Goal: Information Seeking & Learning: Find specific fact

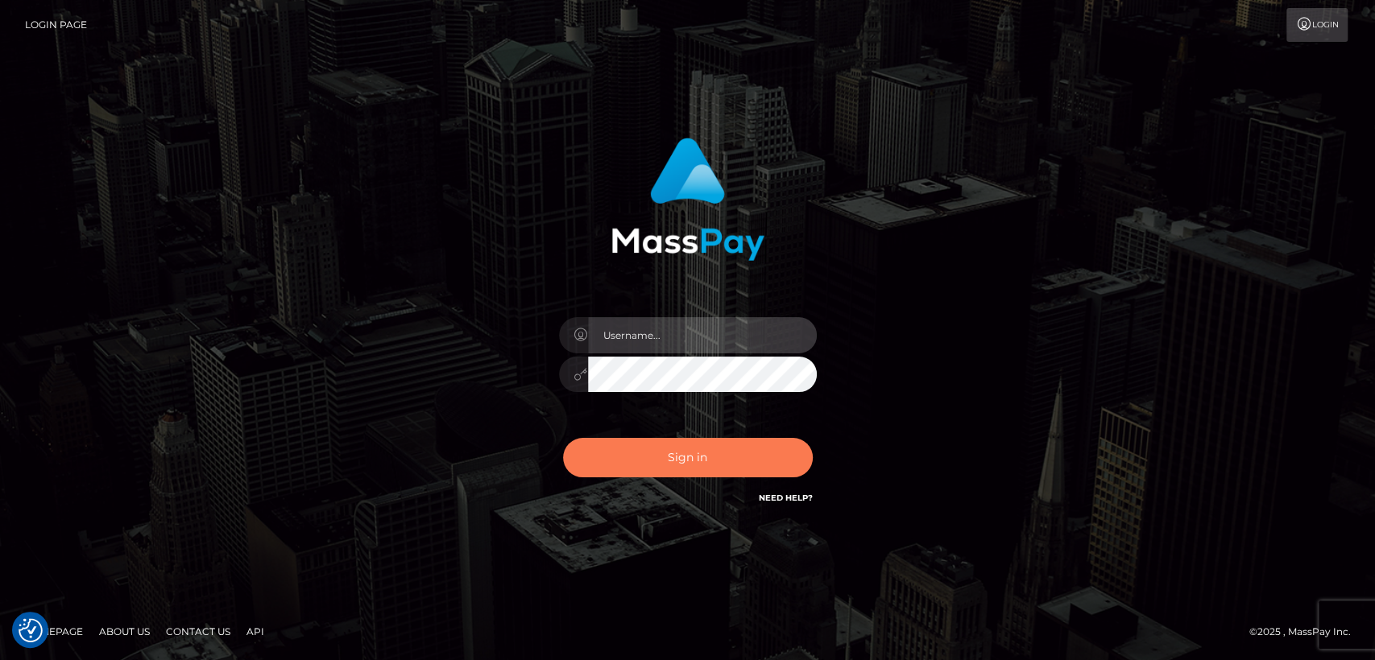
type input "[DOMAIN_NAME]"
click at [703, 453] on button "Sign in" at bounding box center [688, 457] width 250 height 39
type input "[DOMAIN_NAME]"
click at [703, 453] on button "Sign in" at bounding box center [688, 457] width 250 height 39
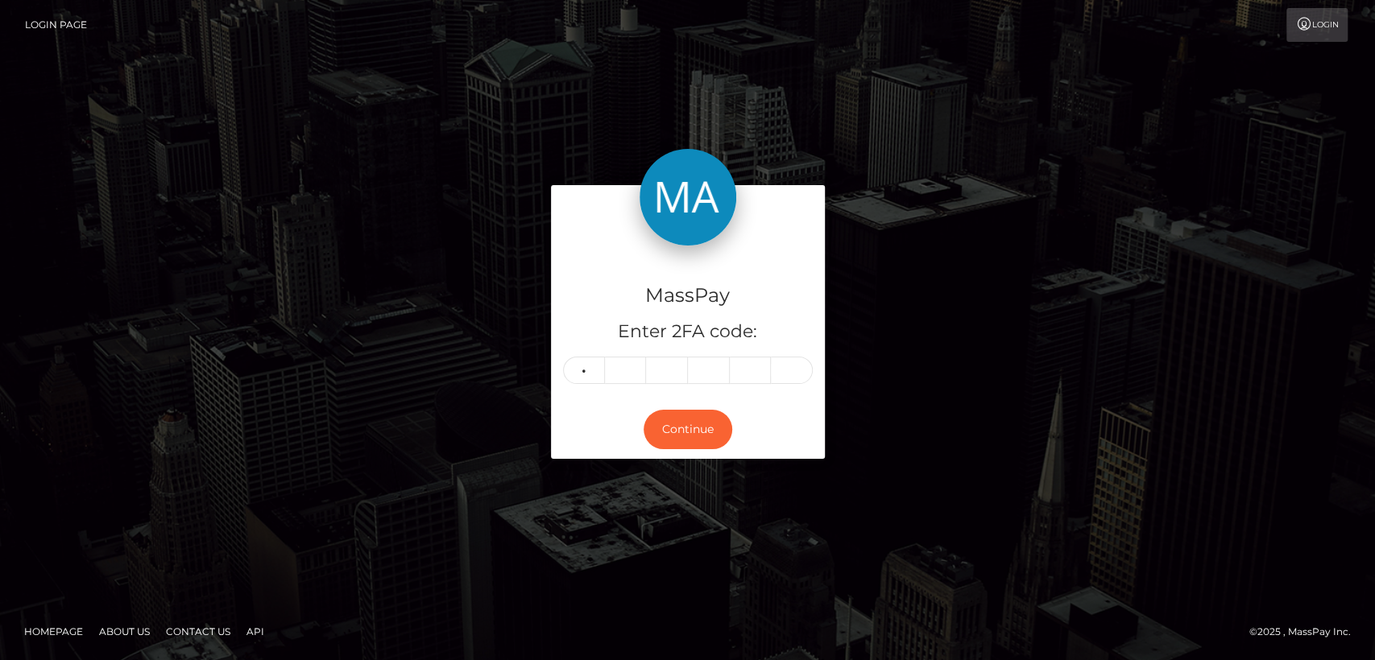
type input "4"
type input "2"
type input "8"
type input "4"
type input "7"
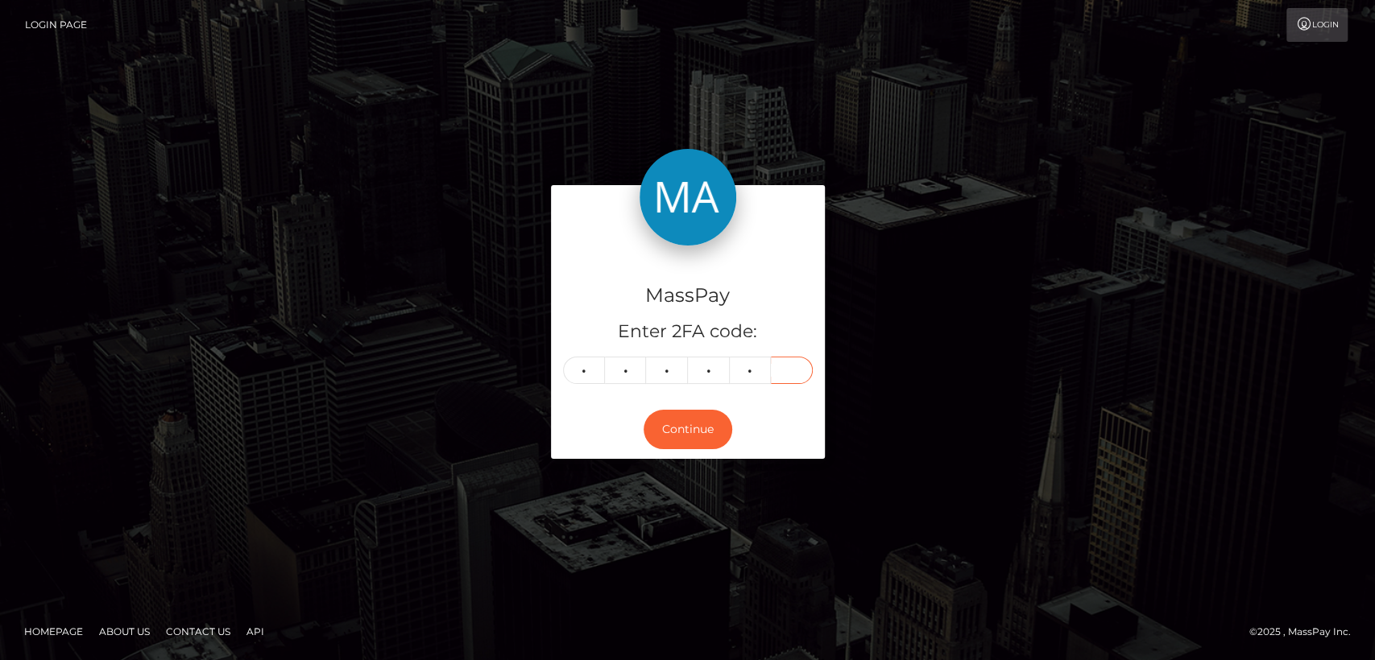
type input "0"
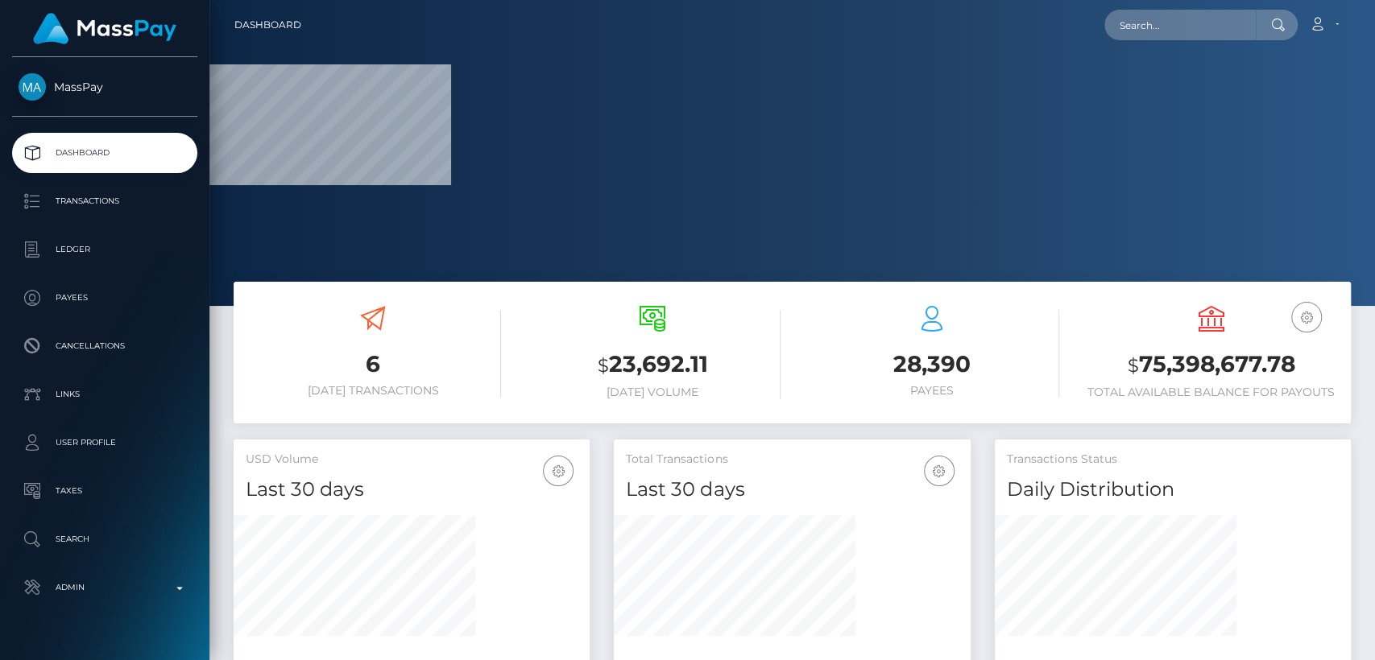
scroll to position [284, 356]
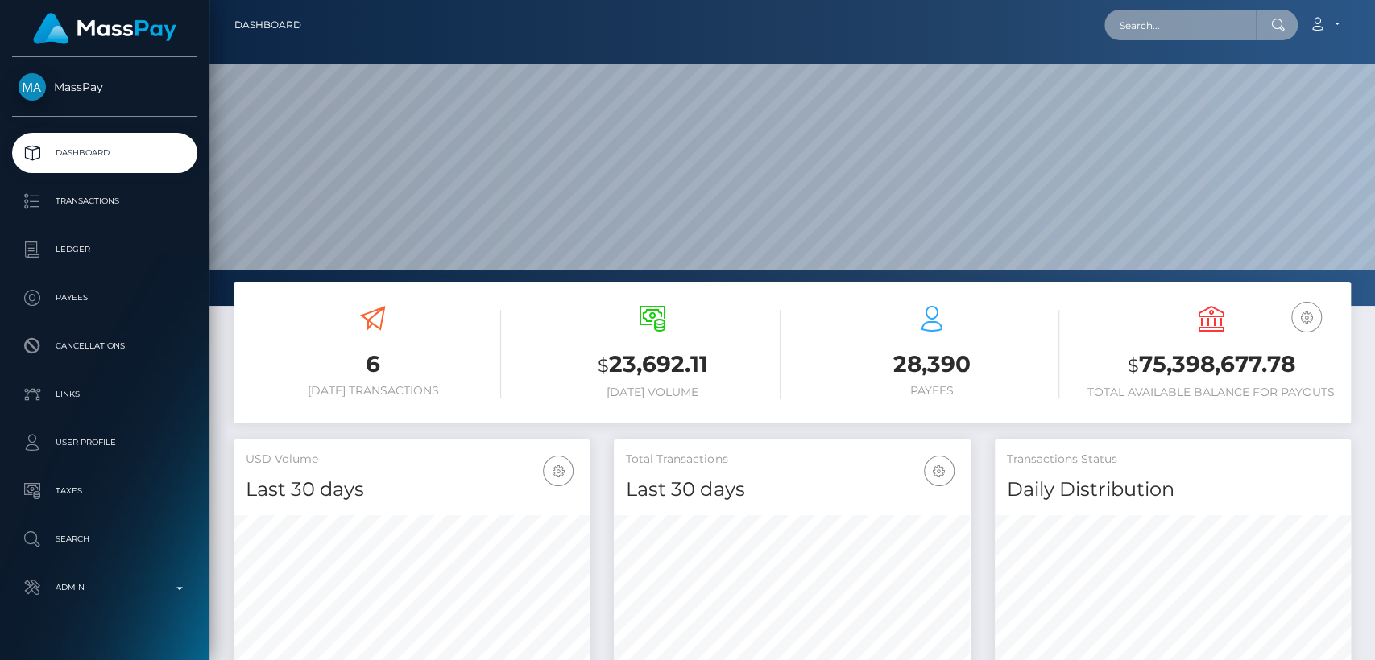
click at [1203, 36] on input "text" at bounding box center [1179, 25] width 151 height 31
paste input "alexandradeger@gmail.com"
type input "alexandradeger@gmail.com"
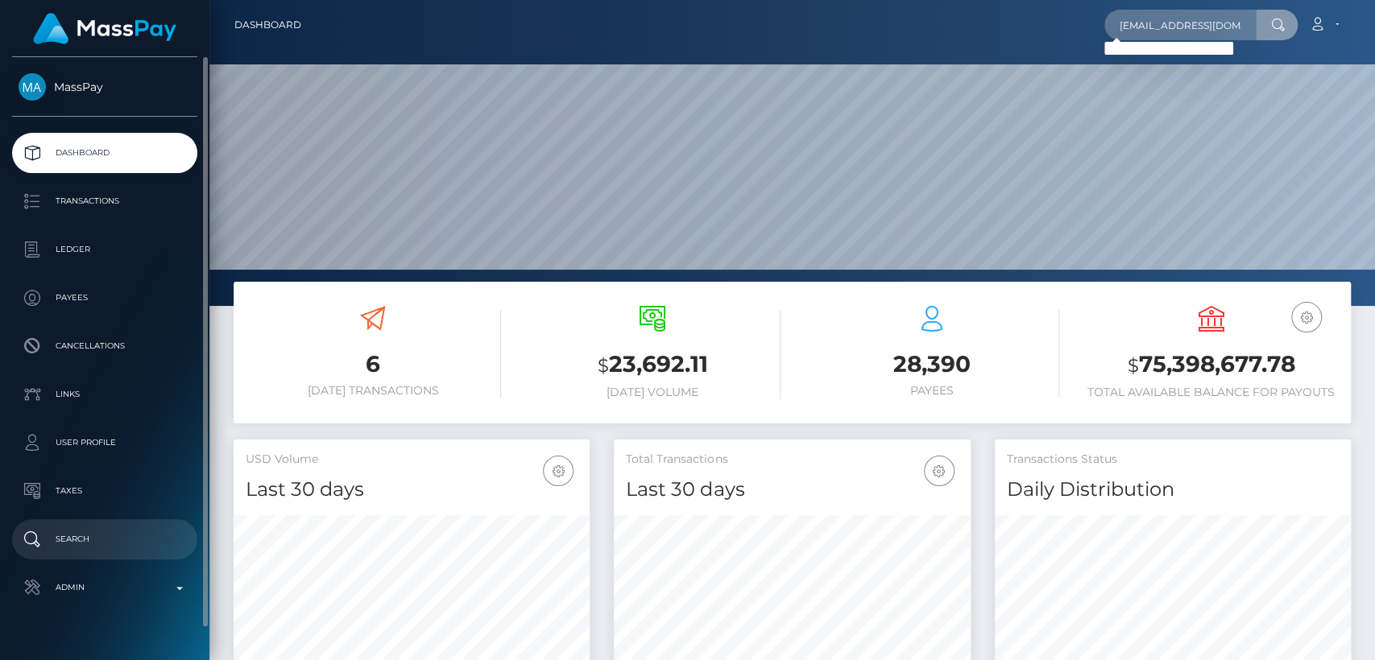
click at [57, 538] on p "Search" at bounding box center [105, 540] width 172 height 24
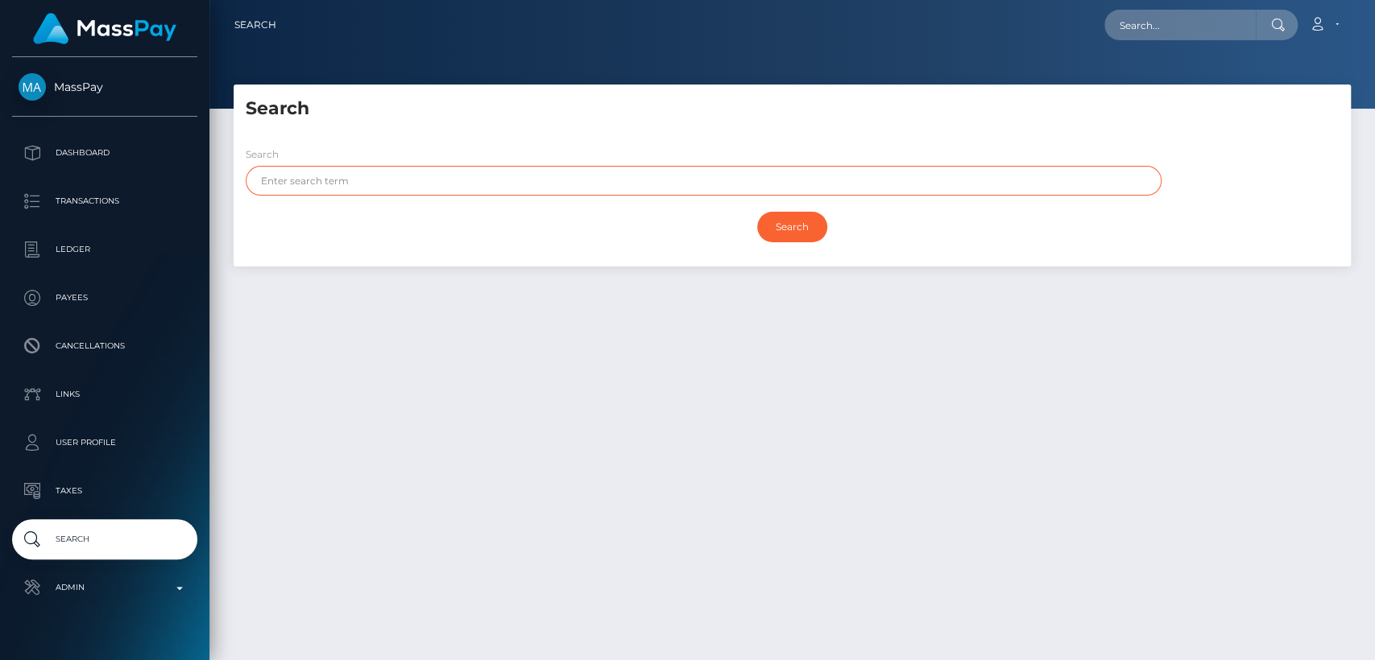
click at [348, 185] on input "text" at bounding box center [704, 181] width 916 height 30
paste input "Alexandra"
type input "Alexandra"
click at [757, 212] on input "Search" at bounding box center [792, 227] width 70 height 31
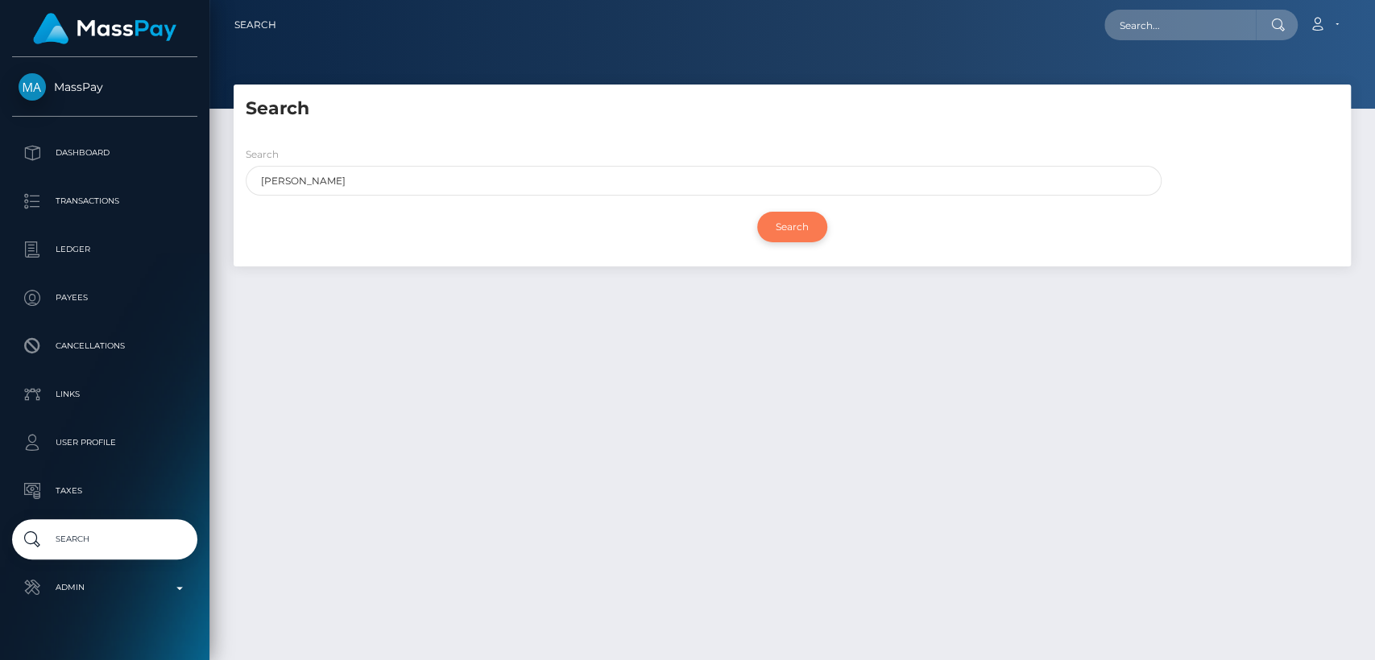
click at [798, 223] on input "Search" at bounding box center [792, 227] width 70 height 31
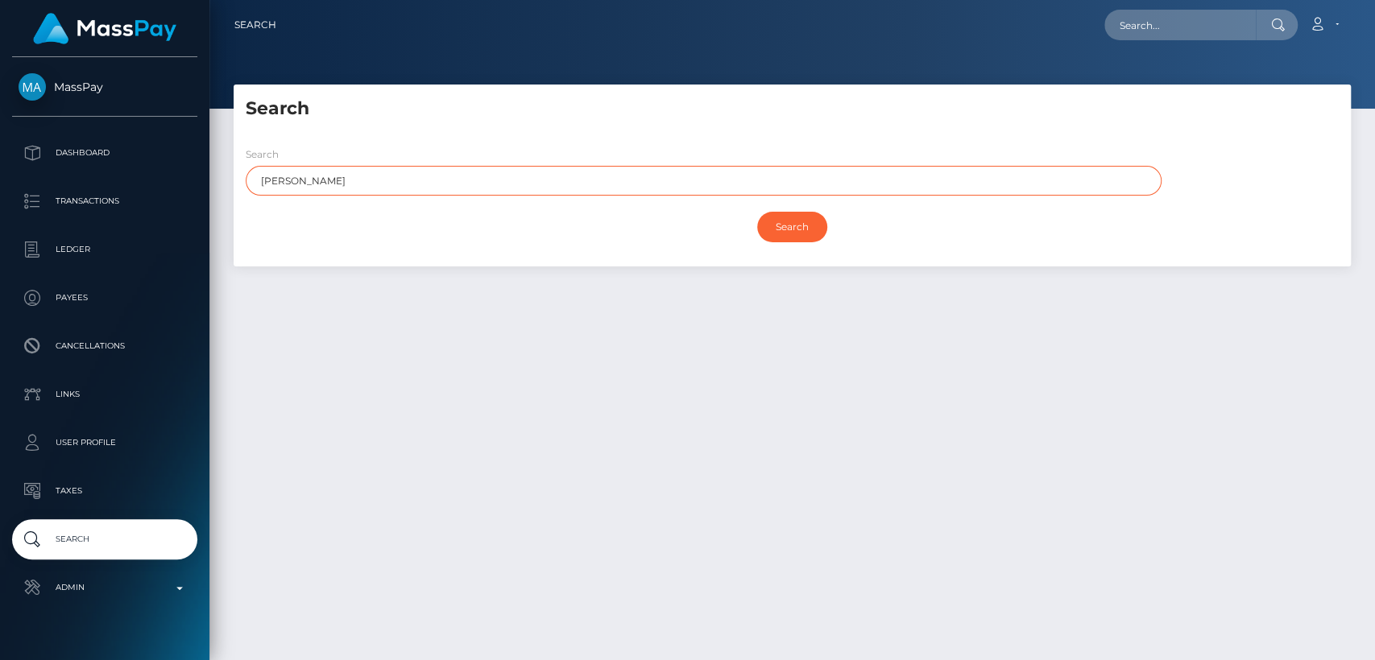
click at [668, 181] on input "Alexandra" at bounding box center [704, 181] width 916 height 30
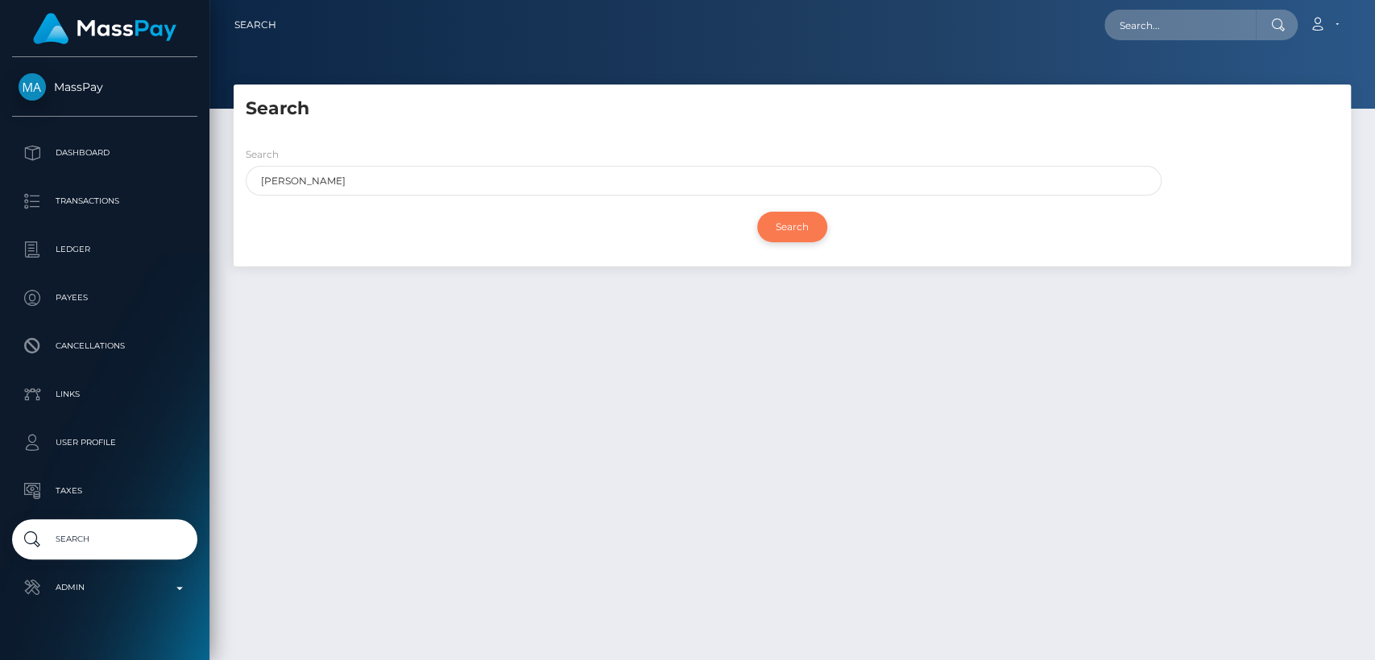
click at [805, 228] on input "Search" at bounding box center [792, 227] width 70 height 31
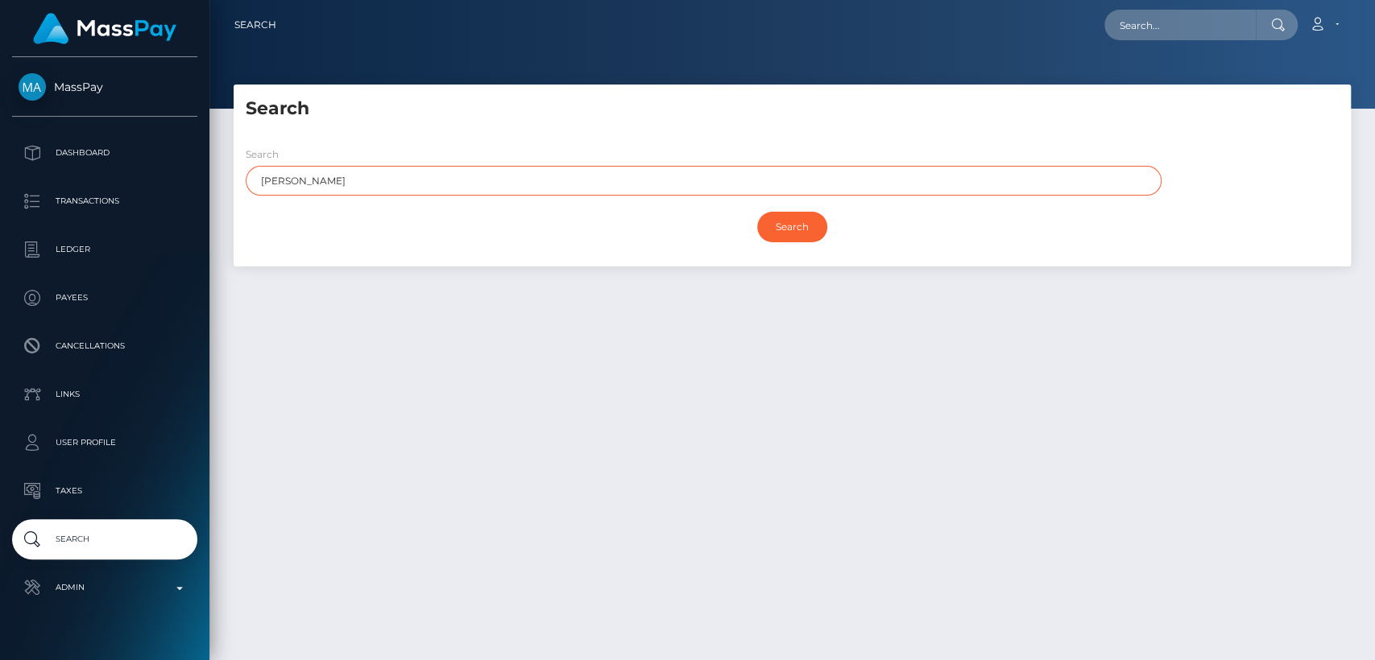
click at [745, 176] on input "Alexandra" at bounding box center [704, 181] width 916 height 30
click at [757, 212] on input "Search" at bounding box center [792, 227] width 70 height 31
click at [745, 176] on input "Alexandra" at bounding box center [704, 181] width 916 height 30
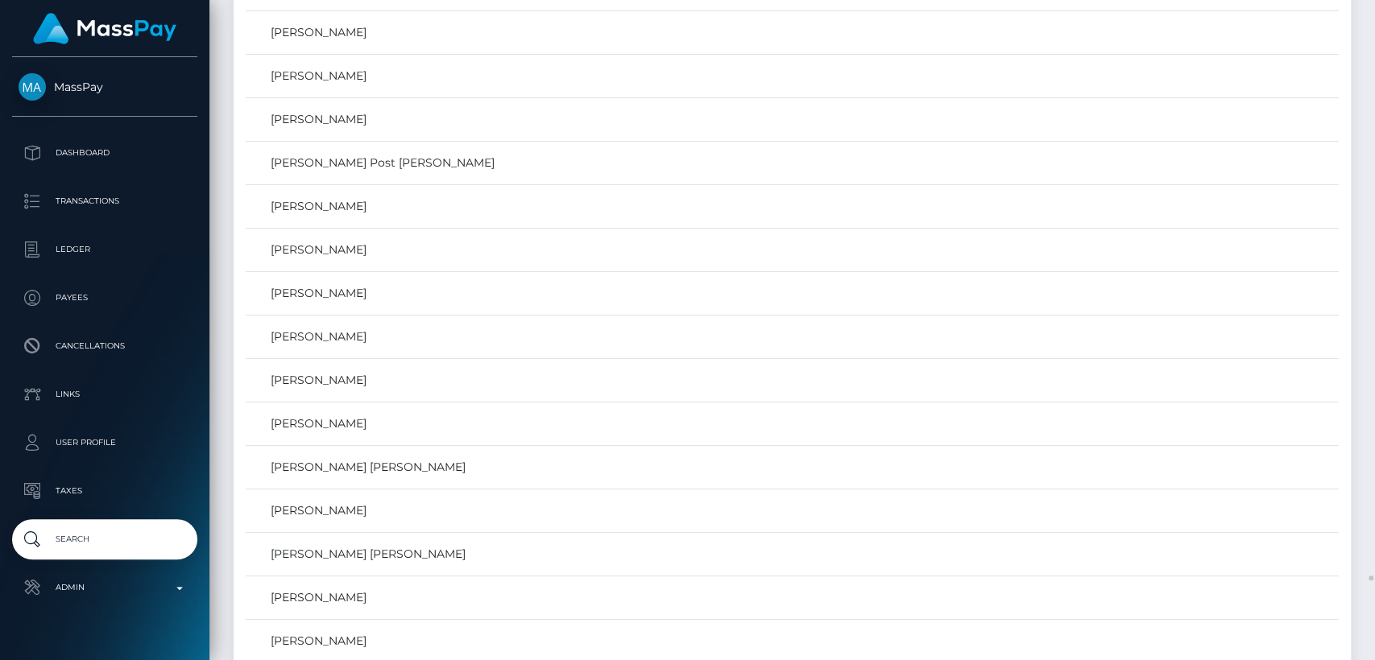
scroll to position [75882, 0]
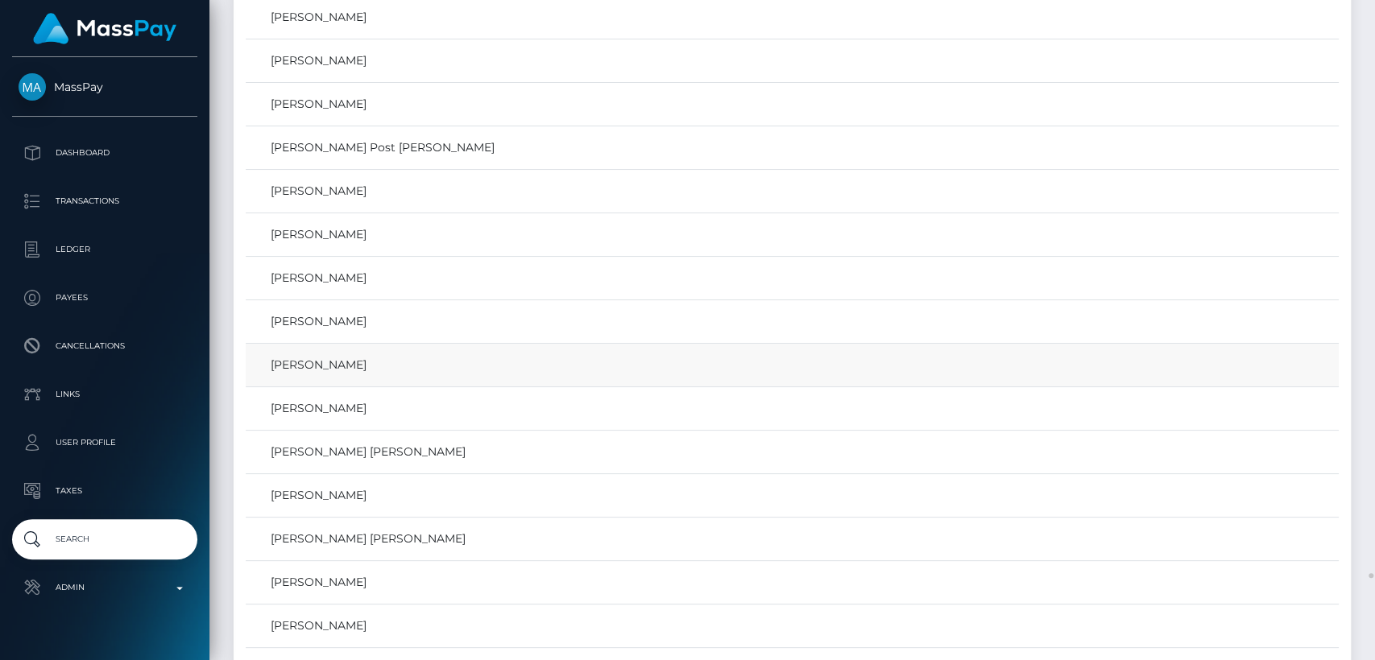
click at [561, 344] on td "Alexandra Deger" at bounding box center [792, 365] width 1093 height 43
click at [349, 354] on link "Alexandra Deger" at bounding box center [792, 365] width 1082 height 23
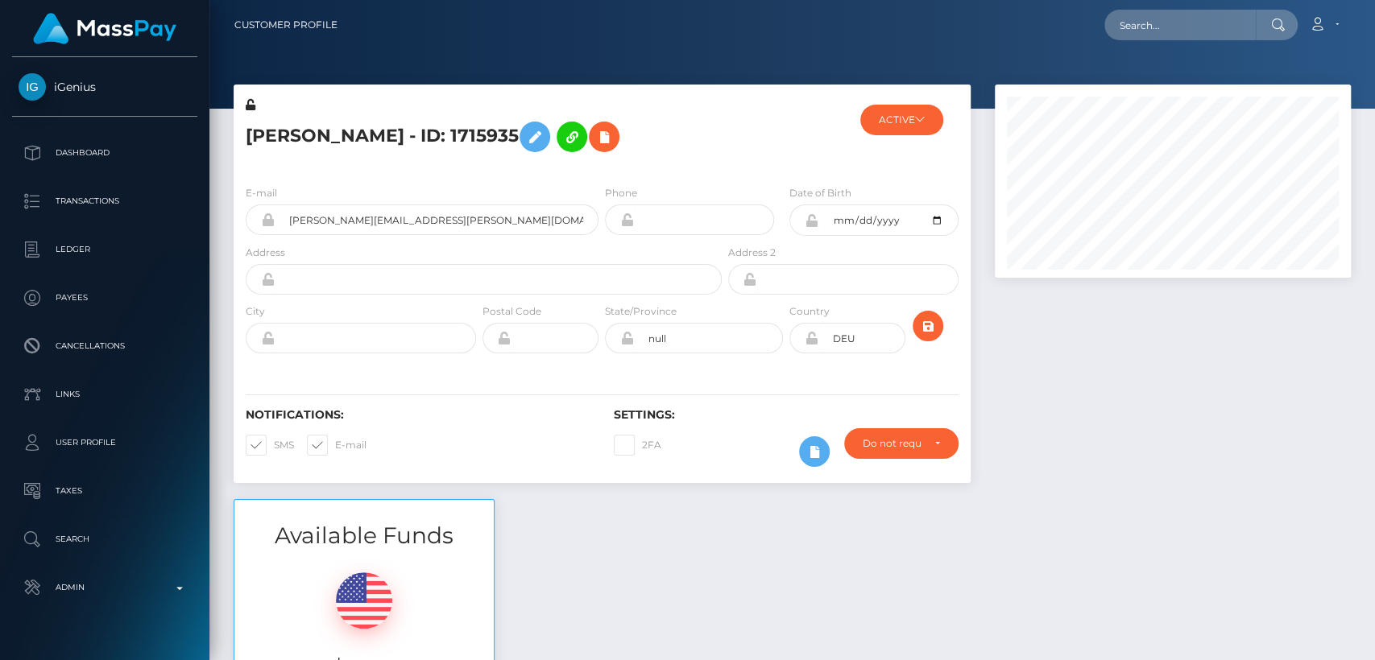
scroll to position [193, 356]
click at [586, 484] on div "[PERSON_NAME] - ID: 1715935 ACTIVE" at bounding box center [601, 292] width 761 height 415
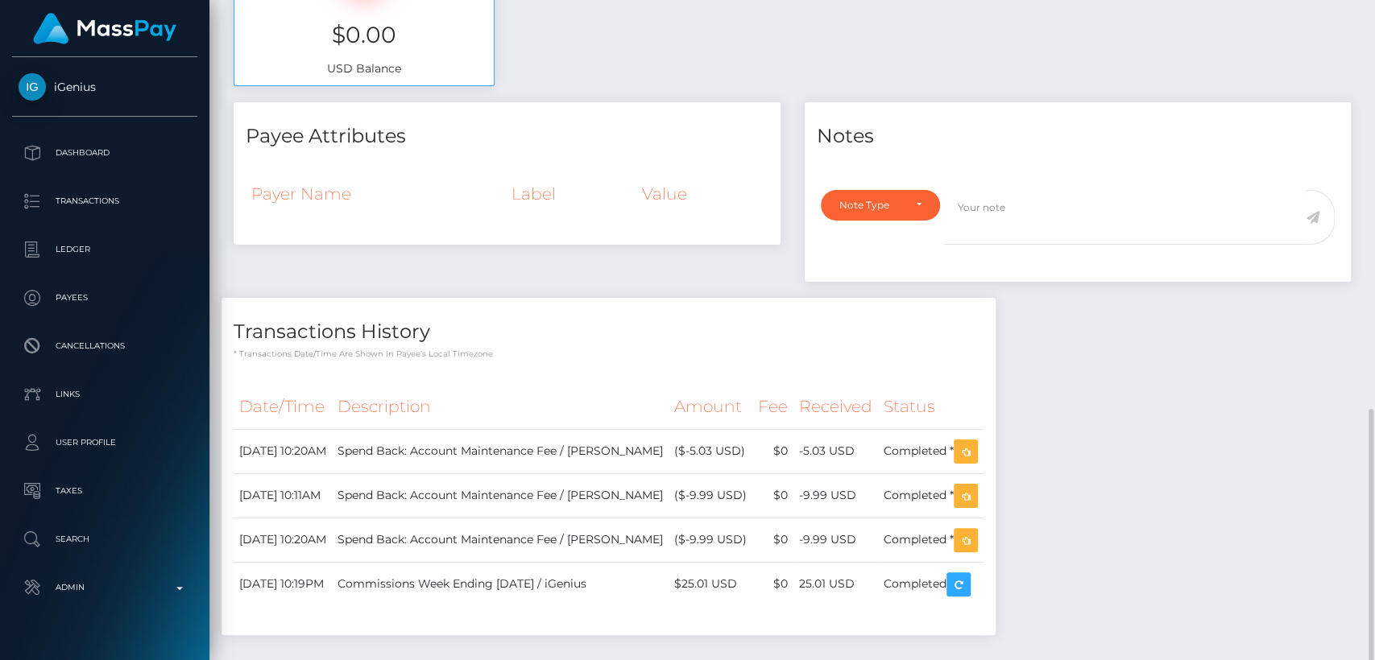
scroll to position [702, 0]
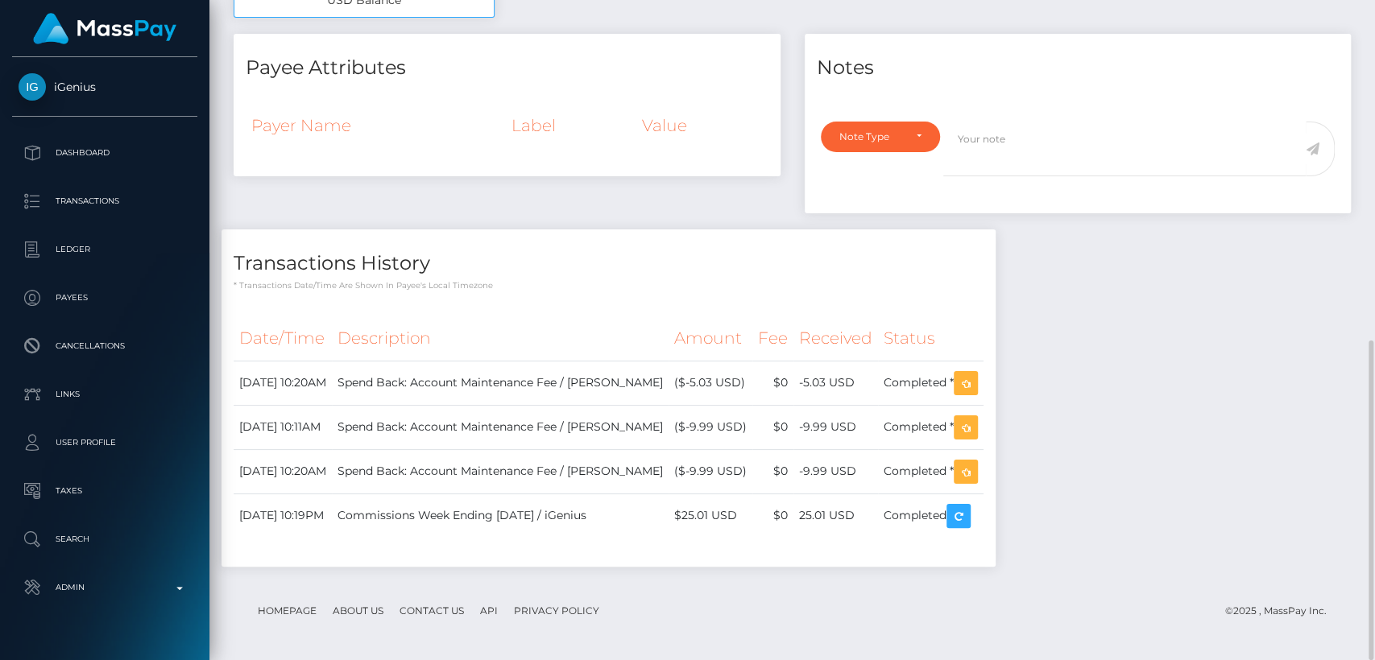
click at [516, 167] on div "Payer Name Label Value" at bounding box center [507, 134] width 547 height 85
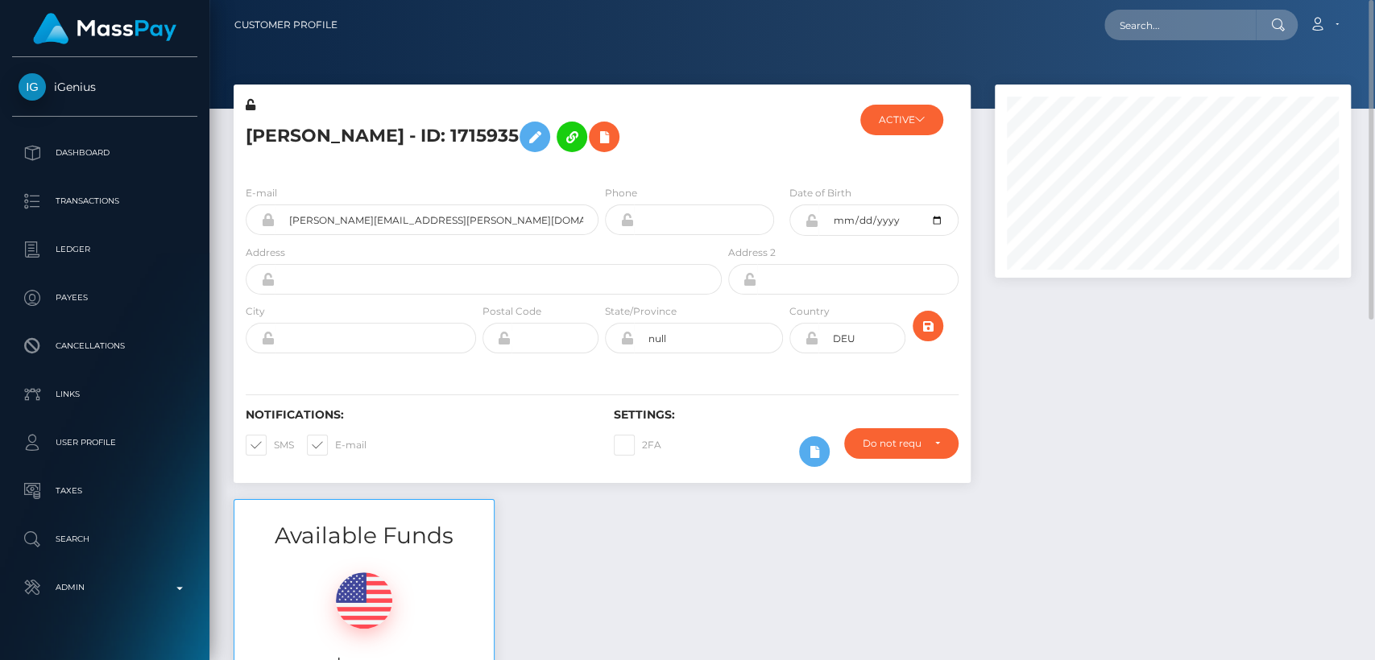
click at [329, 139] on h5 "Alexandra Deger - ID: 1715935" at bounding box center [479, 137] width 467 height 47
copy h5 "Alexandra"
click at [314, 221] on input "alexandra.deger@gmail.com" at bounding box center [437, 220] width 324 height 31
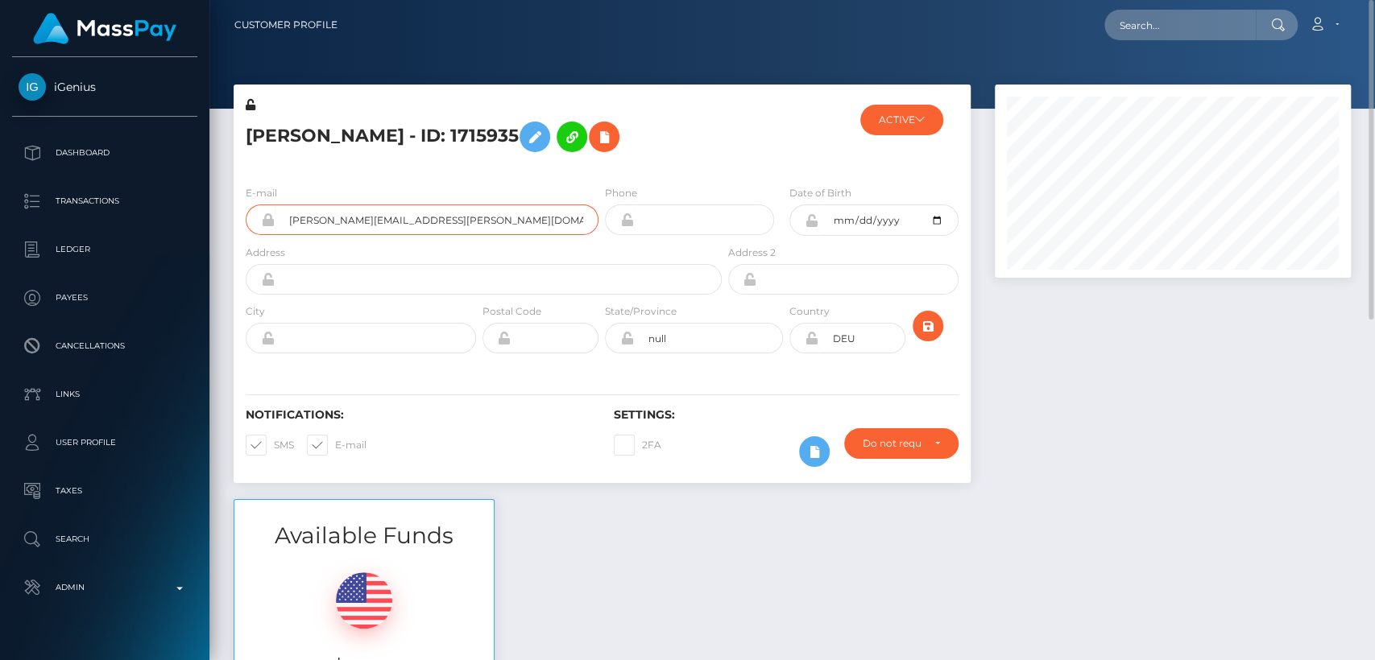
click at [314, 221] on input "alexandra.deger@gmail.com" at bounding box center [437, 220] width 324 height 31
click at [314, 220] on input "alexandra.deger@gmail.com" at bounding box center [437, 220] width 324 height 31
drag, startPoint x: 314, startPoint y: 220, endPoint x: 292, endPoint y: 213, distance: 23.5
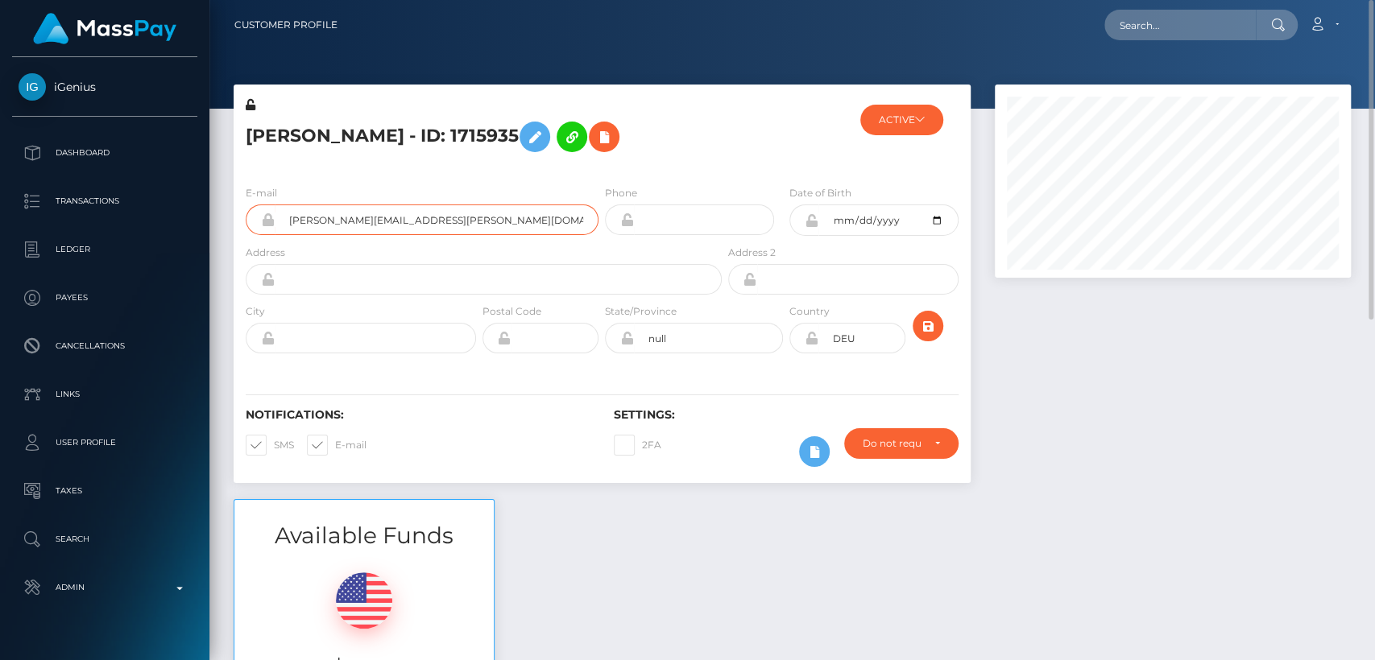
click at [292, 213] on input "alexandra.deger@gmail.com" at bounding box center [437, 220] width 324 height 31
click at [287, 213] on input "alexandra.deger@gmail.com" at bounding box center [437, 220] width 324 height 31
drag, startPoint x: 287, startPoint y: 213, endPoint x: 441, endPoint y: 214, distance: 153.8
click at [441, 214] on input "alexandra.deger@gmail.com" at bounding box center [437, 220] width 324 height 31
type input "alexandra.deger@gmail.com"
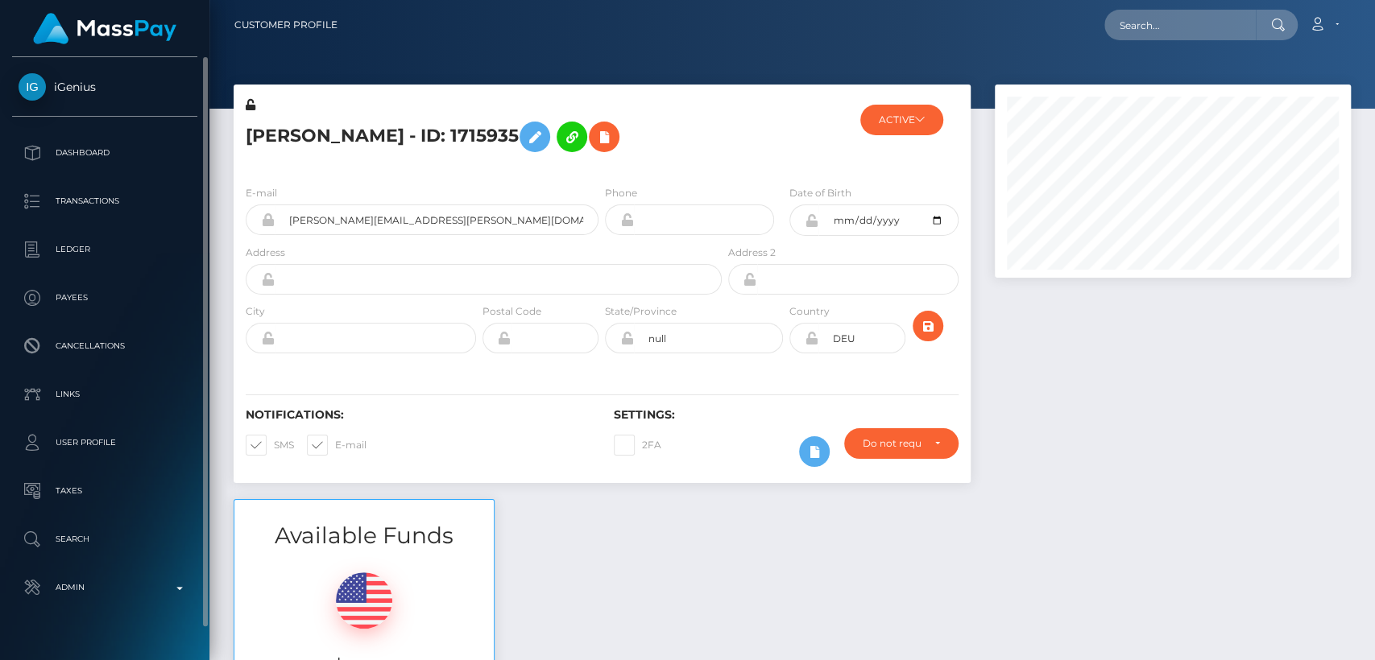
drag, startPoint x: 41, startPoint y: 64, endPoint x: 97, endPoint y: 85, distance: 60.1
click at [97, 85] on div "iGenius Dashboard Transactions Ledger Payees Cancellations" at bounding box center [104, 357] width 209 height 600
copy span "iGenius"
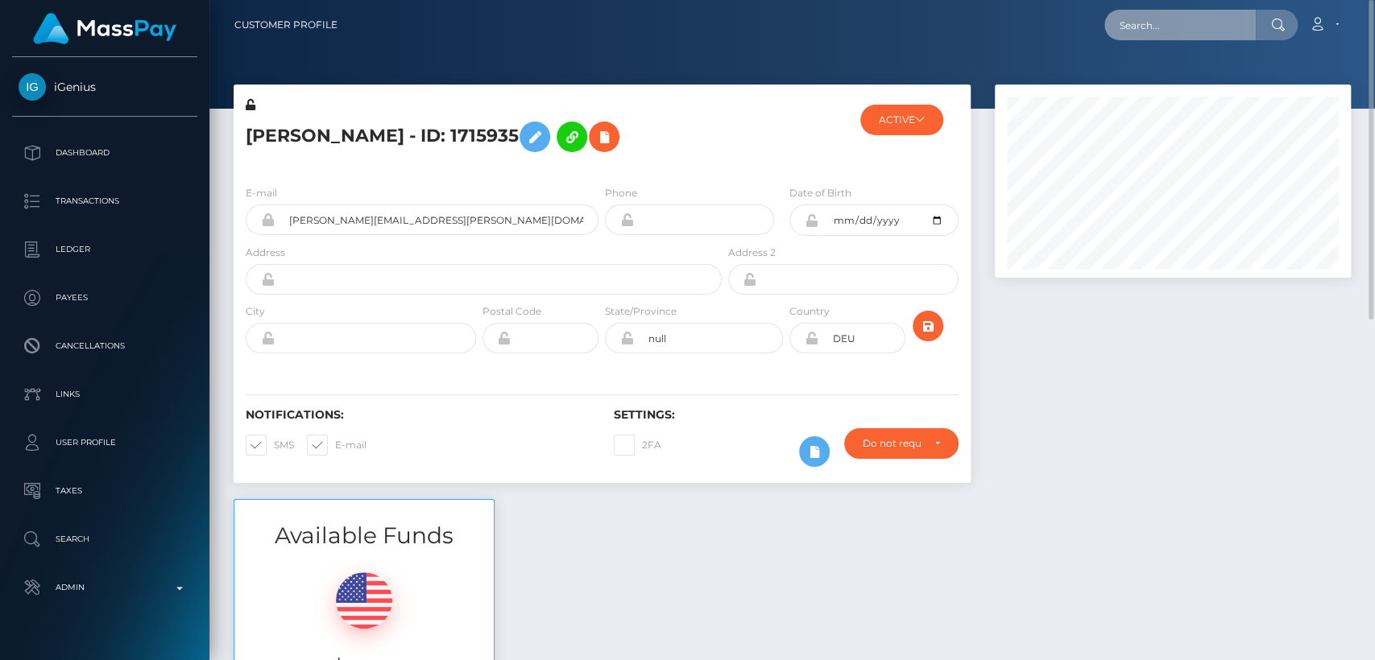
click at [1171, 28] on input "text" at bounding box center [1179, 25] width 151 height 31
paste input "ninjasatsumanin@gmail.com"
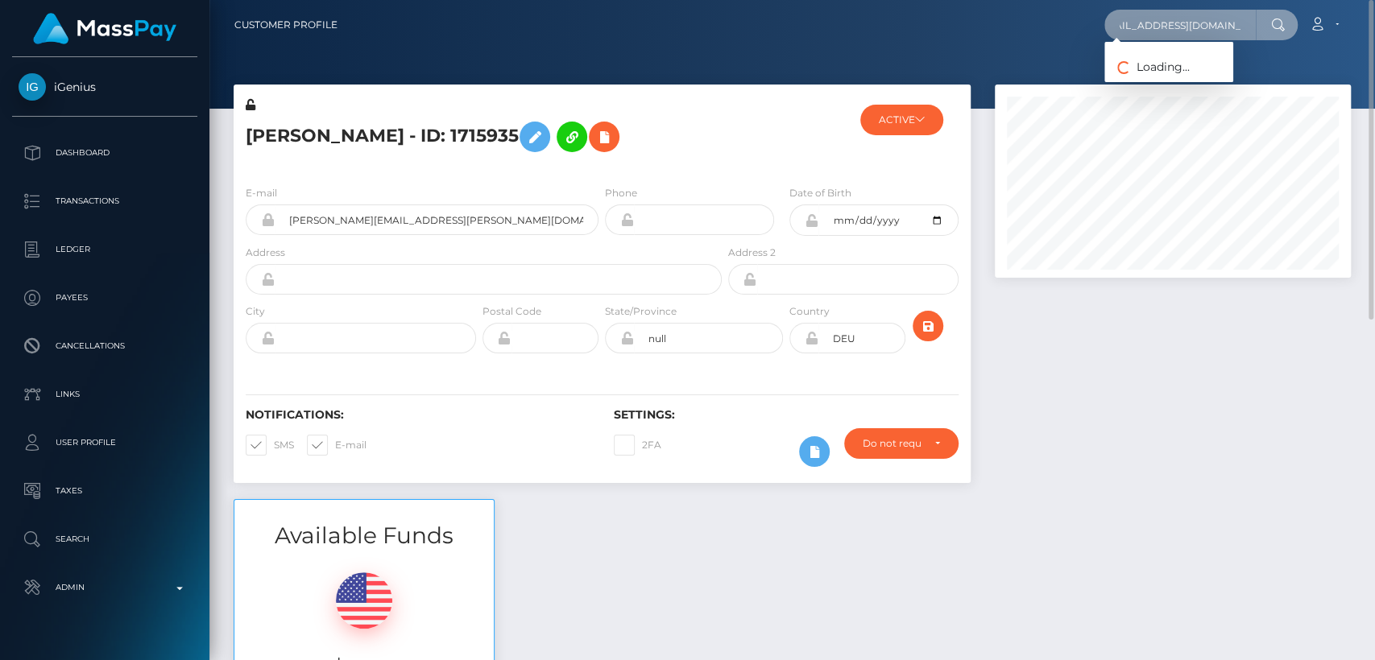
click at [1171, 27] on input "ninjasatsumanin@gmail.com" at bounding box center [1179, 25] width 151 height 31
click at [1178, 27] on input "ninjasatsumanin@gmail.com" at bounding box center [1179, 25] width 151 height 31
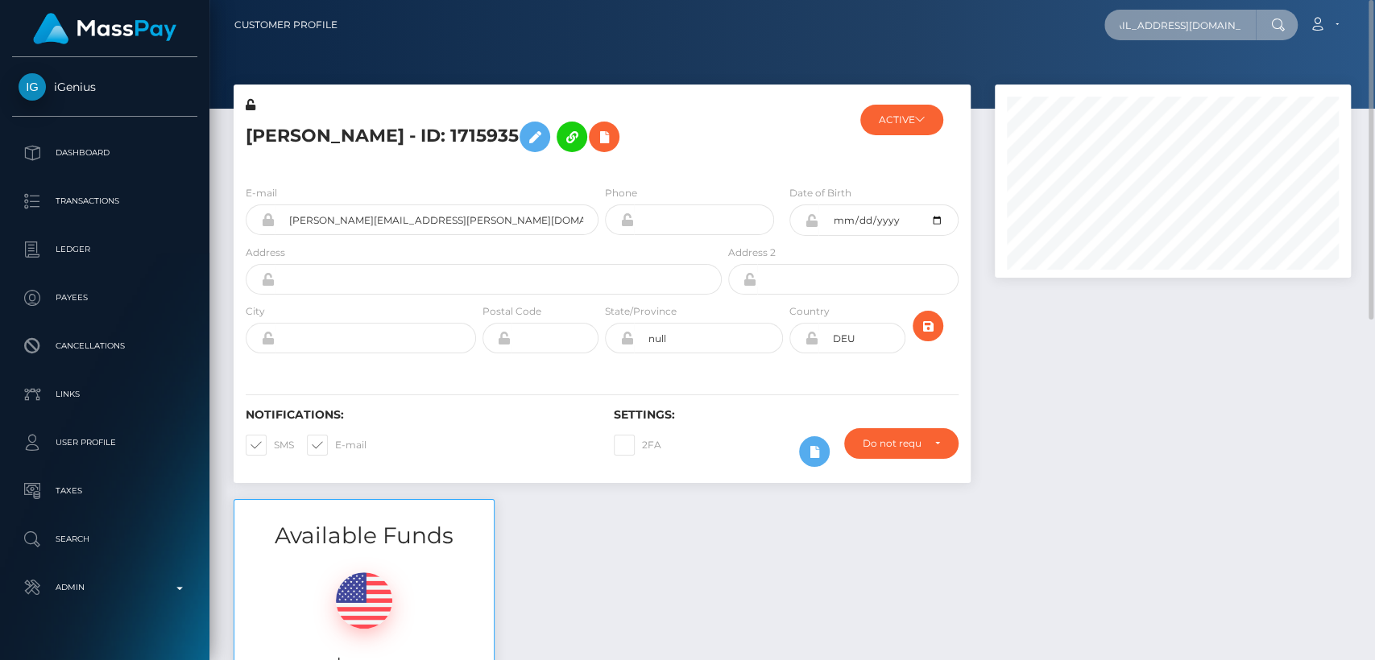
type input "ninjasatsumanin@gmail.com"
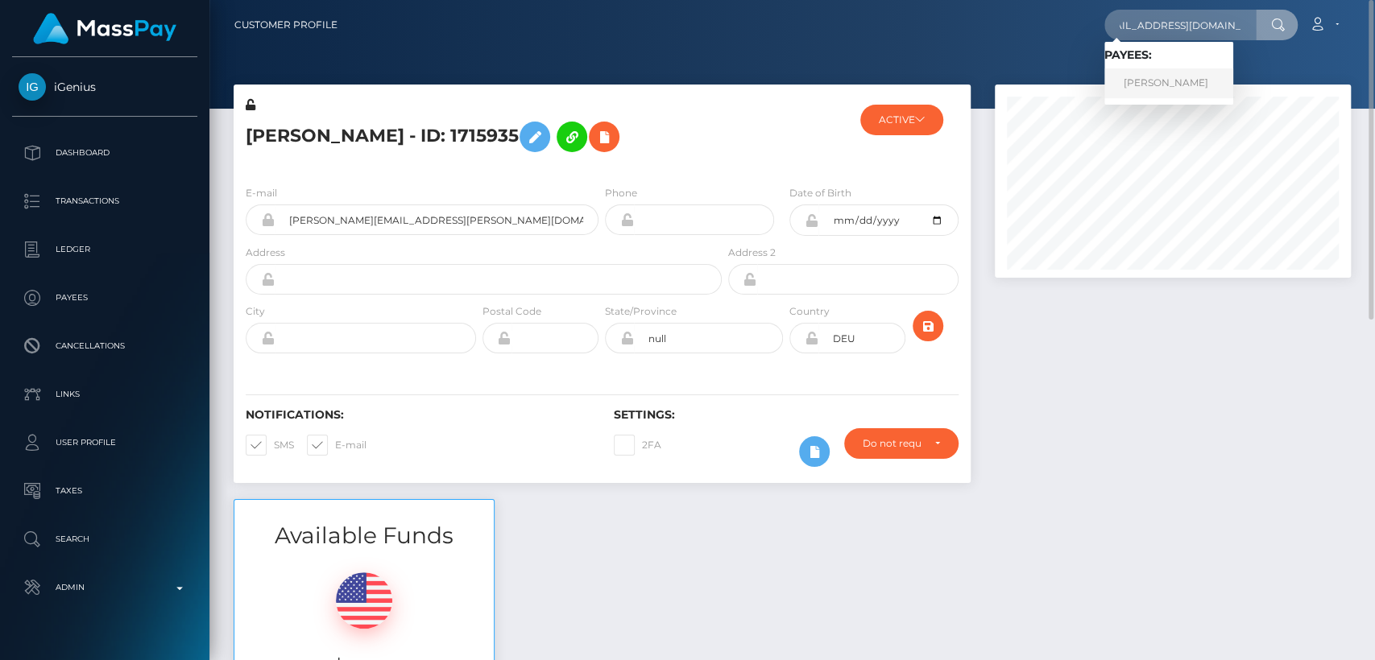
scroll to position [0, 0]
click at [1187, 72] on link "DONNA MARIE SLATER" at bounding box center [1168, 83] width 129 height 30
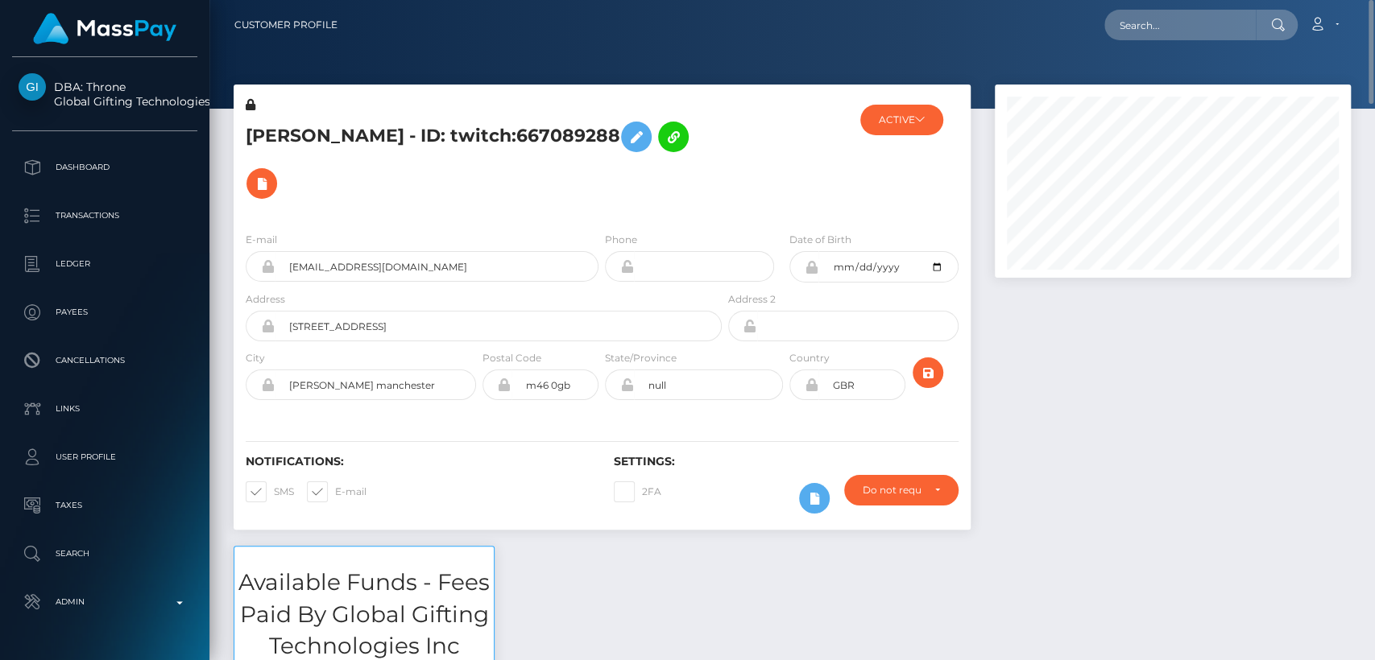
click at [283, 135] on h5 "DONNA MARIE SLATER - ID: twitch:667089288" at bounding box center [479, 160] width 467 height 93
copy h5 "DONNA"
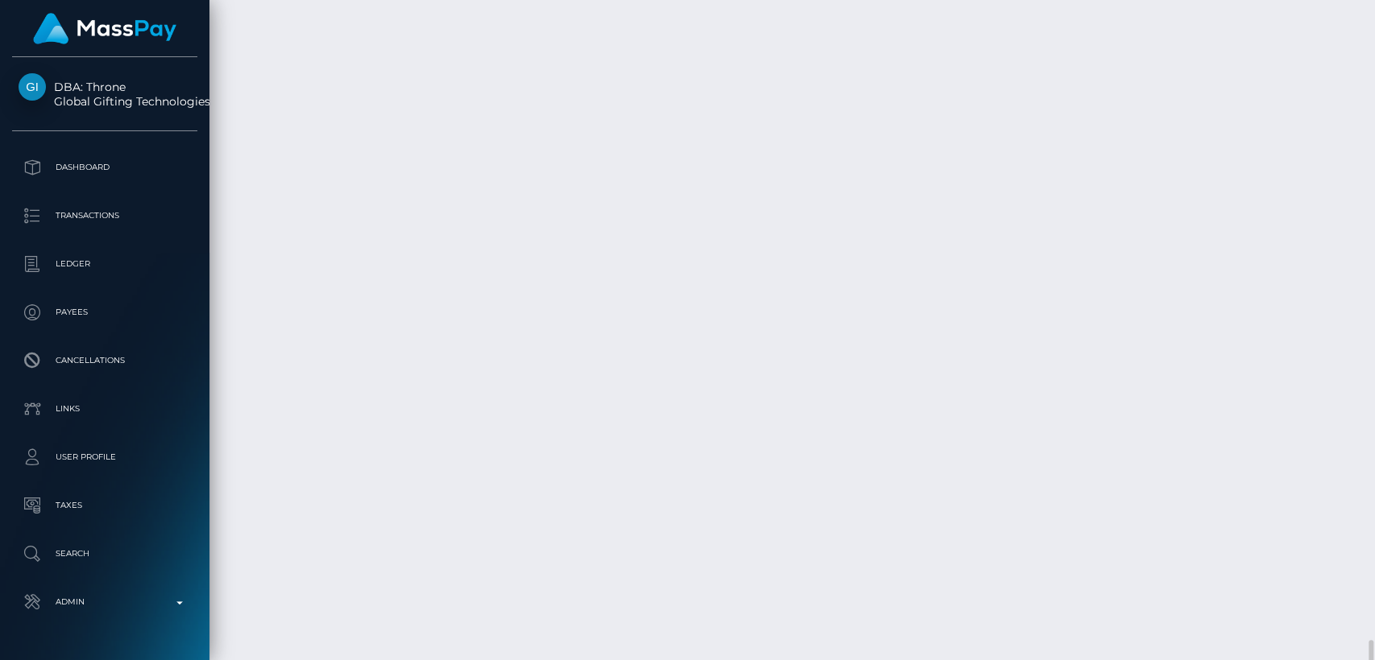
scroll to position [3510, 0]
drag, startPoint x: 913, startPoint y: 515, endPoint x: 859, endPoint y: 517, distance: 54.0
copy td "61.39 USD"
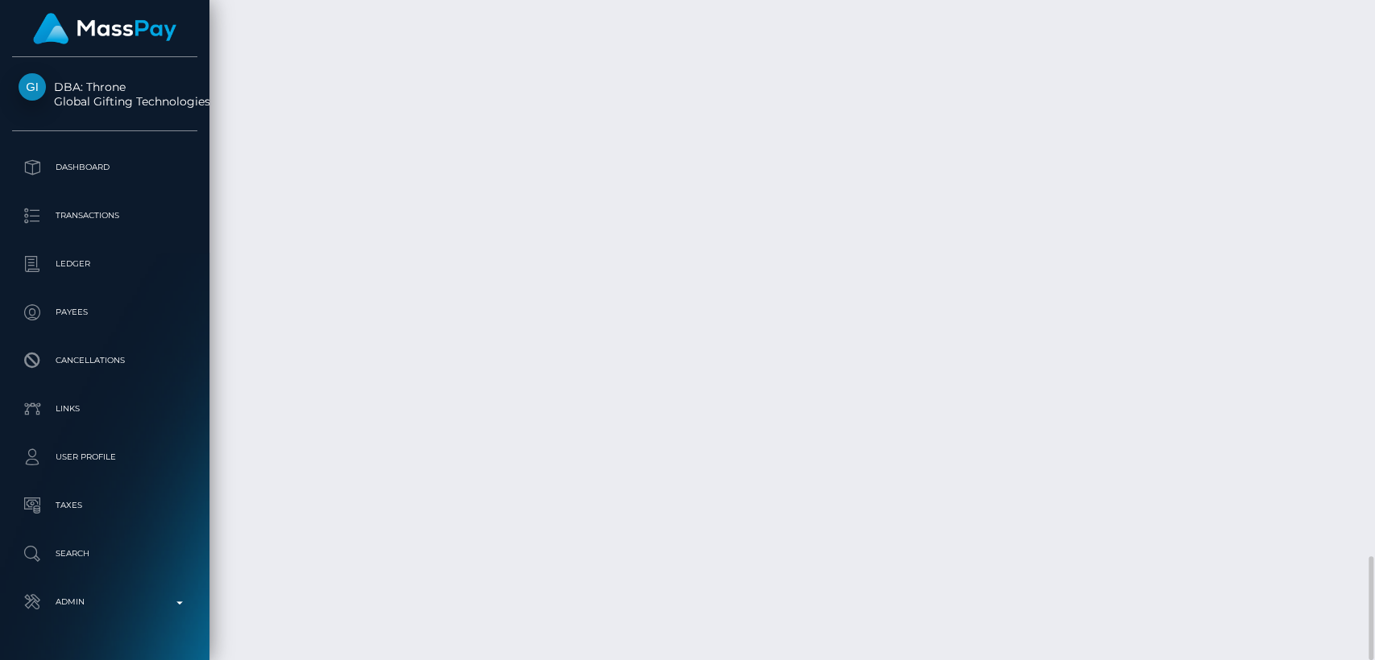
drag, startPoint x: 239, startPoint y: 511, endPoint x: 334, endPoint y: 523, distance: 95.8
copy td "February 13, 2025"
drag, startPoint x: 241, startPoint y: 462, endPoint x: 341, endPoint y: 468, distance: 100.8
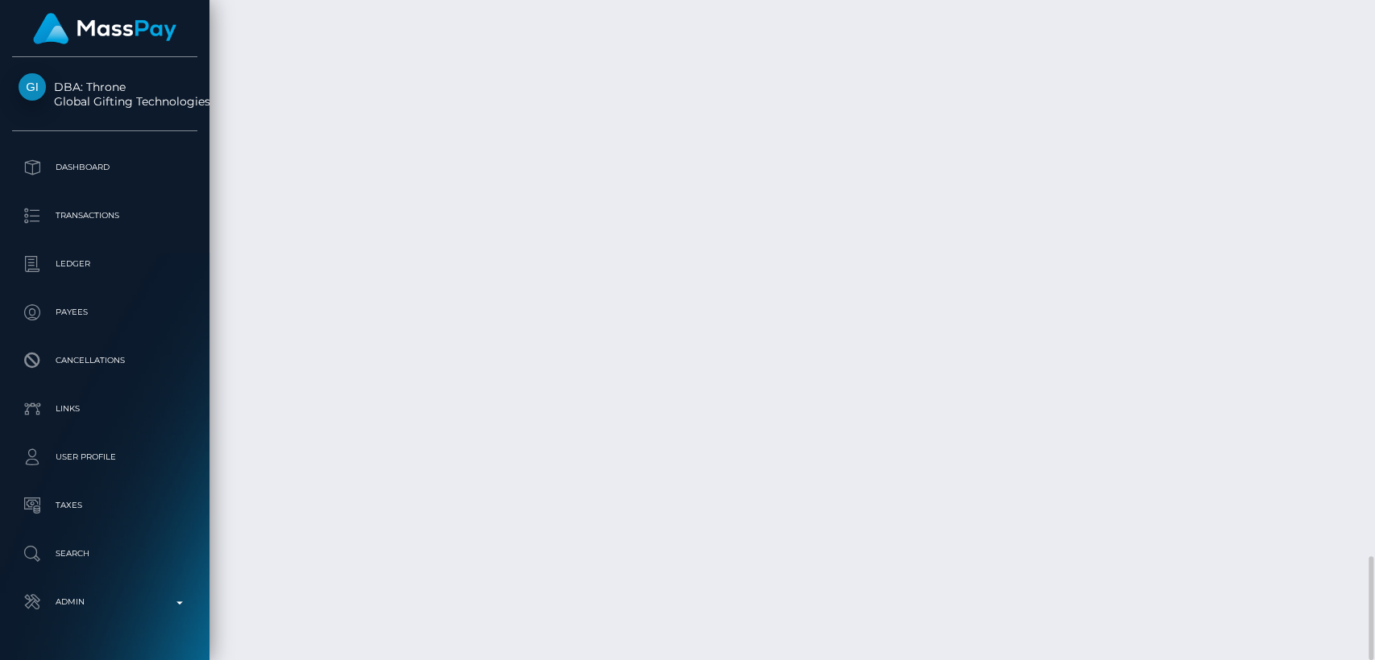
copy td "September 1, 2025"
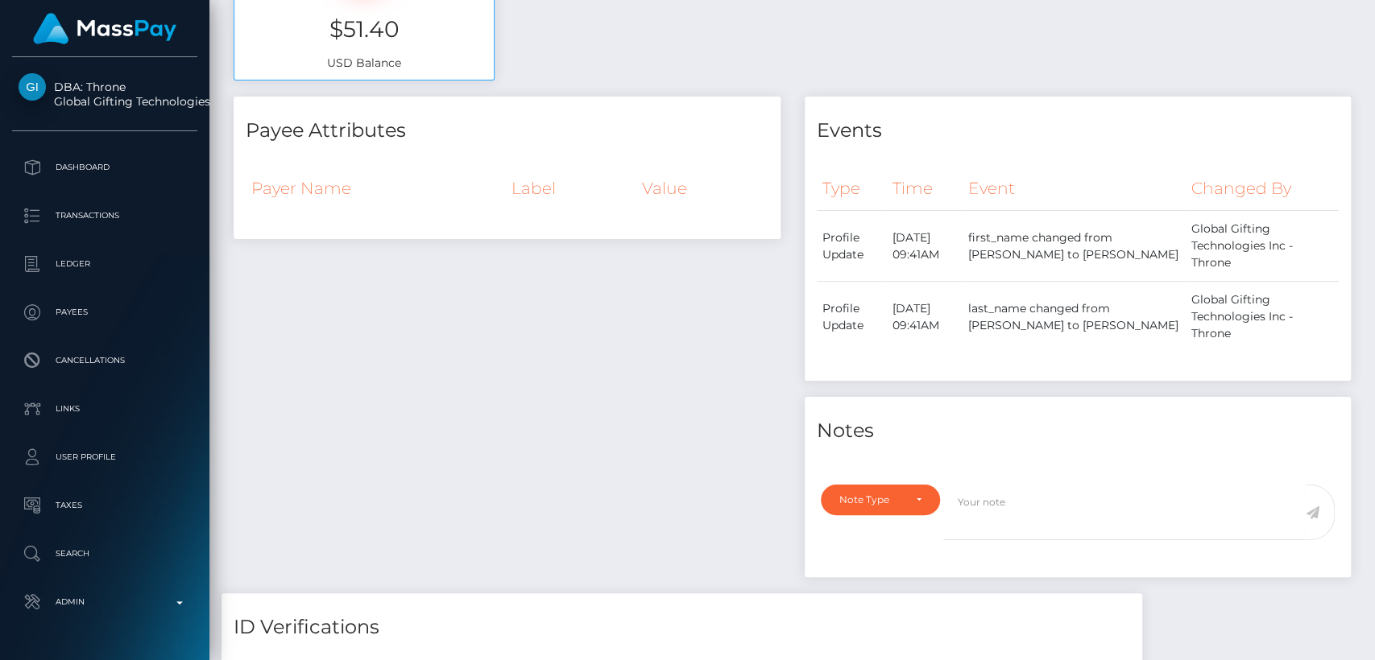
scroll to position [0, 0]
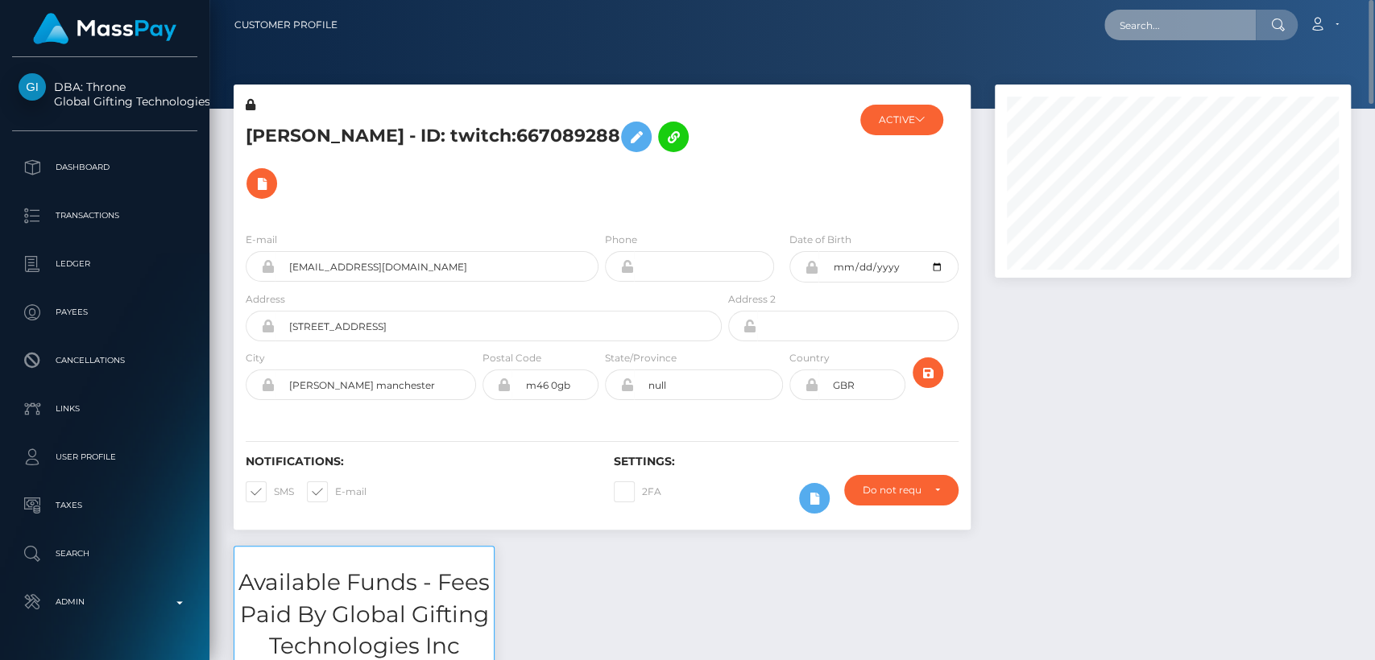
click at [1177, 31] on input "text" at bounding box center [1179, 25] width 151 height 31
paste input "[EMAIL_ADDRESS][DOMAIN_NAME]"
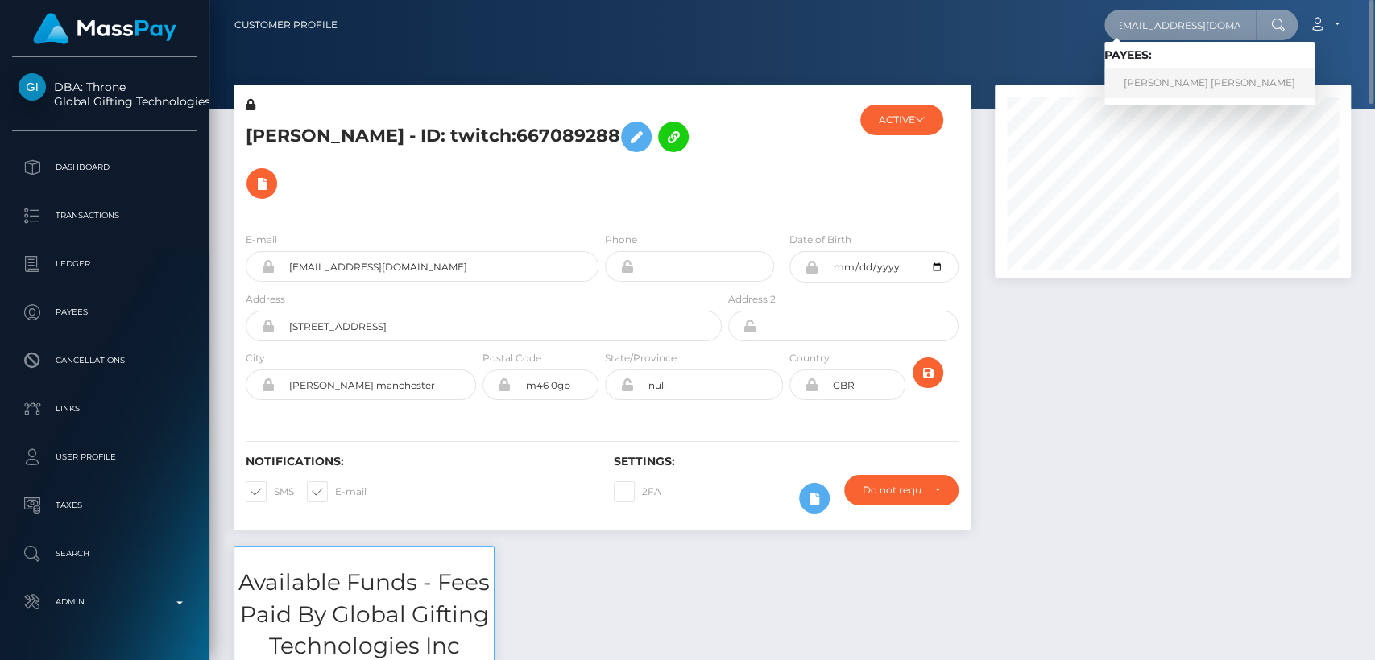
type input "[EMAIL_ADDRESS][DOMAIN_NAME]"
click at [1185, 83] on link "KIM ELIZABETH STEWART" at bounding box center [1209, 83] width 210 height 30
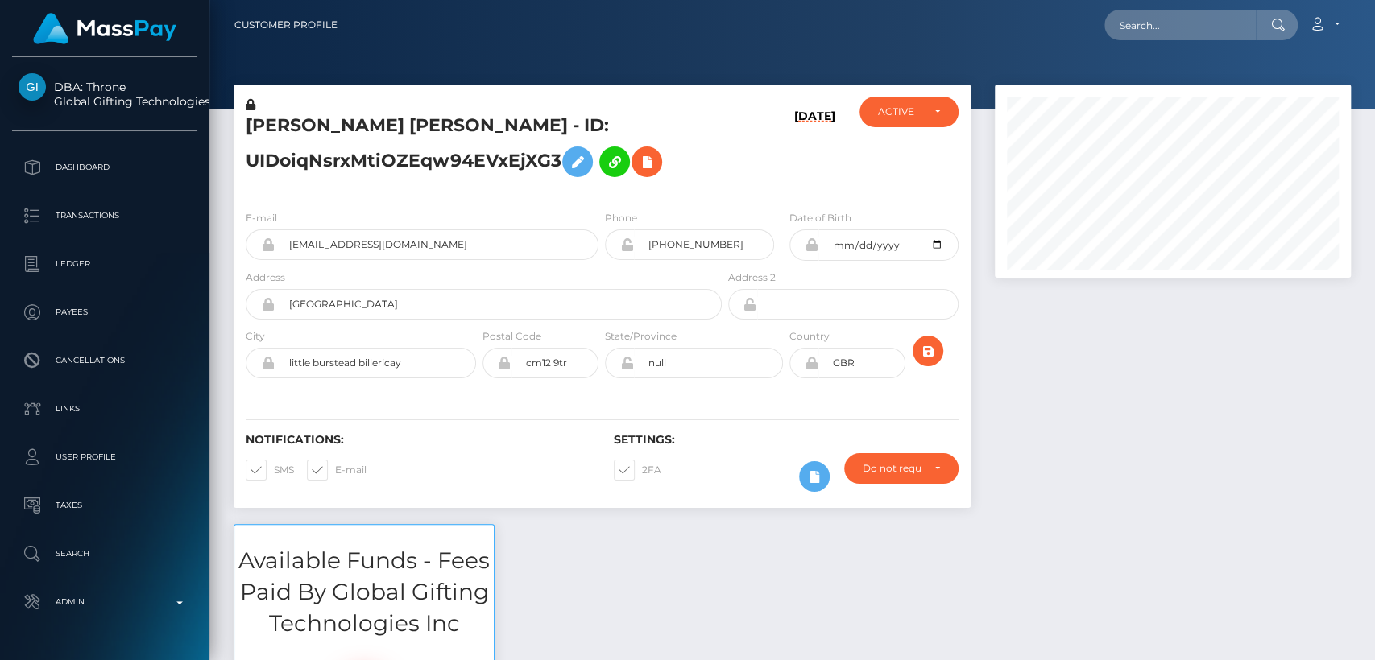
scroll to position [193, 356]
click at [264, 121] on h5 "[PERSON_NAME] [PERSON_NAME] - ID: UIDoiqNsrxMtiOZEqw94EVxEjXG3" at bounding box center [479, 150] width 467 height 72
copy h5 "[PERSON_NAME]"
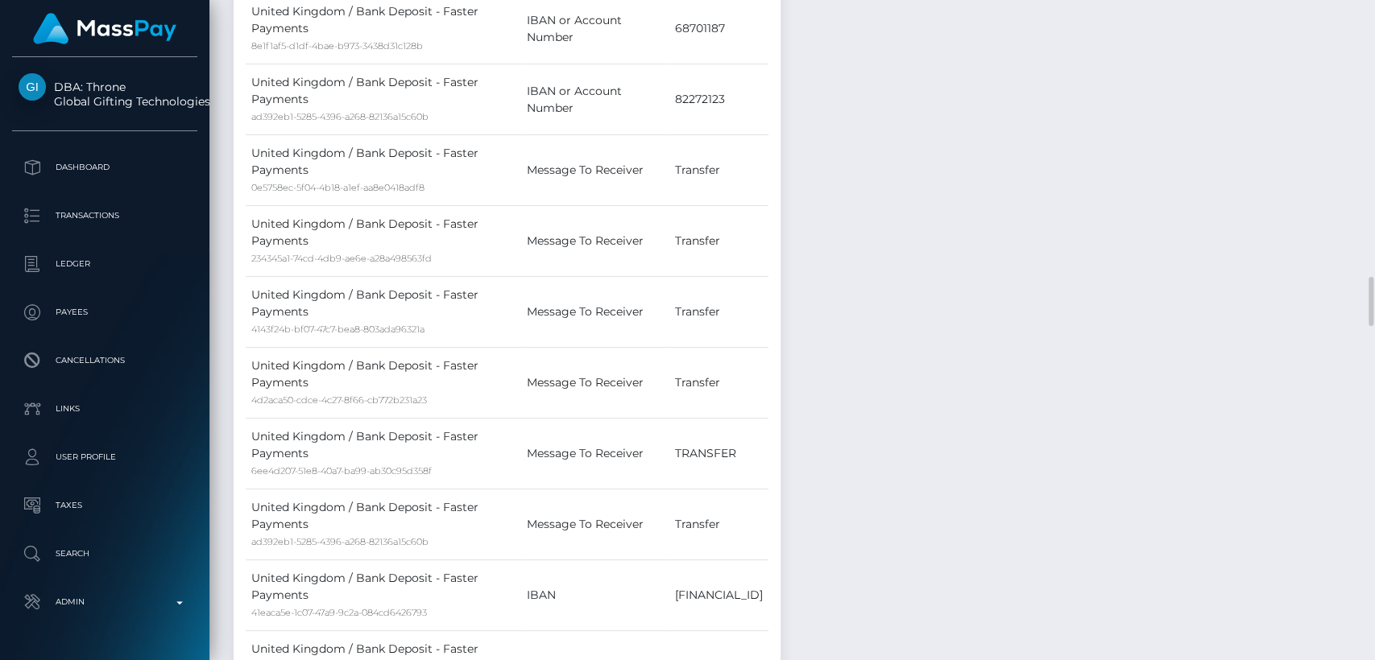
scroll to position [2652, 0]
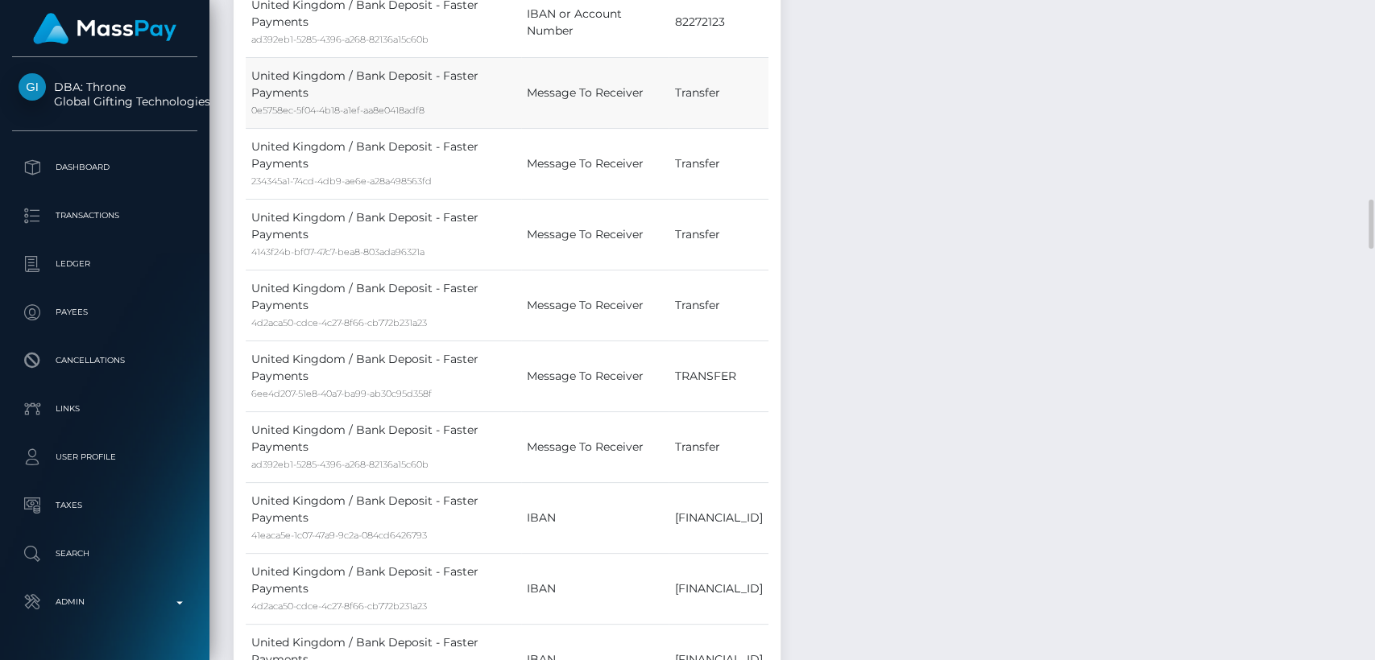
drag, startPoint x: 602, startPoint y: 544, endPoint x: 698, endPoint y: 91, distance: 462.8
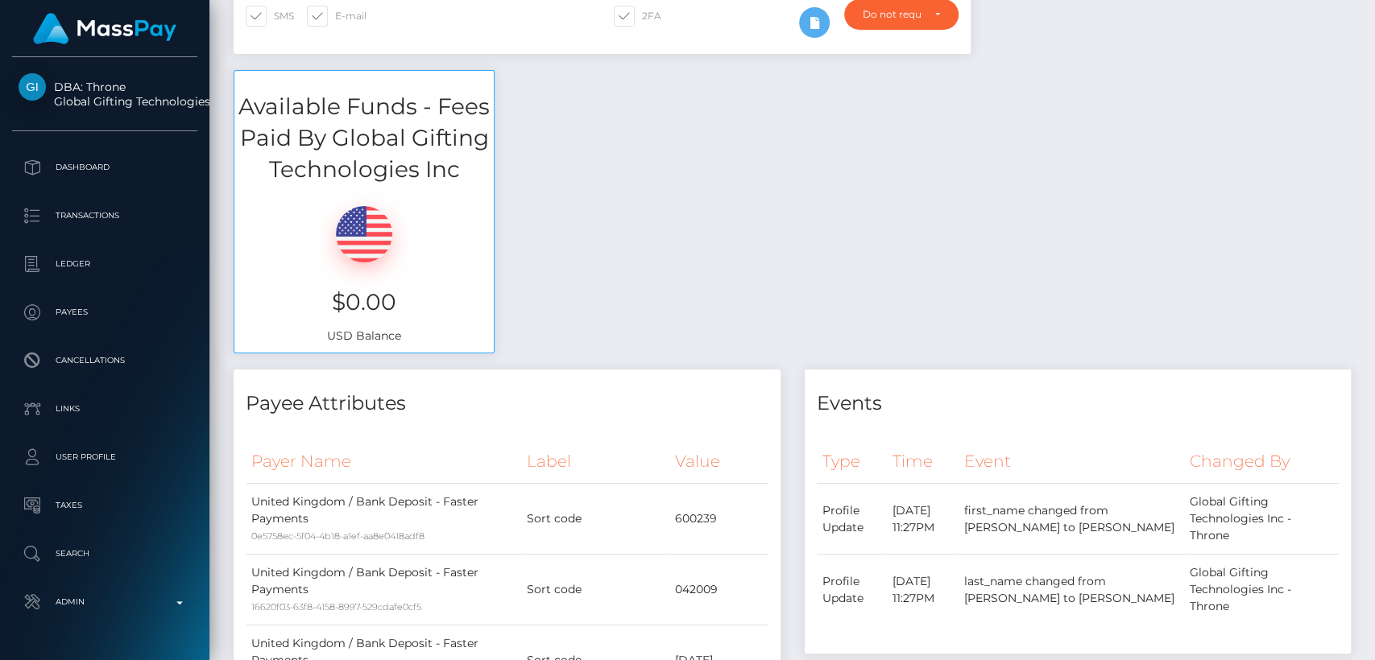
scroll to position [0, 0]
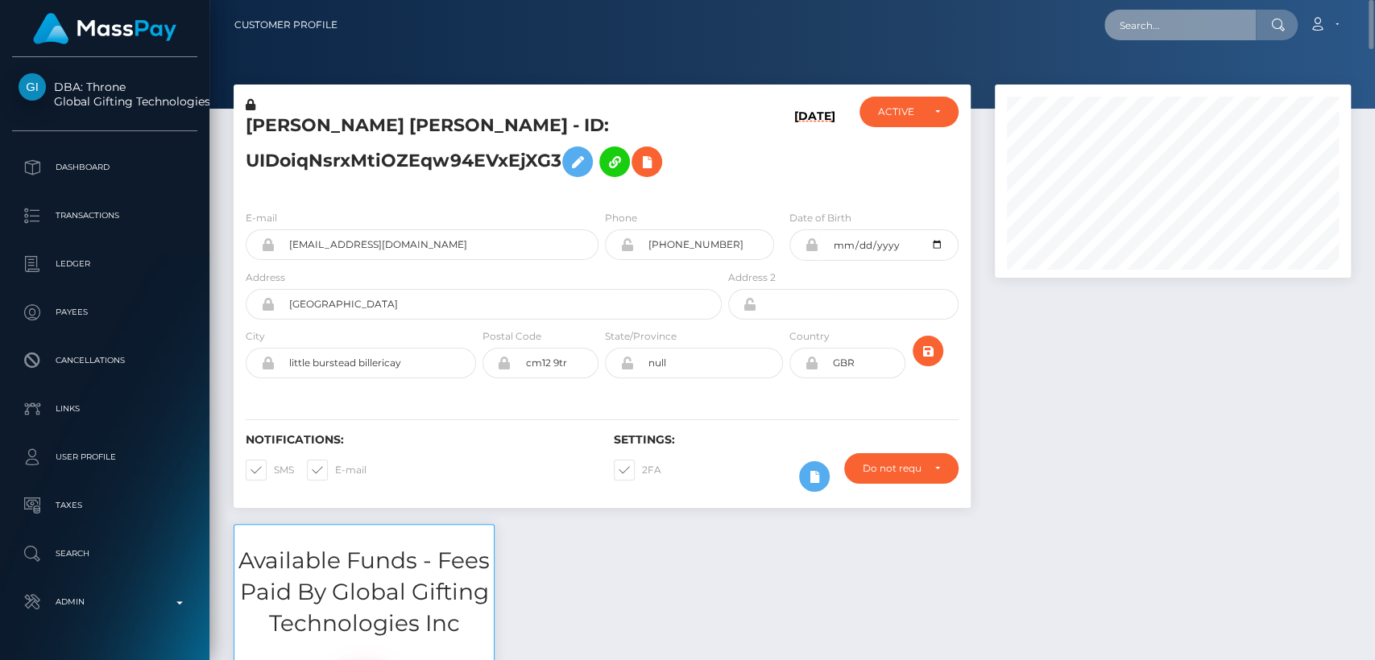
click at [1140, 33] on input "text" at bounding box center [1179, 25] width 151 height 31
paste input "[EMAIL_ADDRESS][DOMAIN_NAME]"
click at [1165, 20] on input "[EMAIL_ADDRESS][DOMAIN_NAME]" at bounding box center [1179, 25] width 151 height 31
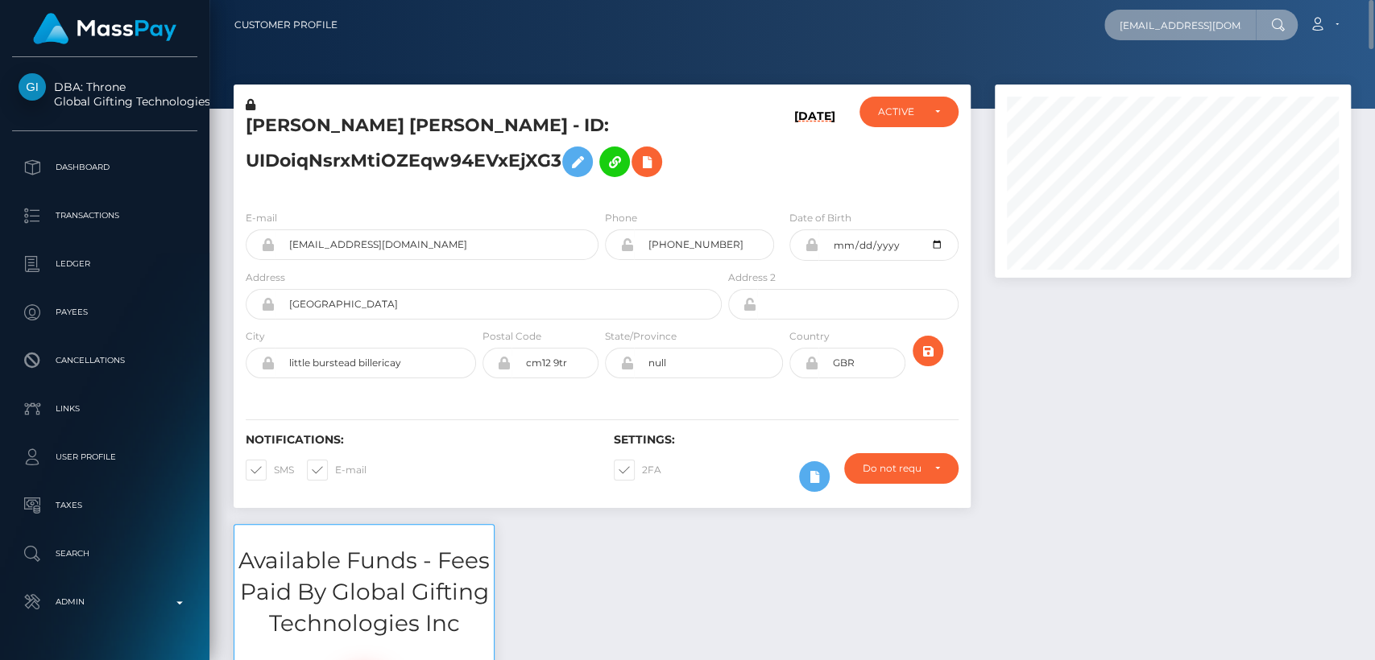
paste input "oogle"
type input "[EMAIL_ADDRESS][DOMAIN_NAME]"
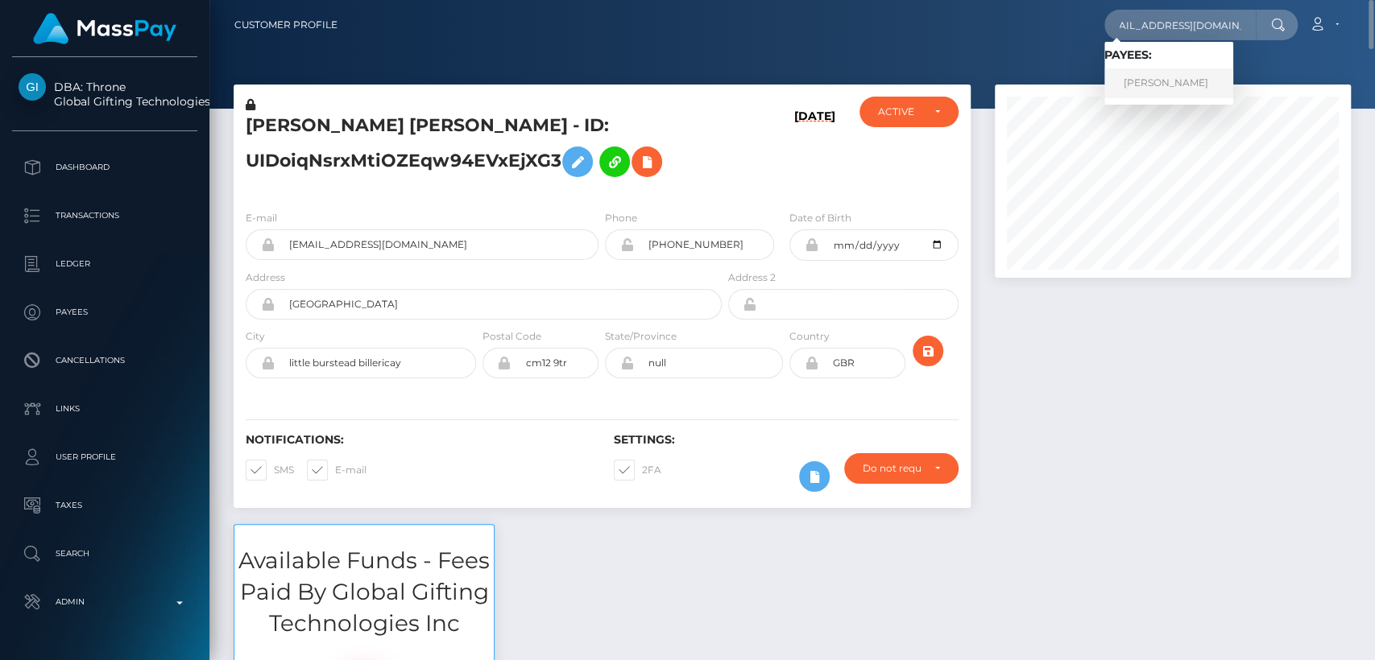
scroll to position [0, 0]
click at [1185, 77] on link "[PERSON_NAME]" at bounding box center [1168, 83] width 129 height 30
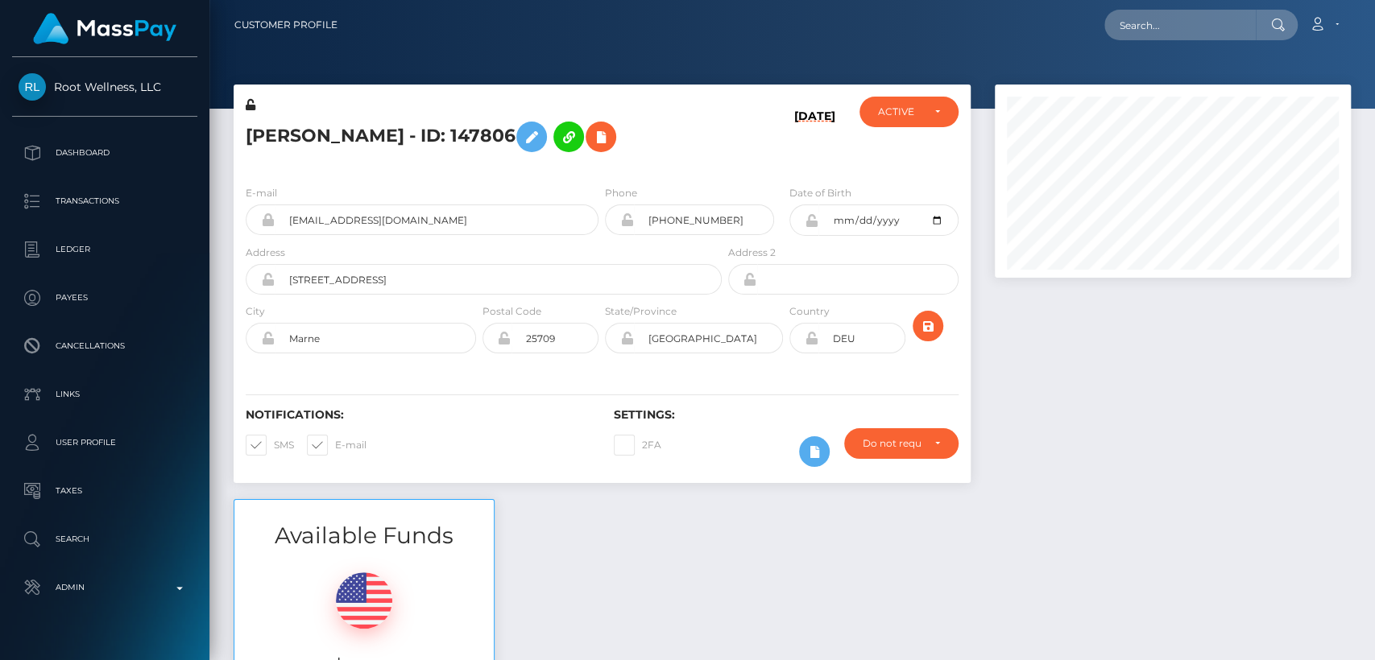
scroll to position [193, 356]
click at [302, 136] on h5 "Sandra Thiele - ID: 147806" at bounding box center [479, 137] width 467 height 47
copy h5 "Sandra"
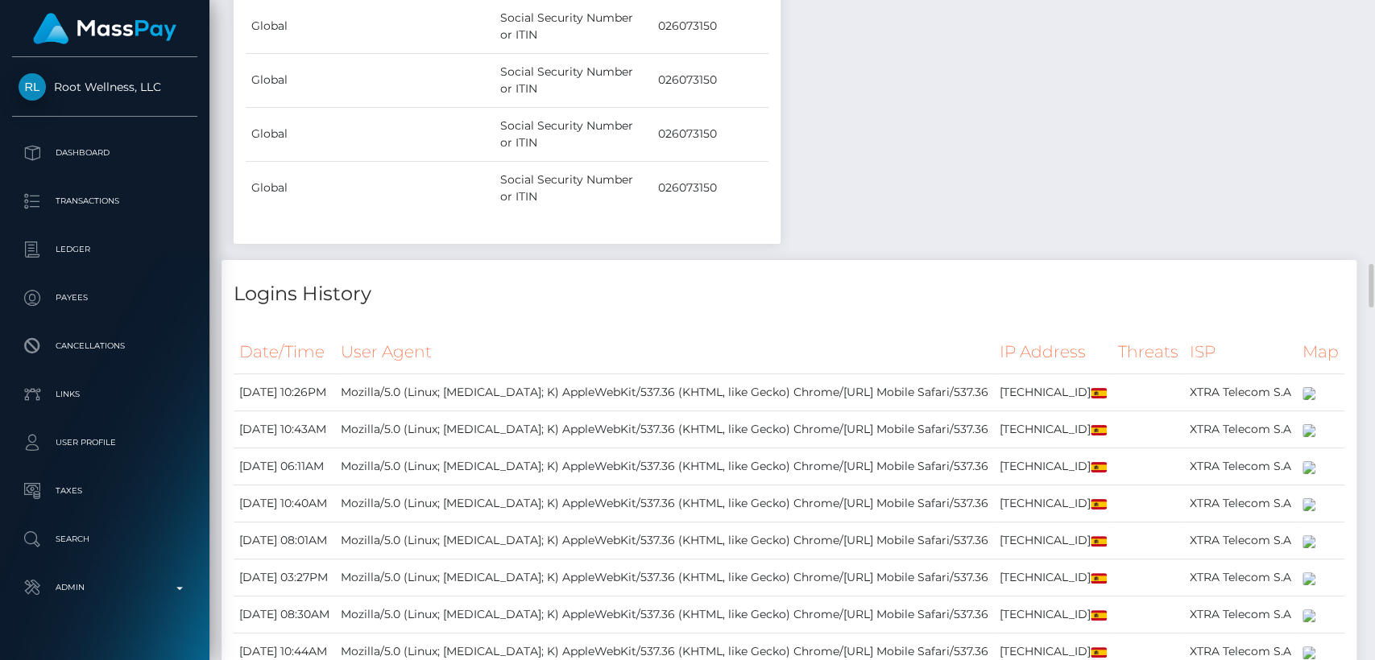
scroll to position [3985, 0]
click at [391, 283] on h4 "Logins History" at bounding box center [789, 297] width 1111 height 28
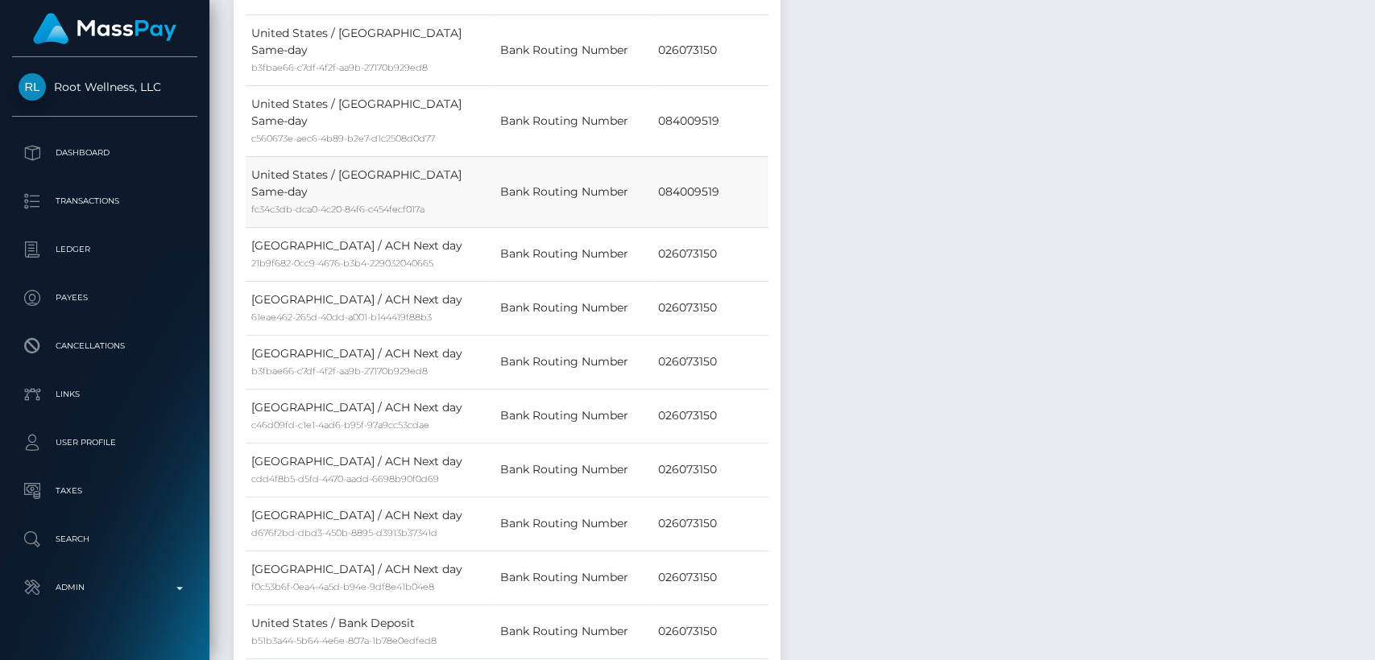
scroll to position [0, 0]
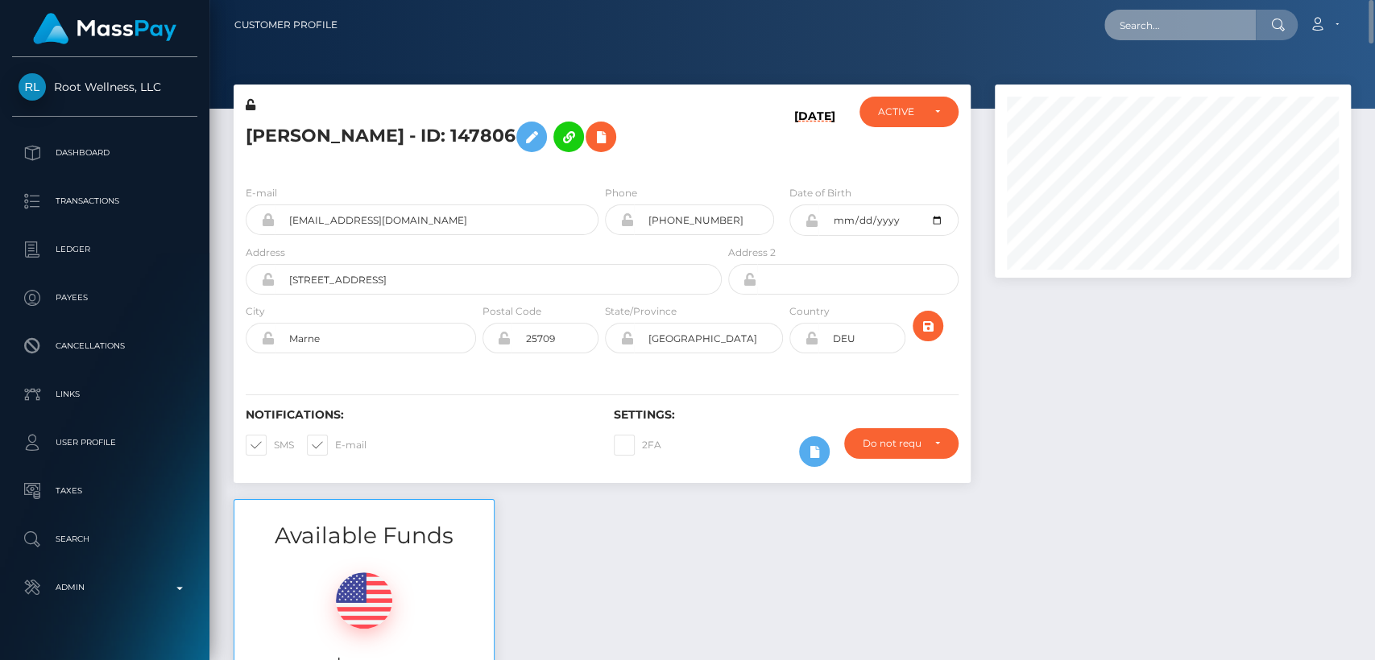
click at [1149, 25] on input "text" at bounding box center [1179, 25] width 151 height 31
paste input "persephone4us@gmail.com"
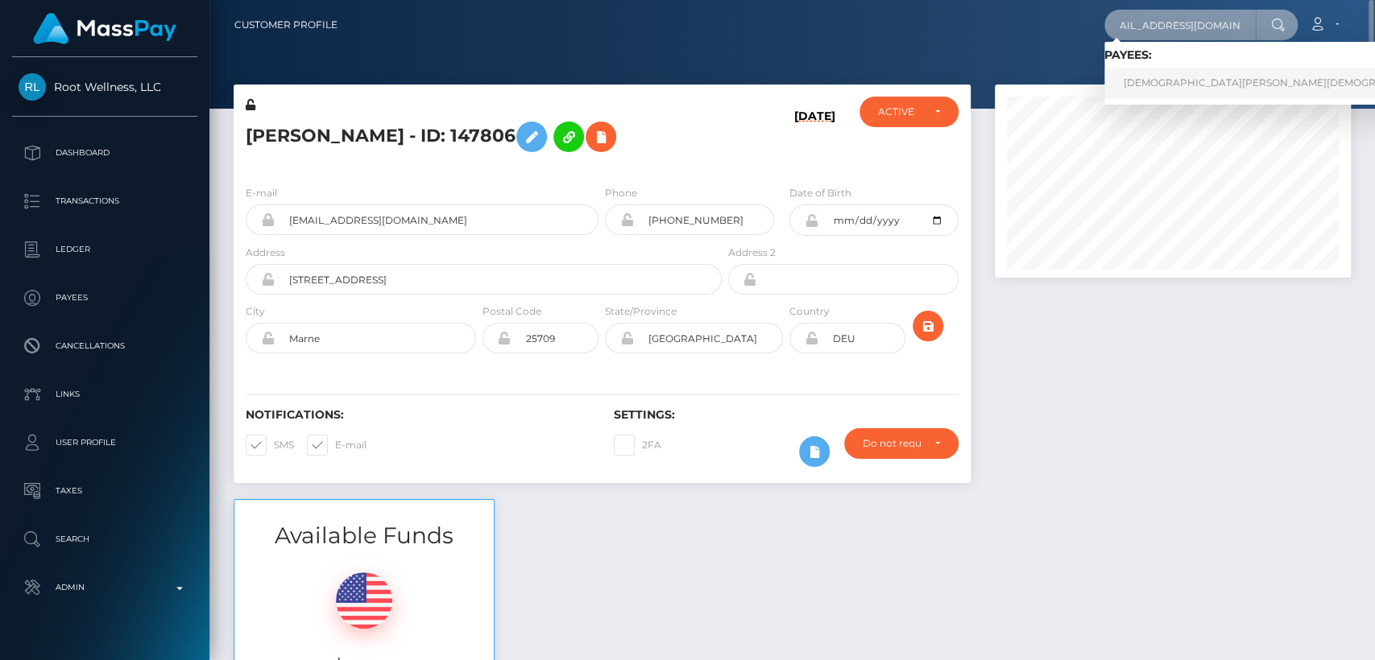
type input "persephone4us@gmail.com"
click at [1173, 73] on link "PASHMINA KHRISTI Khristi" at bounding box center [1284, 83] width 360 height 30
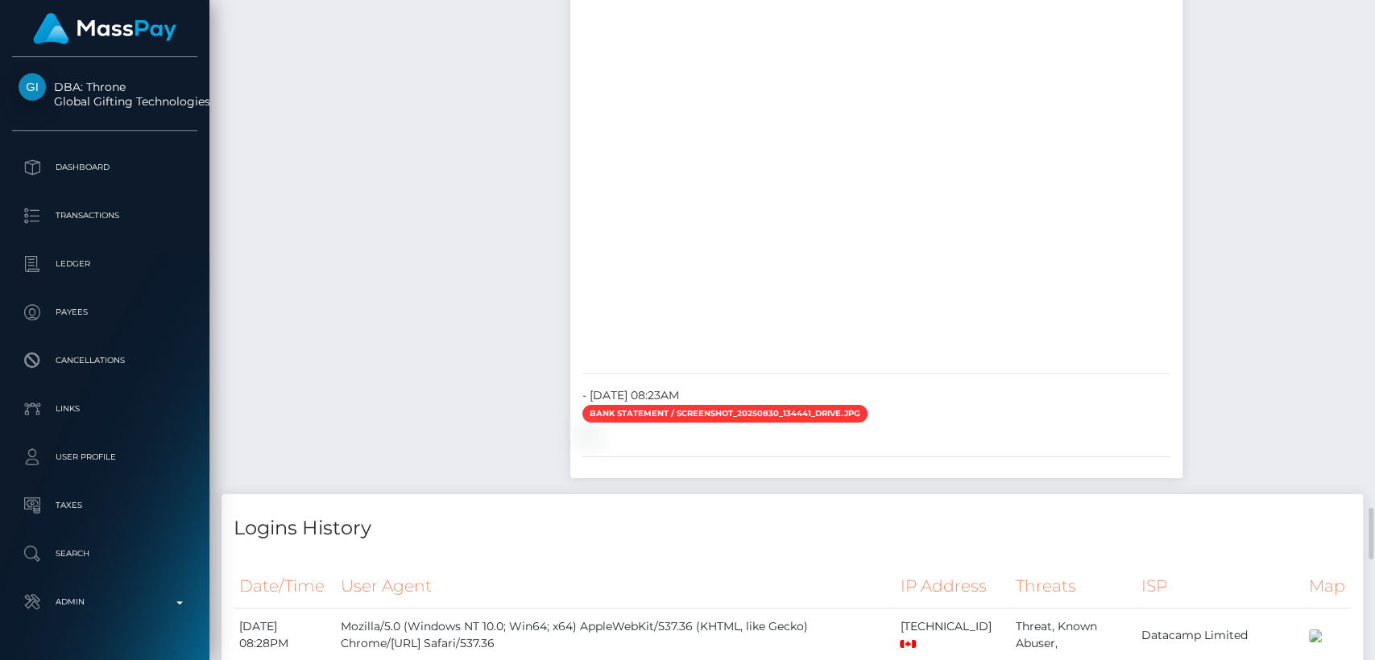
scroll to position [3717, 0]
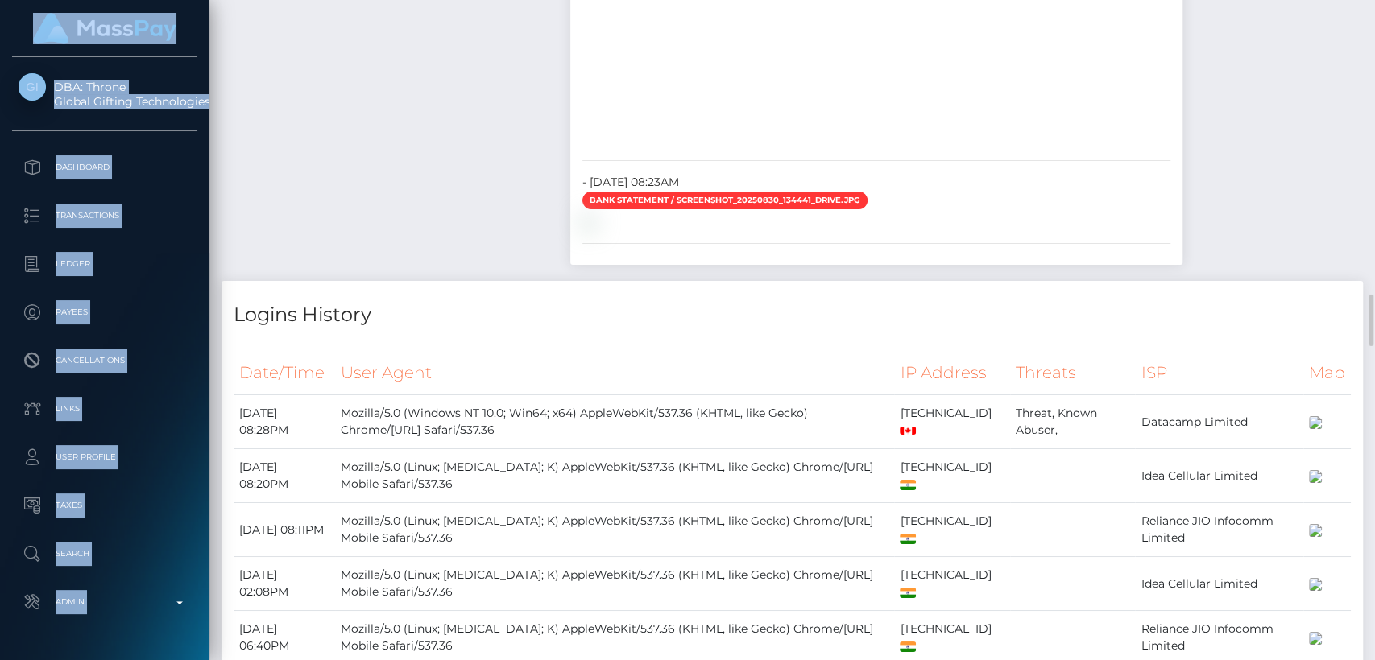
drag, startPoint x: 766, startPoint y: 368, endPoint x: 688, endPoint y: 163, distance: 219.7
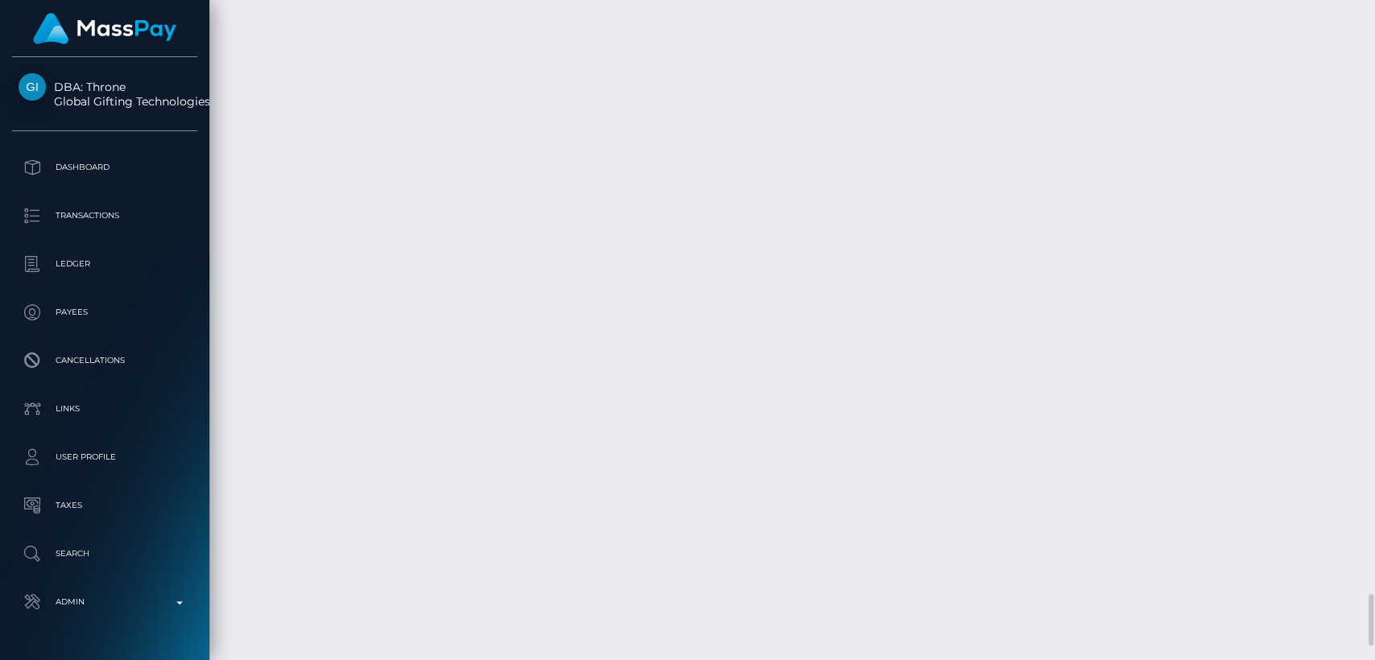
scroll to position [7671, 0]
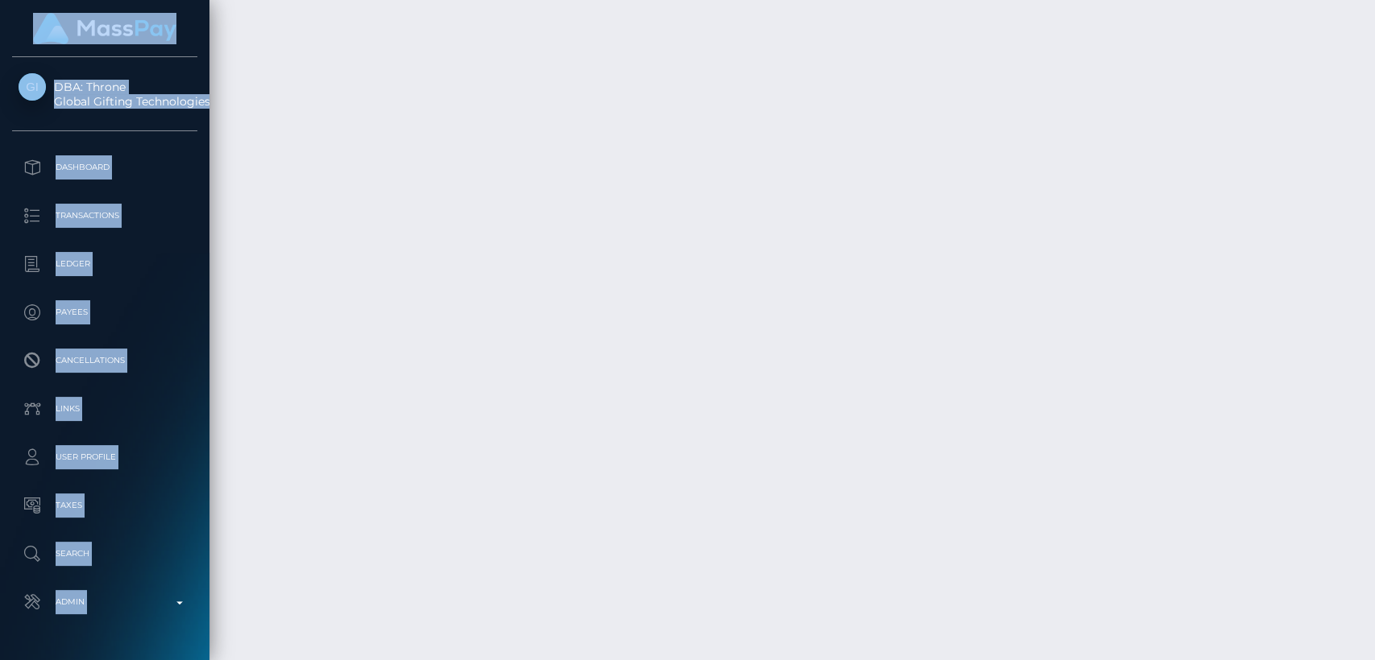
drag, startPoint x: 741, startPoint y: 345, endPoint x: 738, endPoint y: 694, distance: 348.7
click at [738, 660] on html "DBA: Throne Global Gifting Technologies Inc Dashboard Transactions Ledger Payee…" at bounding box center [687, 330] width 1375 height 660
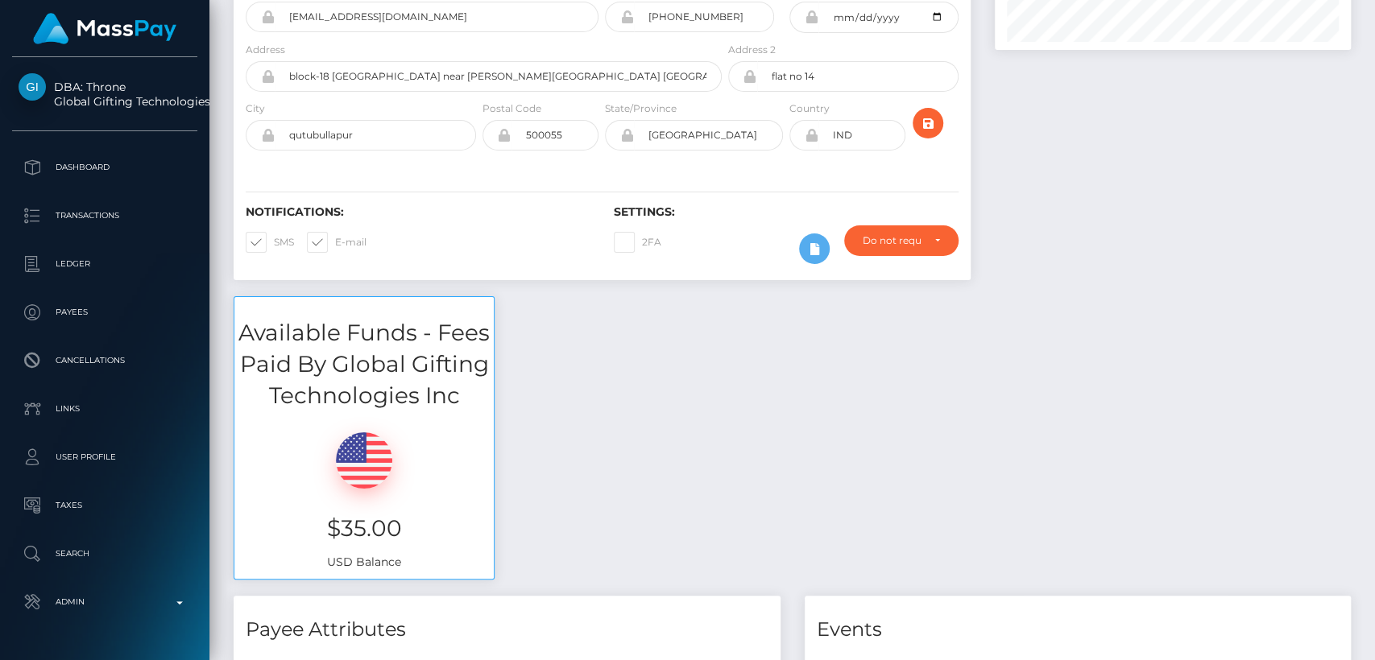
scroll to position [0, 0]
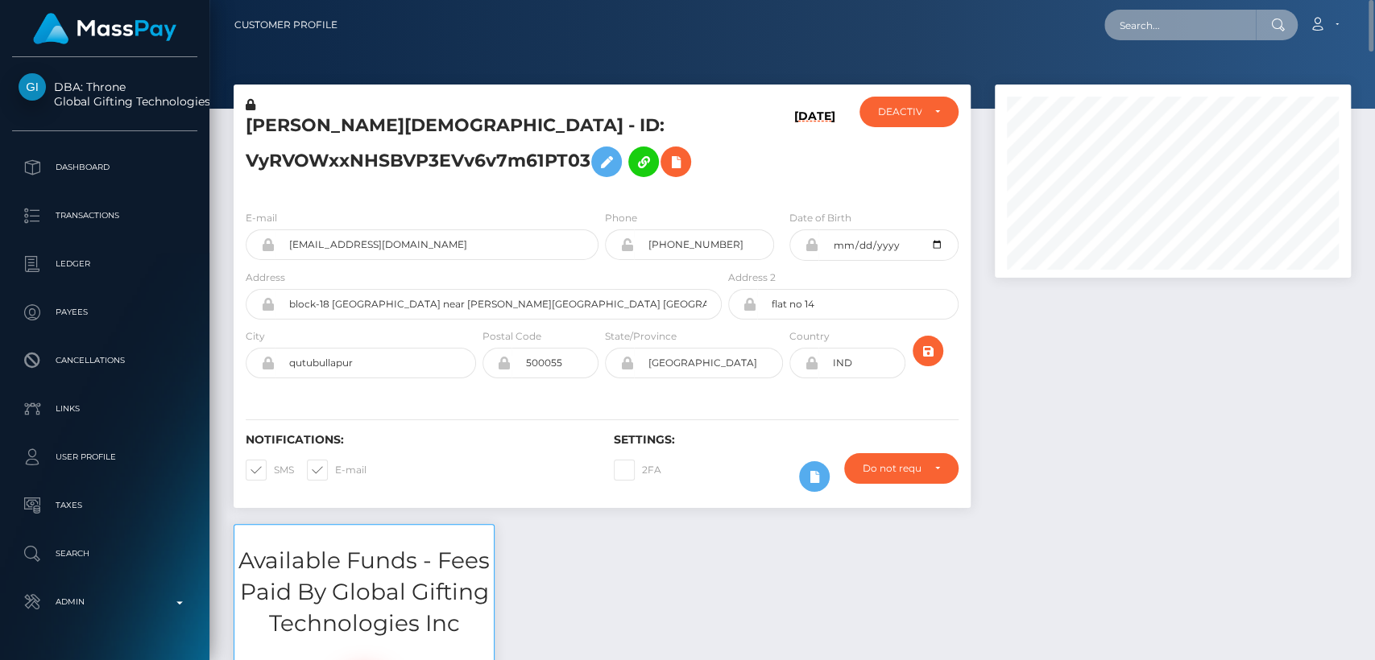
click at [1131, 34] on input "text" at bounding box center [1179, 25] width 151 height 31
paste input "[EMAIL_ADDRESS][DOMAIN_NAME]"
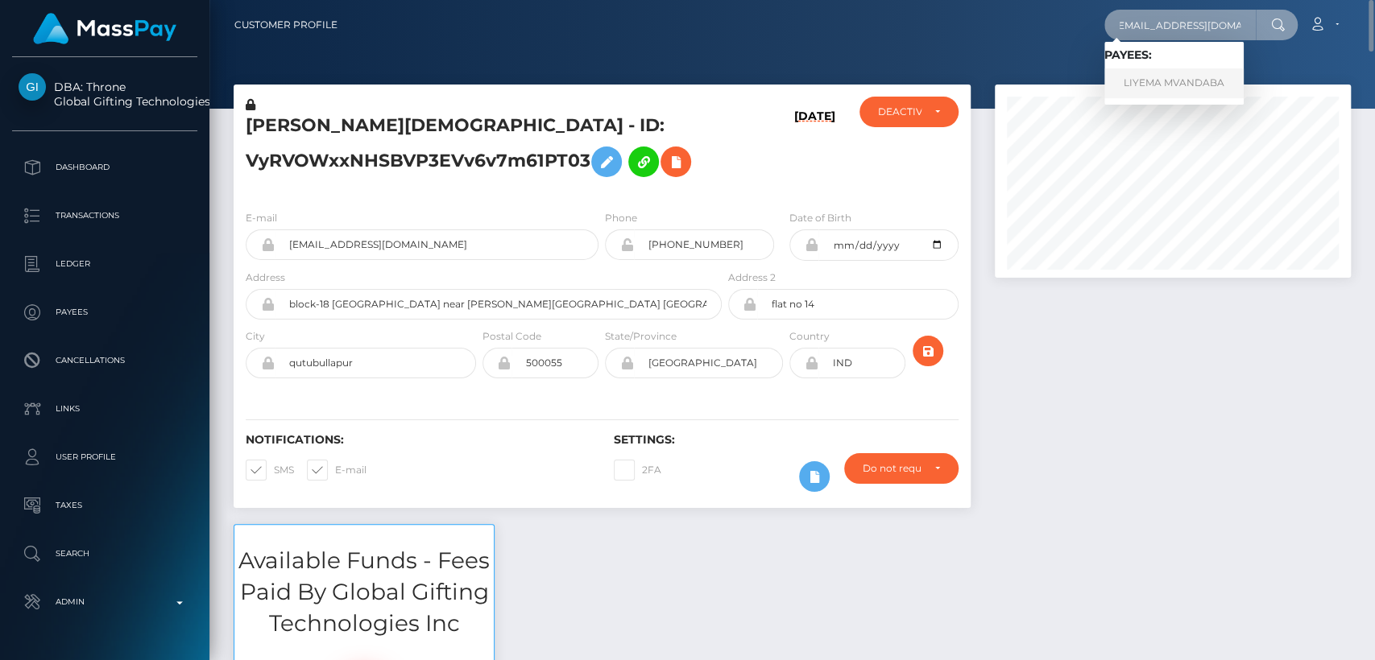
type input "[EMAIL_ADDRESS][DOMAIN_NAME]"
click at [1179, 89] on link "LIYEMA MVANDABA" at bounding box center [1173, 83] width 139 height 30
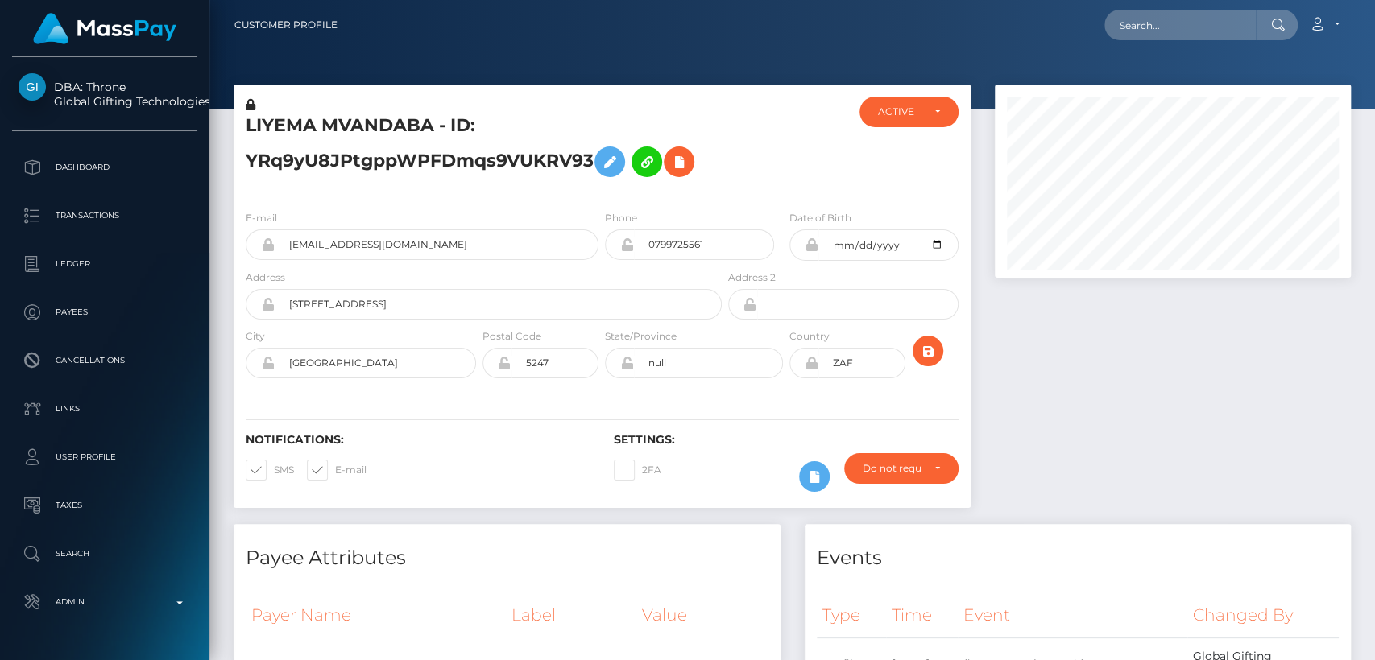
scroll to position [193, 356]
click at [1164, 26] on input "text" at bounding box center [1179, 25] width 151 height 31
paste input "[EMAIL_ADDRESS][DOMAIN_NAME]"
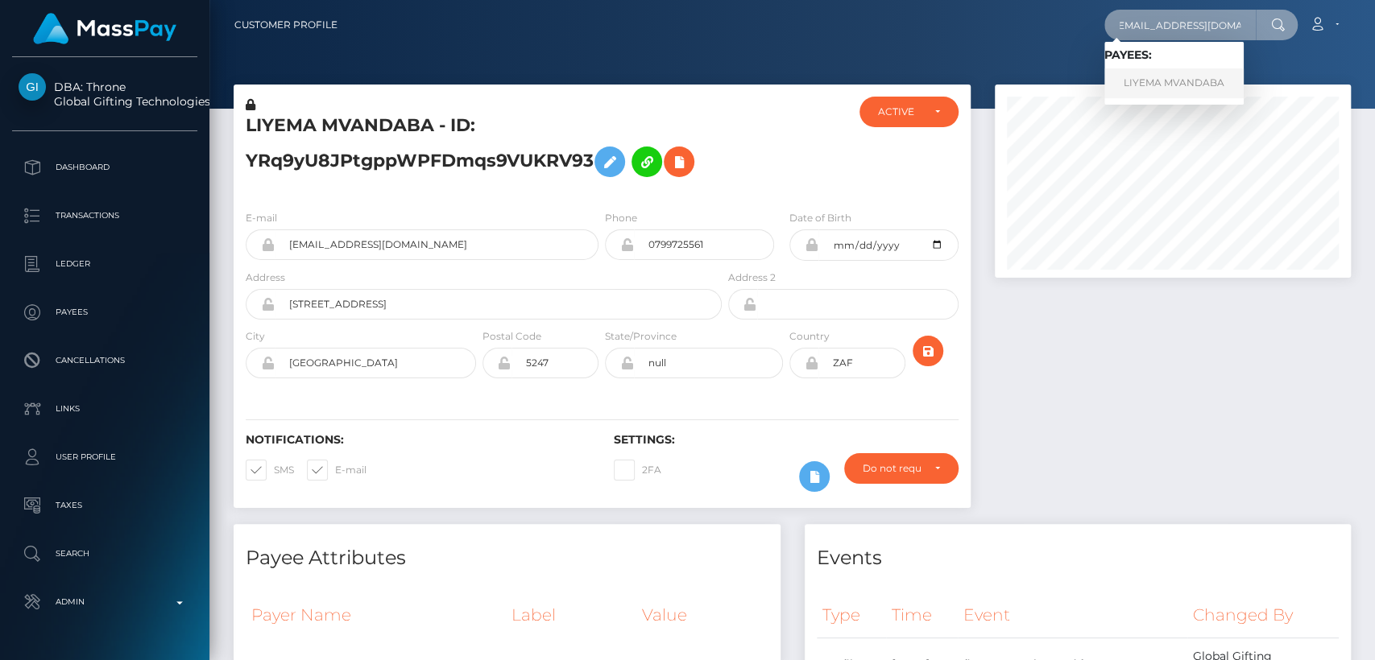
type input "[EMAIL_ADDRESS][DOMAIN_NAME]"
click at [1138, 86] on link "LIYEMA MVANDABA" at bounding box center [1173, 83] width 139 height 30
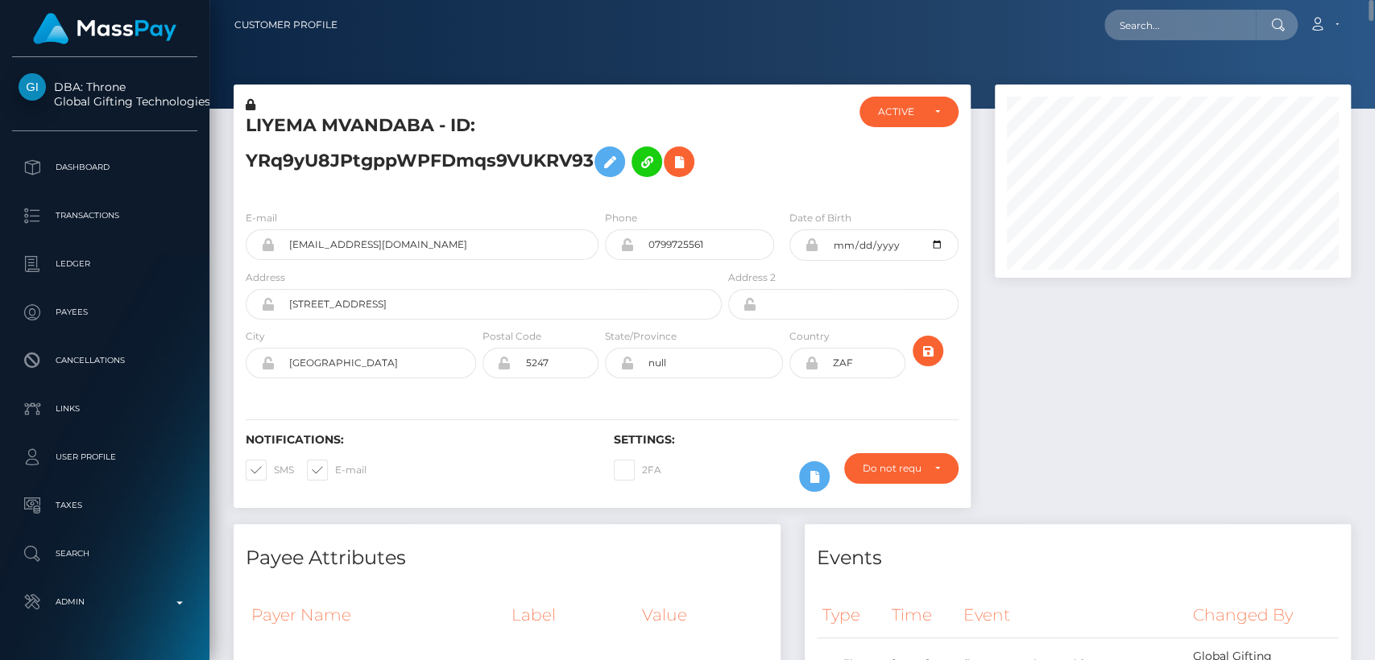
click at [277, 133] on h5 "LIYEMA MVANDABA - ID: YRq9yU8JPtgppWPFDmqs9VUKRV93" at bounding box center [479, 150] width 467 height 72
copy h5 "LIYEMA"
click at [1158, 12] on input "text" at bounding box center [1179, 25] width 151 height 31
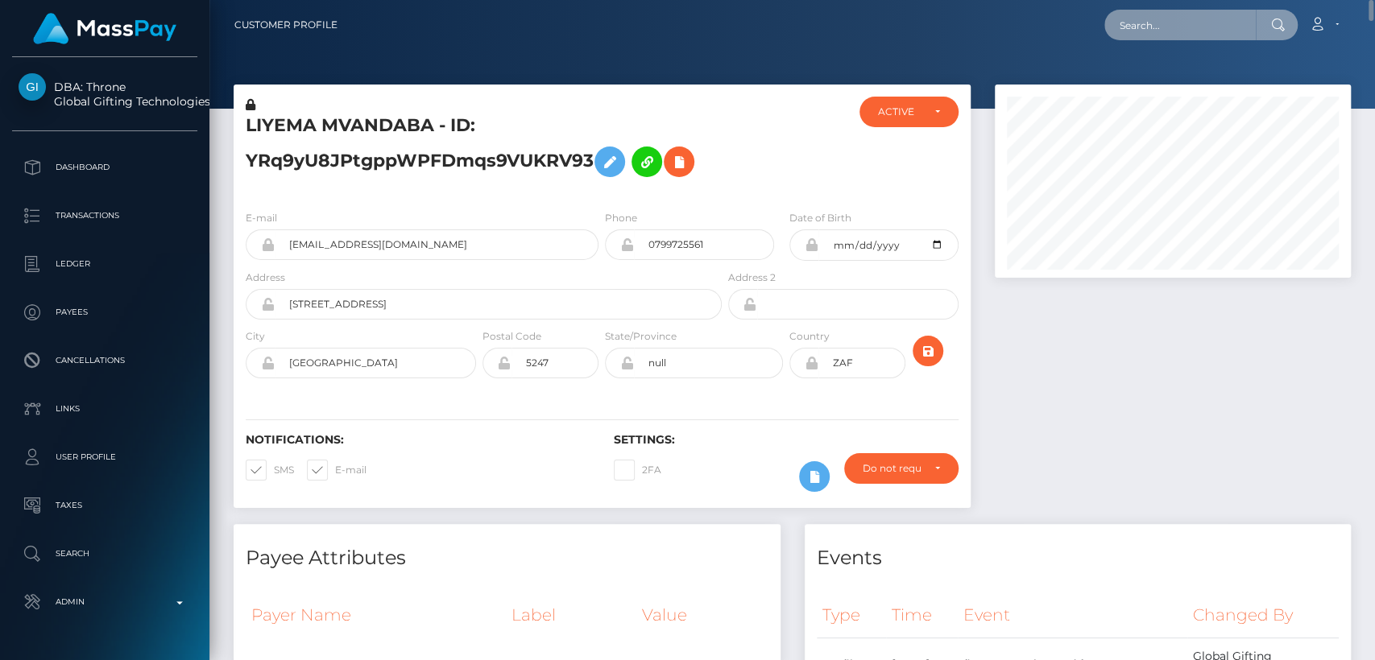
paste input "etherrose33@gmail.com"
type input "etherrose33@gmail.com"
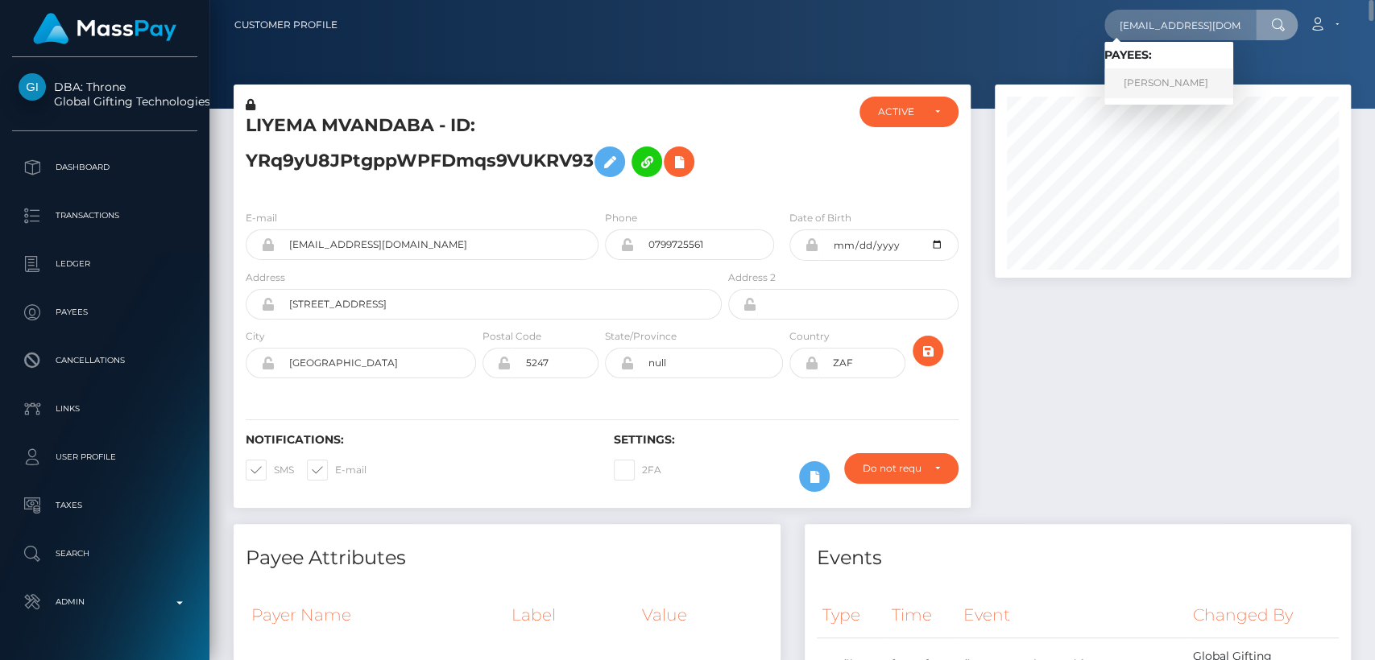
click at [1189, 77] on link "HOLLY ROSE BROWN" at bounding box center [1168, 83] width 129 height 30
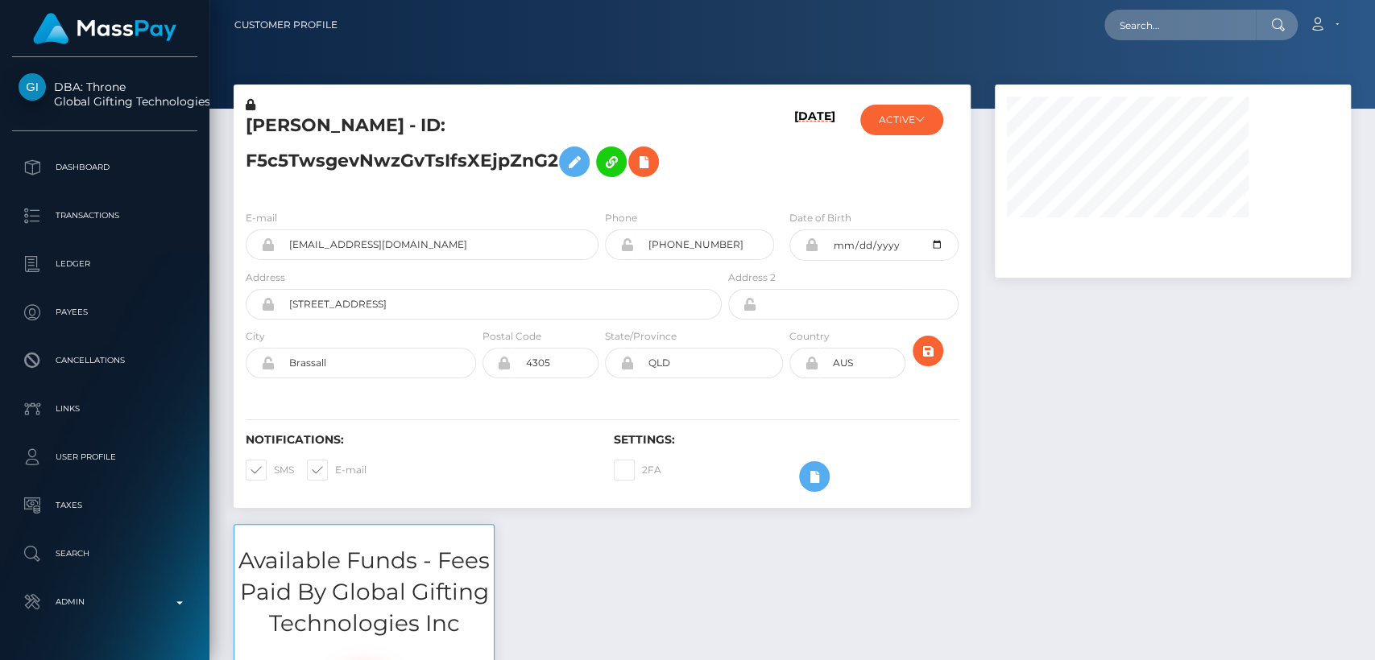
click at [281, 127] on h5 "HOLLY ROSE BROWN - ID: F5c5TwsgevNwzGvTsIfsXEjpZnG2" at bounding box center [479, 150] width 467 height 72
copy h5 "HOLLY"
click at [423, 529] on h6 at bounding box center [363, 532] width 259 height 14
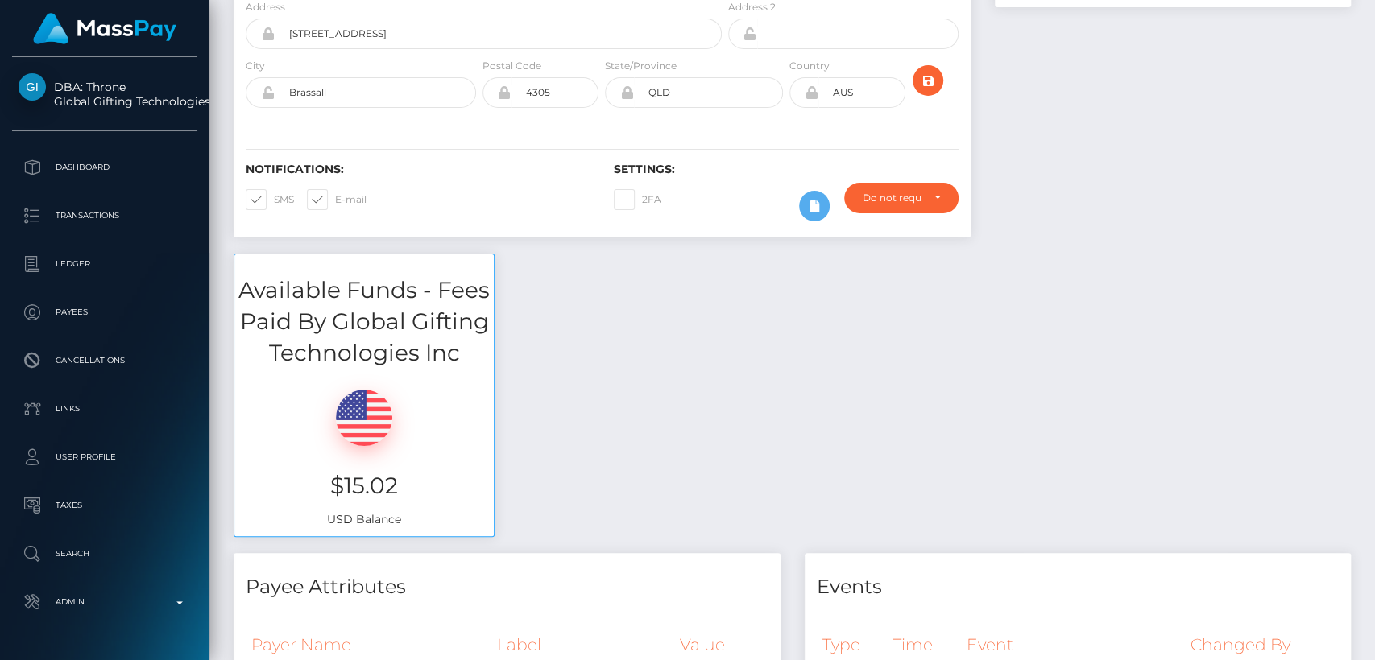
scroll to position [0, 0]
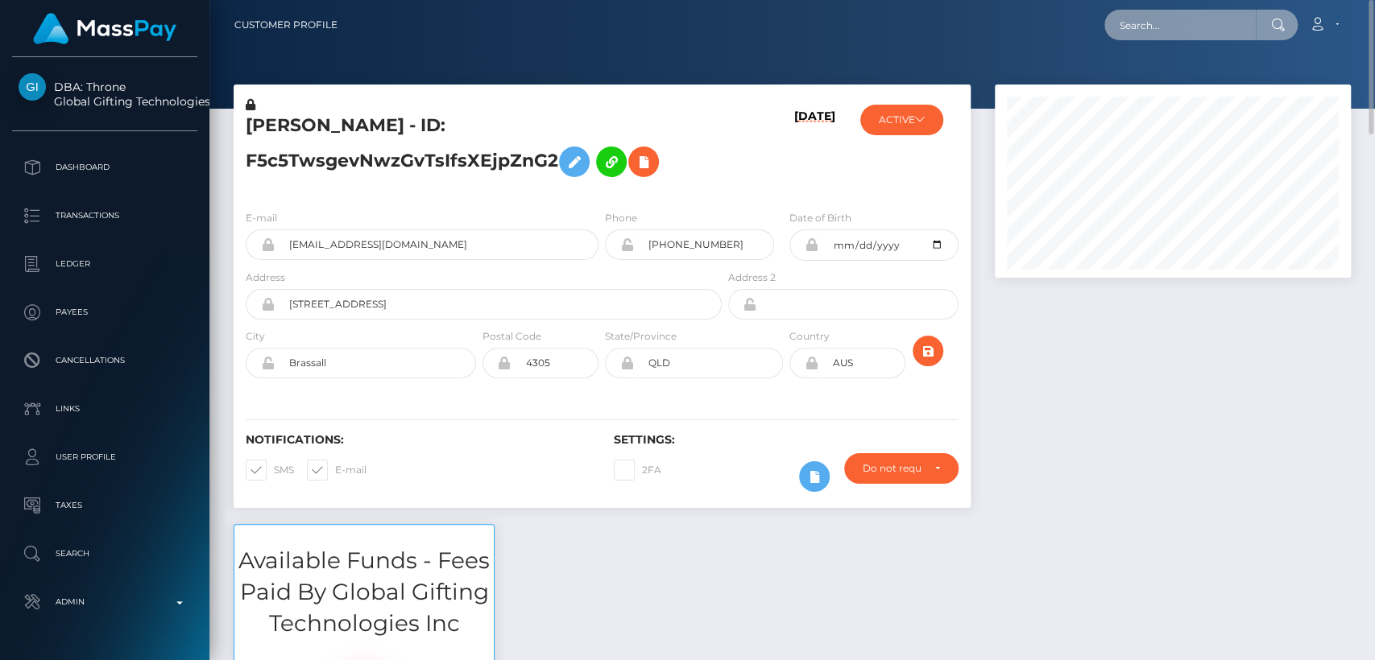
click at [1178, 22] on input "text" at bounding box center [1179, 25] width 151 height 31
paste input "brendaodoyo28@gmail.com"
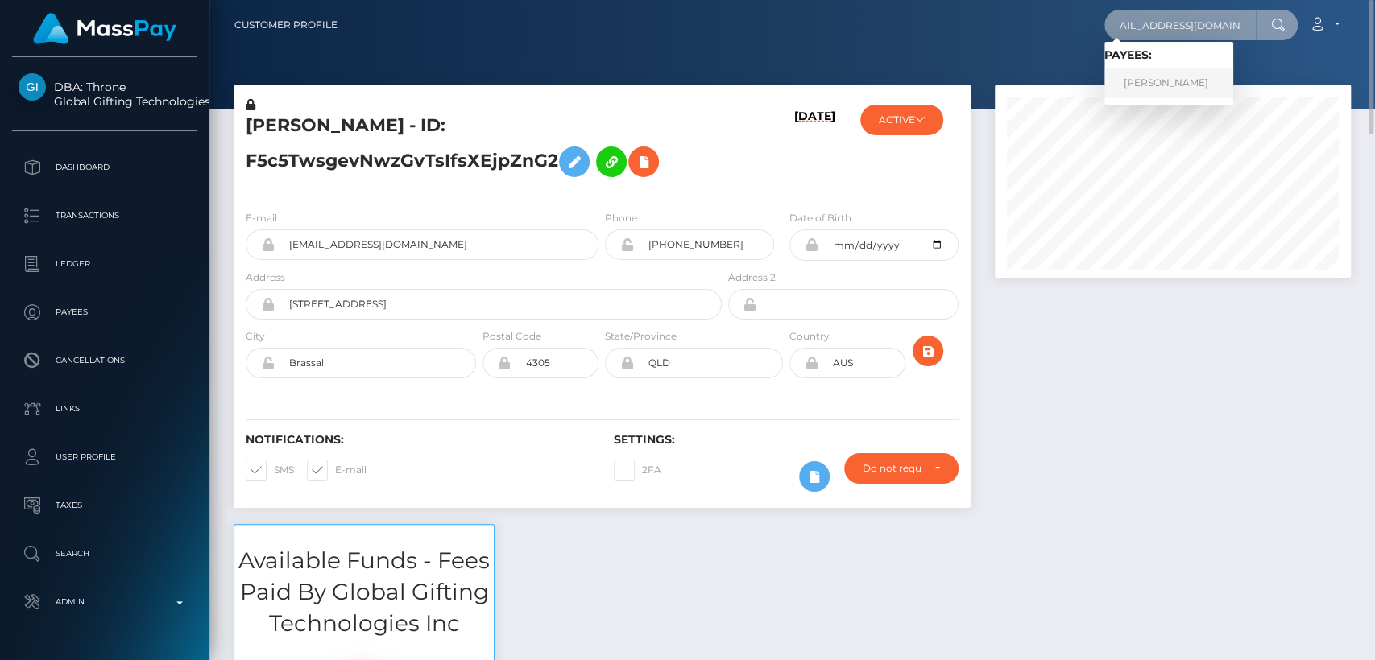
type input "brendaodoyo28@gmail.com"
click at [1165, 83] on link "BRENDA KERUBO ODOYO" at bounding box center [1168, 83] width 129 height 30
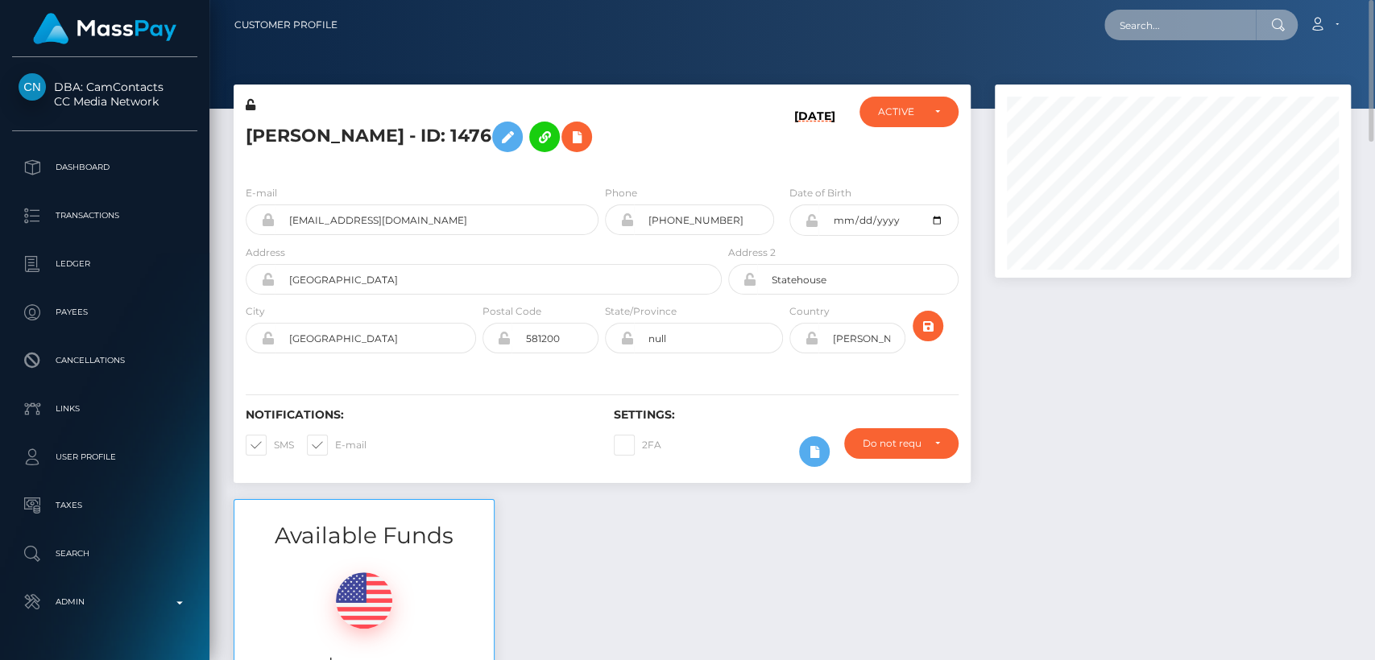
click at [1140, 13] on input "text" at bounding box center [1179, 25] width 151 height 31
paste input "[EMAIL_ADDRESS][DOMAIN_NAME]"
type input "[EMAIL_ADDRESS][DOMAIN_NAME]"
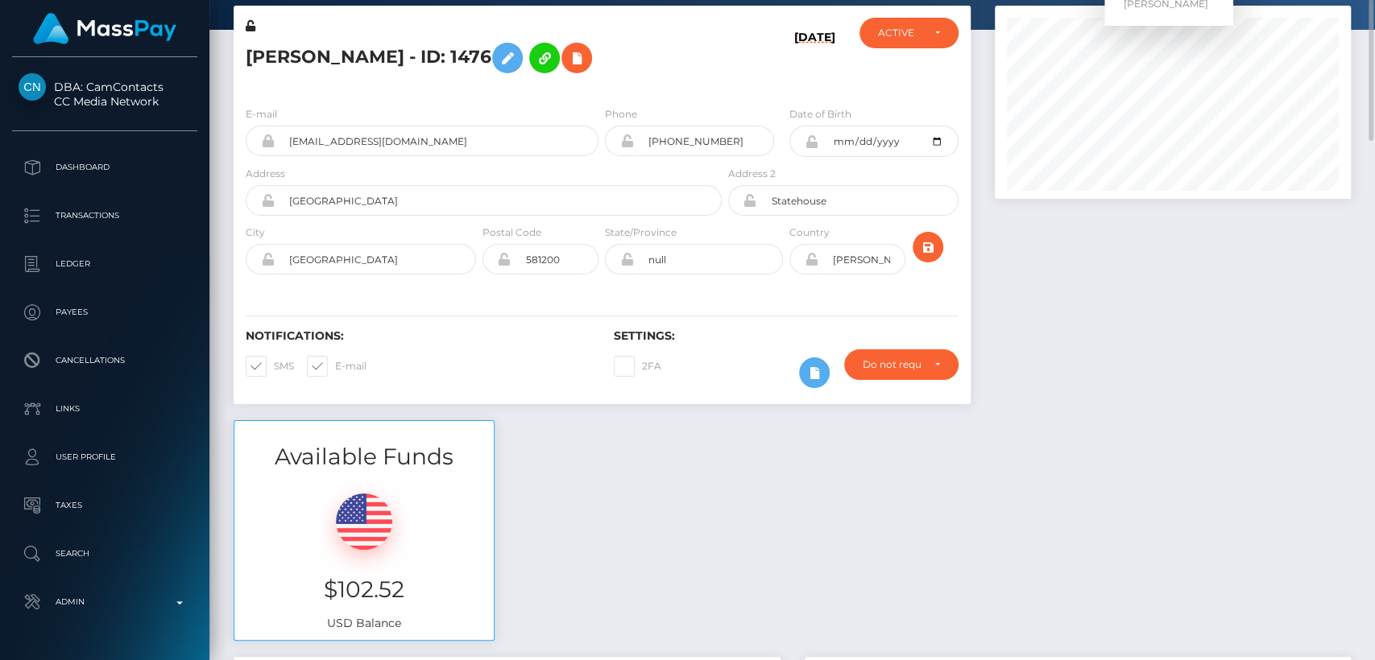
scroll to position [0, 0]
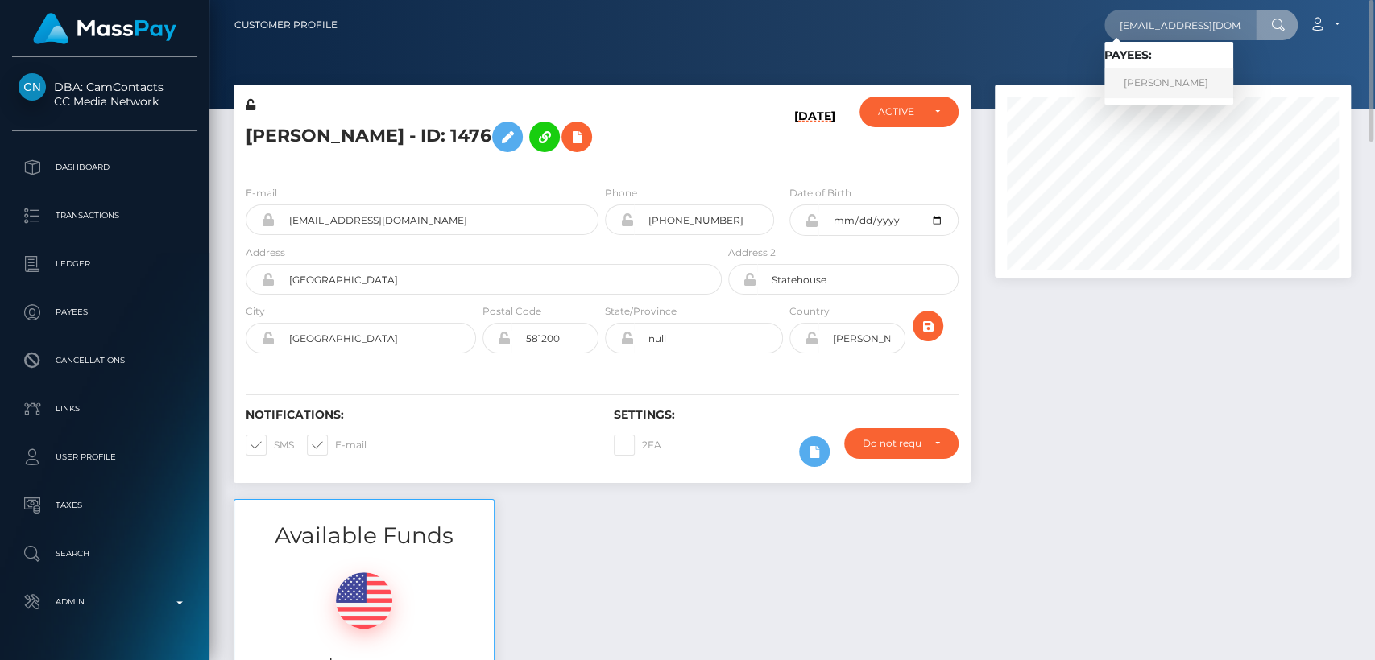
click at [1140, 79] on link "JESSICA SMITH" at bounding box center [1168, 83] width 129 height 30
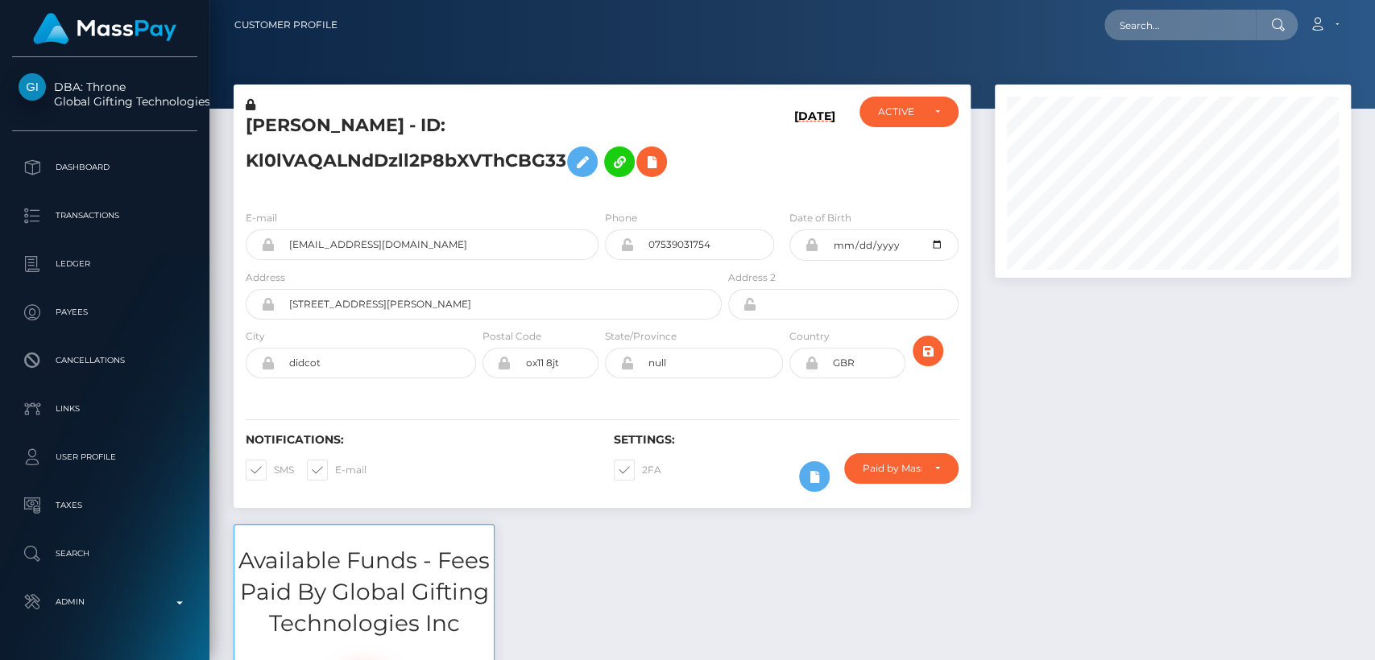
scroll to position [193, 356]
click at [288, 130] on h5 "[PERSON_NAME] - ID: Kl0lVAQALNdDzll2P8bXVThCBG33" at bounding box center [479, 150] width 467 height 72
copy h5 "JESSICA"
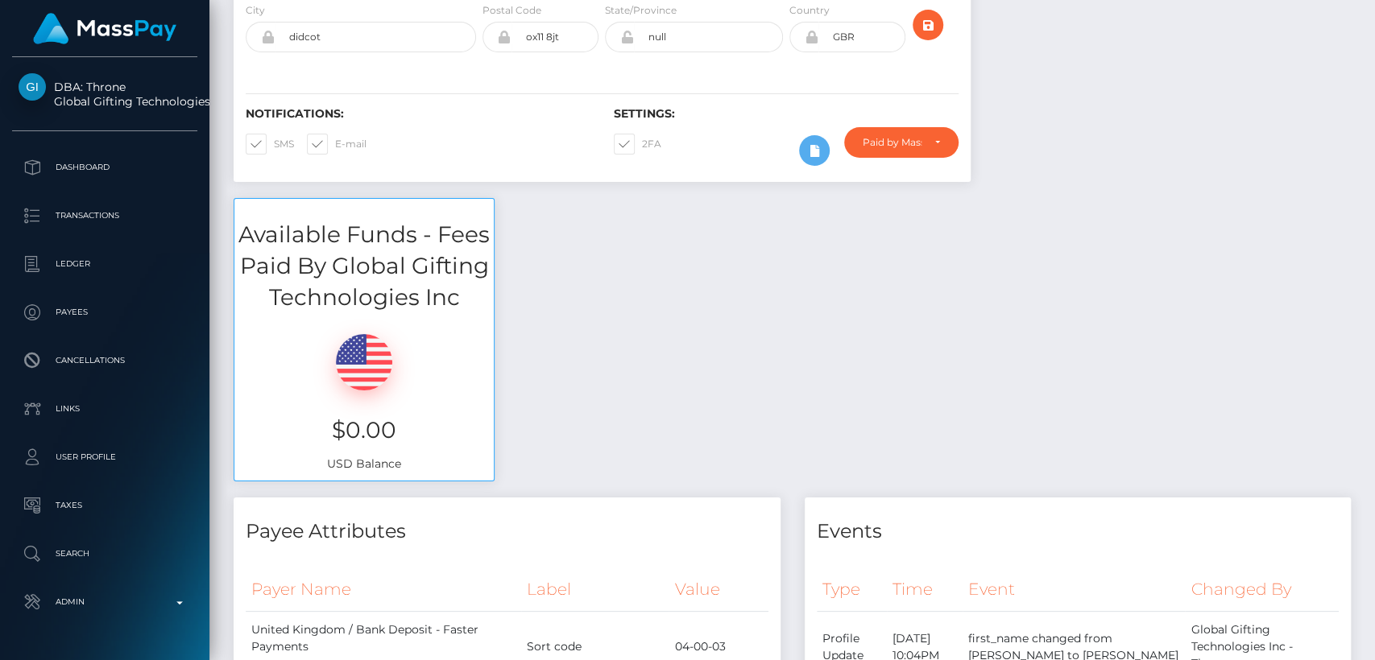
scroll to position [0, 0]
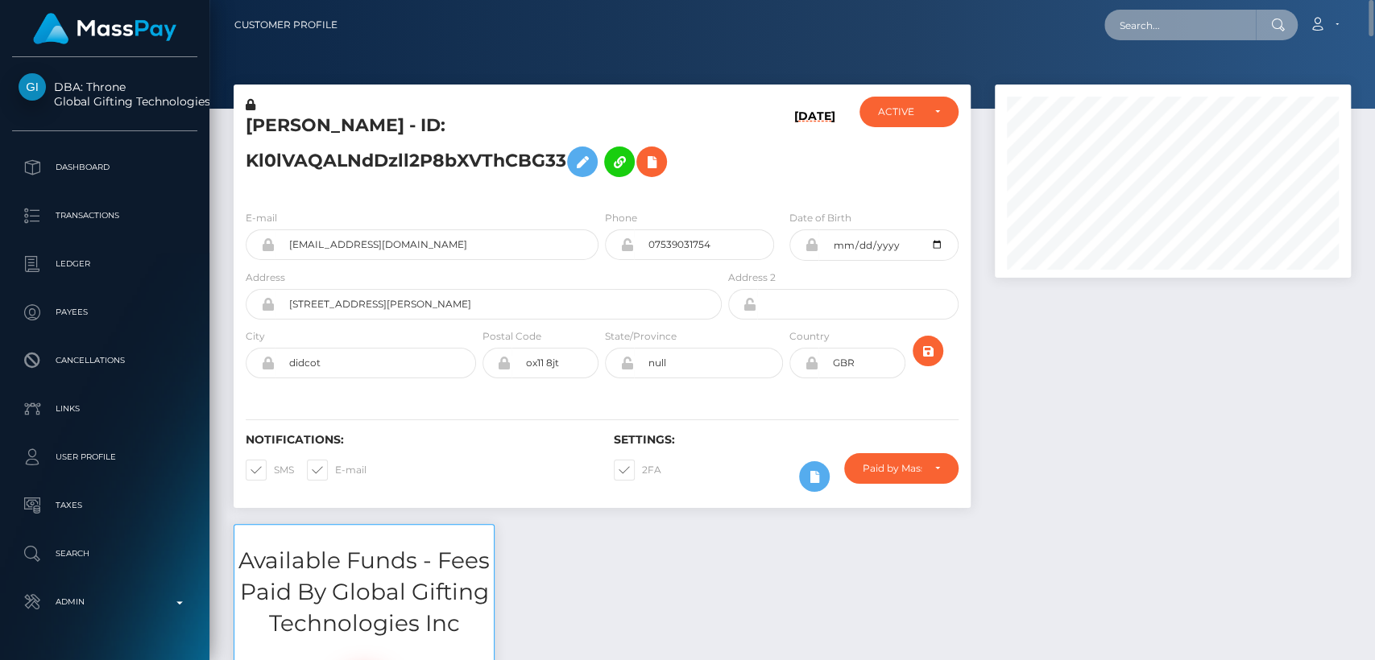
click at [1140, 15] on input "text" at bounding box center [1179, 25] width 151 height 31
paste input "llleonie@protonmail.com"
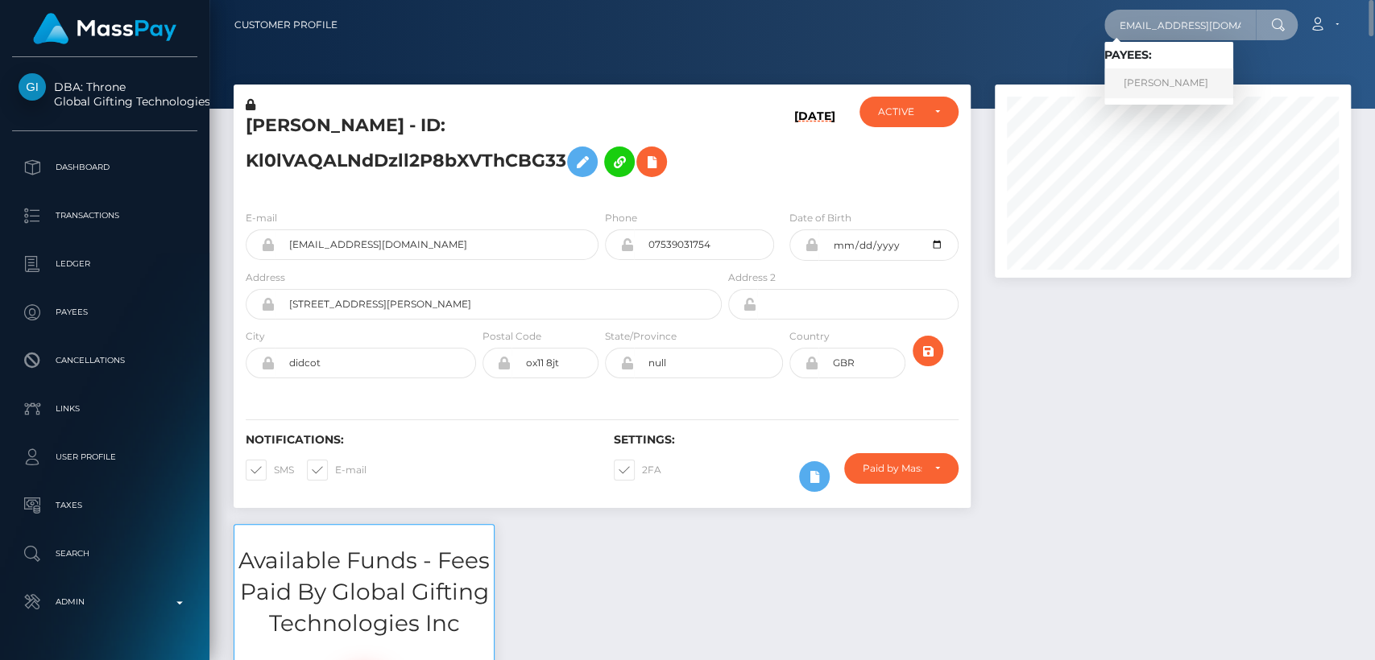
type input "llleonie@protonmail.com"
click at [1128, 75] on link "NORA KATHARINE SCHERER" at bounding box center [1168, 83] width 129 height 30
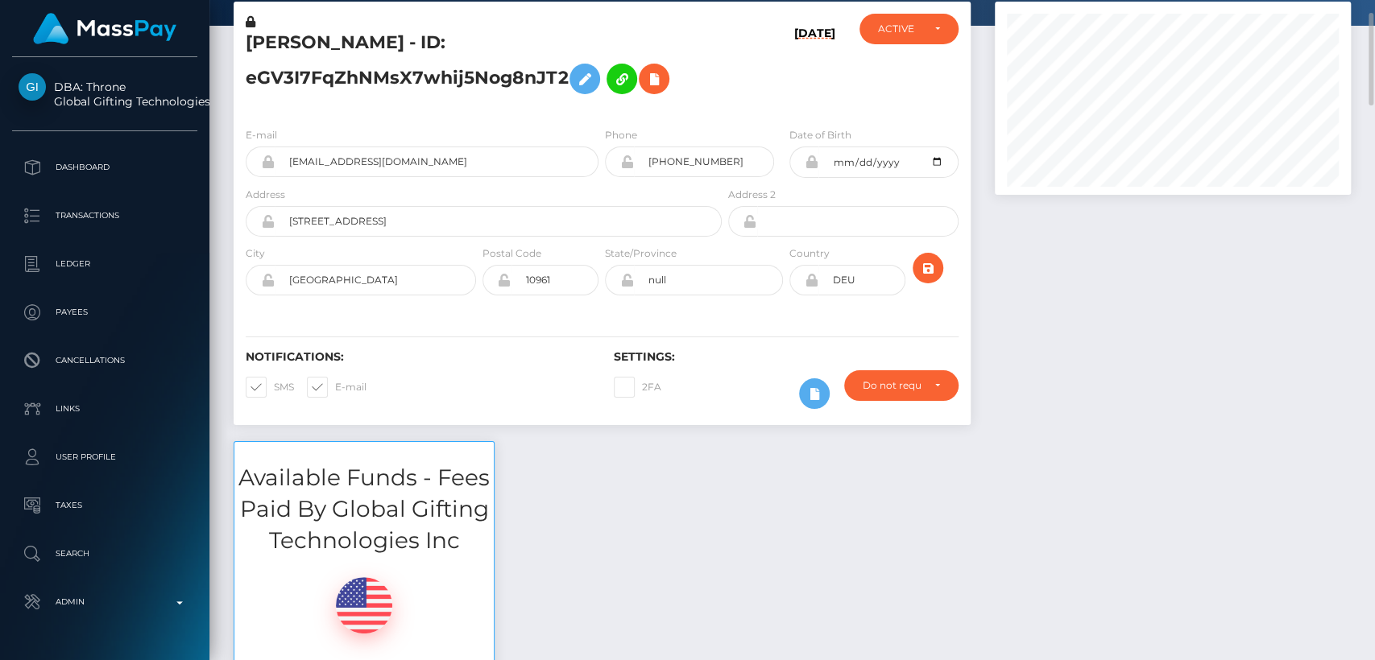
scroll to position [85, 0]
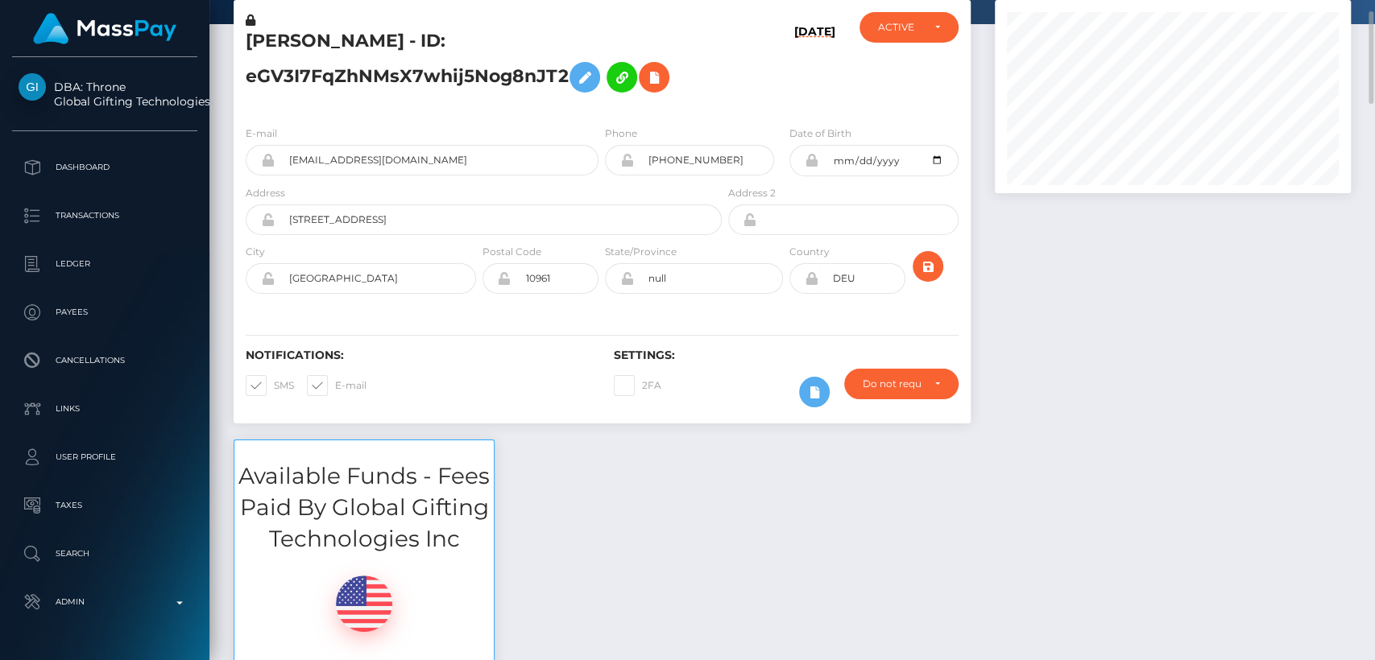
click at [264, 33] on h5 "NORA KATHARINE SCHERER - ID: eGV3I7FqZhNMsX7whij5Nog8nJT2" at bounding box center [479, 65] width 467 height 72
copy h5 "NORA"
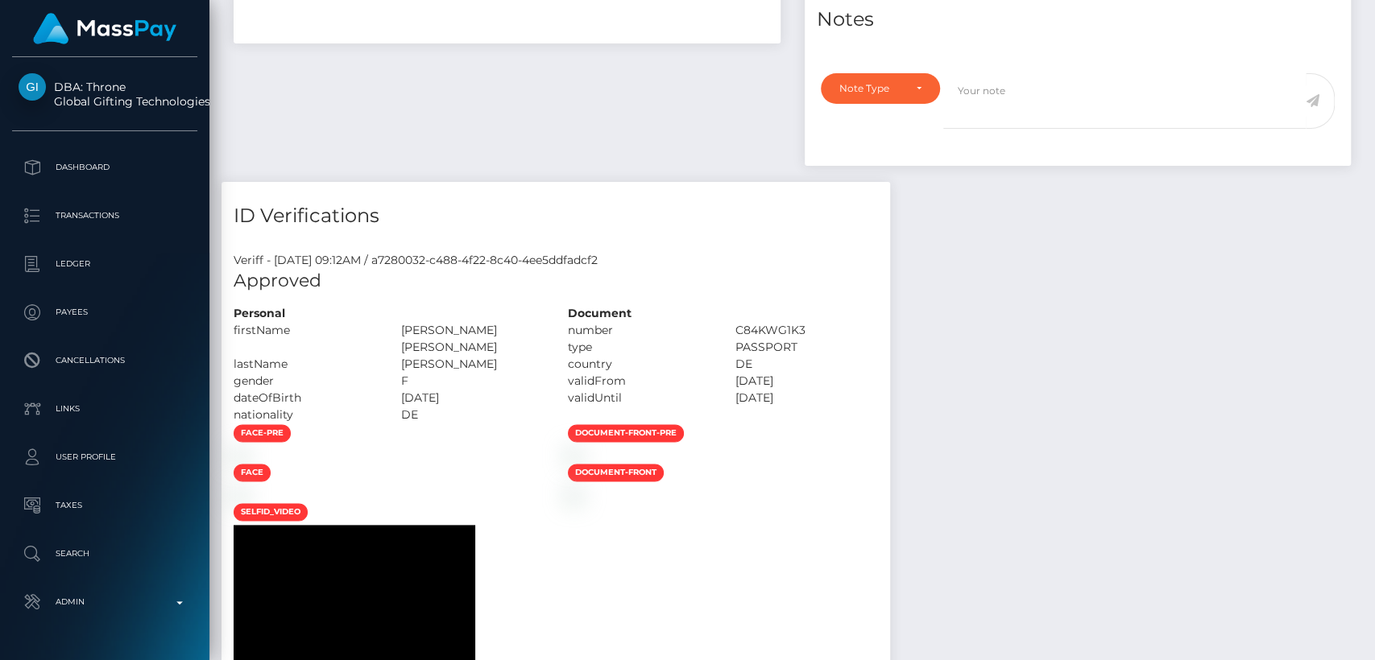
scroll to position [0, 0]
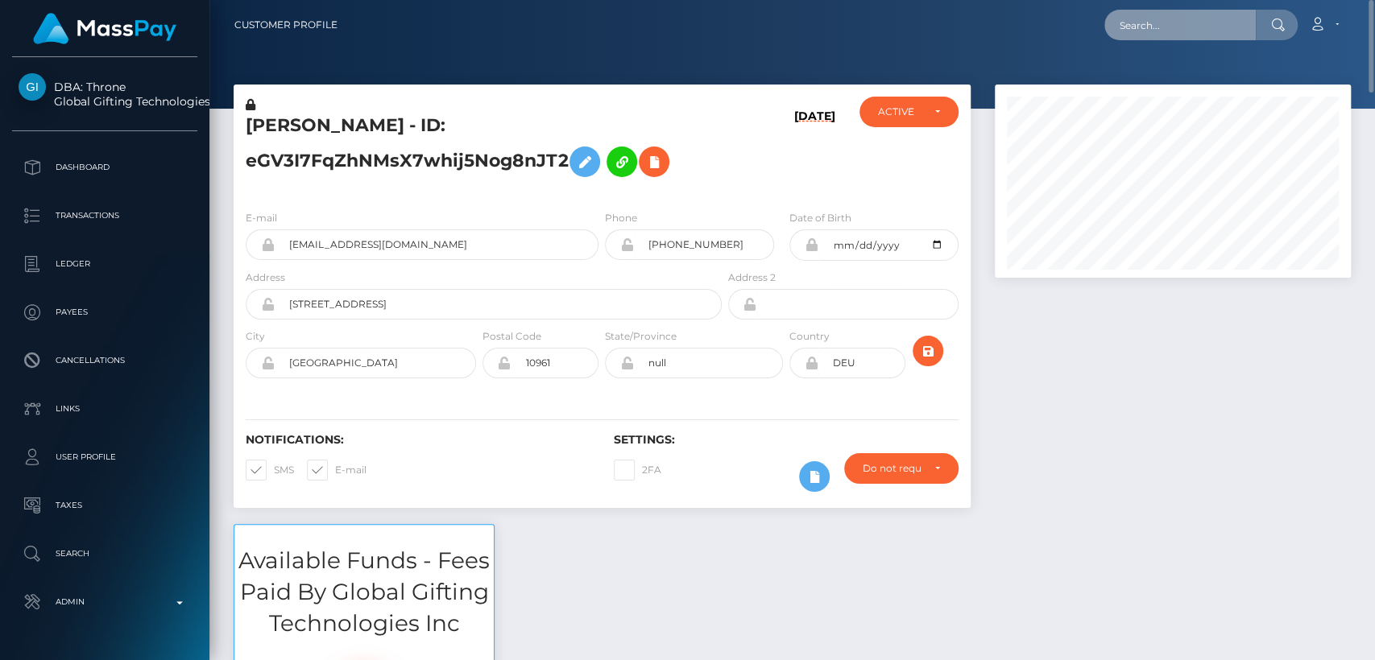
click at [1140, 28] on input "text" at bounding box center [1179, 25] width 151 height 31
paste input "[EMAIL_ADDRESS][DOMAIN_NAME]"
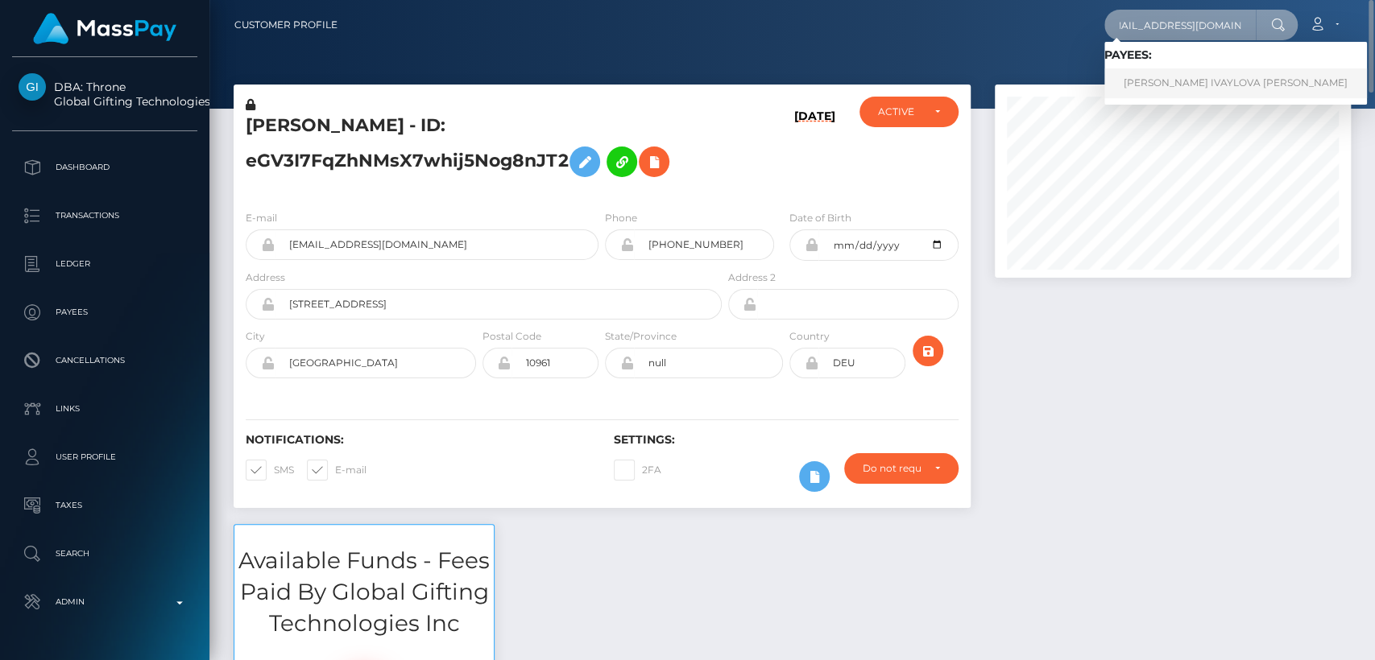
type input "[EMAIL_ADDRESS][DOMAIN_NAME]"
click at [1146, 82] on link "MARTINA IVAYLOVA PETROVA" at bounding box center [1235, 83] width 263 height 30
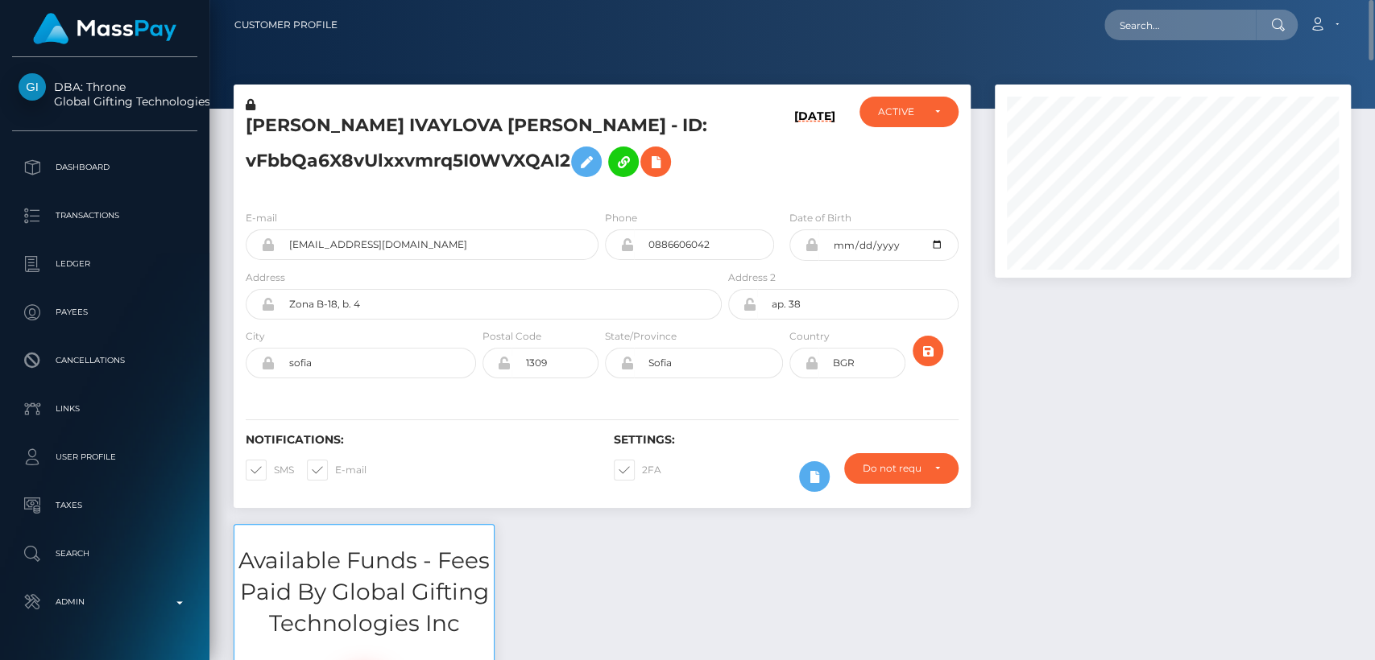
click at [253, 117] on h5 "[PERSON_NAME] IVAYLOVA [PERSON_NAME] - ID: vFbbQa6X8vUlxxvmrq5I0WVXQAI2" at bounding box center [479, 150] width 467 height 72
copy h5 "[PERSON_NAME]"
click at [1173, 8] on div "Loading... Loading... Account Edit Profile Logout" at bounding box center [849, 25] width 999 height 34
click at [1173, 33] on input "text" at bounding box center [1179, 25] width 151 height 31
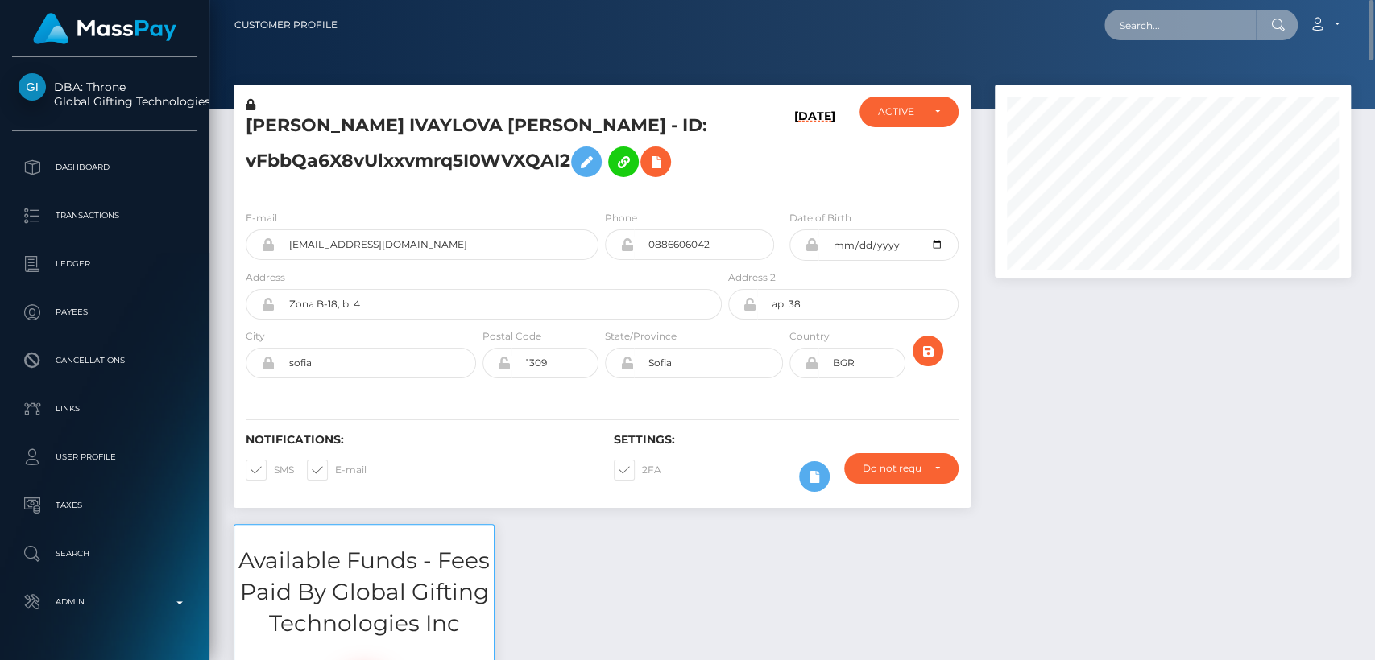
paste input "[EMAIL_ADDRESS][DOMAIN_NAME]"
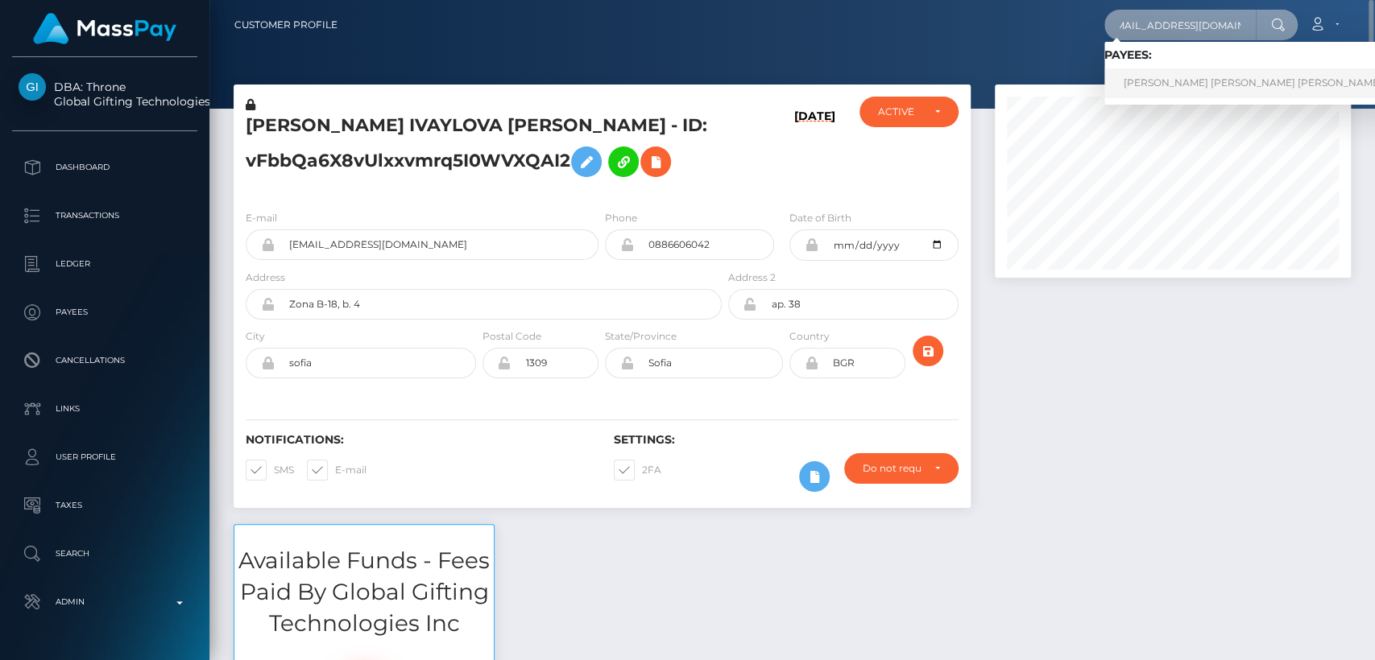
type input "[EMAIL_ADDRESS][DOMAIN_NAME]"
click at [1155, 90] on link "MELANIE KATHLEEN ROMAN MARTINEZ" at bounding box center [1252, 83] width 297 height 30
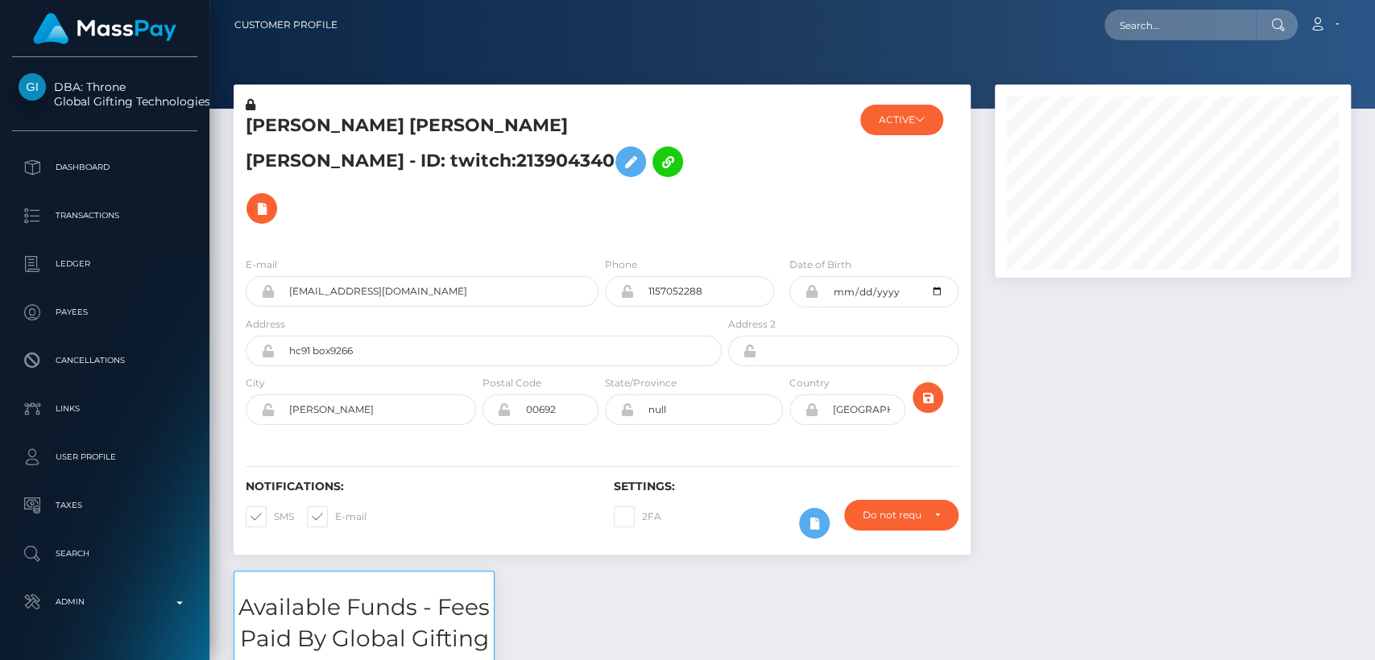
scroll to position [193, 356]
click at [291, 127] on h5 "MELANIE KATHLEEN ROMAN MARTINEZ - ID: twitch:213904340" at bounding box center [479, 173] width 467 height 118
copy h5 "MELANIE"
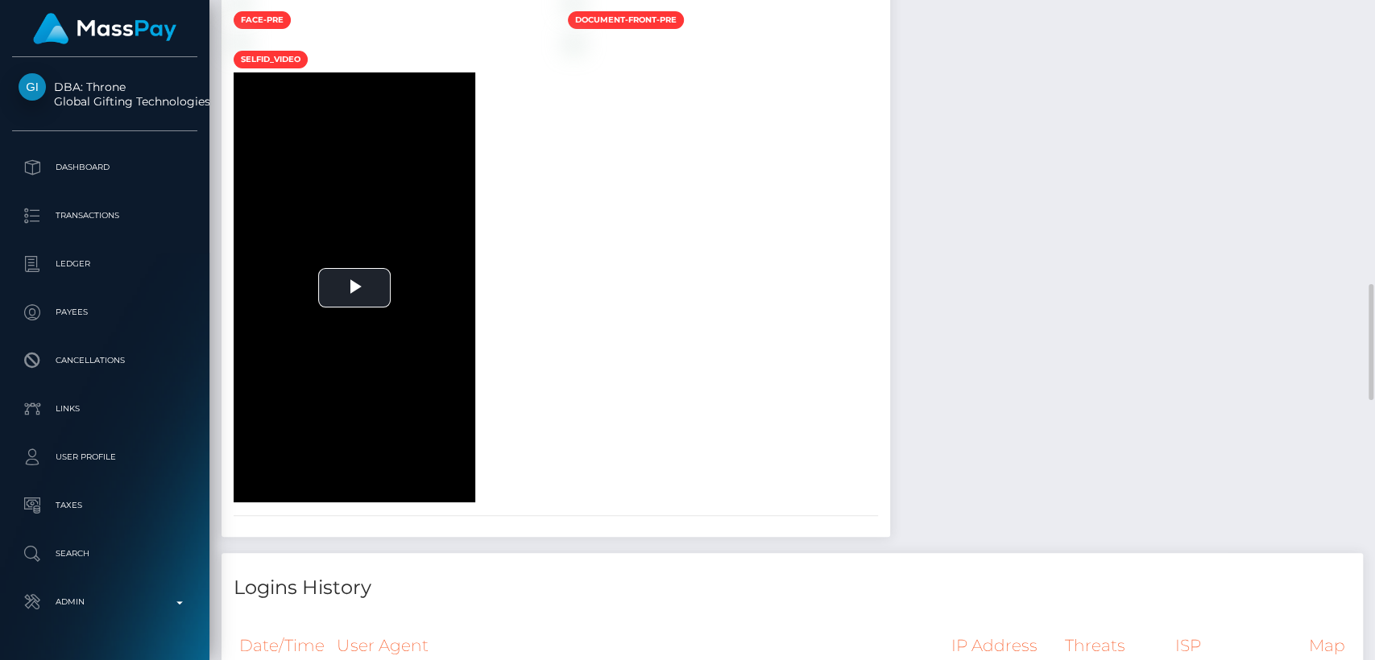
scroll to position [1634, 0]
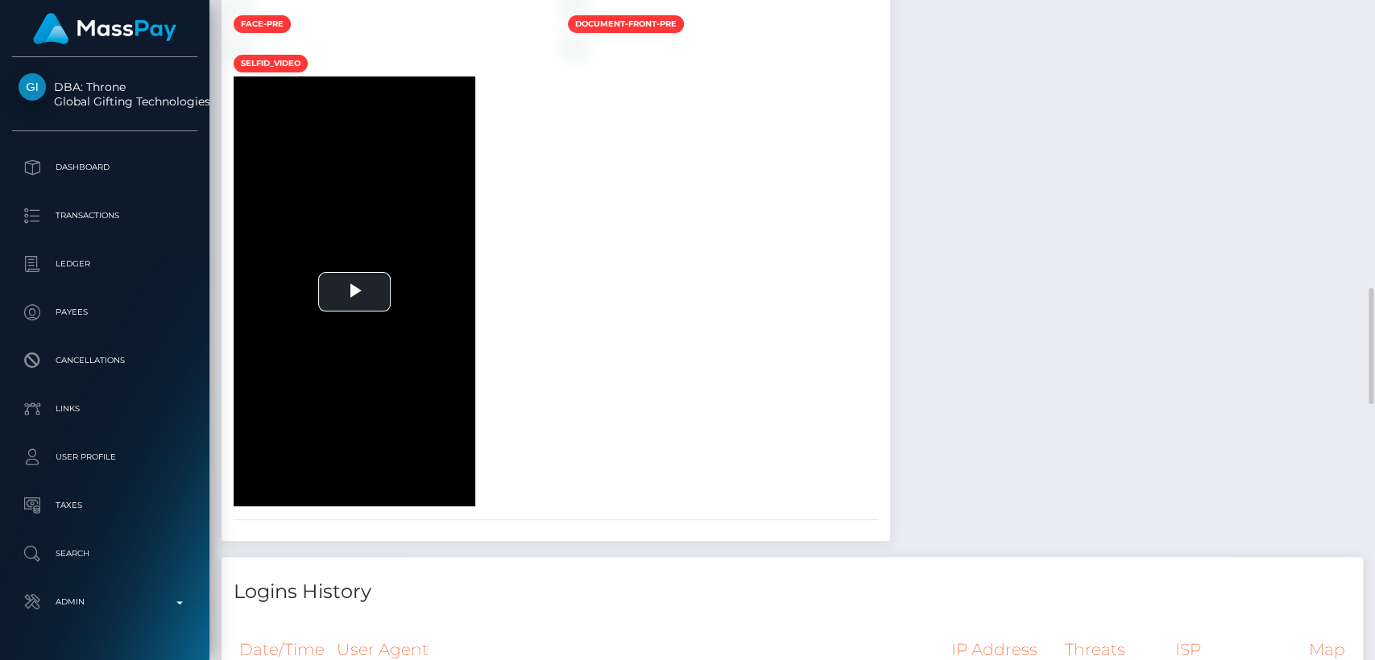
click at [480, 37] on div "face-pre" at bounding box center [388, 25] width 334 height 23
click at [556, 54] on div at bounding box center [388, 45] width 334 height 17
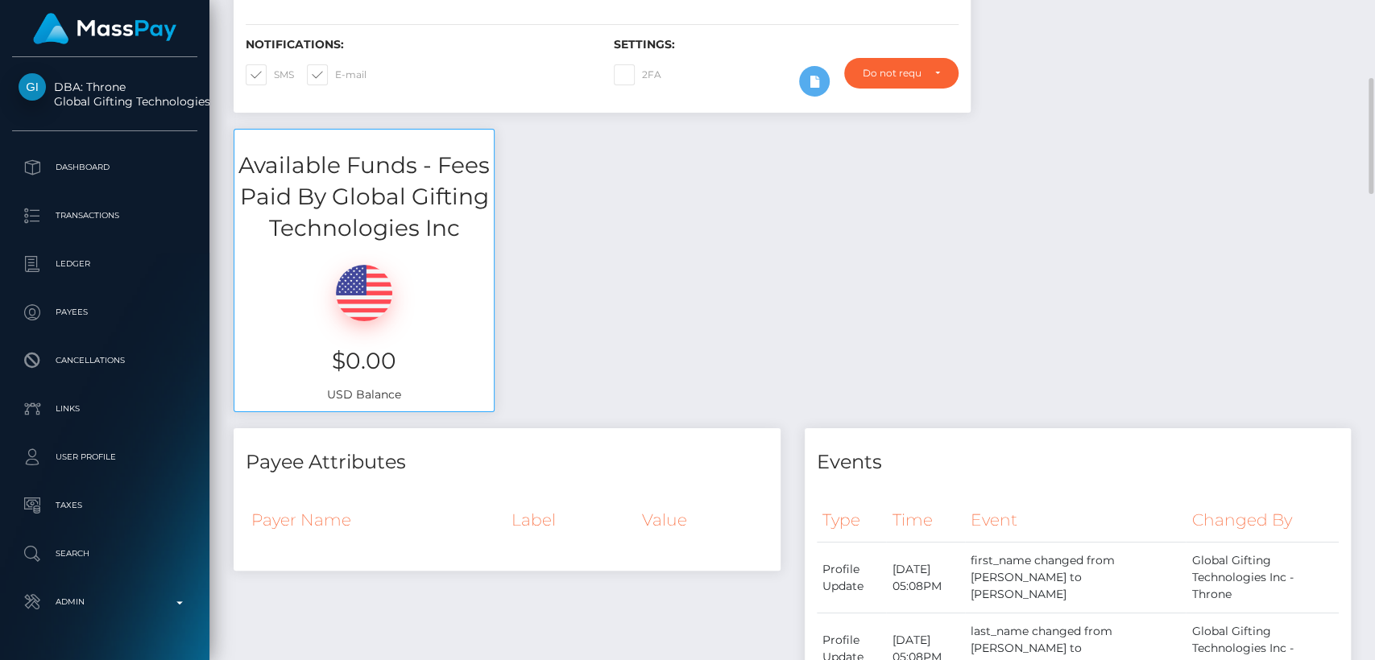
scroll to position [0, 0]
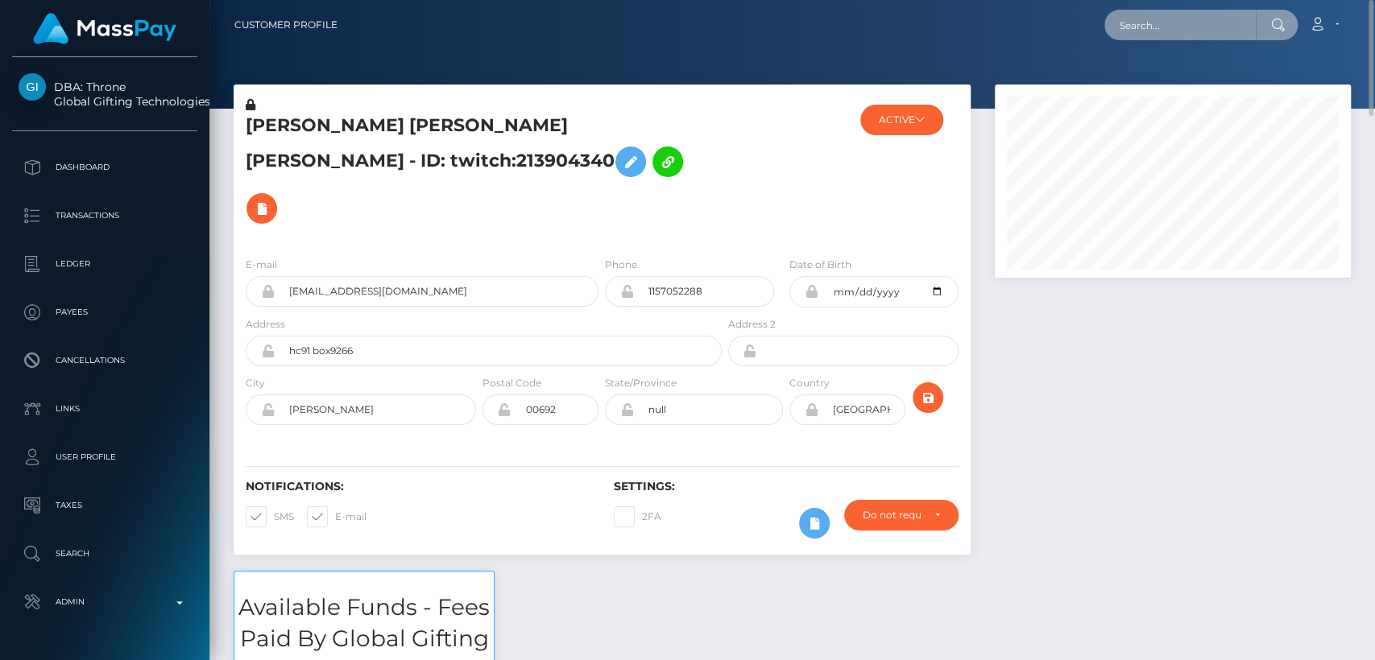
click at [1187, 32] on input "text" at bounding box center [1179, 25] width 151 height 31
paste input "themeangoddess@outlook.com"
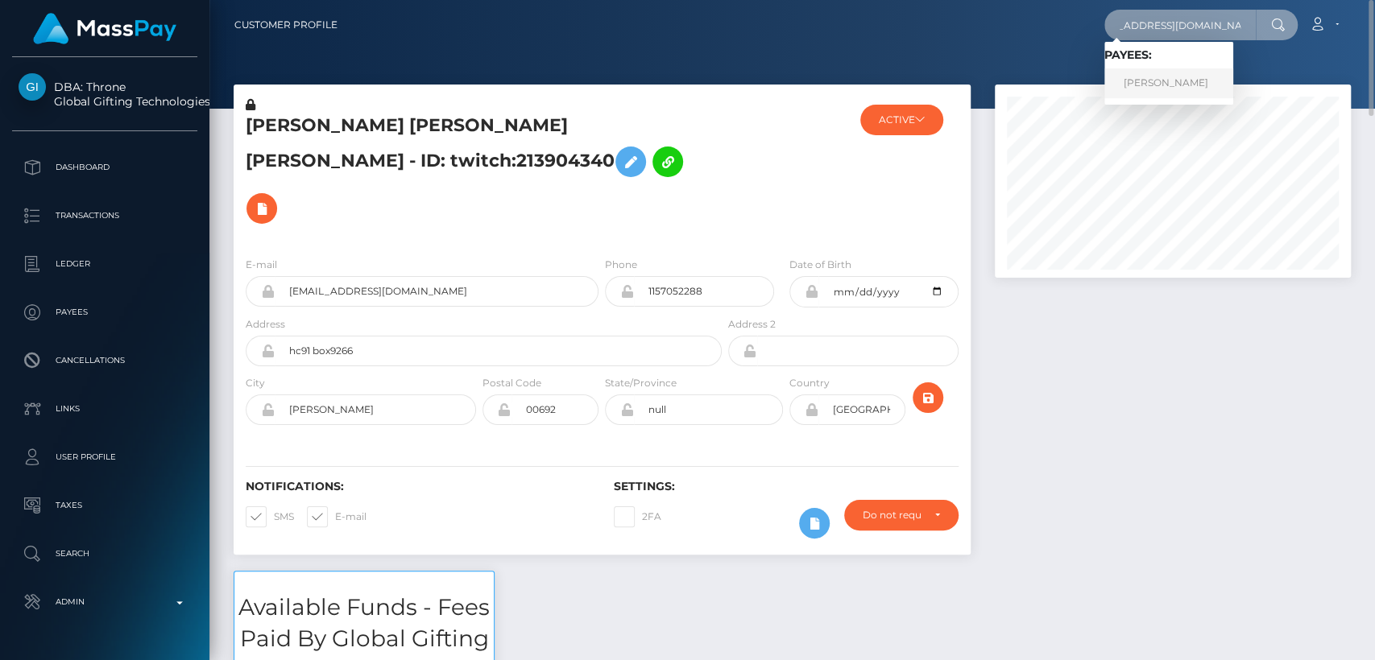
type input "[EMAIL_ADDRESS][DOMAIN_NAME]"
click at [1153, 85] on link "AMY JOAN CHARLES" at bounding box center [1168, 83] width 129 height 30
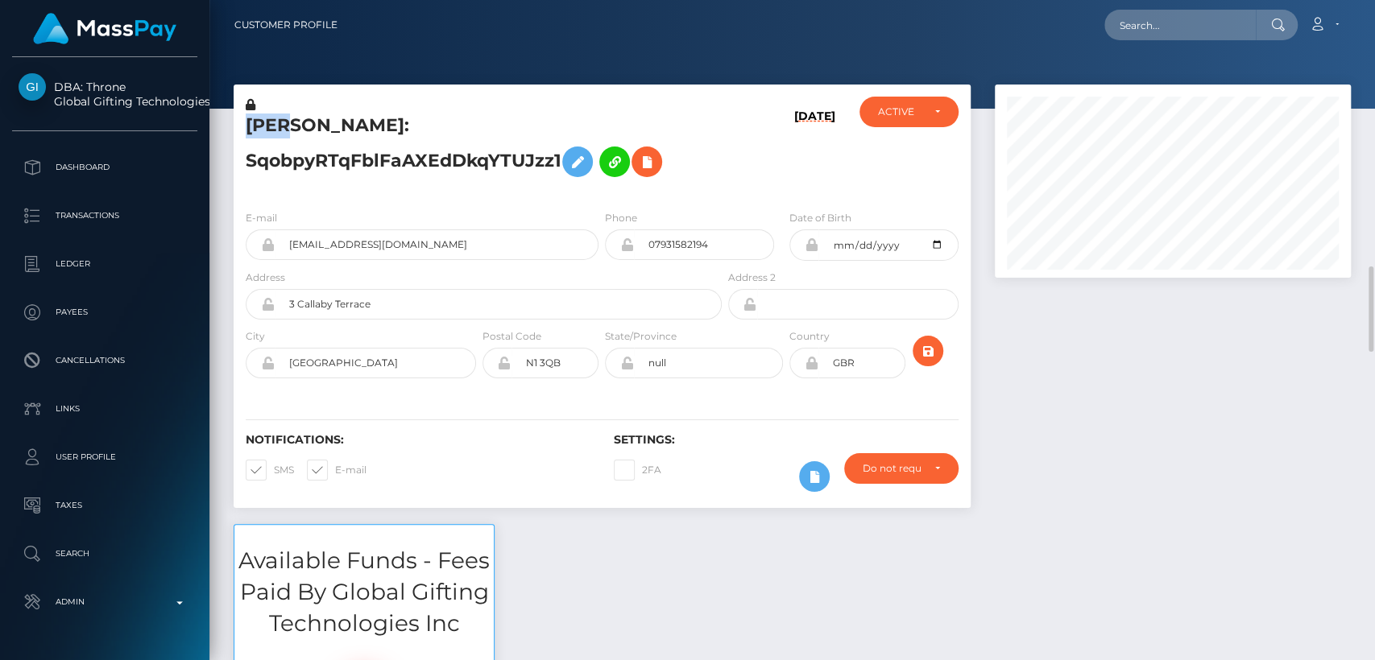
scroll to position [1583, 0]
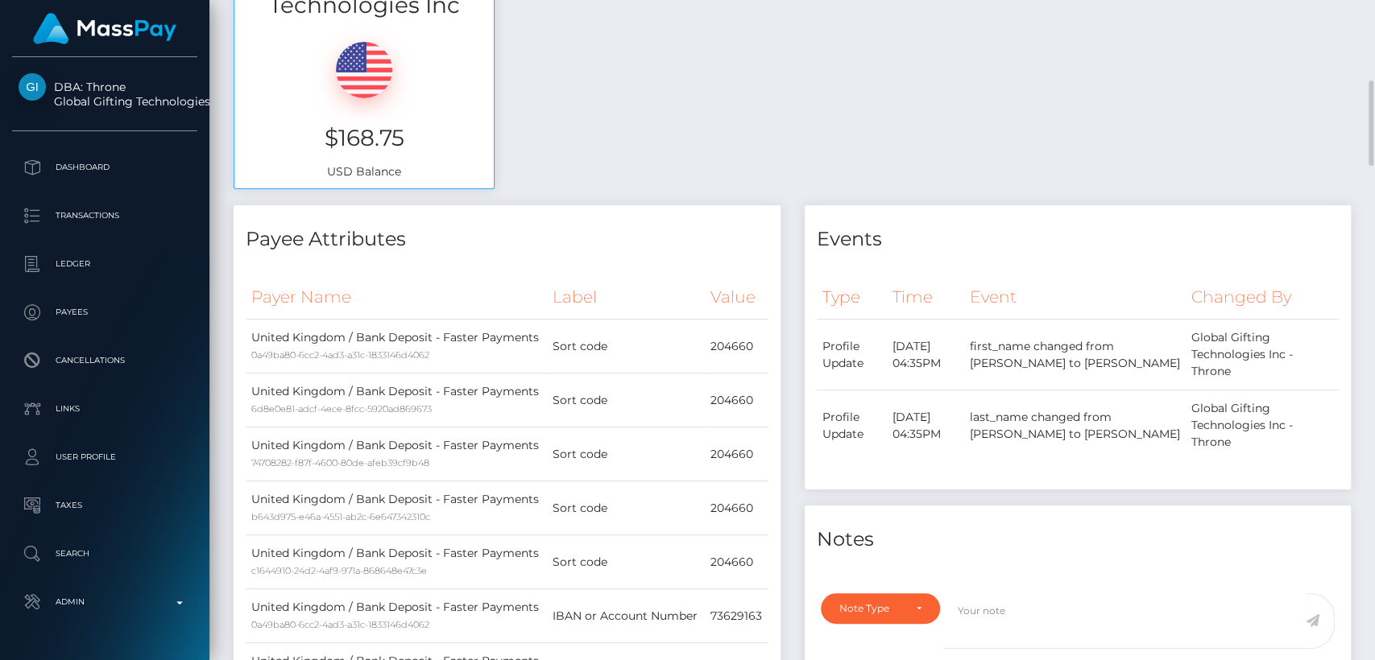
click at [616, 362] on td "Sort code" at bounding box center [626, 347] width 158 height 54
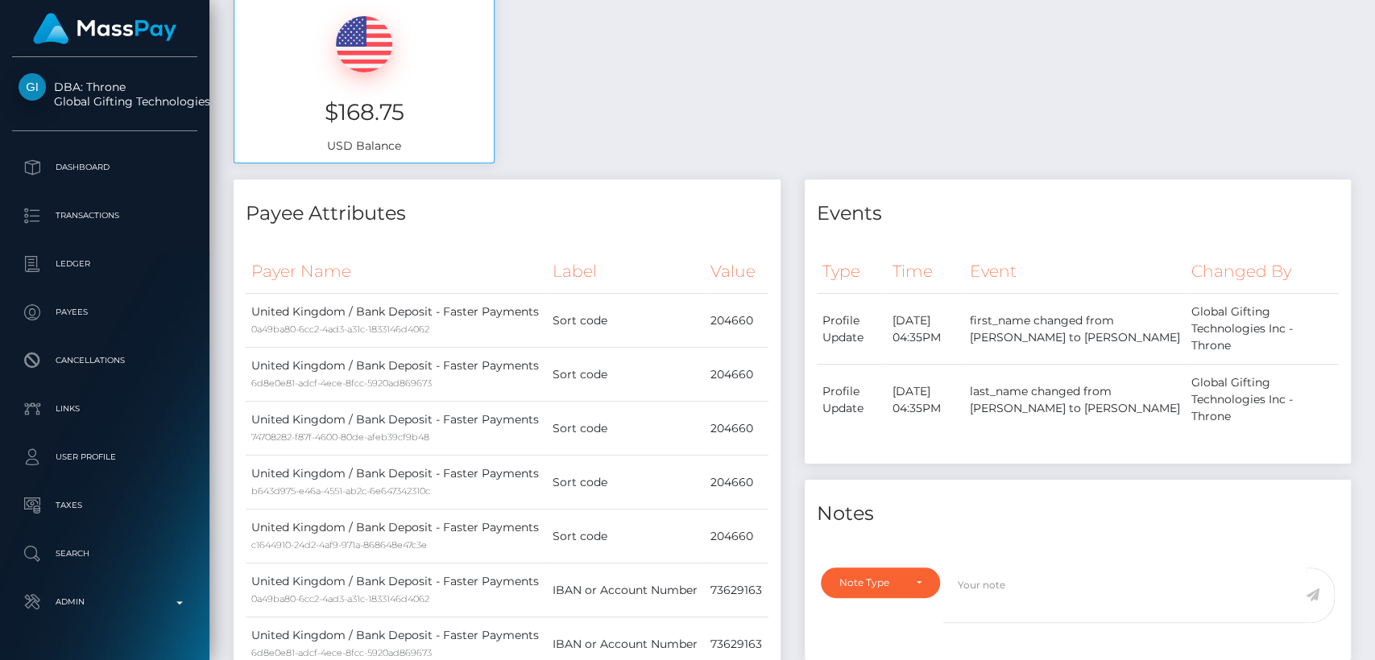
scroll to position [0, 0]
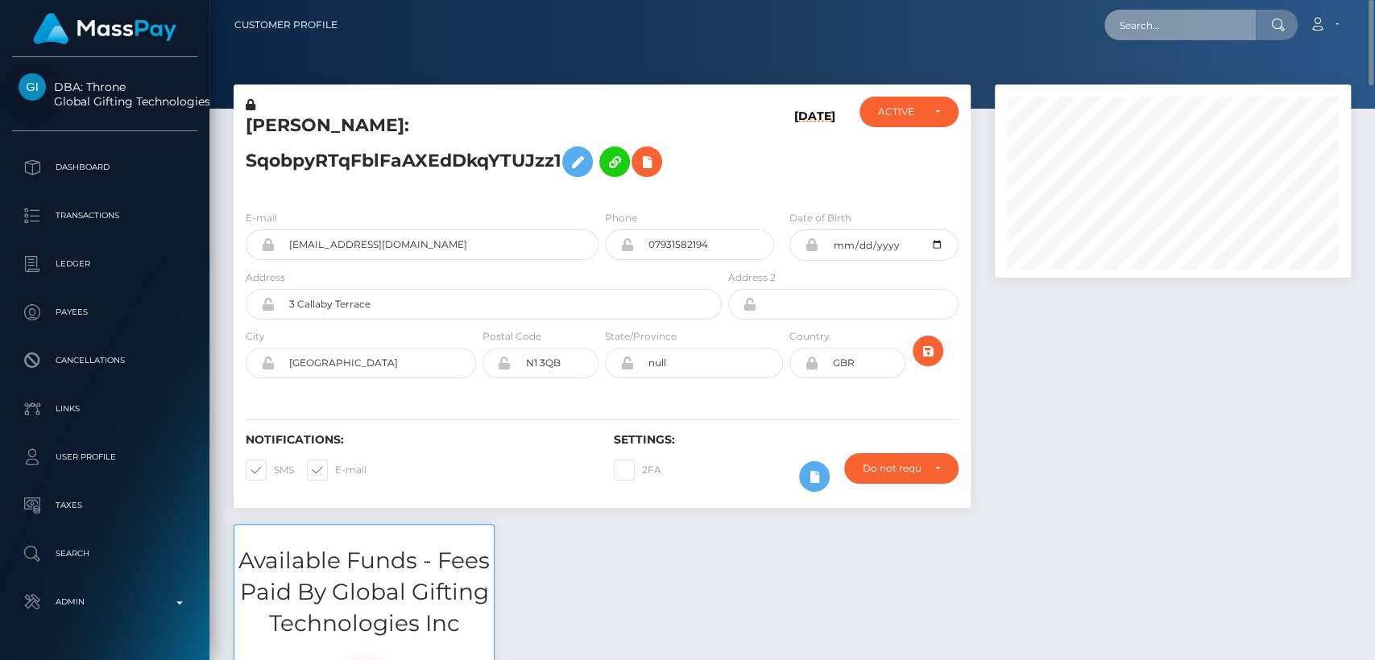
click at [1215, 27] on input "text" at bounding box center [1179, 25] width 151 height 31
paste input "underdogaccessories0@gmail.com"
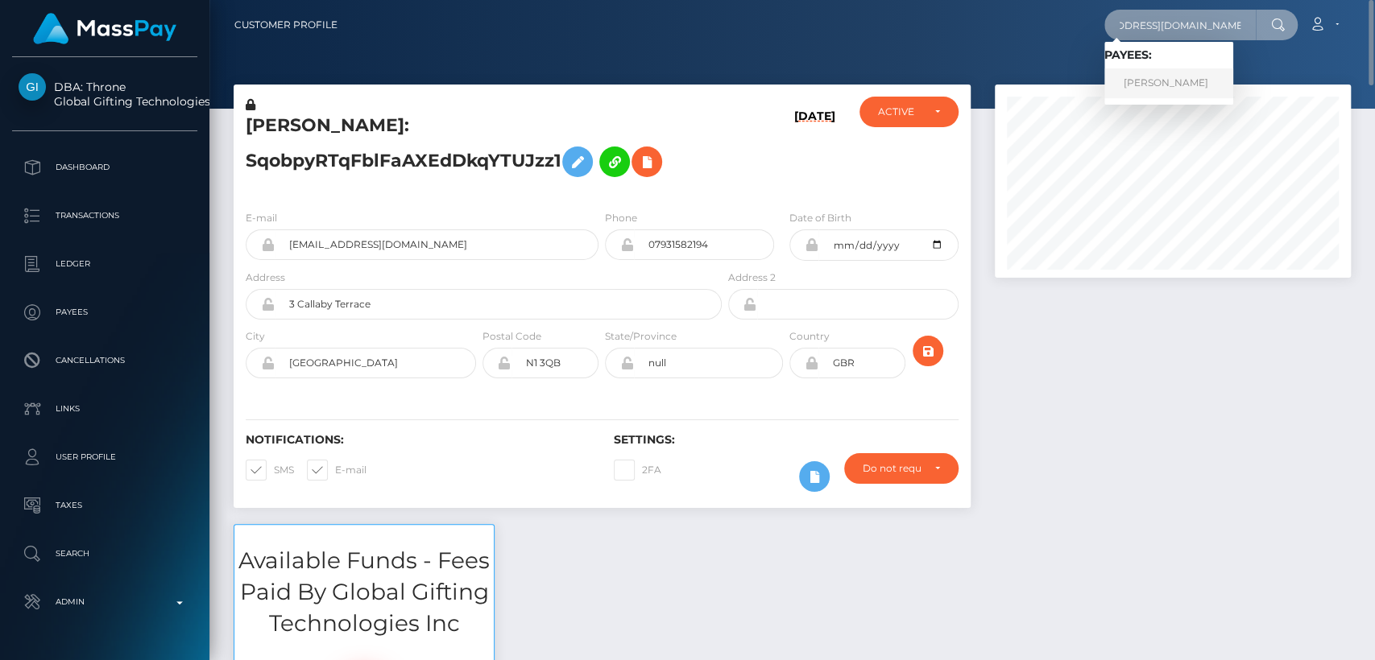
type input "underdogaccessories0@gmail.com"
click at [1202, 81] on link "JORDANNE LALONDE" at bounding box center [1168, 83] width 129 height 30
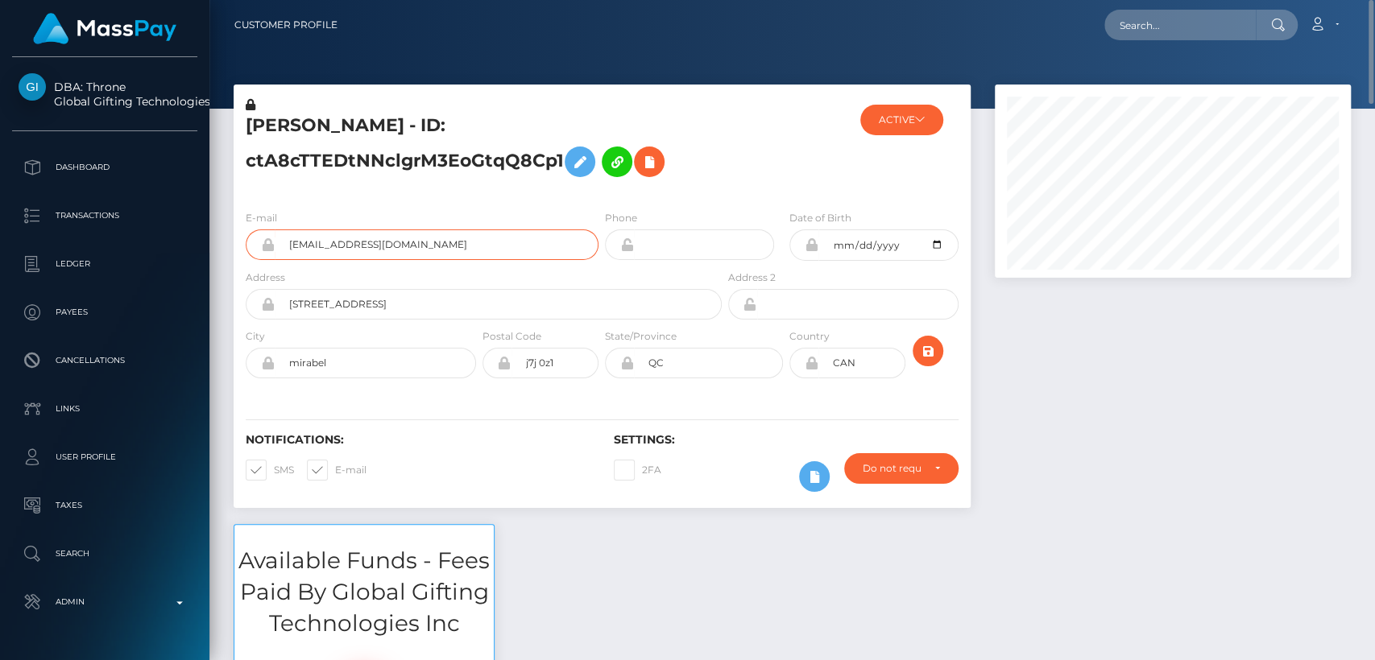
click at [434, 238] on input "underdogaccessories0@gmail.com" at bounding box center [437, 245] width 324 height 31
click at [535, 184] on h5 "JORDANNE LALONDE - ID: ctA8cTTEDtNNclgrM3EoGtqQ8Cp1" at bounding box center [479, 150] width 467 height 72
click at [283, 130] on h5 "JORDANNE LALONDE - ID: ctA8cTTEDtNNclgrM3EoGtqQ8Cp1" at bounding box center [479, 150] width 467 height 72
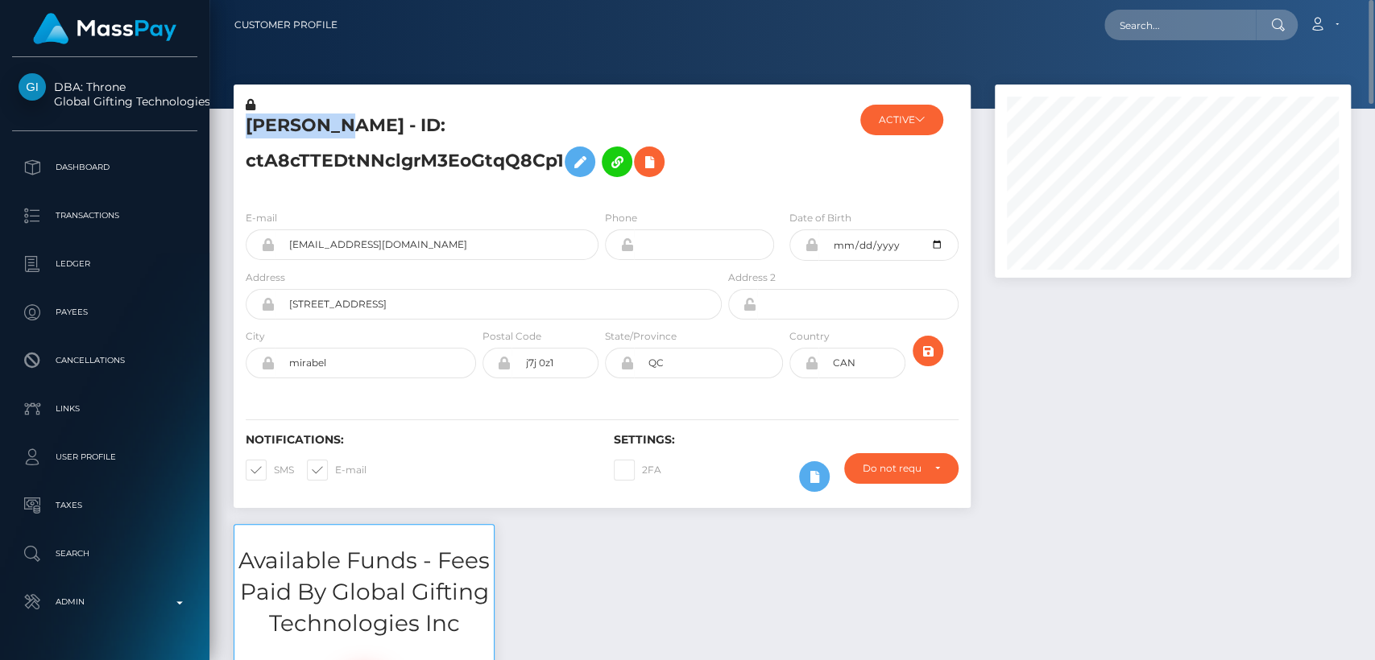
click at [283, 130] on h5 "JORDANNE LALONDE - ID: ctA8cTTEDtNNclgrM3EoGtqQ8Cp1" at bounding box center [479, 150] width 467 height 72
copy h5 "JORDANNE"
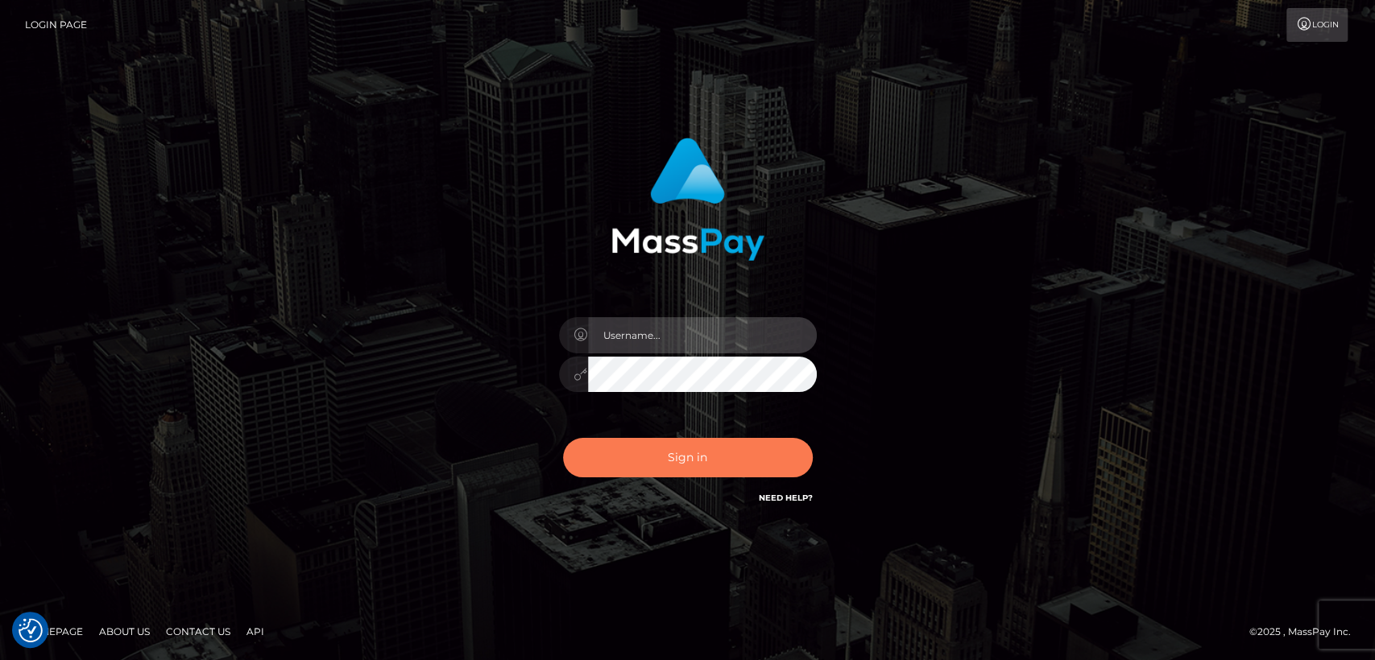
type input "nt.es"
click at [632, 461] on button "Sign in" at bounding box center [688, 457] width 250 height 39
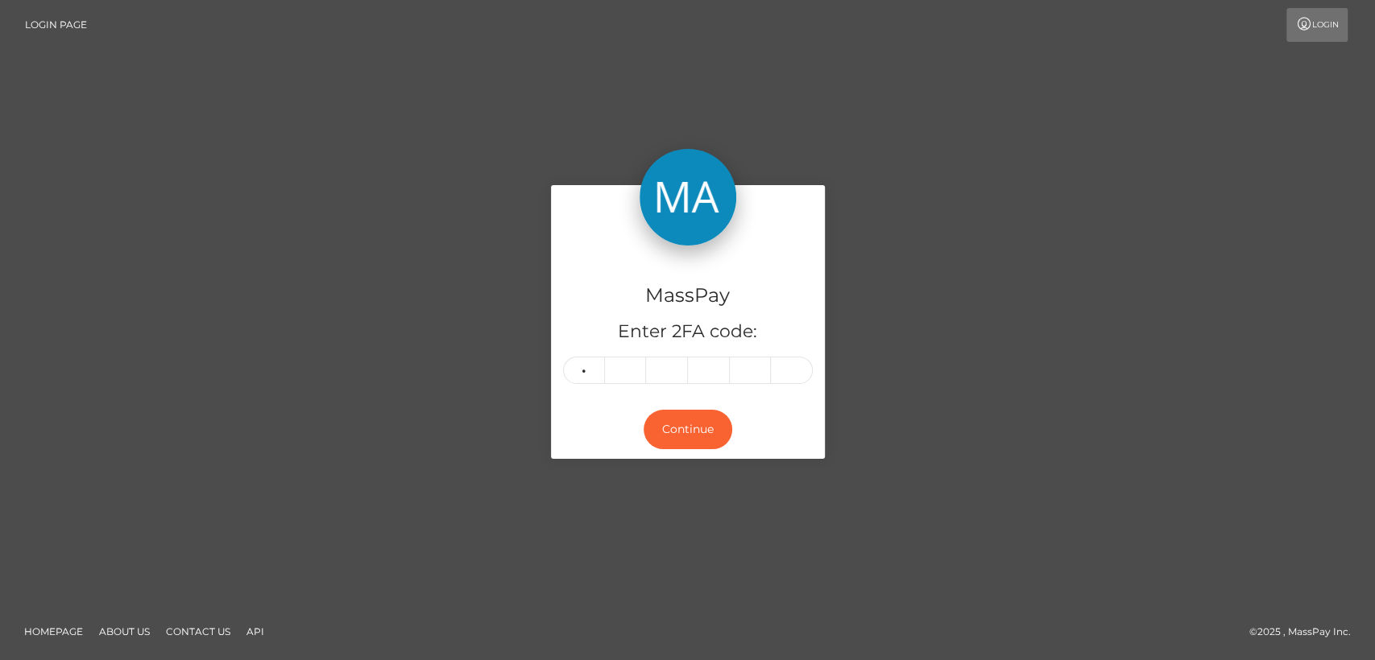
type input "8"
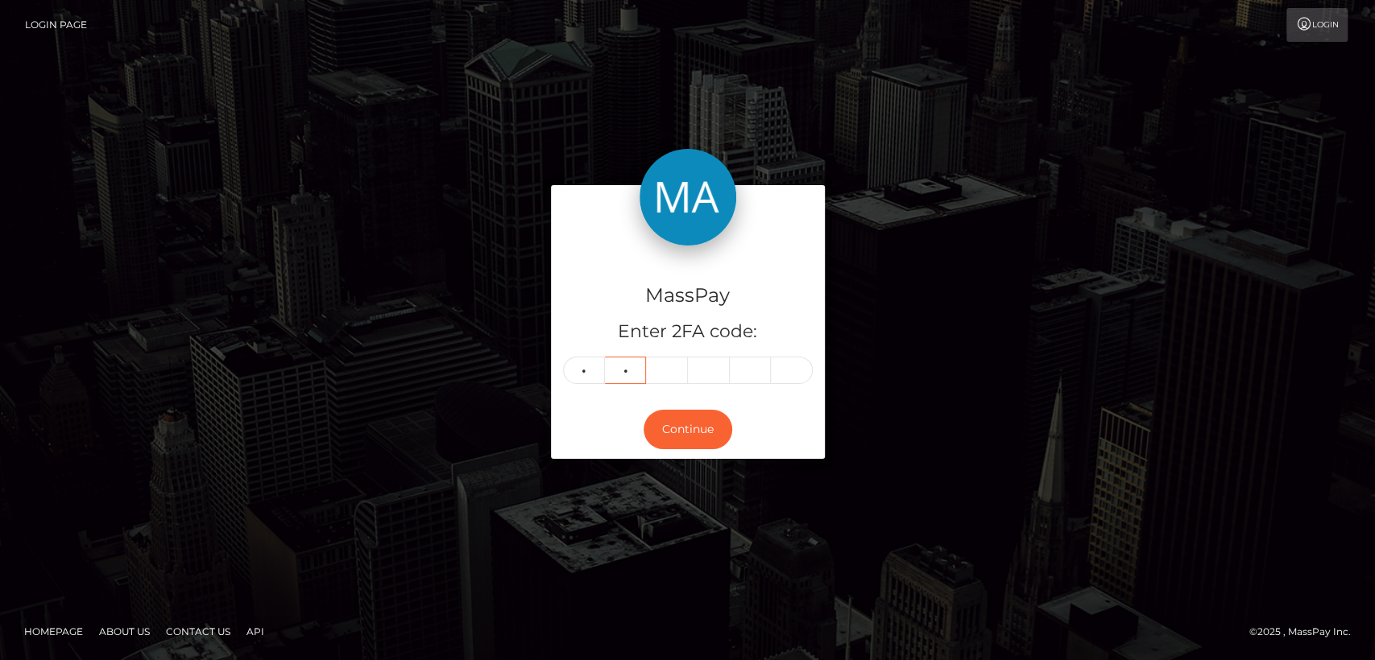
type input "1"
type input "7"
type input "1"
type input "5"
type input "7"
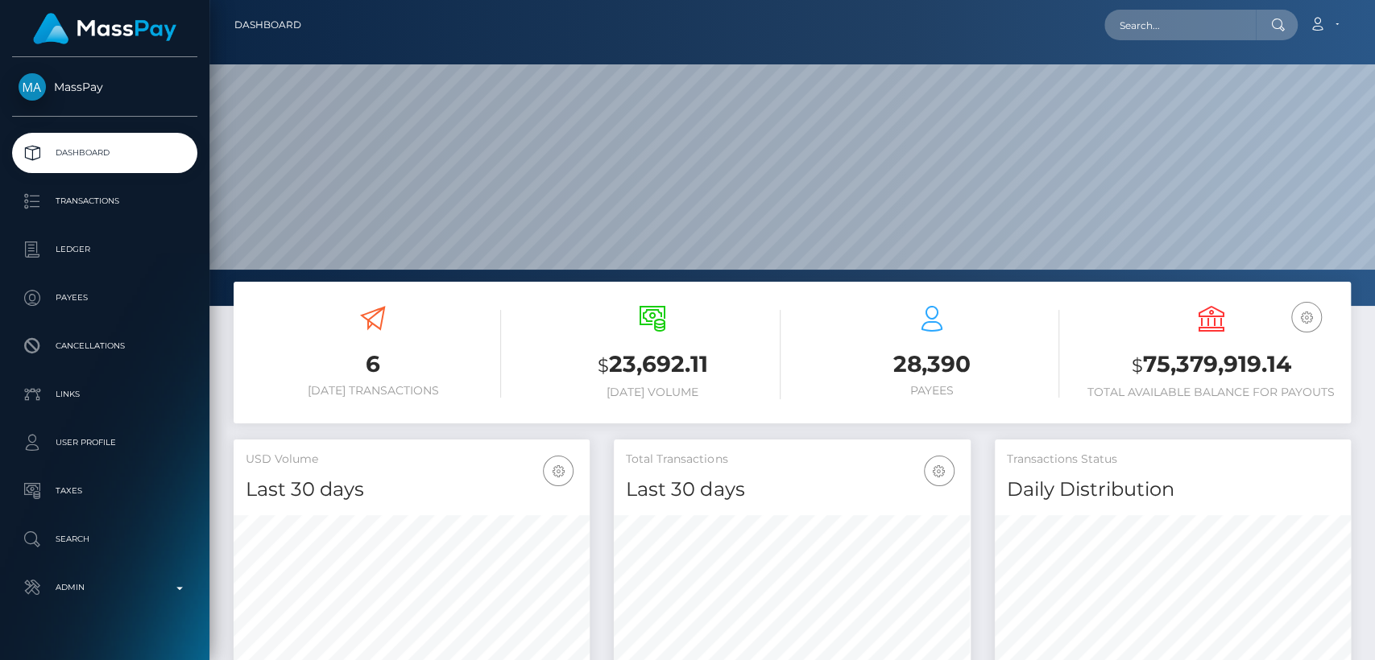
scroll to position [284, 356]
click at [1202, 27] on input "text" at bounding box center [1179, 25] width 151 height 31
paste input "sminx.summer@gmail.com"
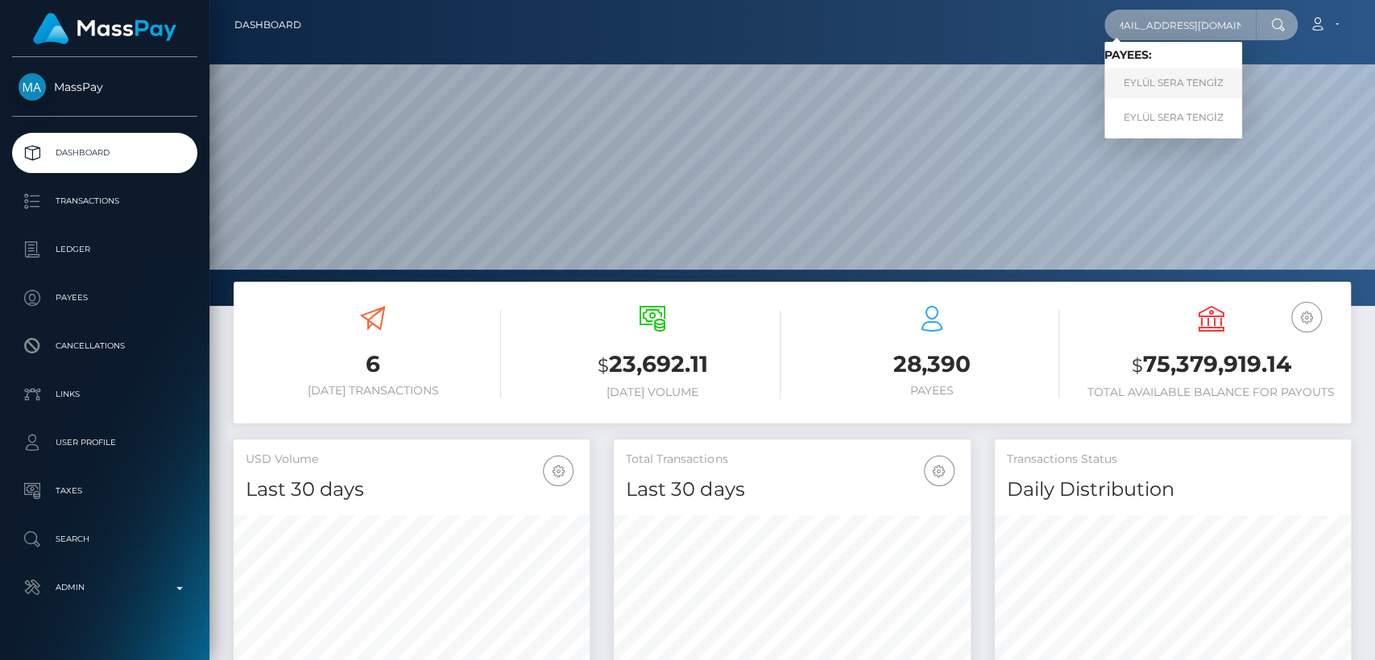
type input "sminx.summer@gmail.com"
click at [1192, 86] on link "EYLÜL SERA TENGİZ" at bounding box center [1173, 83] width 138 height 30
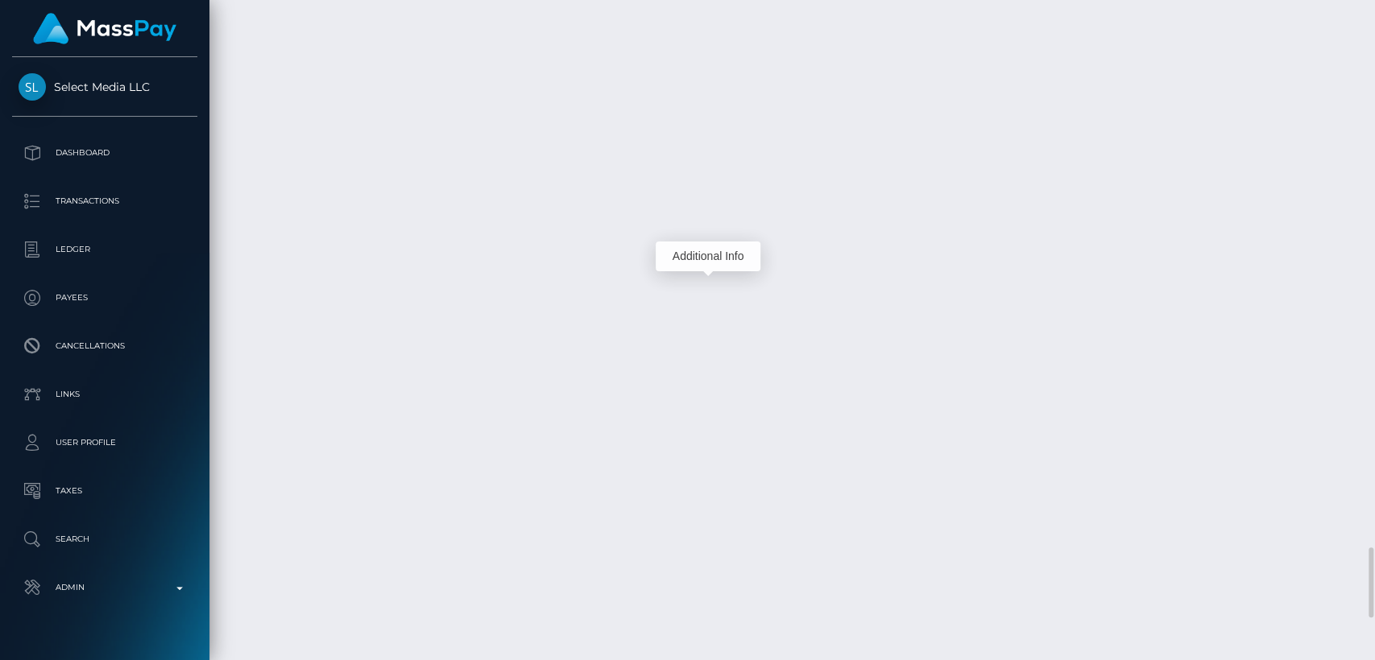
scroll to position [193, 356]
click at [704, 259] on div "Additional Info" at bounding box center [708, 257] width 105 height 30
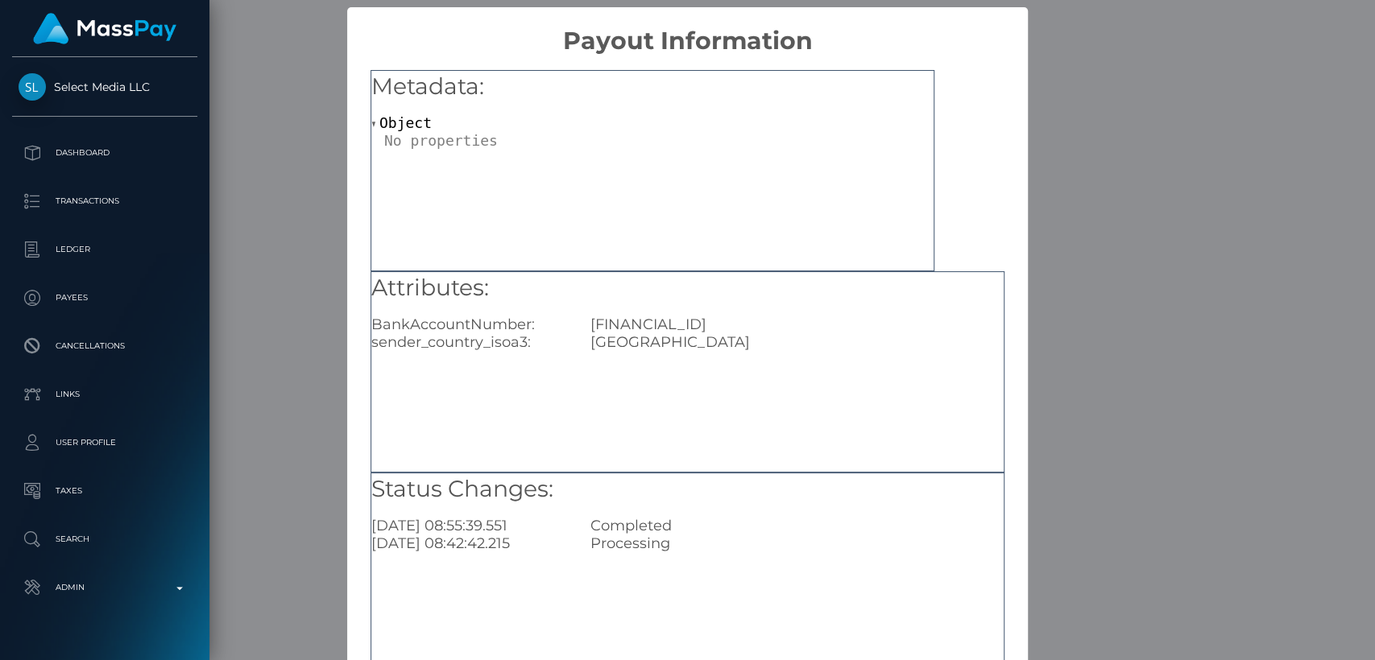
click at [710, 315] on div "Attributes: BankAccountNumber: TR680004600693888000308034 sender_country_isoa3:…" at bounding box center [687, 312] width 632 height 80
click at [710, 316] on div "TR680004600693888000308034" at bounding box center [796, 325] width 437 height 18
copy div "TR680004600693888000308034"
click at [1129, 197] on div "× Payout Information Metadata: Object Attributes: BankAccountNumber: TR68000460…" at bounding box center [687, 330] width 1375 height 660
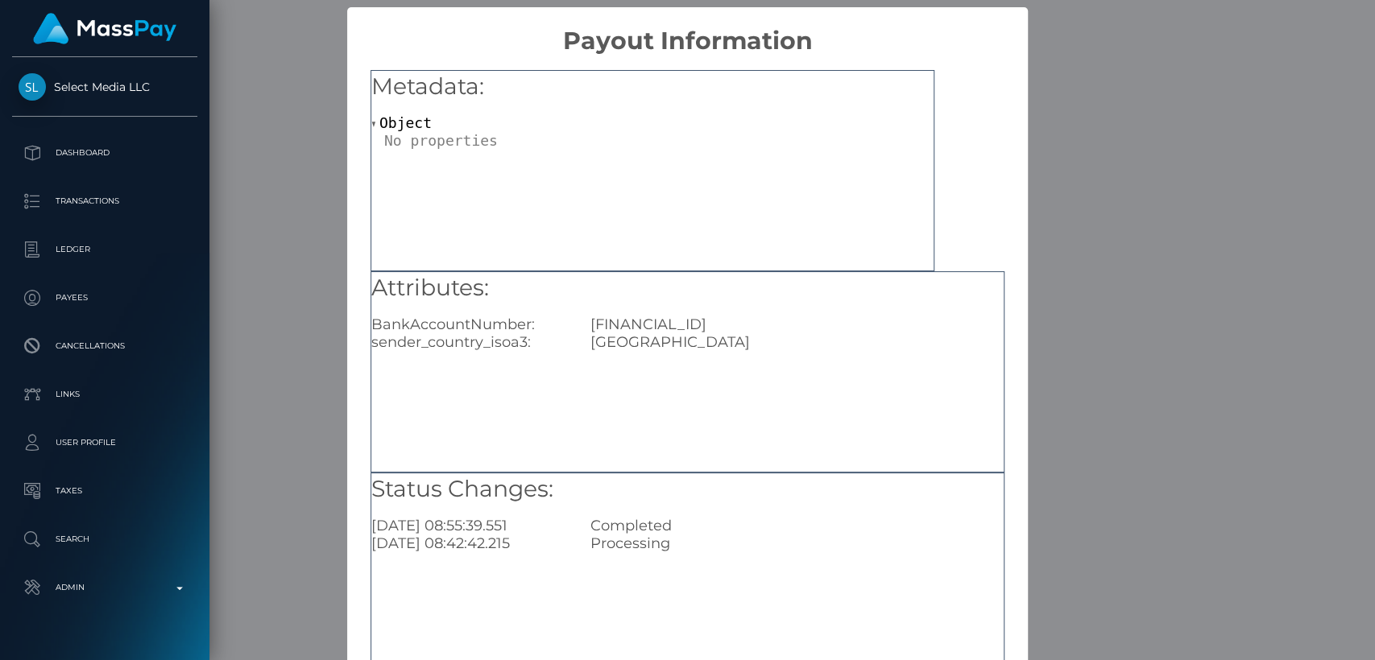
click at [1006, 208] on div "Metadata: Object Attributes: BankAccountNumber: TR680004600693888000308034 send…" at bounding box center [687, 367] width 681 height 623
click at [1088, 195] on div "× Payout Information Metadata: Object Attributes: BankAccountNumber: TR68000460…" at bounding box center [687, 330] width 1375 height 660
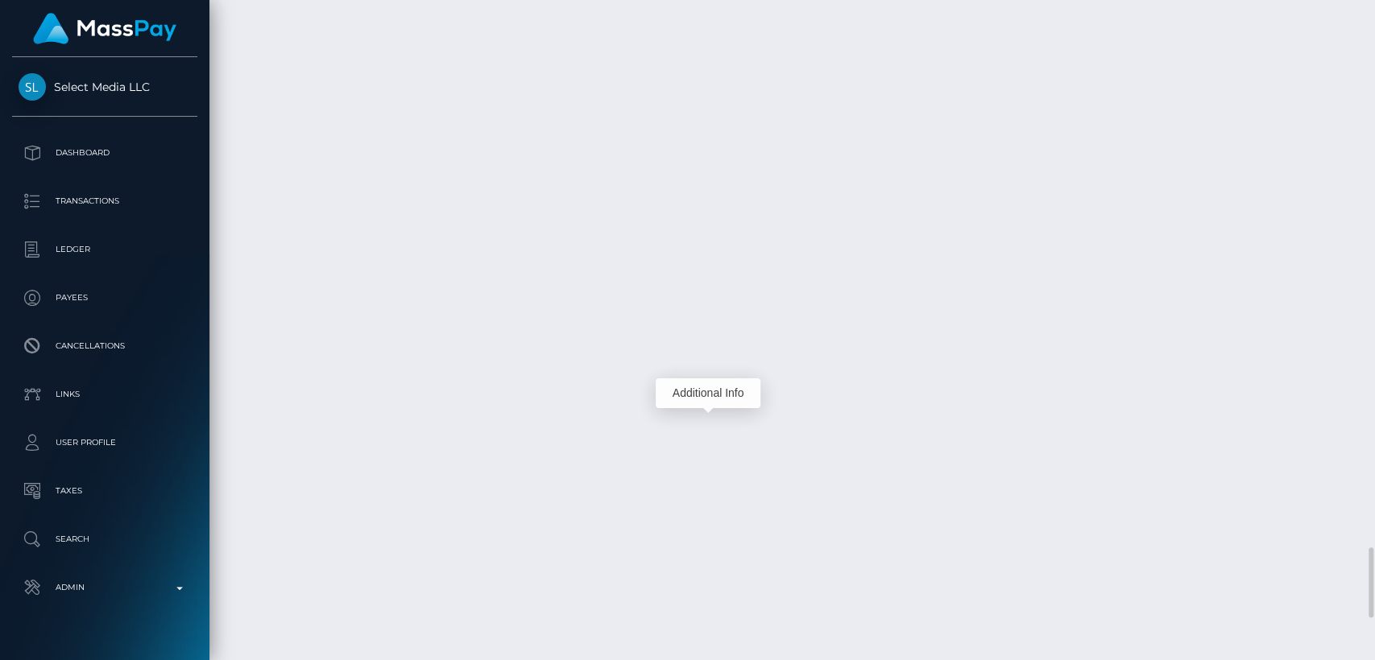
click at [718, 384] on div "Additional Info" at bounding box center [708, 394] width 105 height 30
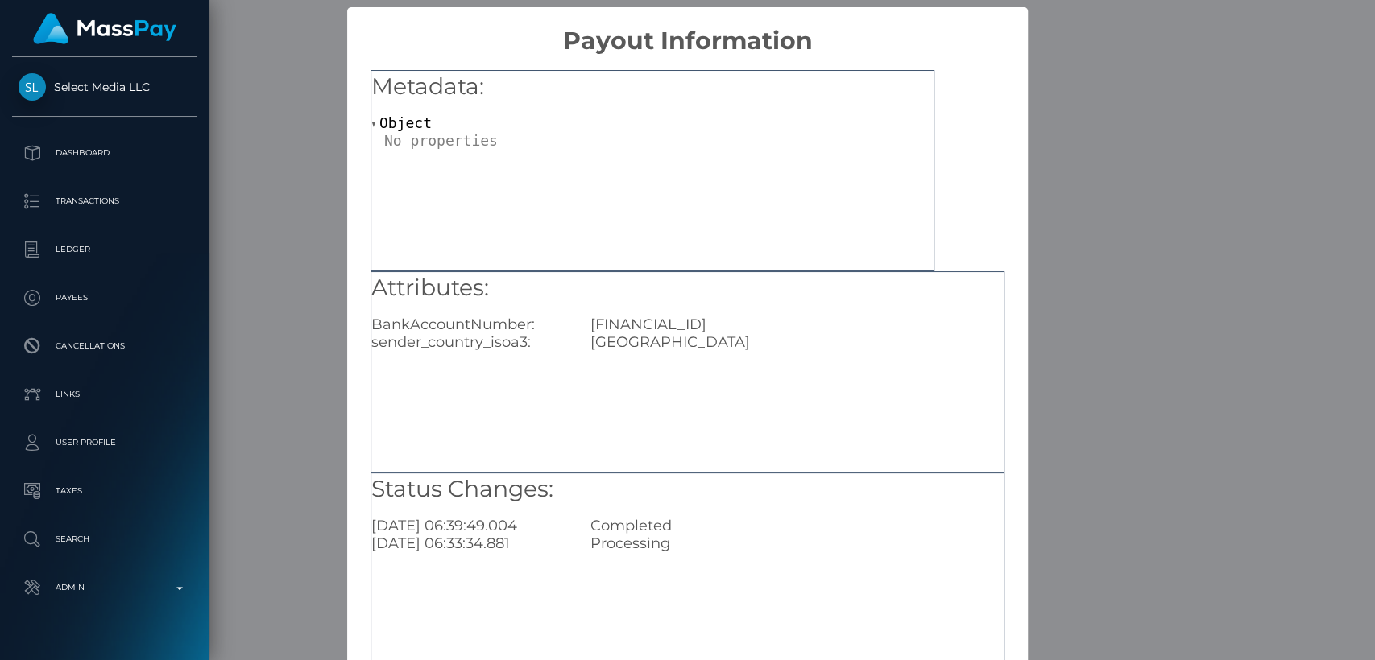
scroll to position [0, 0]
click at [1061, 234] on div "× Payout Information Metadata: Object Attributes: BankAccountNumber: TR68000460…" at bounding box center [687, 330] width 1375 height 660
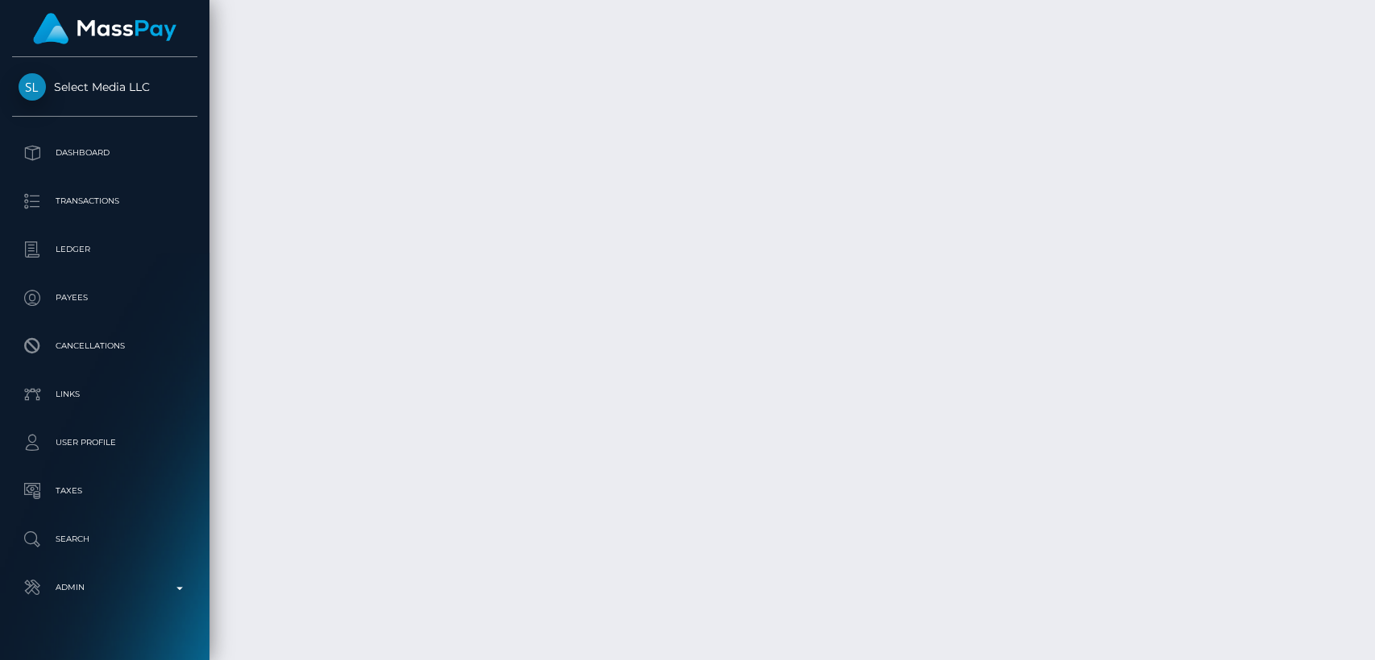
scroll to position [193, 356]
drag, startPoint x: 695, startPoint y: 273, endPoint x: 599, endPoint y: 277, distance: 95.9
drag, startPoint x: 714, startPoint y: 409, endPoint x: 469, endPoint y: 396, distance: 246.0
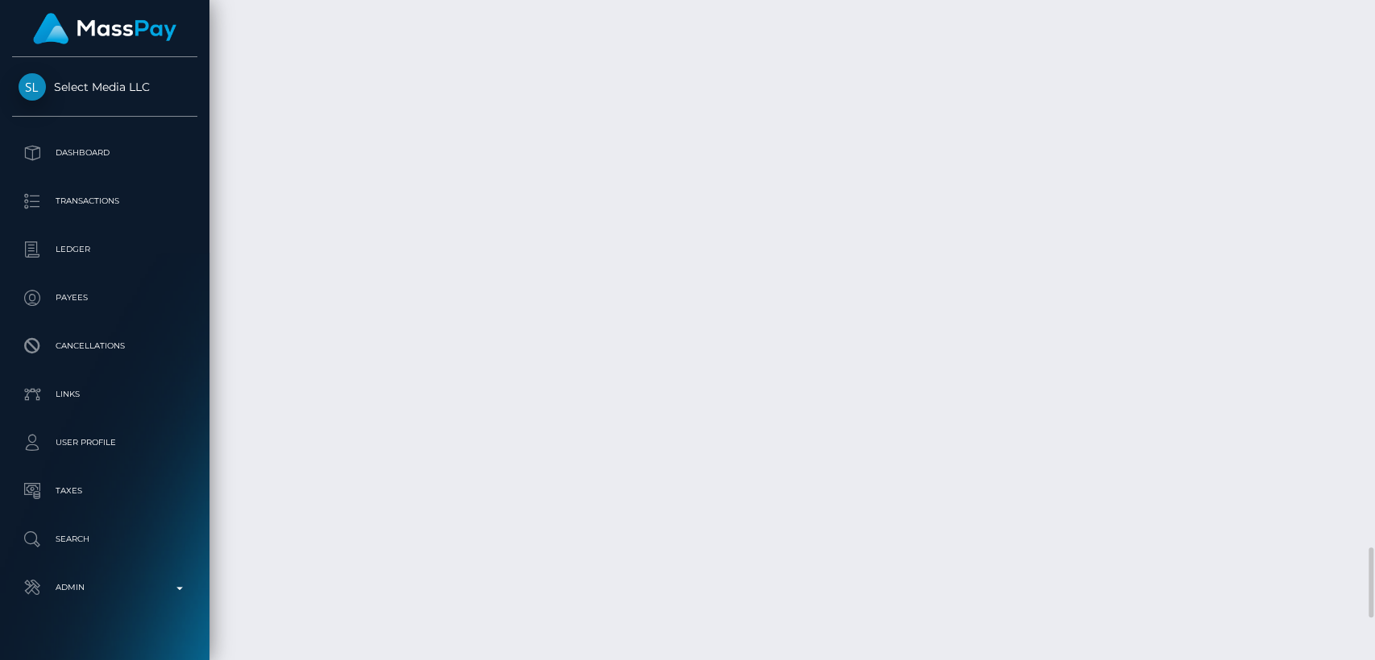
copy td "Confirmation: D_VXN7VBS0GGrgTeUMb6Dg"
drag, startPoint x: 696, startPoint y: 273, endPoint x: 470, endPoint y: 269, distance: 226.3
copy td "Confirmation: RYzn-YnKQluuLbwKlv6rKA"
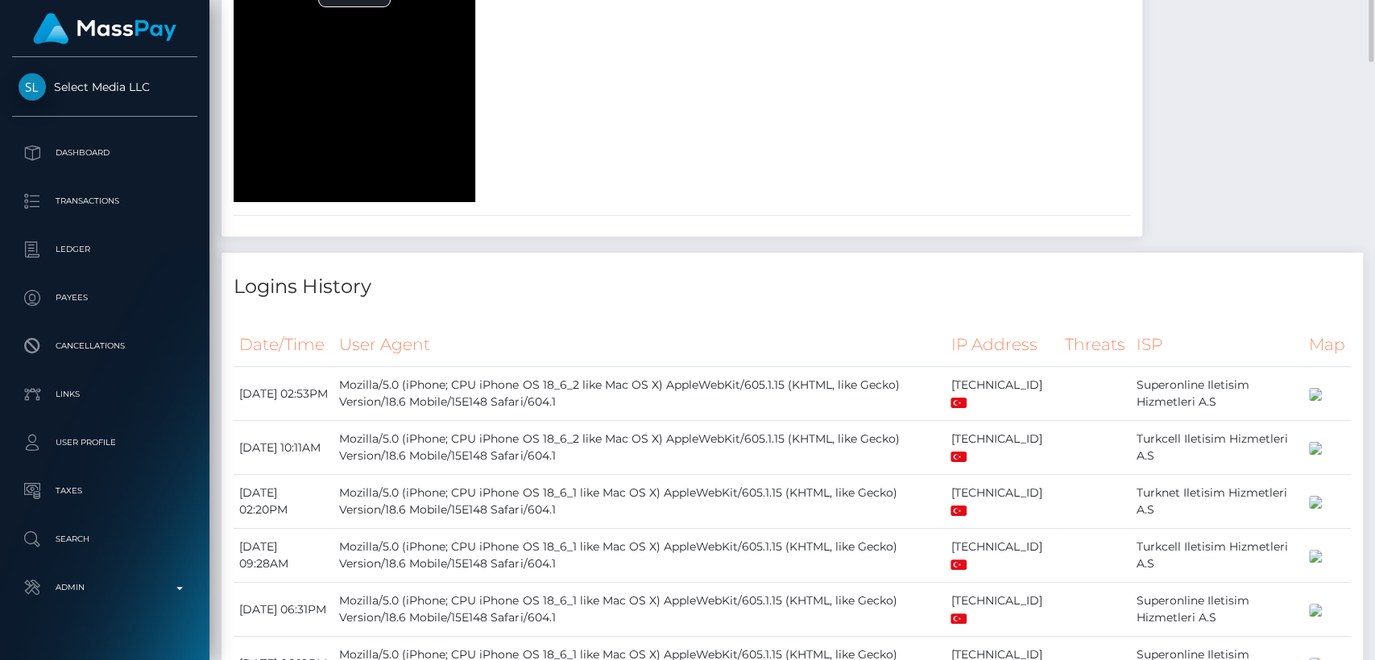
scroll to position [0, 0]
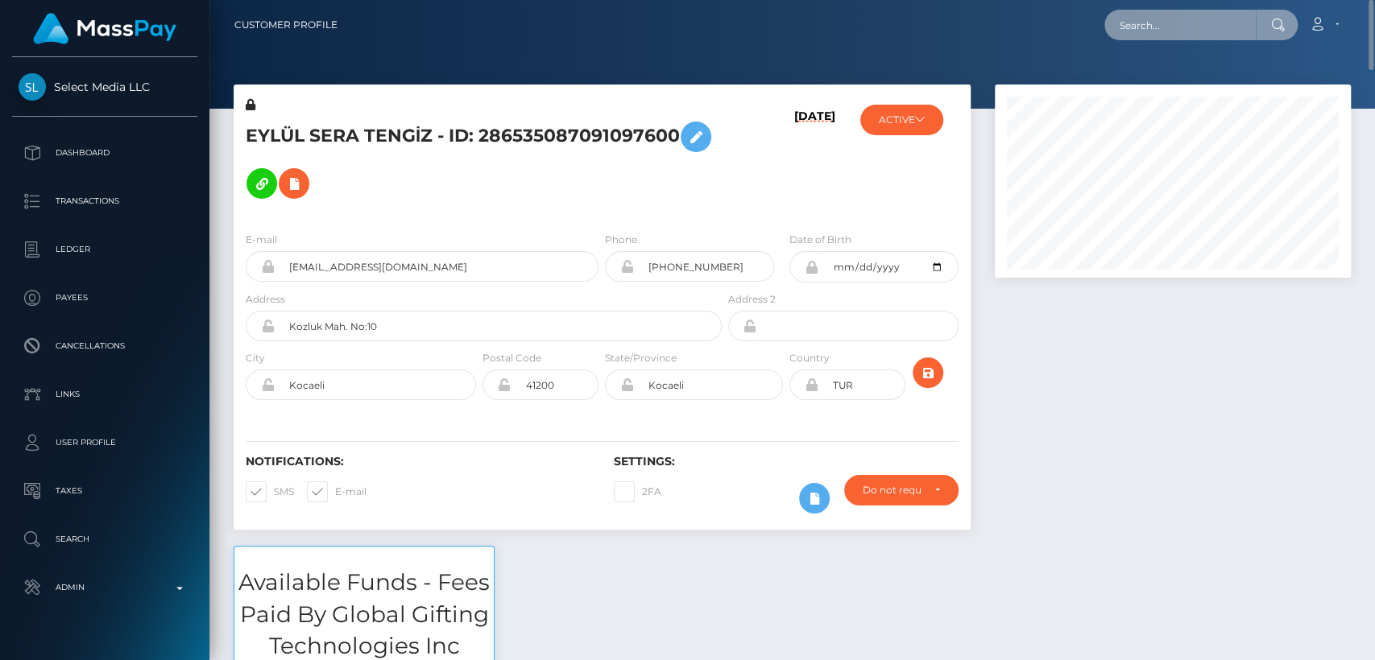
click at [1153, 29] on input "text" at bounding box center [1179, 25] width 151 height 31
paste input "jempusjan77@gmail.com"
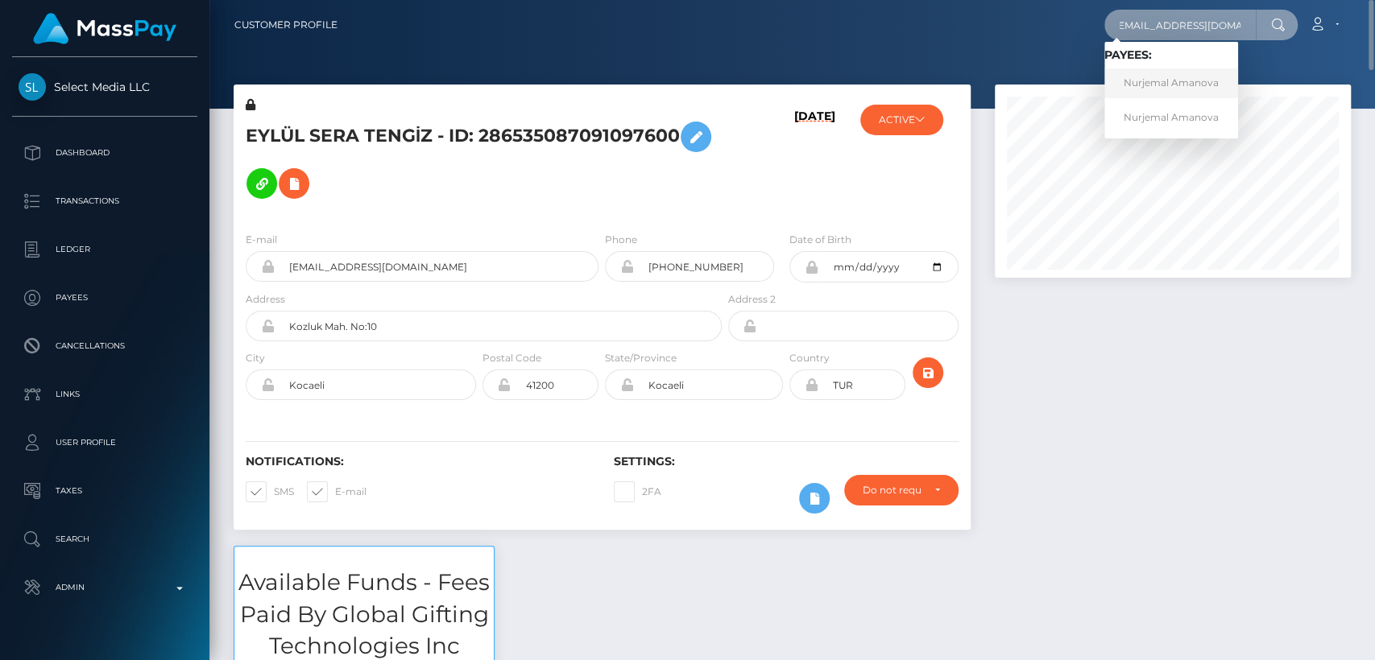
type input "jempusjan77@gmail.com"
click at [1151, 86] on link "Nurjemal Amanova" at bounding box center [1171, 83] width 134 height 30
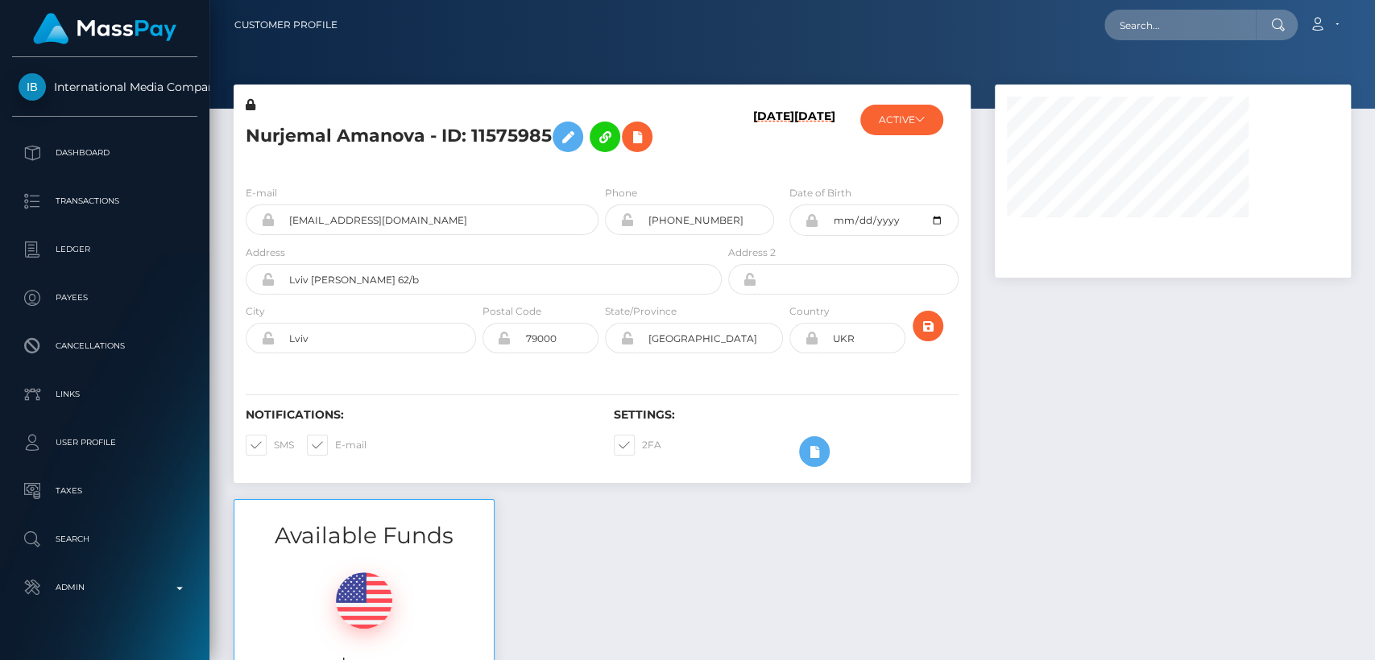
click at [299, 128] on h5 "Nurjemal Amanova - ID: 11575985" at bounding box center [479, 137] width 467 height 47
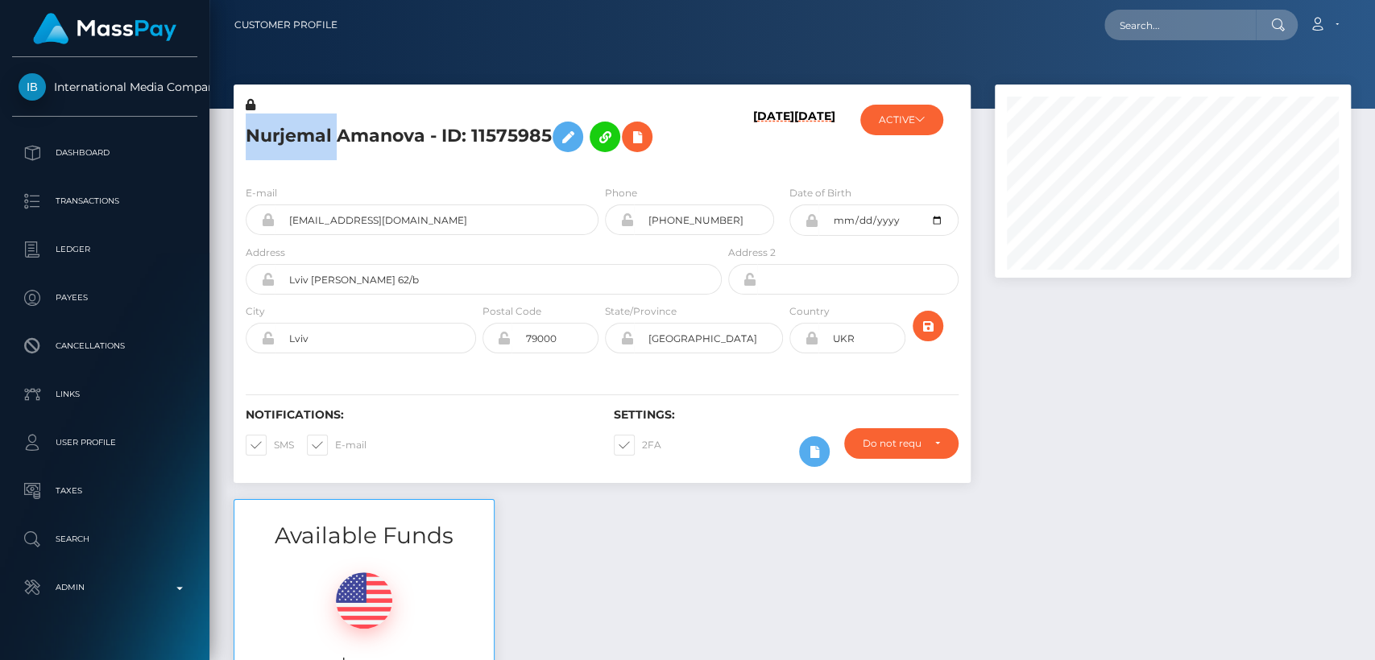
click at [299, 128] on h5 "Nurjemal Amanova - ID: 11575985" at bounding box center [479, 137] width 467 height 47
copy h5 "Nurjemal"
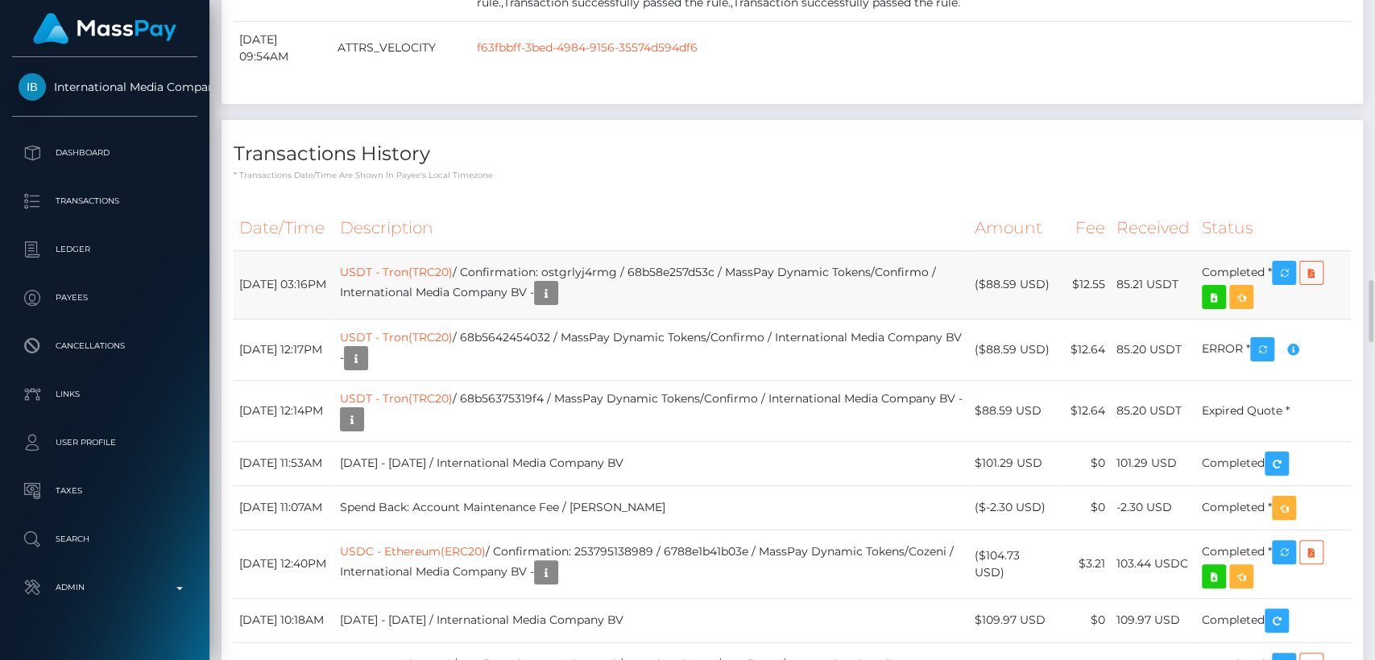
drag, startPoint x: 355, startPoint y: 504, endPoint x: 242, endPoint y: 497, distance: 113.8
click at [242, 319] on td "September 1, 2025 03:16PM" at bounding box center [284, 284] width 101 height 68
copy td "September 1, 2025"
click at [659, 250] on th "Description" at bounding box center [651, 228] width 635 height 44
drag, startPoint x: 1185, startPoint y: 515, endPoint x: 1121, endPoint y: 514, distance: 63.6
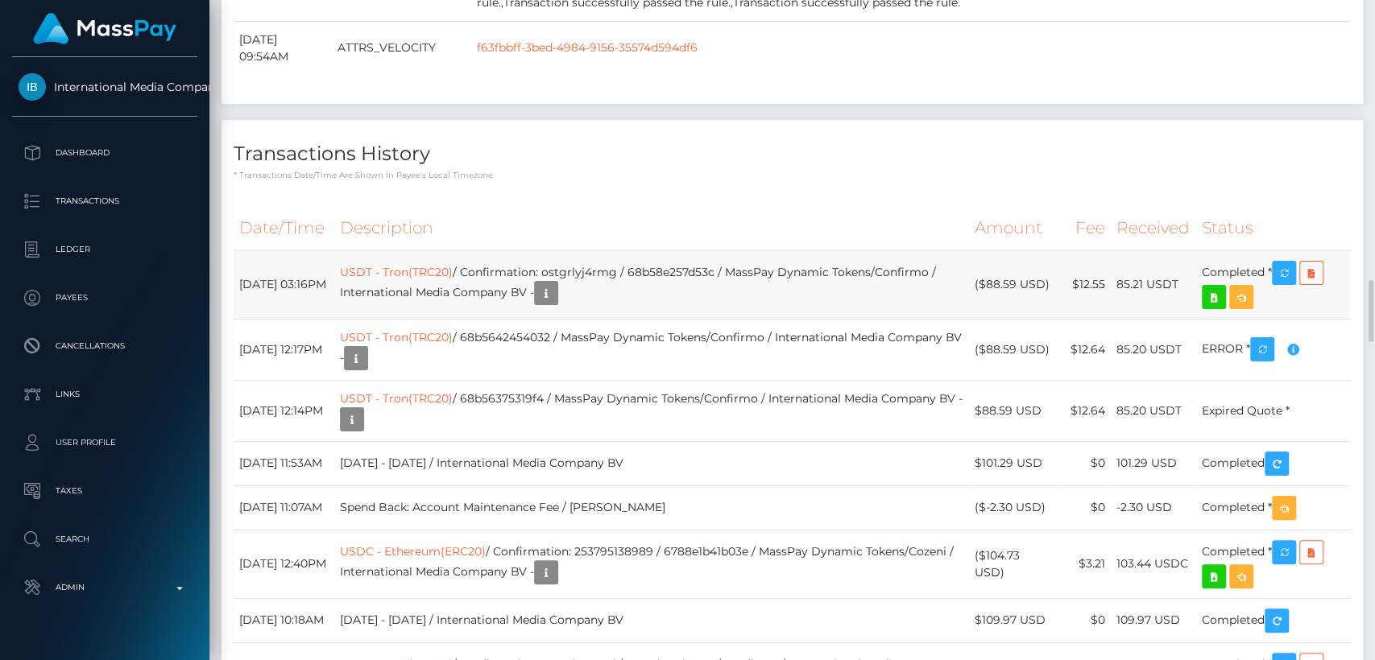
click at [1121, 319] on td "85.21 USDT" at bounding box center [1153, 284] width 85 height 68
copy td "85.21 USDT"
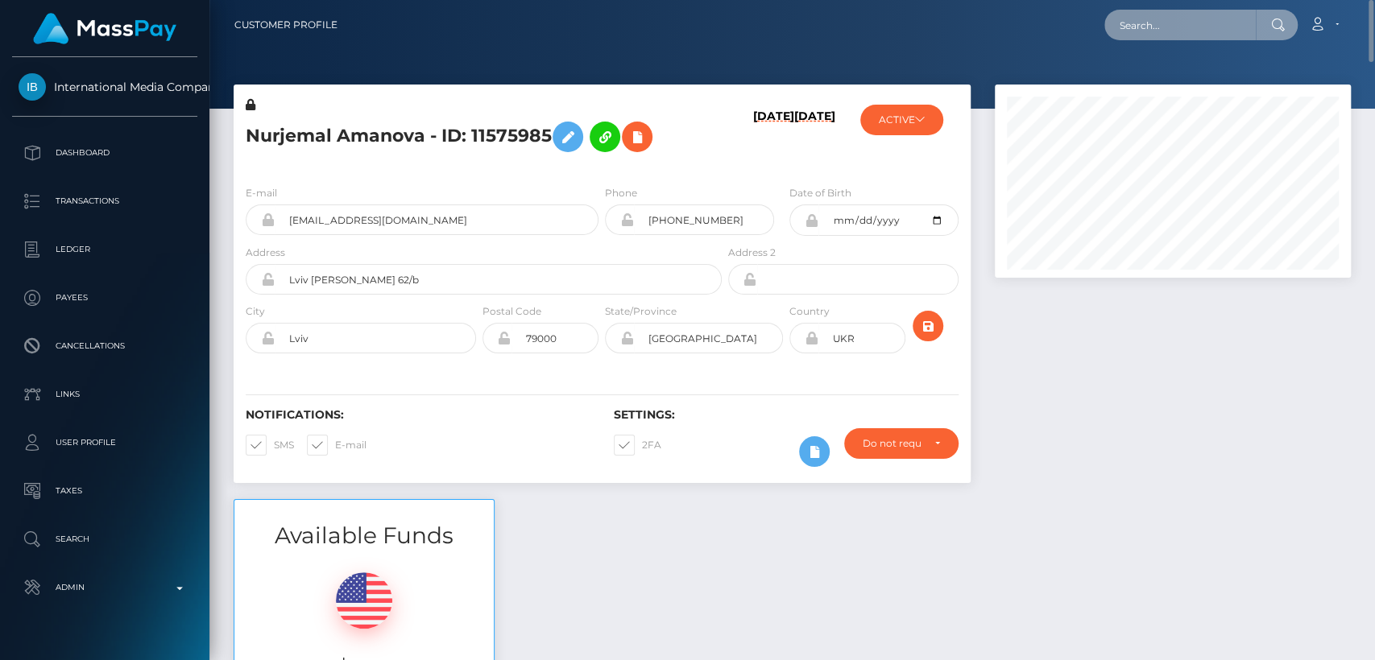
click at [1166, 19] on input "text" at bounding box center [1179, 25] width 151 height 31
paste input "rockstardesign01@gmail.com"
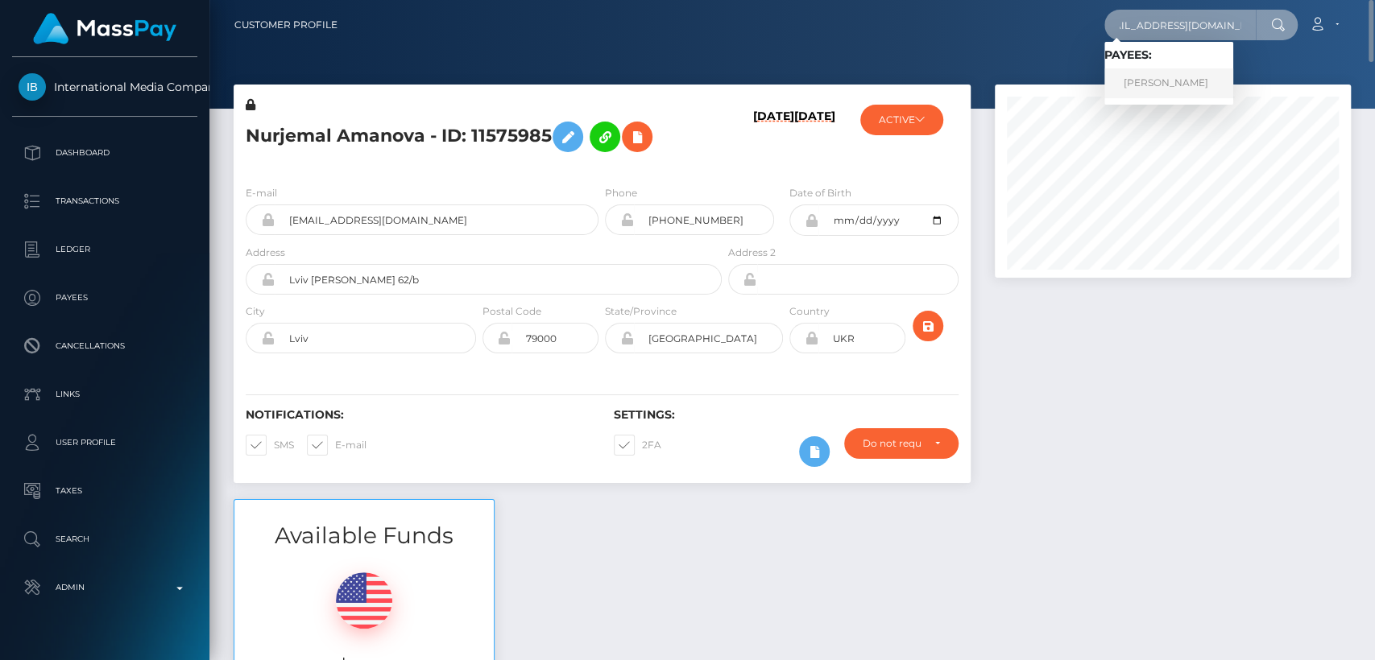
type input "rockstardesign01@gmail.com"
click at [1154, 80] on link "[PERSON_NAME]" at bounding box center [1168, 83] width 129 height 30
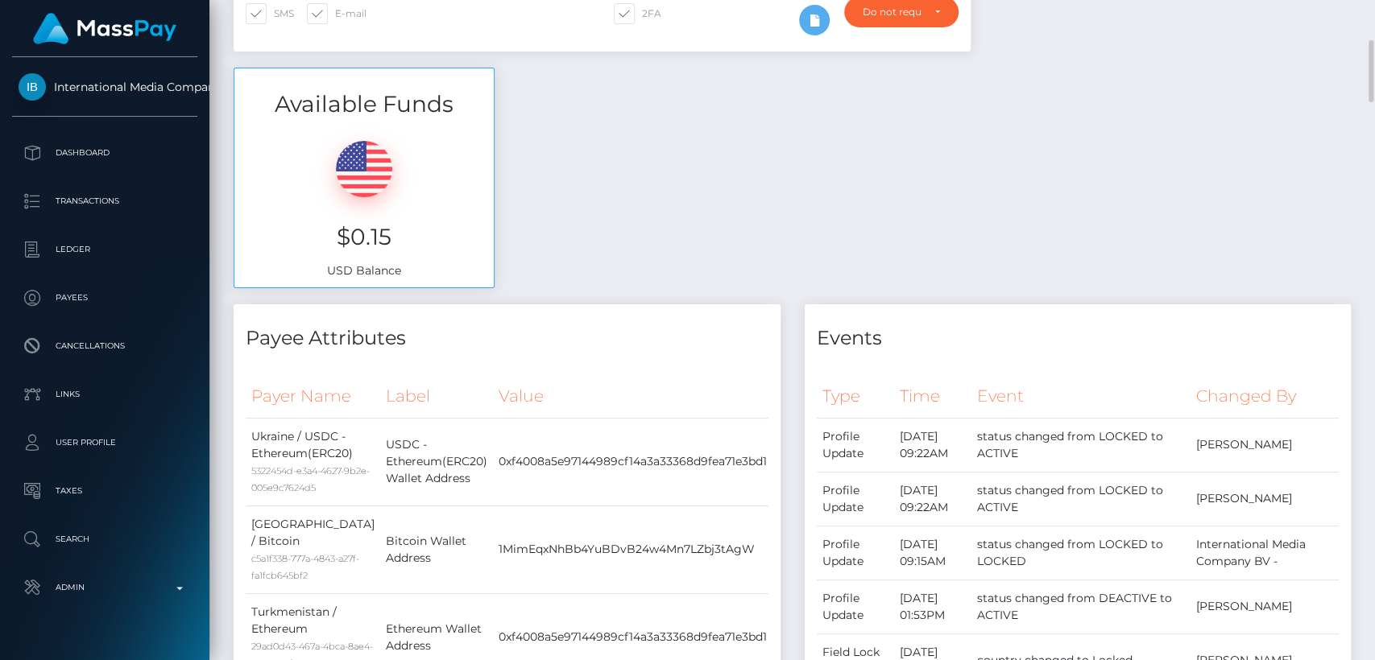
scroll to position [447, 0]
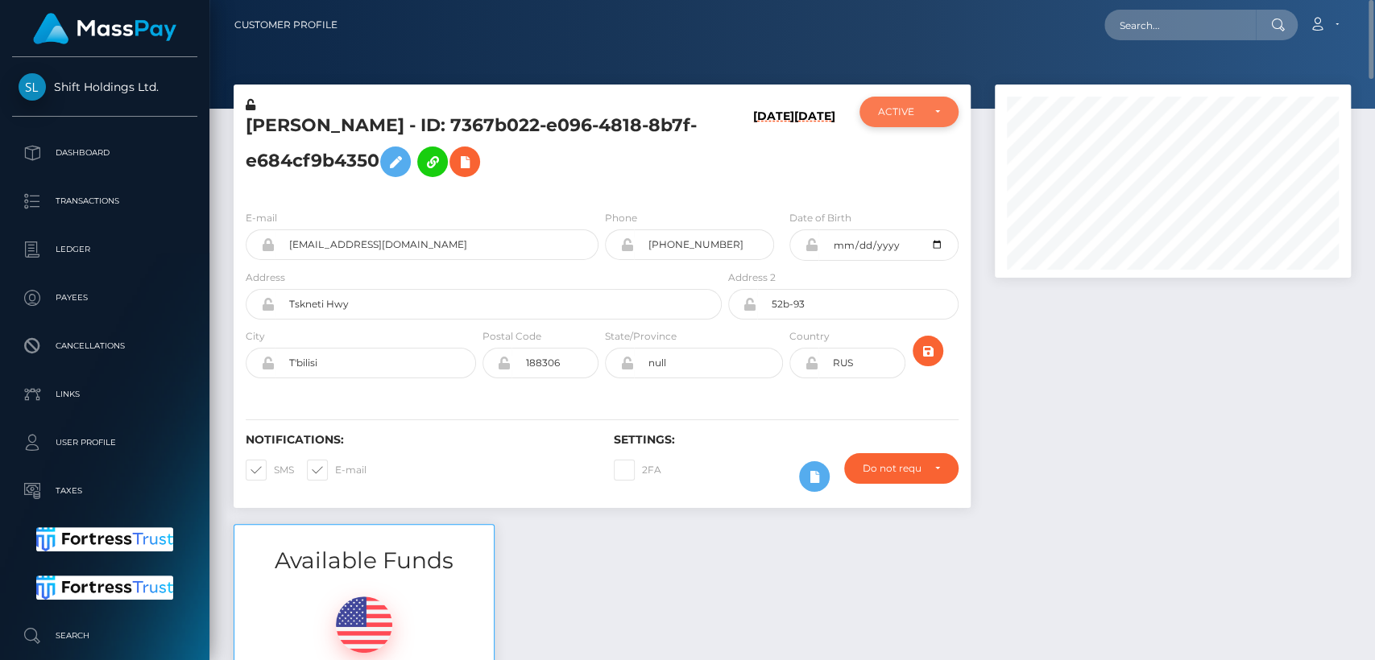
click at [924, 124] on div "ACTIVE" at bounding box center [908, 112] width 98 height 31
click at [679, 122] on h5 "Eka Kikvadze - ID: 7367b022-e096-4818-8b7f-e684cf9b4350" at bounding box center [479, 150] width 467 height 72
drag, startPoint x: 279, startPoint y: 128, endPoint x: 239, endPoint y: 121, distance: 40.9
click at [239, 121] on div "Eka Kikvadze - ID: 7367b022-e096-4818-8b7f-e684cf9b4350" at bounding box center [479, 147] width 491 height 101
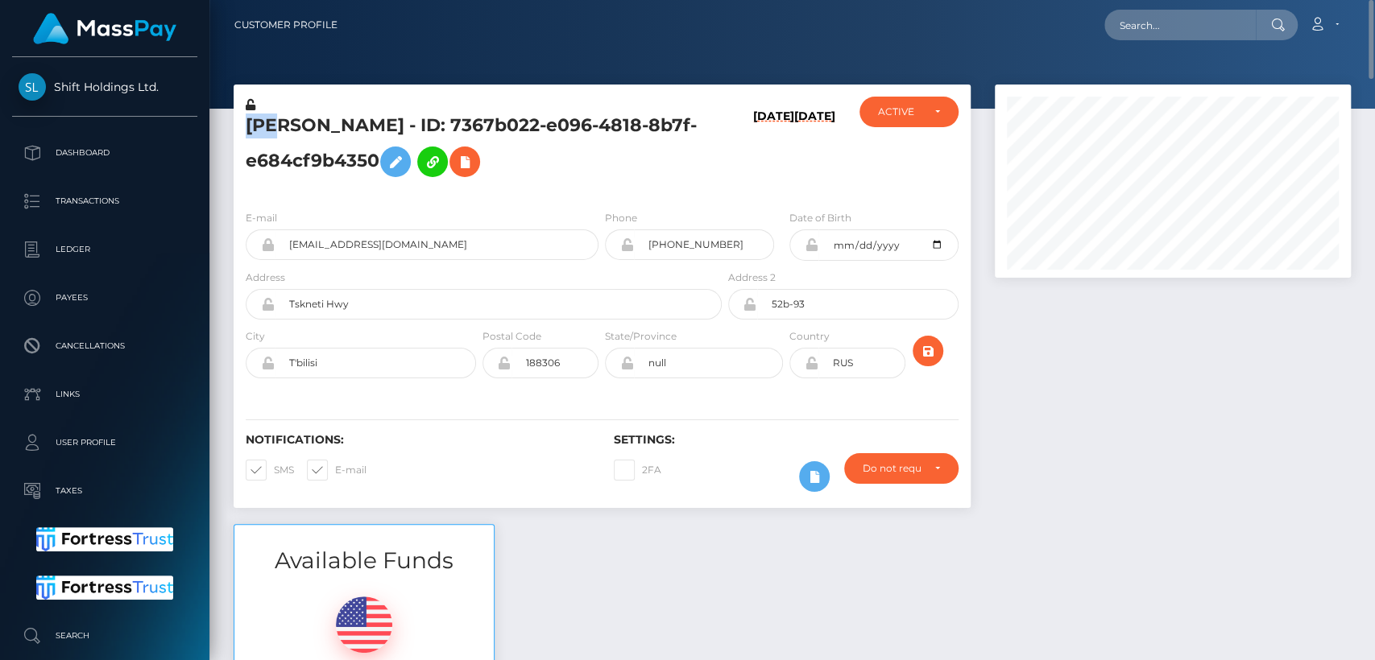
copy h5 "Eka"
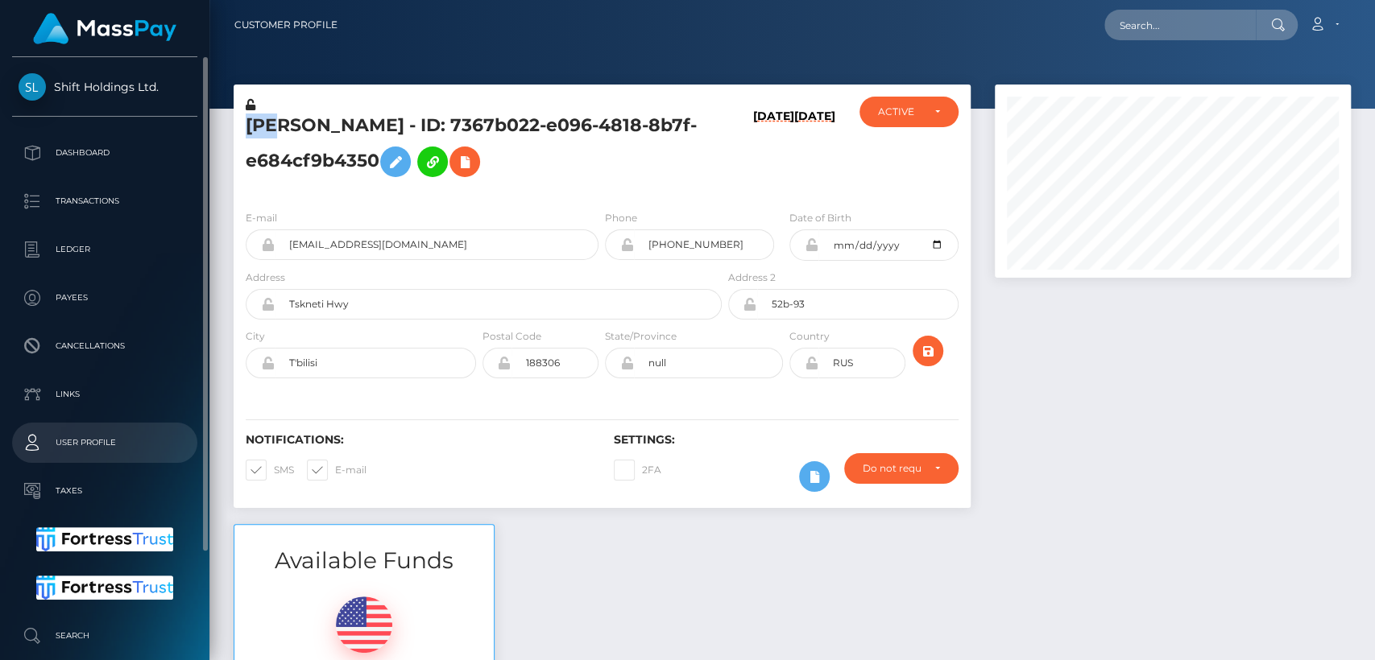
scroll to position [128, 0]
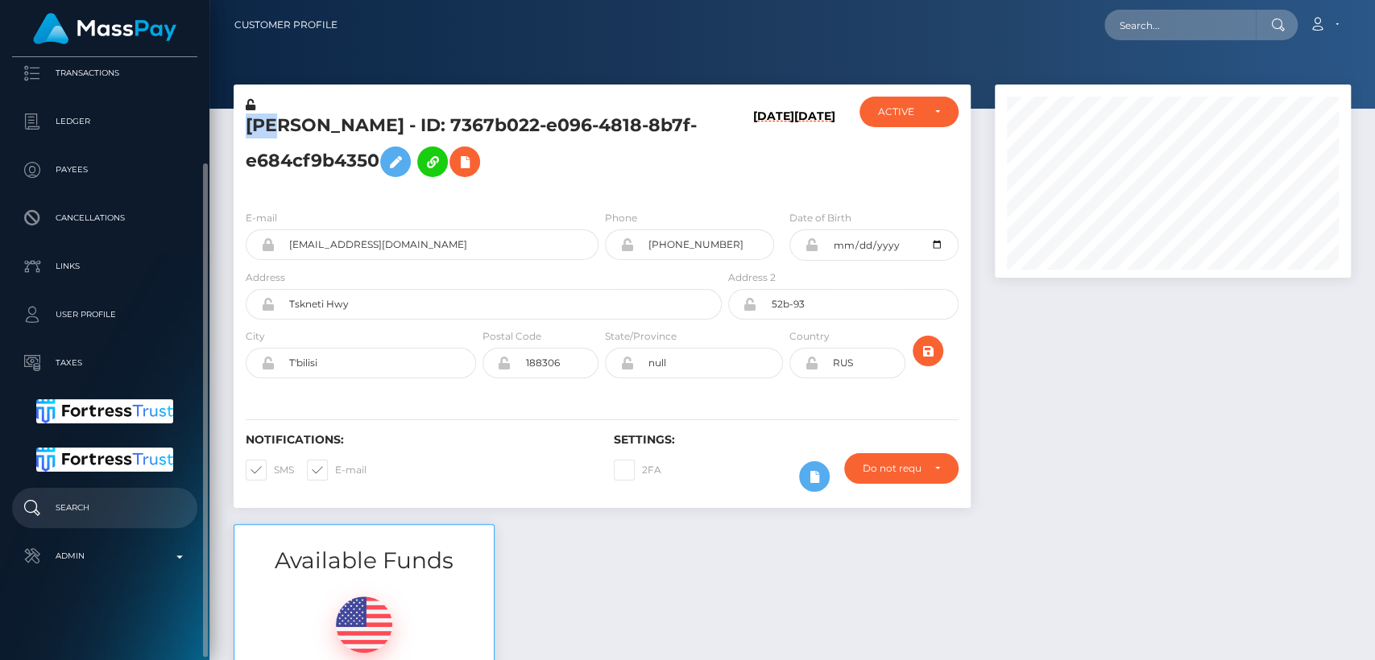
click at [97, 497] on p "Search" at bounding box center [105, 508] width 172 height 24
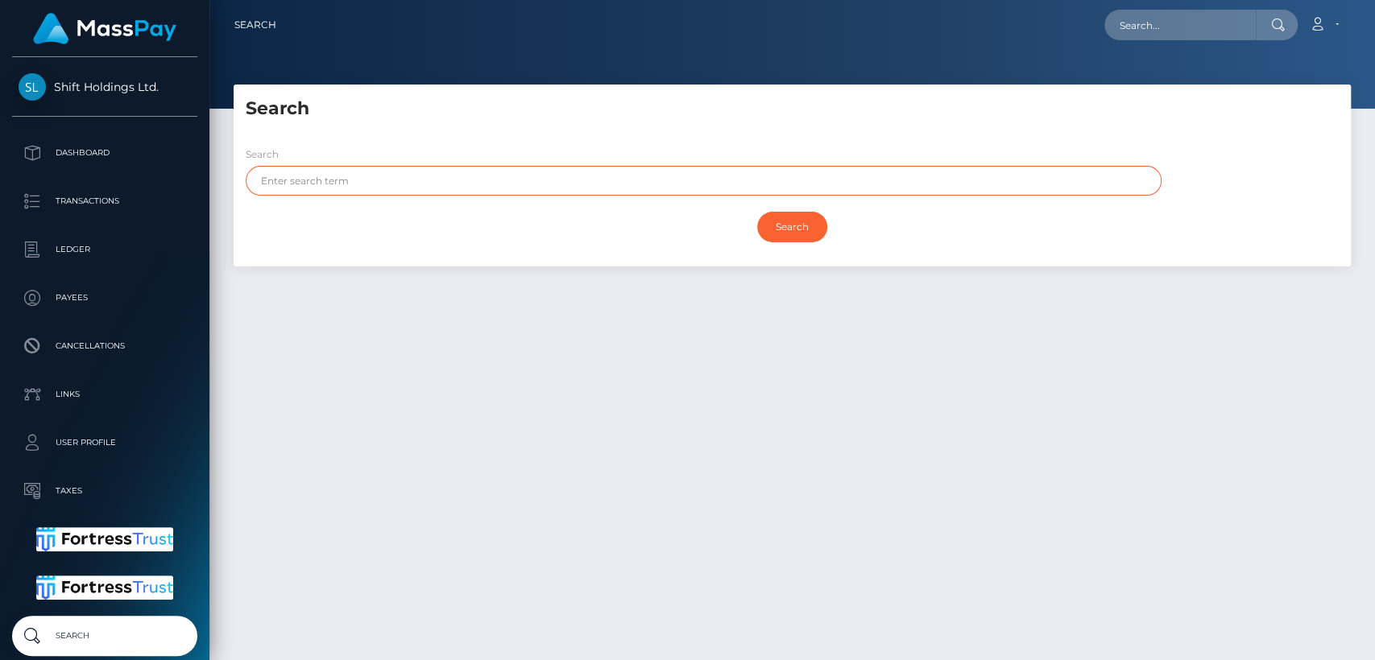
click at [413, 188] on input "text" at bounding box center [704, 181] width 916 height 30
paste input "Eka"
type input "Eka"
click at [757, 212] on input "Search" at bounding box center [792, 227] width 70 height 31
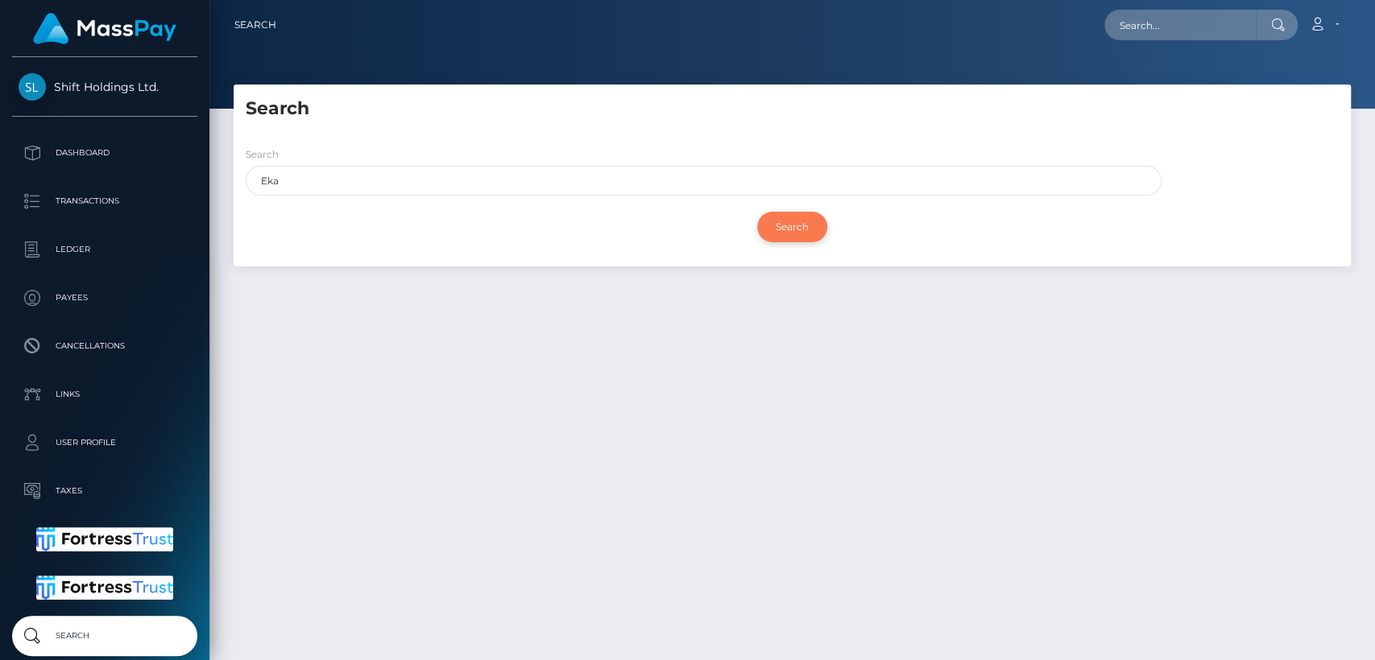
click at [793, 230] on input "Search" at bounding box center [792, 227] width 70 height 31
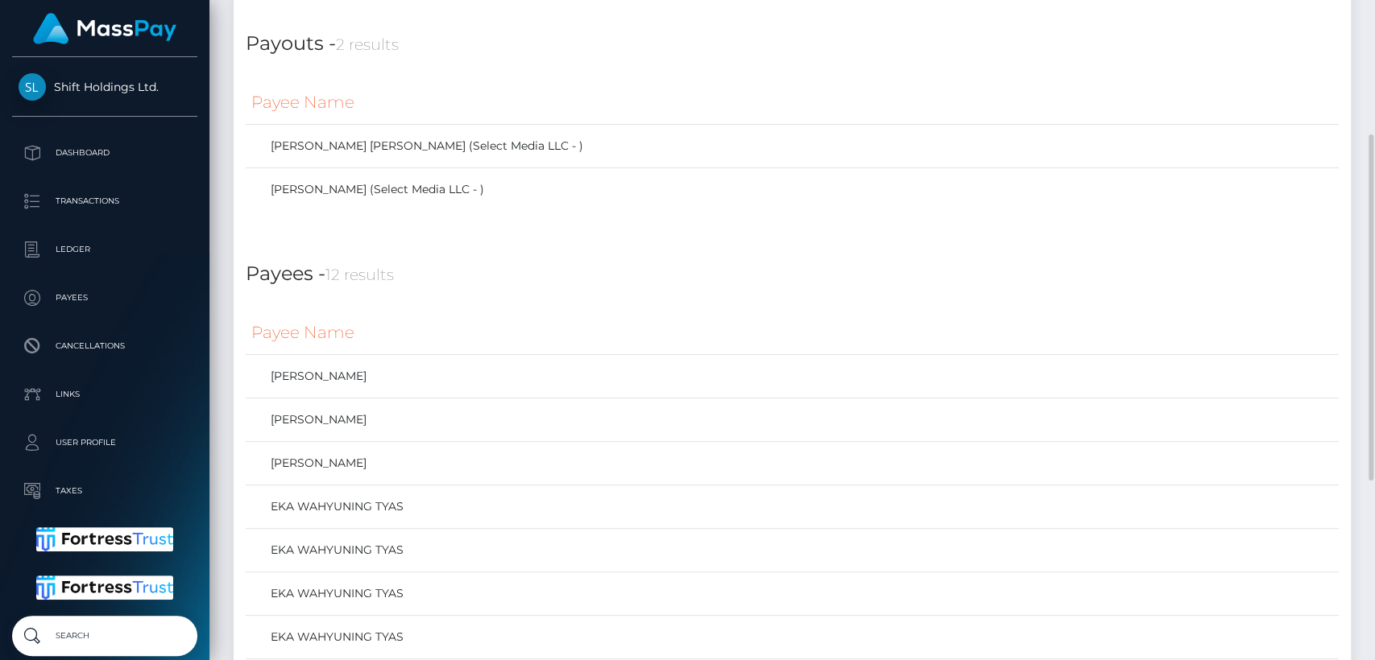
scroll to position [281, 0]
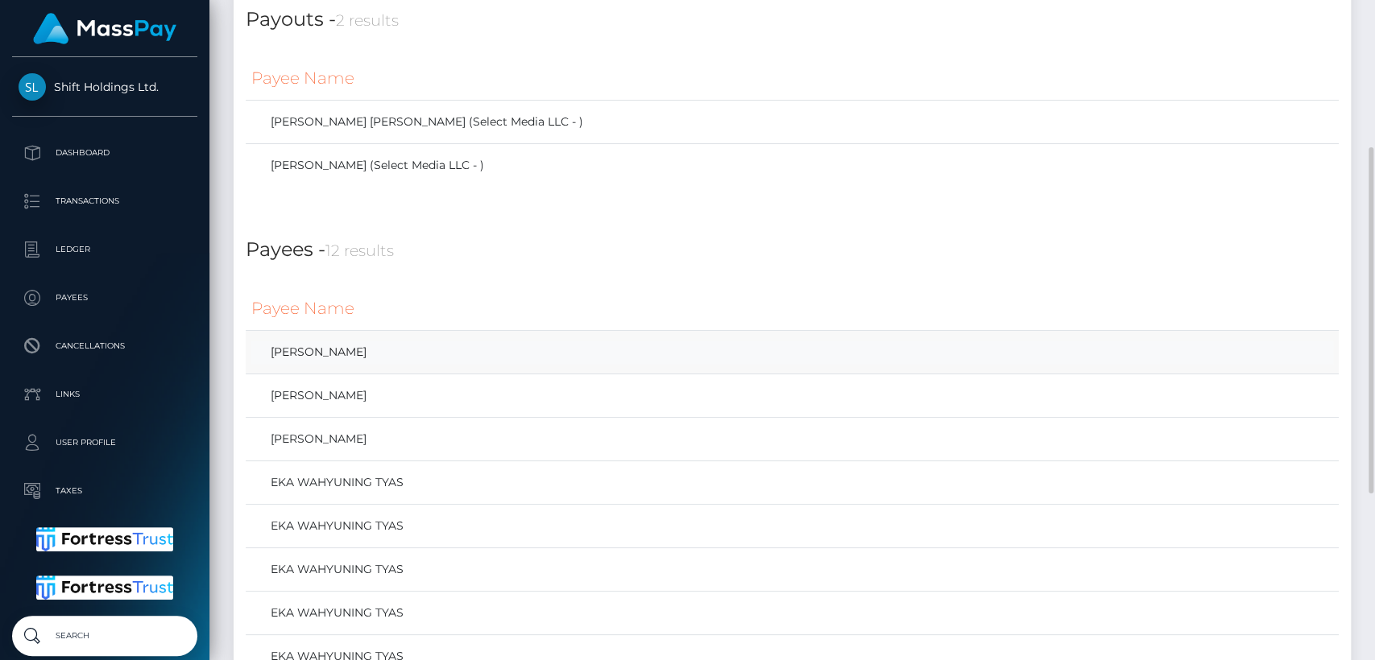
click at [296, 358] on link "[PERSON_NAME]" at bounding box center [792, 352] width 1082 height 23
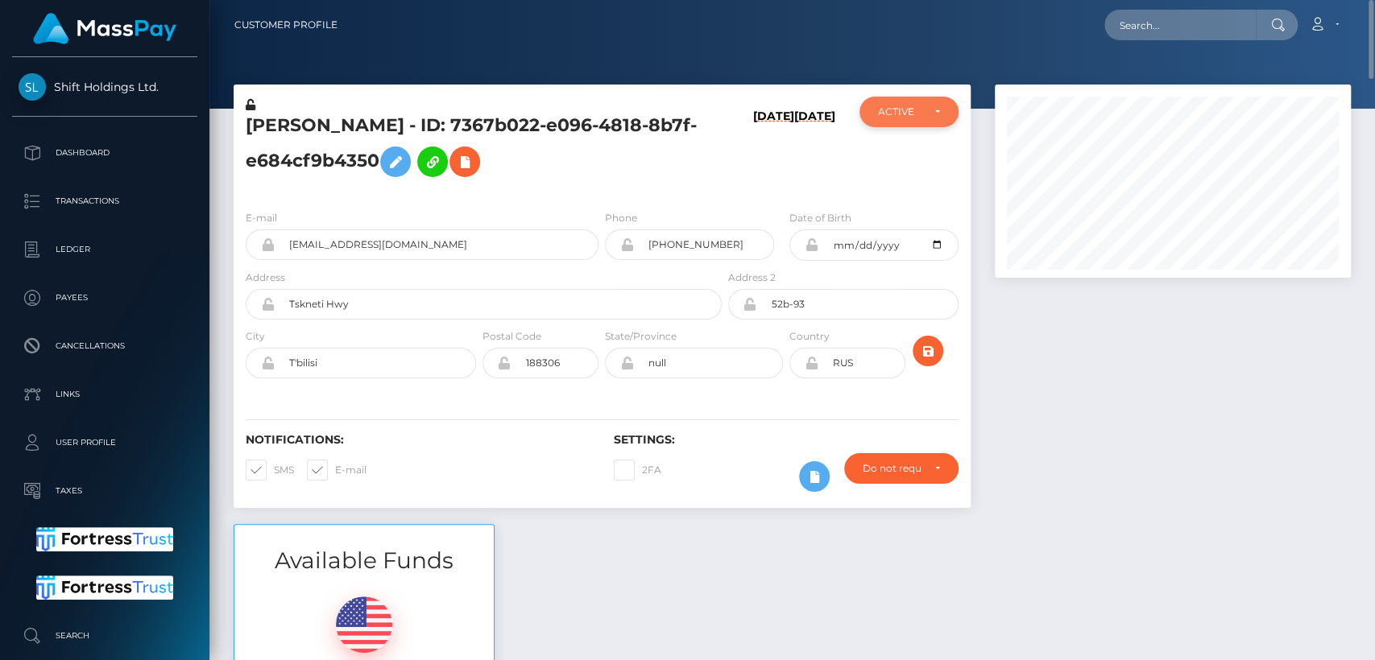
click at [916, 111] on div "ACTIVE" at bounding box center [899, 112] width 43 height 13
click at [691, 185] on div "Eka Kikvadze - ID: 7367b022-e096-4818-8b7f-e684cf9b4350" at bounding box center [479, 147] width 491 height 101
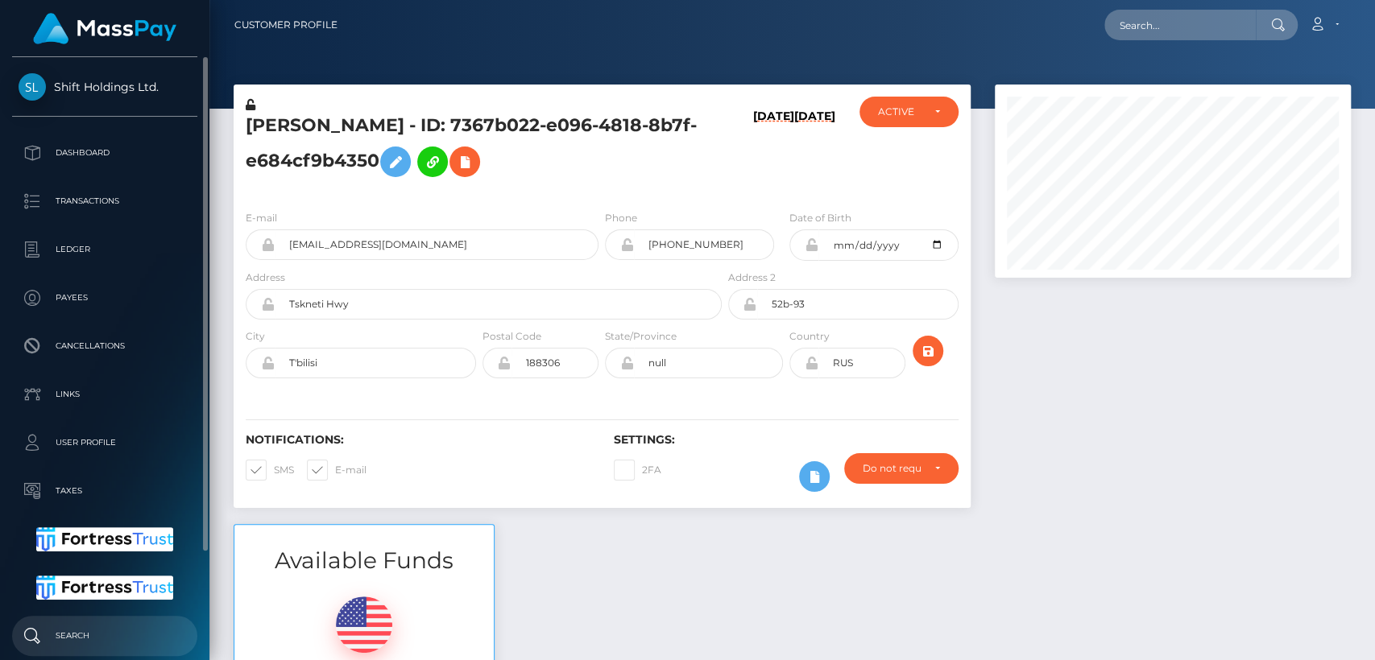
click at [78, 647] on p "Search" at bounding box center [105, 636] width 172 height 24
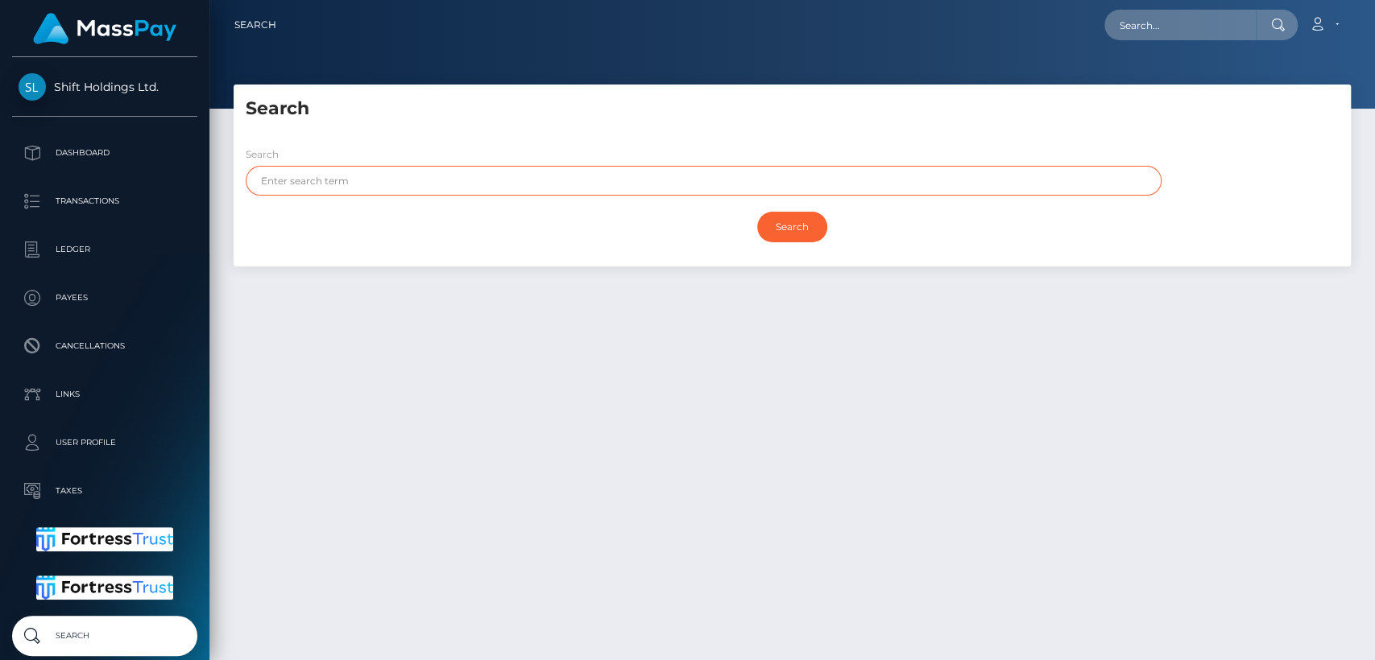
click at [436, 184] on input "text" at bounding box center [704, 181] width 916 height 30
paste input "Eka"
type input "Eka"
click at [757, 212] on input "Search" at bounding box center [792, 227] width 70 height 31
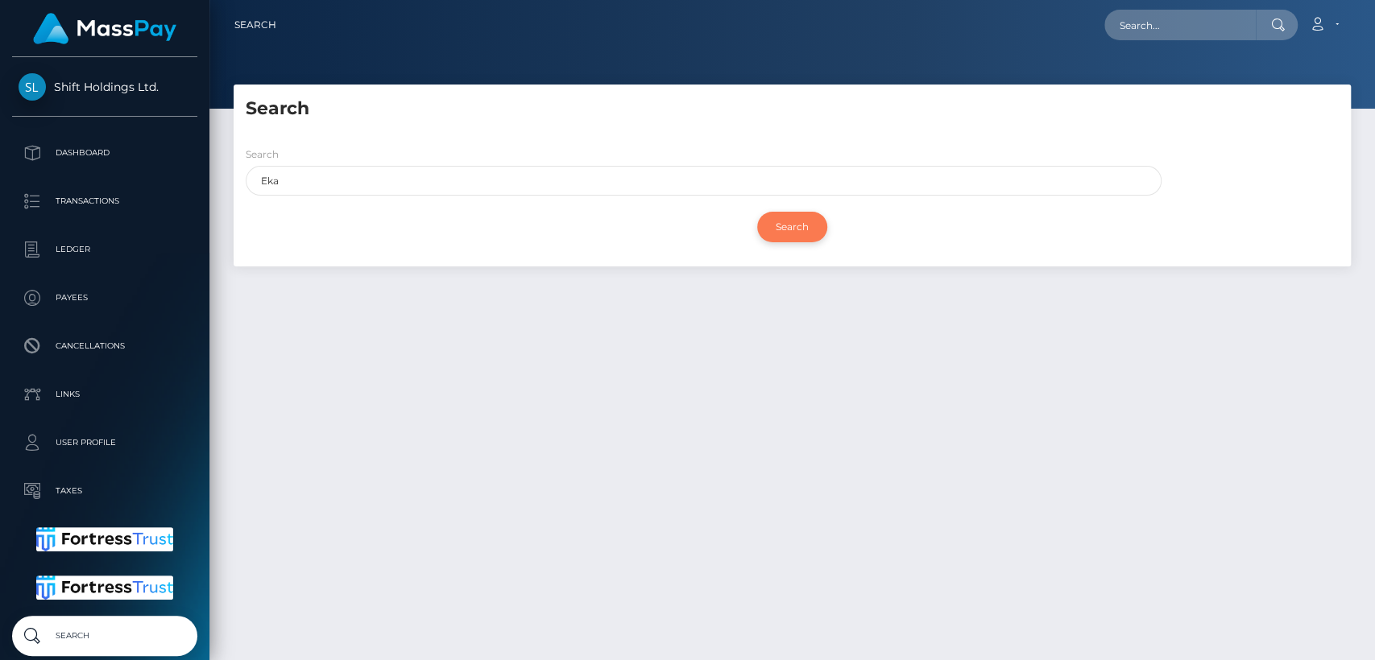
click at [798, 229] on input "Search" at bounding box center [792, 227] width 70 height 31
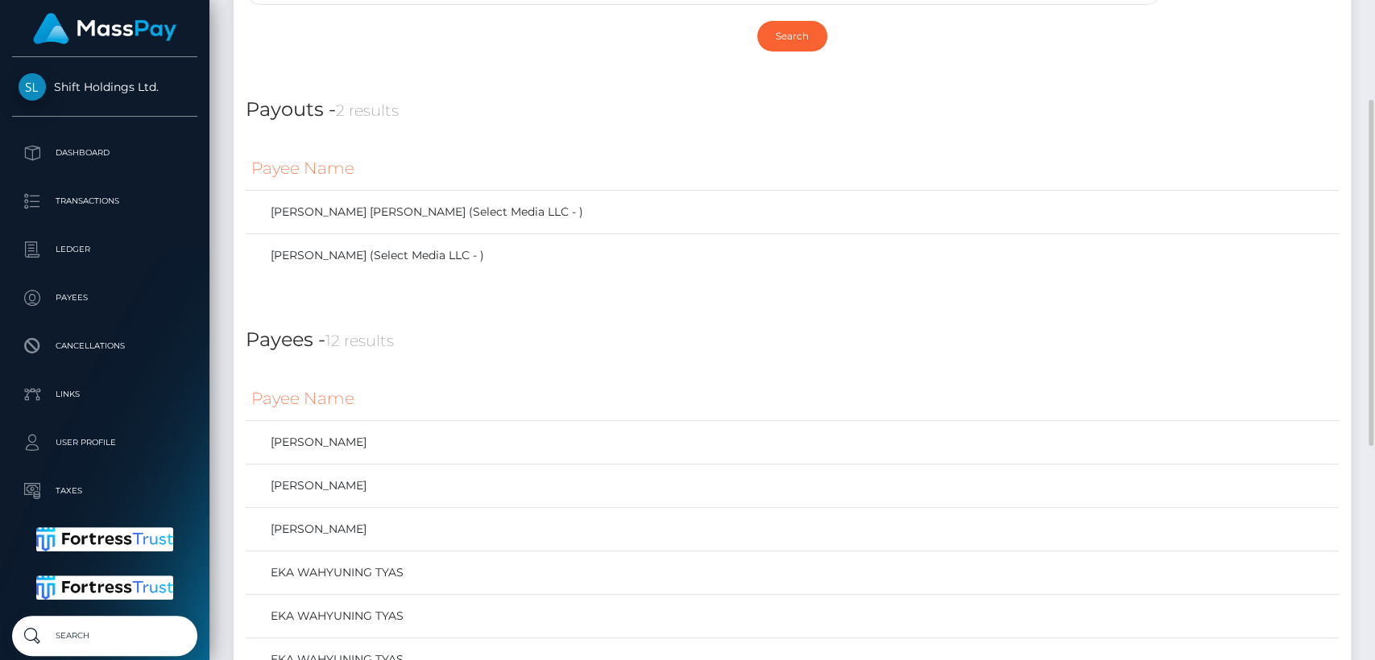
scroll to position [197, 0]
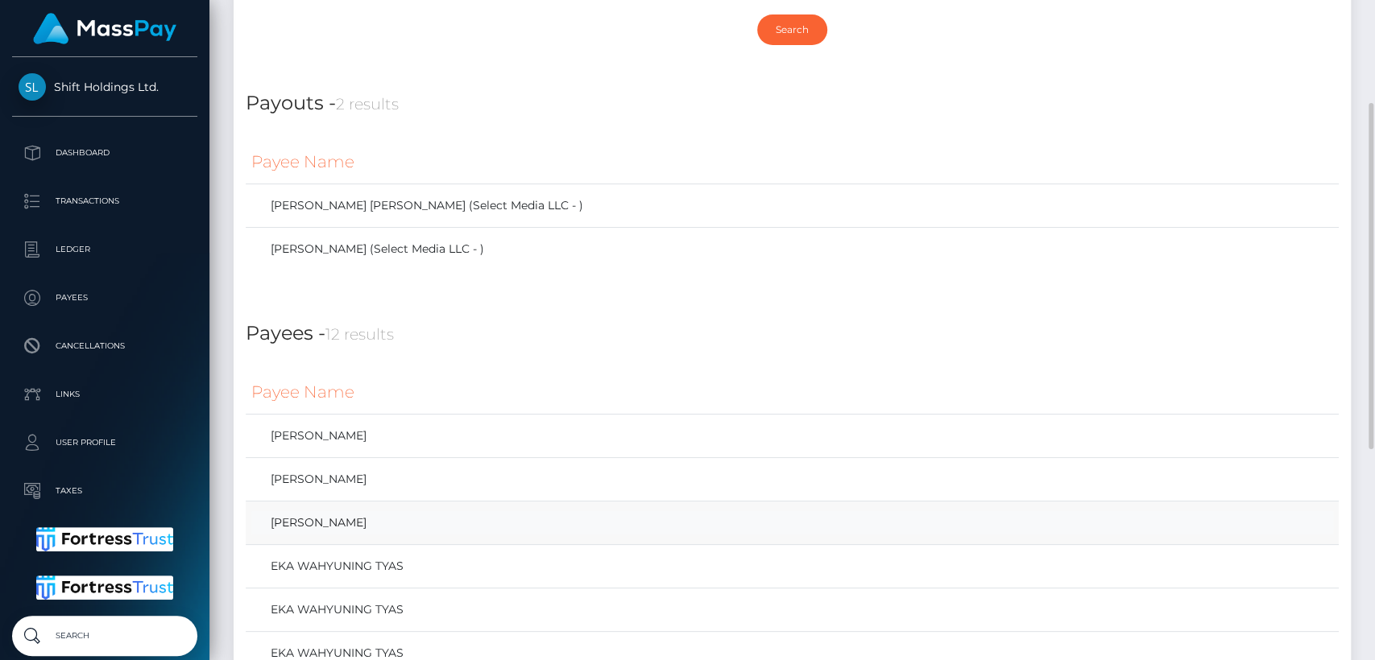
click at [319, 519] on link "[PERSON_NAME]" at bounding box center [792, 522] width 1082 height 23
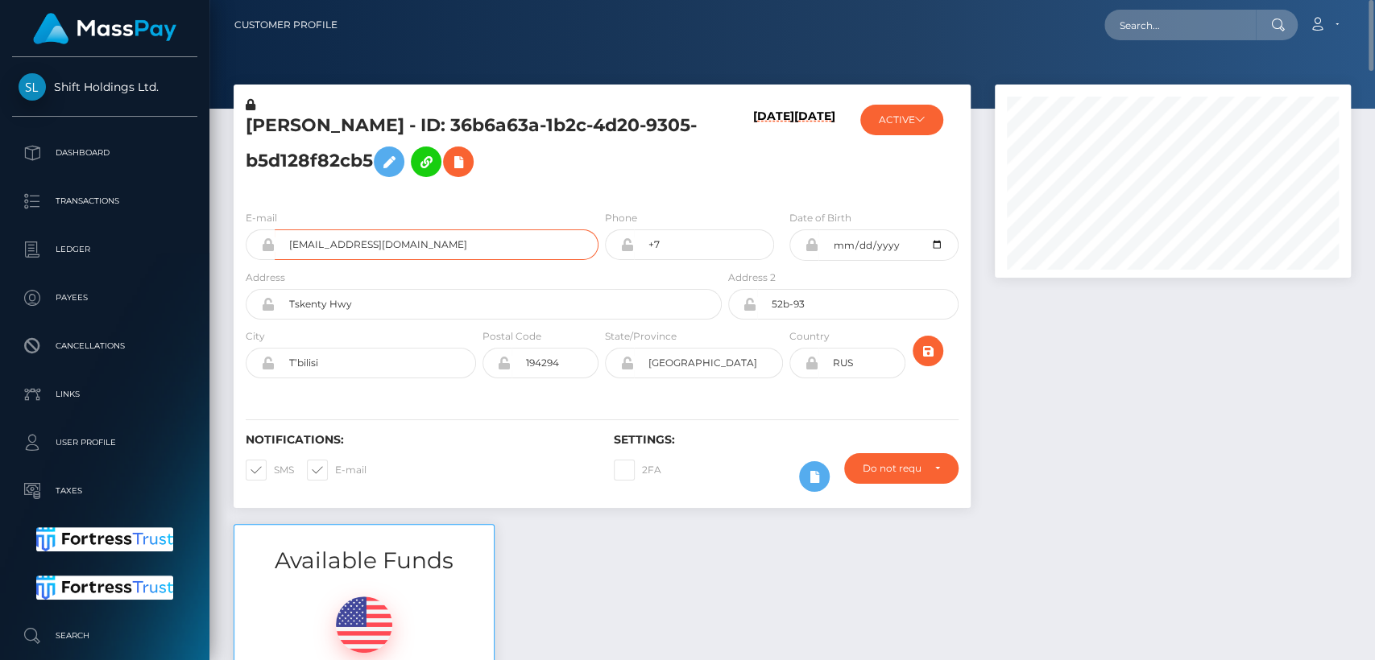
click at [345, 250] on input "[EMAIL_ADDRESS][DOMAIN_NAME]" at bounding box center [437, 245] width 324 height 31
click at [345, 250] on input "itmarketbz@gmail.com" at bounding box center [437, 245] width 324 height 31
click at [876, 124] on button "ACTIVE" at bounding box center [901, 120] width 83 height 31
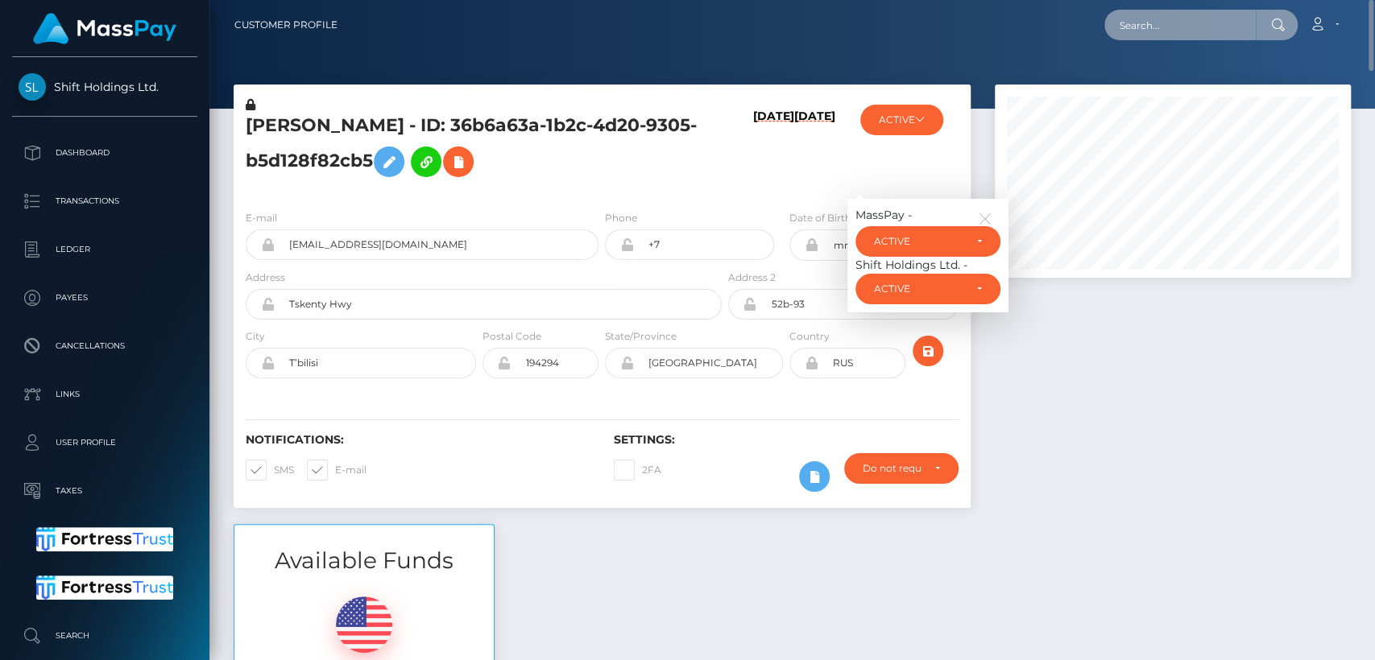
click at [1167, 15] on input "text" at bounding box center [1179, 25] width 151 height 31
paste input "itmarketbz@gmail.com"
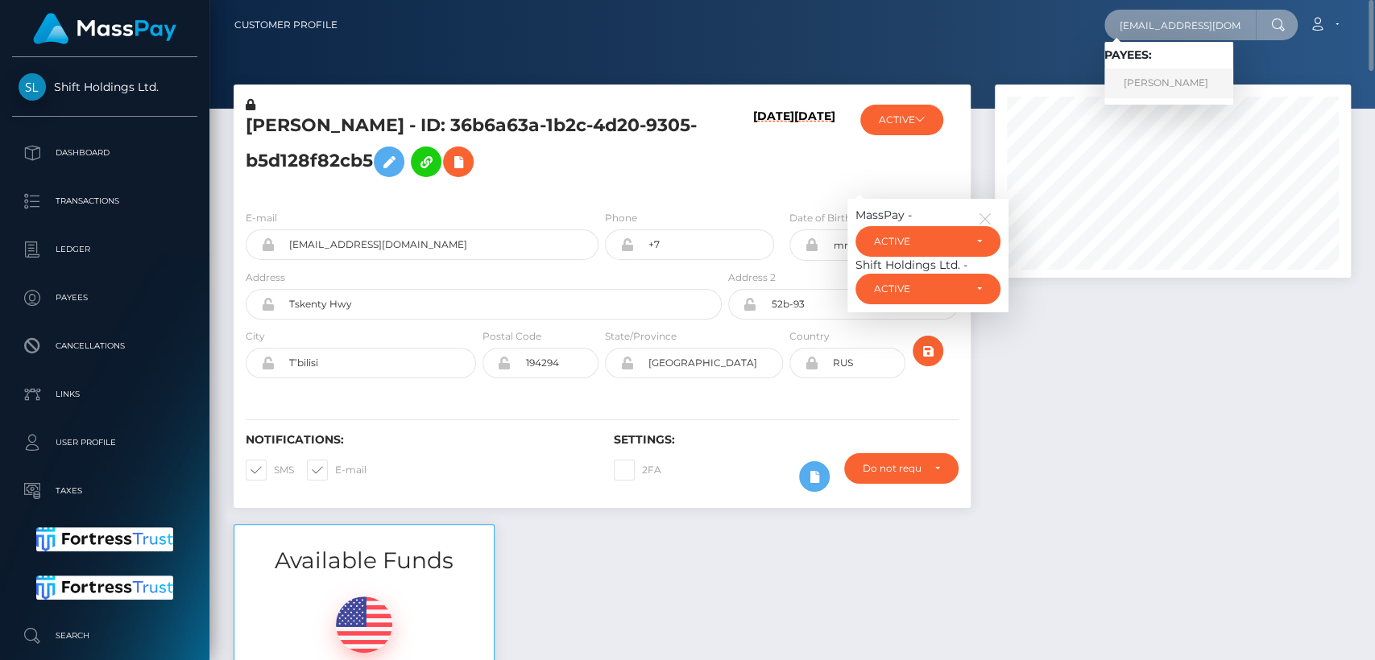
type input "itmarketbz@gmail.com"
click at [1136, 90] on link "Eka Kikvadze" at bounding box center [1168, 83] width 129 height 30
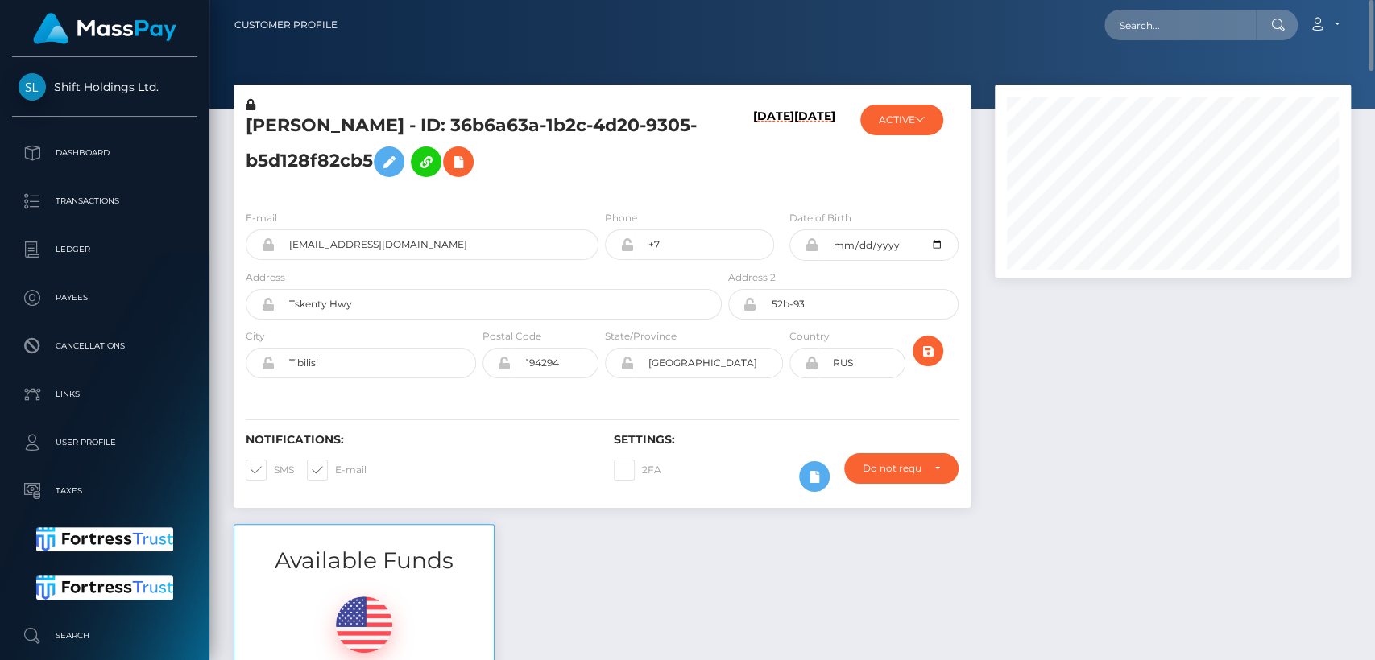
click at [270, 128] on h5 "Eka Kikvadze - ID: 36b6a63a-1b2c-4d20-9305-b5d128f82cb5" at bounding box center [479, 150] width 467 height 72
copy h5 "Eka"
click at [379, 246] on input "itmarketbz@gmail.com" at bounding box center [437, 245] width 324 height 31
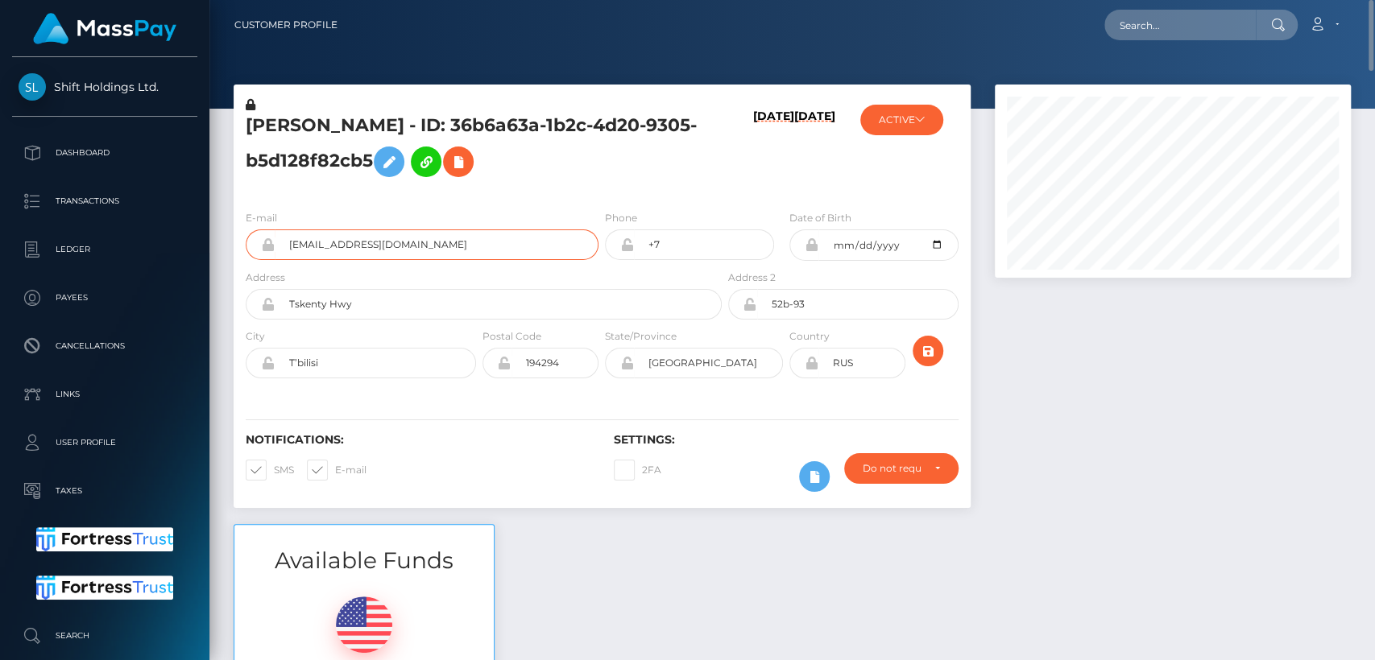
click at [379, 246] on input "itmarketbz@gmail.com" at bounding box center [437, 245] width 324 height 31
drag, startPoint x: 54, startPoint y: 60, endPoint x: 160, endPoint y: 87, distance: 109.8
click at [160, 87] on div "Shift Holdings Ltd. Dashboard Transactions Ledger Payees Cancellations Links" at bounding box center [104, 357] width 209 height 600
copy span "Shift Holdings Ltd."
click at [1140, 18] on input "text" at bounding box center [1179, 25] width 151 height 31
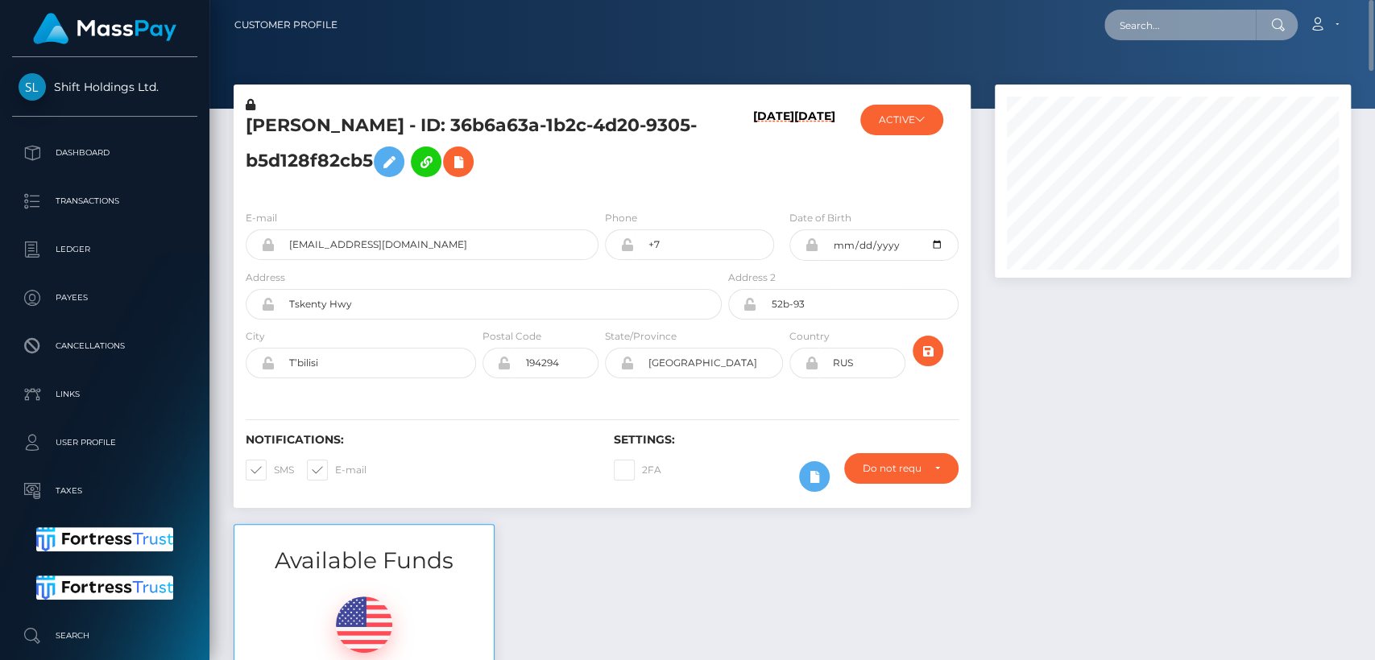
paste input "reemkhalel65@gmail.com"
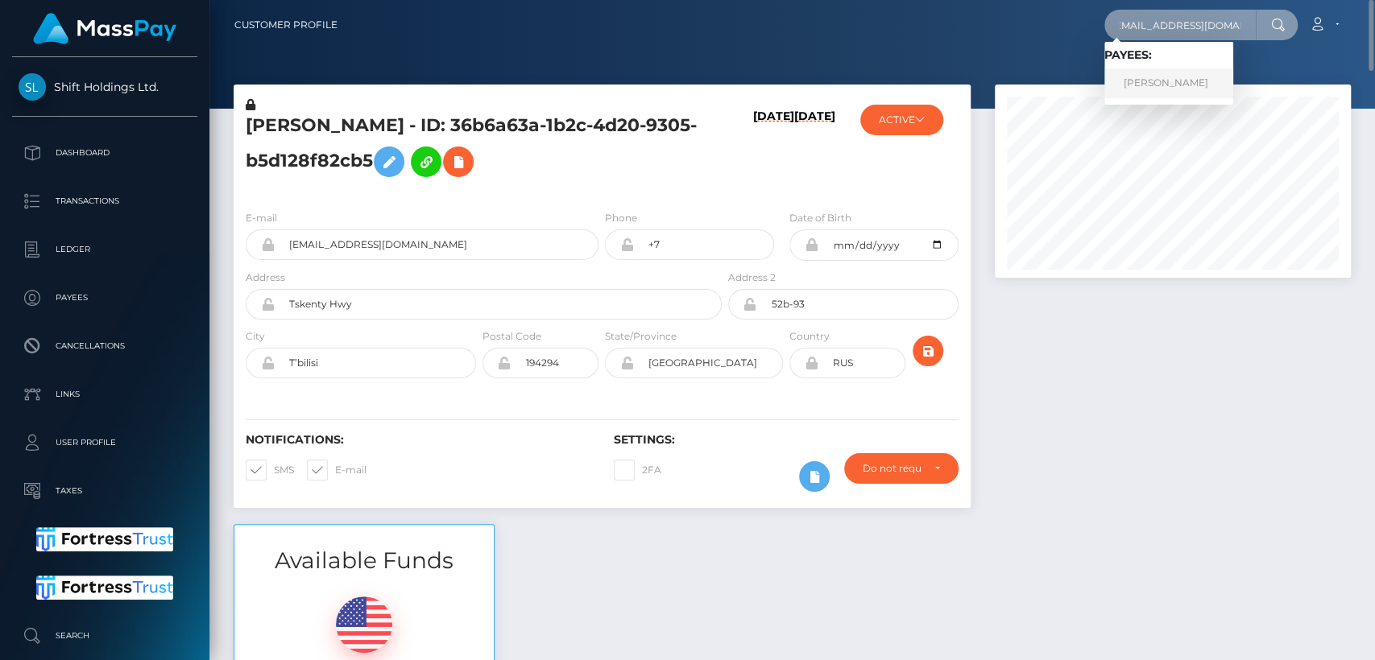
type input "reemkhalel65@gmail.com"
click at [1147, 86] on link "Reem Al-Jassim Al-Muhammad" at bounding box center [1168, 83] width 129 height 30
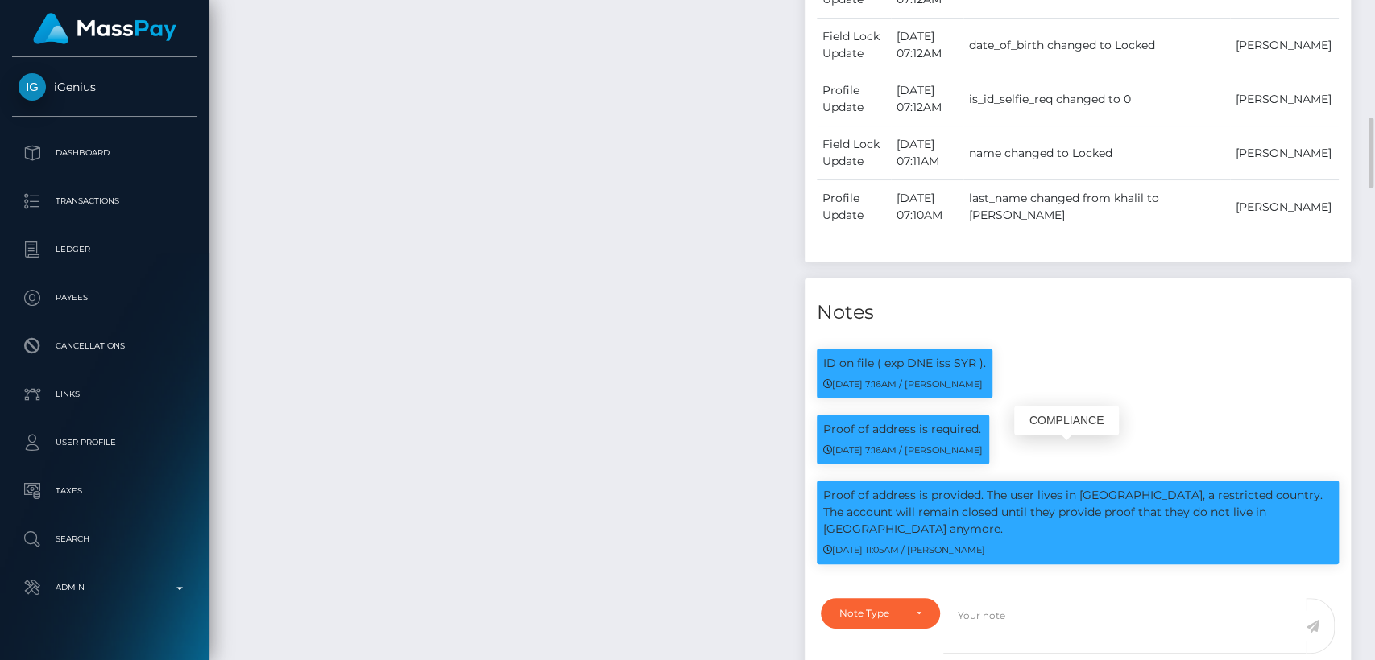
scroll to position [193, 356]
drag, startPoint x: 1103, startPoint y: 522, endPoint x: 1034, endPoint y: 528, distance: 68.8
click at [1034, 528] on p "Proof of address is provided. The user lives in [GEOGRAPHIC_DATA], a restricted…" at bounding box center [1078, 512] width 510 height 51
copy p "lives in [GEOGRAPHIC_DATA]"
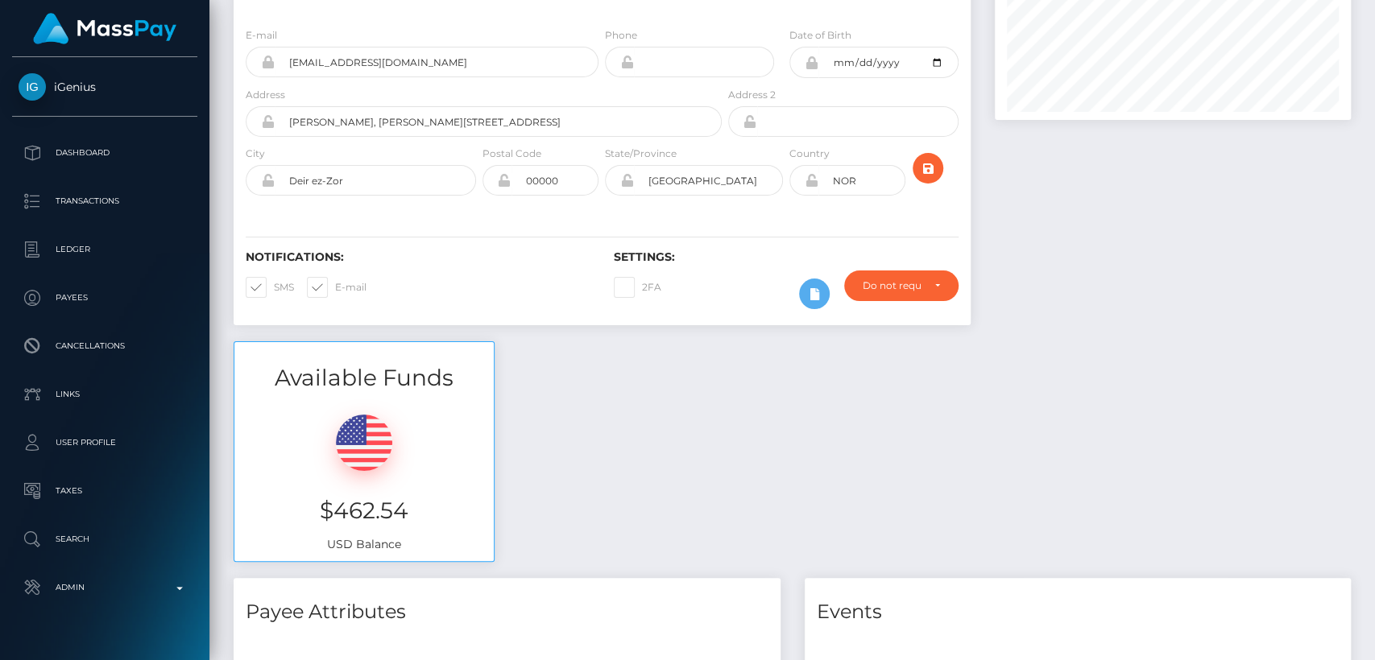
scroll to position [0, 0]
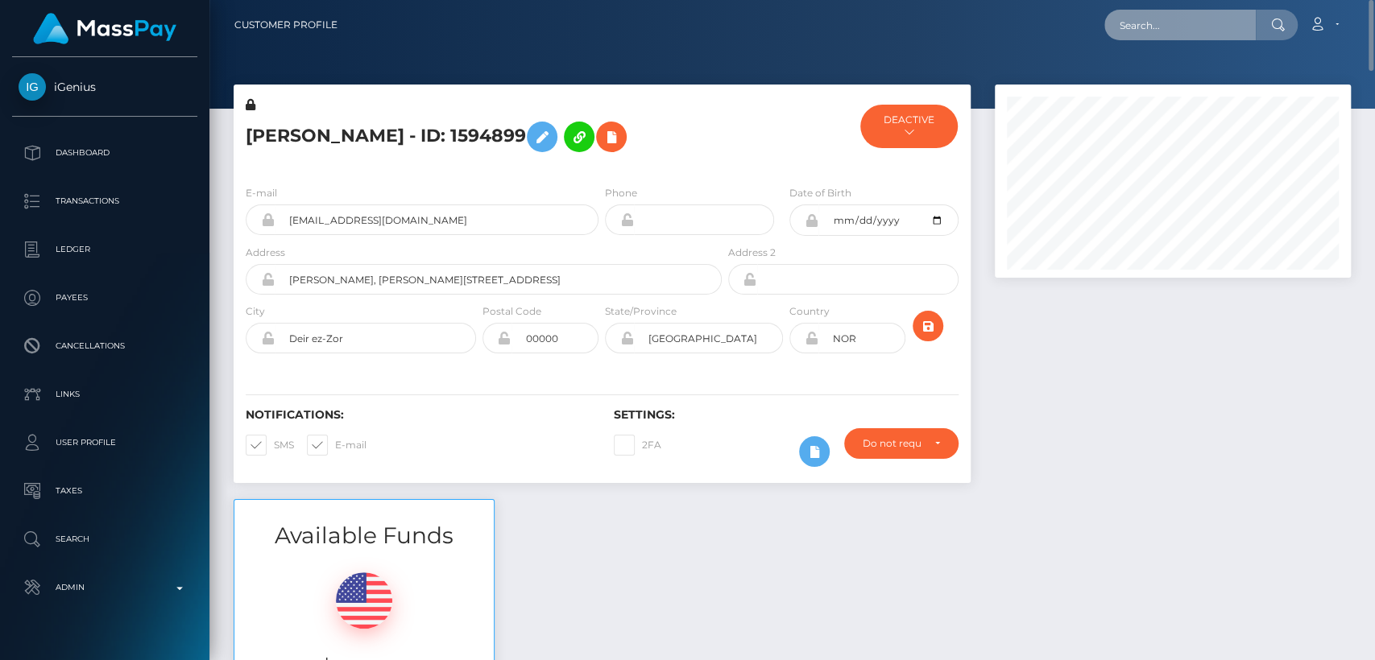
click at [1138, 35] on input "text" at bounding box center [1179, 25] width 151 height 31
paste input "[EMAIL_ADDRESS][DOMAIN_NAME]"
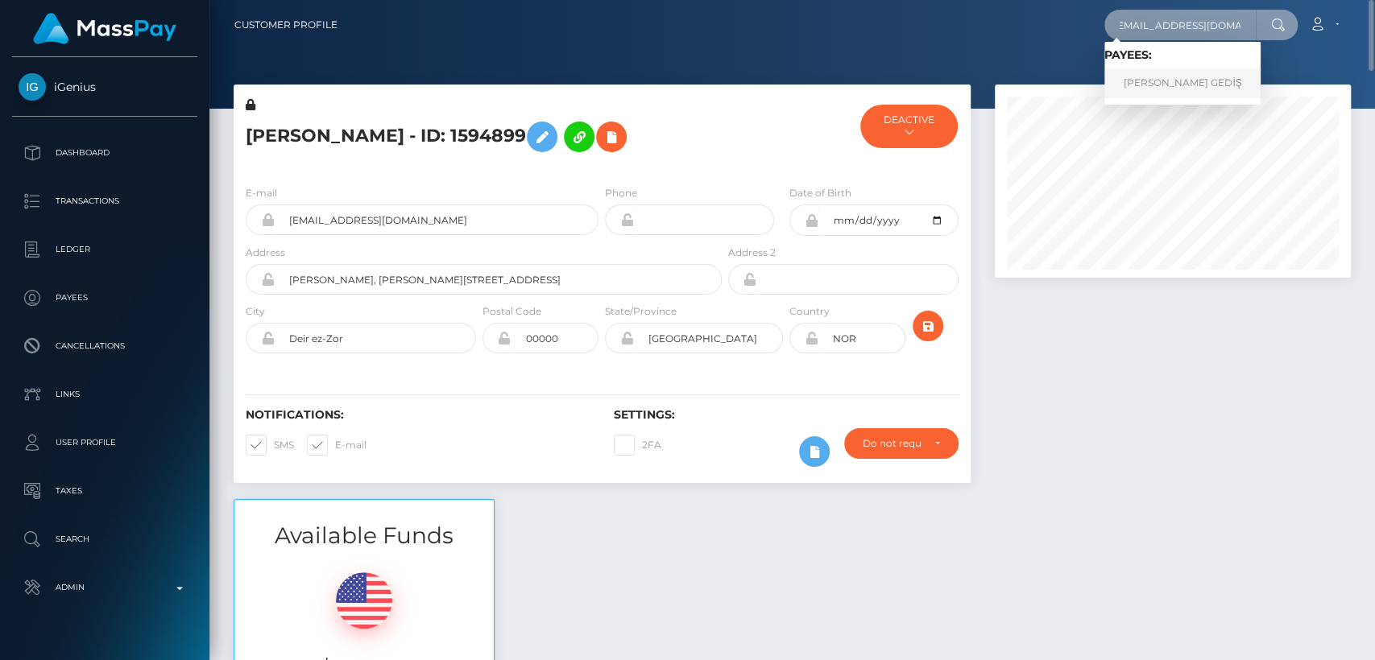
type input "[EMAIL_ADDRESS][DOMAIN_NAME]"
click at [1148, 95] on link "SELİN BAHAR GEDİŞ" at bounding box center [1182, 83] width 156 height 30
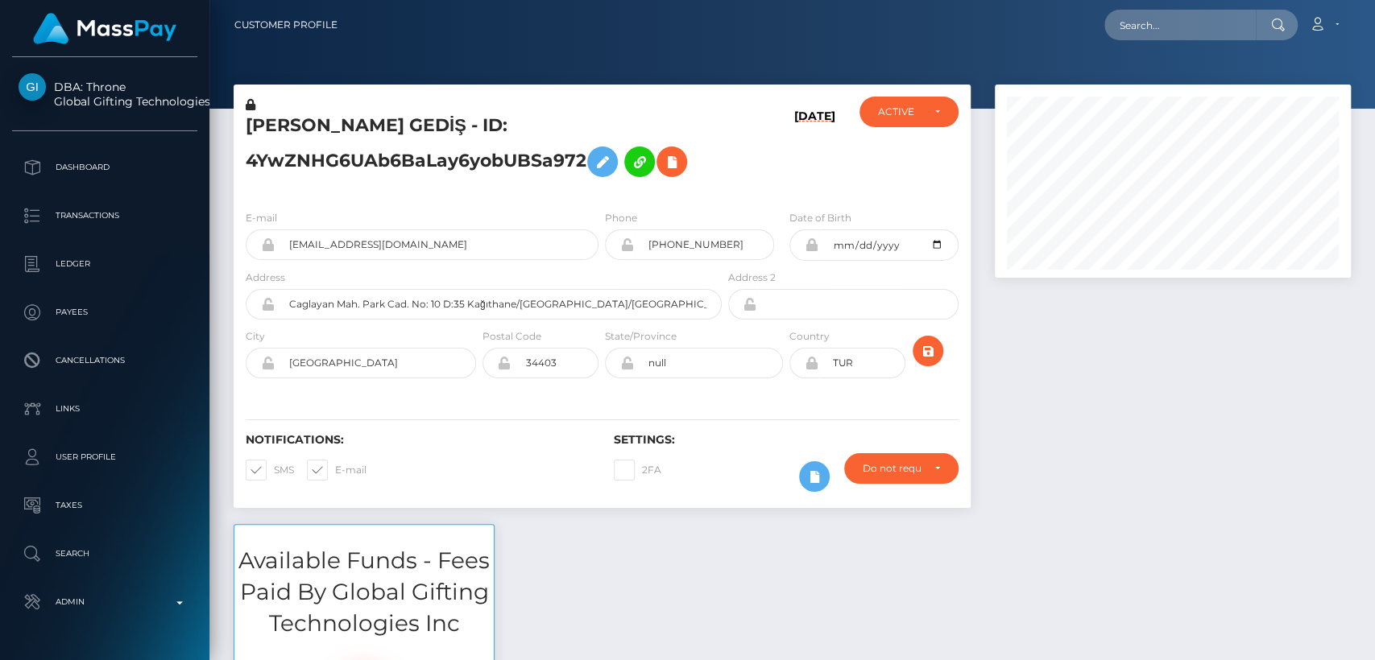
scroll to position [193, 356]
click at [1170, 25] on input "text" at bounding box center [1179, 25] width 151 height 31
paste input "goddessjadenx@gmail.com"
type input "goddessjadenx@gmail.com"
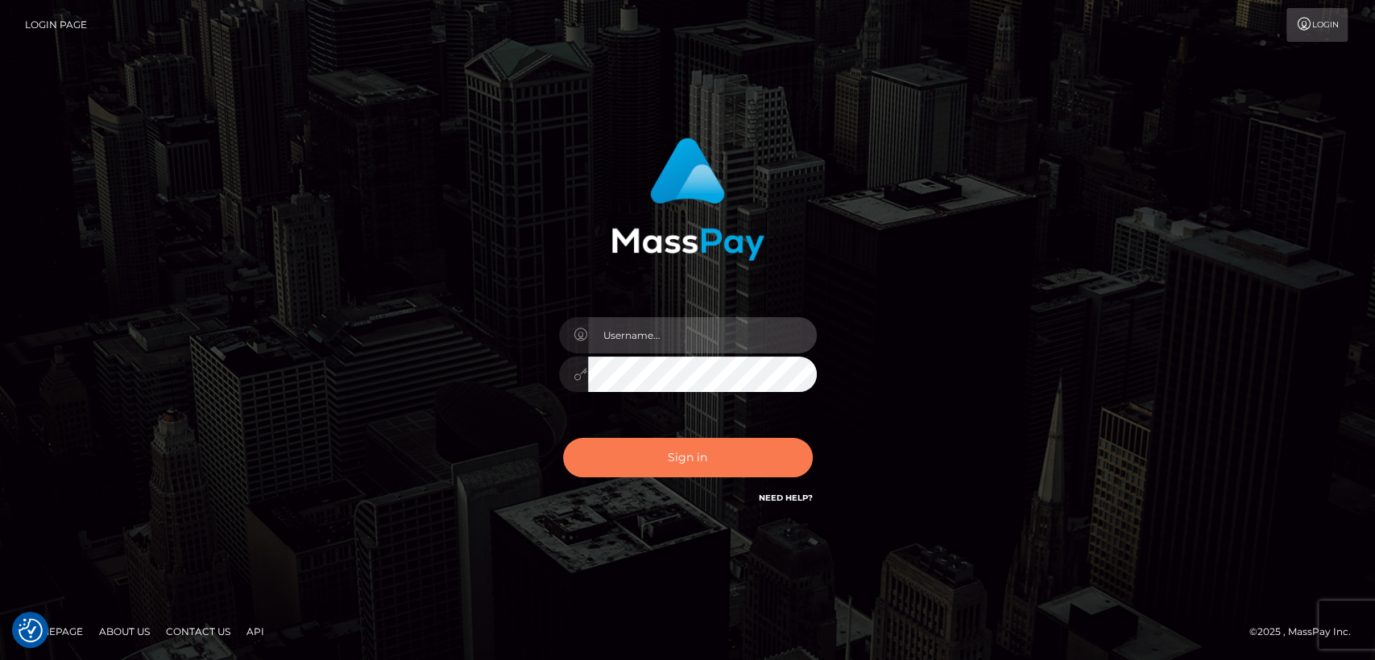
type input "nt.es"
click at [749, 456] on button "Sign in" at bounding box center [688, 457] width 250 height 39
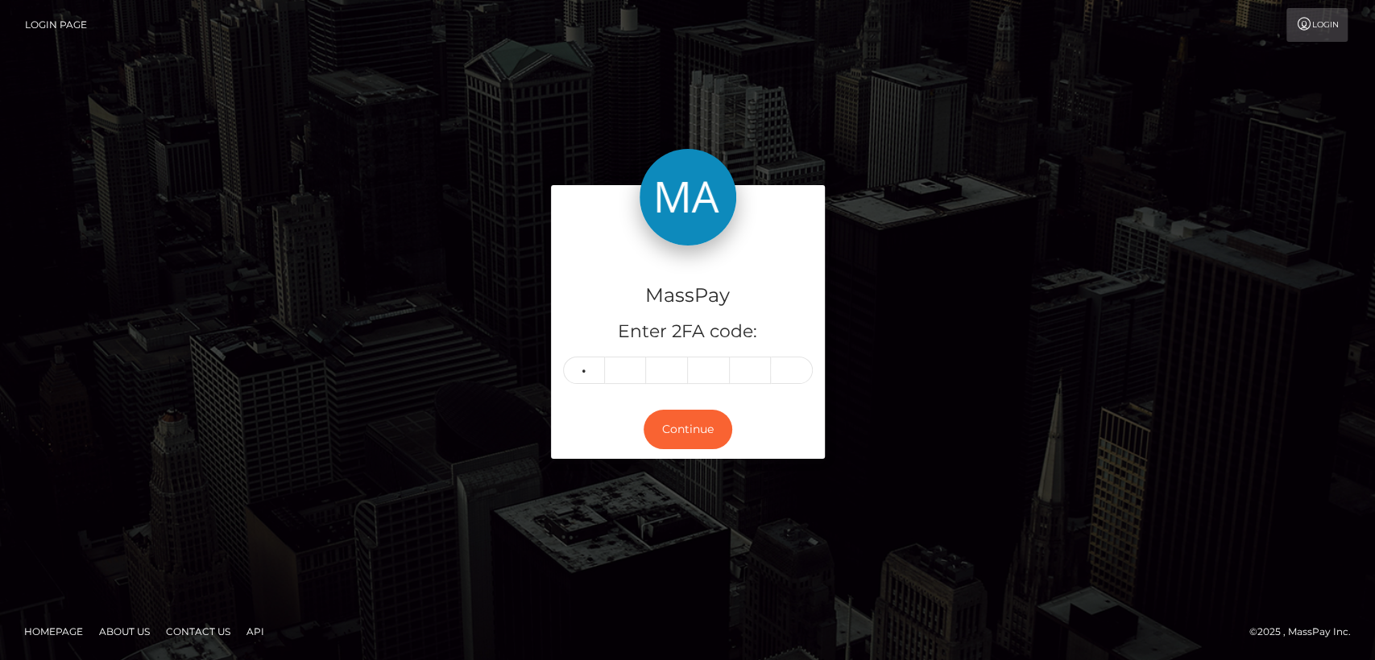
type input "6"
type input "7"
type input "3"
type input "8"
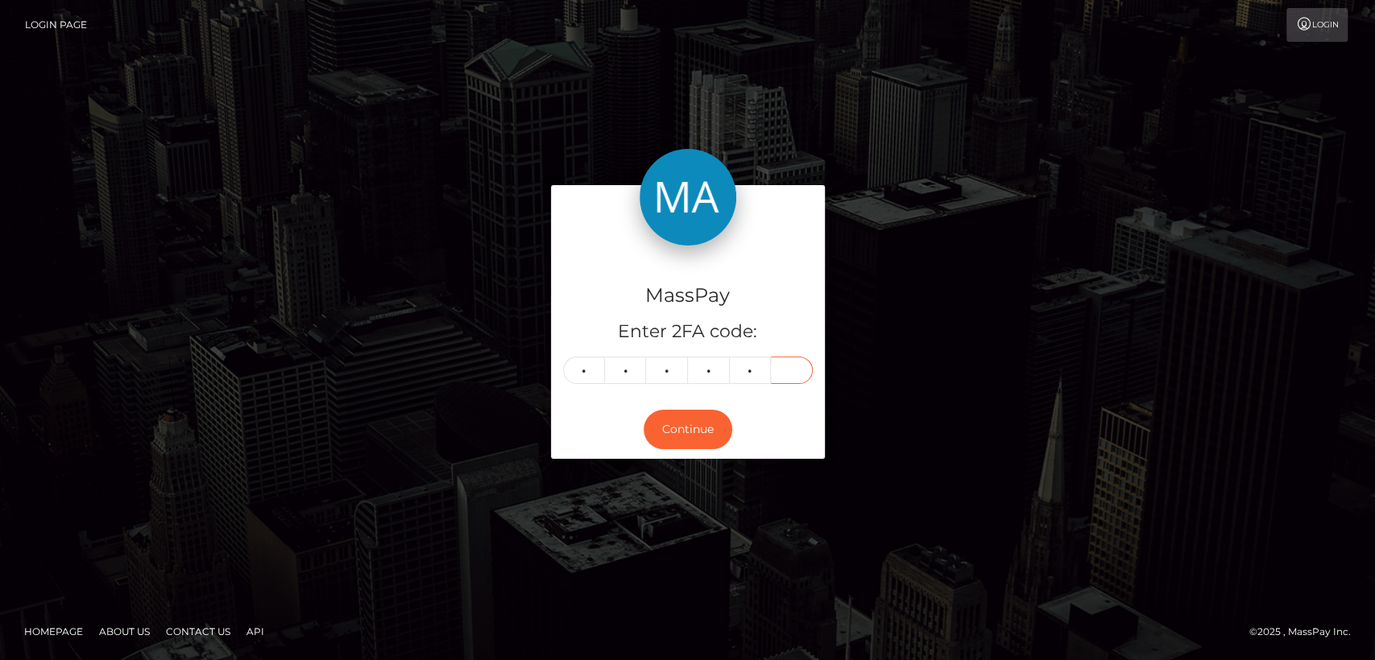
type input "4"
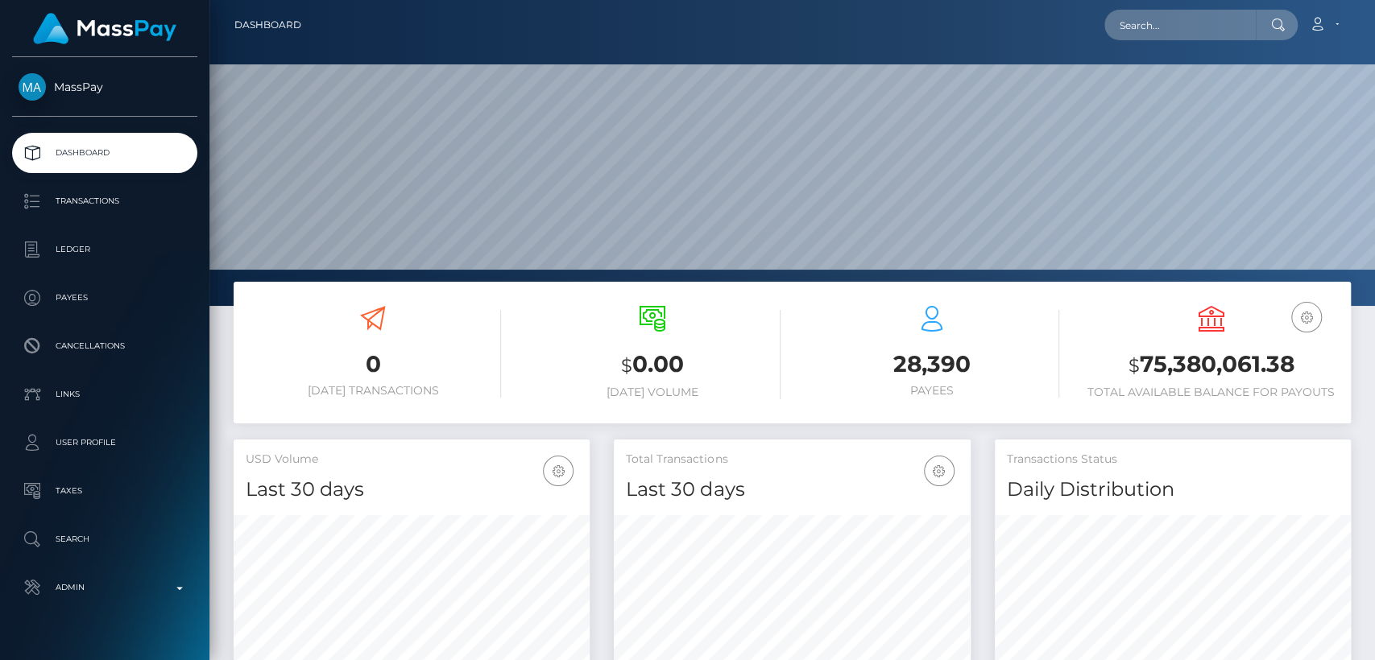
scroll to position [284, 356]
click at [1206, 27] on input "text" at bounding box center [1179, 25] width 151 height 31
paste input "[EMAIL_ADDRESS][DOMAIN_NAME]"
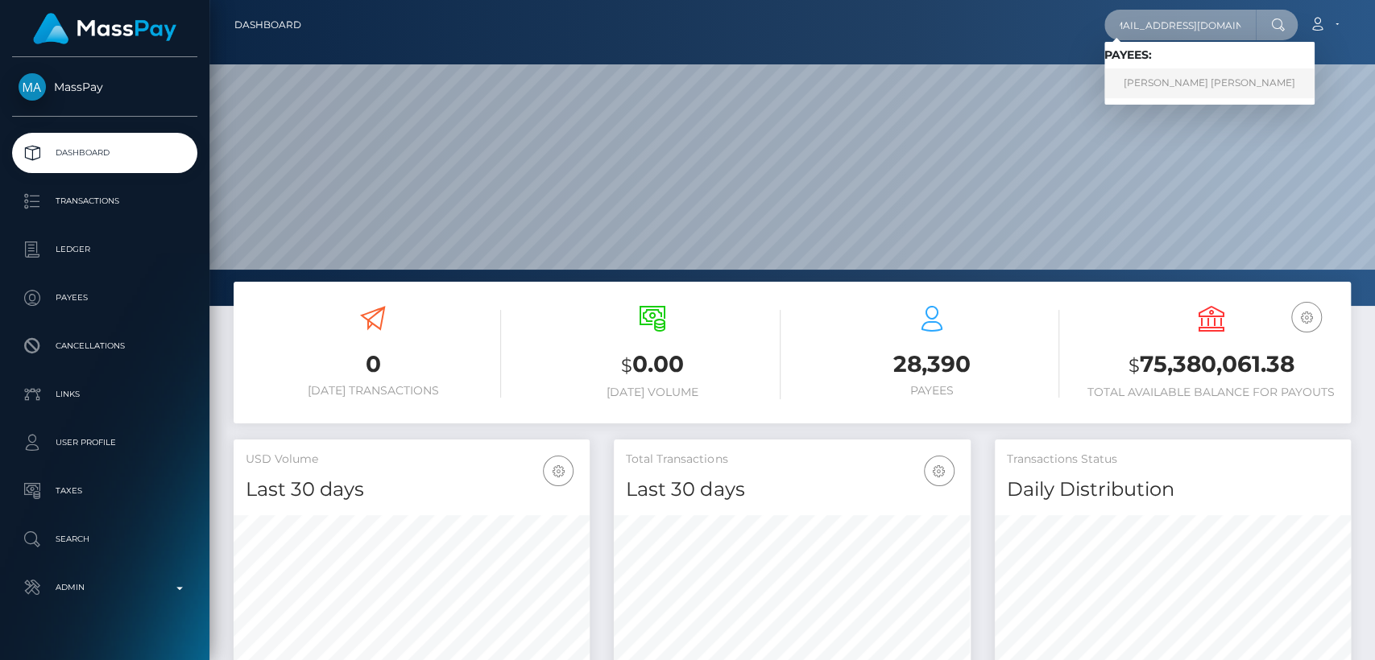
type input "goddessjadenx@gmail.com"
click at [1198, 89] on link "JAYDEN LEE BAILEY" at bounding box center [1209, 83] width 210 height 30
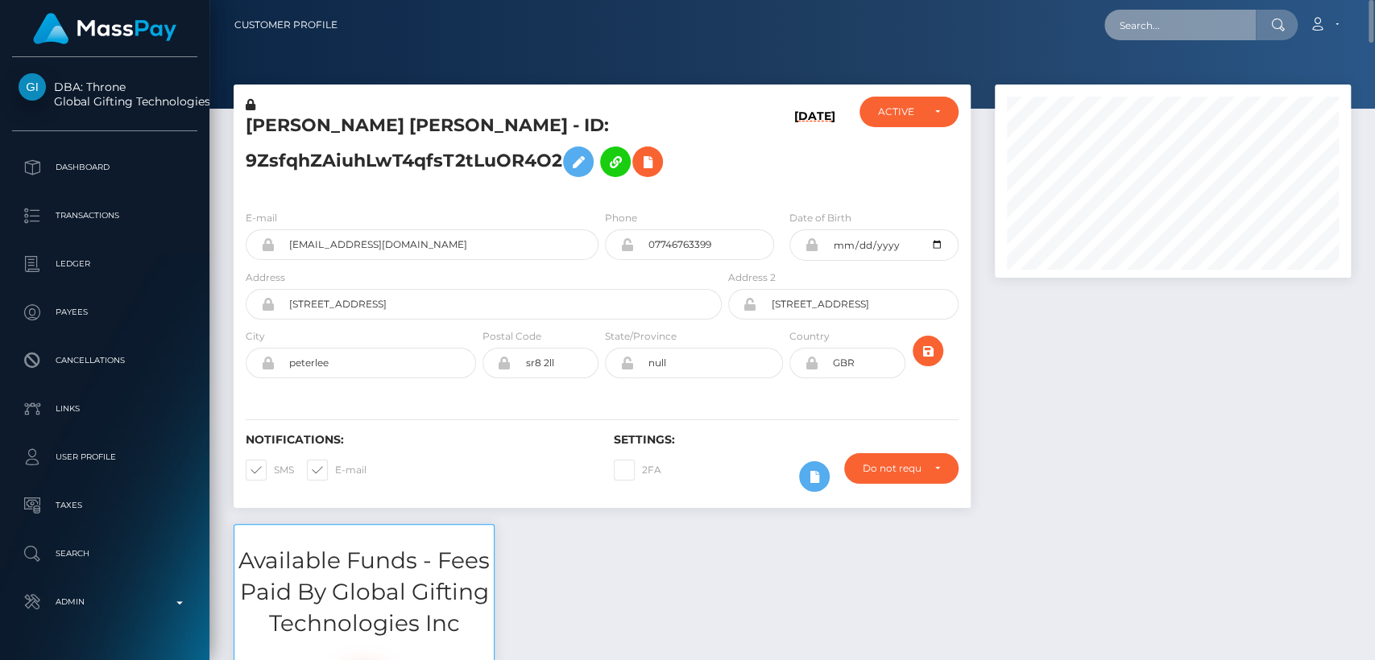
click at [1180, 27] on input "text" at bounding box center [1179, 25] width 151 height 31
paste input "karpdosalfm@icloud.com"
click at [1165, 27] on input "karpdosalfm@icloud.com" at bounding box center [1179, 25] width 151 height 31
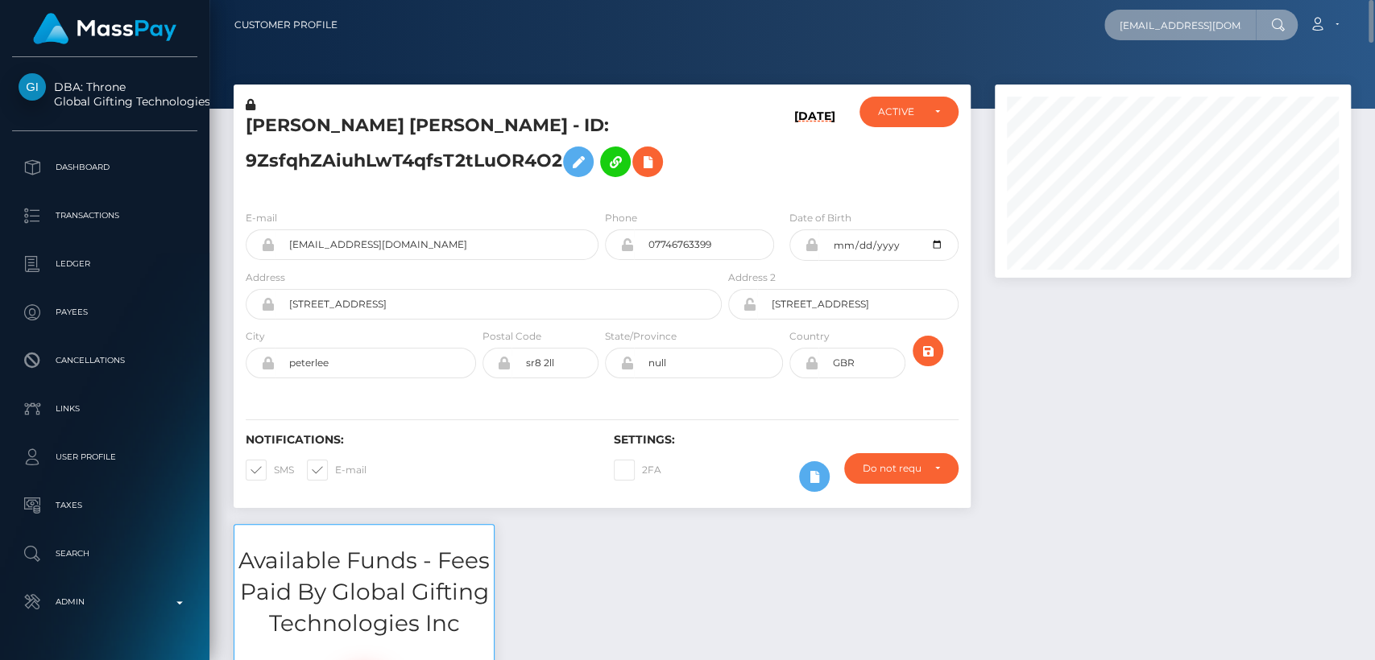
click at [1165, 27] on input "karpdosalfm@icloud.com" at bounding box center [1179, 25] width 151 height 31
click at [1203, 30] on input "karpdosalfm@icloud.com" at bounding box center [1179, 25] width 151 height 31
paste input "m@gmail"
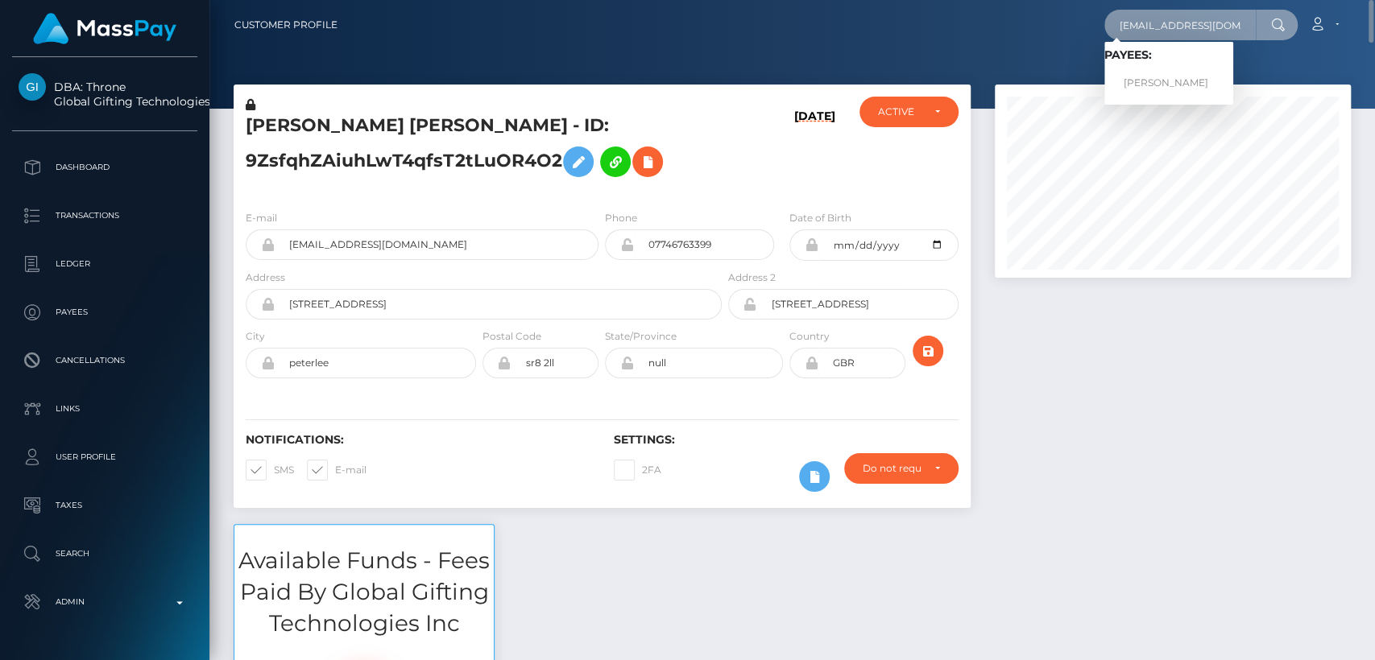
type input "karpdosalm@gmail.com"
click at [1197, 70] on link "AMANDA LEE MILES" at bounding box center [1168, 83] width 129 height 30
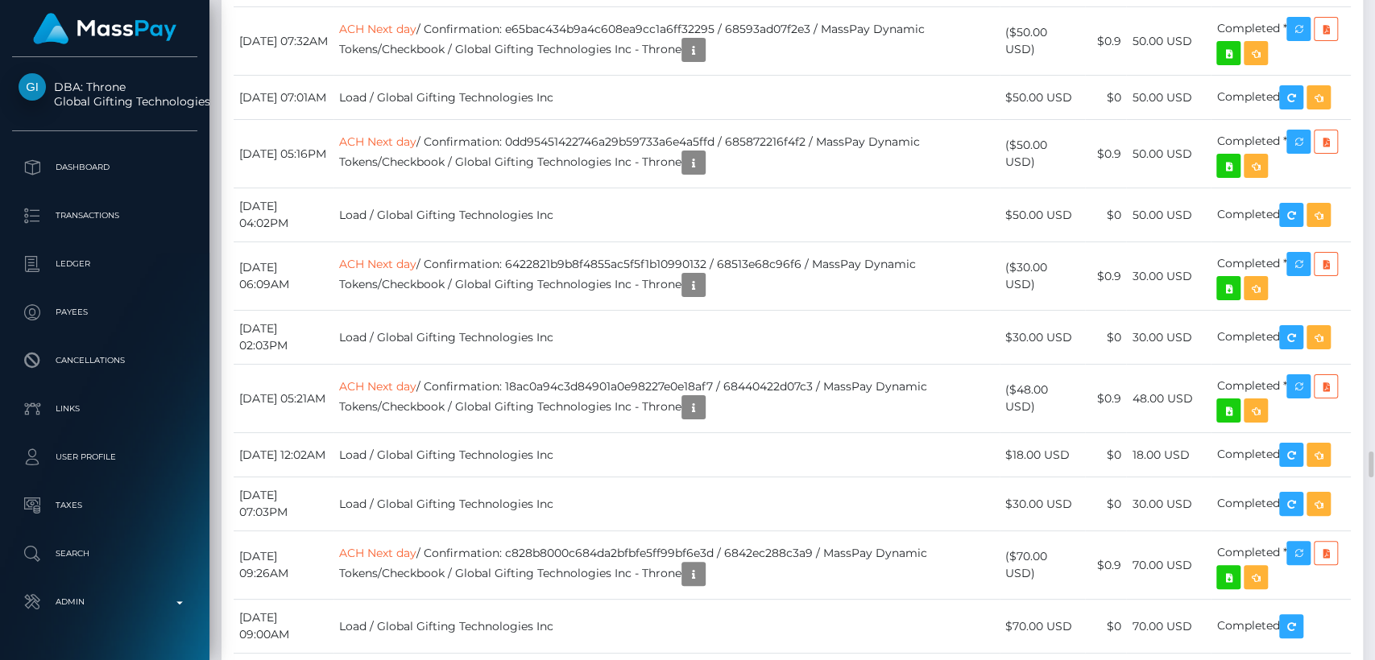
scroll to position [193, 356]
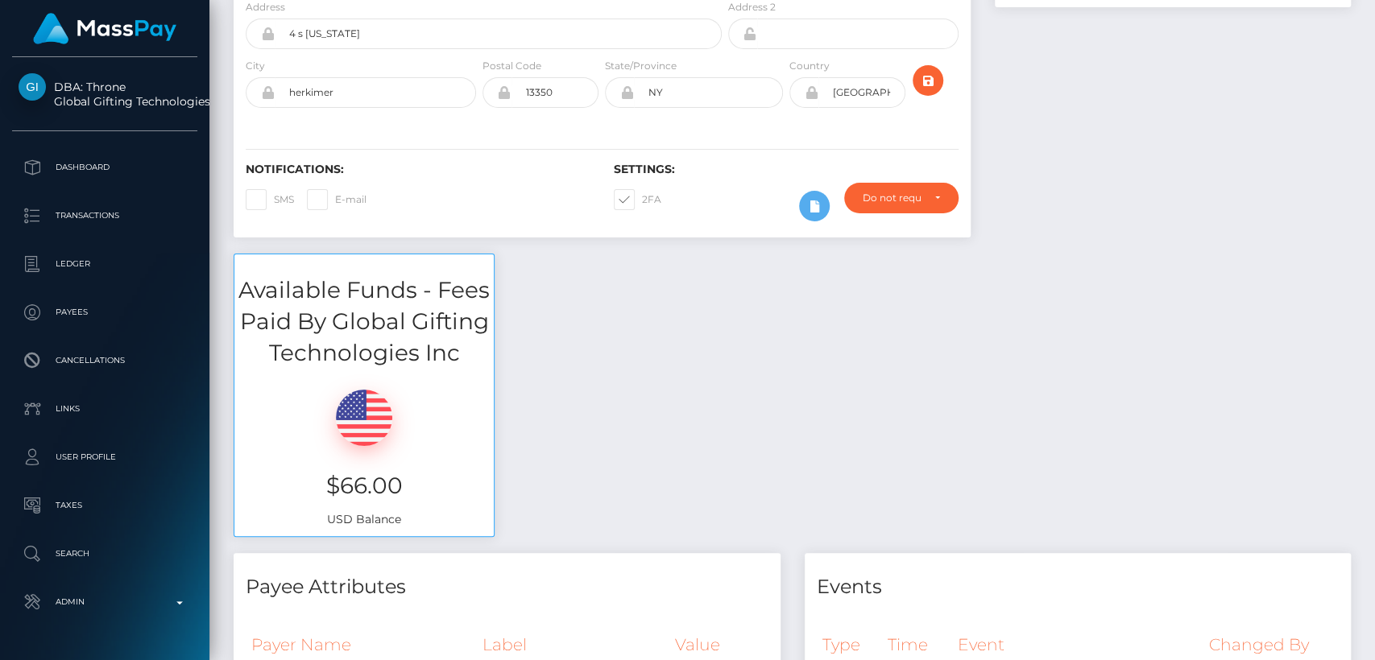
scroll to position [0, 0]
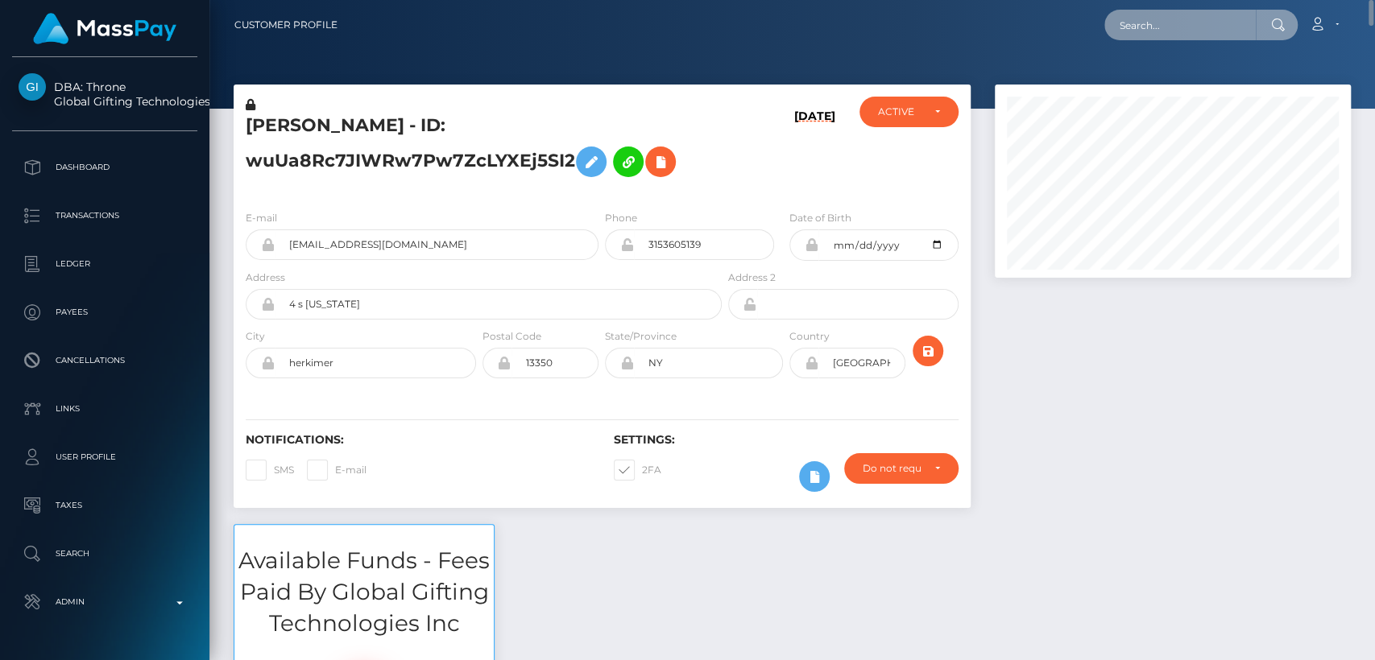
click at [1147, 31] on input "text" at bounding box center [1179, 25] width 151 height 31
paste input "embabes1310@hotmail.com"
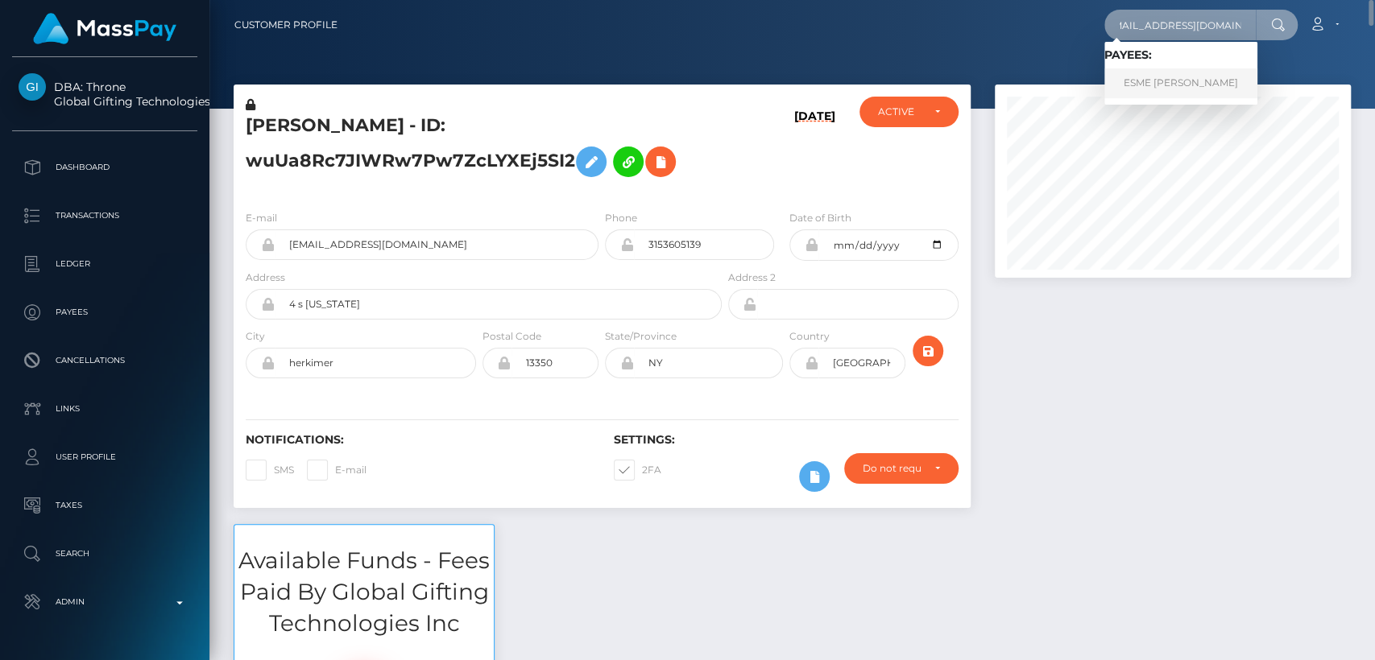
type input "embabes1310@hotmail.com"
click at [1161, 91] on link "ESME JOY MATTHEWS" at bounding box center [1180, 83] width 153 height 30
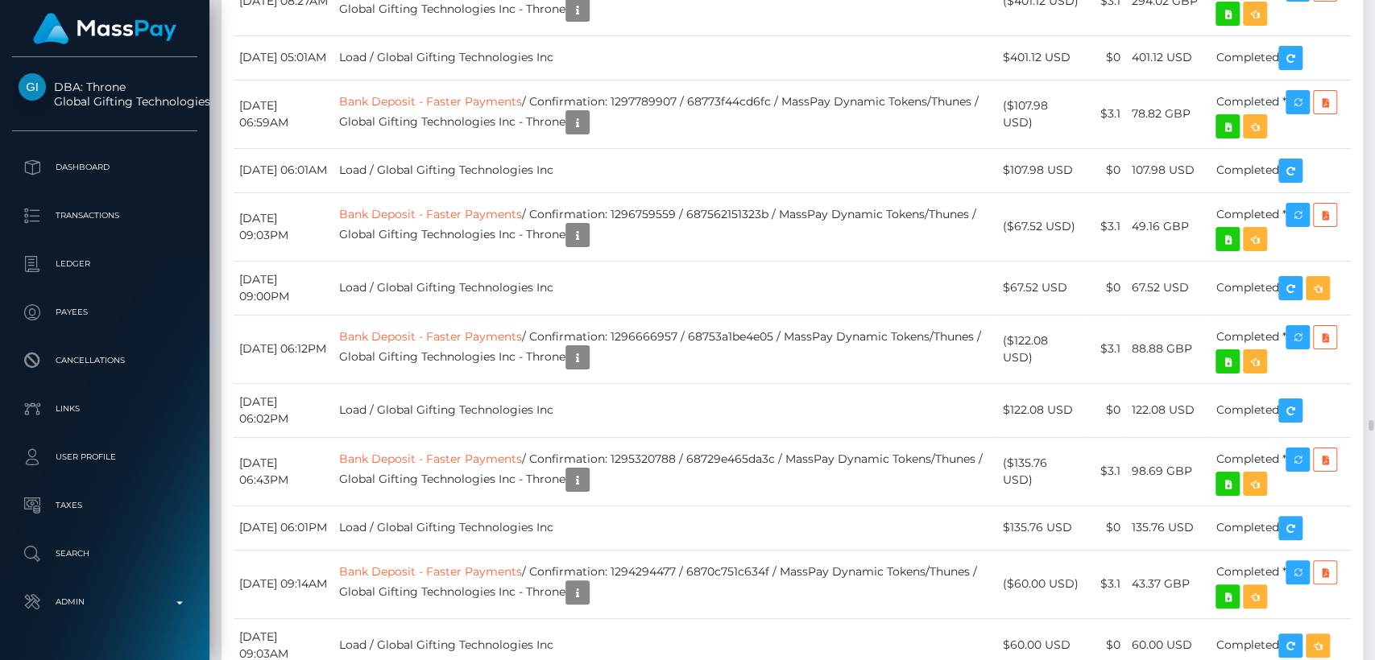
scroll to position [24787, 0]
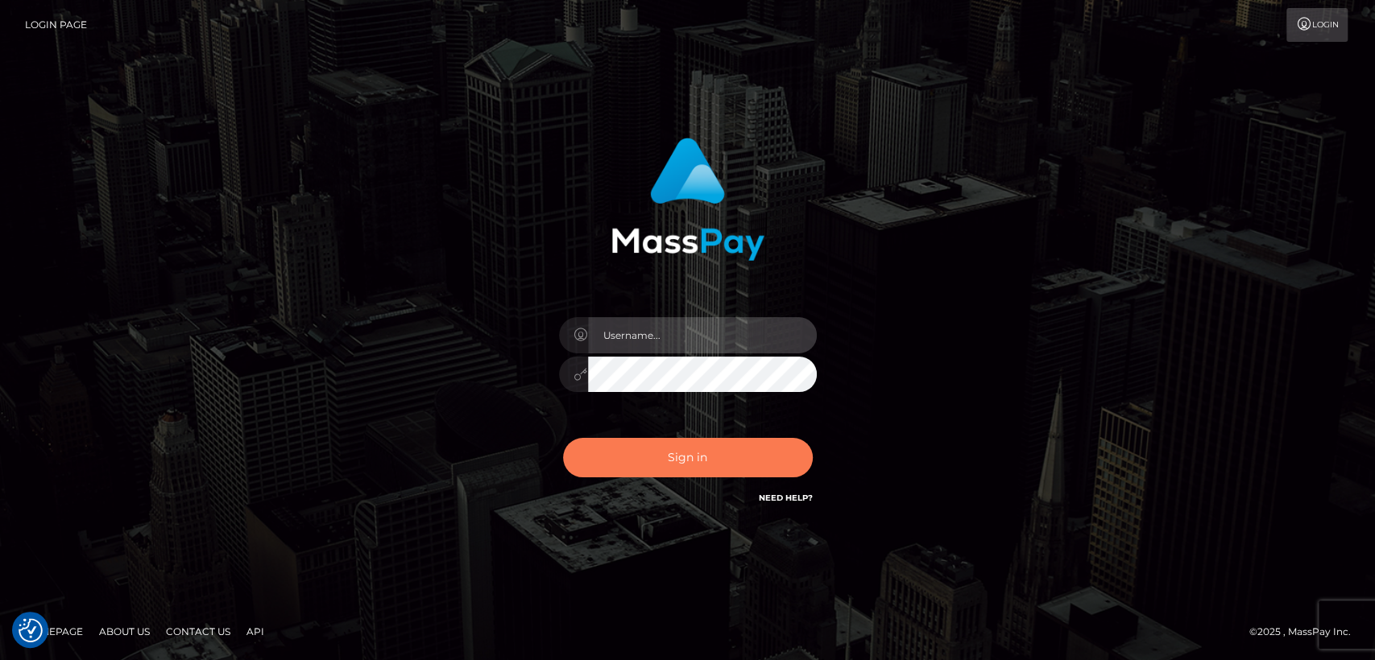
type input "[DOMAIN_NAME]"
click at [596, 440] on button "Sign in" at bounding box center [688, 457] width 250 height 39
type input "[DOMAIN_NAME]"
click at [687, 457] on button "Sign in" at bounding box center [688, 457] width 250 height 39
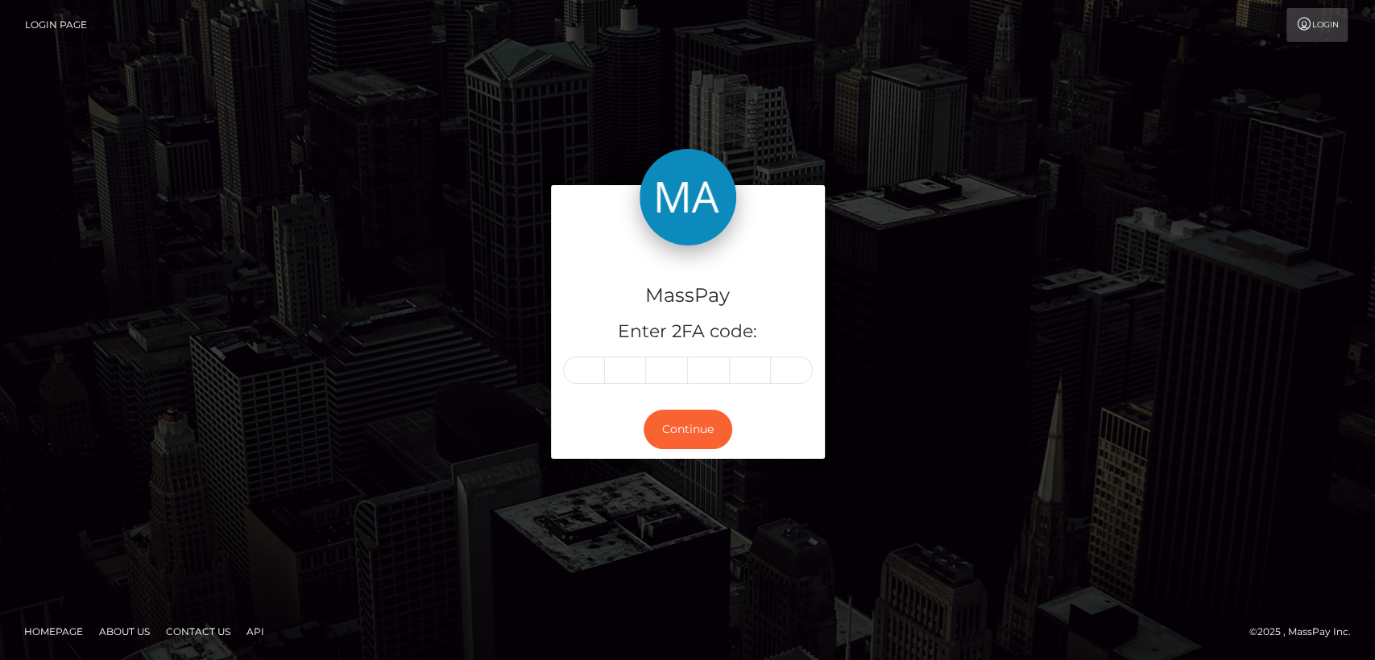
click at [580, 362] on input "text" at bounding box center [584, 370] width 42 height 27
type input "3"
type input "5"
type input "2"
type input "9"
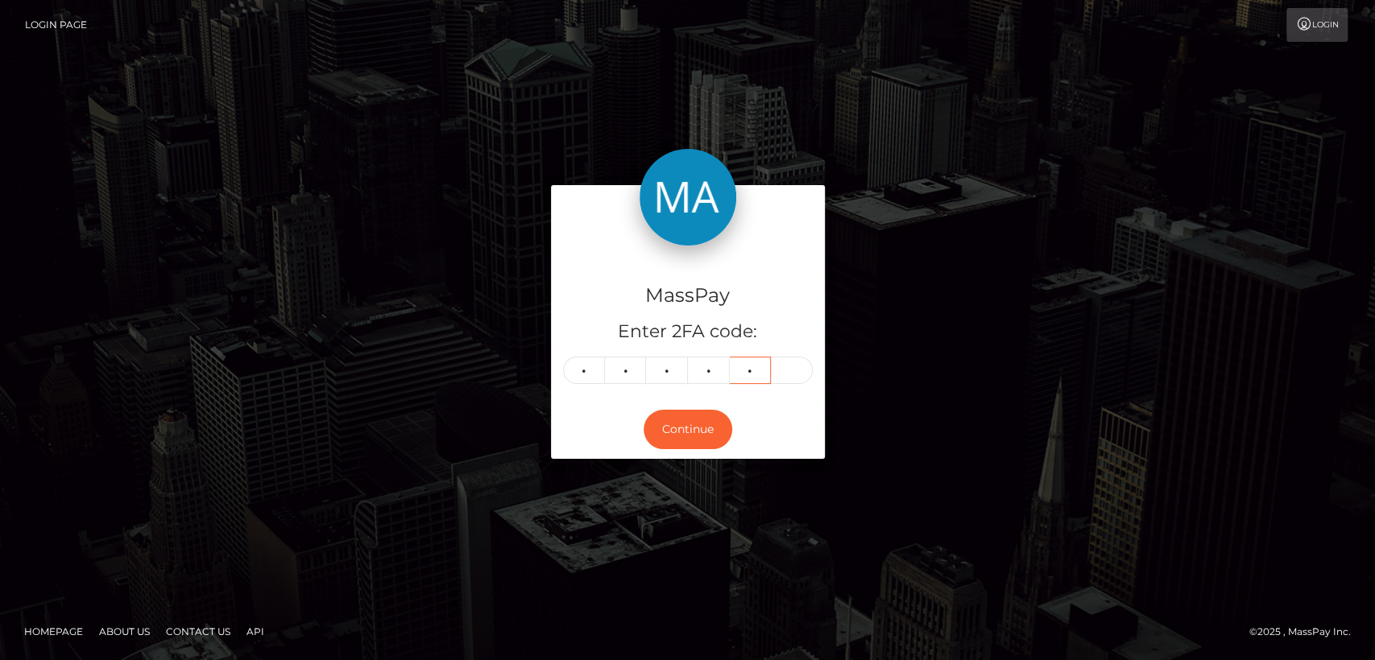
type input "8"
type input "4"
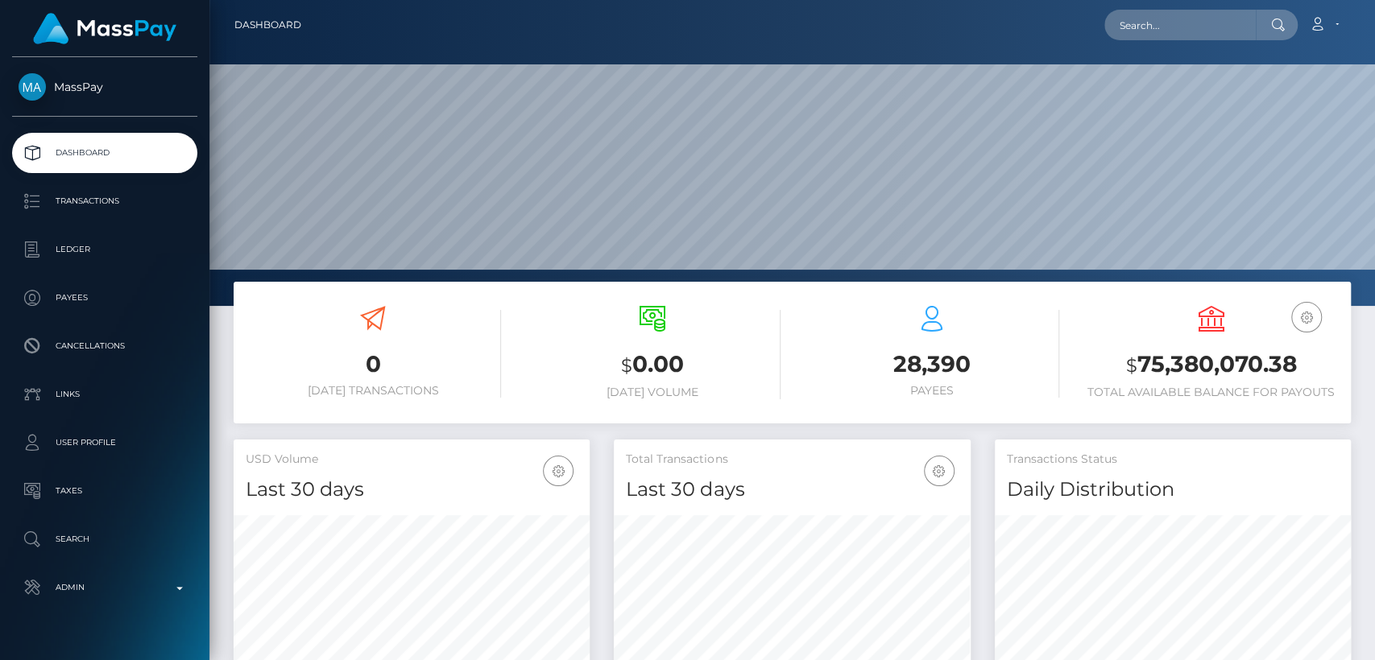
scroll to position [284, 356]
click at [1208, 34] on input "text" at bounding box center [1179, 25] width 151 height 31
paste input "[EMAIL_ADDRESS][DOMAIN_NAME]"
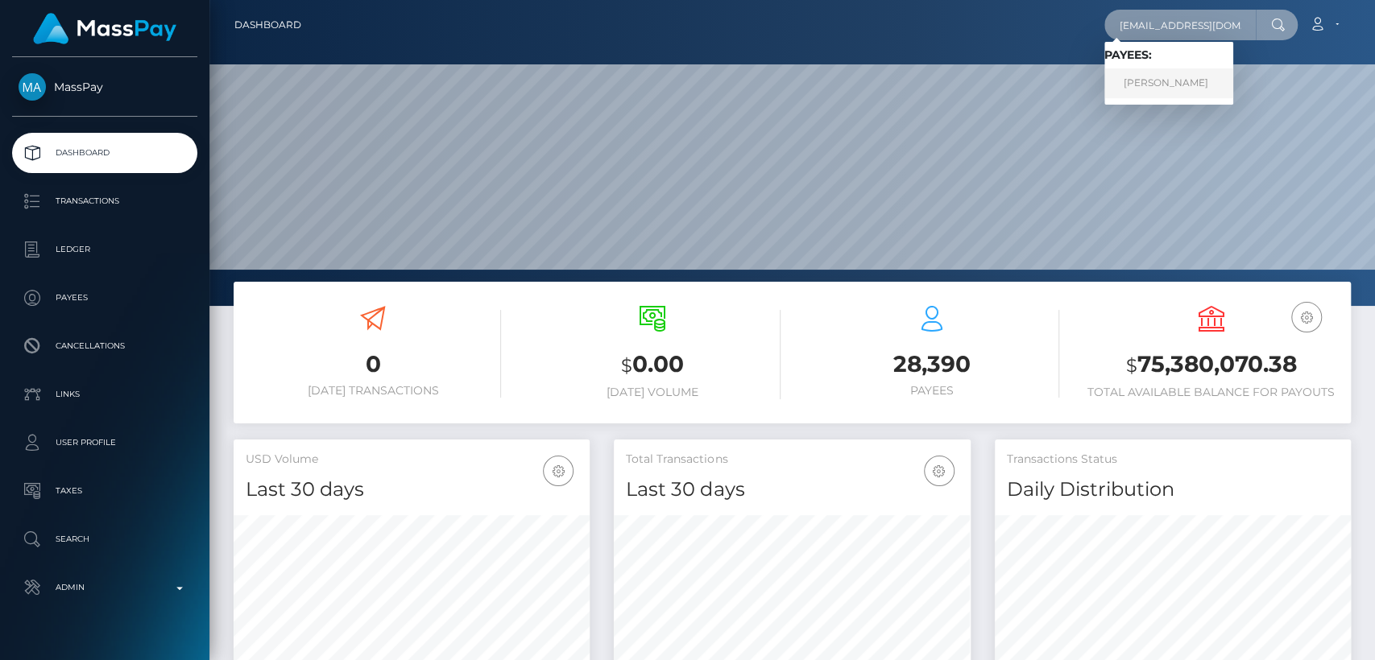
type input "[EMAIL_ADDRESS][DOMAIN_NAME]"
click at [1199, 81] on link "NATALIIA BATURINA" at bounding box center [1168, 83] width 129 height 30
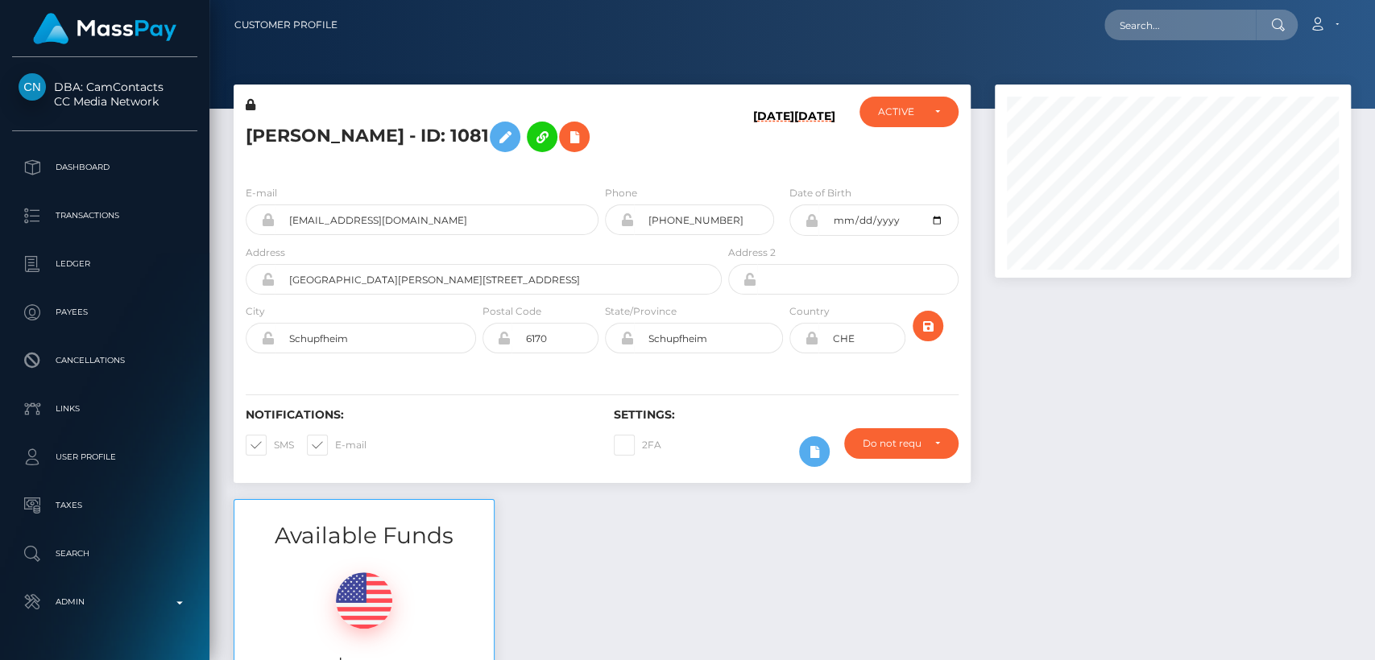
scroll to position [193, 356]
click at [306, 131] on h5 "NATALIIA BATURINA - ID: 1081" at bounding box center [479, 137] width 467 height 47
drag, startPoint x: 306, startPoint y: 131, endPoint x: 353, endPoint y: 141, distance: 47.7
click at [353, 141] on h5 "NATALIIA BATURINA - ID: 1081" at bounding box center [479, 137] width 467 height 47
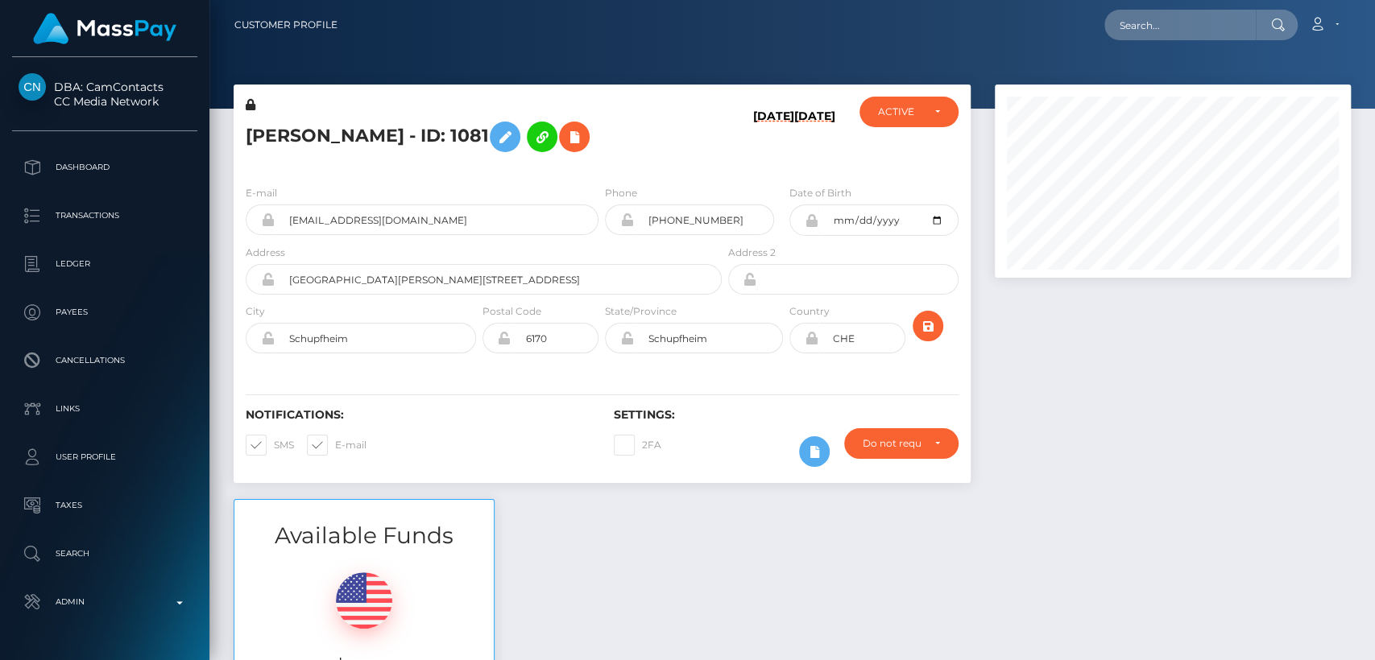
click at [308, 129] on h5 "NATALIIA BATURINA - ID: 1081" at bounding box center [479, 137] width 467 height 47
copy h5 "NATALIIA"
click at [651, 573] on div "Available Funds $0.05 USD Balance" at bounding box center [791, 617] width 1141 height 237
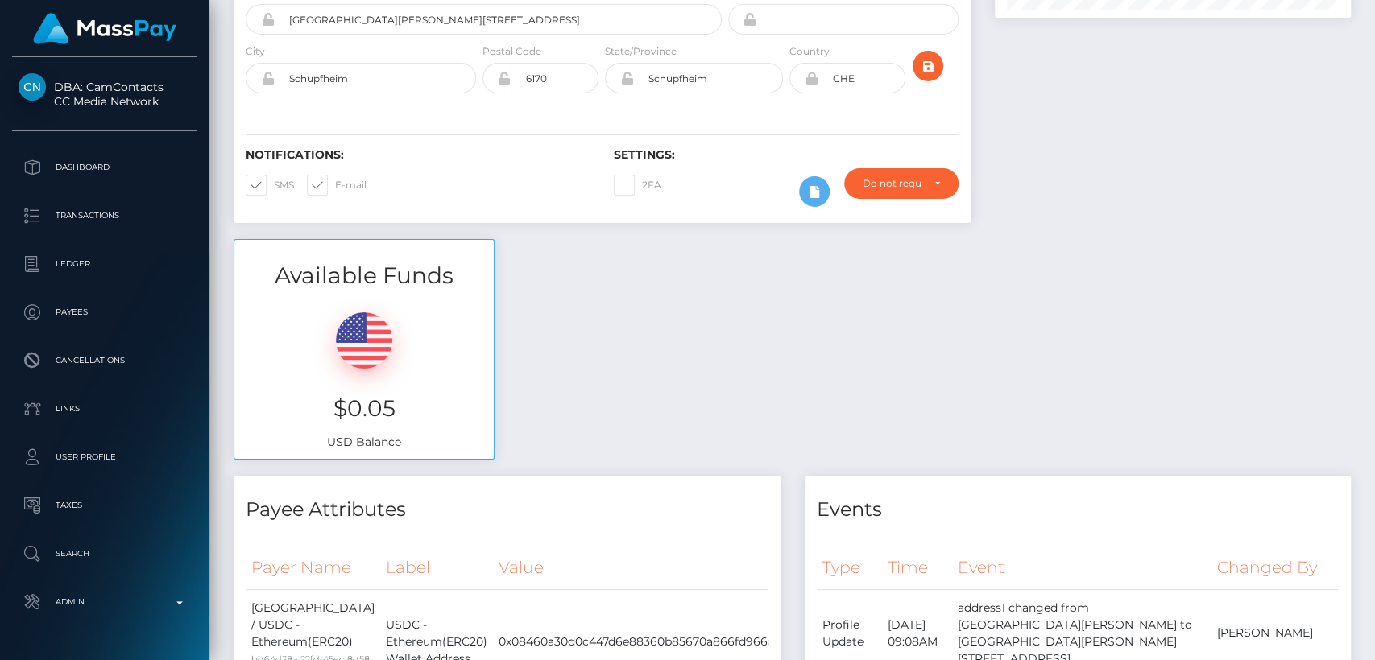
scroll to position [0, 0]
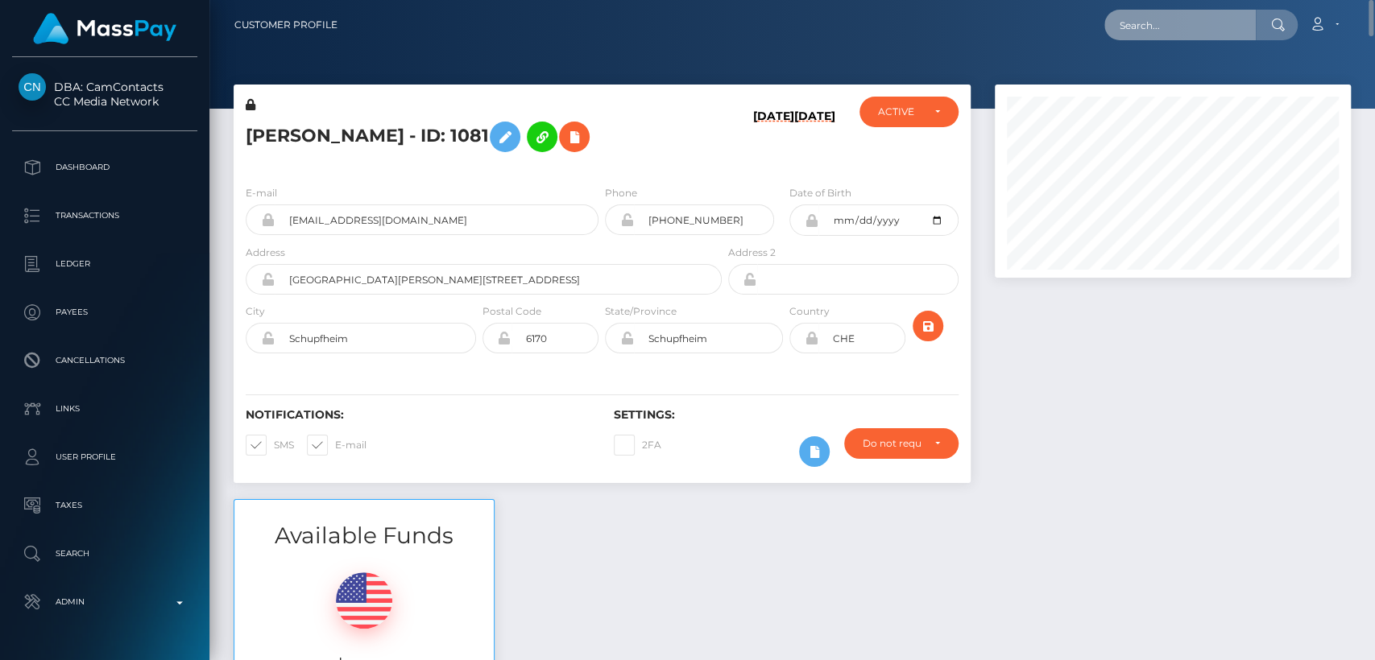
click at [1192, 10] on input "text" at bounding box center [1179, 25] width 151 height 31
paste input "corkersgroundcare@yahoo.com"
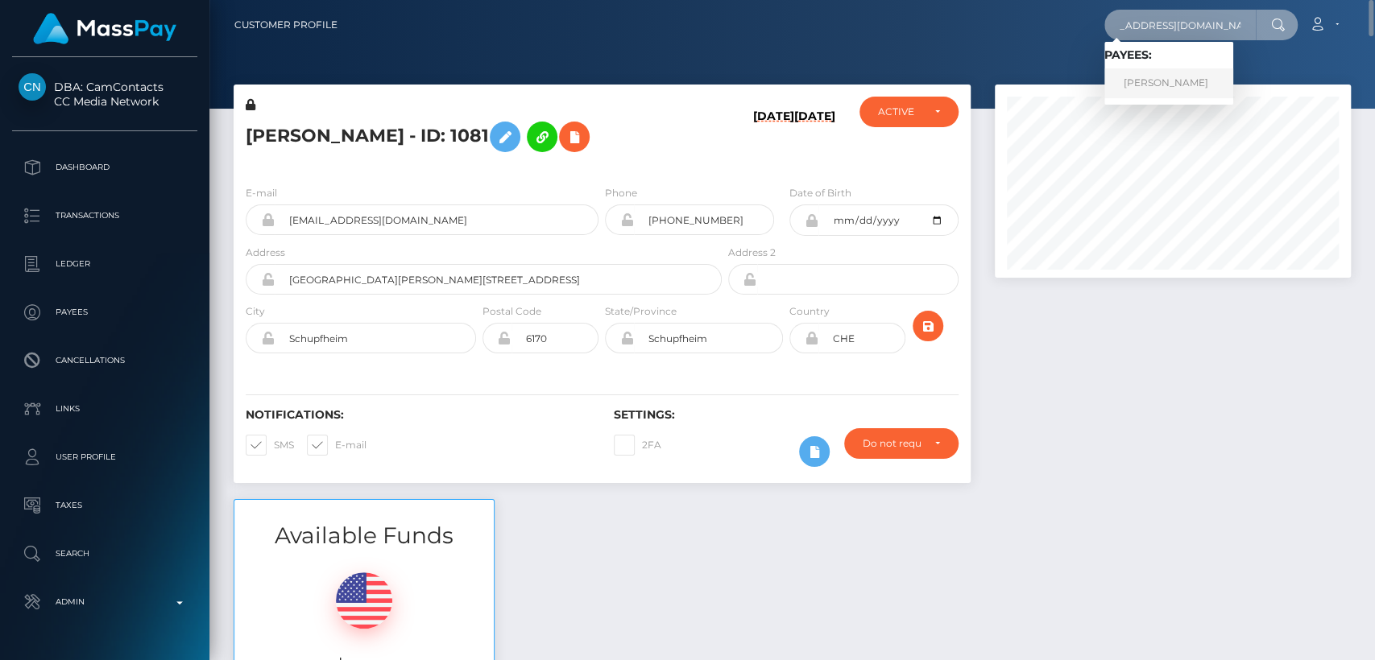
type input "corkersgroundcare@yahoo.com"
click at [1181, 82] on link "BENJAMIN ROBERT CORKER" at bounding box center [1168, 83] width 129 height 30
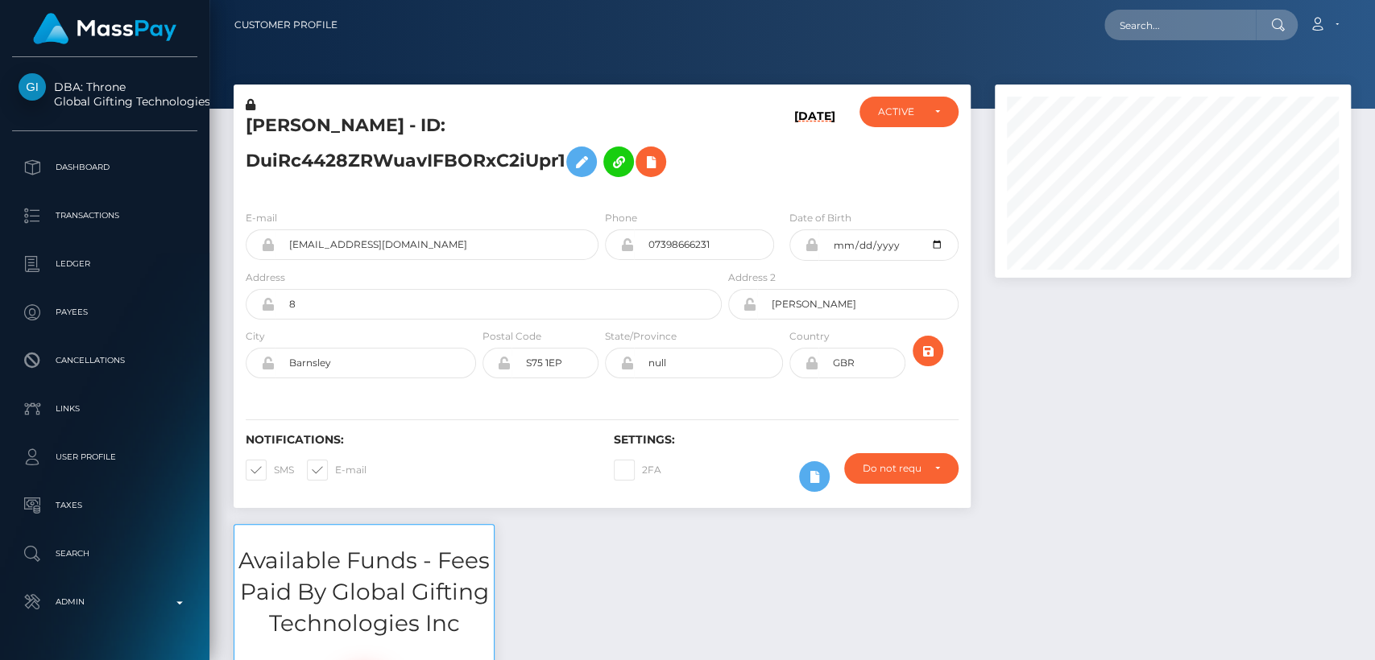
click at [298, 132] on h5 "BENJAMIN ROBERT CORKER - ID: DuiRc4428ZRWuavIFBORxC2iUpr1" at bounding box center [479, 150] width 467 height 72
copy h5 "BENJAMIN"
click at [633, 500] on div "Notifications: SMS E-mail Settings: 2FA" at bounding box center [602, 452] width 737 height 114
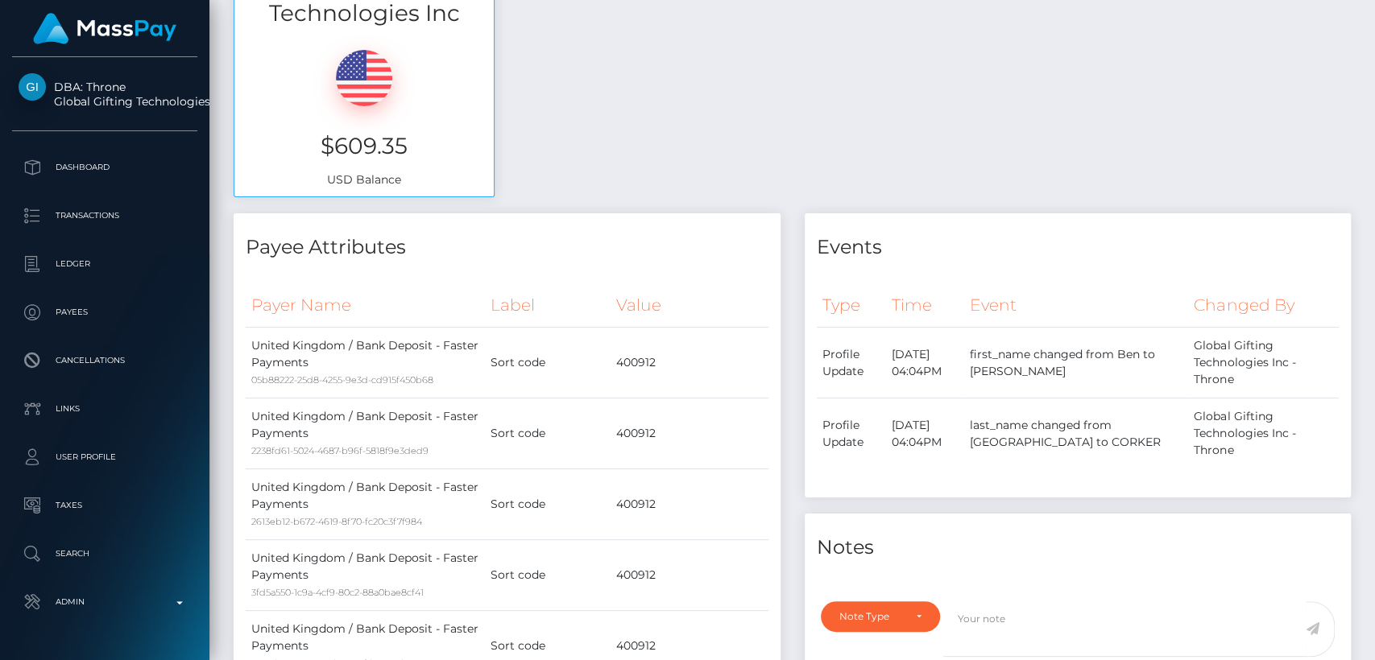
scroll to position [0, 0]
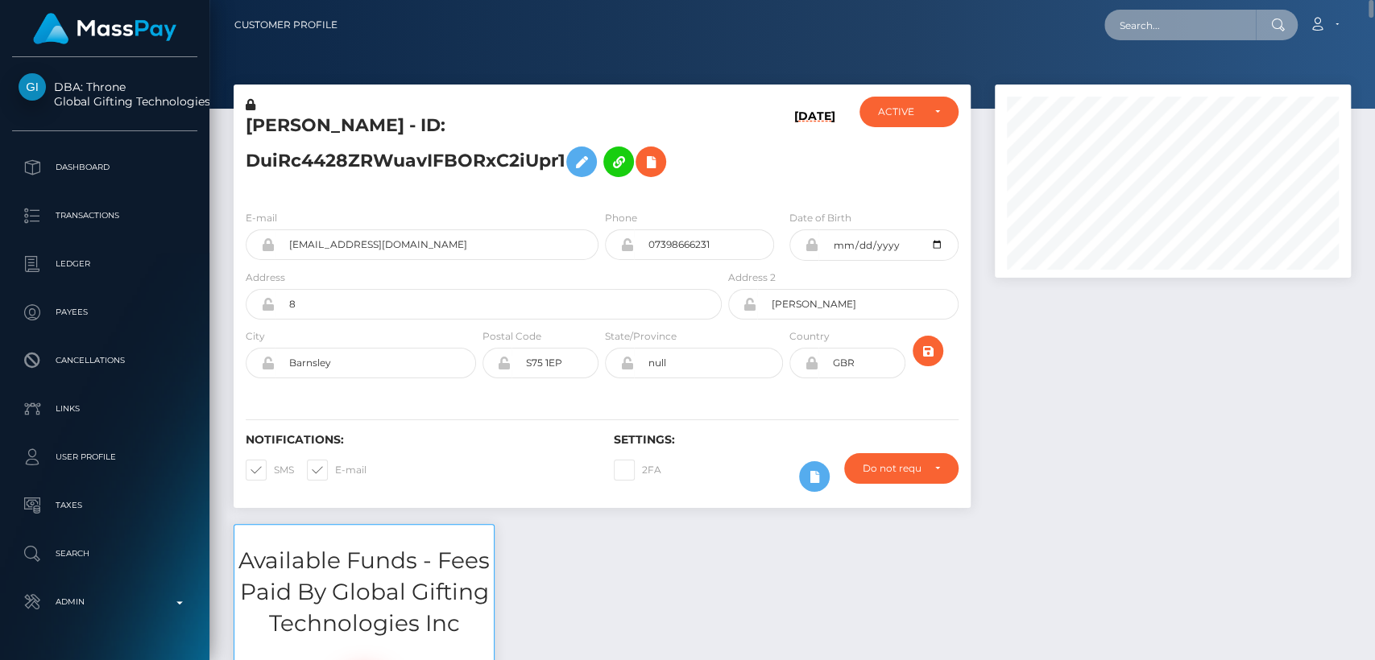
click at [1145, 27] on input "text" at bounding box center [1179, 25] width 151 height 31
paste input "iriha101074@gmail.com"
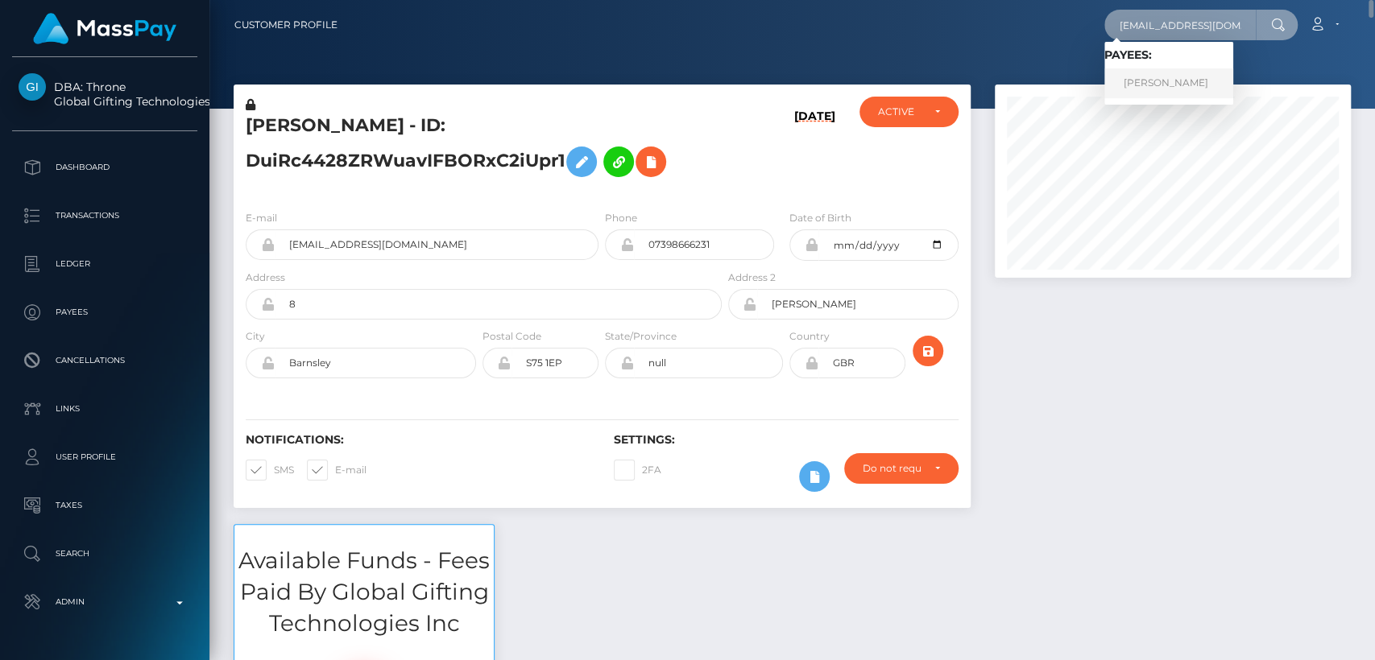
type input "iriha101074@gmail.com"
click at [1121, 75] on link "IRYNA CHEBOTAROVA" at bounding box center [1168, 83] width 129 height 30
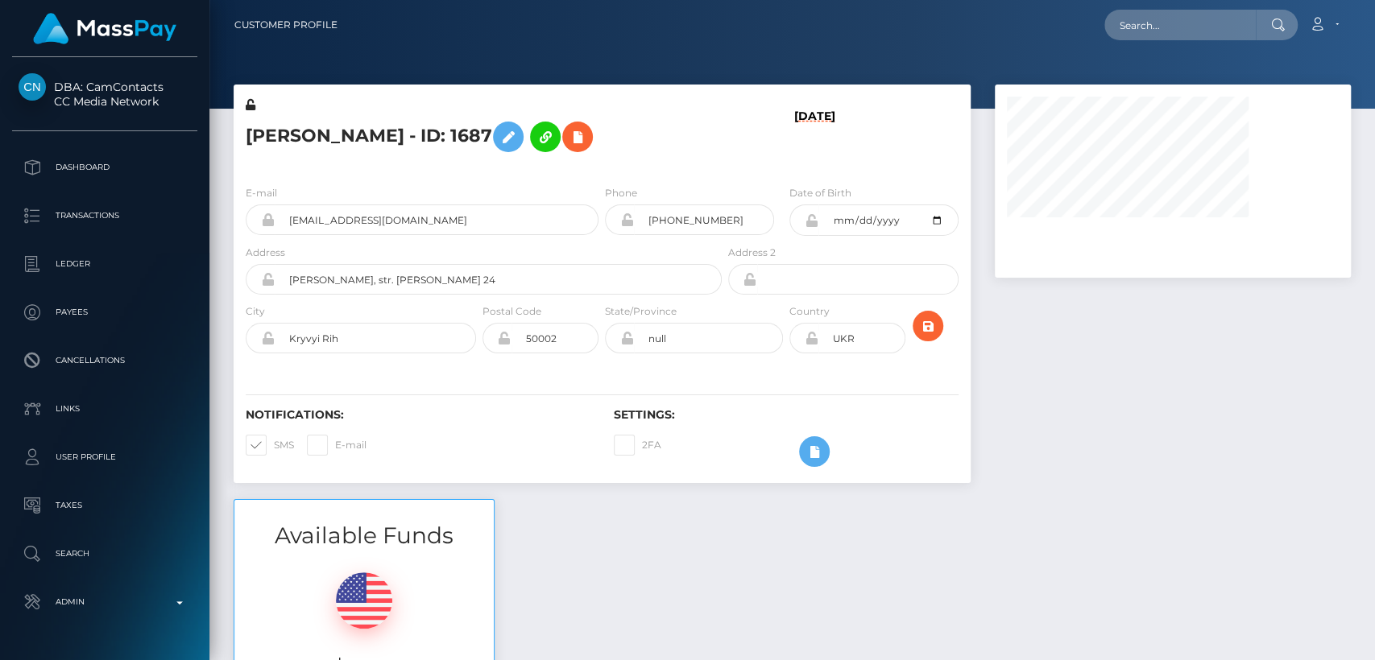
click at [279, 134] on h5 "IRYNA CHEBOTAROVA - ID: 1687" at bounding box center [479, 137] width 467 height 47
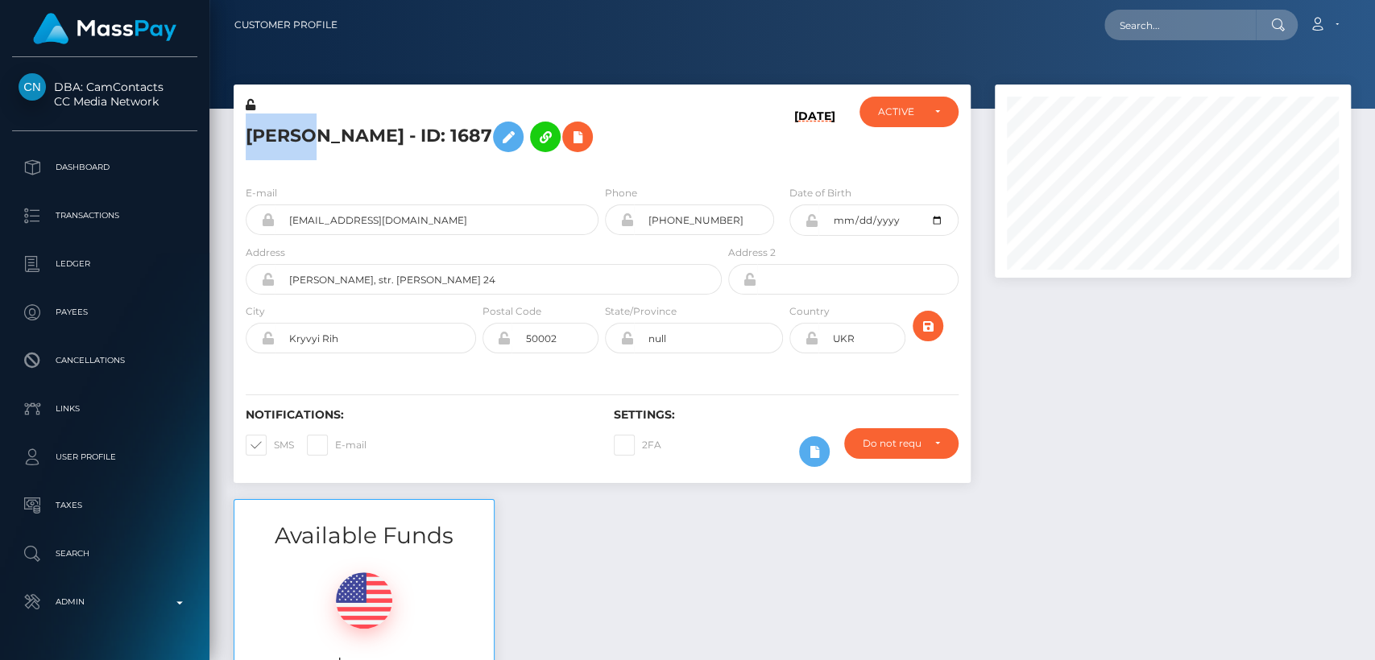
copy h5 "IRYNA"
click at [540, 511] on div "Available Funds $0.06 USD Balance" at bounding box center [791, 617] width 1141 height 237
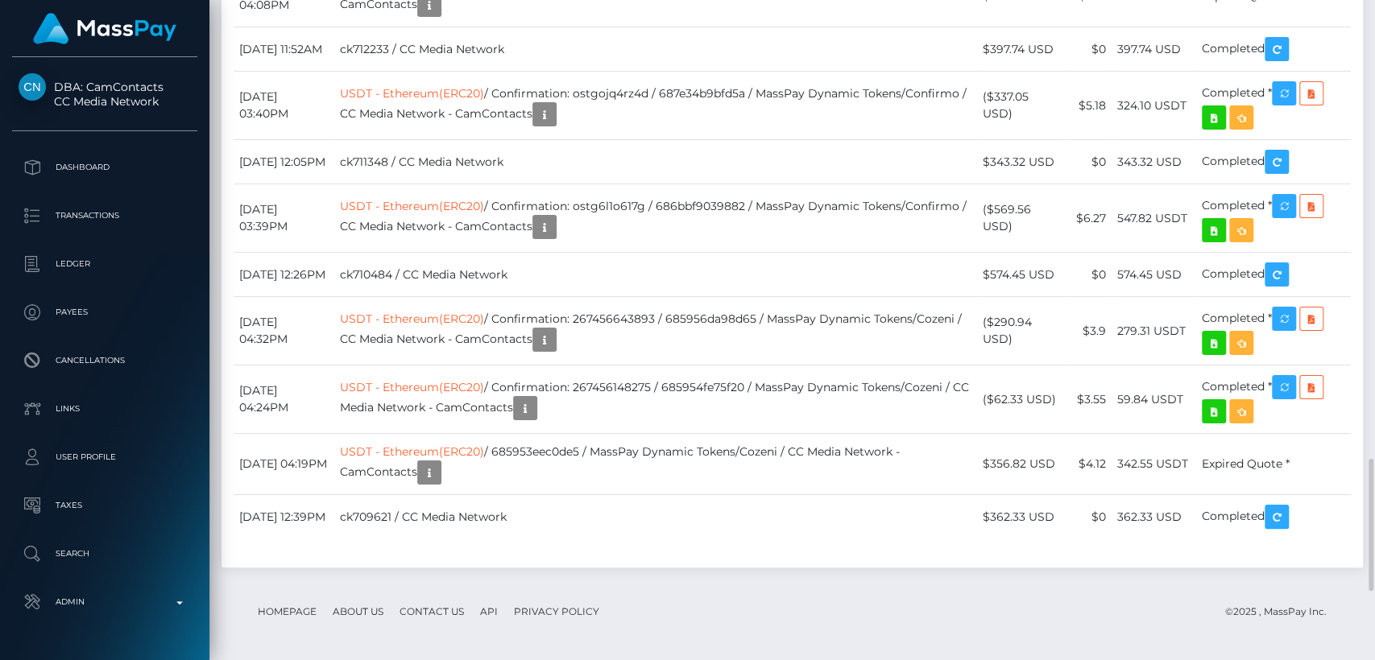
drag, startPoint x: 1192, startPoint y: 150, endPoint x: 1127, endPoint y: 154, distance: 64.6
copy td "440.35 USDT"
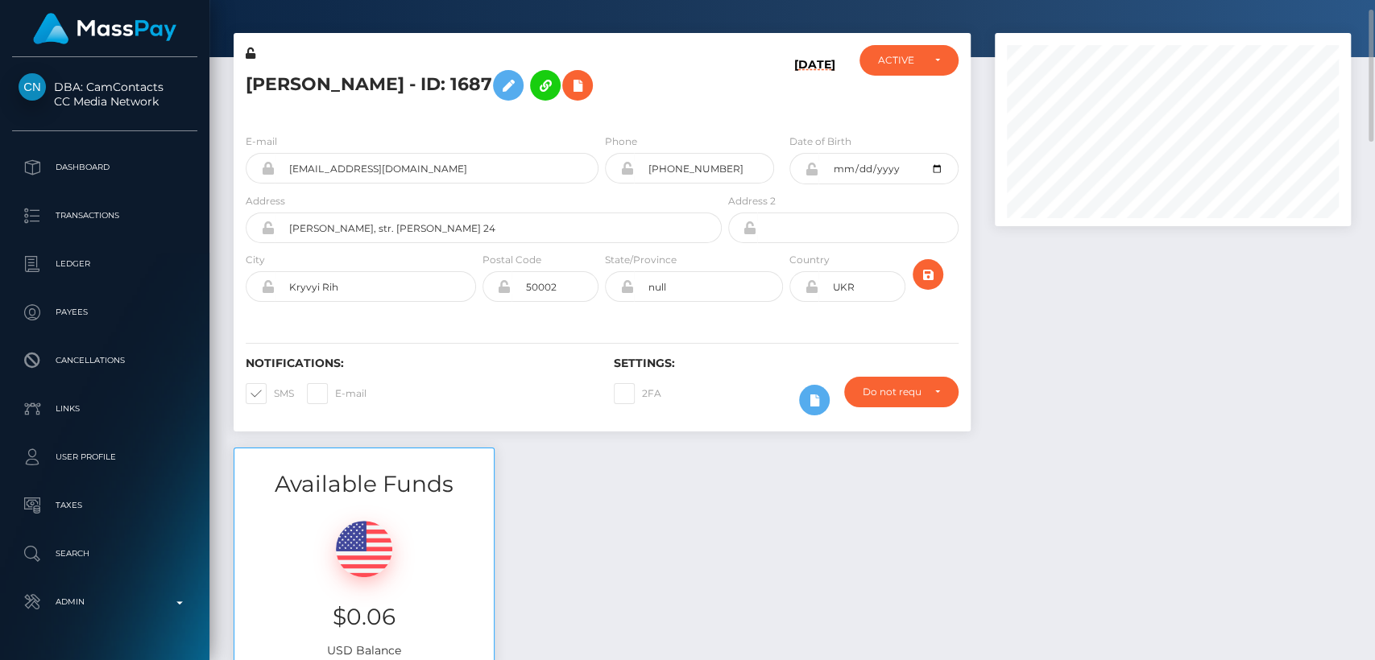
scroll to position [0, 0]
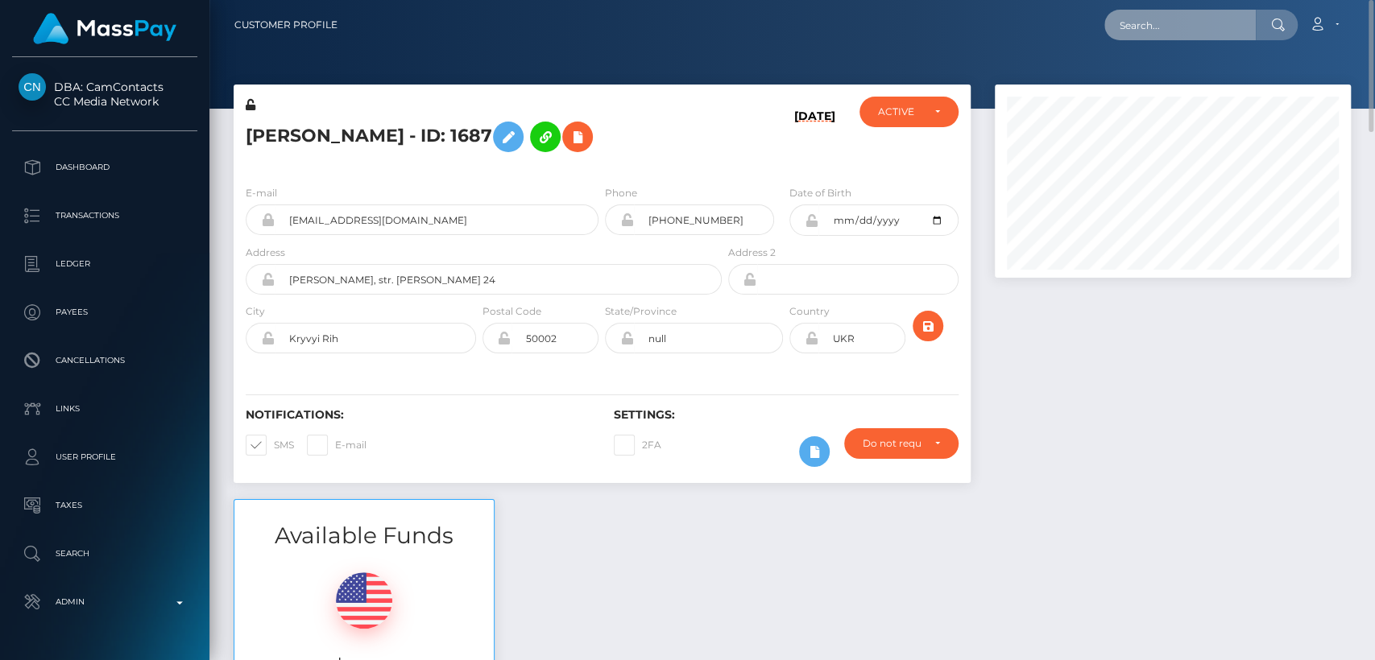
click at [1147, 27] on input "text" at bounding box center [1179, 25] width 151 height 31
paste input "vrabelemma22723@gmail.com"
click at [1169, 30] on input "vrabelemma22723@gmail.com" at bounding box center [1179, 25] width 151 height 31
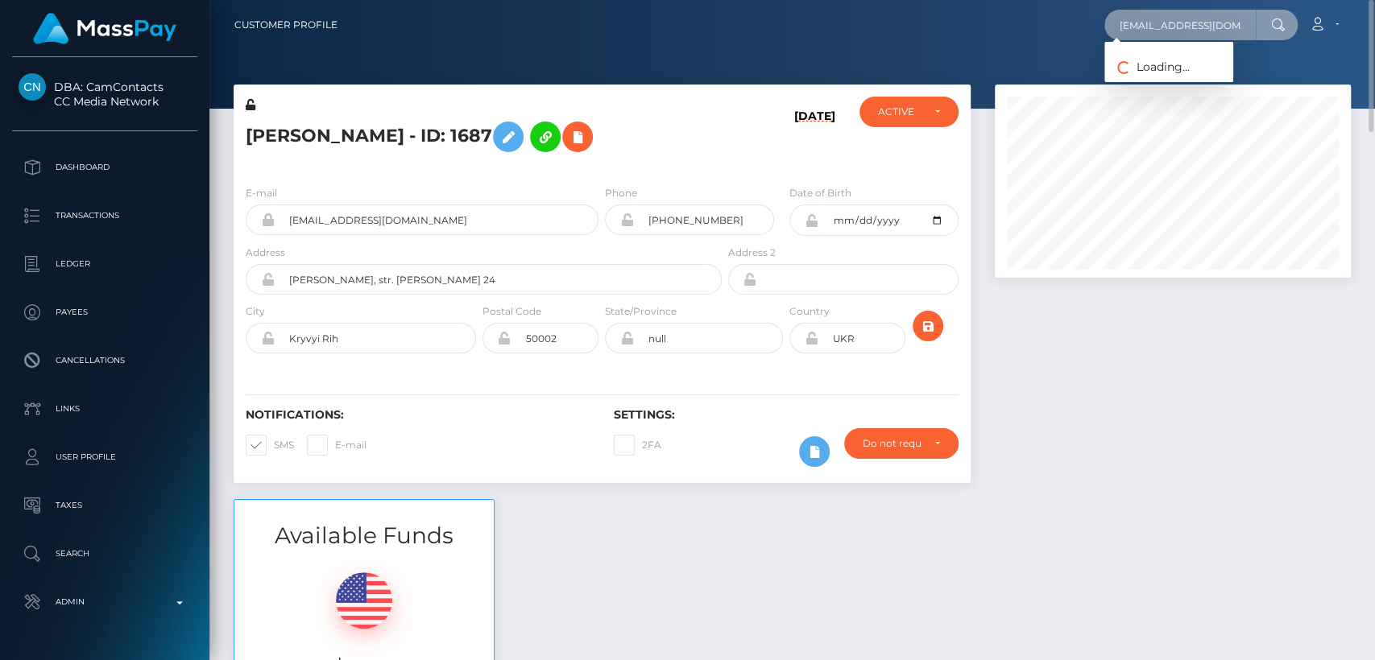
paste input "2sg9bbgfqm@privaterelay.appleid"
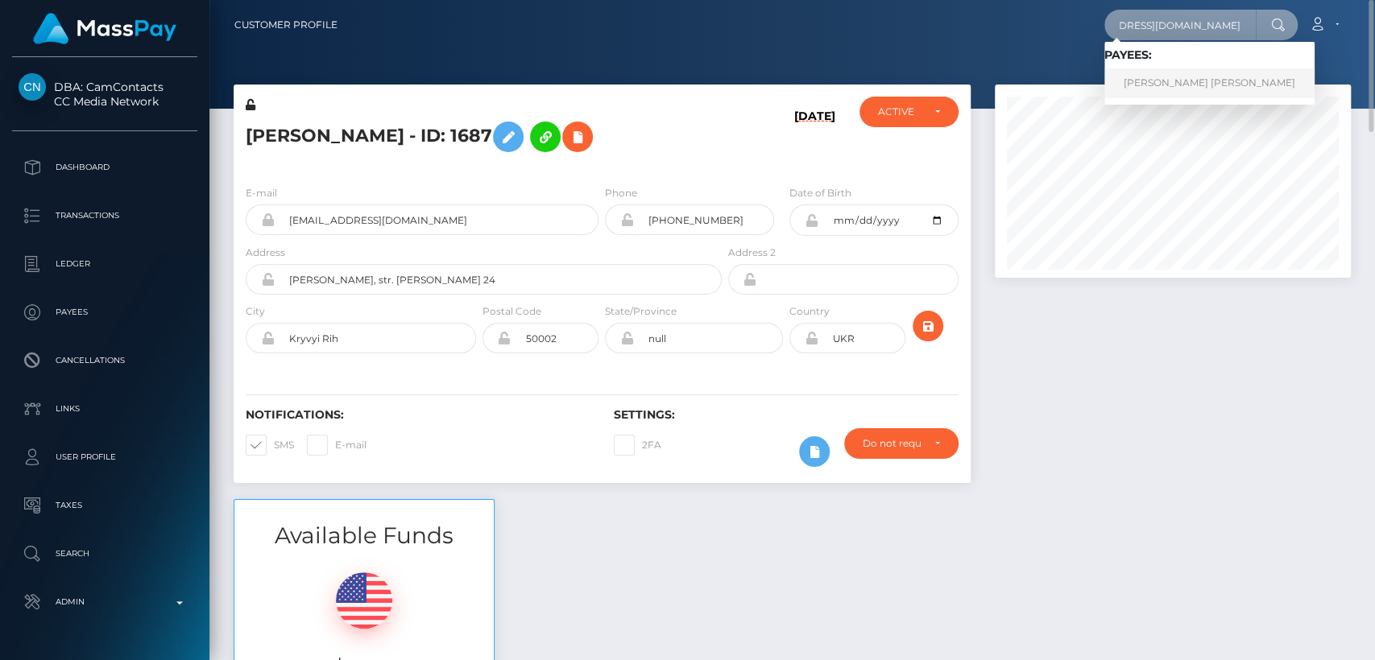
type input "[EMAIL_ADDRESS][DOMAIN_NAME]"
click at [1206, 89] on link "EMMA MARIE VRABEL" at bounding box center [1209, 83] width 210 height 30
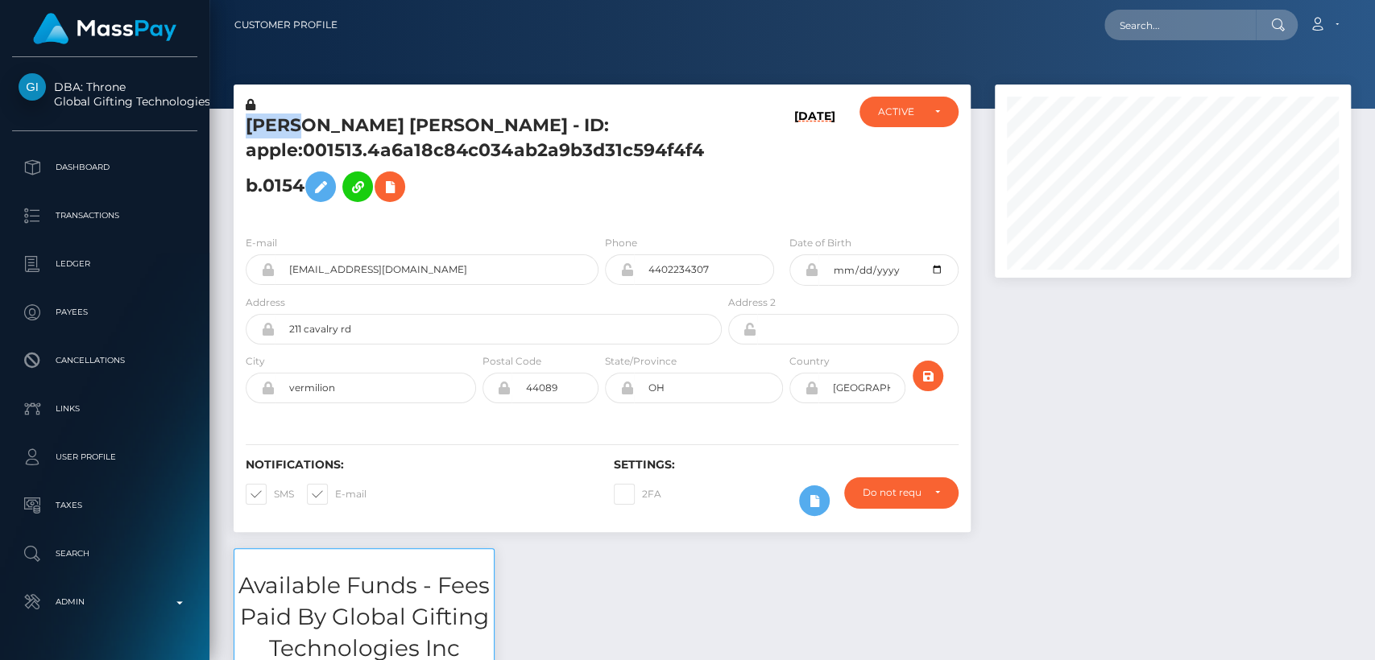
scroll to position [193, 356]
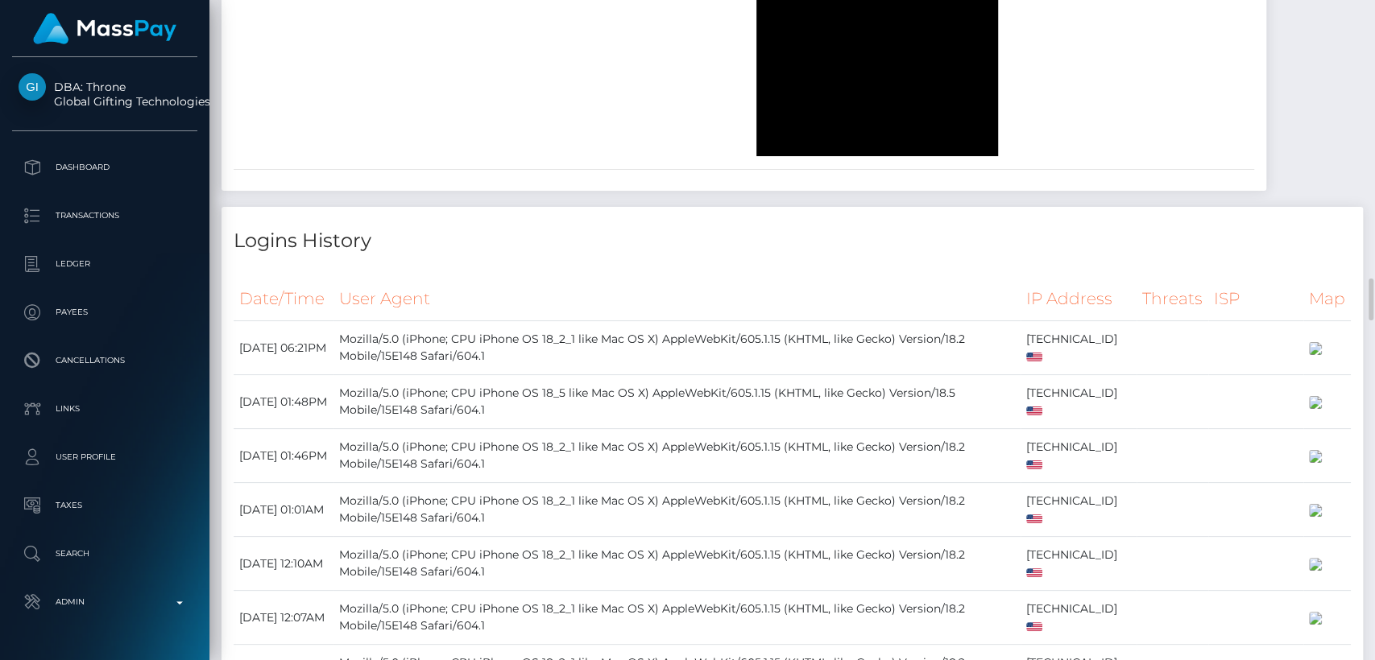
scroll to position [4355, 0]
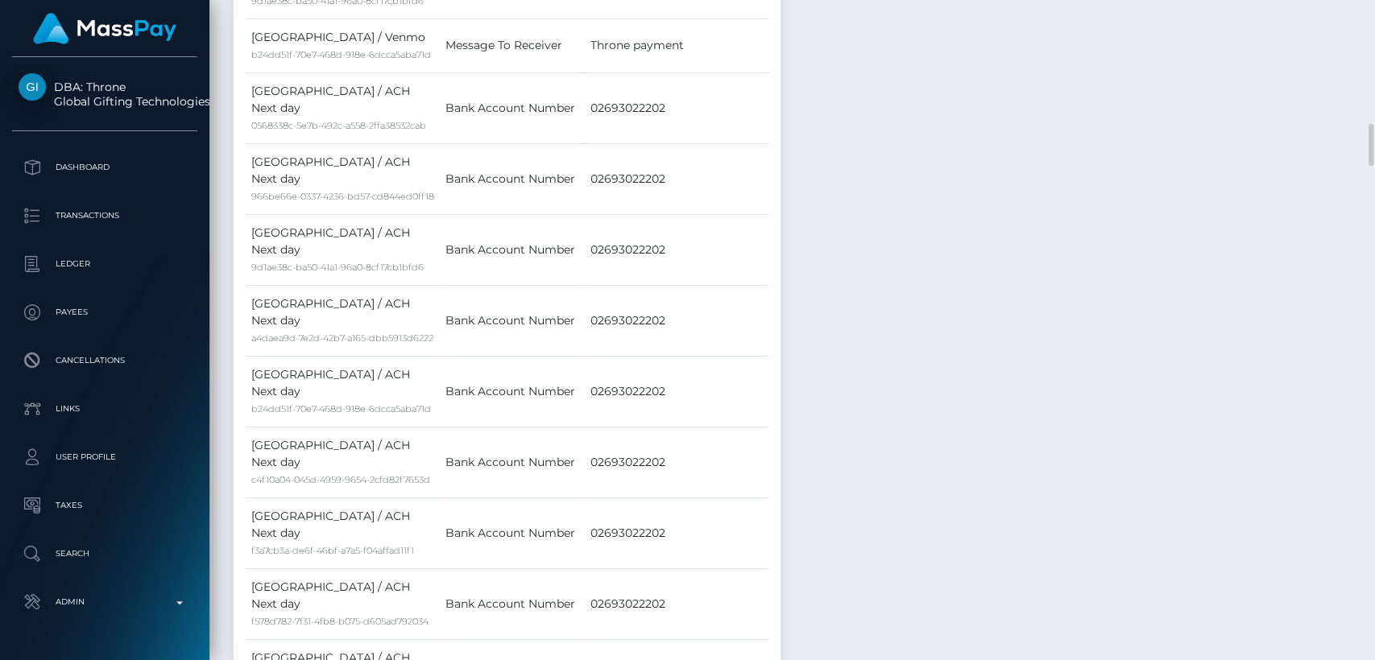
scroll to position [0, 0]
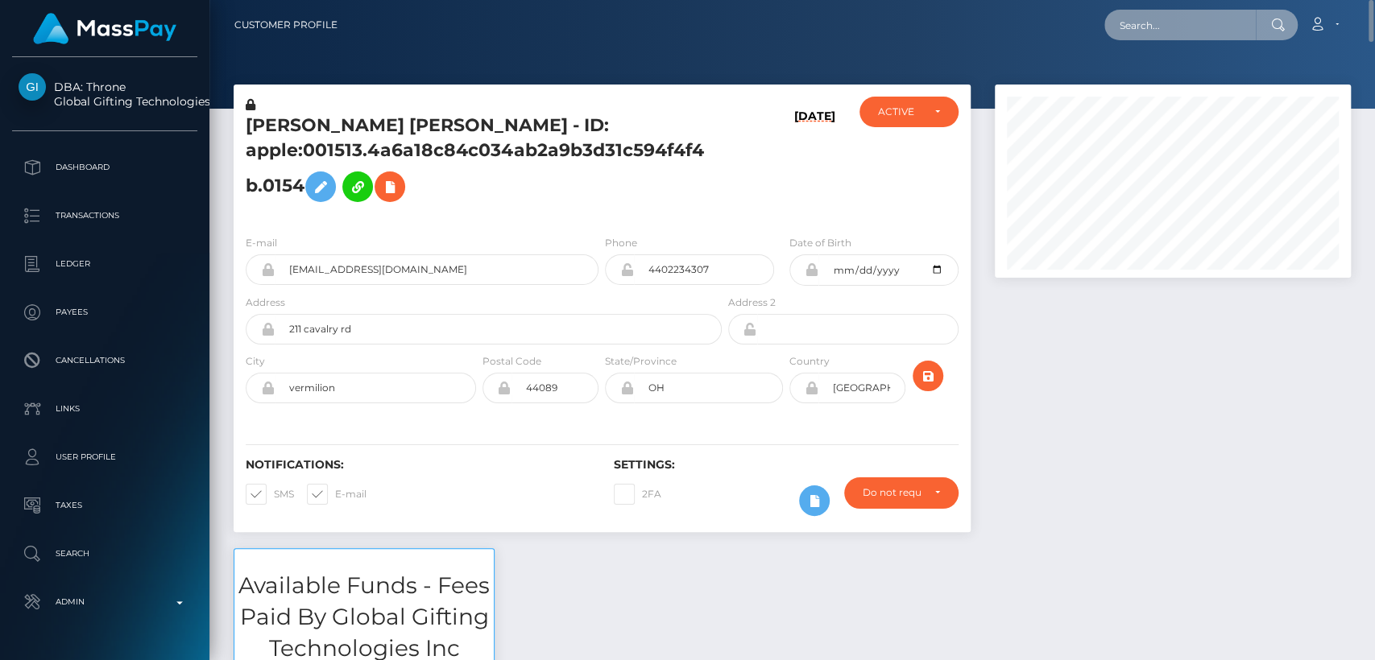
click at [1113, 18] on input "text" at bounding box center [1179, 25] width 151 height 31
paste input "[EMAIL_ADDRESS][DOMAIN_NAME]"
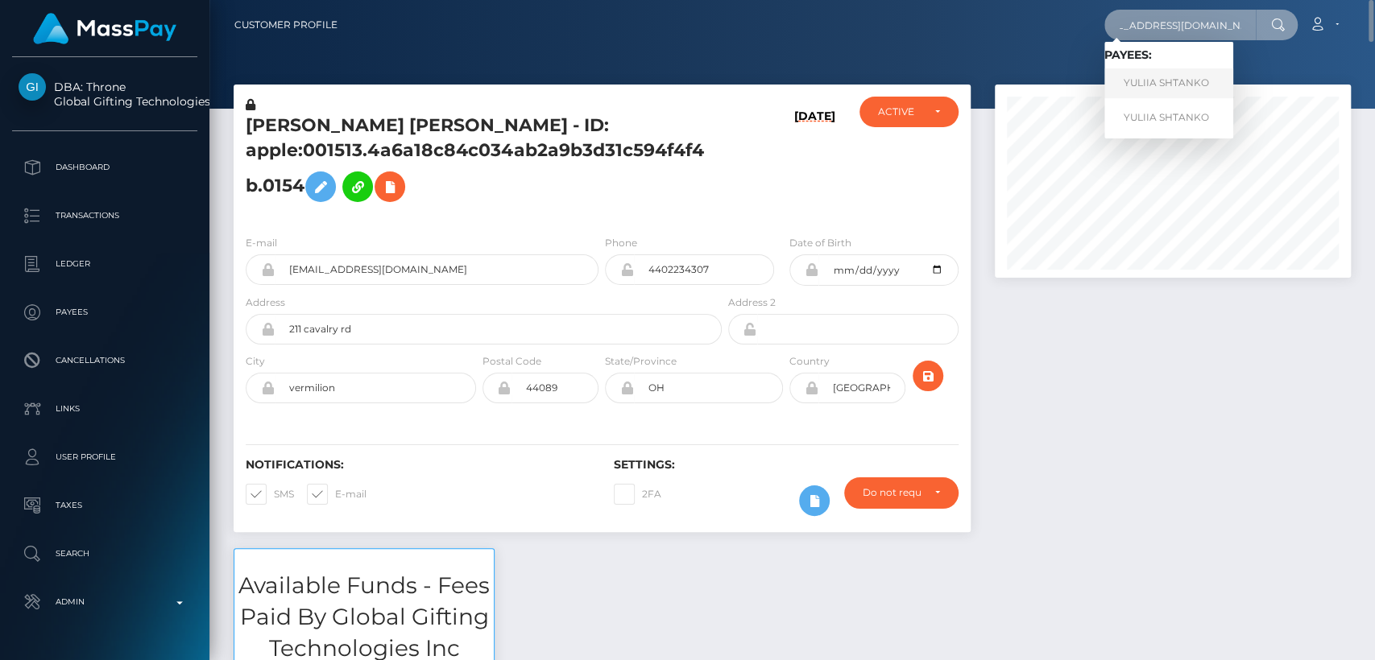
type input "[EMAIL_ADDRESS][DOMAIN_NAME]"
click at [1120, 75] on link "YULIIA SHTANKO" at bounding box center [1168, 83] width 129 height 30
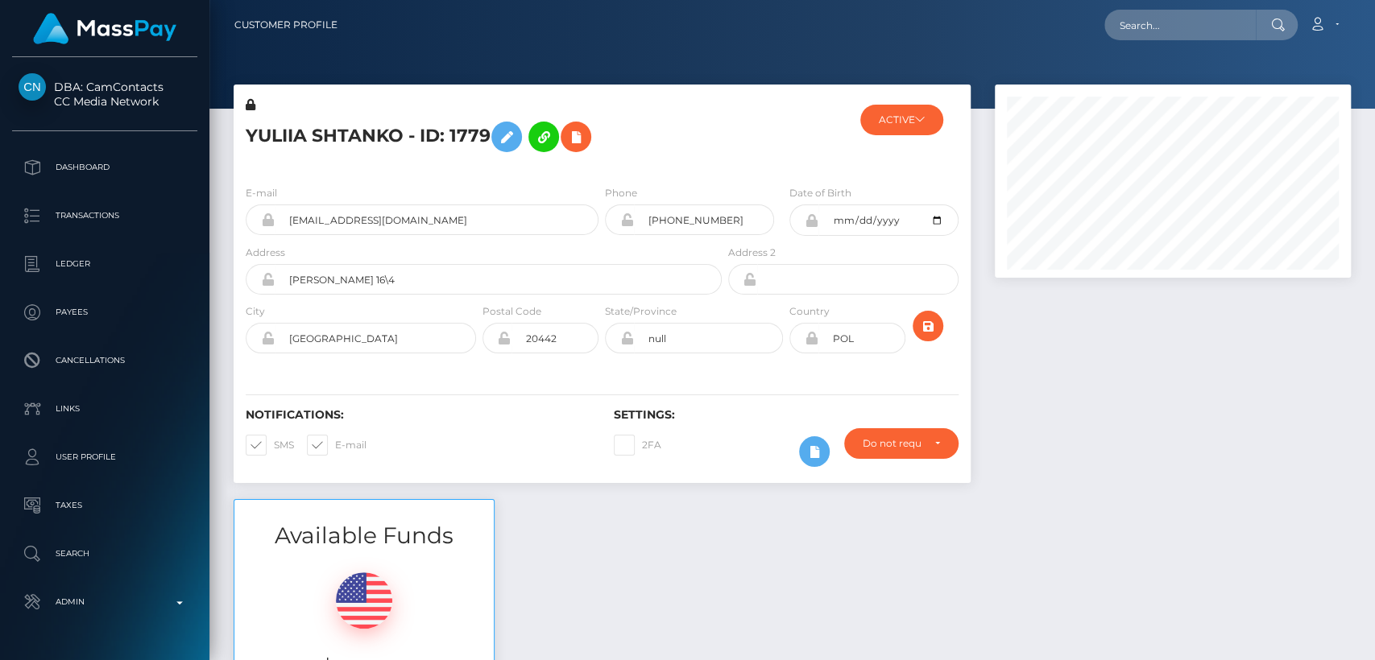
scroll to position [193, 356]
click at [762, 125] on div at bounding box center [786, 135] width 122 height 76
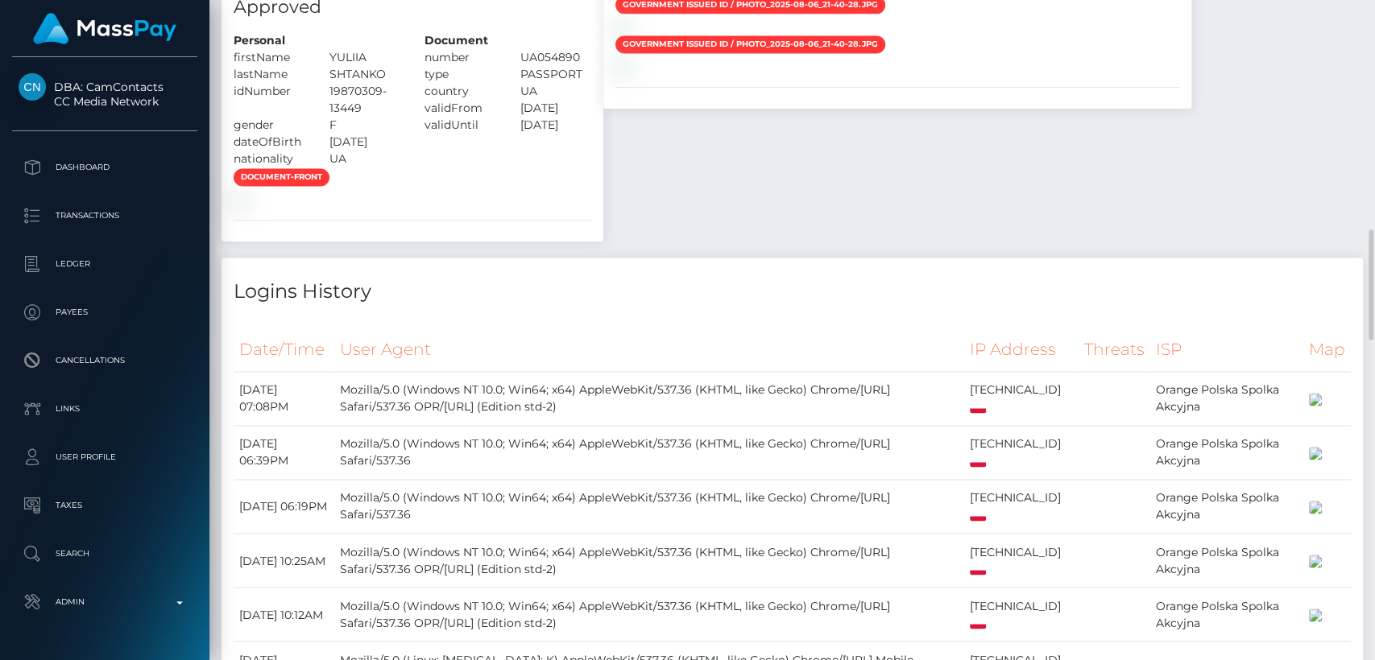
click at [628, 34] on img at bounding box center [621, 27] width 13 height 13
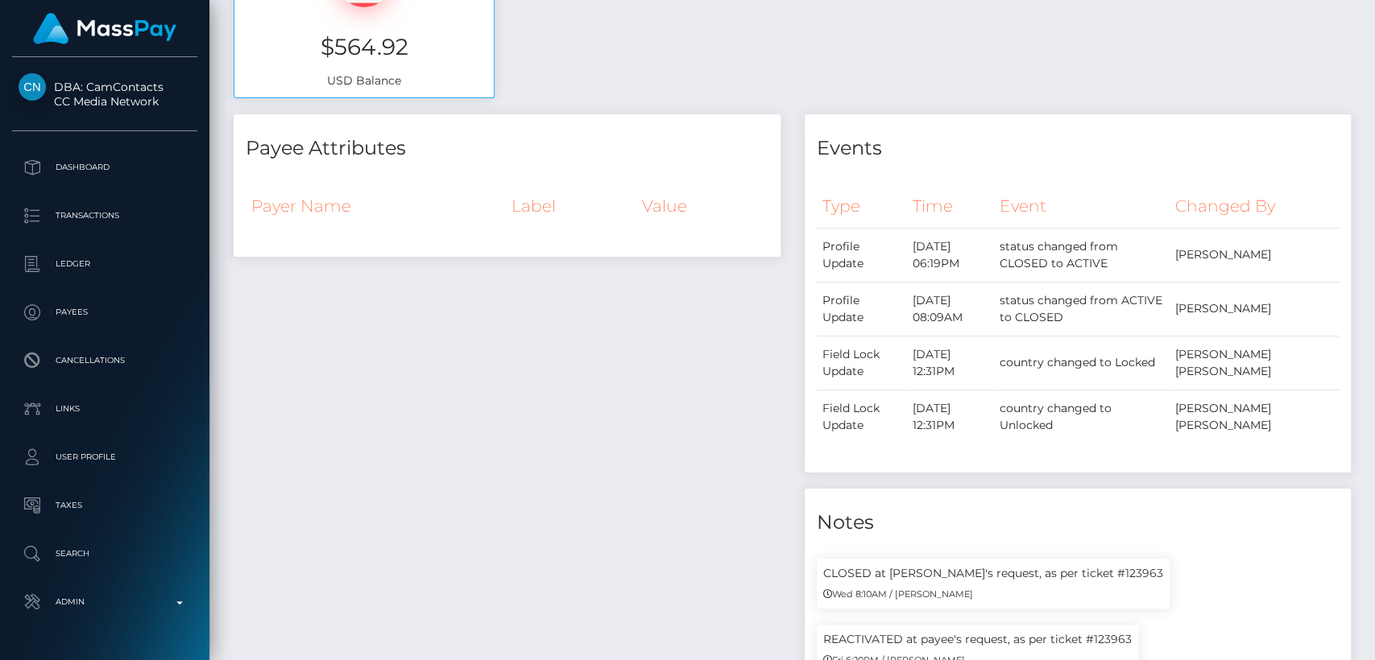
scroll to position [0, 0]
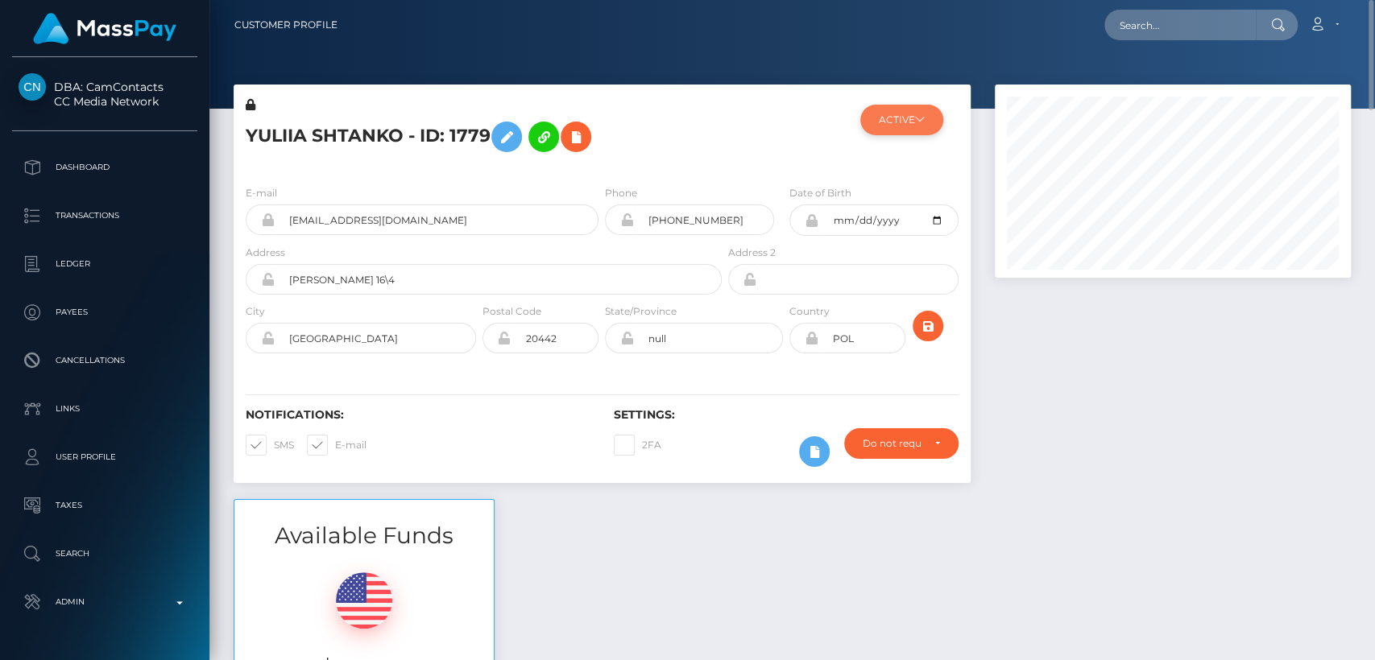
click at [906, 118] on button "ACTIVE" at bounding box center [901, 120] width 83 height 31
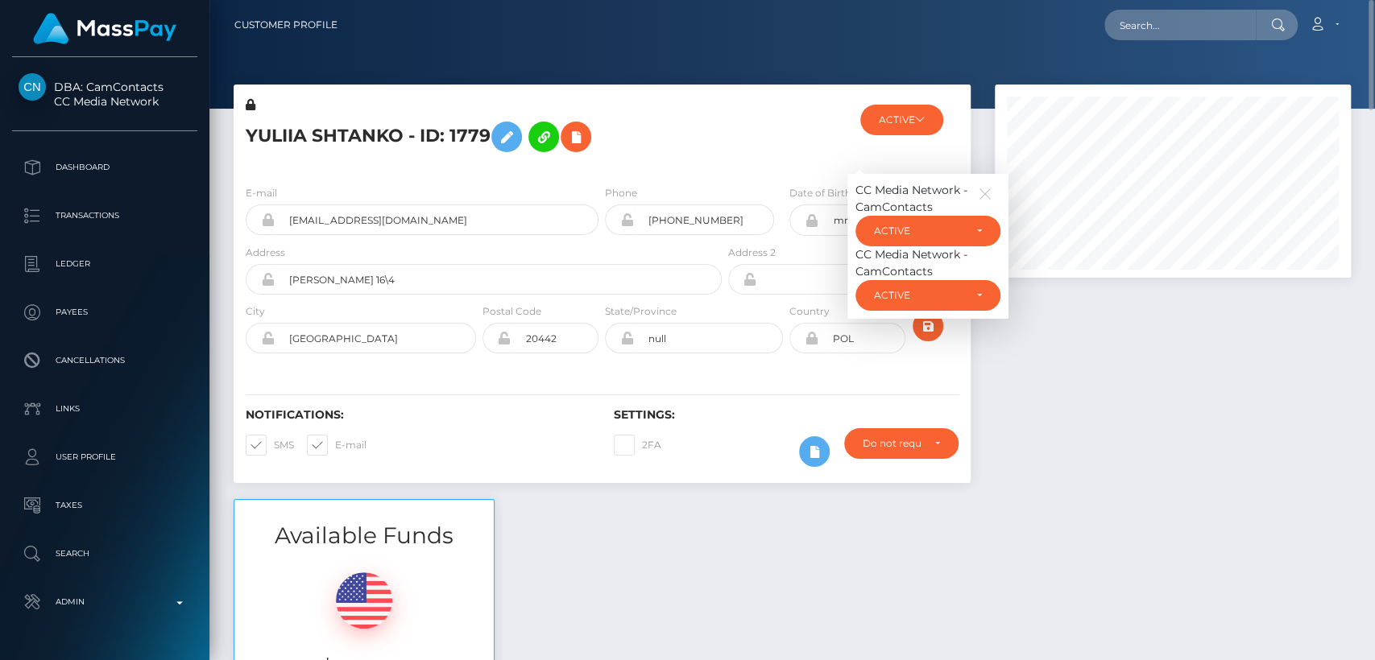
click at [805, 139] on div at bounding box center [786, 135] width 122 height 76
click at [767, 155] on div at bounding box center [786, 135] width 122 height 76
click at [921, 117] on icon at bounding box center [920, 119] width 10 height 10
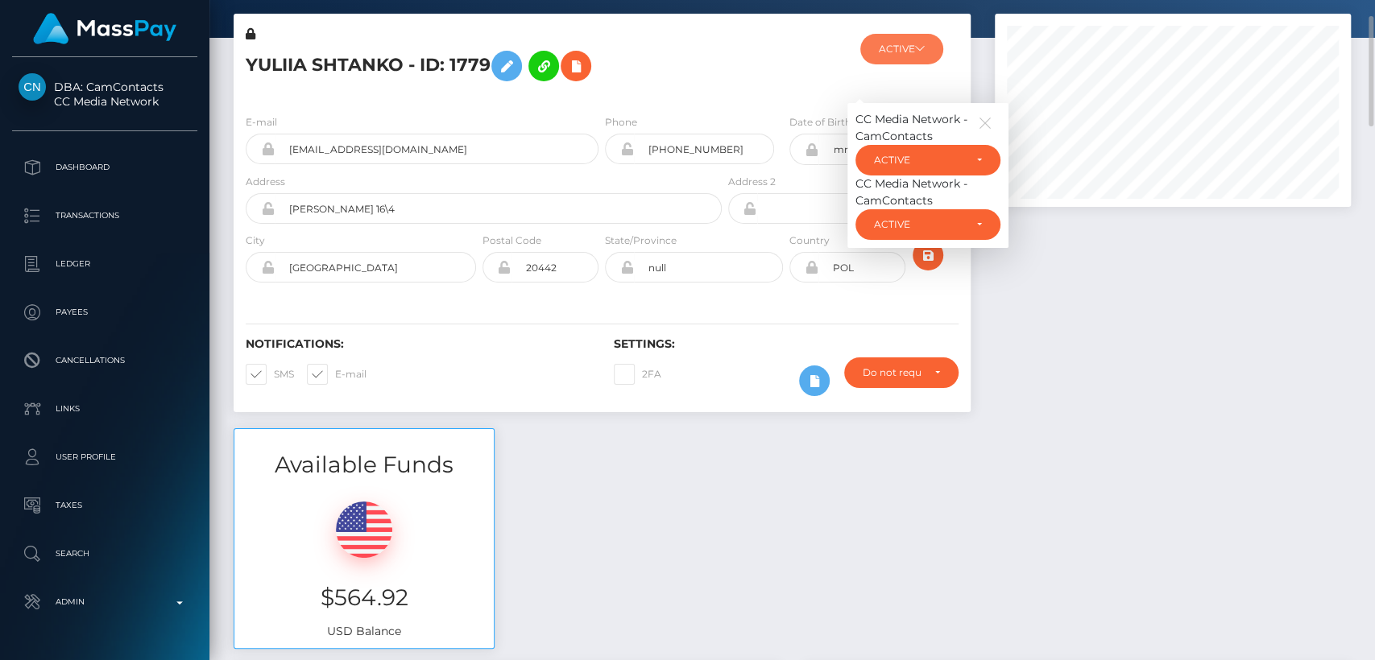
scroll to position [77, 0]
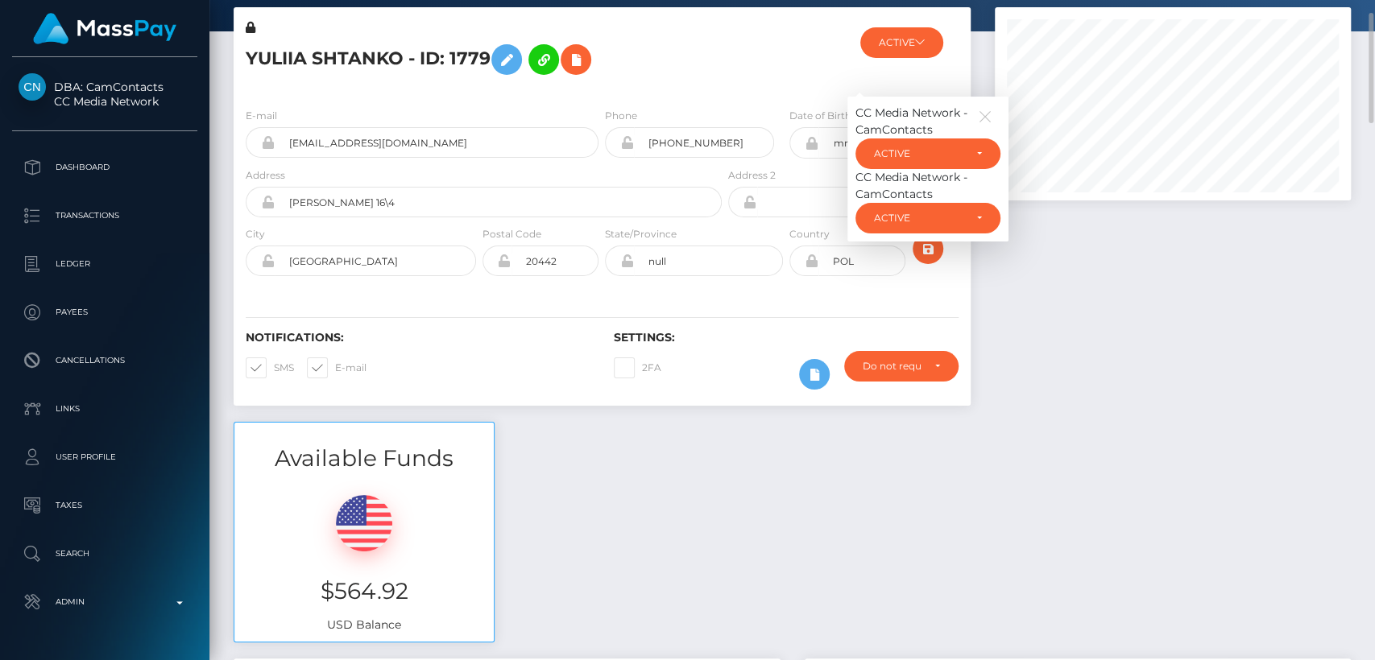
click at [276, 55] on h5 "YULIIA SHTANKO - ID: 1779" at bounding box center [479, 59] width 467 height 47
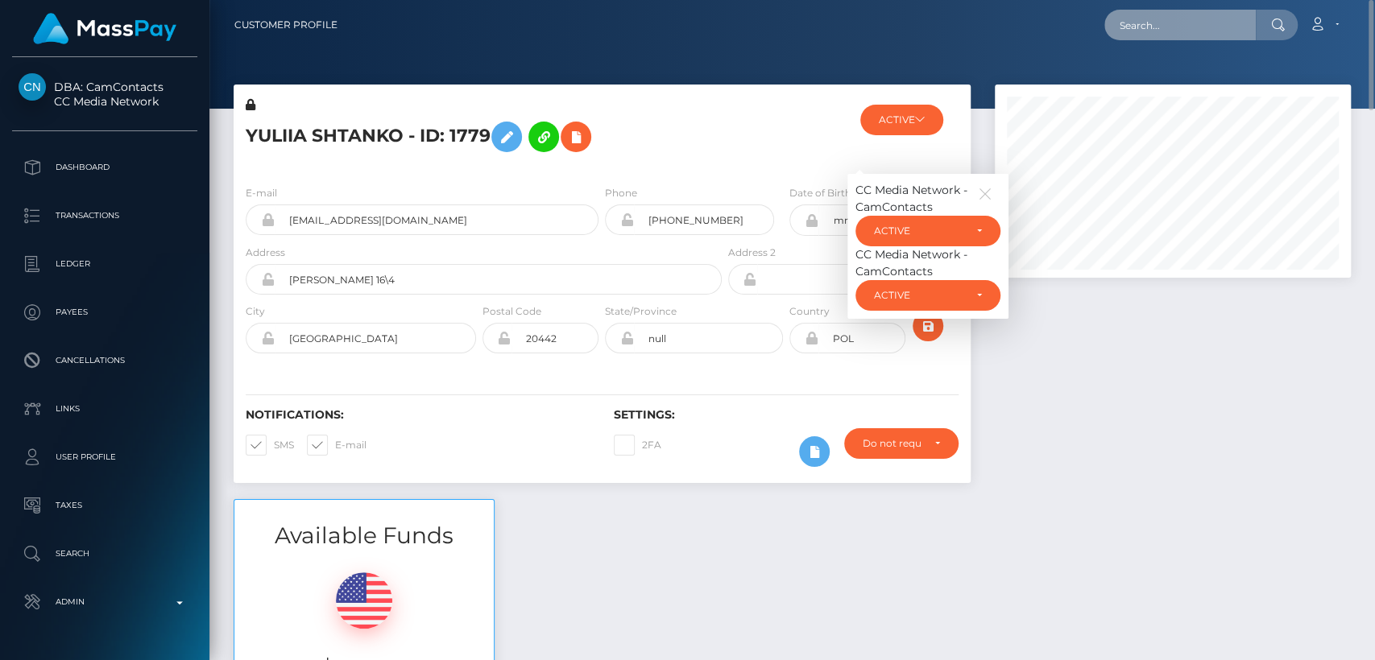
click at [1194, 14] on input "text" at bounding box center [1179, 25] width 151 height 31
paste input "cheesecake.exettv@gmail.com"
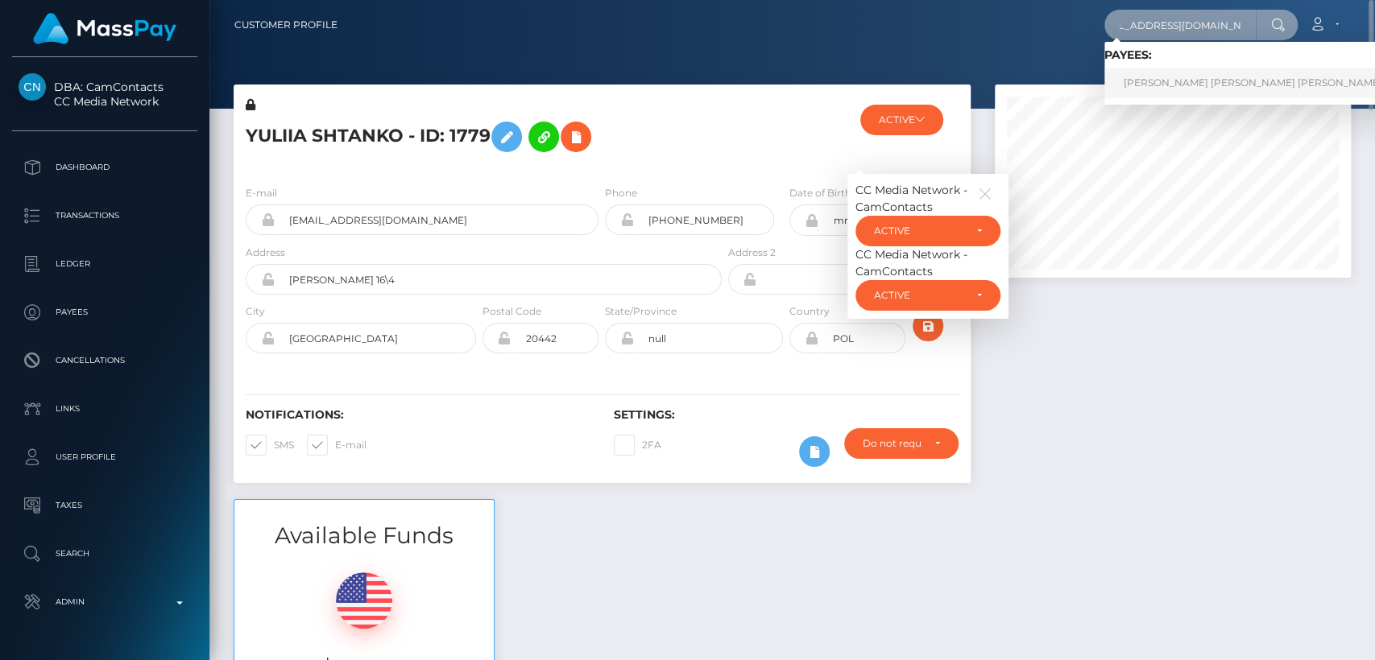
type input "cheesecake.exettv@gmail.com"
click at [1219, 78] on link "ALANA LEE MUTART GRAVES" at bounding box center [1252, 83] width 297 height 30
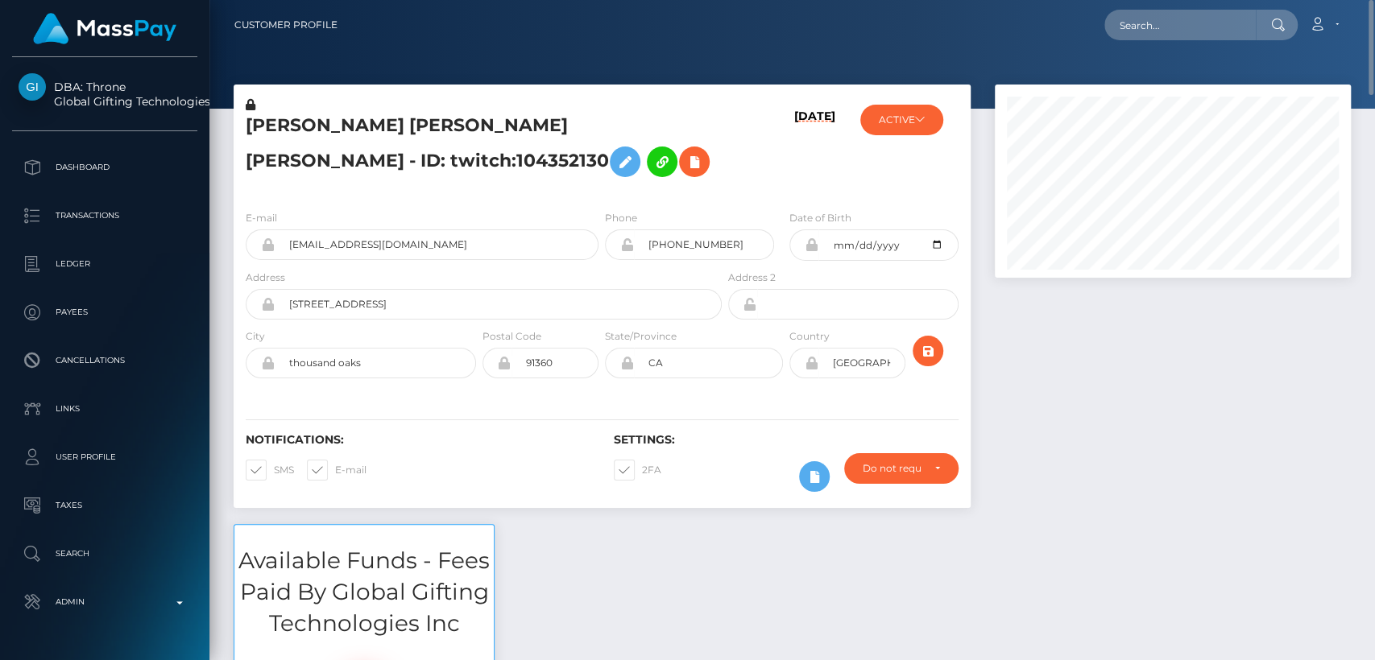
click at [280, 134] on h5 "[PERSON_NAME] [PERSON_NAME] [PERSON_NAME] - ID: twitch:104352130" at bounding box center [479, 150] width 467 height 72
click at [280, 134] on h5 "ALANA LEE MUTART GRAVES - ID: twitch:104352130" at bounding box center [479, 150] width 467 height 72
copy h5 "ALANA"
click at [1201, 23] on input "text" at bounding box center [1179, 25] width 151 height 31
paste input "[EMAIL_ADDRESS][DOMAIN_NAME]"
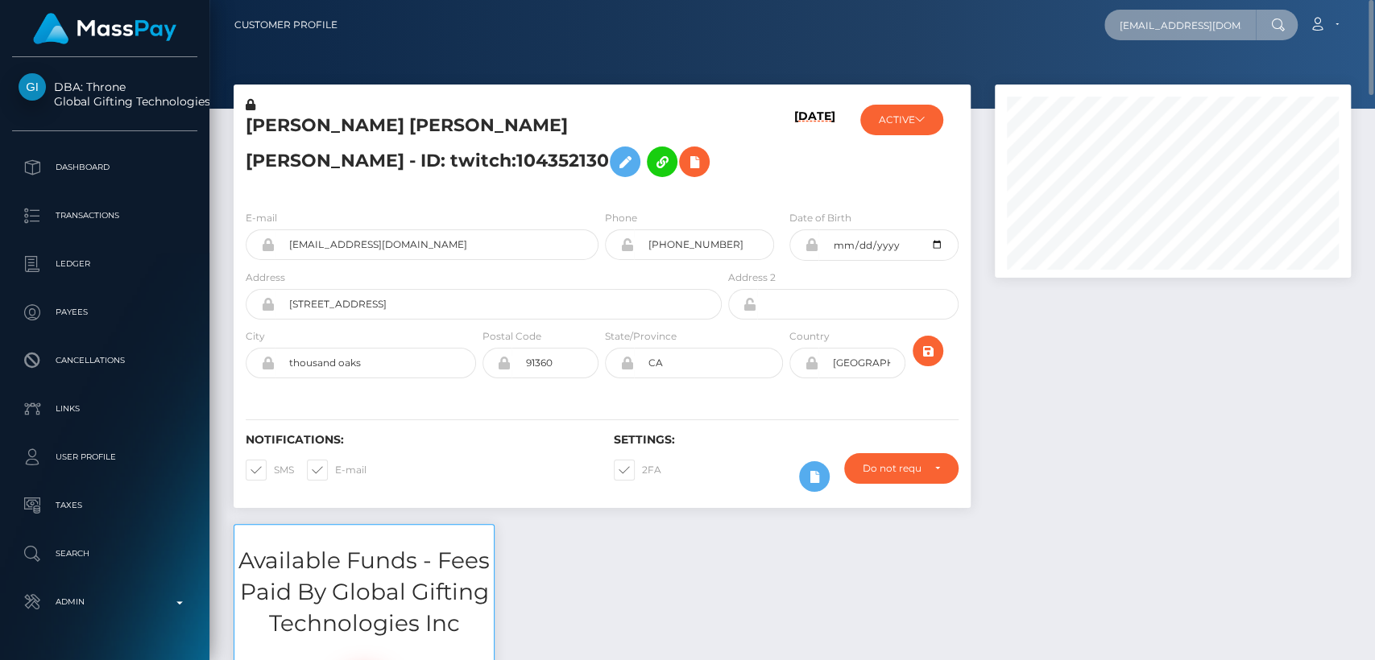
scroll to position [0, 27]
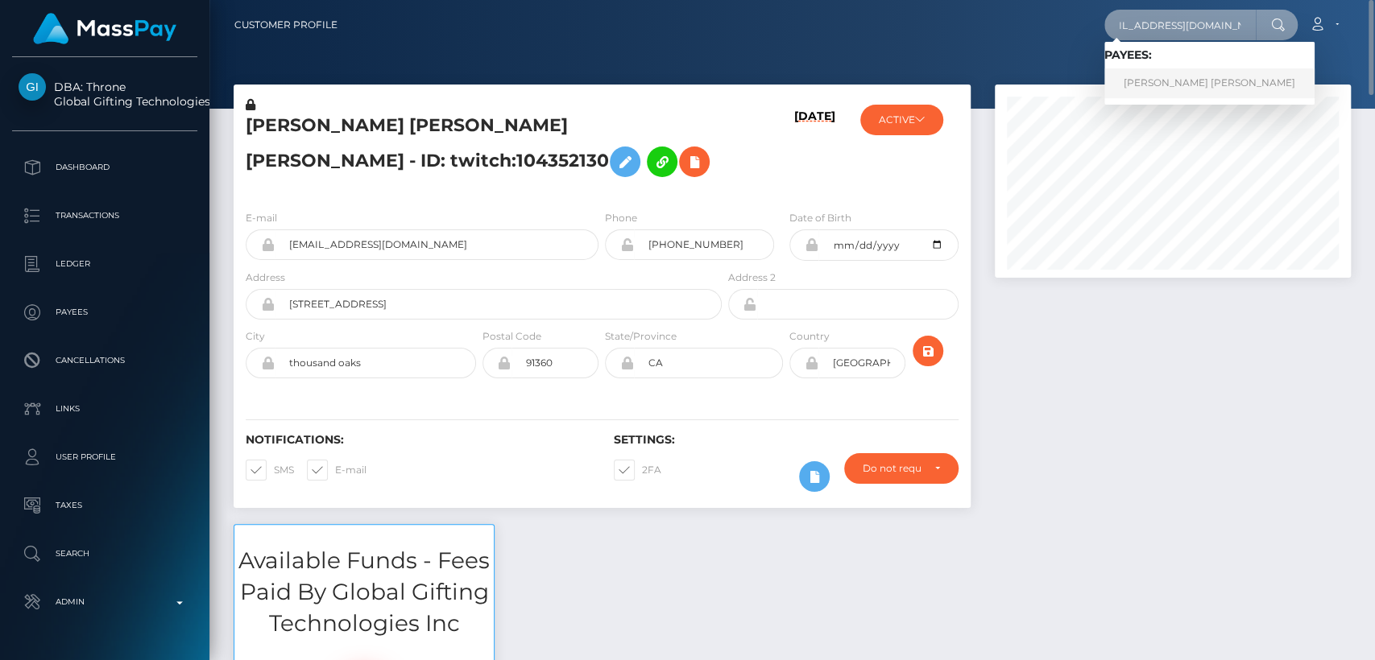
type input "[EMAIL_ADDRESS][DOMAIN_NAME]"
click at [1181, 87] on link "ROBERT MACKENZIE CLOUTIER" at bounding box center [1209, 83] width 210 height 30
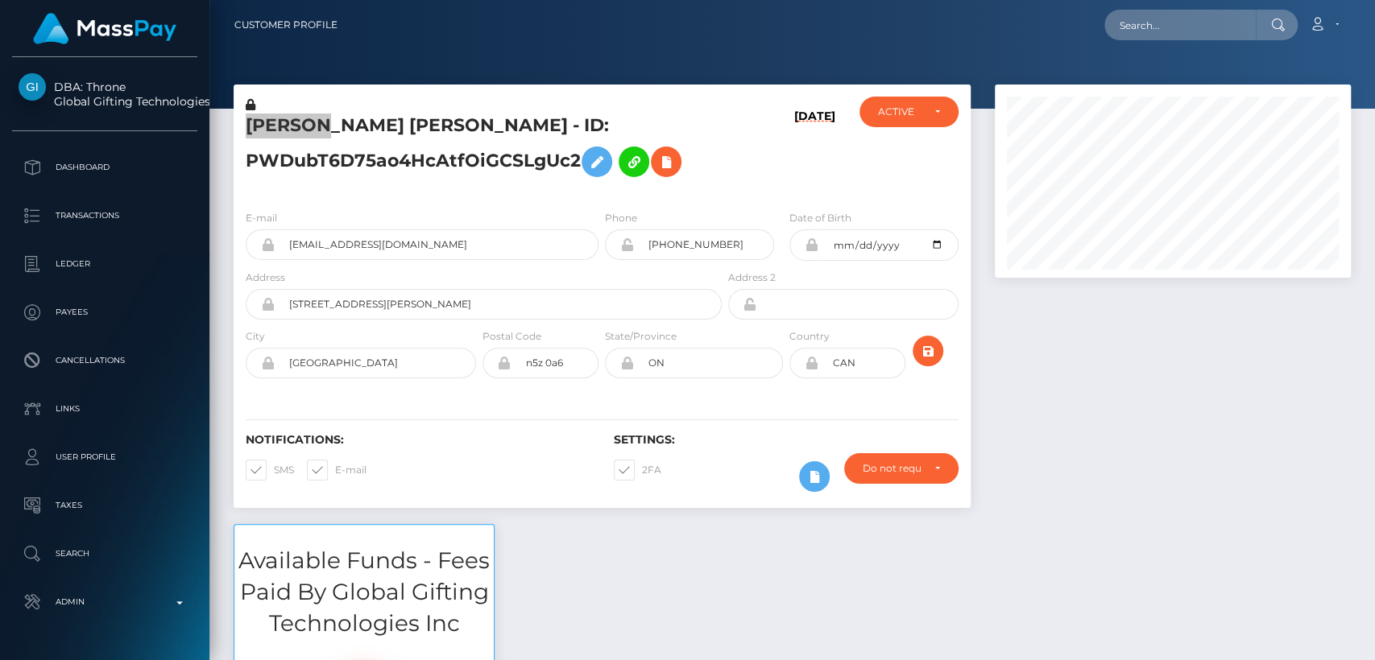
scroll to position [193, 356]
click at [666, 511] on div "ROBERT MACKENZIE CLOUTIER - ID: PWDubT6D75ao4HcAtfOiGCSLgUc2 09/01/25 DEACTIVE …" at bounding box center [601, 305] width 761 height 440
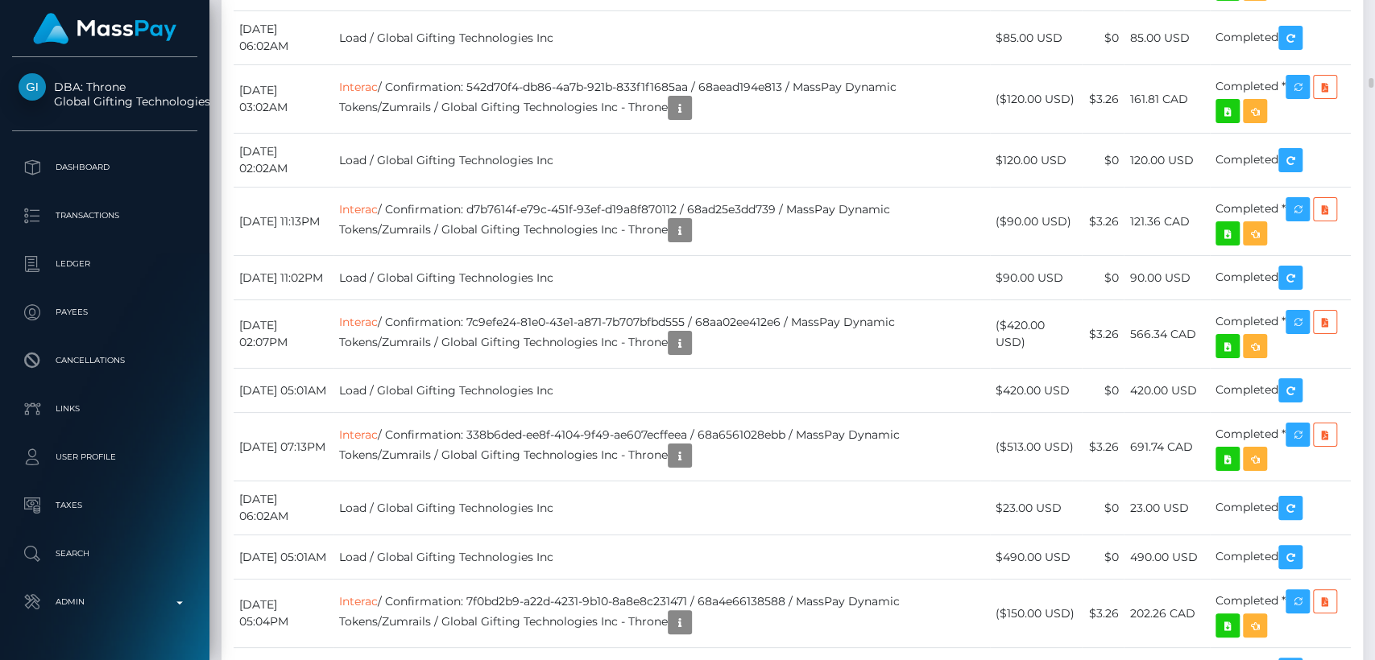
scroll to position [5239, 0]
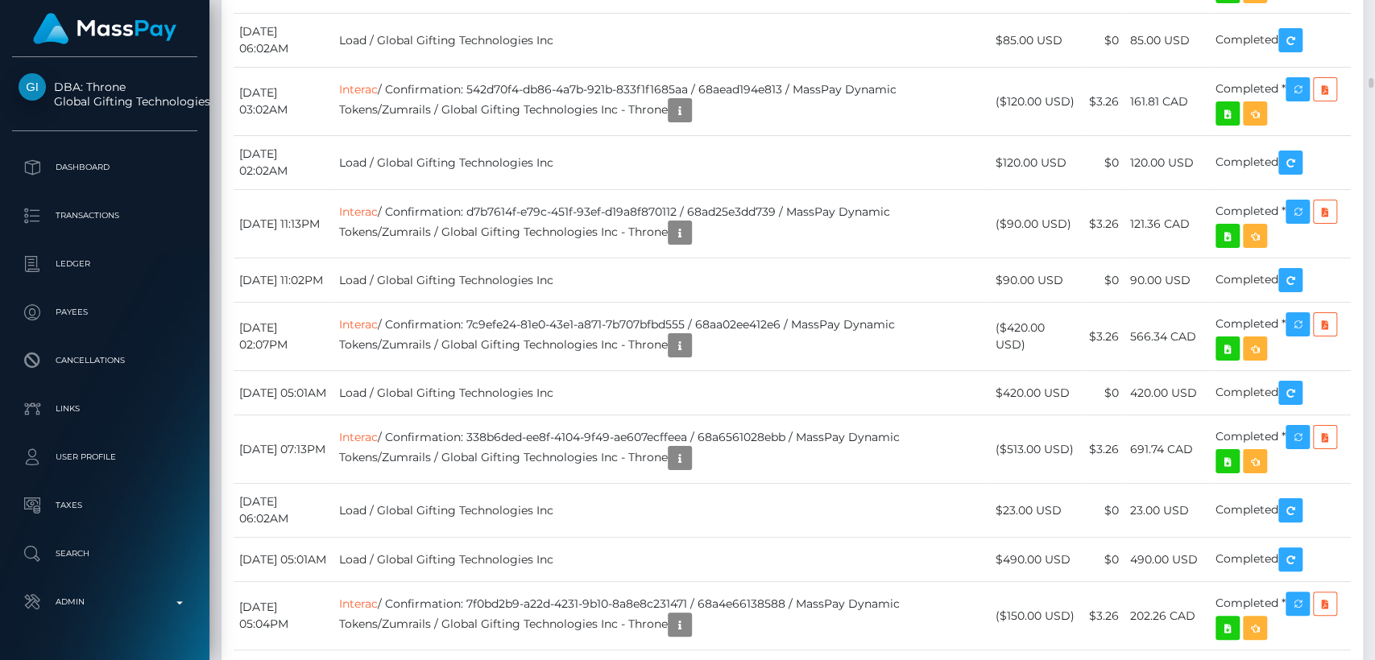
drag, startPoint x: 1197, startPoint y: 242, endPoint x: 1131, endPoint y: 243, distance: 66.1
copy td "401.60 CAD"
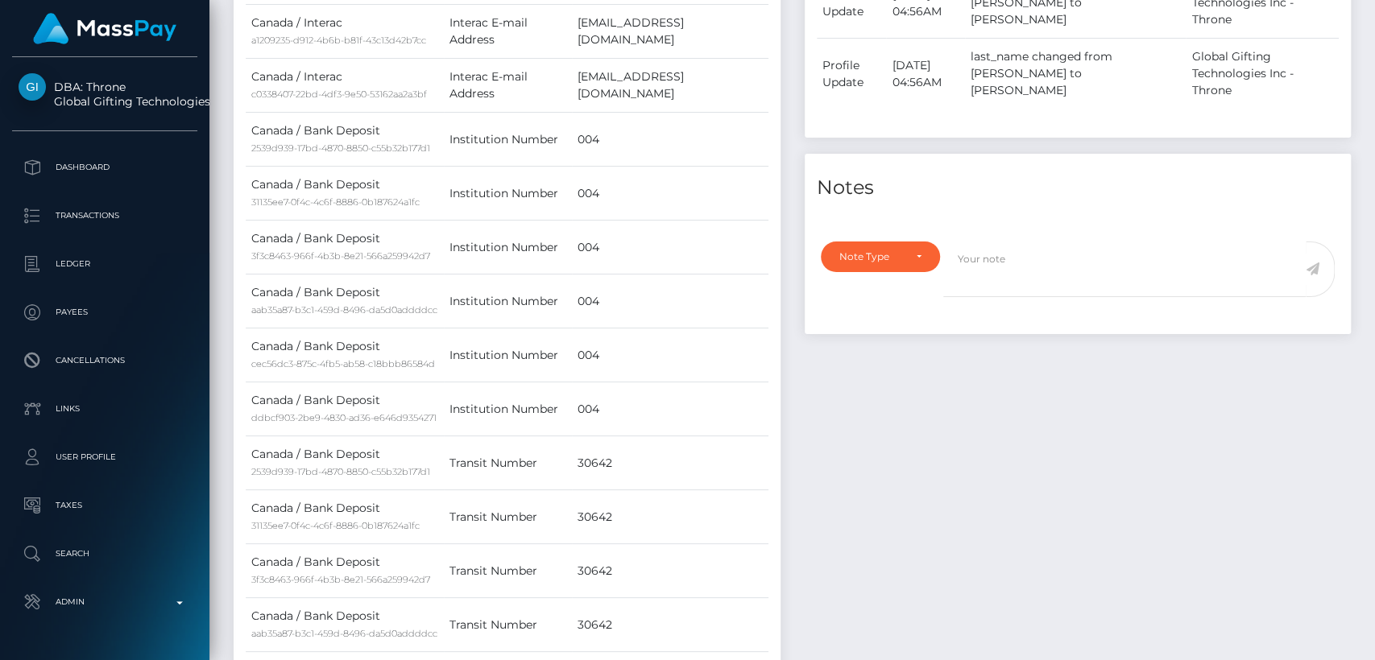
scroll to position [0, 0]
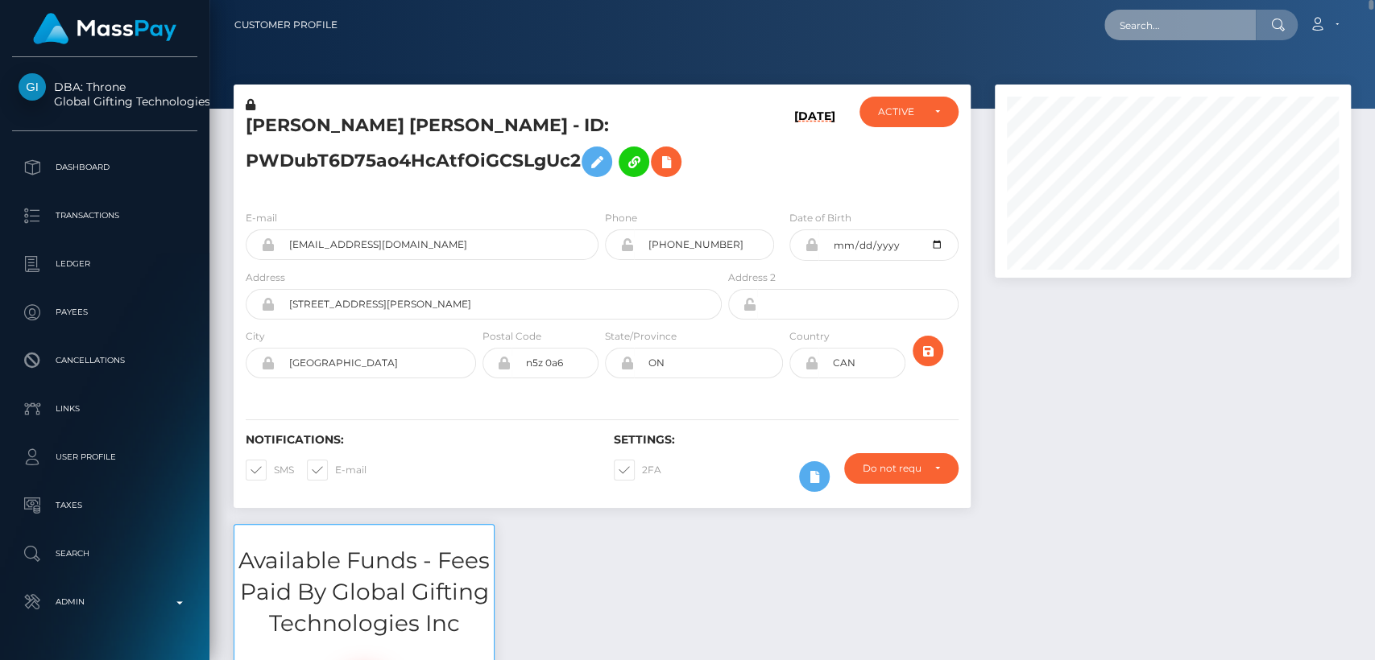
click at [1144, 35] on input "text" at bounding box center [1179, 25] width 151 height 31
paste input "summermarie0625@gmail.com"
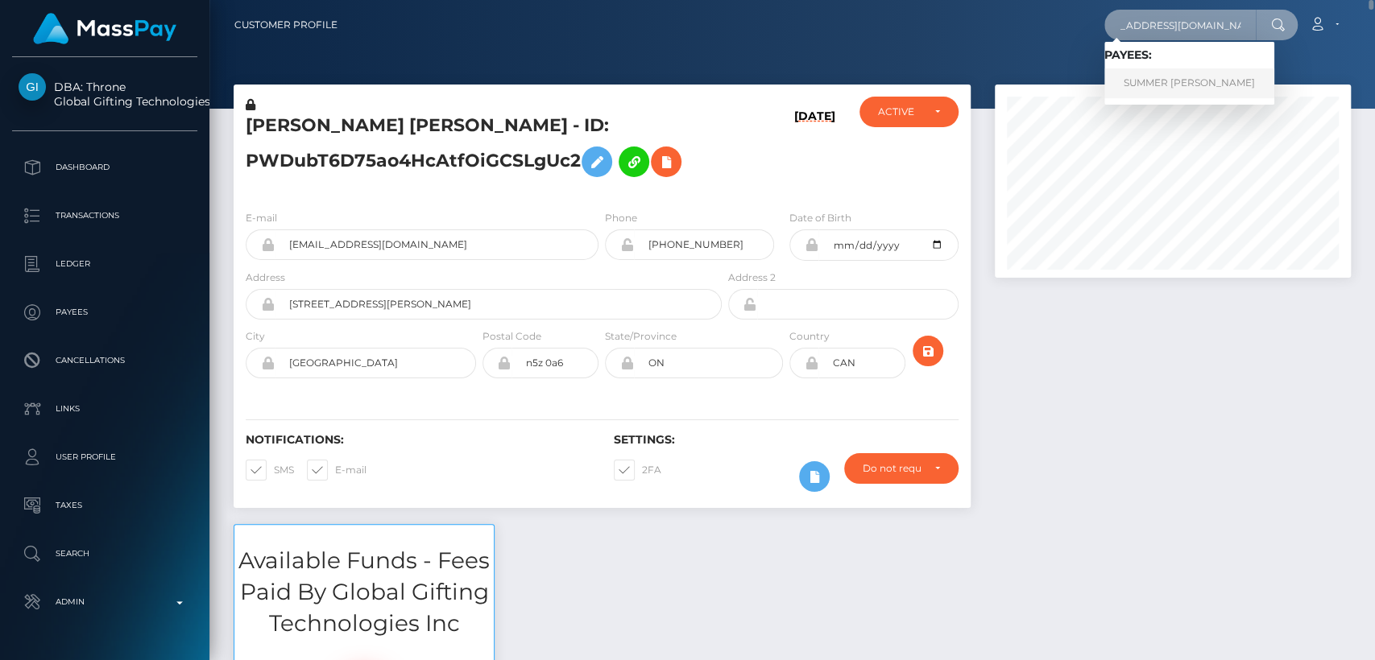
type input "summermarie0625@gmail.com"
click at [1167, 81] on link "SUMMER MARIE WEIMERN" at bounding box center [1189, 83] width 170 height 30
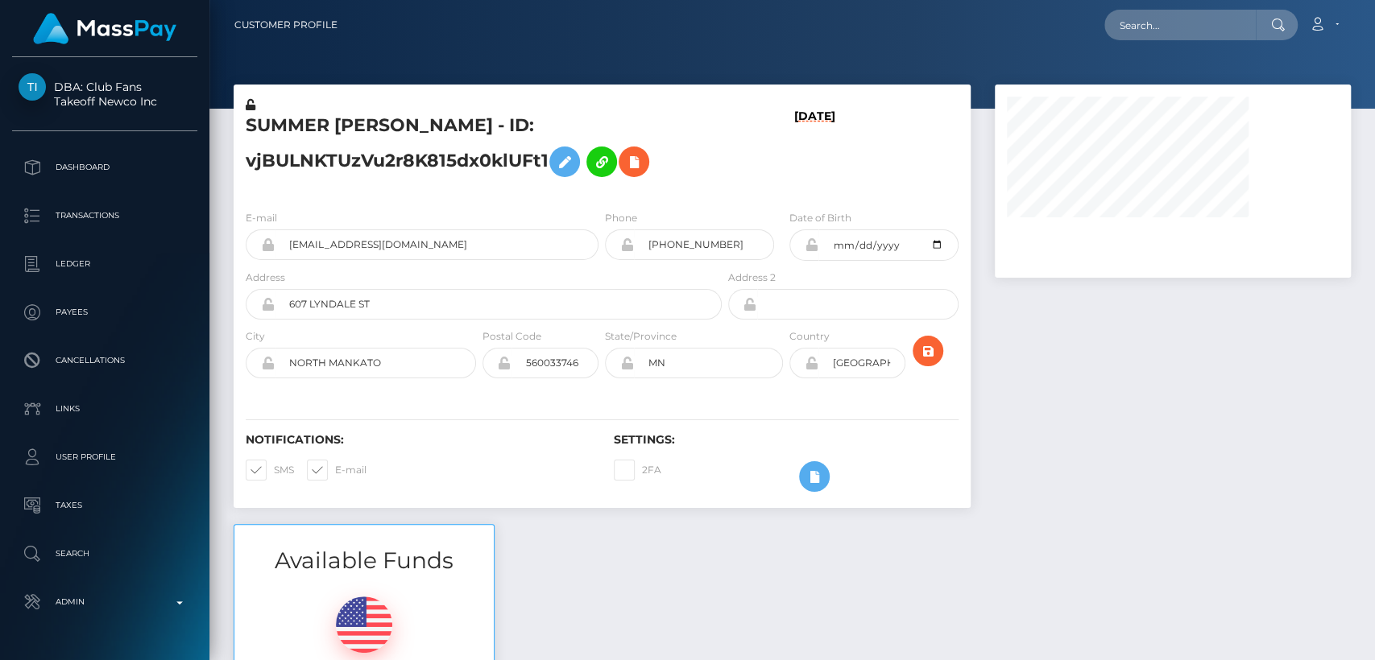
click at [309, 127] on h5 "SUMMER [PERSON_NAME] - ID: vjBULNKTUzVu2r8K815dx0klUFt1" at bounding box center [479, 150] width 467 height 72
copy h5 "SUMMER"
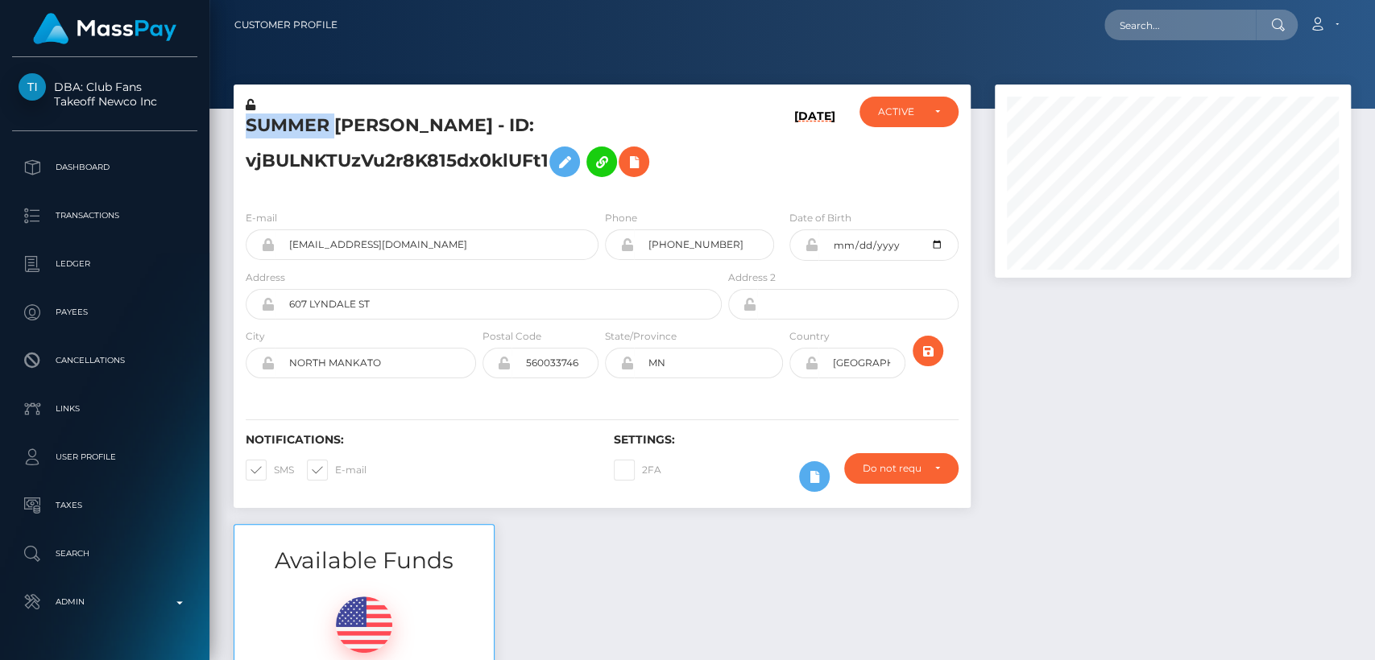
scroll to position [193, 356]
click at [654, 574] on div "Available Funds $38.20 USD Balance" at bounding box center [791, 642] width 1141 height 237
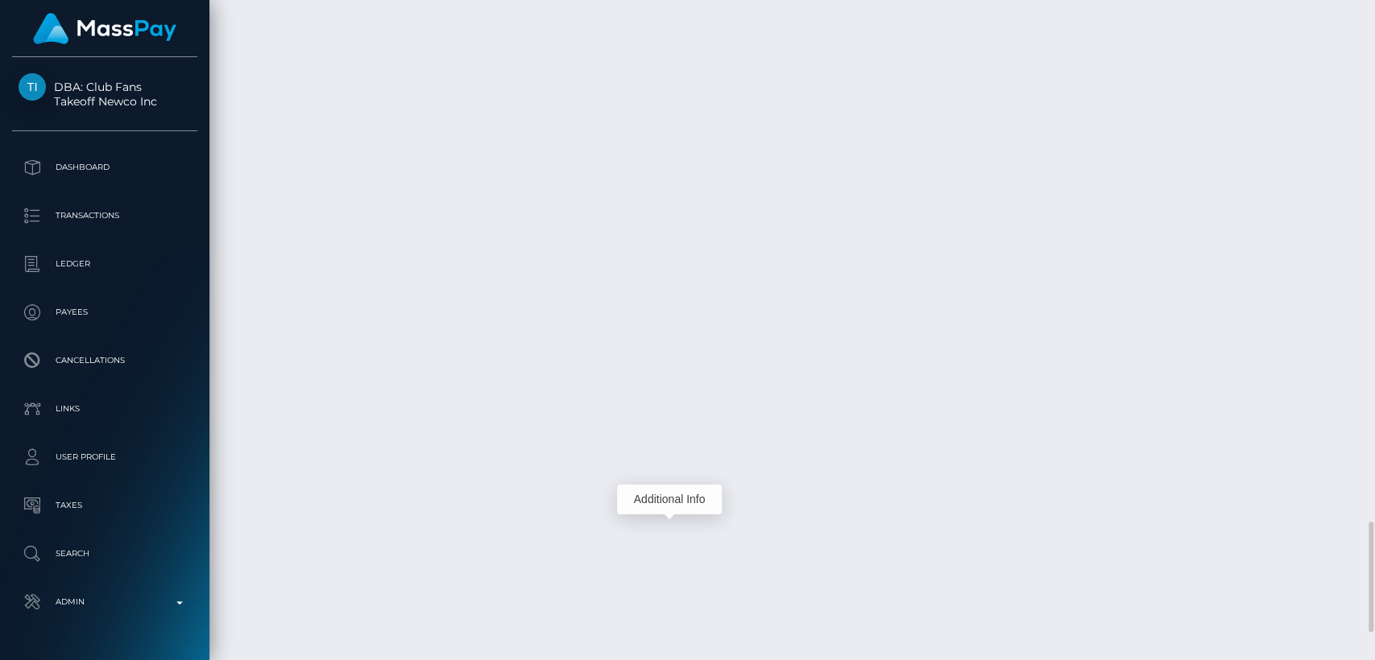
drag, startPoint x: 672, startPoint y: 528, endPoint x: 700, endPoint y: 362, distance: 168.9
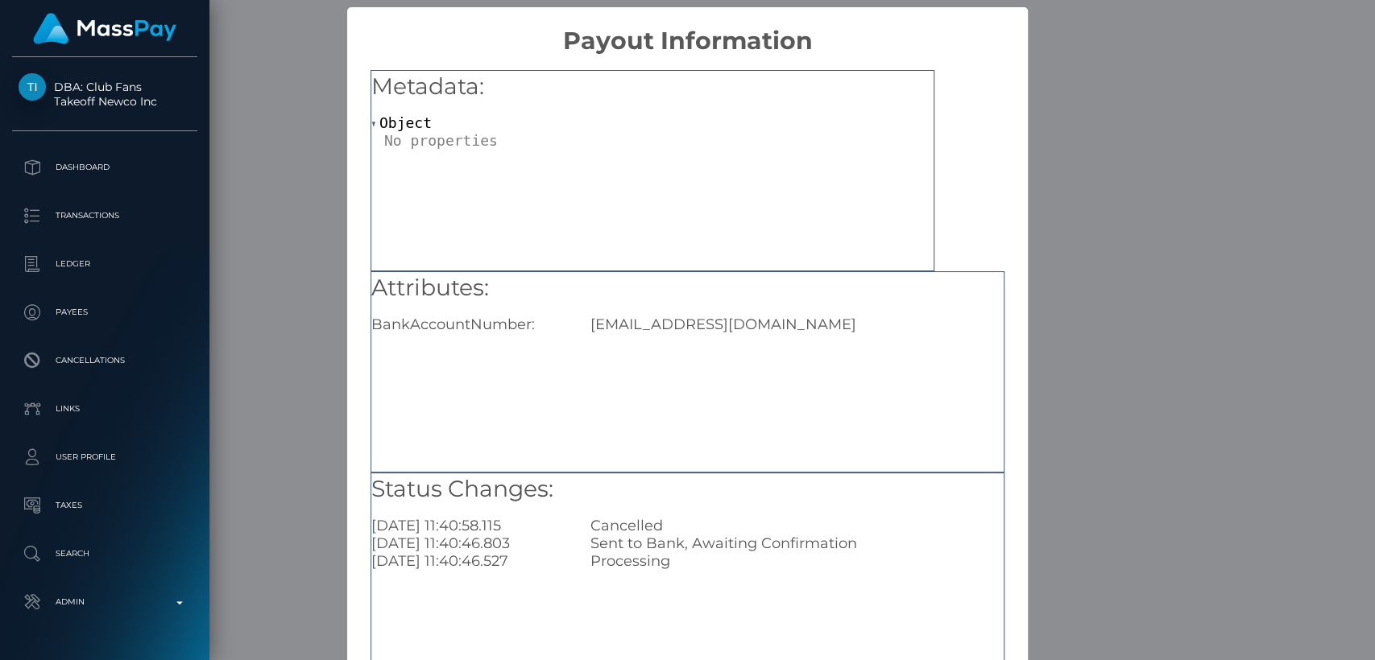
click at [333, 292] on div "× Payout Information Metadata: Object Attributes: BankAccountNumber: summerweim…" at bounding box center [687, 330] width 1375 height 660
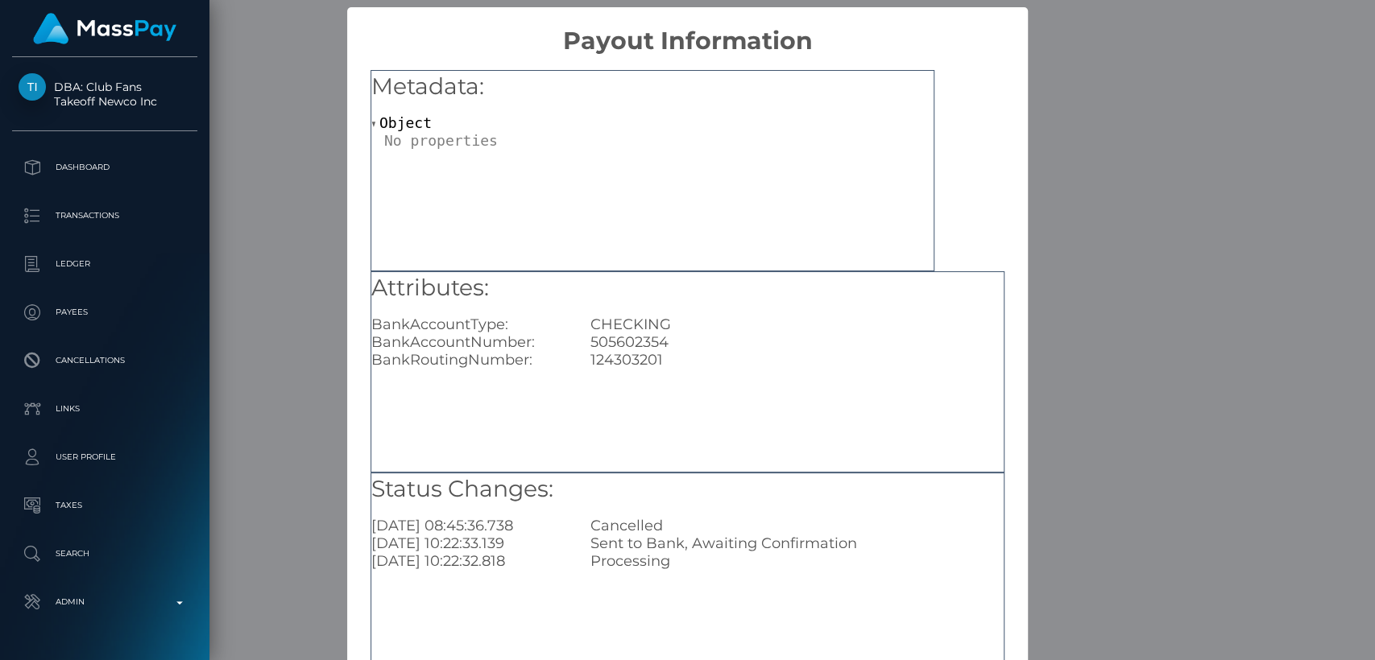
click at [288, 351] on div "× Payout Information Metadata: Object Attributes: BankAccountType: CHECKING Ban…" at bounding box center [687, 330] width 1375 height 660
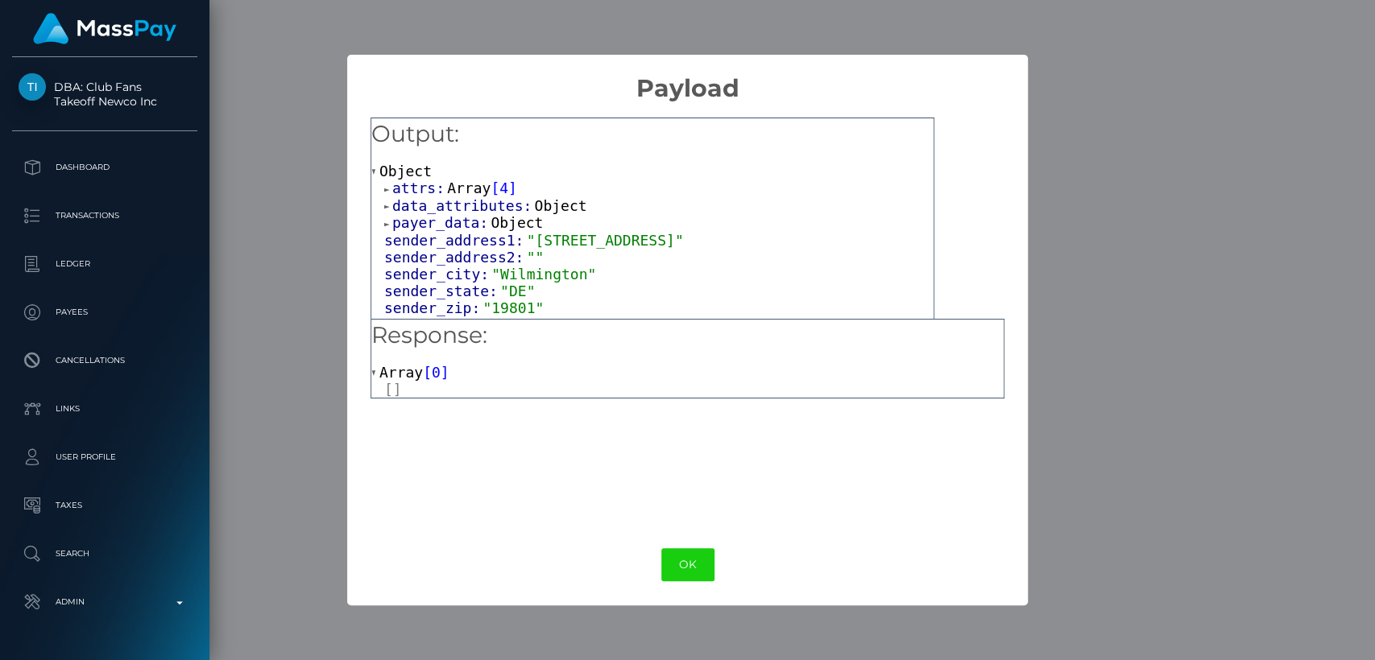
click at [691, 547] on div "OK No Cancel" at bounding box center [687, 564] width 681 height 49
click at [692, 554] on button "OK" at bounding box center [687, 564] width 53 height 33
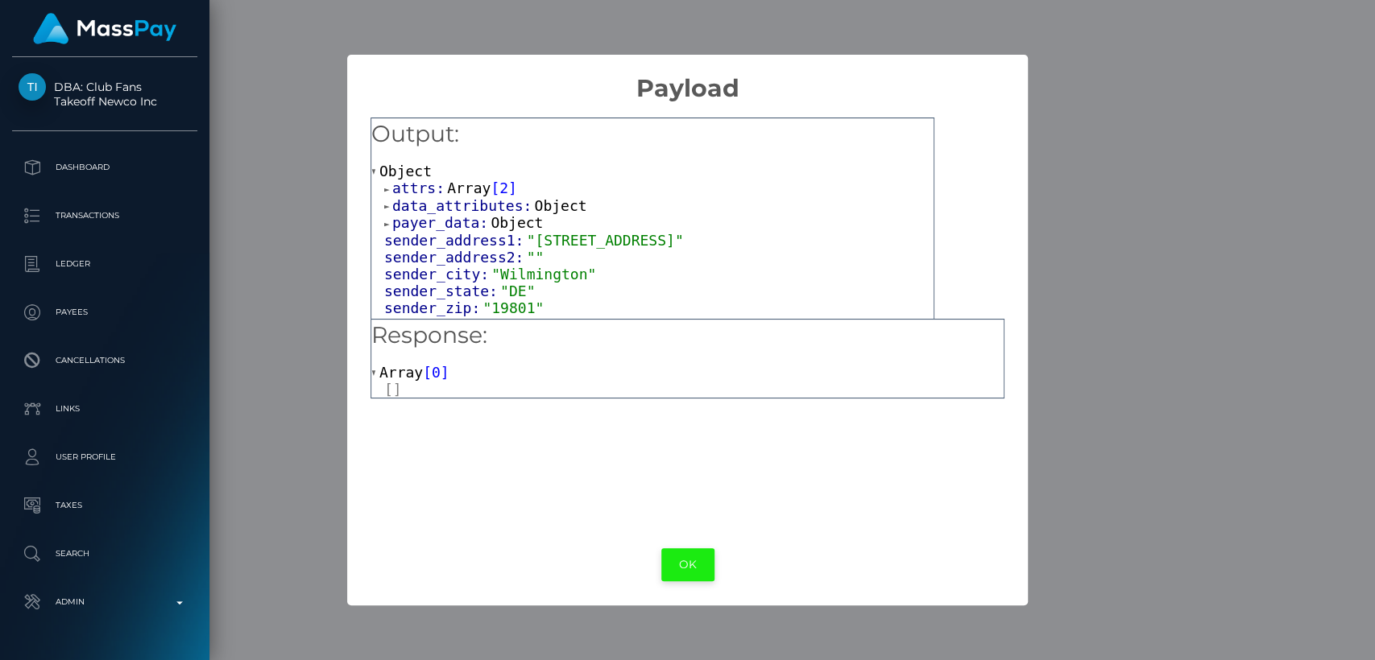
click at [670, 548] on button "OK" at bounding box center [687, 564] width 53 height 33
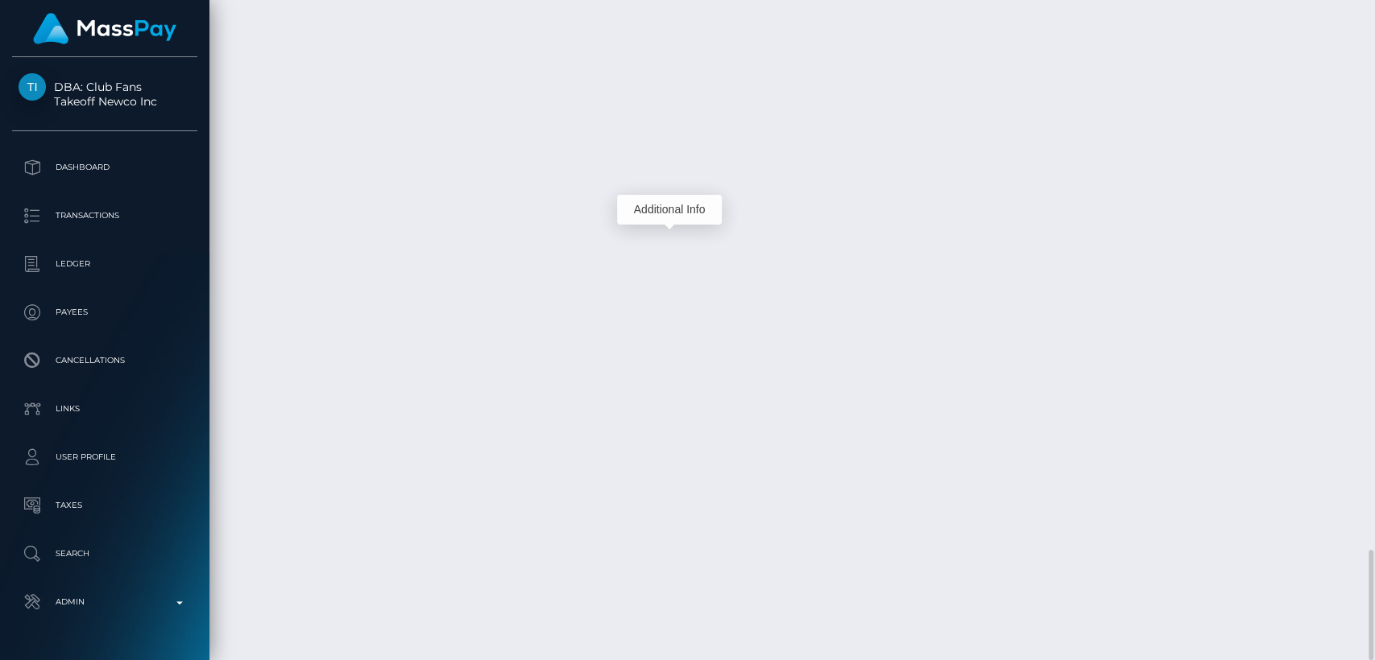
click at [668, 214] on div "Additional Info" at bounding box center [669, 210] width 105 height 30
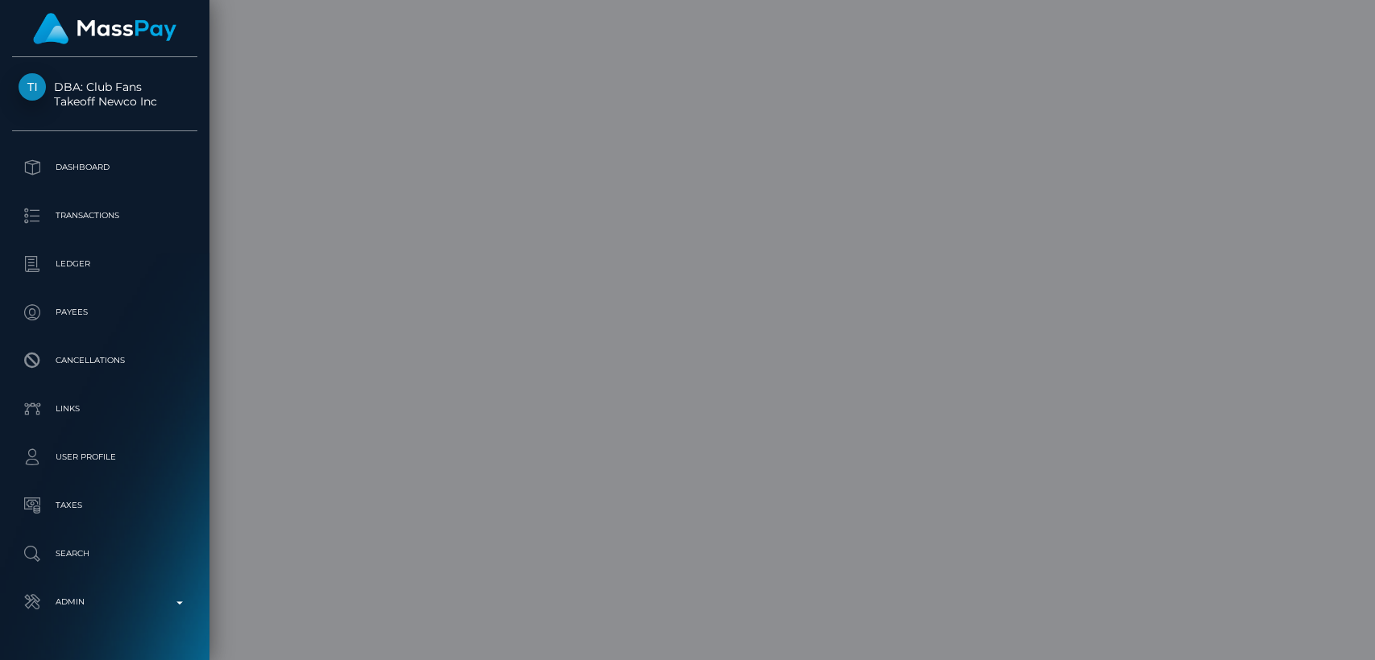
scroll to position [0, 0]
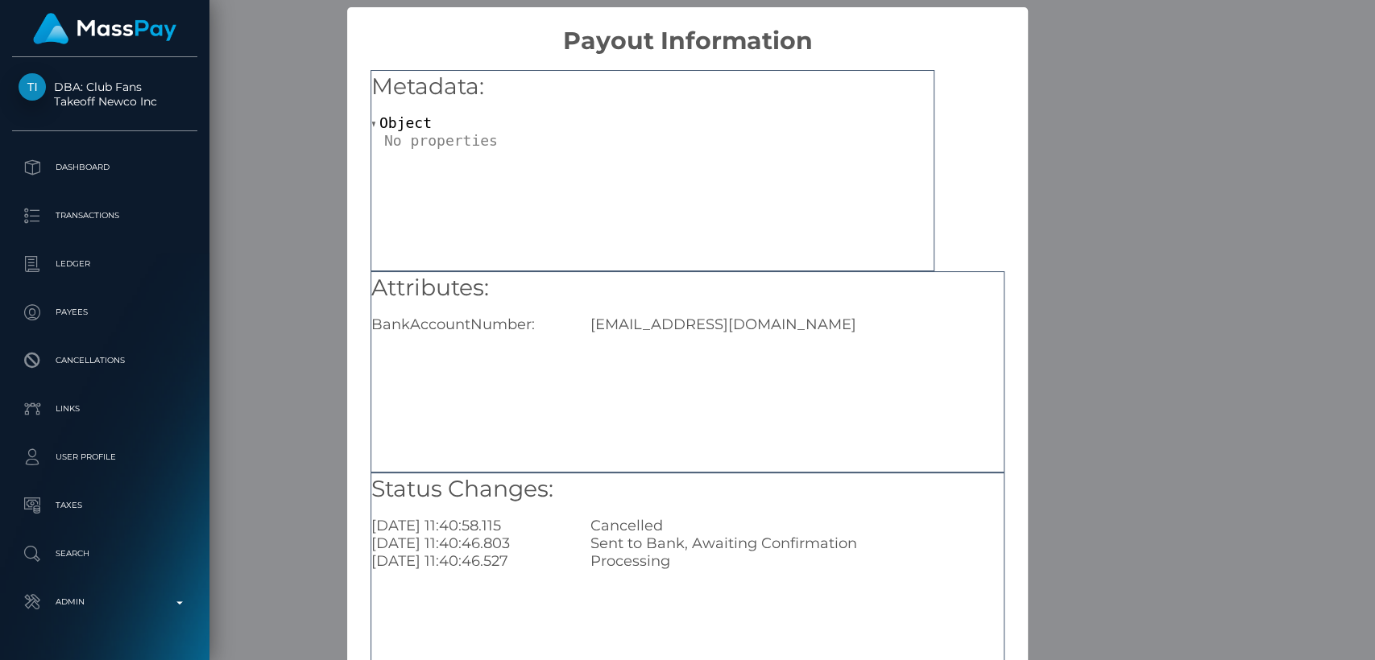
click at [1146, 100] on div "× Payout Information Metadata: Object Attributes: BankAccountNumber: summerweim…" at bounding box center [687, 330] width 1375 height 660
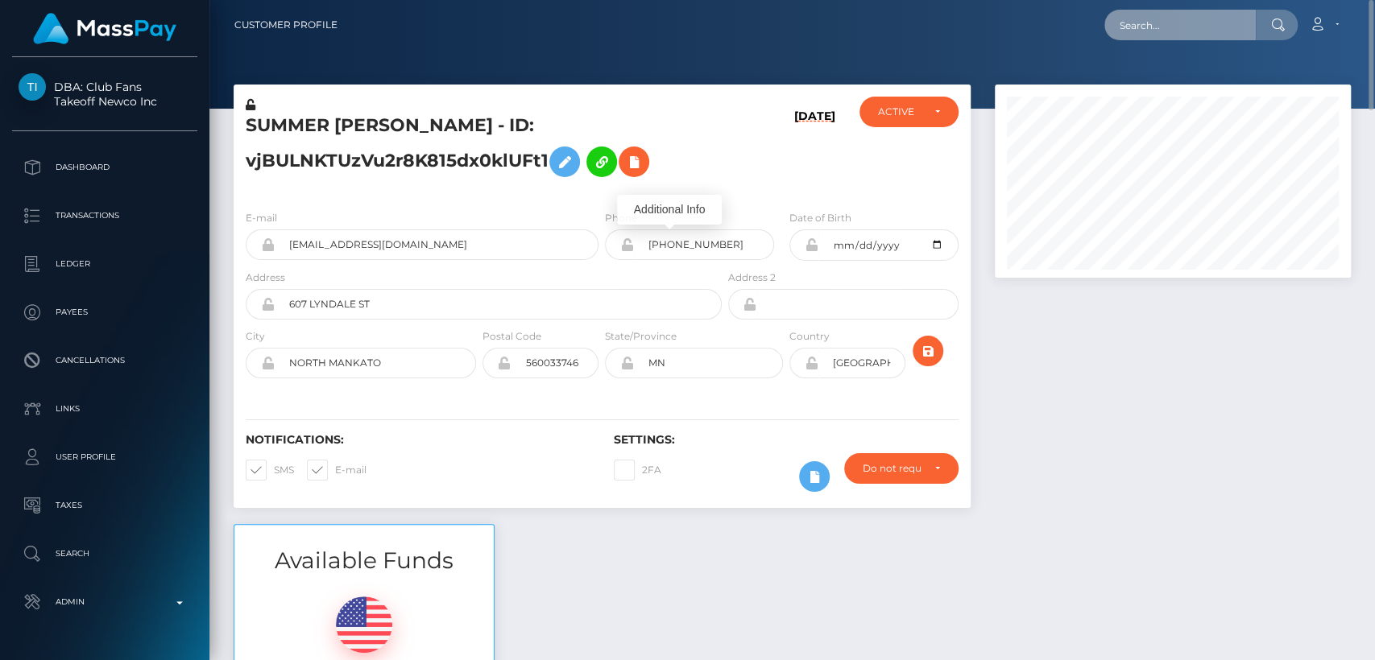
click at [1203, 10] on input "text" at bounding box center [1179, 25] width 151 height 31
paste input "ninjasatsumanin@gmail.com"
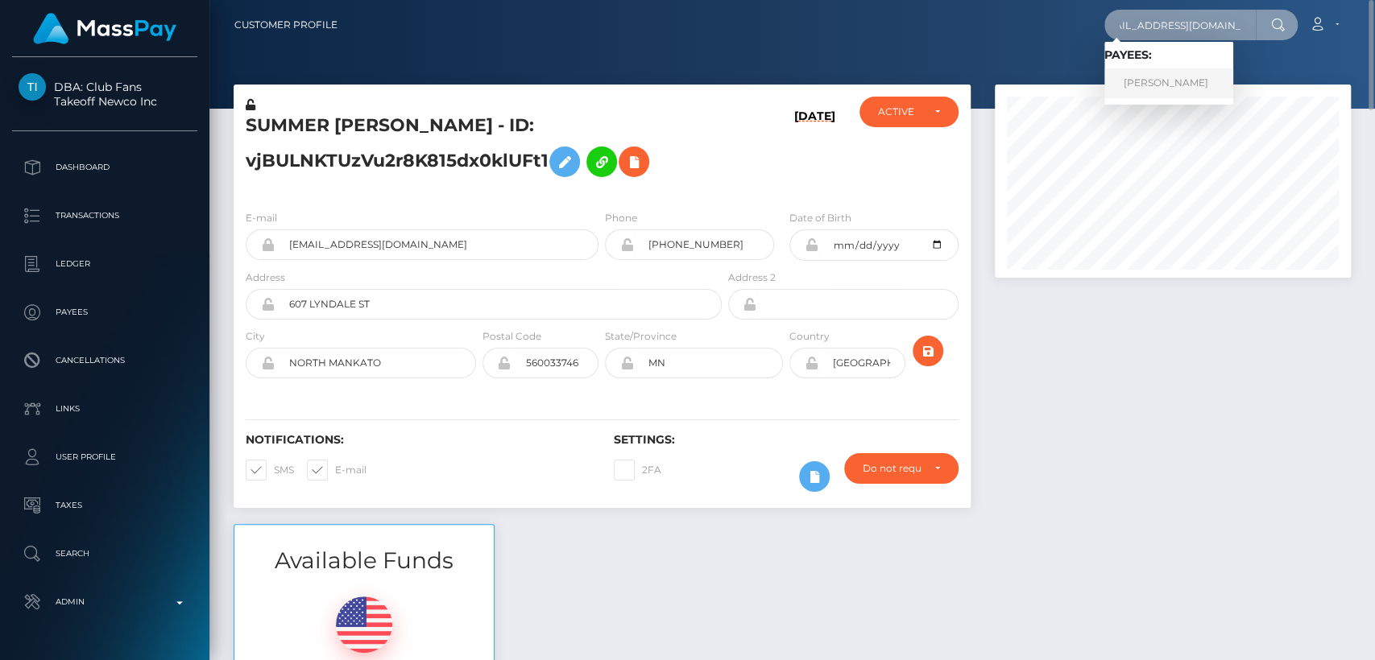
type input "ninjasatsumanin@gmail.com"
click at [1201, 76] on link "DONNA MARIE SLATER" at bounding box center [1168, 83] width 129 height 30
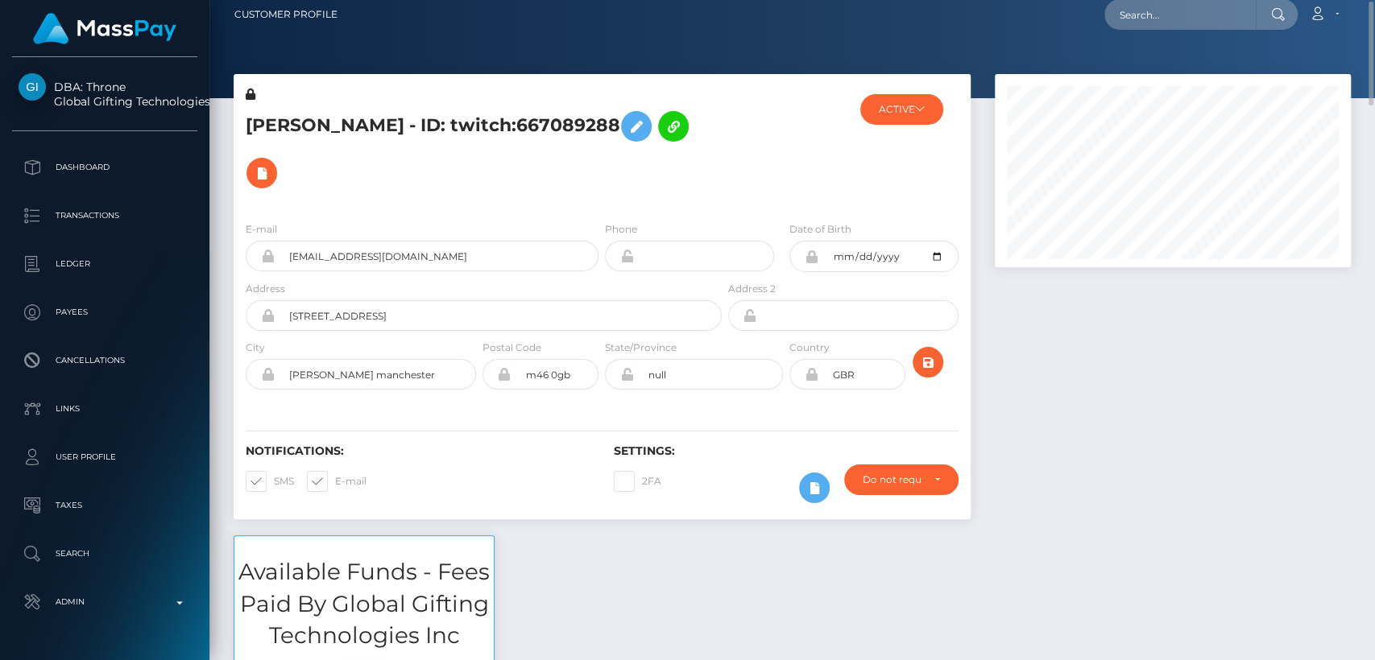
scroll to position [193, 356]
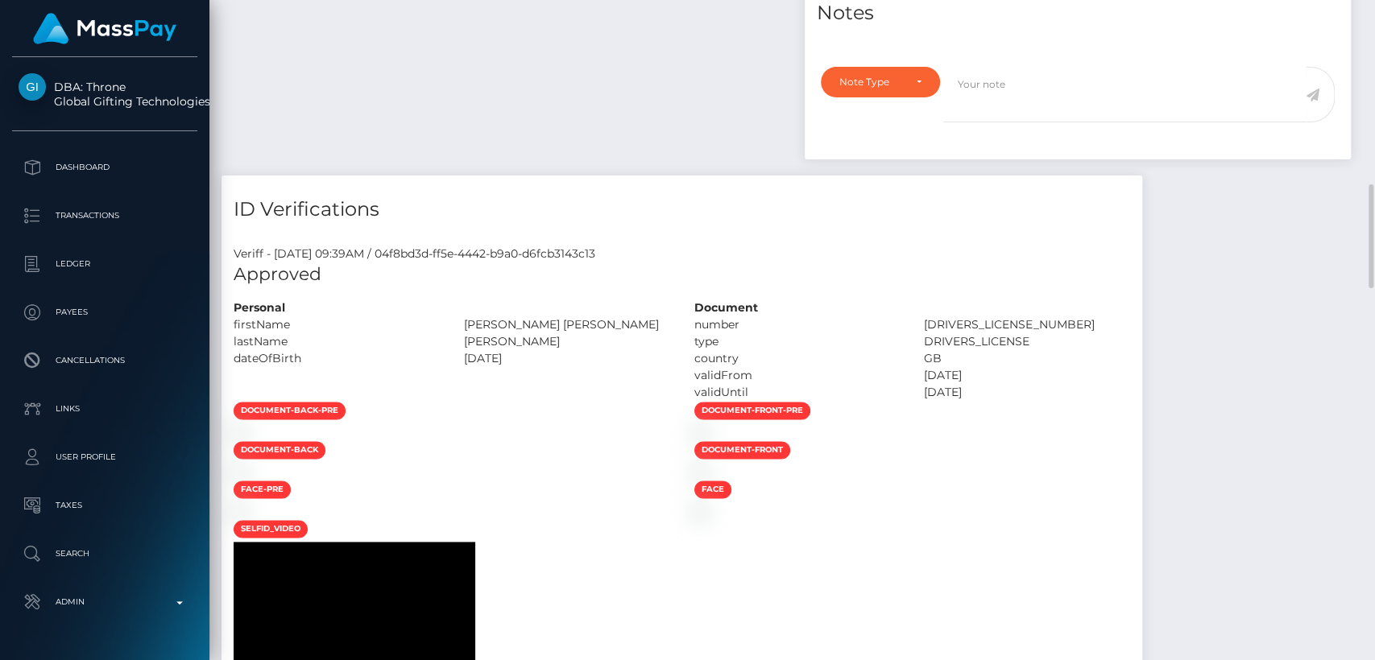
click at [475, 176] on div "ID Verifications" at bounding box center [681, 200] width 921 height 48
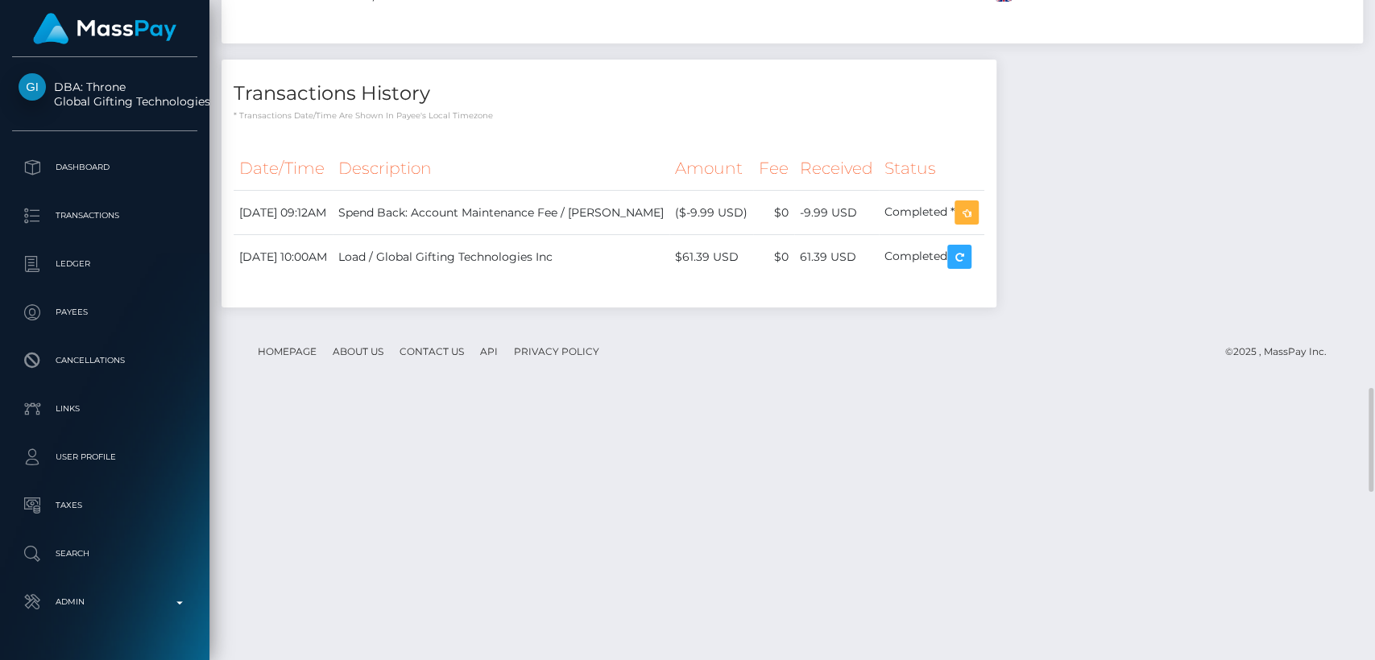
scroll to position [2459, 0]
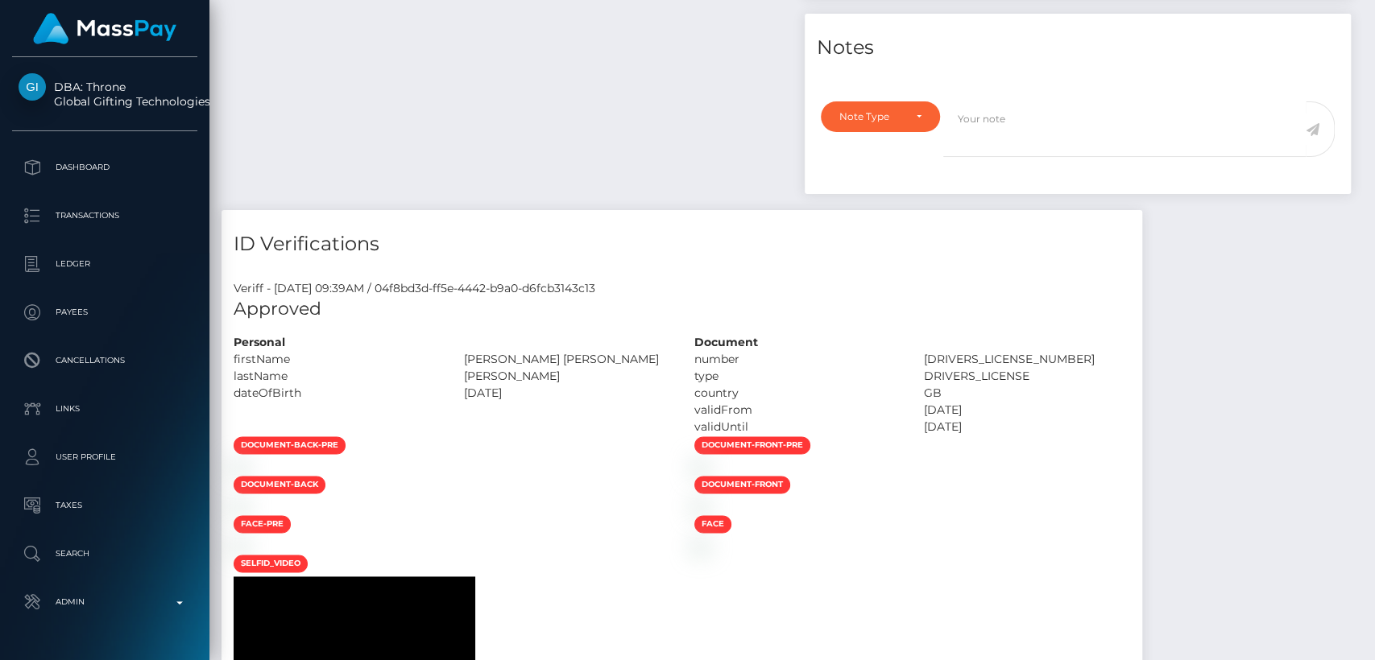
scroll to position [0, 0]
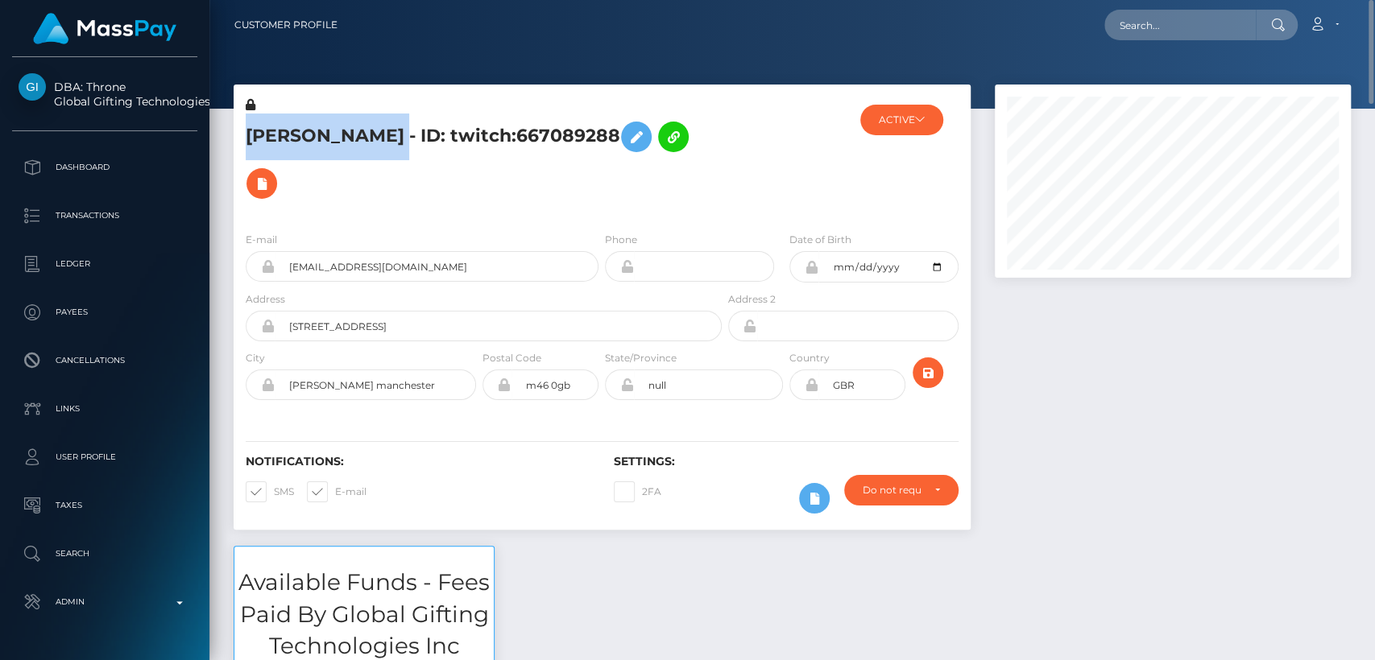
drag, startPoint x: 453, startPoint y: 130, endPoint x: 250, endPoint y: 140, distance: 204.0
click at [250, 140] on h5 "DONNA MARIE SLATER - ID: twitch:667089288" at bounding box center [479, 160] width 467 height 93
copy h5 "[PERSON_NAME]"
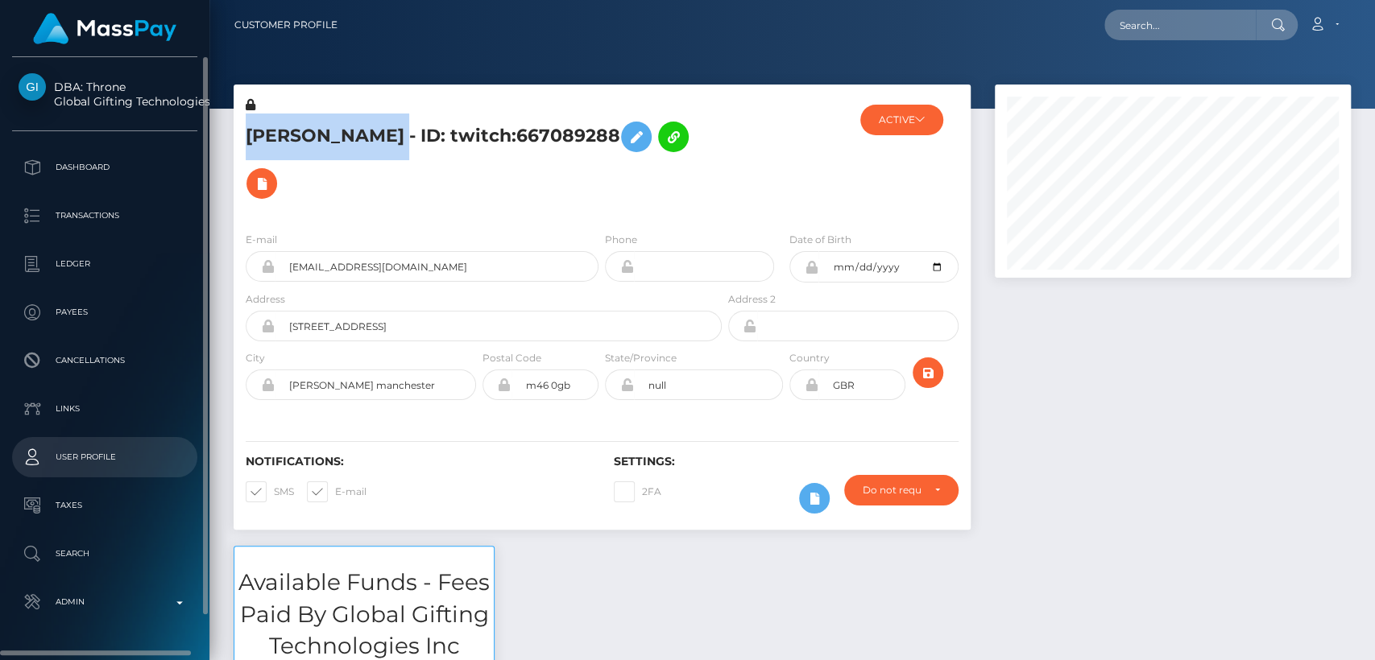
scroll to position [45, 0]
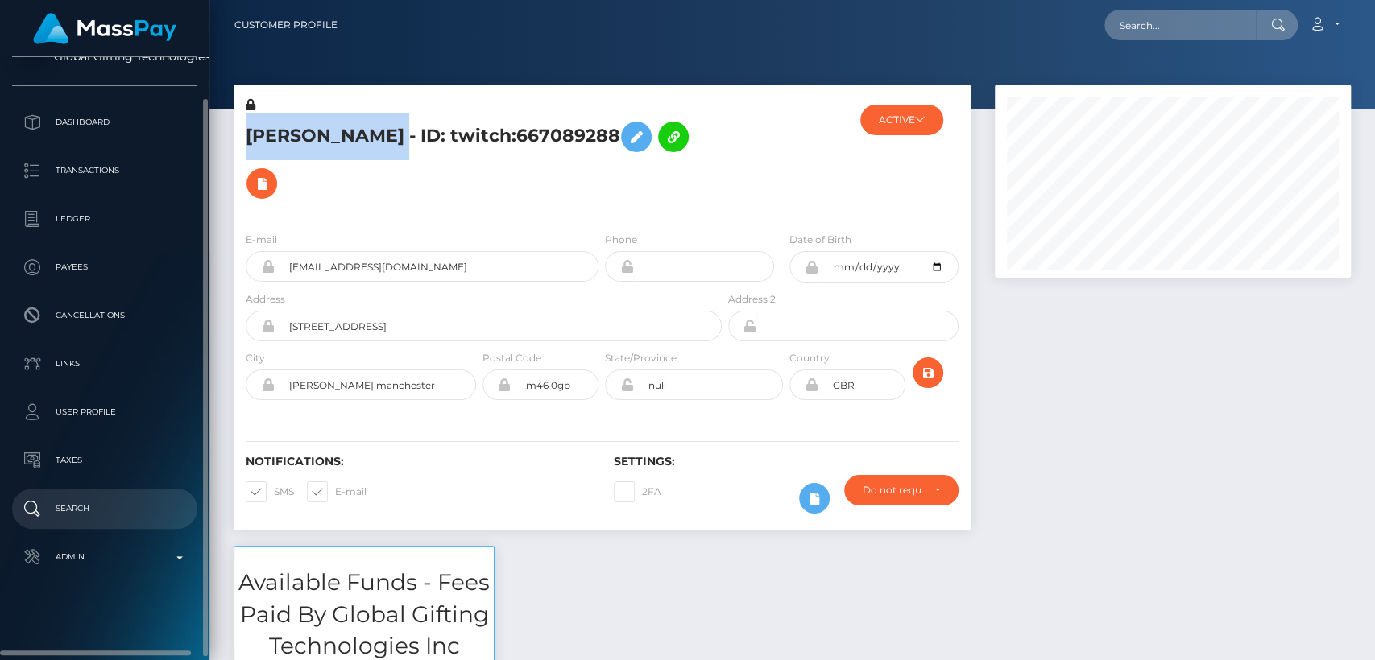
click at [64, 511] on p "Search" at bounding box center [105, 509] width 172 height 24
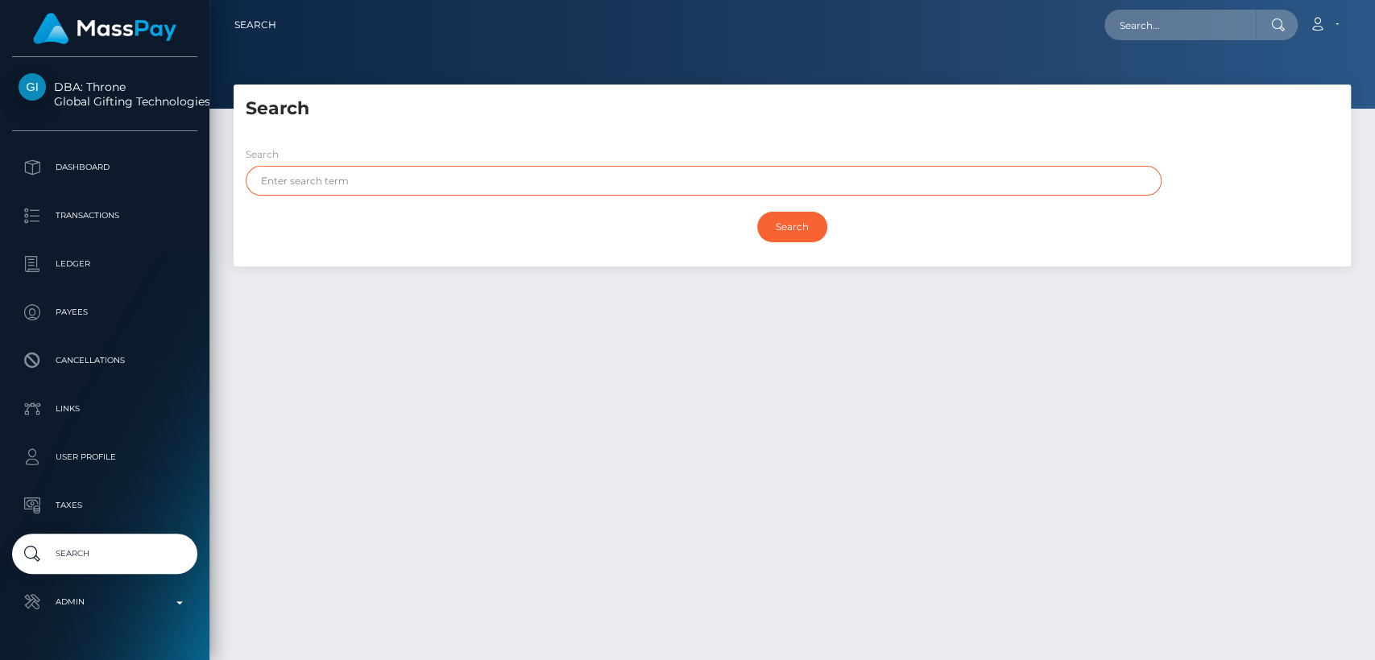
click at [482, 182] on input "text" at bounding box center [704, 181] width 916 height 30
paste input "[PERSON_NAME]"
drag, startPoint x: 482, startPoint y: 182, endPoint x: 304, endPoint y: 176, distance: 178.1
click at [304, 176] on input "[PERSON_NAME]" at bounding box center [704, 181] width 916 height 30
type input "[PERSON_NAME]"
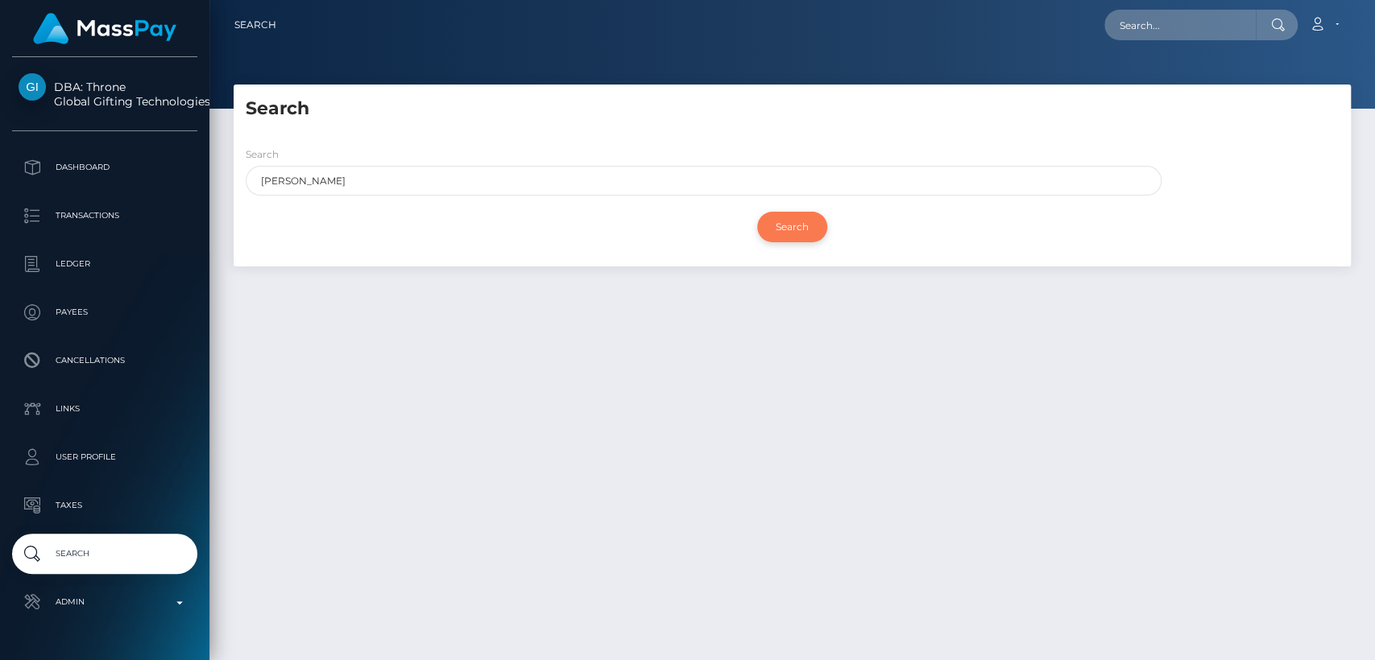
click at [825, 226] on input "Search" at bounding box center [792, 227] width 70 height 31
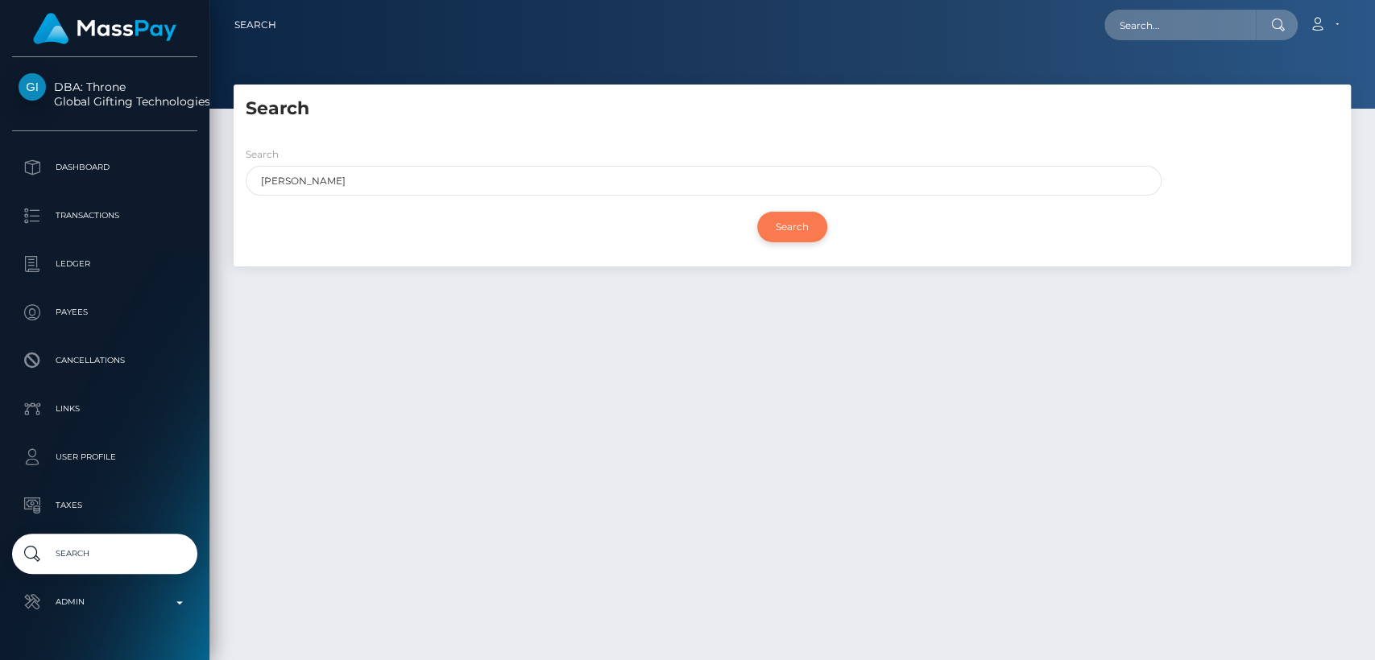
click at [825, 226] on input "Search" at bounding box center [792, 227] width 70 height 31
click at [788, 230] on input "Search" at bounding box center [792, 227] width 70 height 31
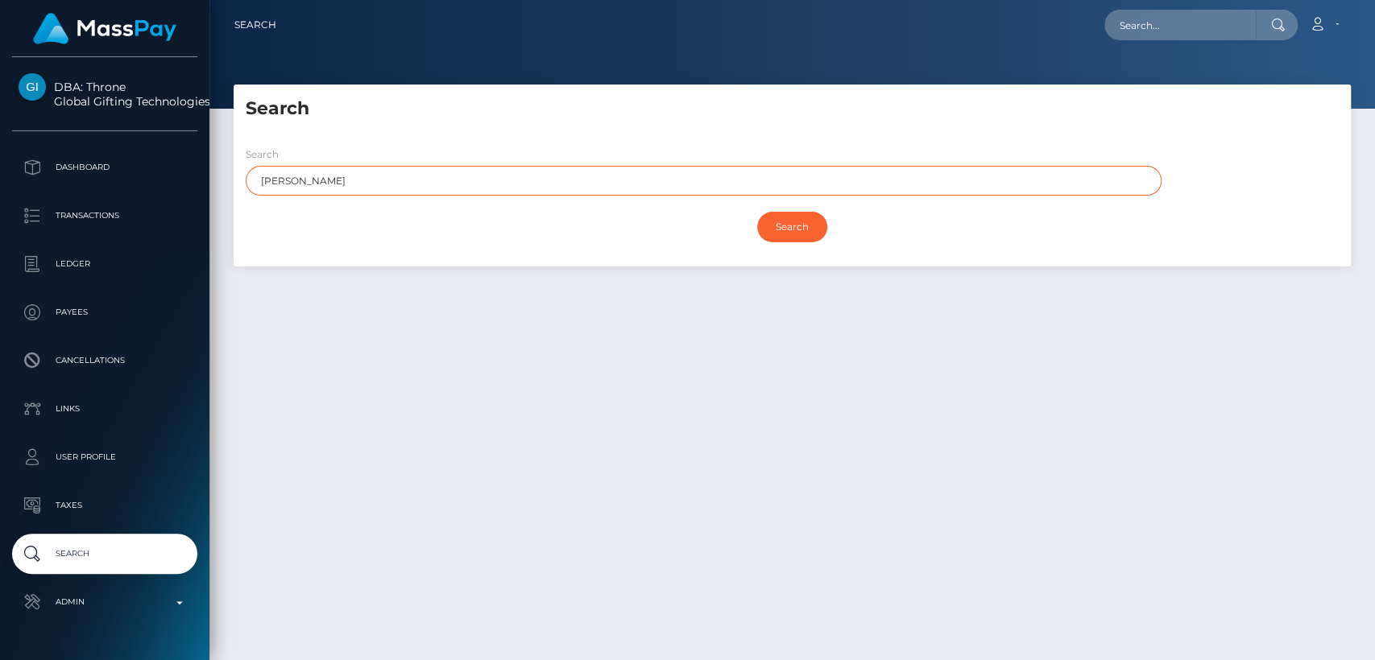
click at [772, 175] on input "[PERSON_NAME]" at bounding box center [704, 181] width 916 height 30
click at [757, 212] on input "Search" at bounding box center [792, 227] width 70 height 31
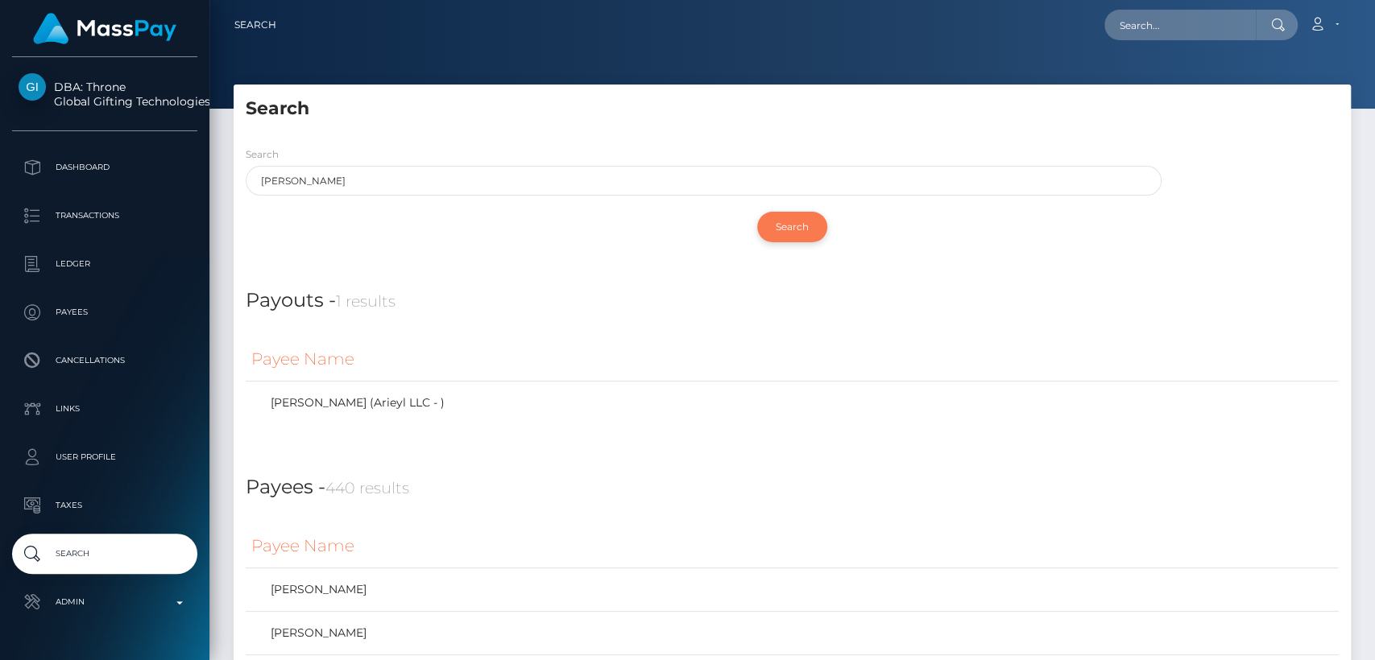
click at [791, 223] on input "Search" at bounding box center [792, 227] width 70 height 31
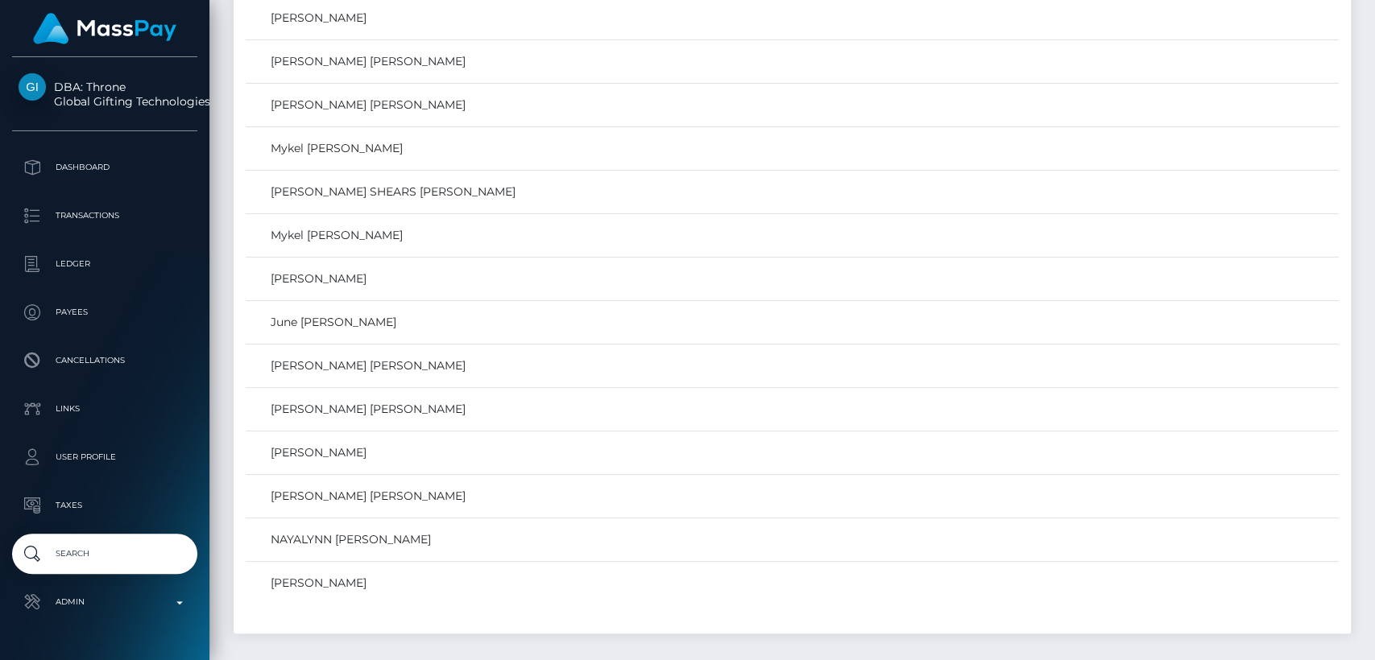
scroll to position [19129, 0]
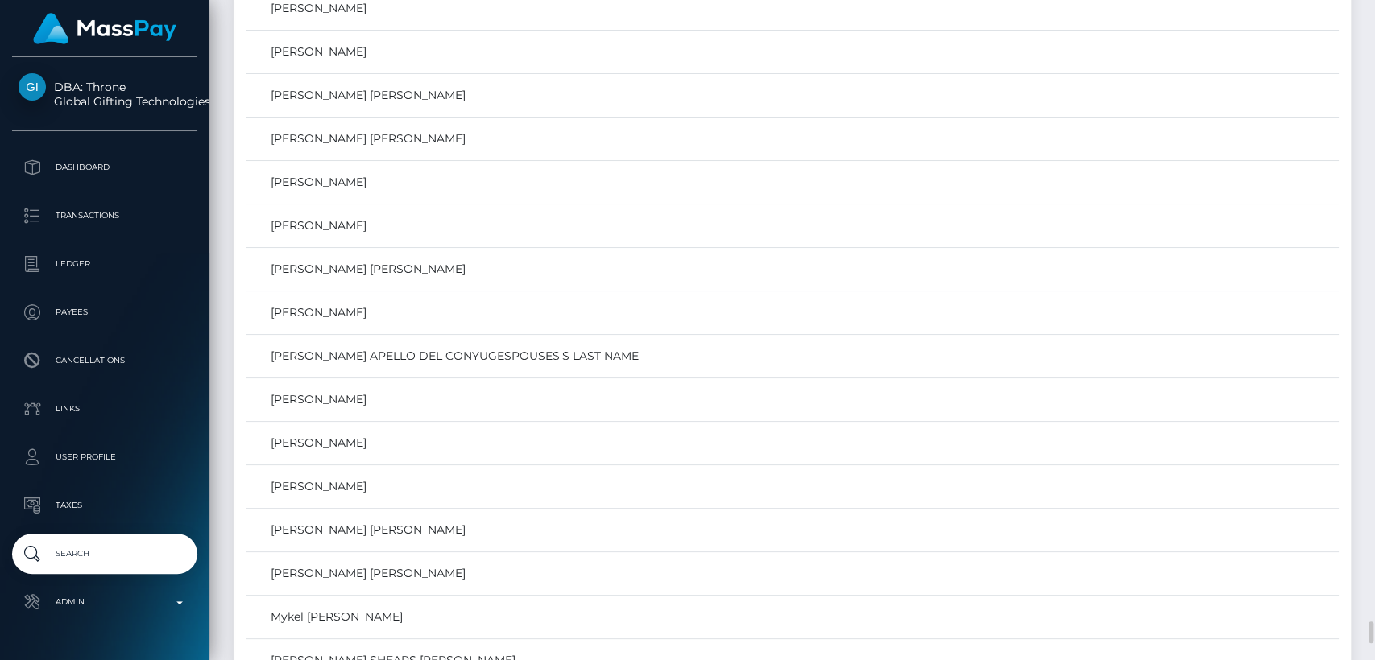
click at [930, 248] on td "[PERSON_NAME] [PERSON_NAME]" at bounding box center [792, 269] width 1093 height 43
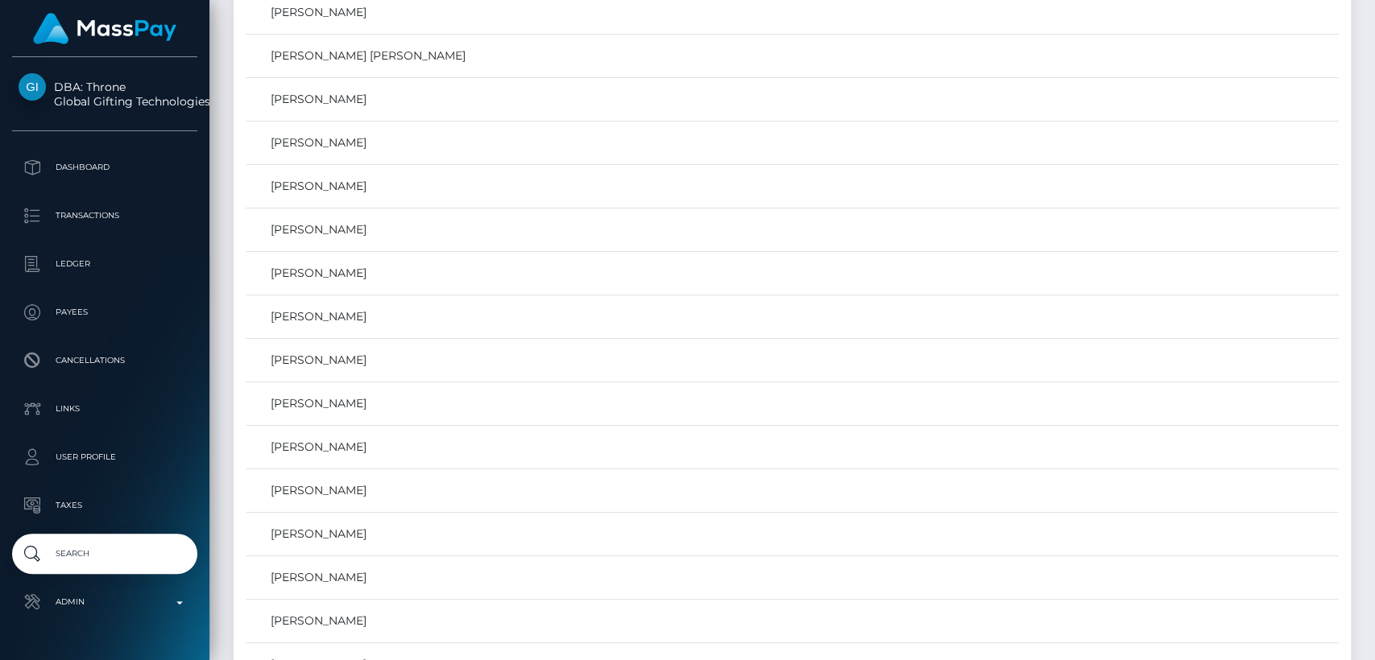
scroll to position [0, 0]
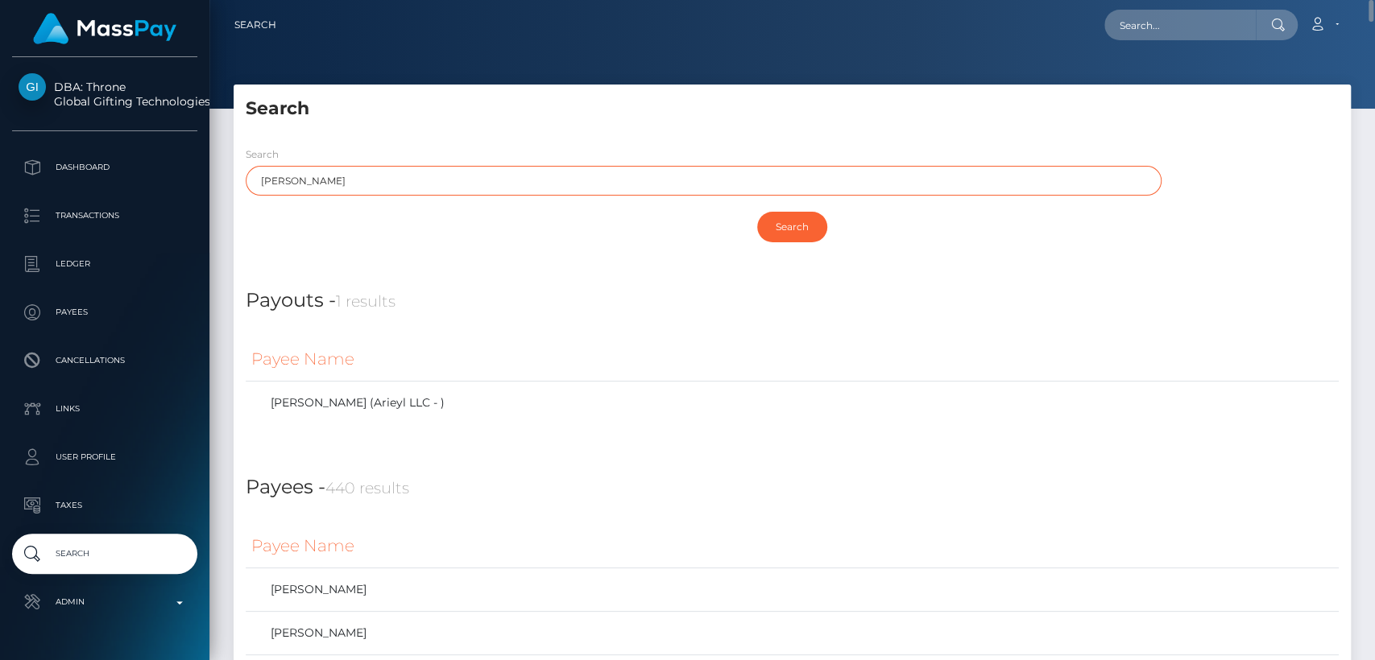
click at [279, 168] on input "[PERSON_NAME]" at bounding box center [704, 181] width 916 height 30
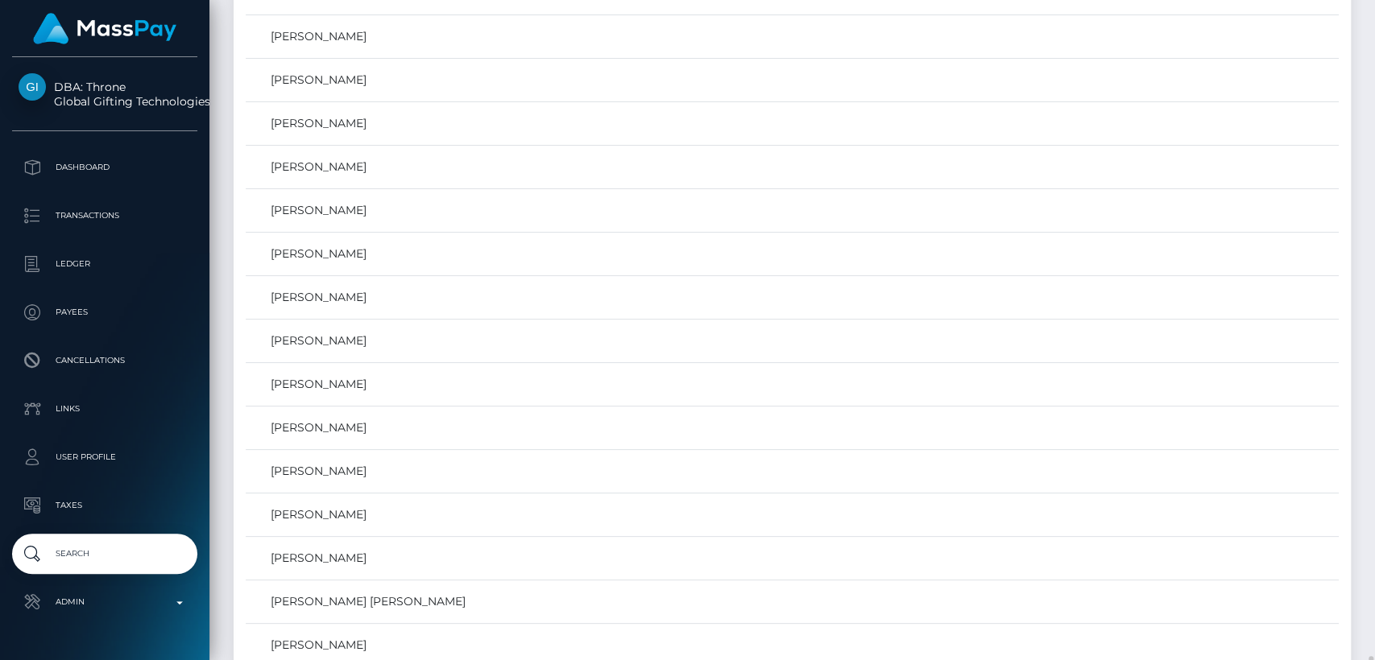
scroll to position [17499, 0]
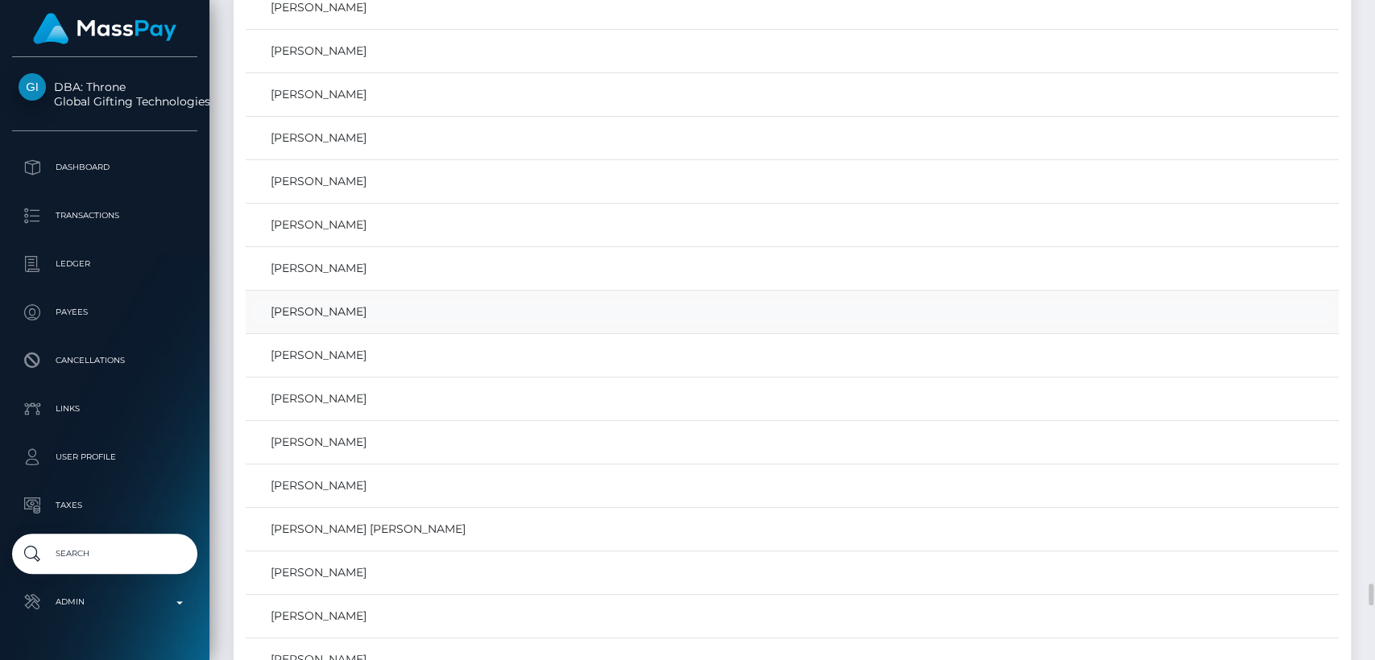
click at [374, 300] on link "DONNA MARIE SLATER" at bounding box center [792, 311] width 1082 height 23
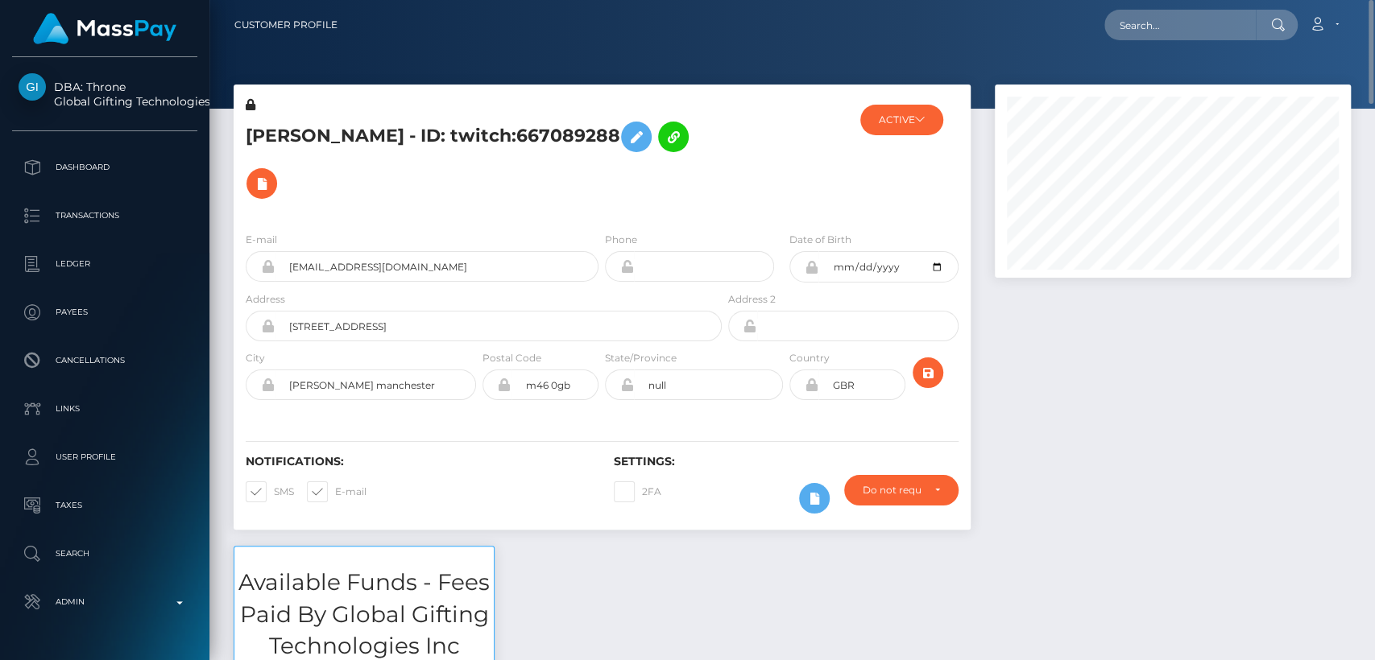
click at [469, 514] on div "Notifications: SMS E-mail" at bounding box center [418, 488] width 368 height 67
click at [279, 130] on h5 "[PERSON_NAME] - ID: twitch:667089288" at bounding box center [479, 160] width 467 height 93
copy h5 "[PERSON_NAME]"
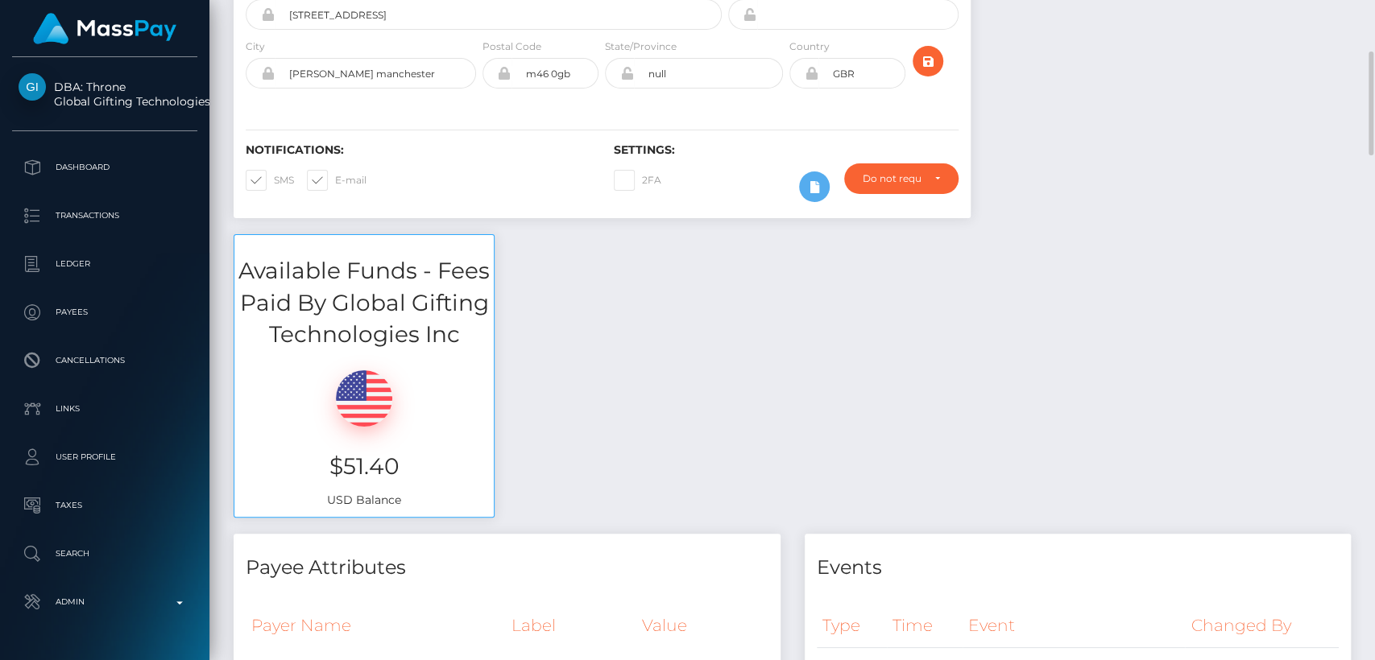
scroll to position [316, 0]
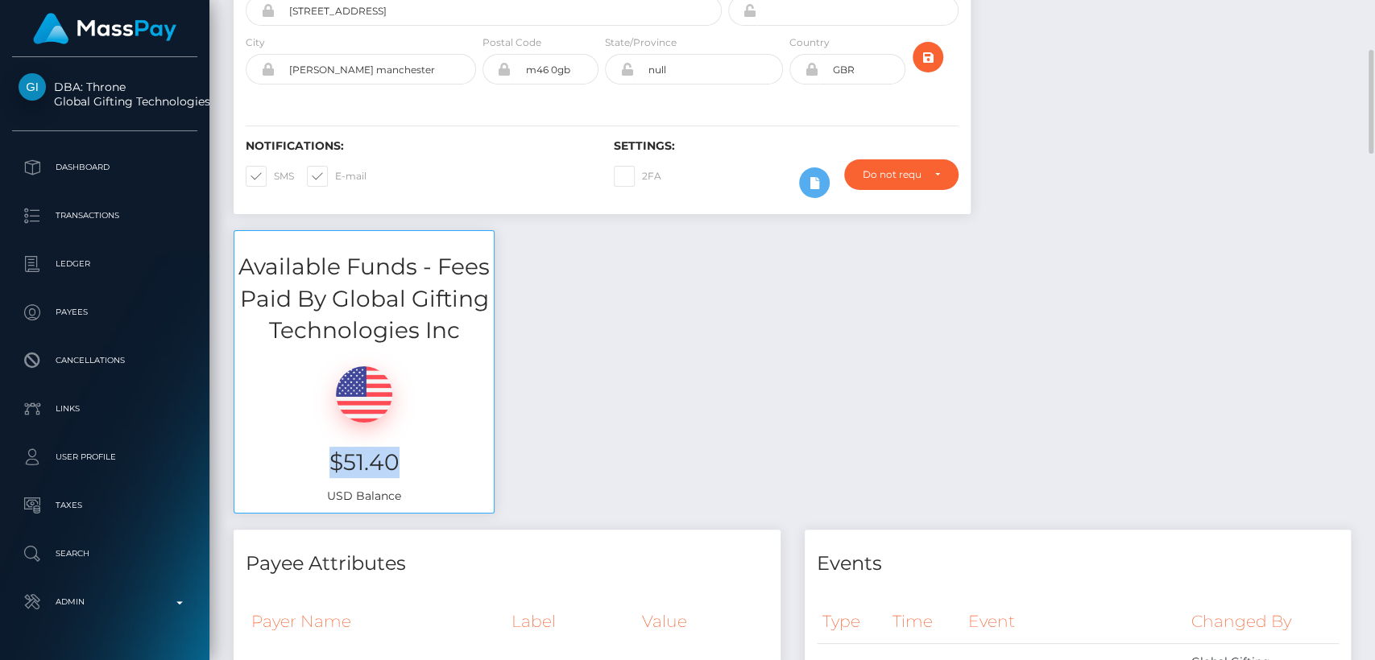
drag, startPoint x: 393, startPoint y: 457, endPoint x: 331, endPoint y: 449, distance: 62.4
click at [331, 449] on h3 "$51.40" at bounding box center [363, 462] width 235 height 31
copy h3 "$51.40"
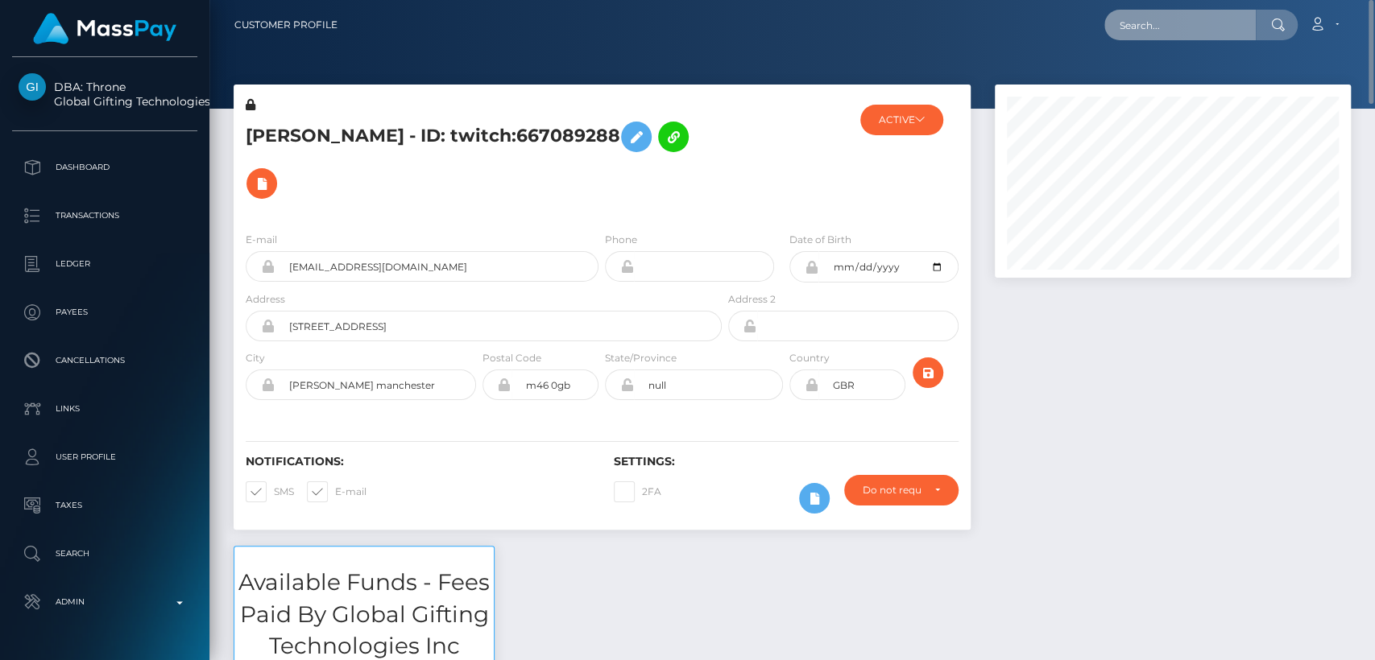
click at [1161, 16] on input "text" at bounding box center [1179, 25] width 151 height 31
paste input "[EMAIL_ADDRESS][DOMAIN_NAME]"
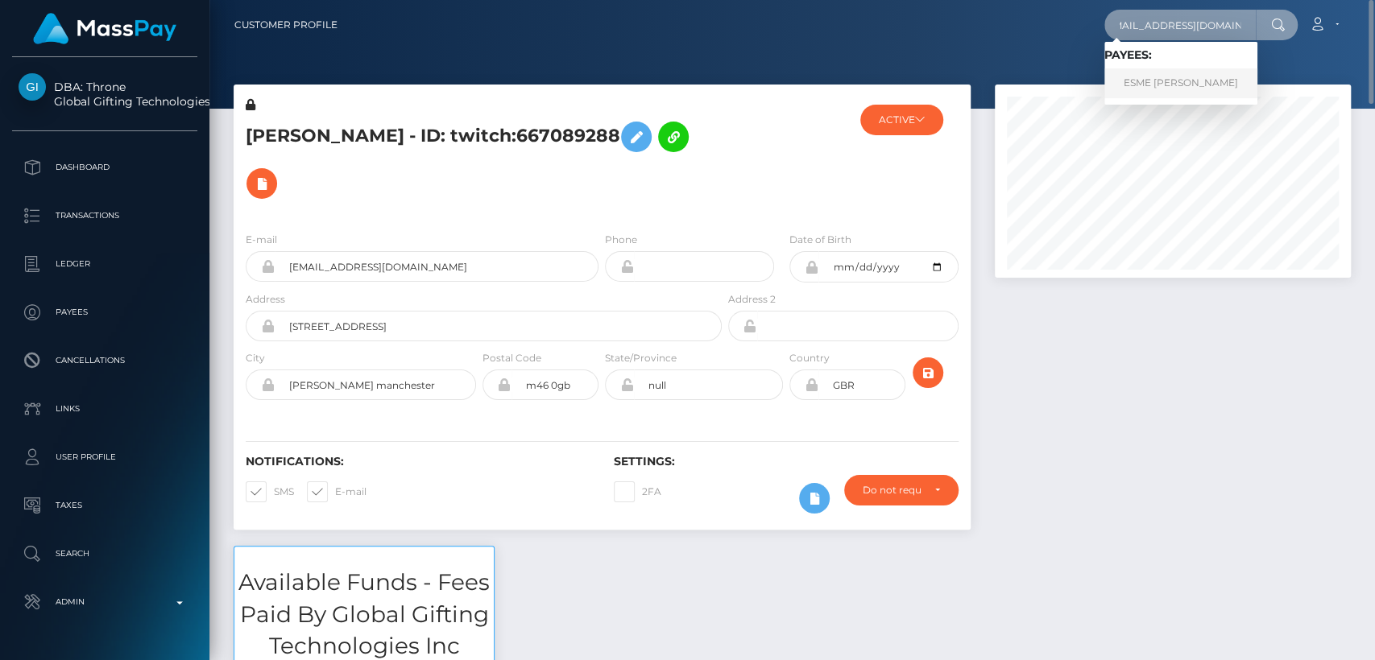
type input "[EMAIL_ADDRESS][DOMAIN_NAME]"
click at [1148, 87] on link "ESME JOY MATTHEWS" at bounding box center [1180, 83] width 153 height 30
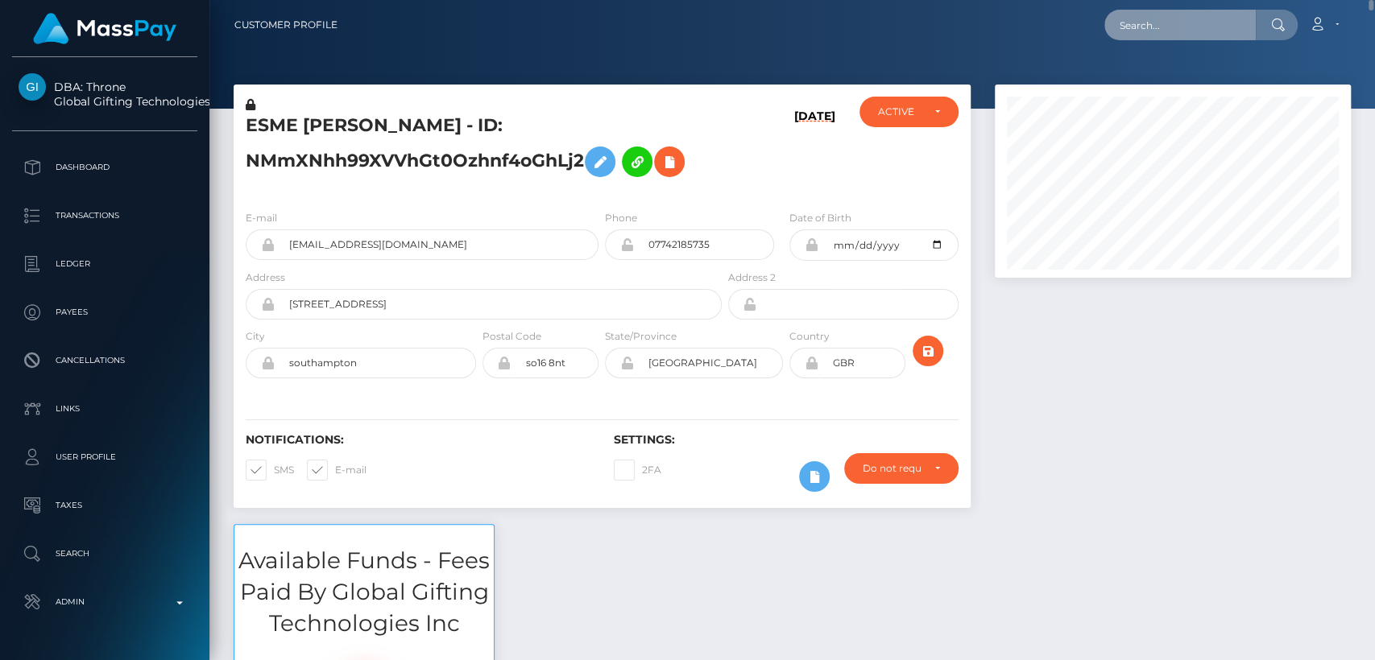
click at [1144, 25] on input "text" at bounding box center [1179, 25] width 151 height 31
paste input "corkersgroundcare@yahoo.com"
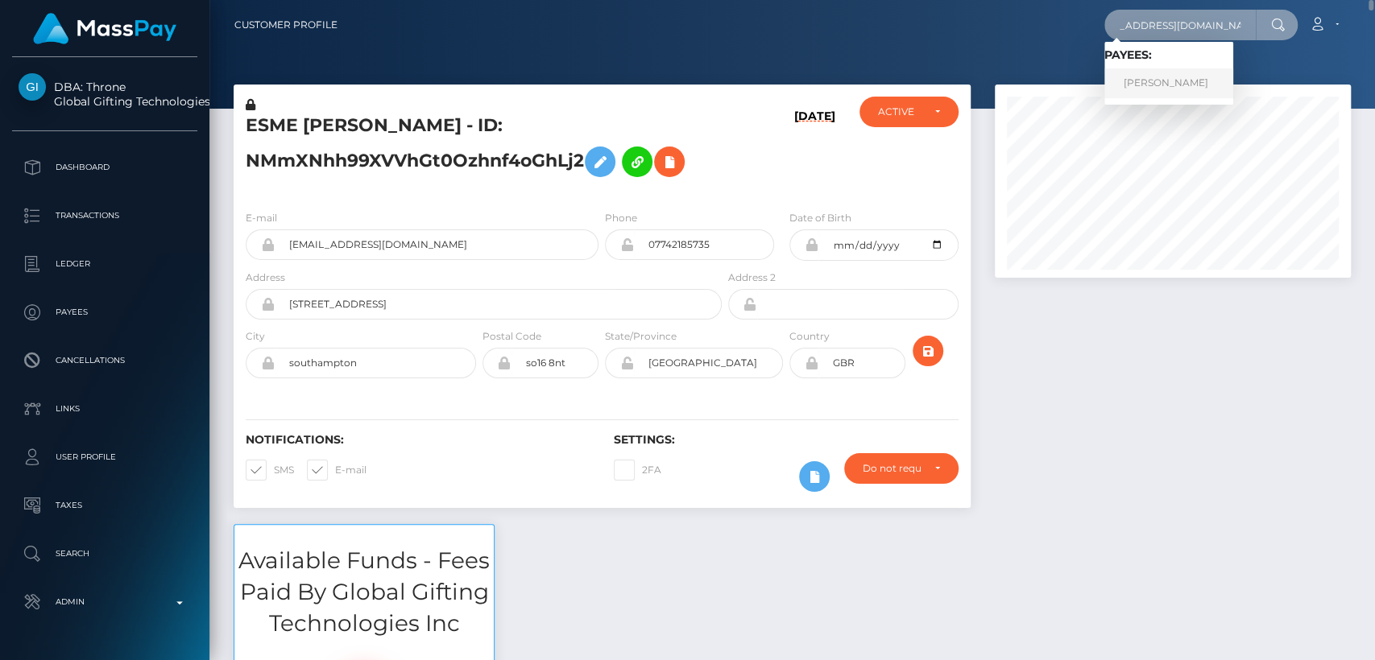
type input "corkersgroundcare@yahoo.com"
click at [1171, 76] on link "BENJAMIN ROBERT CORKER" at bounding box center [1168, 83] width 129 height 30
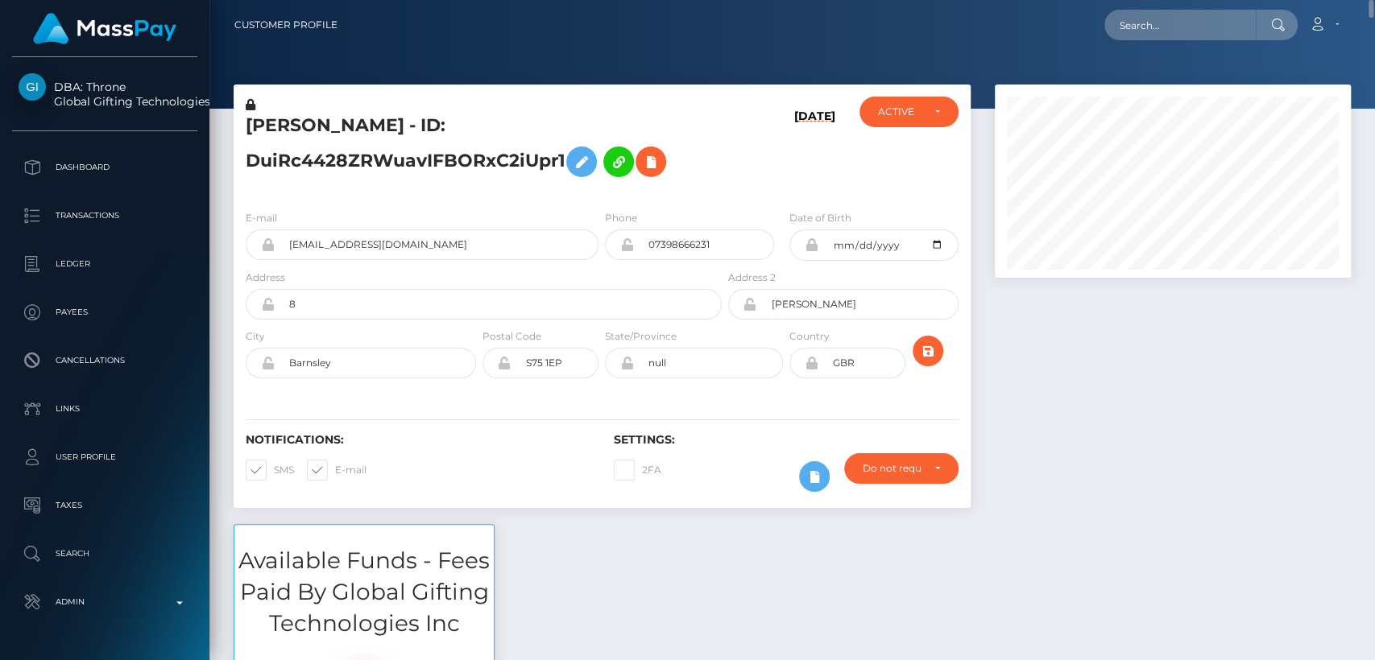
click at [296, 112] on div "BENJAMIN ROBERT CORKER - ID: DuiRc4428ZRWuavIFBORxC2iUpr1" at bounding box center [479, 147] width 491 height 101
click at [302, 136] on h5 "BENJAMIN ROBERT CORKER - ID: DuiRc4428ZRWuavIFBORxC2iUpr1" at bounding box center [479, 150] width 467 height 72
copy h5 "BENJAMIN"
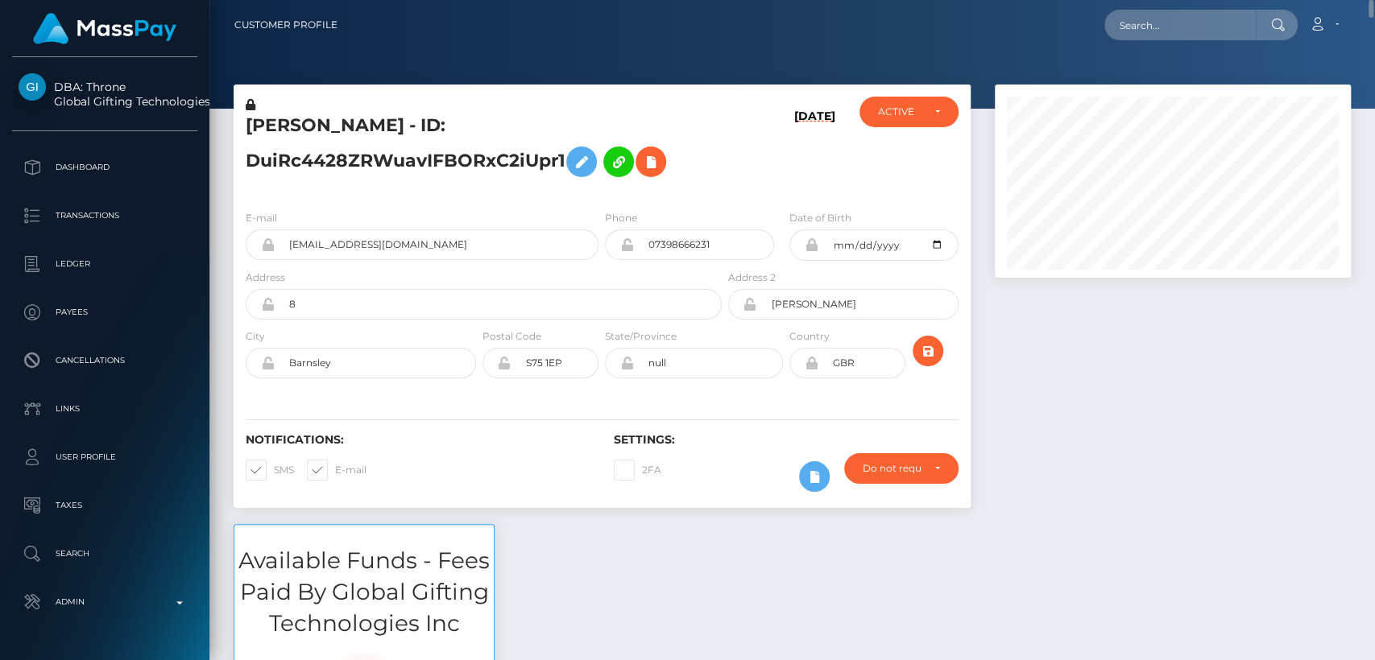
click at [1164, 47] on nav "Customer Profile Loading... Loading... Account" at bounding box center [791, 25] width 1165 height 50
click at [1156, 28] on input "text" at bounding box center [1179, 25] width 151 height 31
paste input "goddessjadenx@gmail.com"
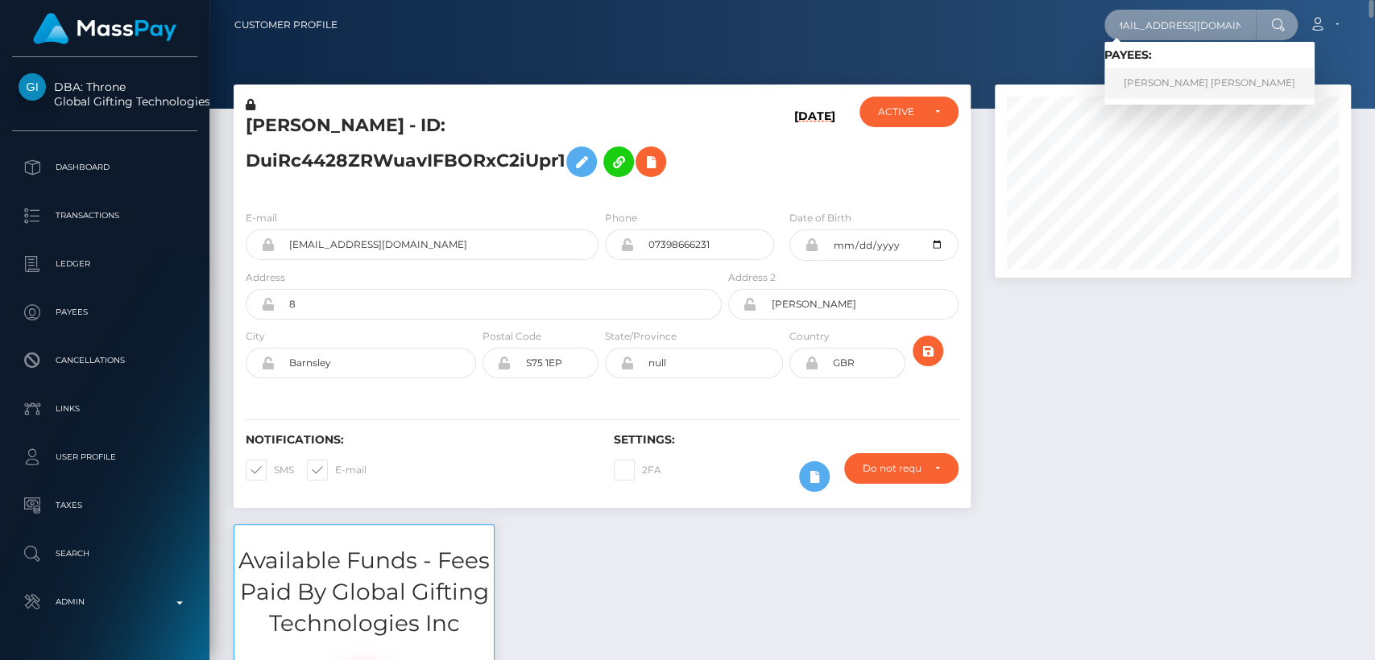
type input "goddessjadenx@gmail.com"
click at [1157, 82] on link "JAYDEN LEE BAILEY" at bounding box center [1209, 83] width 210 height 30
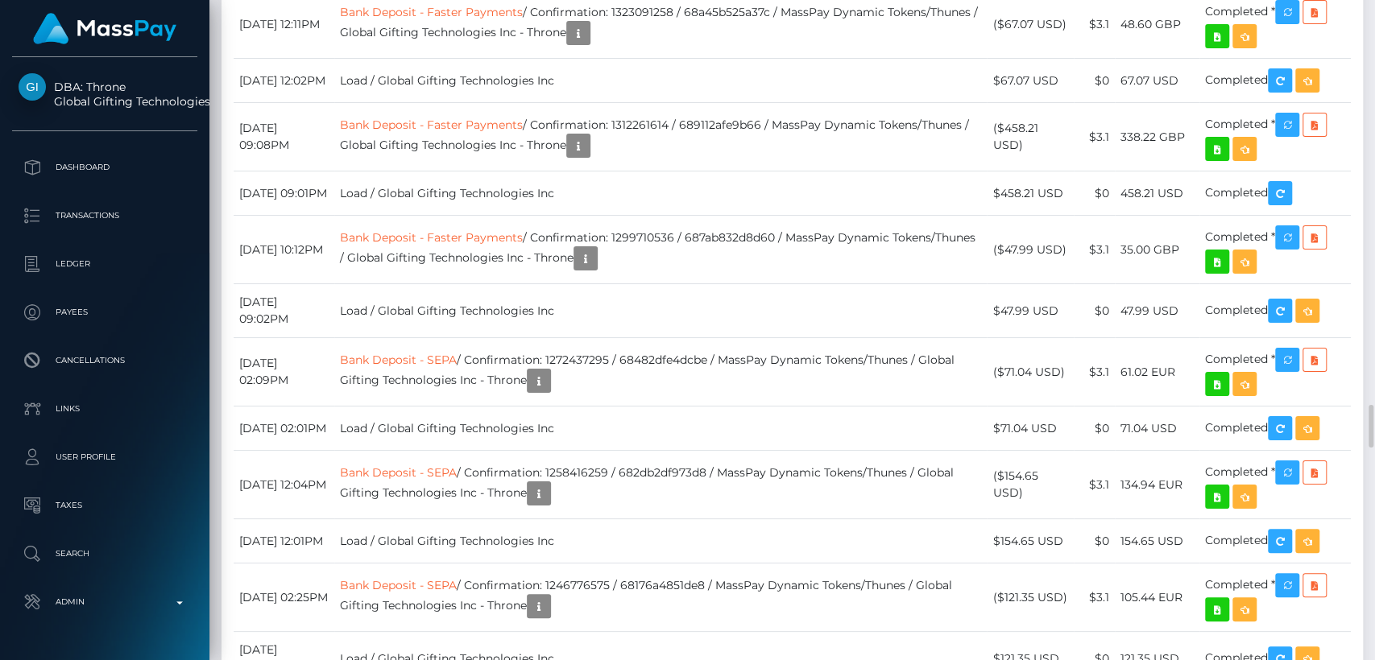
scroll to position [6208, 0]
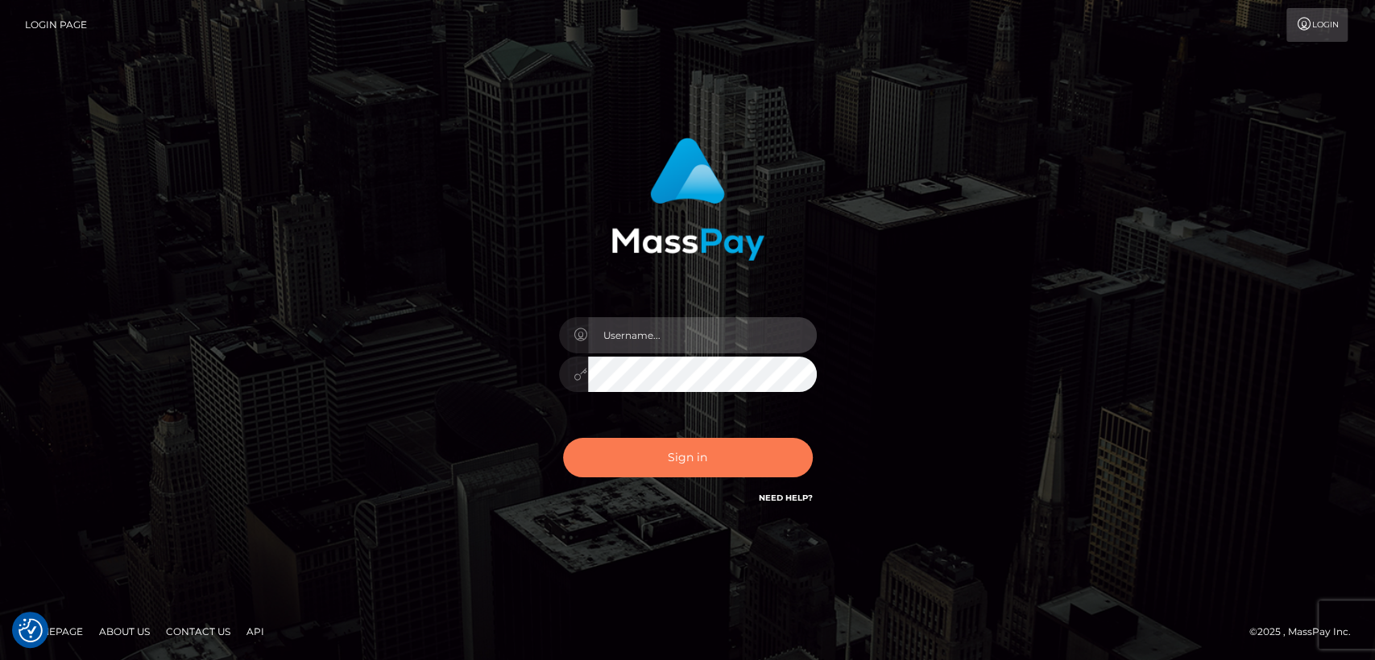
type input "[DOMAIN_NAME]"
click at [619, 471] on button "Sign in" at bounding box center [688, 457] width 250 height 39
type input "[DOMAIN_NAME]"
click at [619, 471] on button "Sign in" at bounding box center [688, 457] width 250 height 39
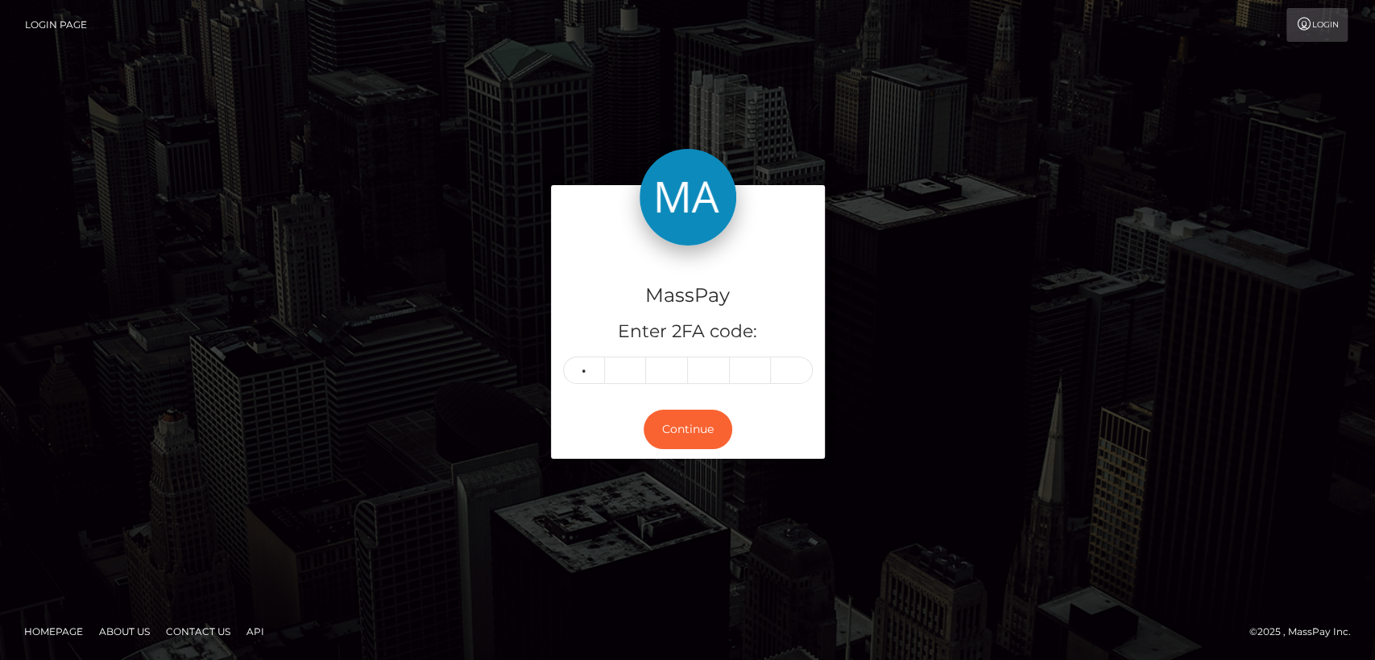
type input "7"
type input "9"
type input "0"
type input "3"
type input "2"
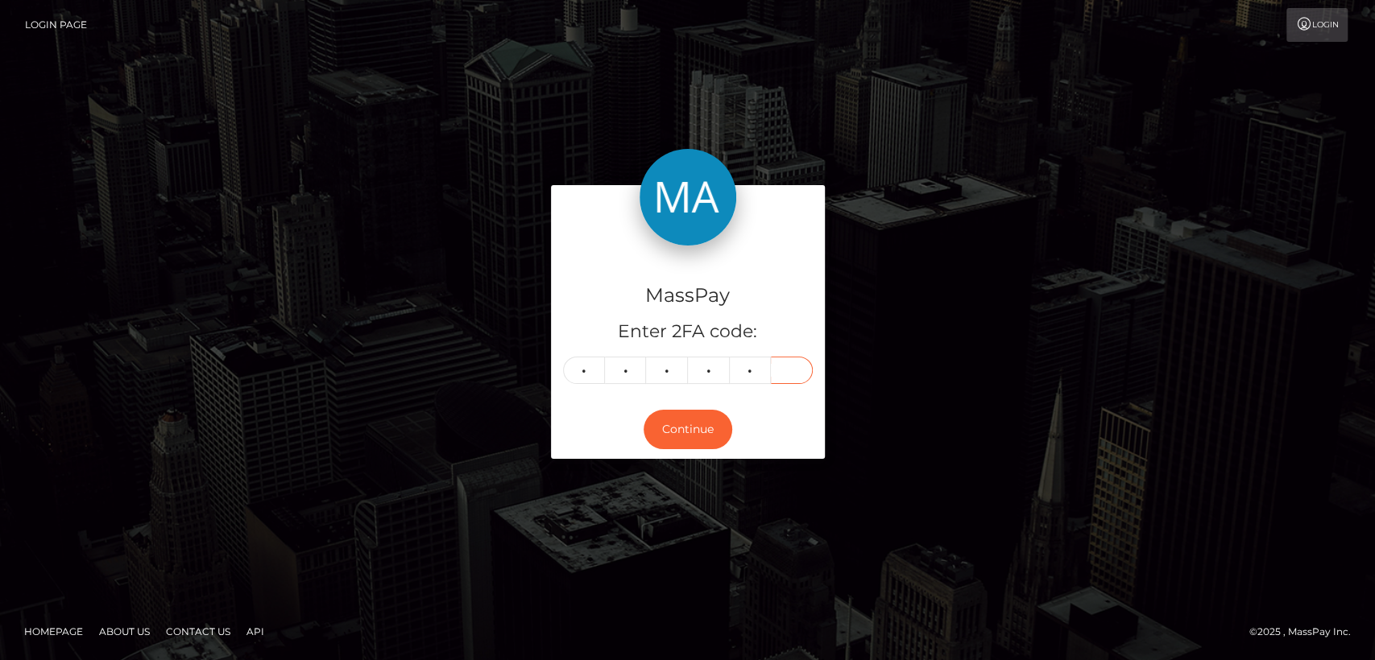
type input "8"
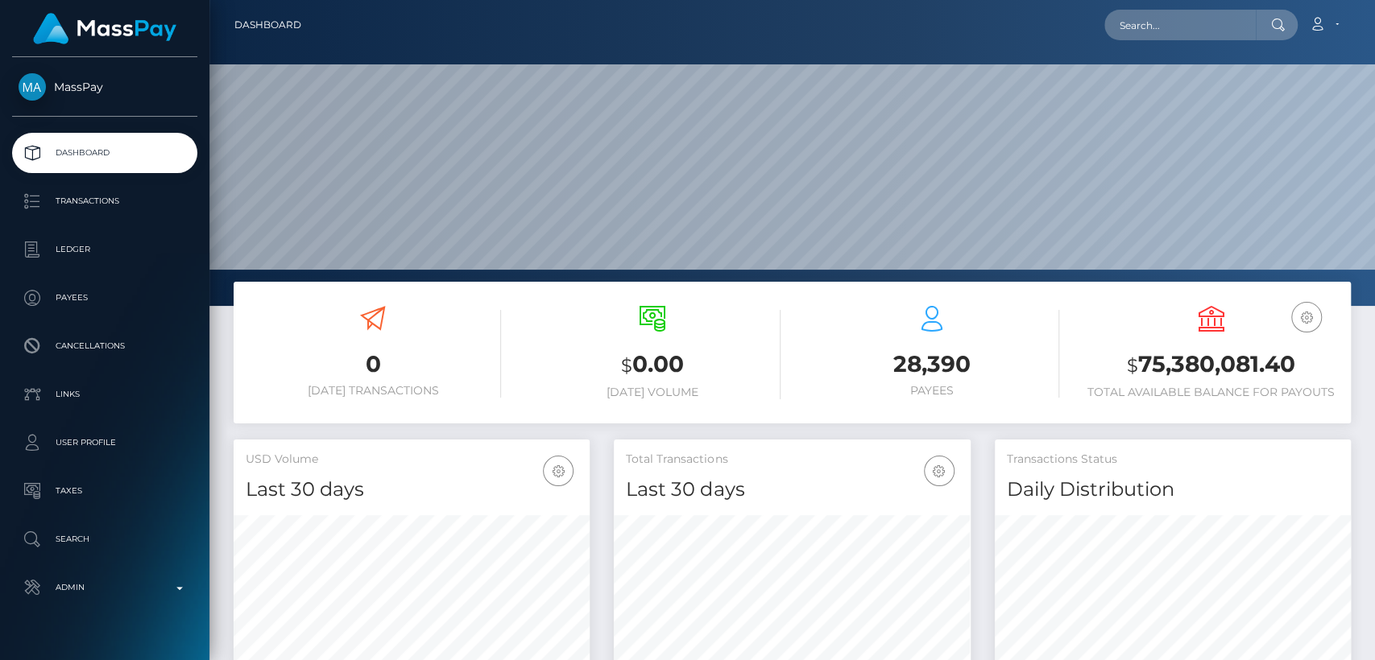
scroll to position [284, 356]
drag, startPoint x: 1168, startPoint y: 47, endPoint x: 1160, endPoint y: 24, distance: 23.9
click at [1160, 24] on nav "Dashboard Loading... Loading... Account Edit Profile" at bounding box center [791, 25] width 1165 height 50
click at [1160, 24] on input "text" at bounding box center [1179, 25] width 151 height 31
paste input "[EMAIL_ADDRESS][DOMAIN_NAME]"
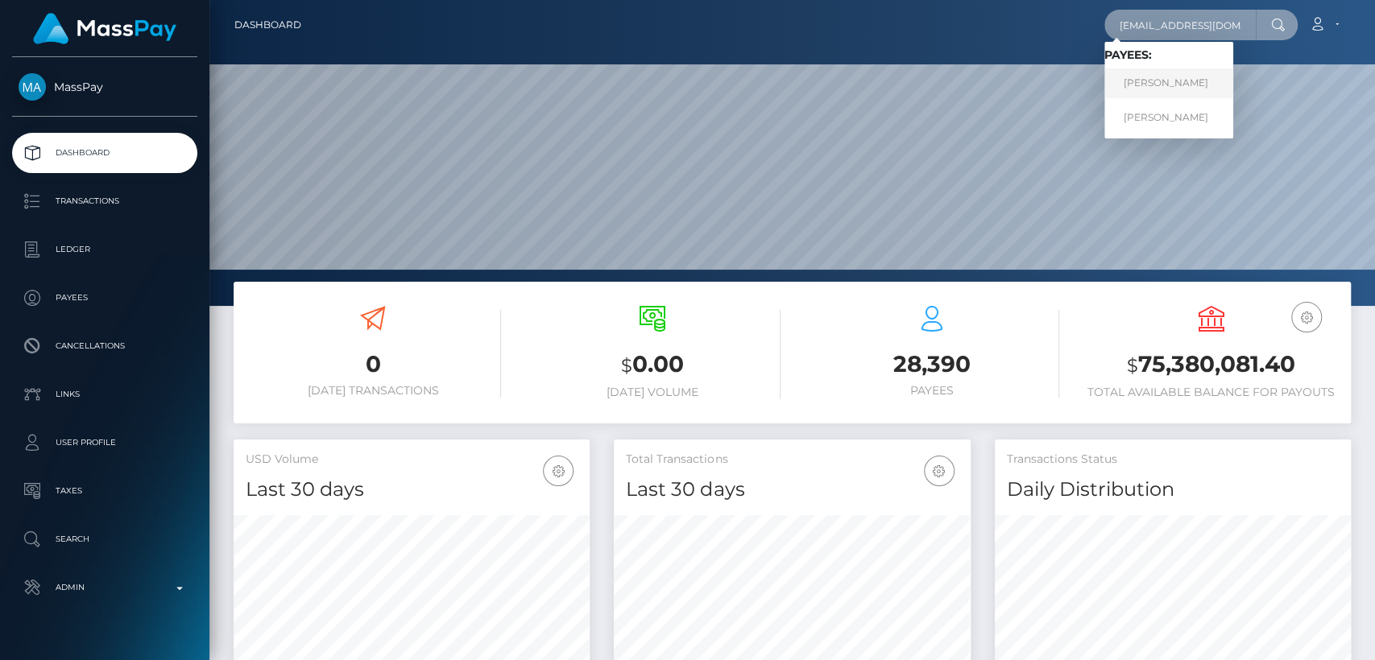
type input "[EMAIL_ADDRESS][DOMAIN_NAME]"
click at [1153, 84] on link "VICTORIA VADIMOVNA KULMANAKOVA" at bounding box center [1168, 83] width 129 height 30
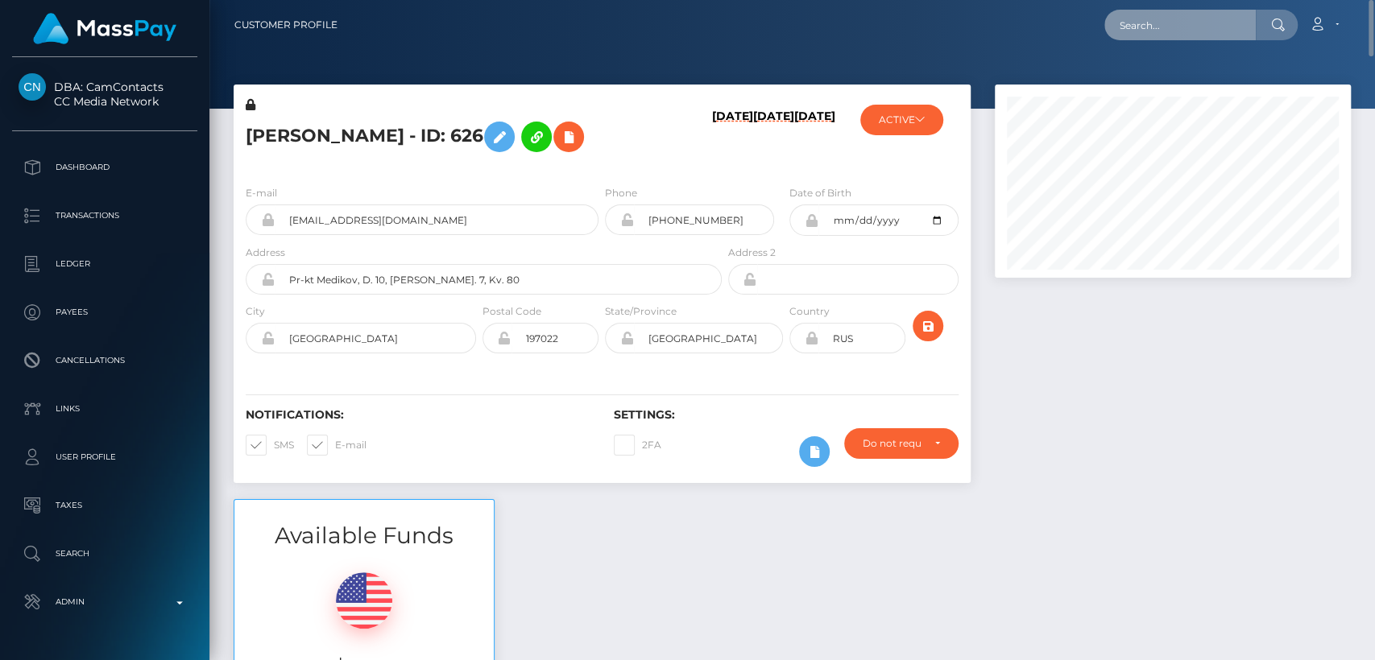
click at [1119, 21] on input "text" at bounding box center [1179, 25] width 151 height 31
paste input "[EMAIL_ADDRESS][DOMAIN_NAME]"
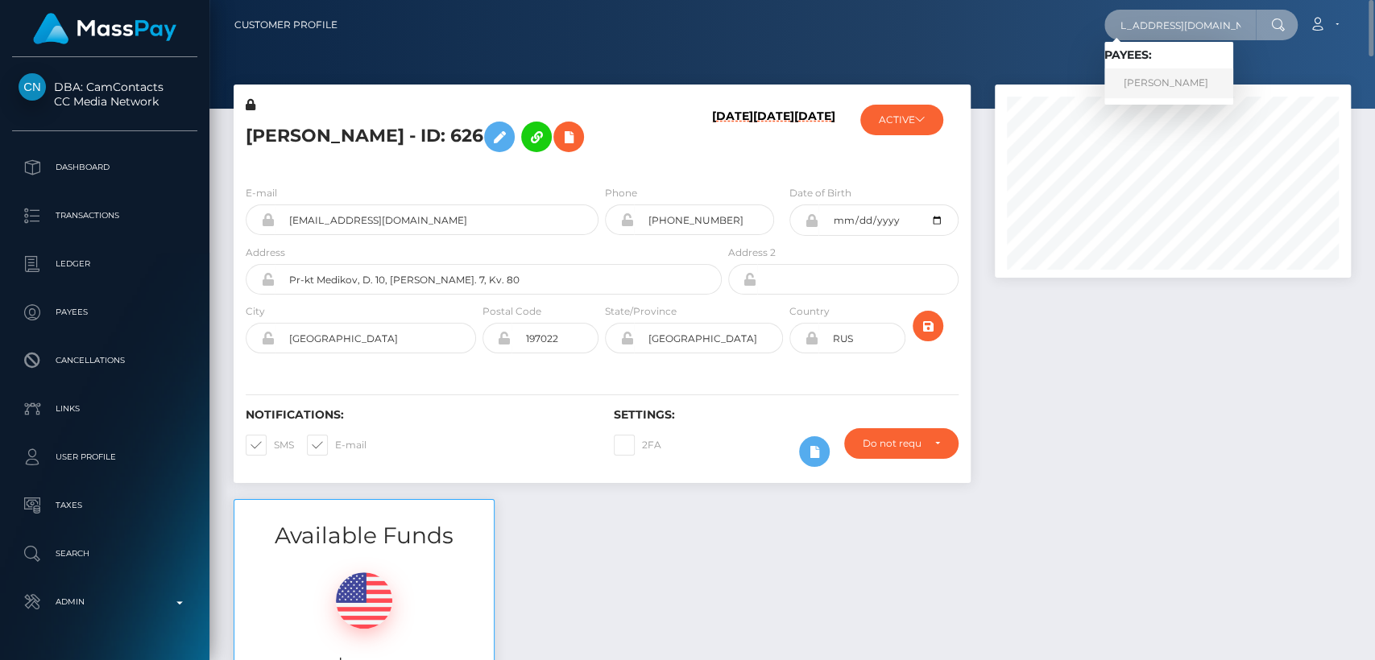
type input "[EMAIL_ADDRESS][DOMAIN_NAME]"
click at [1198, 95] on link "STEPHANIE R TOBIAS" at bounding box center [1168, 83] width 129 height 30
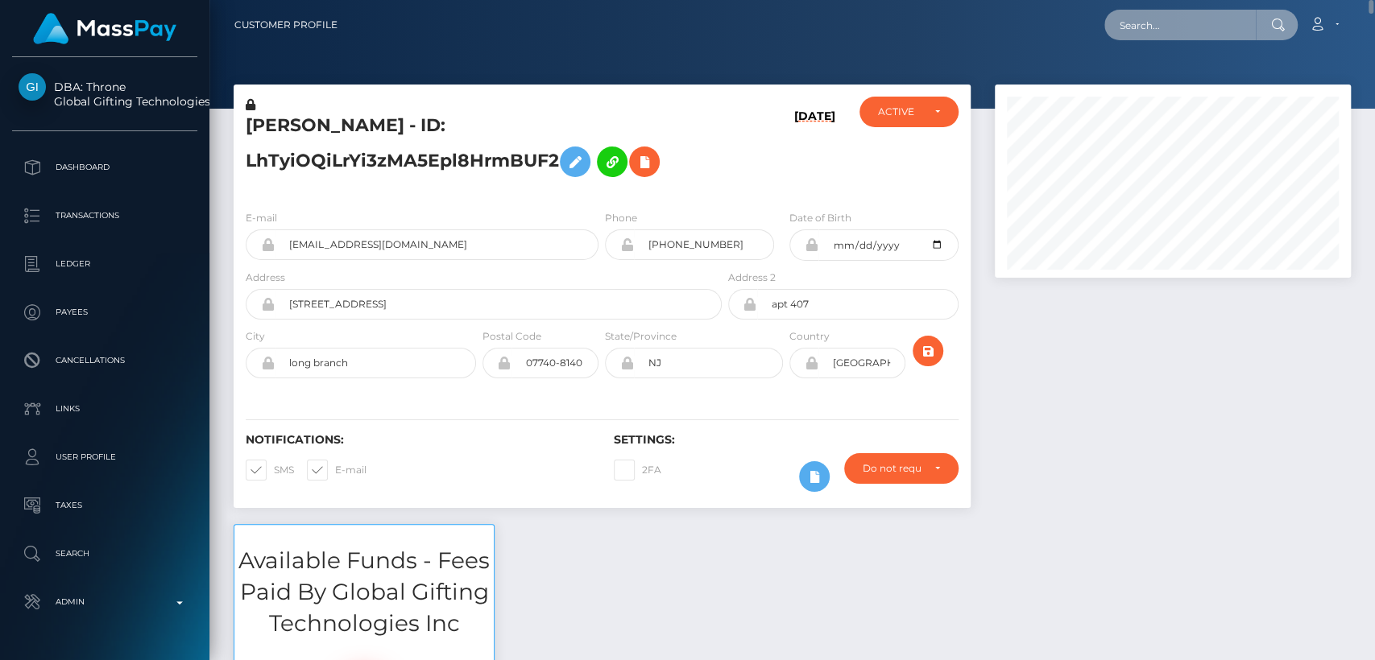
click at [1183, 25] on input "text" at bounding box center [1179, 25] width 151 height 31
paste input "[EMAIL_ADDRESS][DOMAIN_NAME]"
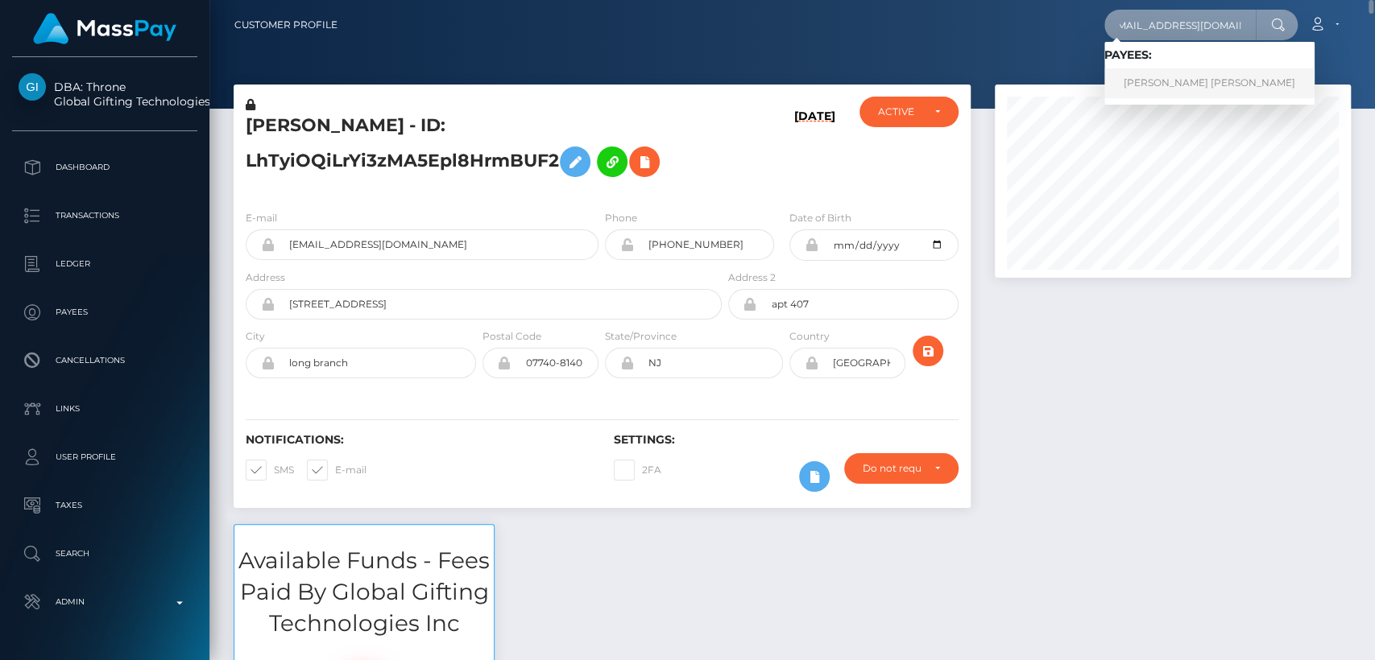
type input "[EMAIL_ADDRESS][DOMAIN_NAME]"
click at [1156, 85] on link "ALEJANDRINA JASMINE RONDON" at bounding box center [1209, 83] width 210 height 30
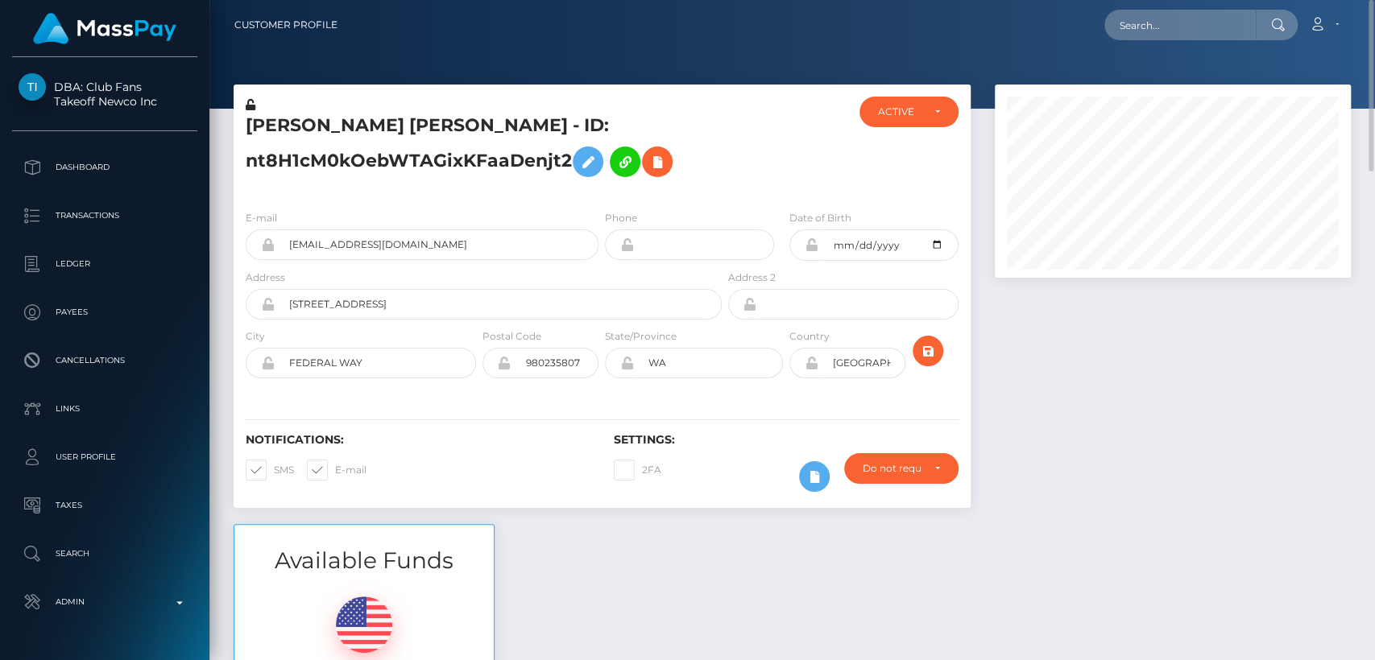
click at [303, 126] on h5 "[PERSON_NAME] [PERSON_NAME] - ID: nt8H1cM0kOebWTAGixKFaaDenjt2" at bounding box center [479, 150] width 467 height 72
click at [303, 126] on h5 "ALEJANDRINA JASMINE RONDON - ID: nt8H1cM0kOebWTAGixKFaaDenjt2" at bounding box center [479, 150] width 467 height 72
click at [312, 98] on div "ALEJANDRINA JASMINE RONDON - ID: nt8H1cM0kOebWTAGixKFaaDenjt2" at bounding box center [479, 147] width 491 height 101
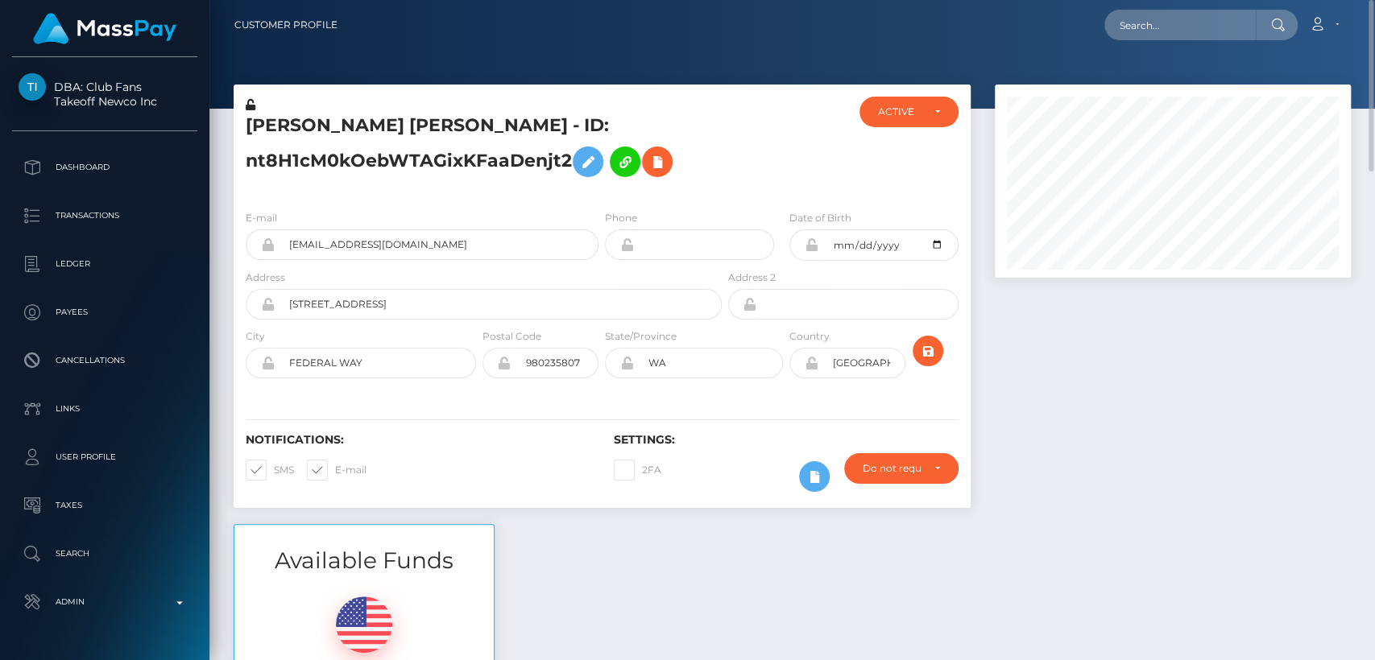
click at [312, 122] on h5 "ALEJANDRINA JASMINE RONDON - ID: nt8H1cM0kOebWTAGixKFaaDenjt2" at bounding box center [479, 150] width 467 height 72
copy h5 "ALEJANDRINA"
click at [1169, 14] on input "text" at bounding box center [1179, 25] width 151 height 31
paste input "missc6624@gmail.com"
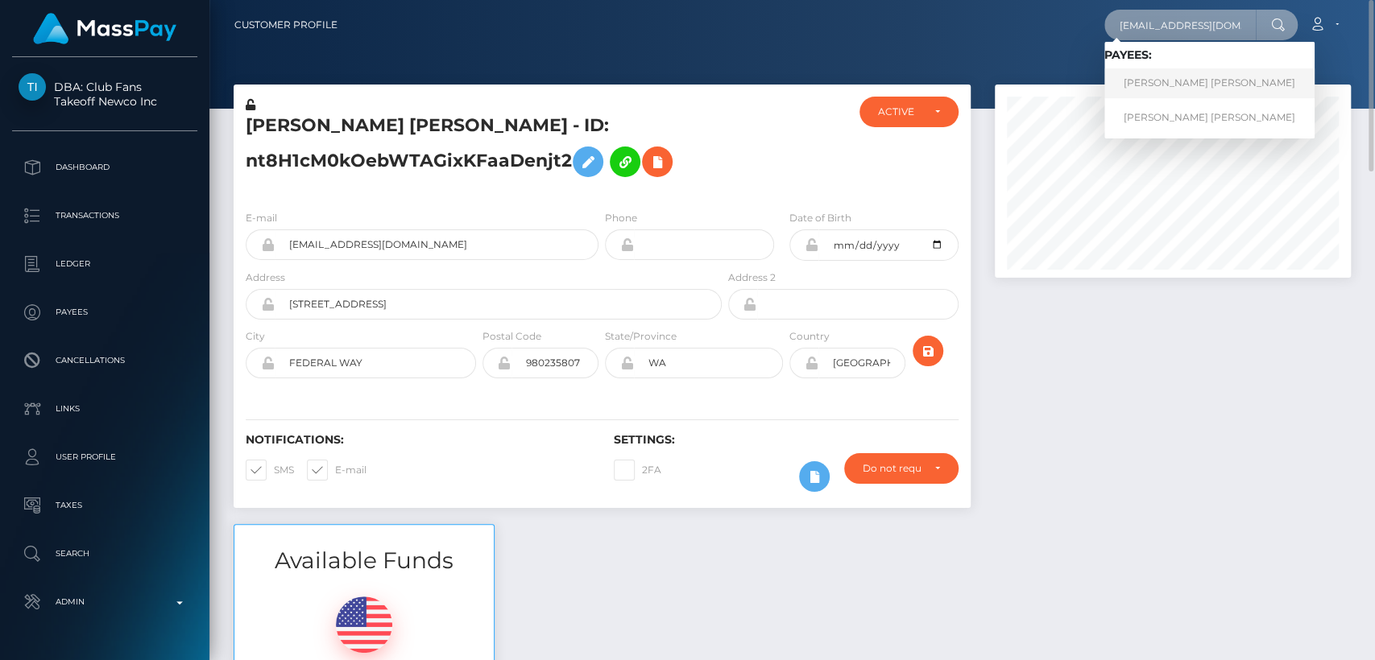
type input "missc6624@gmail.com"
click at [1180, 79] on link "Lauren Nicole Faricy" at bounding box center [1209, 83] width 210 height 30
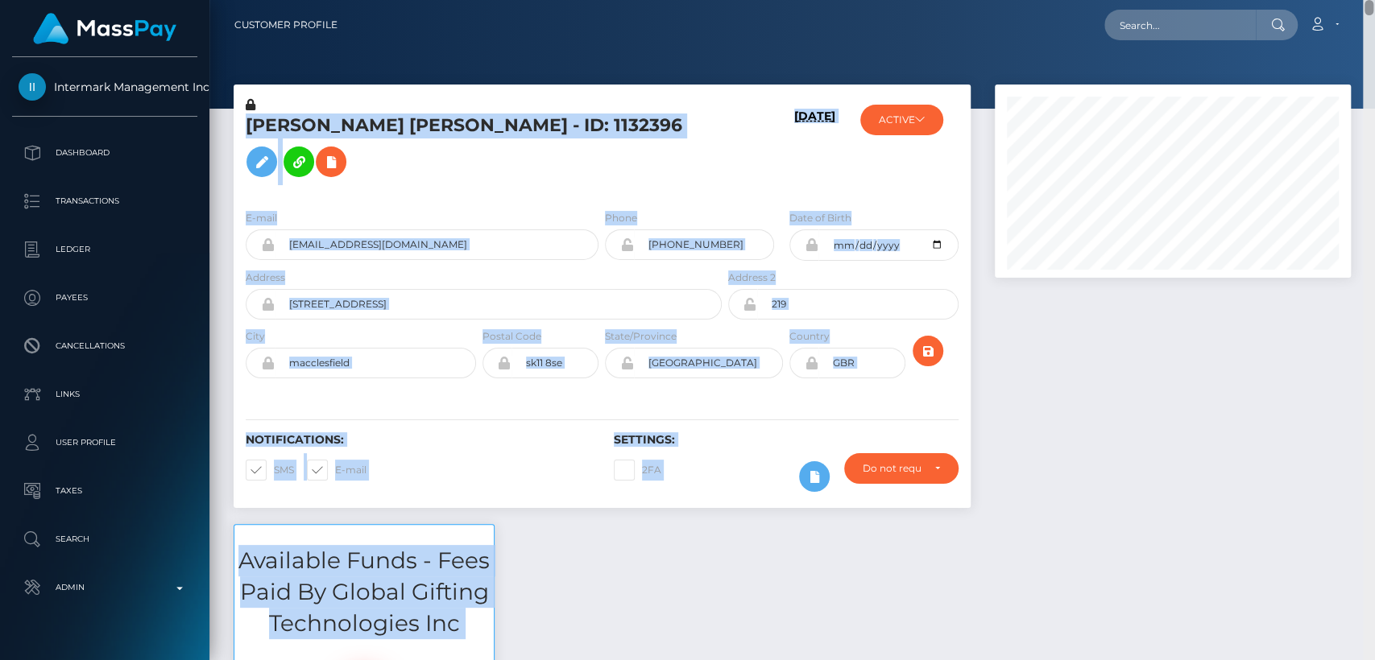
drag, startPoint x: 1370, startPoint y: 2, endPoint x: 1363, endPoint y: 242, distance: 239.3
click at [1363, 242] on div "Customer Profile Loading... Loading..." at bounding box center [791, 330] width 1165 height 660
click at [1355, 258] on div at bounding box center [1173, 305] width 380 height 440
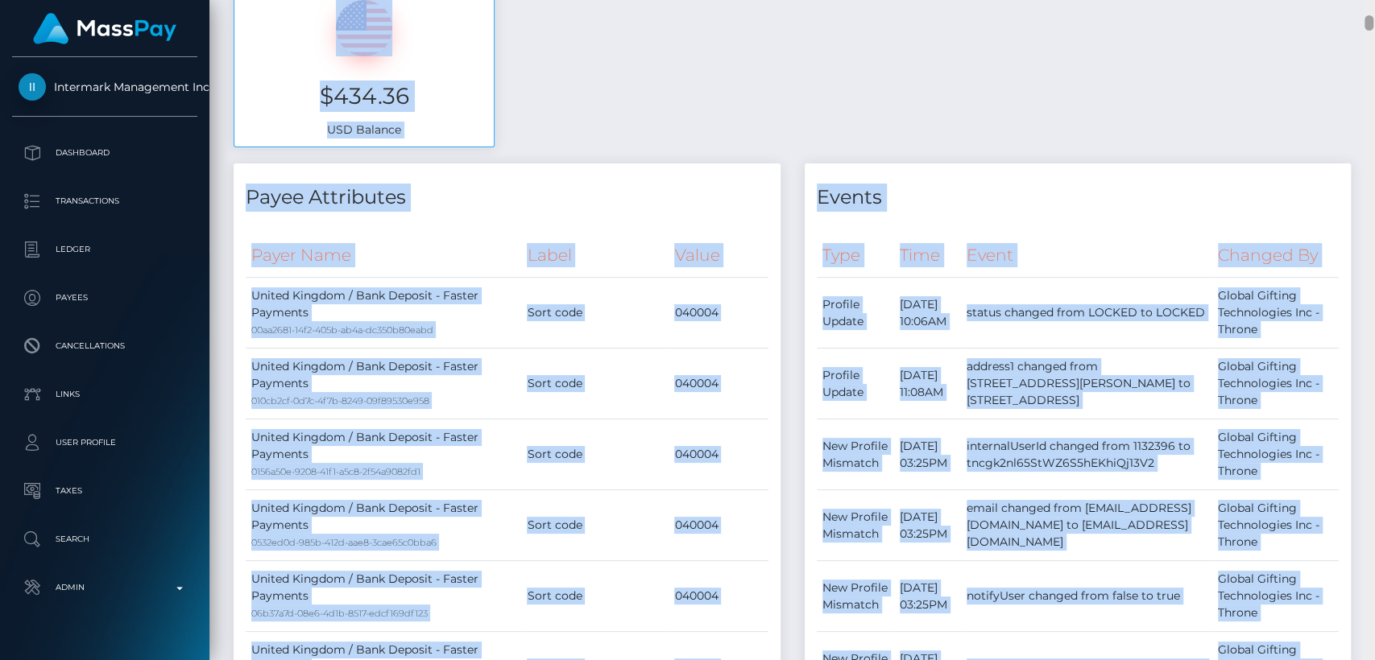
click at [1373, 267] on div at bounding box center [1369, 330] width 12 height 660
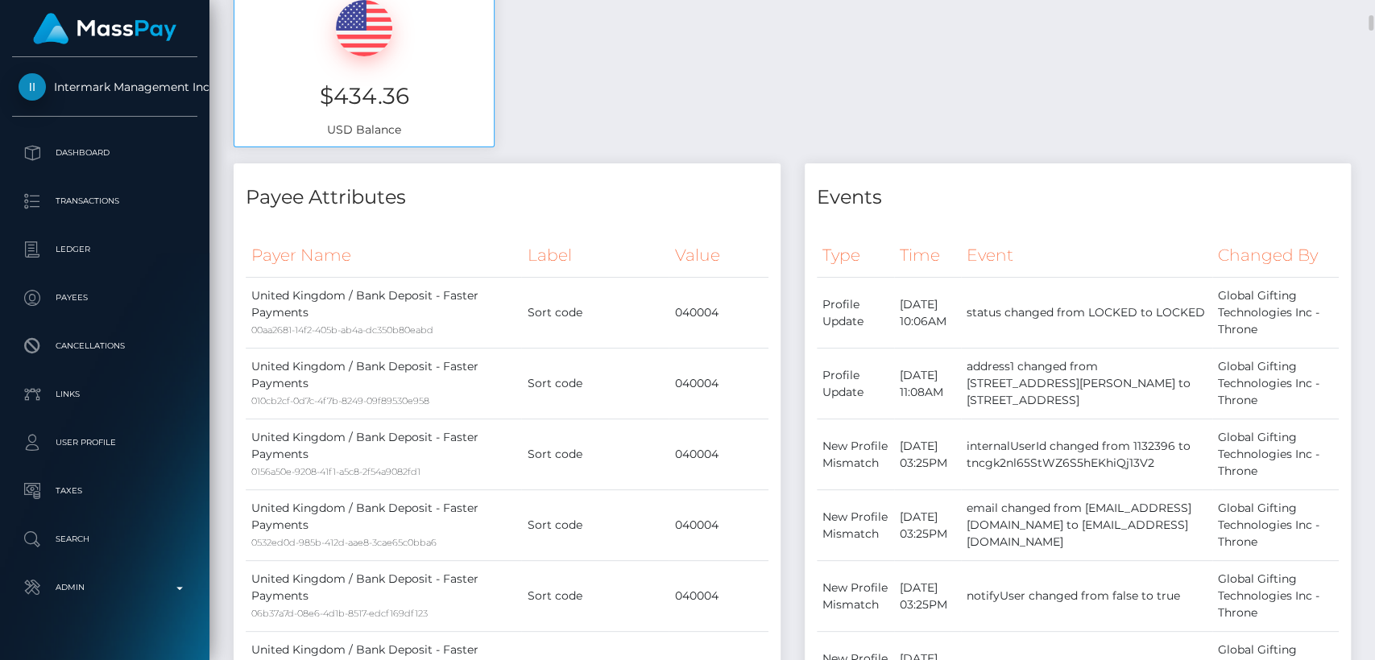
click at [1119, 85] on div "Available Funds - Fees Paid By Global Gifting Technologies Inc $434.36 USD Bala…" at bounding box center [791, 14] width 1141 height 300
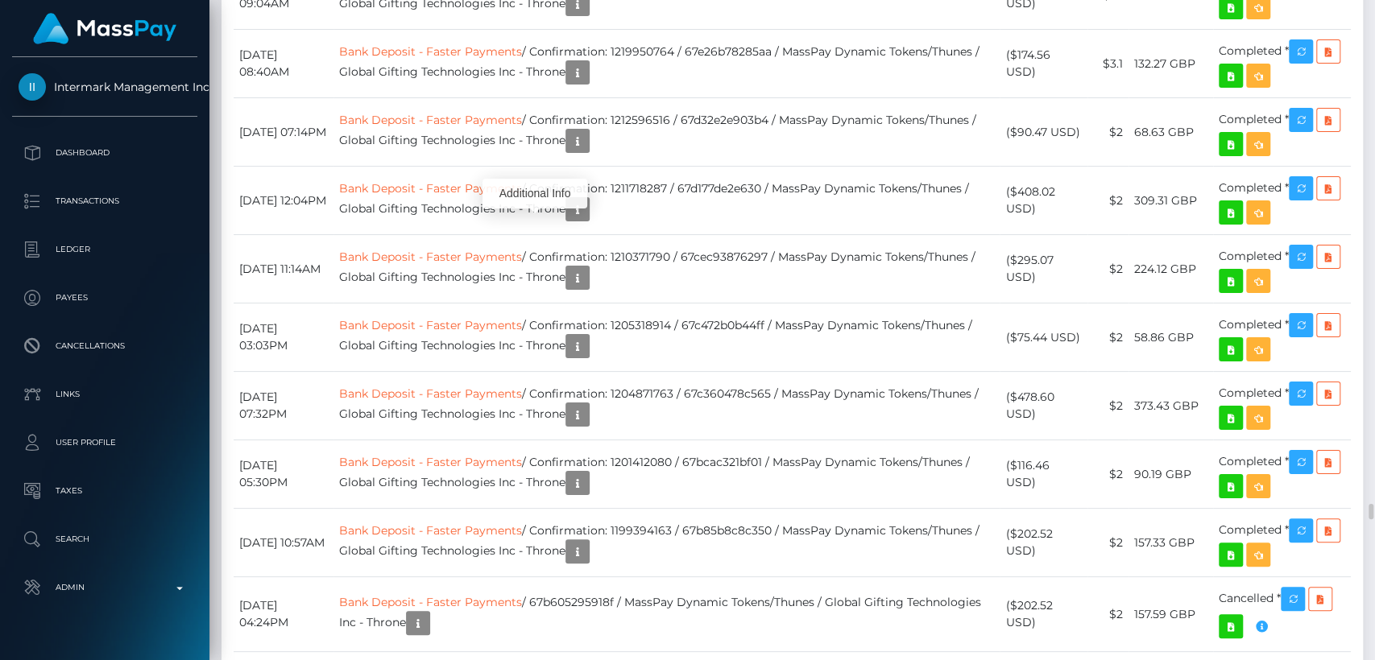
scroll to position [193, 356]
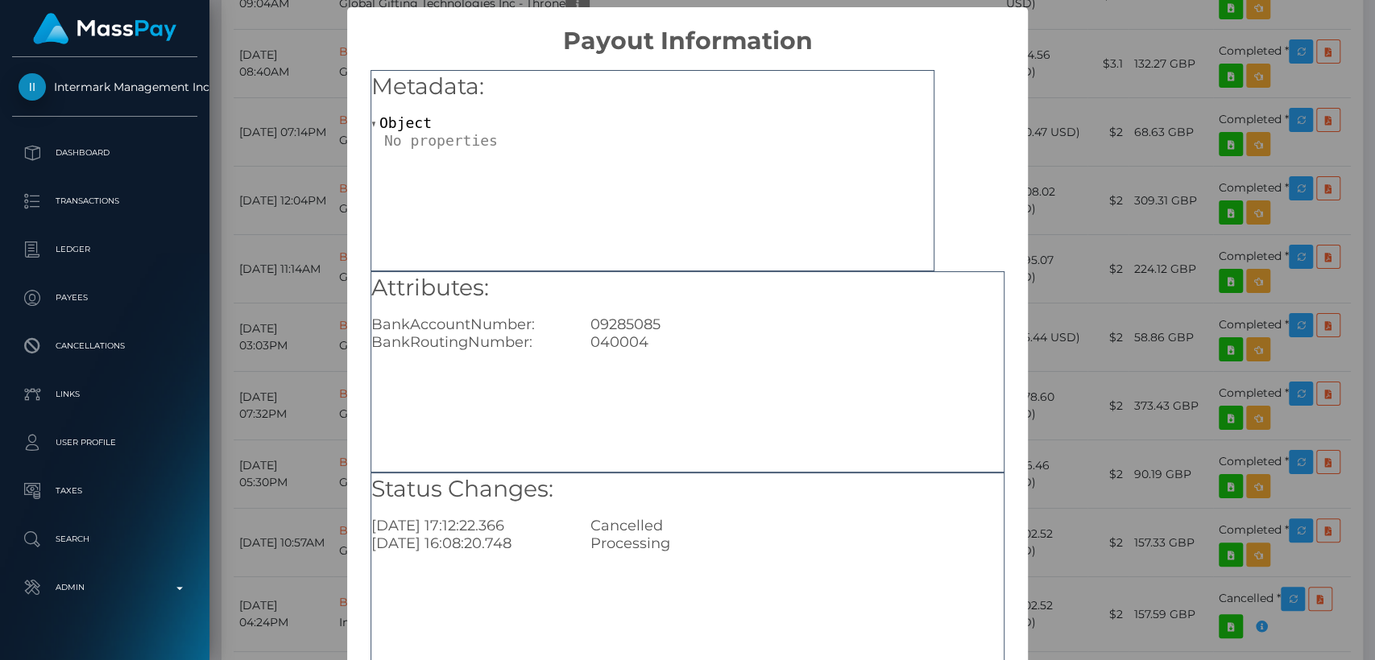
click at [317, 263] on div "× Payout Information Metadata: Object Attributes: BankAccountNumber: 09285085 B…" at bounding box center [687, 330] width 1375 height 660
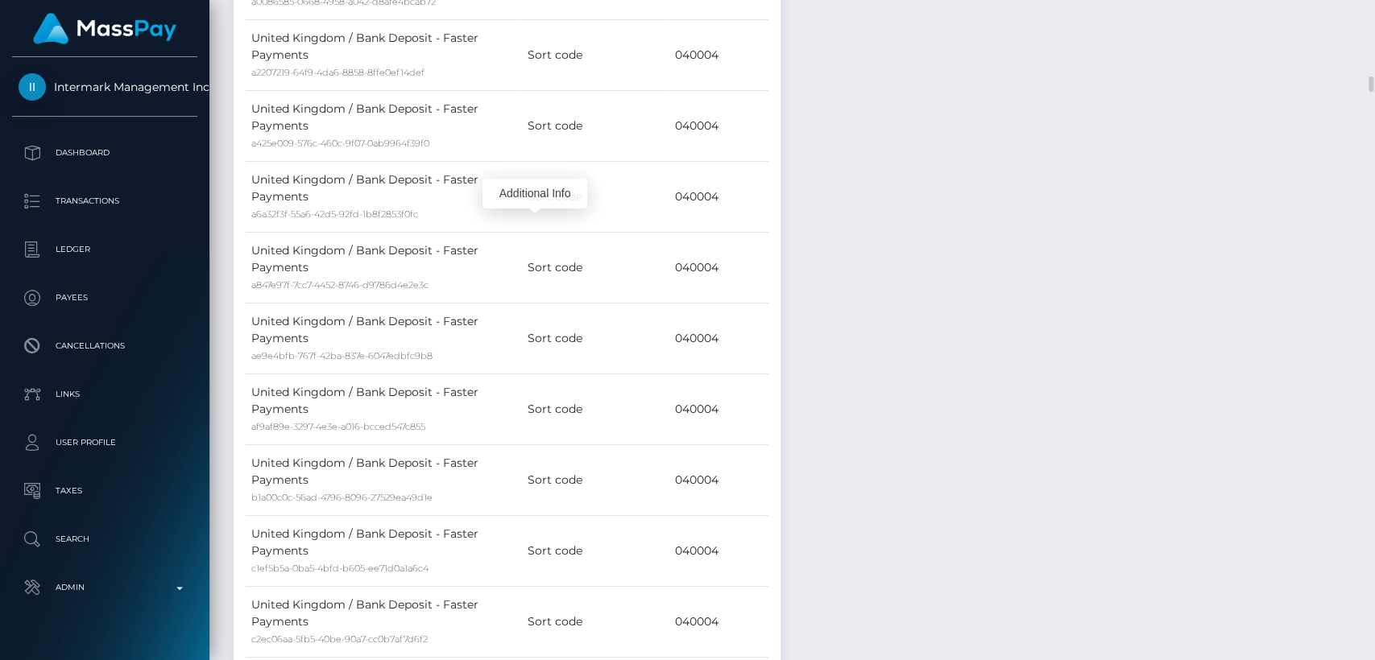
scroll to position [0, 0]
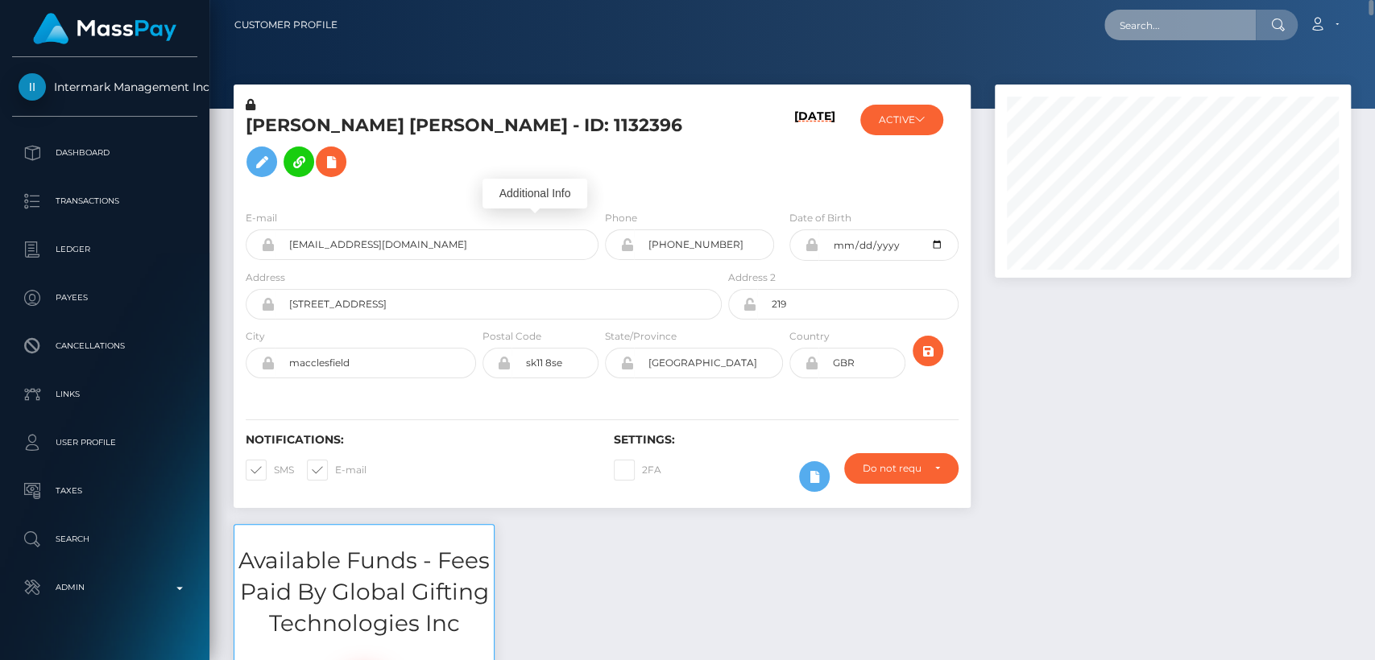
click at [1193, 19] on input "text" at bounding box center [1179, 25] width 151 height 31
paste input "Thebaddiepov@gmail.com"
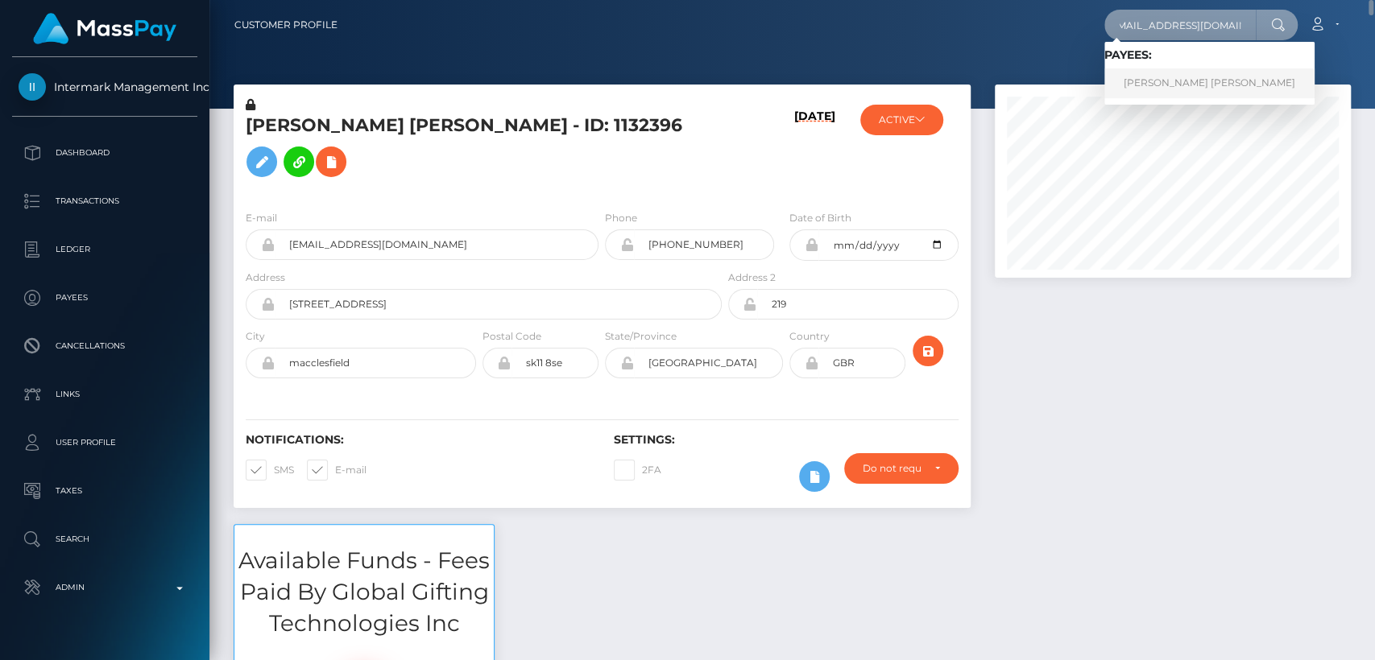
type input "Thebaddiepov@gmail.com"
click at [1173, 88] on link "ALEJANDRINA JASMINE RONDON" at bounding box center [1209, 83] width 210 height 30
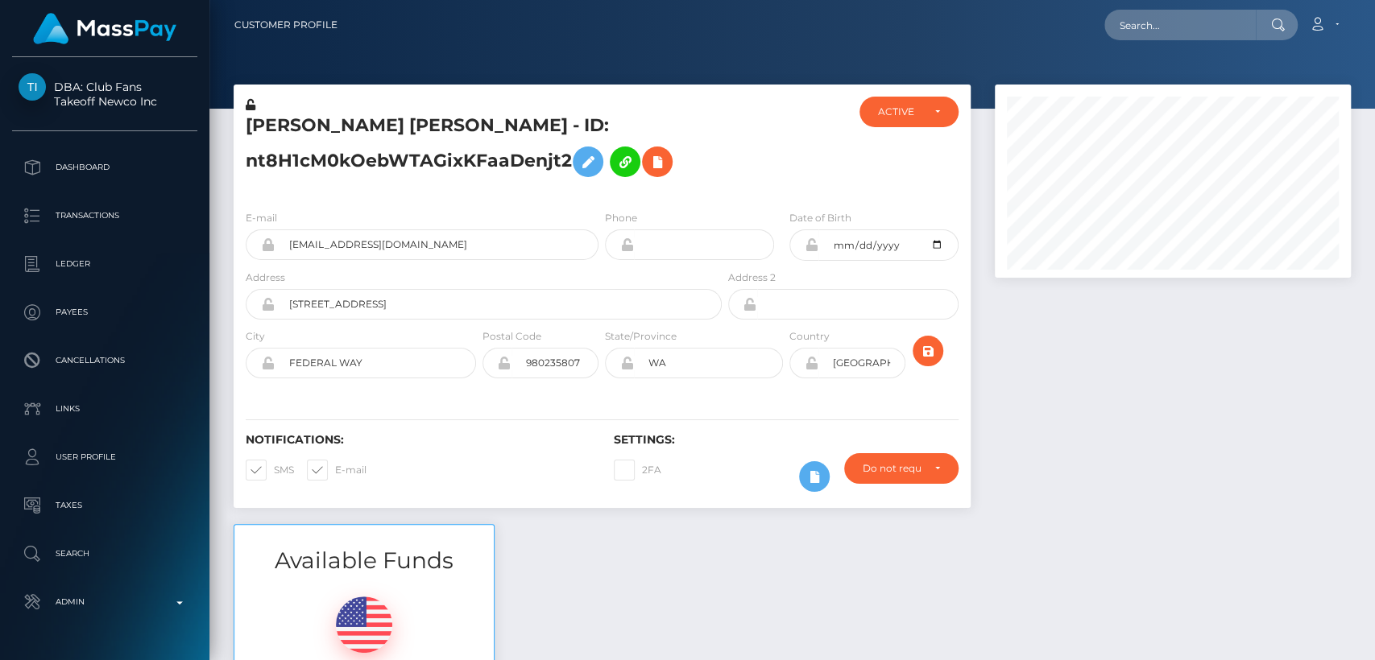
click at [340, 111] on div "[PERSON_NAME] [PERSON_NAME] - ID: nt8H1cM0kOebWTAGixKFaaDenjt2" at bounding box center [479, 147] width 491 height 101
click at [341, 124] on h5 "[PERSON_NAME] [PERSON_NAME] - ID: nt8H1cM0kOebWTAGixKFaaDenjt2" at bounding box center [479, 150] width 467 height 72
click at [341, 124] on h5 "ALEJANDRINA JASMINE RONDON - ID: nt8H1cM0kOebWTAGixKFaaDenjt2" at bounding box center [479, 150] width 467 height 72
copy h5 "ALEJANDRINA"
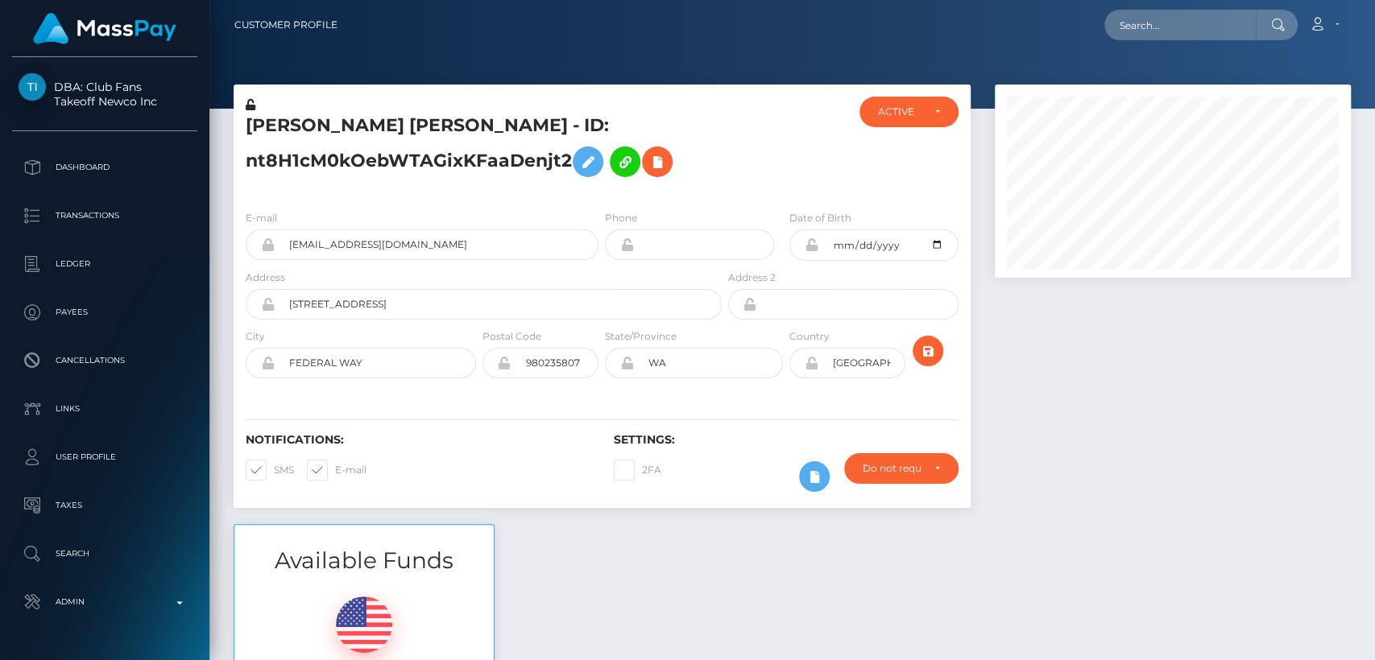
click at [562, 533] on div "Available Funds $70.52 USD Balance" at bounding box center [791, 642] width 1141 height 237
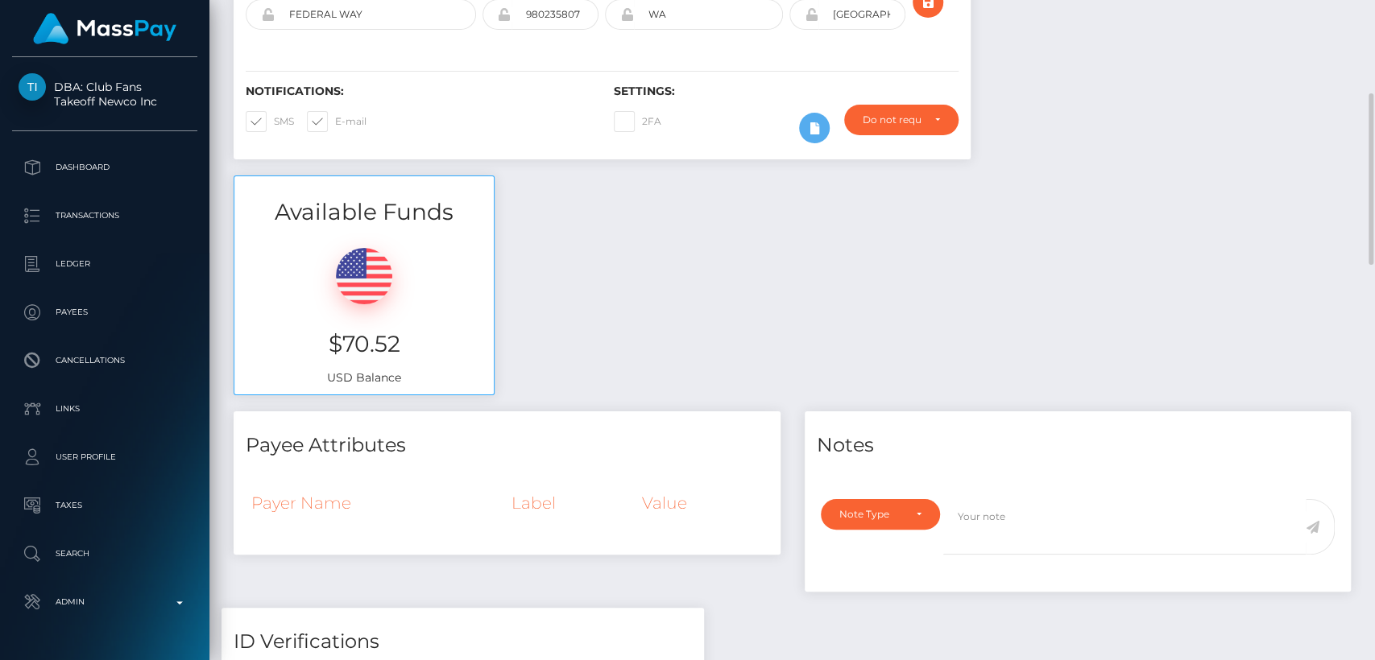
scroll to position [351, 0]
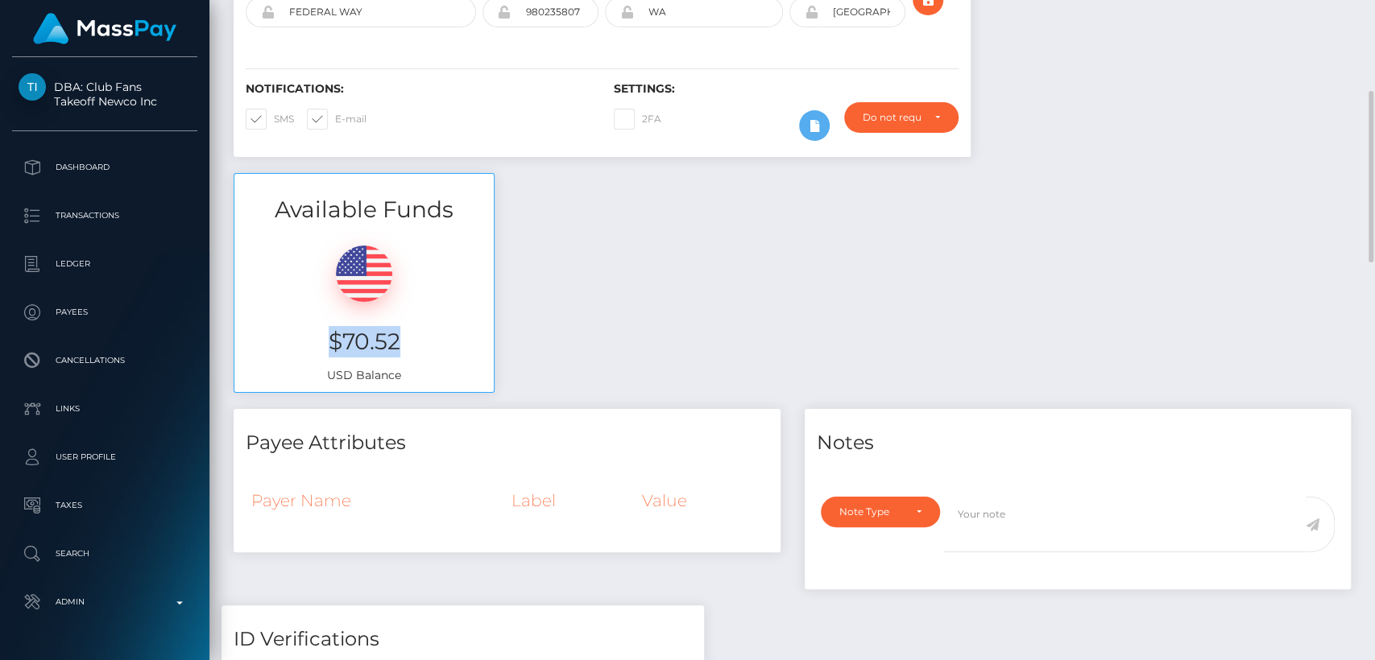
drag, startPoint x: 335, startPoint y: 342, endPoint x: 321, endPoint y: 343, distance: 13.7
click at [321, 343] on h3 "$70.52" at bounding box center [363, 341] width 235 height 31
copy h3 "$70.52"
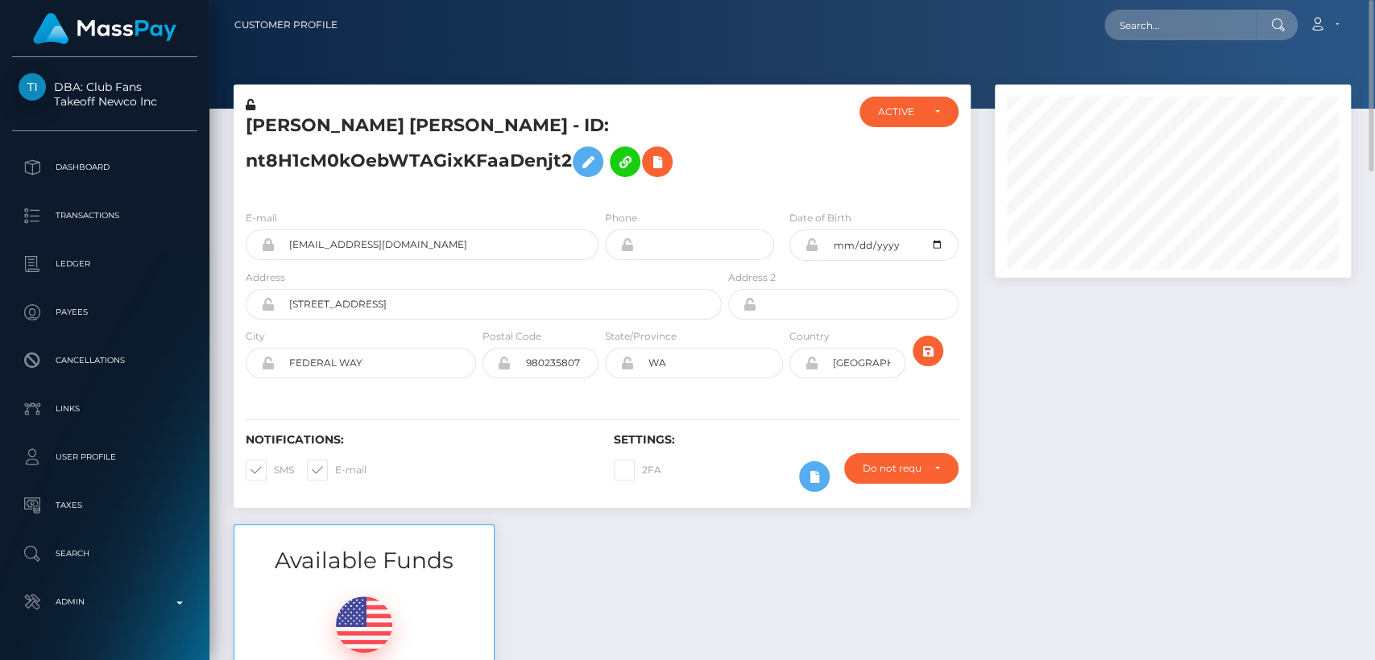
click at [1153, 34] on nav "Customer Profile Loading... Loading... Account" at bounding box center [791, 25] width 1165 height 50
click at [1153, 34] on input "text" at bounding box center [1179, 25] width 151 height 31
paste input "cataleyabeautif@gmail.com"
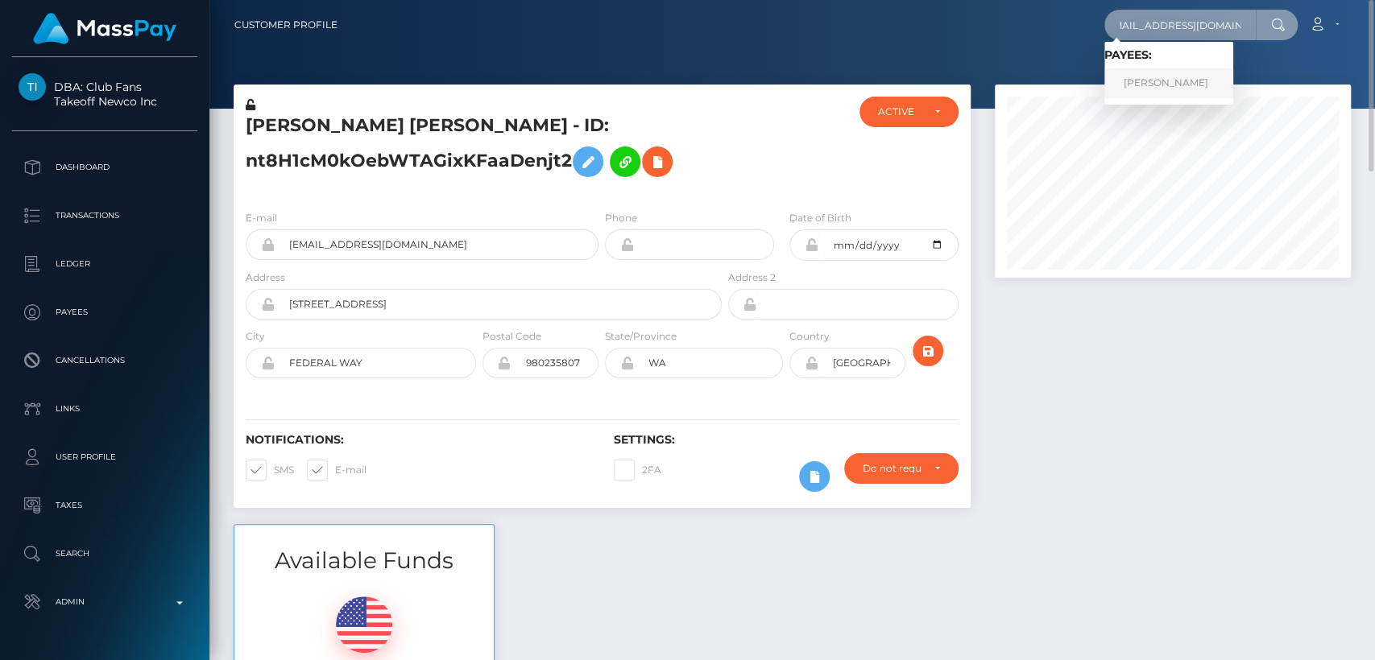
type input "cataleyabeautif@gmail.com"
click at [1142, 77] on link "MARIA CAROLINA IBARVO CUERO Ibarvo" at bounding box center [1168, 83] width 129 height 30
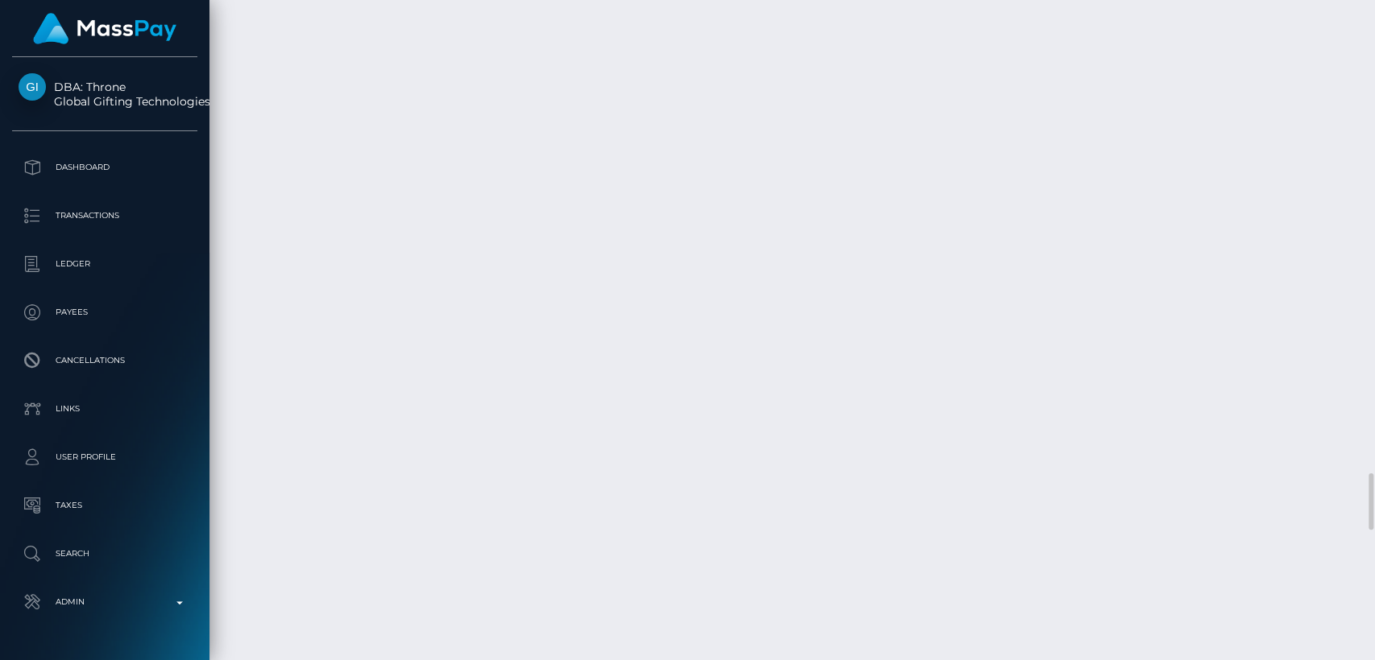
scroll to position [5445, 0]
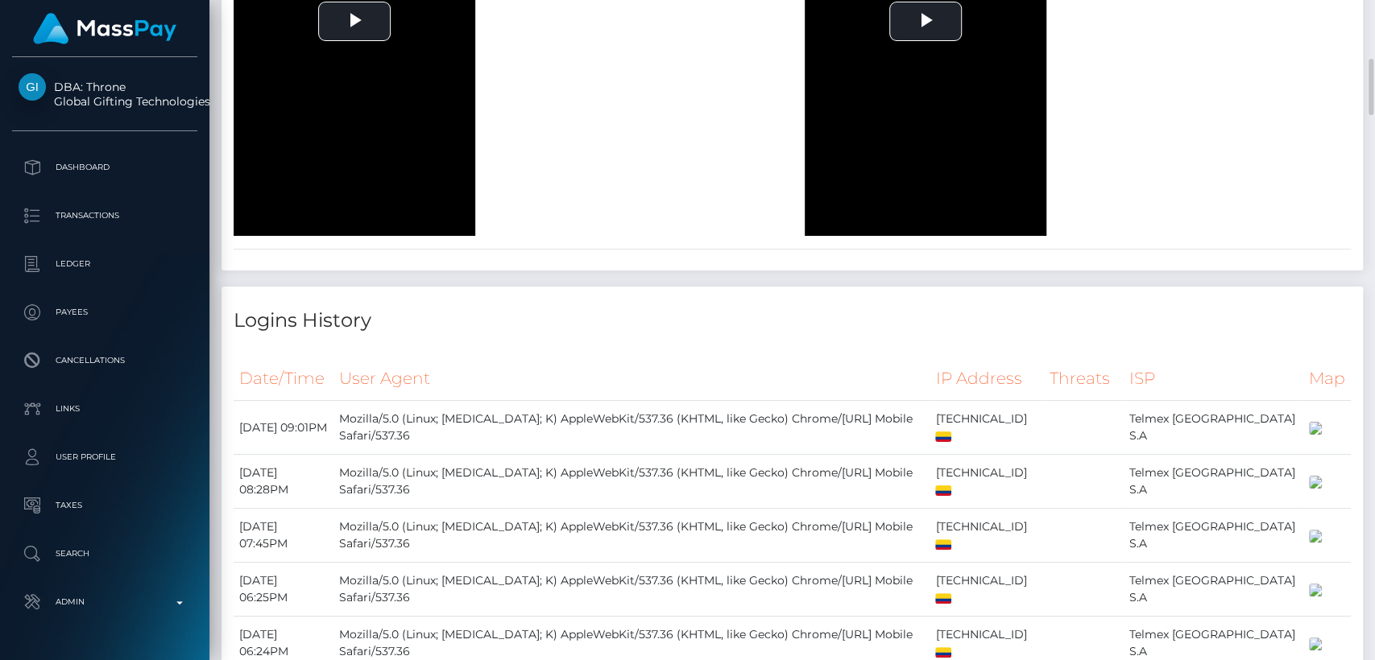
scroll to position [0, 0]
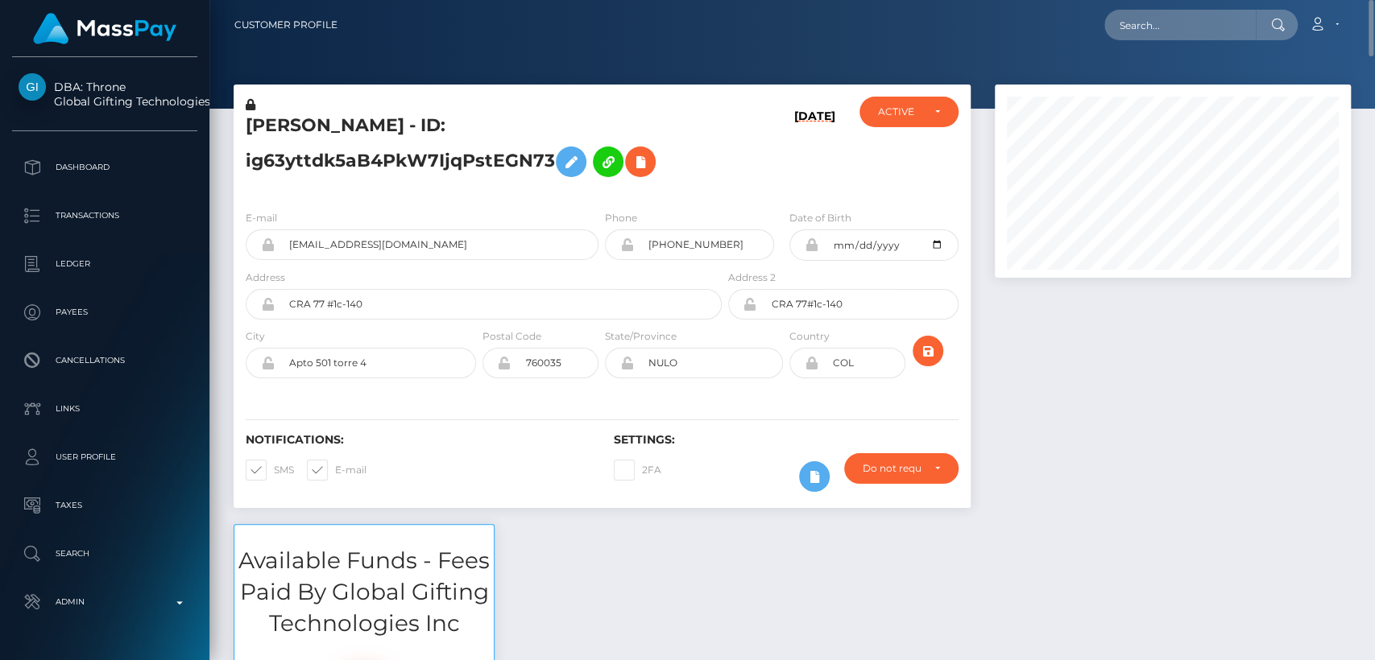
click at [264, 118] on h5 "MARIA CAROLINA IBARVO CUERO Ibarvo - ID: ig63yttdk5aB4PkW7IjqPstEGN73" at bounding box center [479, 150] width 467 height 72
copy h5 "MARIA"
click at [1136, 38] on input "text" at bounding box center [1179, 25] width 151 height 31
paste input "[EMAIL_ADDRESS][DOMAIN_NAME]"
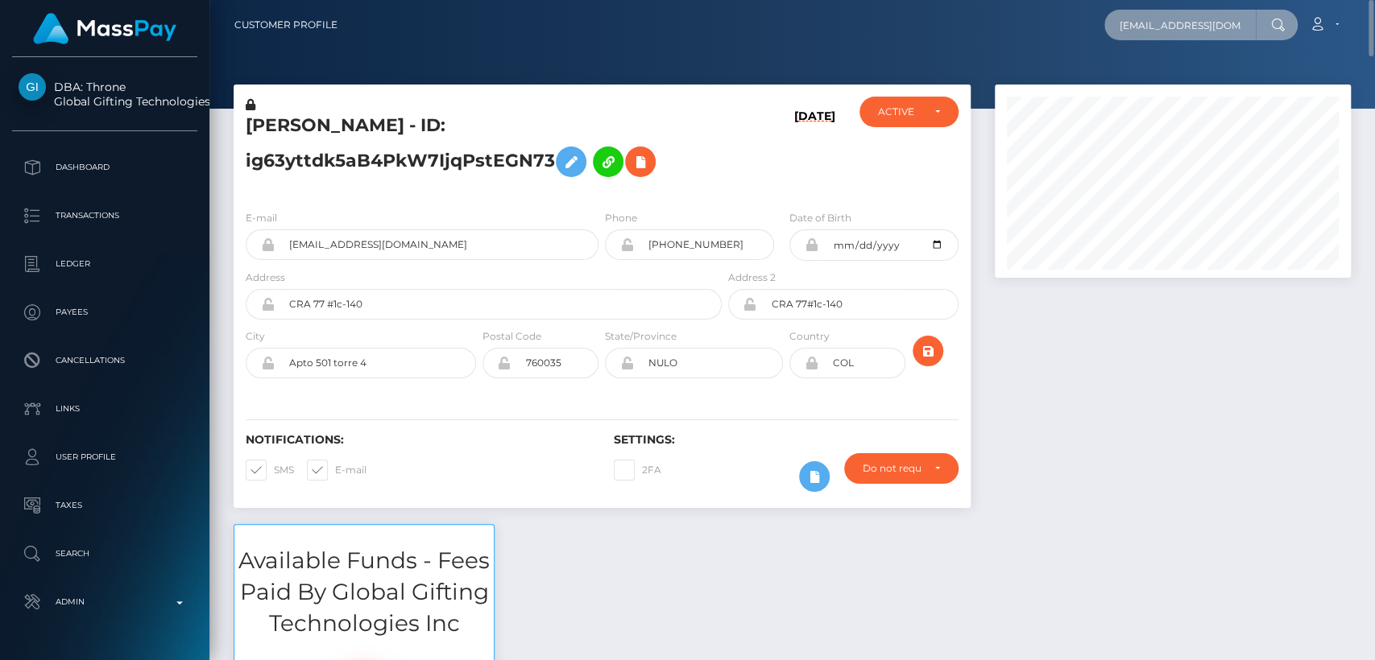
scroll to position [0, 46]
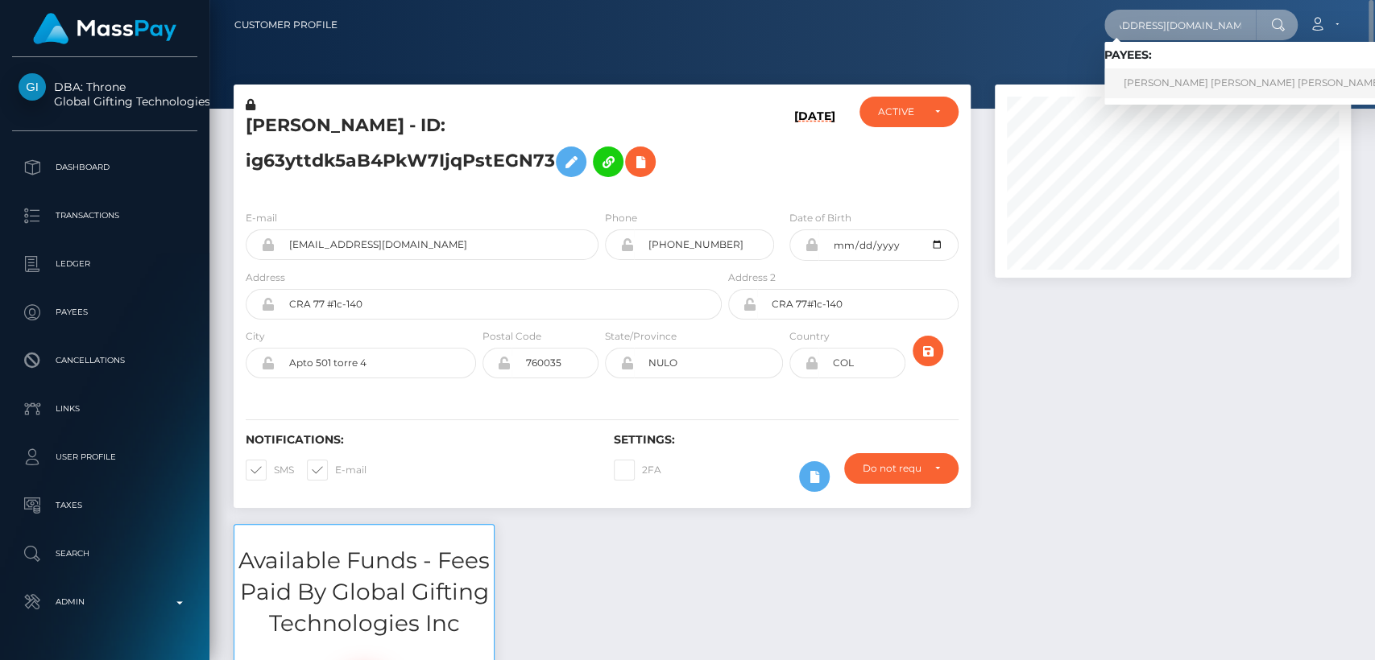
type input "[EMAIL_ADDRESS][DOMAIN_NAME]"
click at [1185, 80] on link "OLIVIA EUGENIE DIANE MACDONALD" at bounding box center [1252, 83] width 297 height 30
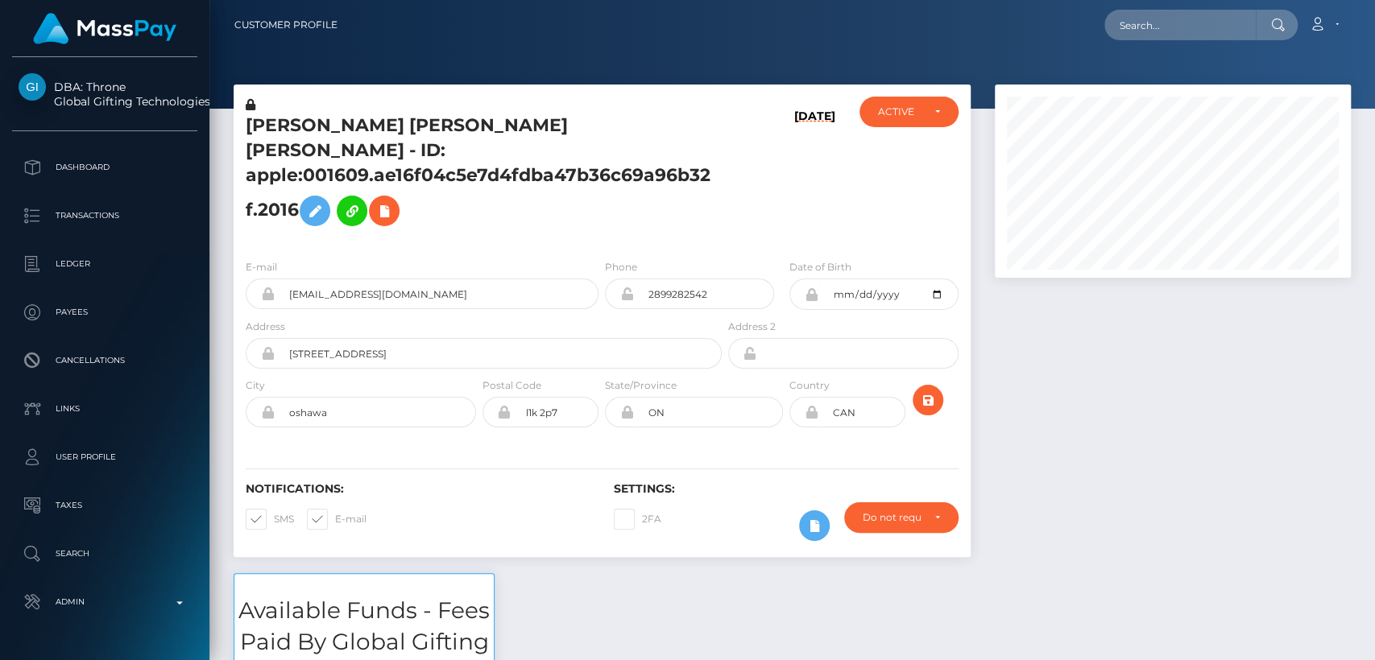
scroll to position [193, 356]
click at [648, 531] on div "[PERSON_NAME] [PERSON_NAME] [PERSON_NAME] - ID: apple:001609.ae16f04c5e7d4fdba4…" at bounding box center [601, 329] width 761 height 489
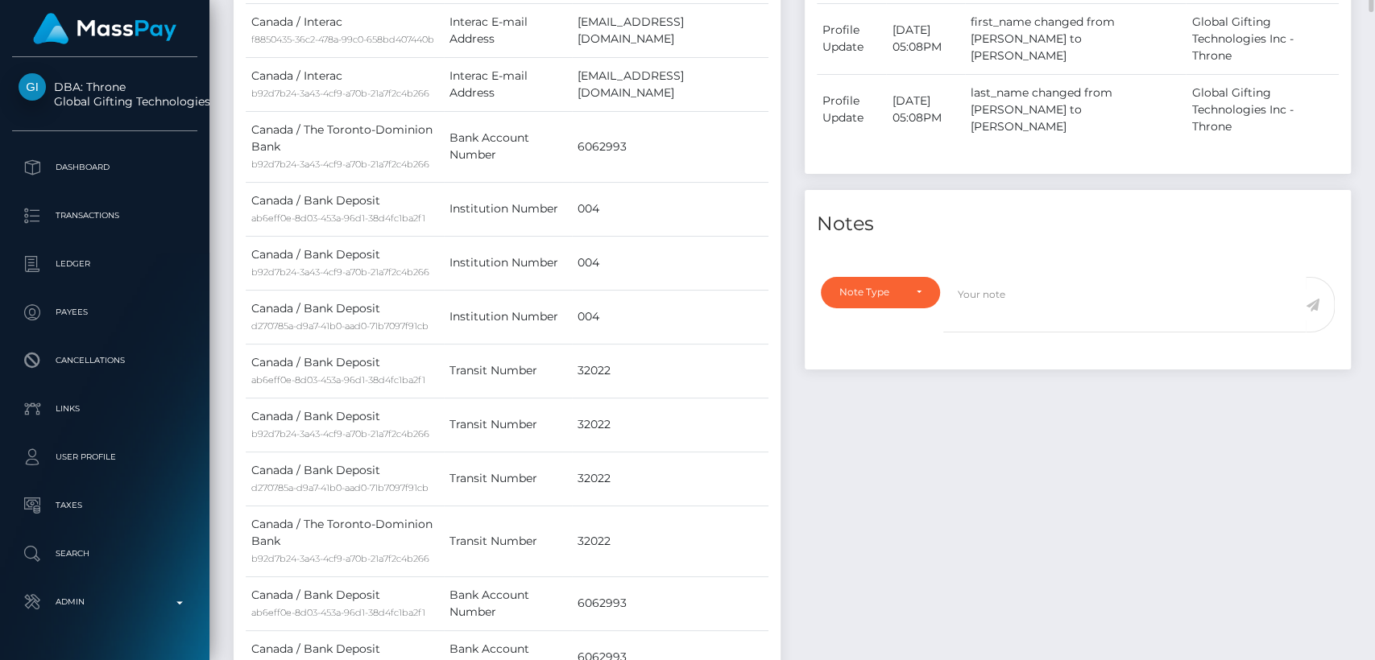
scroll to position [0, 0]
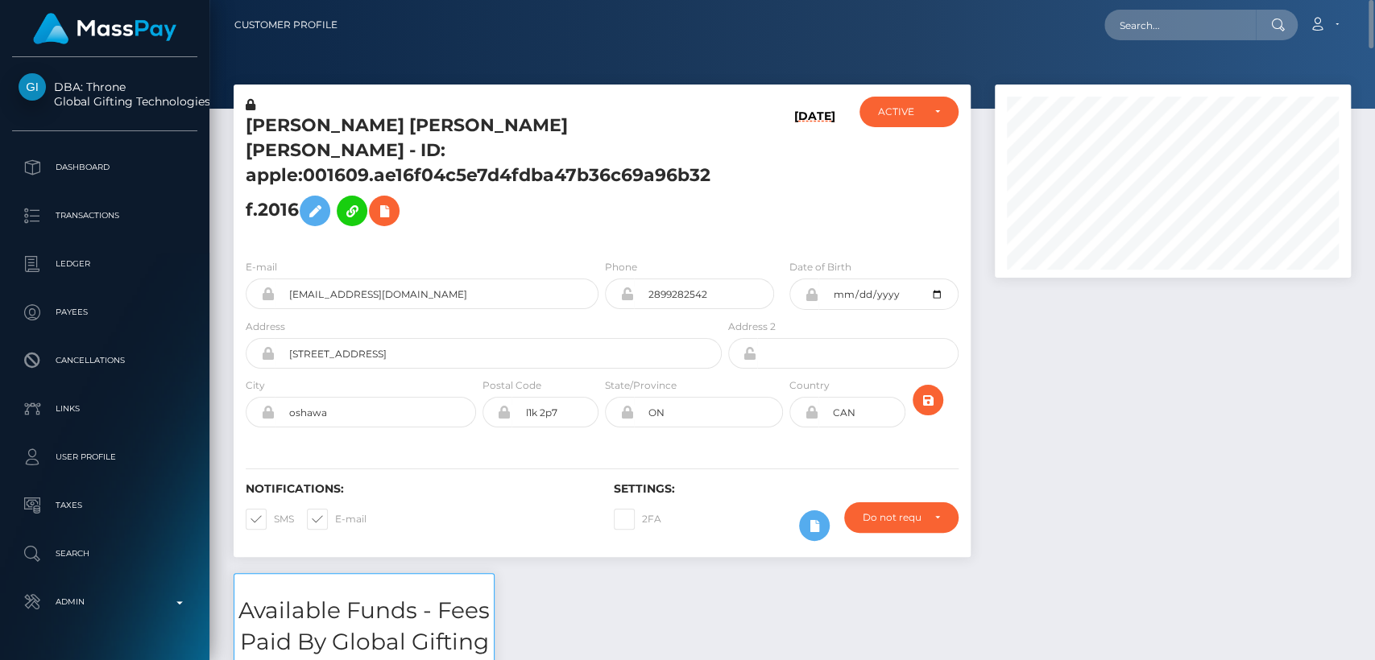
click at [268, 116] on h5 "OLIVIA EUGENIE DIANE MACDONALD - ID: apple:001609.ae16f04c5e7d4fdba47b36c69a96b…" at bounding box center [479, 174] width 467 height 121
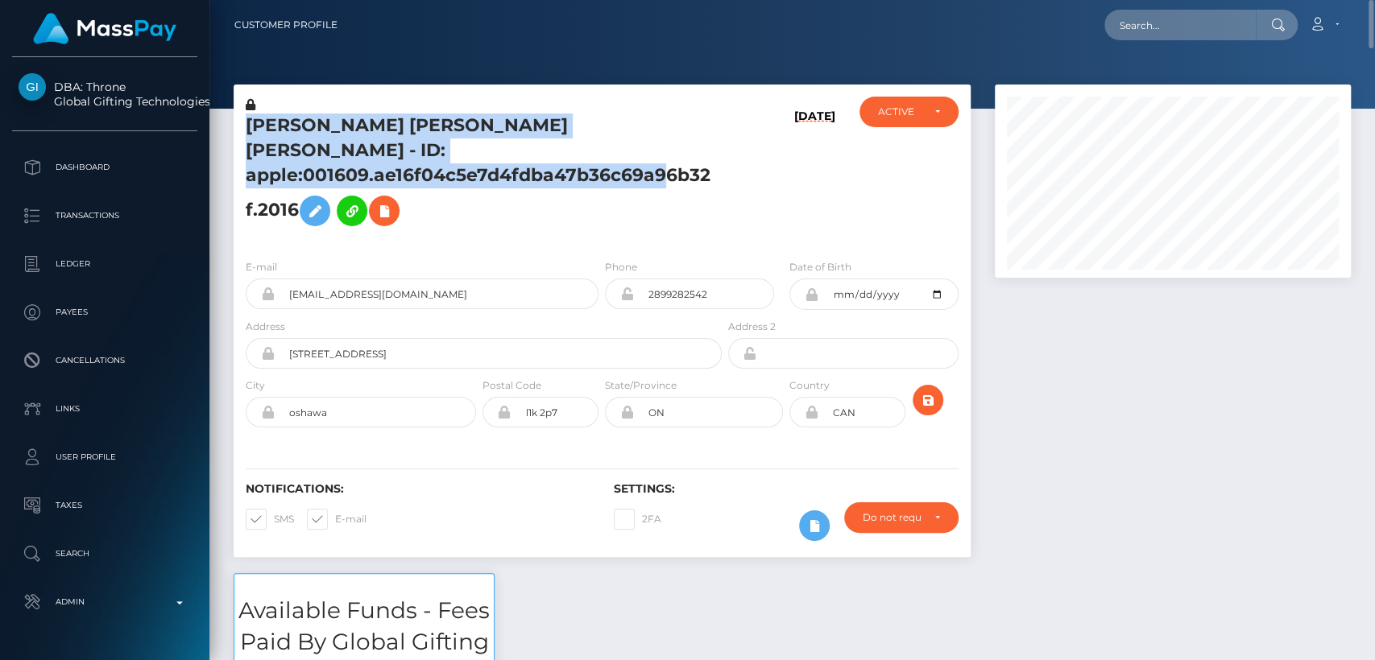
click at [268, 116] on h5 "OLIVIA EUGENIE DIANE MACDONALD - ID: apple:001609.ae16f04c5e7d4fdba47b36c69a96b…" at bounding box center [479, 174] width 467 height 121
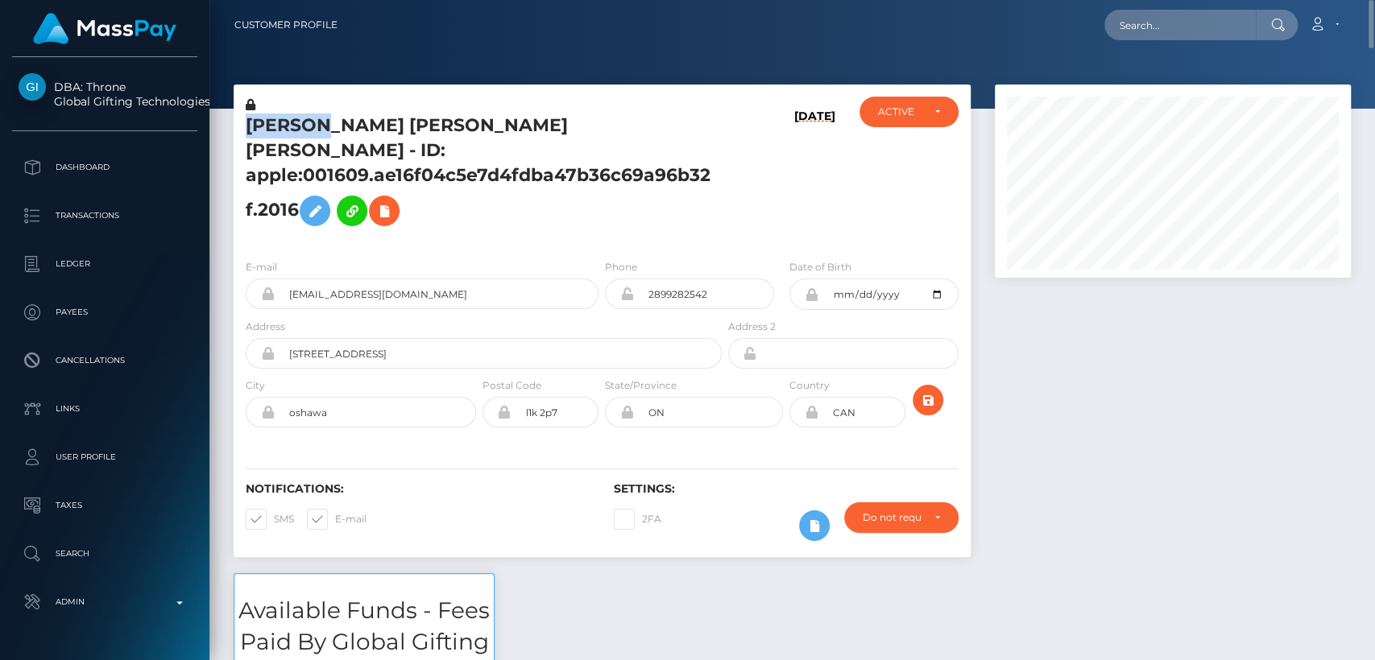
click at [268, 116] on h5 "OLIVIA EUGENIE DIANE MACDONALD - ID: apple:001609.ae16f04c5e7d4fdba47b36c69a96b…" at bounding box center [479, 174] width 467 height 121
click at [1160, 24] on input "text" at bounding box center [1179, 25] width 151 height 31
paste input "vaultedvisions628@gmail.com"
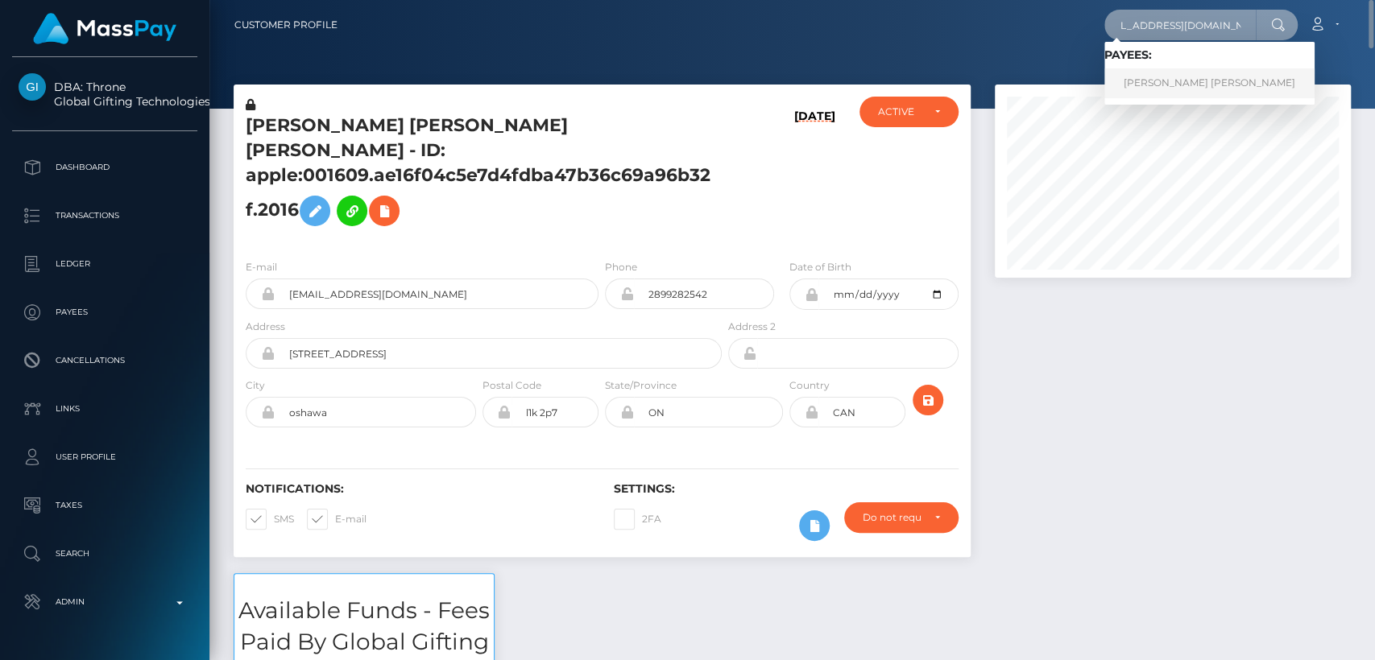
type input "vaultedvisions628@gmail.com"
click at [1157, 75] on link "BAYLEY LYNAE EBERHART" at bounding box center [1209, 83] width 210 height 30
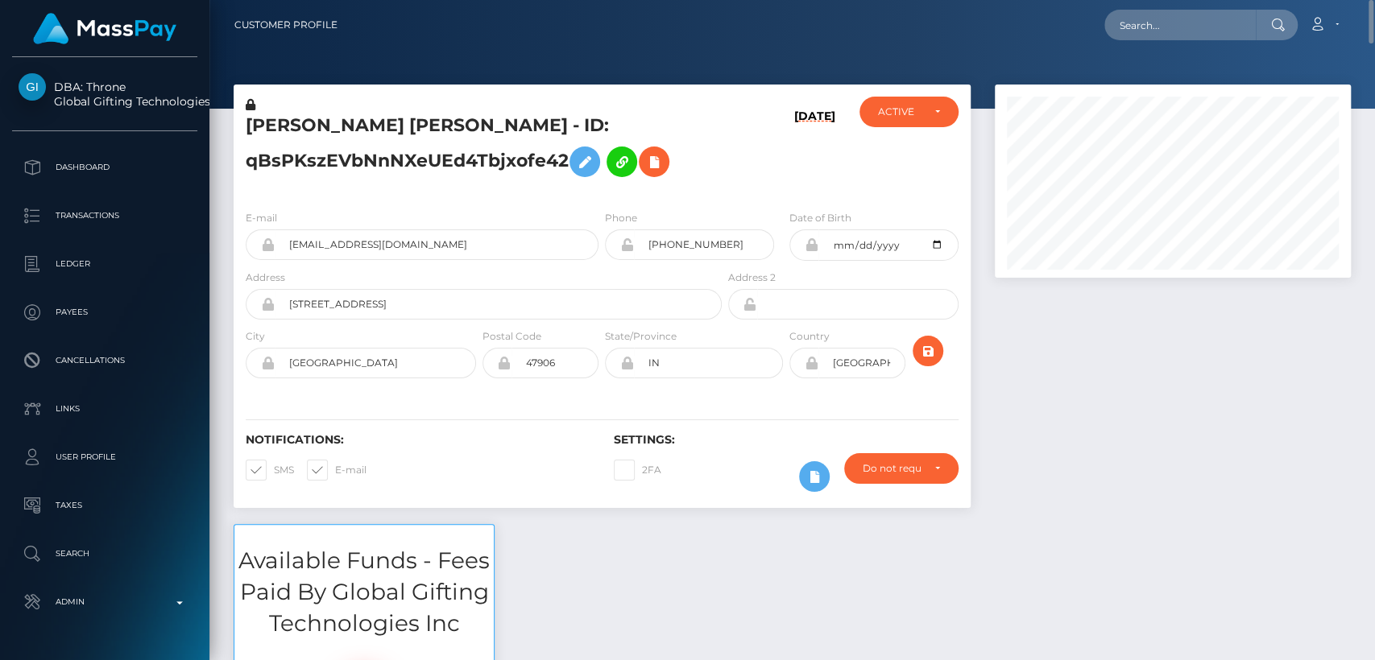
click at [282, 127] on h5 "BAYLEY LYNAE EBERHART - ID: qBsPKszEVbNnNXeUEd4Tbjxofe42" at bounding box center [479, 150] width 467 height 72
copy h5 "BAYLEY"
click at [1205, 15] on input "text" at bounding box center [1179, 25] width 151 height 31
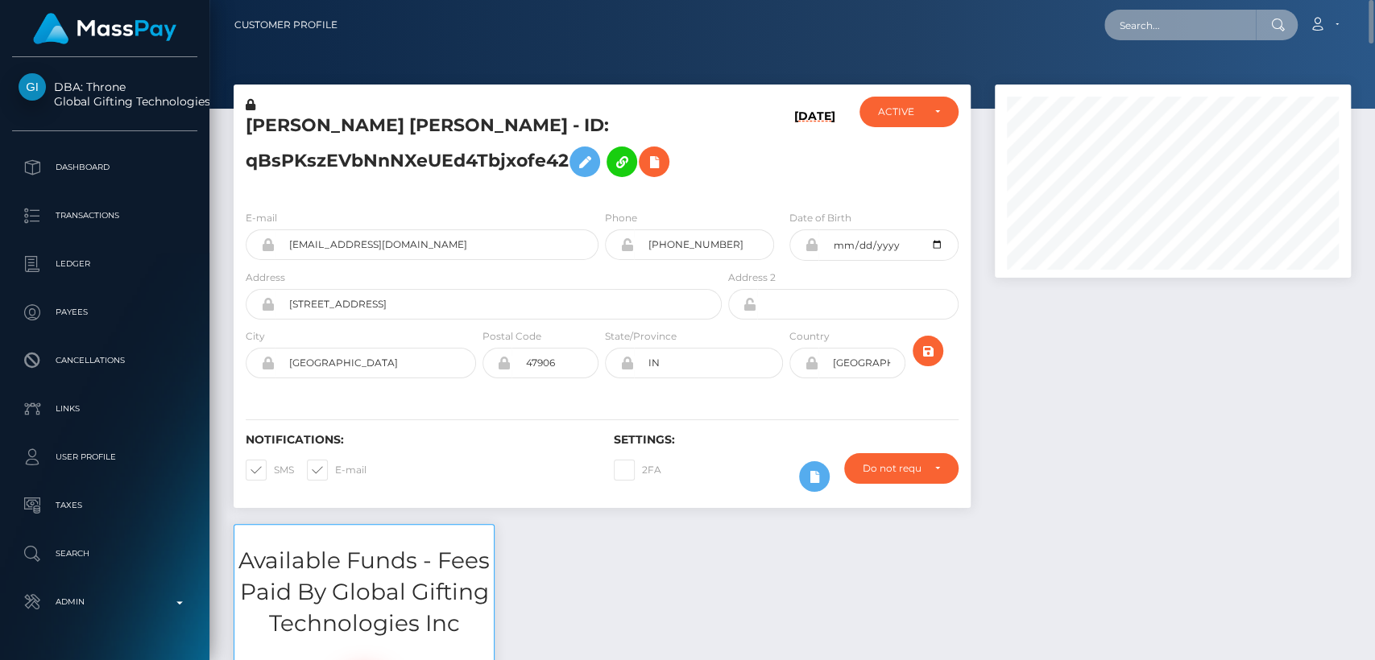
paste input "[EMAIL_ADDRESS][DOMAIN_NAME]"
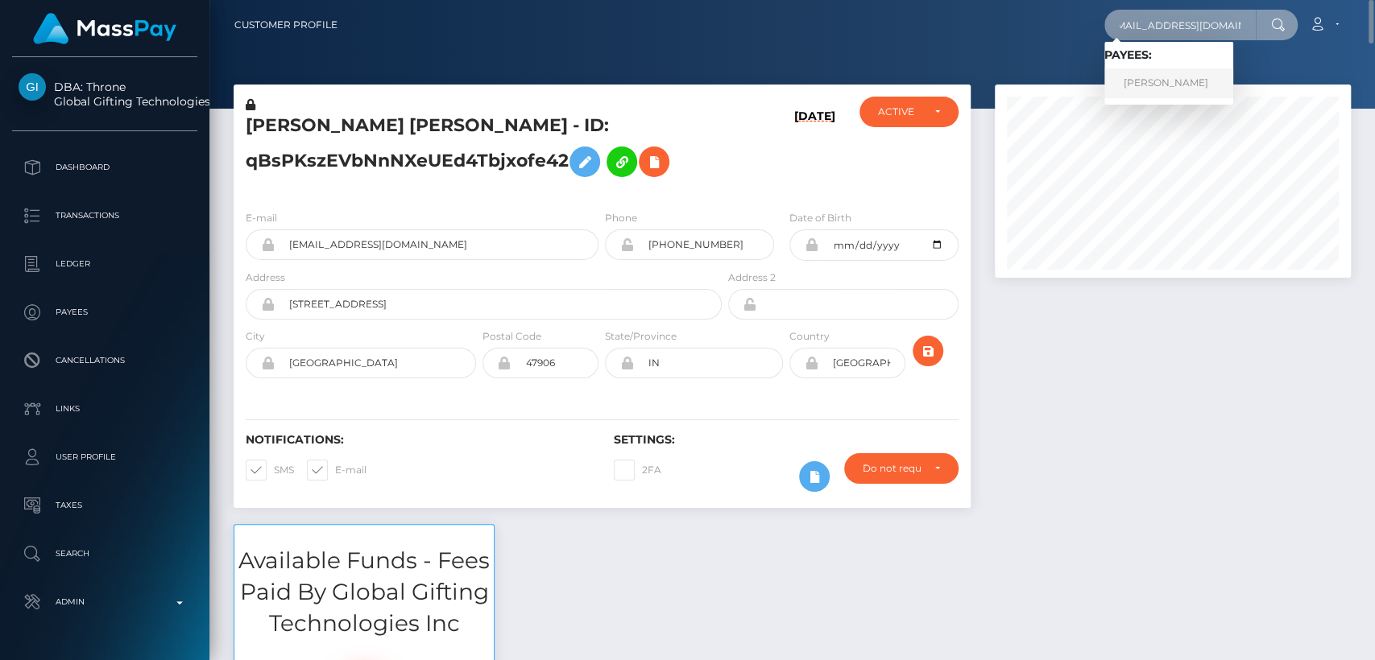
type input "hennybabyluh@gmail.com"
click at [1187, 77] on link "HENNESSE MONIQE BROWN" at bounding box center [1168, 83] width 129 height 30
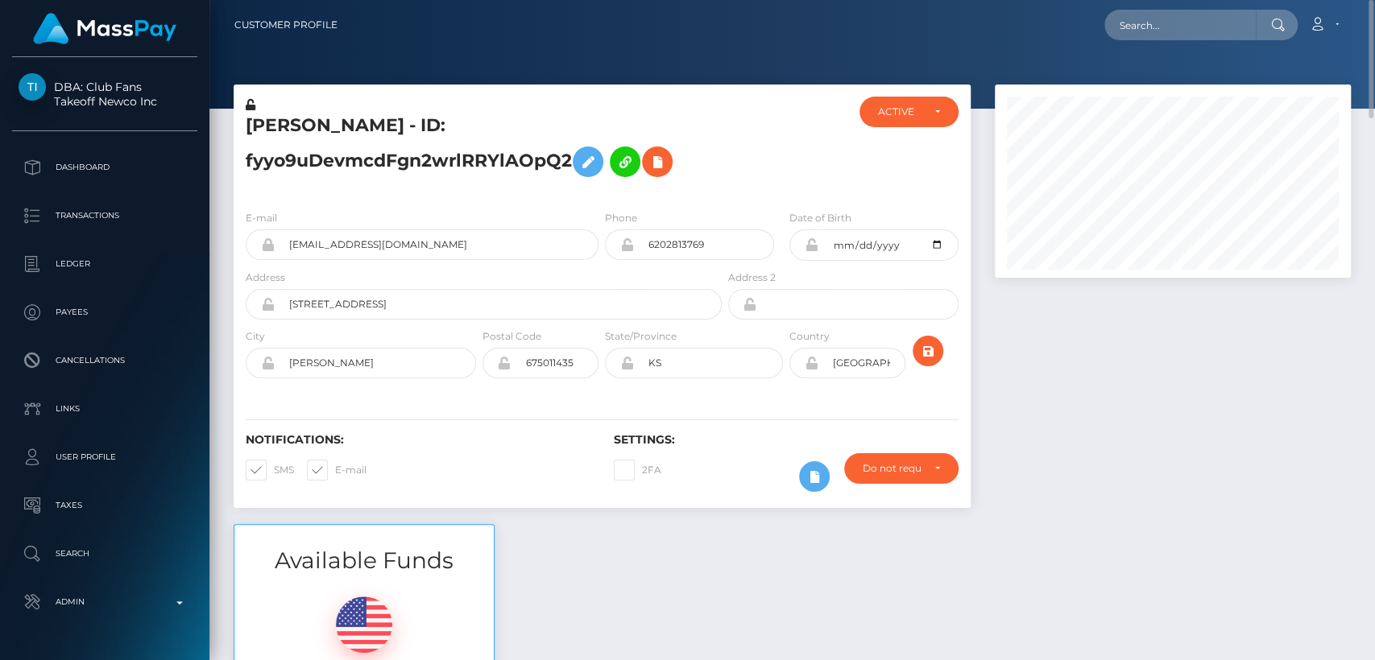
click at [1151, 5] on nav "Customer Profile Loading... Loading... Account" at bounding box center [791, 25] width 1165 height 50
click at [1151, 18] on input "text" at bounding box center [1179, 25] width 151 height 31
paste input "[EMAIL_ADDRESS][DOMAIN_NAME]"
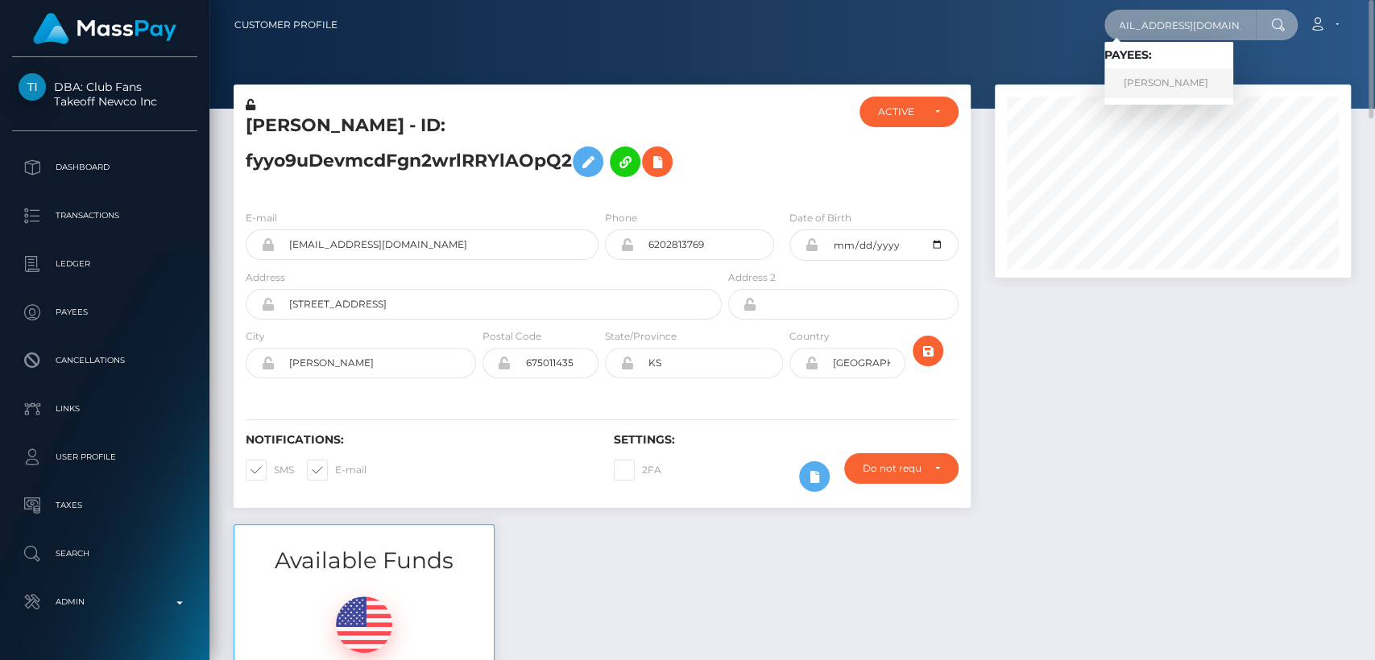
type input "[EMAIL_ADDRESS][DOMAIN_NAME]"
click at [1233, 82] on link "[PERSON_NAME]" at bounding box center [1168, 83] width 129 height 30
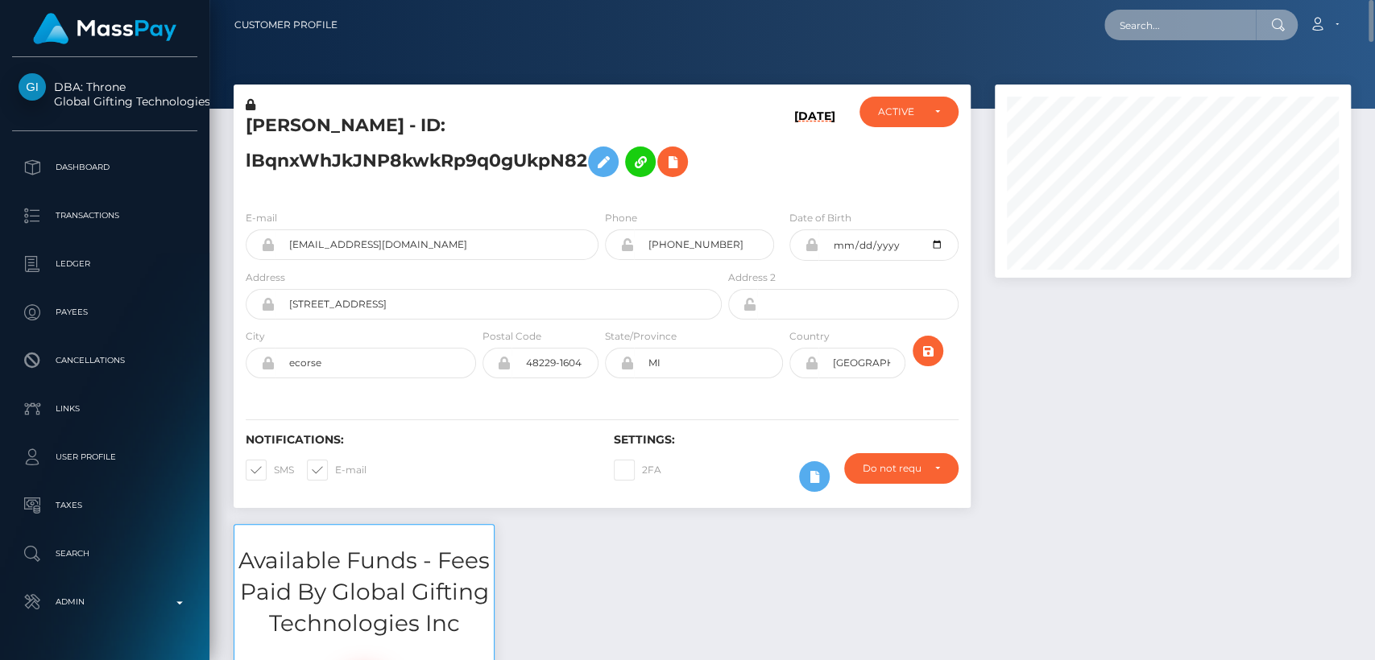
click at [1150, 30] on input "text" at bounding box center [1179, 25] width 151 height 31
paste input "[EMAIL_ADDRESS][DOMAIN_NAME]"
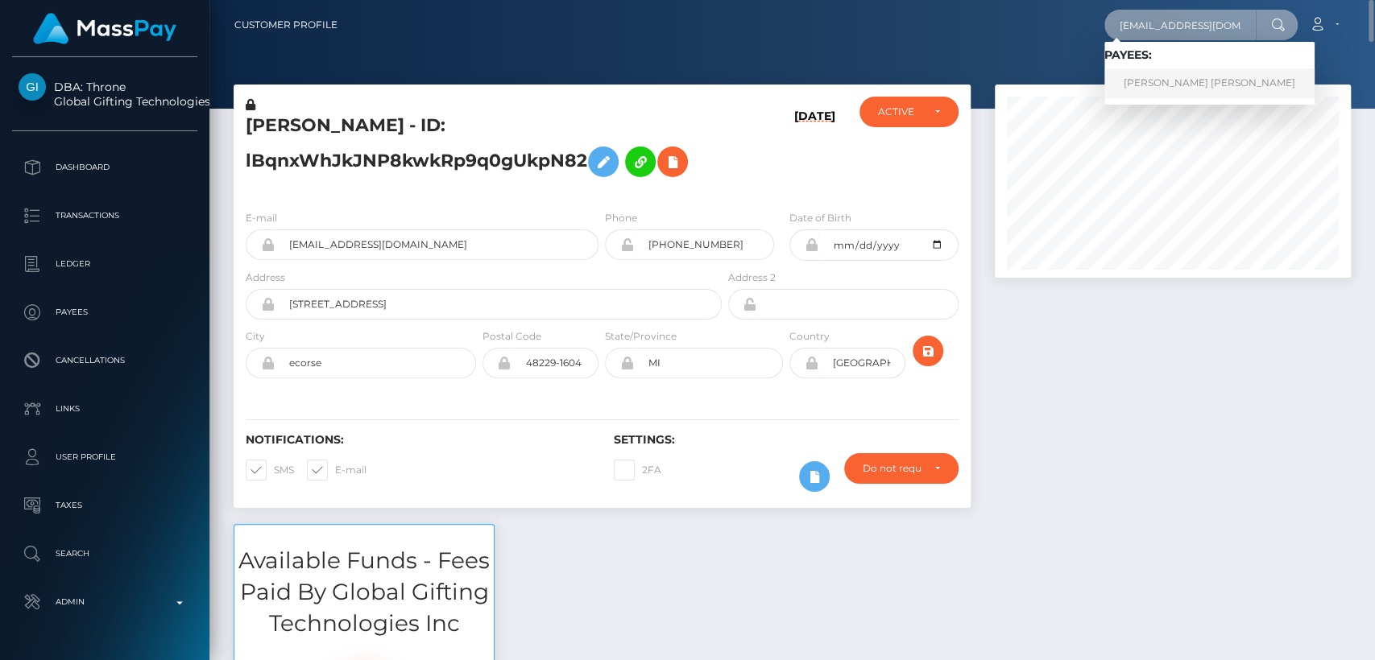
type input "stopytim@gmail.com"
click at [1188, 84] on link "TIMOTHY ALLEN JR STOPYRA" at bounding box center [1209, 83] width 210 height 30
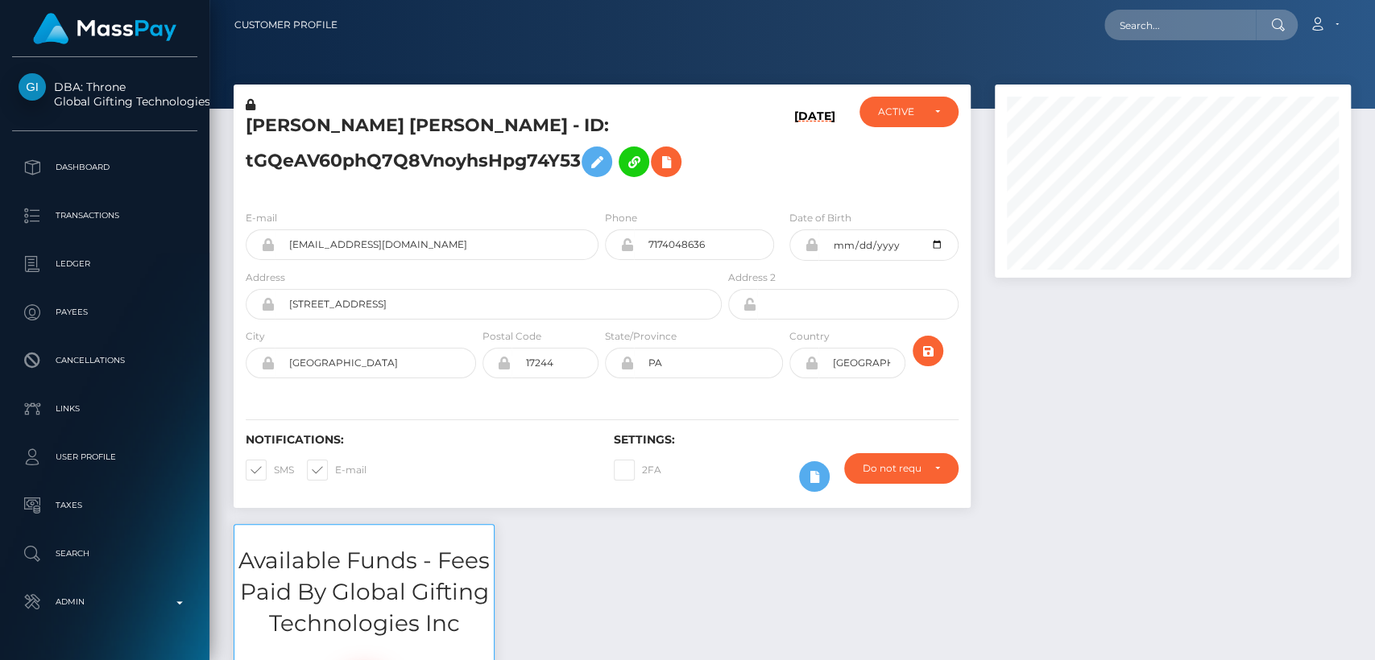
scroll to position [193, 356]
click at [301, 118] on h5 "[PERSON_NAME] [PERSON_NAME] - ID: tGQeAV60phQ7Q8VnoyhsHpg74Y53" at bounding box center [479, 150] width 467 height 72
copy h5 "TIMOTHY"
click at [573, 456] on div "Notifications: SMS E-mail" at bounding box center [418, 466] width 368 height 67
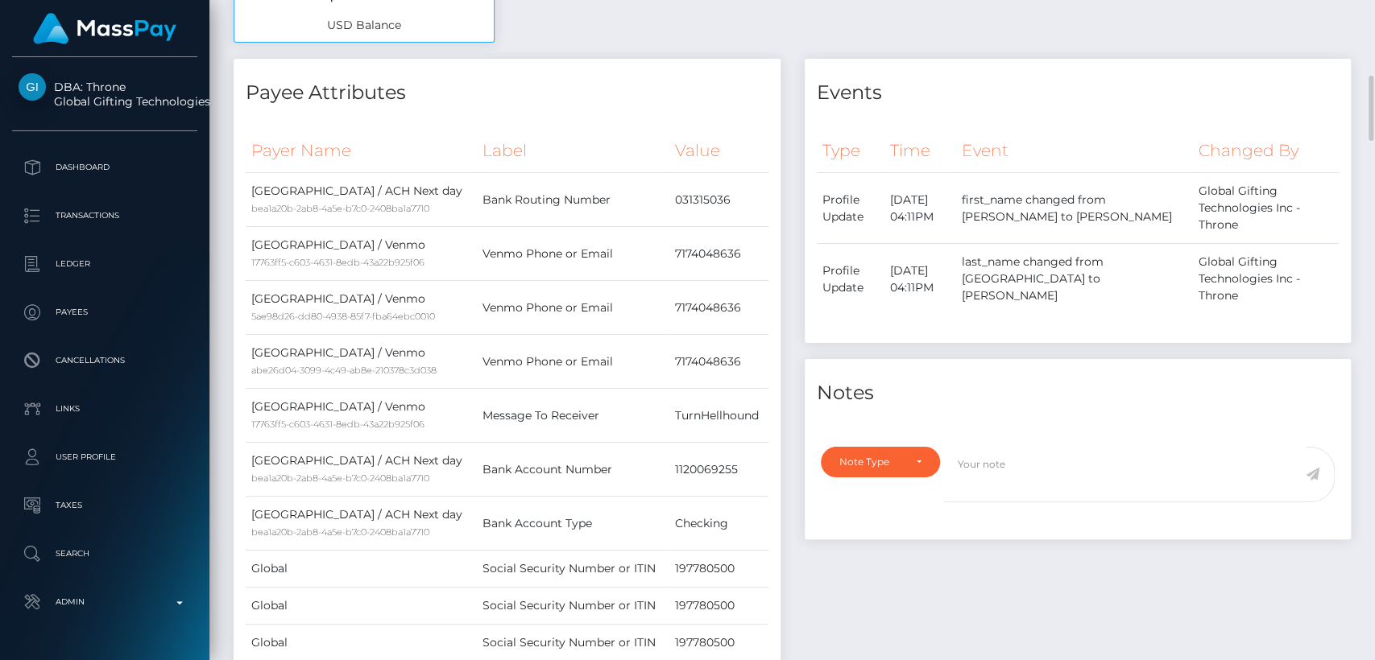
scroll to position [0, 0]
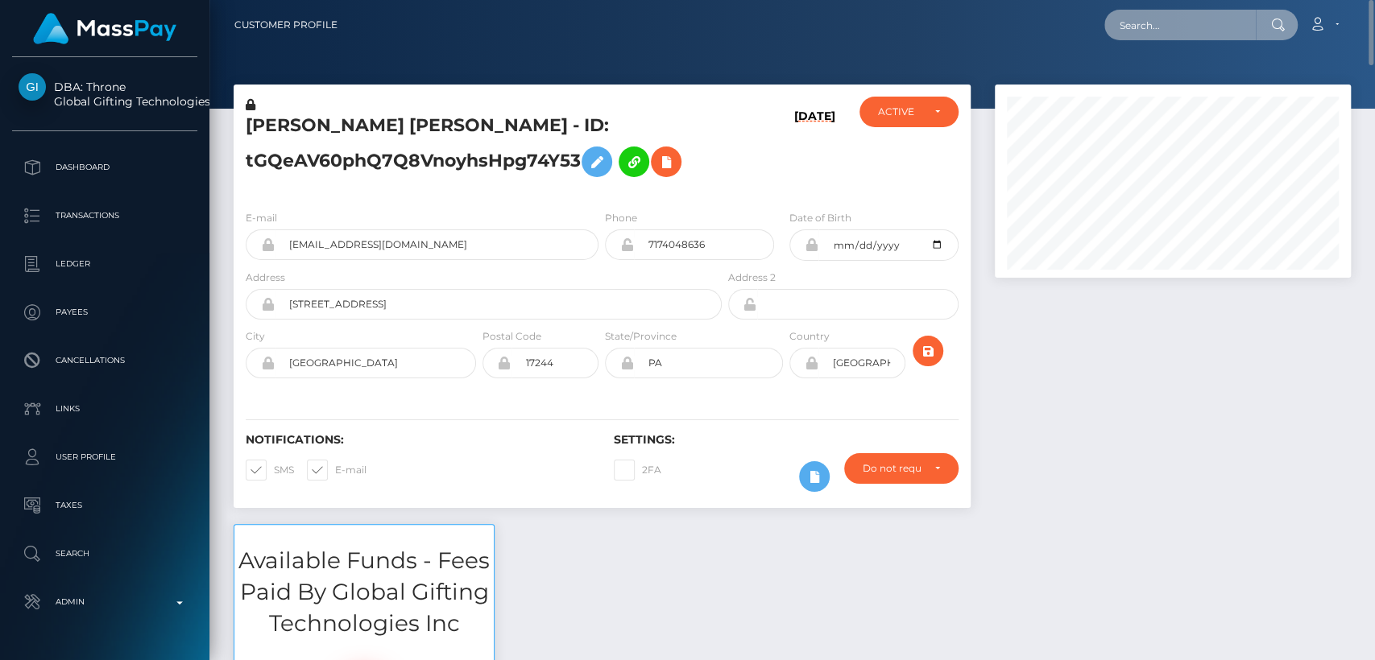
click at [1182, 27] on input "text" at bounding box center [1179, 25] width 151 height 31
paste input "amysticgoddess@gmail.com"
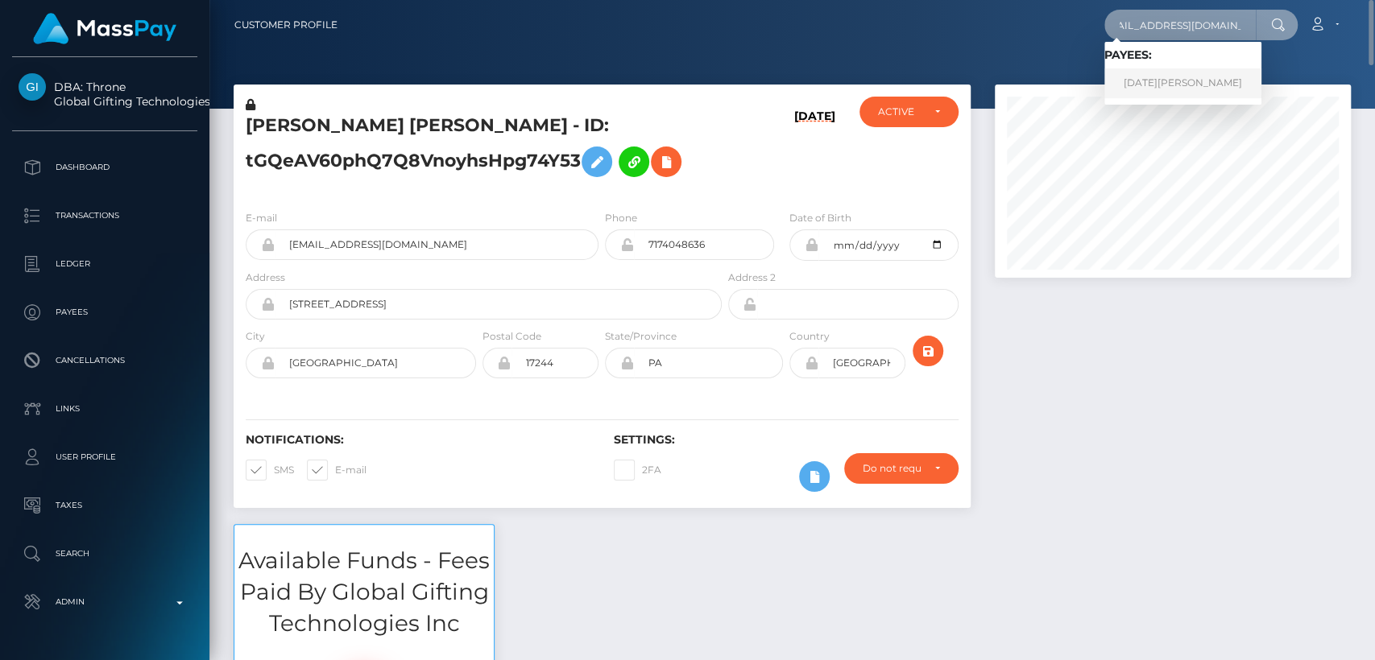
type input "amysticgoddess@gmail.com"
click at [1140, 87] on link "LUCIA MACCHI" at bounding box center [1182, 83] width 157 height 30
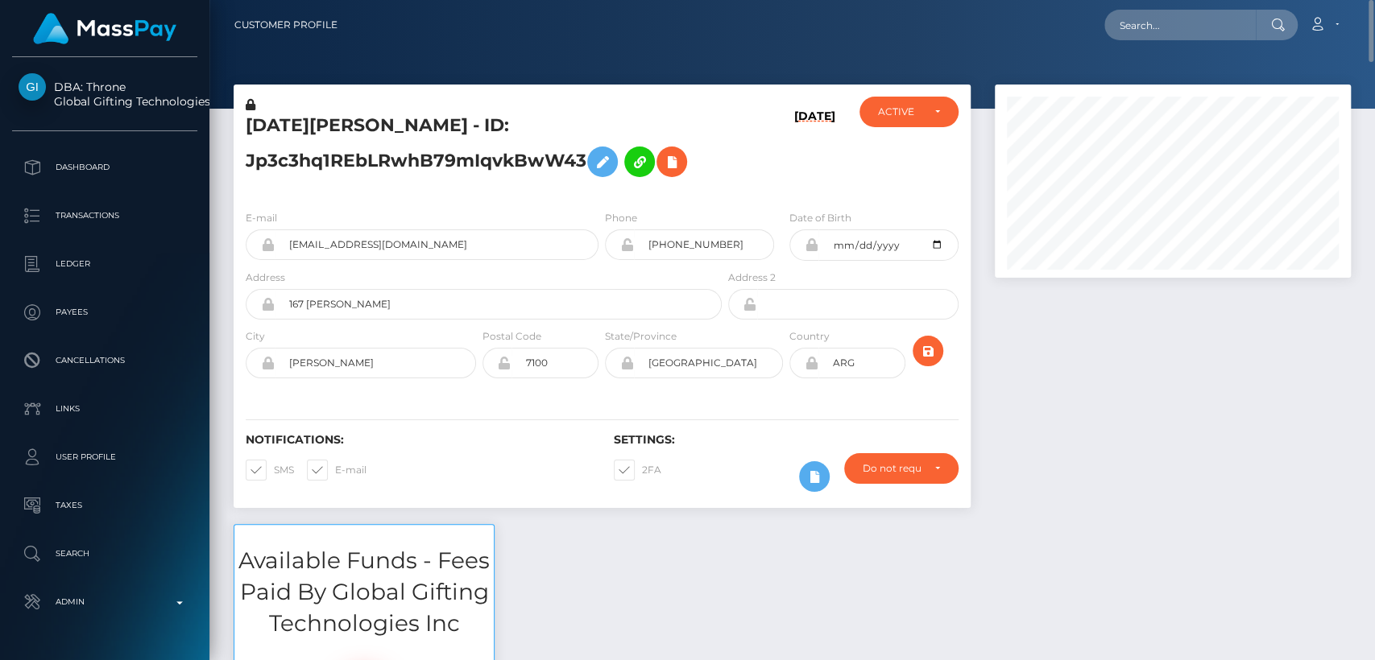
click at [283, 122] on h5 "LUCIA MACCHI - ID: Jp3c3hq1REbLRwhB79mIqvkBwW43" at bounding box center [479, 150] width 467 height 72
copy h5 "LUCIA"
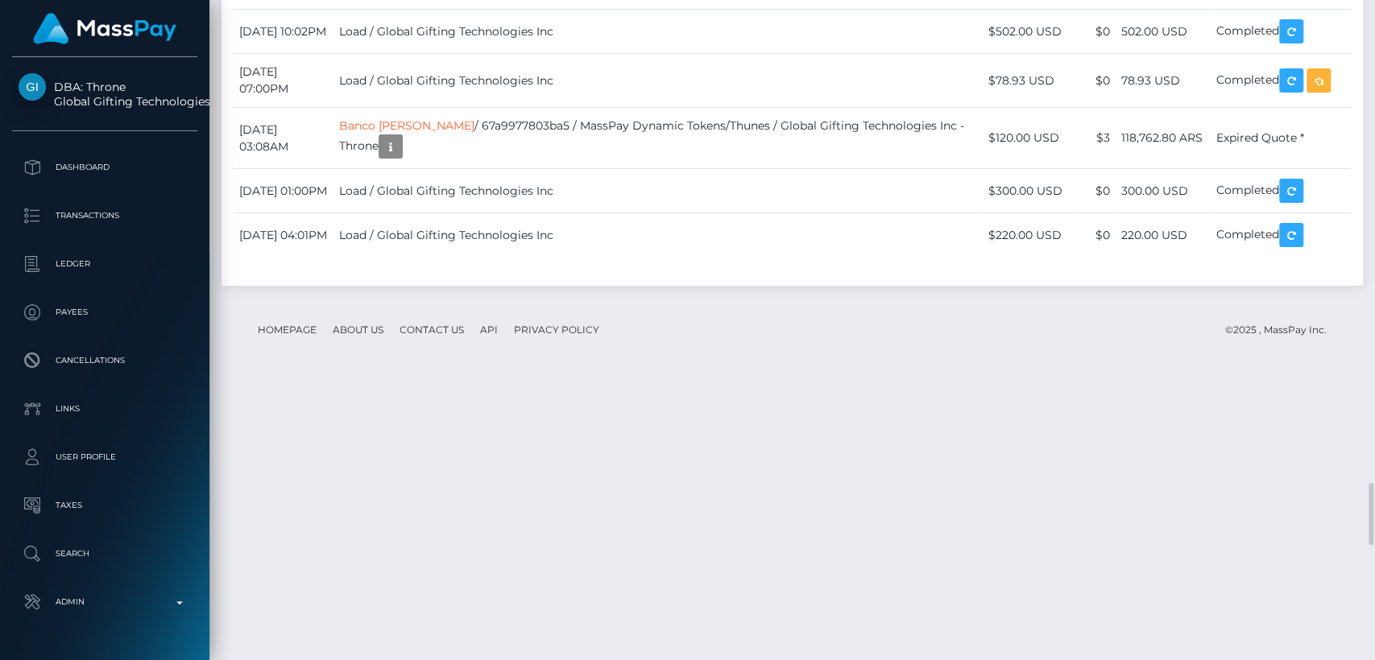
scroll to position [193, 356]
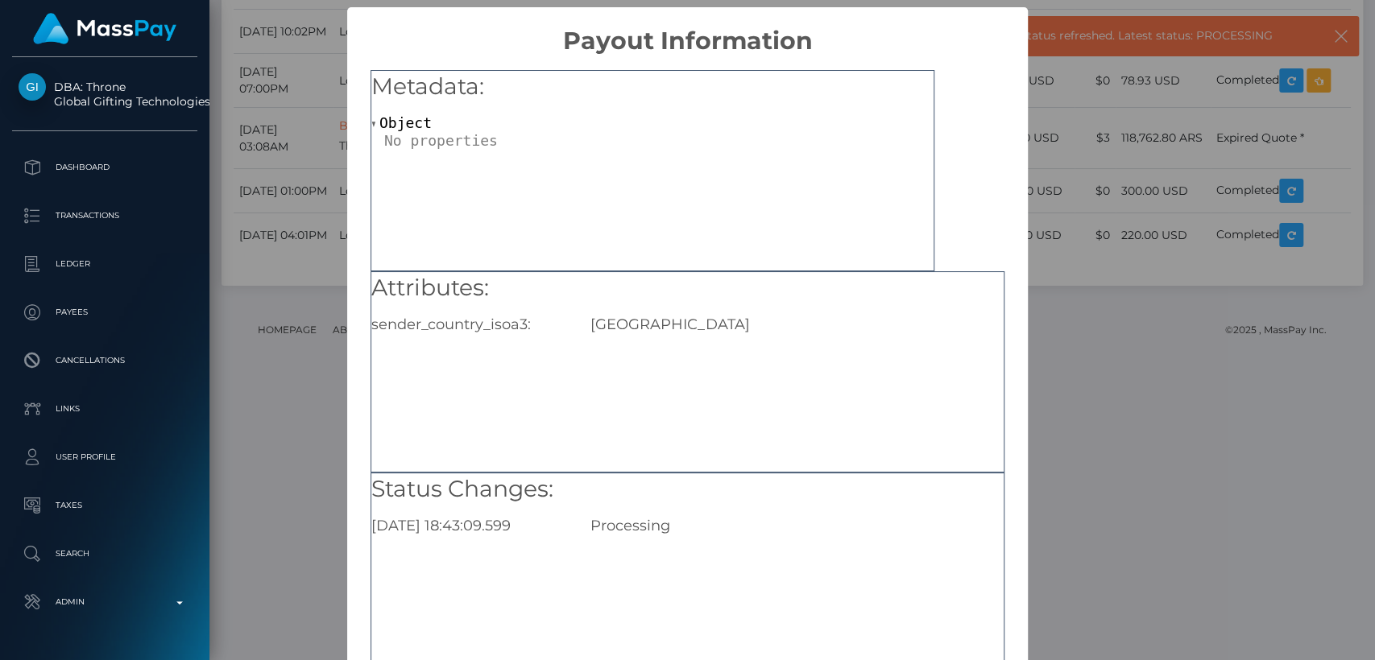
click at [1079, 177] on div "× Payout Information Metadata: Object Attributes: sender_country_isoa3: USA Sta…" at bounding box center [687, 330] width 1375 height 660
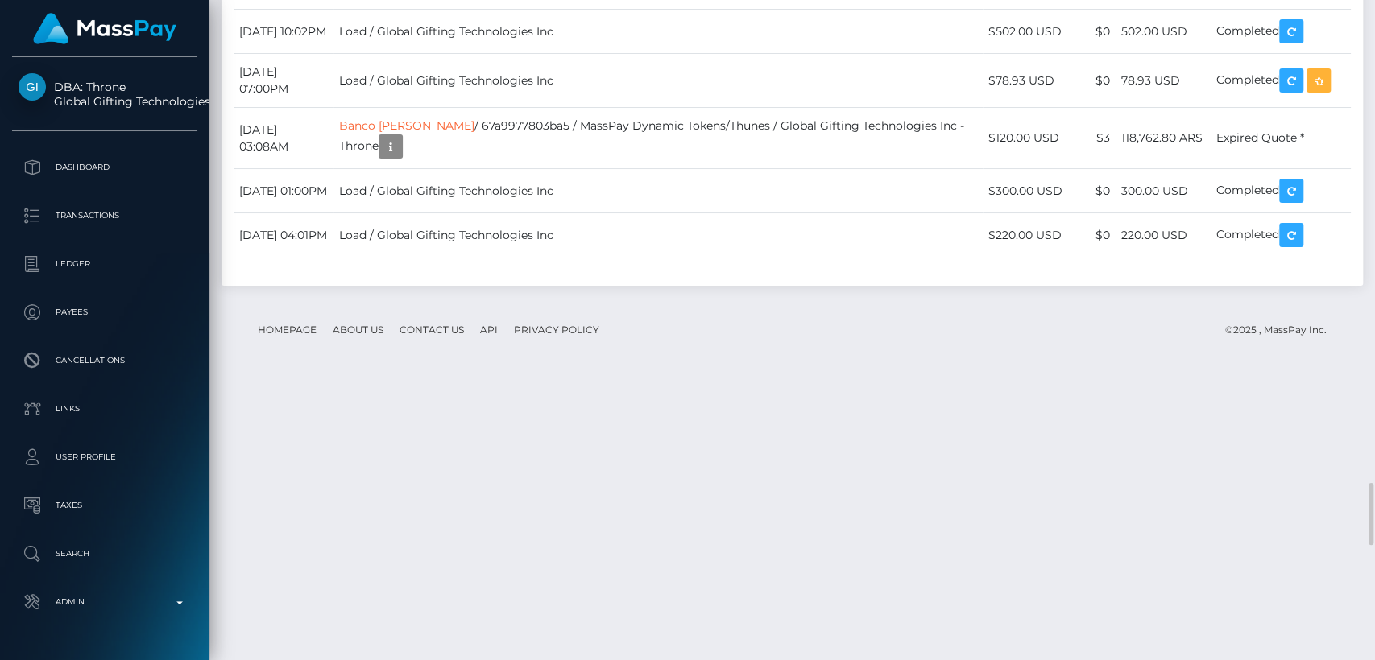
drag, startPoint x: 237, startPoint y: 312, endPoint x: 341, endPoint y: 323, distance: 104.4
copy td "September 1, 2025"
drag, startPoint x: 1155, startPoint y: 338, endPoint x: 1125, endPoint y: 314, distance: 38.4
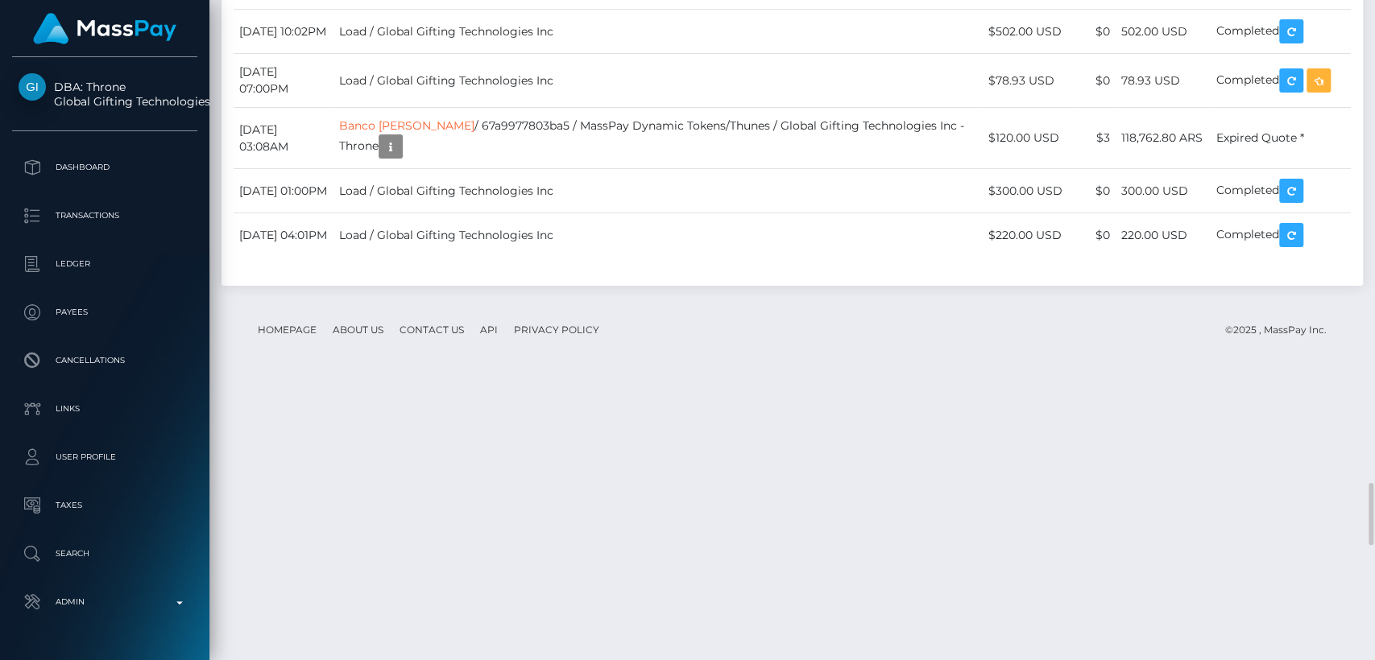
copy td "2,018,137.94 ARS"
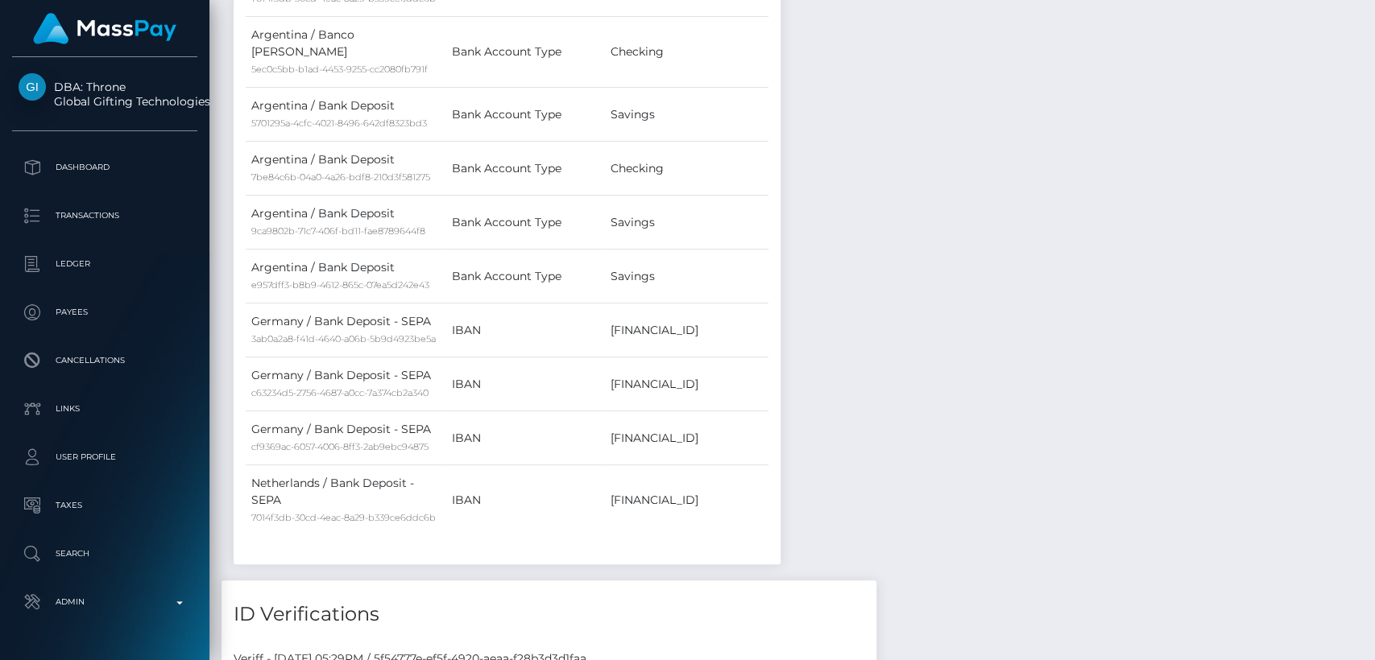
scroll to position [0, 0]
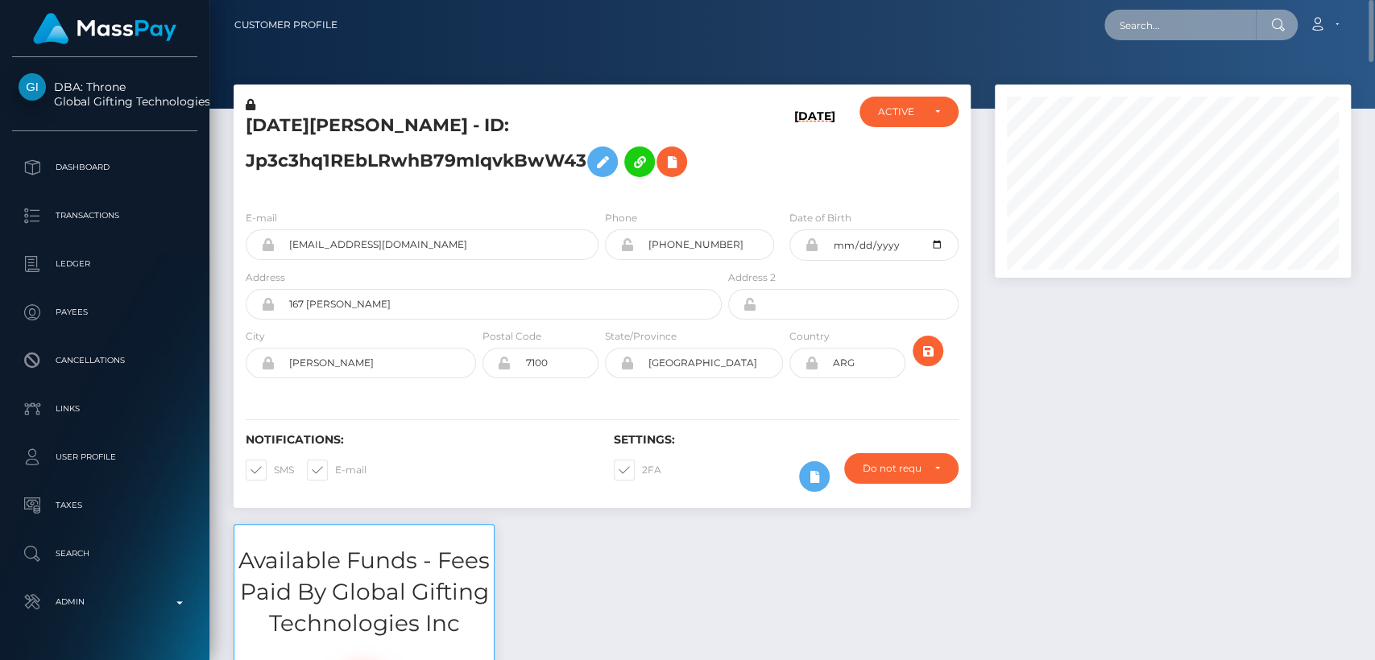
click at [1152, 27] on input "text" at bounding box center [1179, 25] width 151 height 31
paste input "libisabel29@gmail.com"
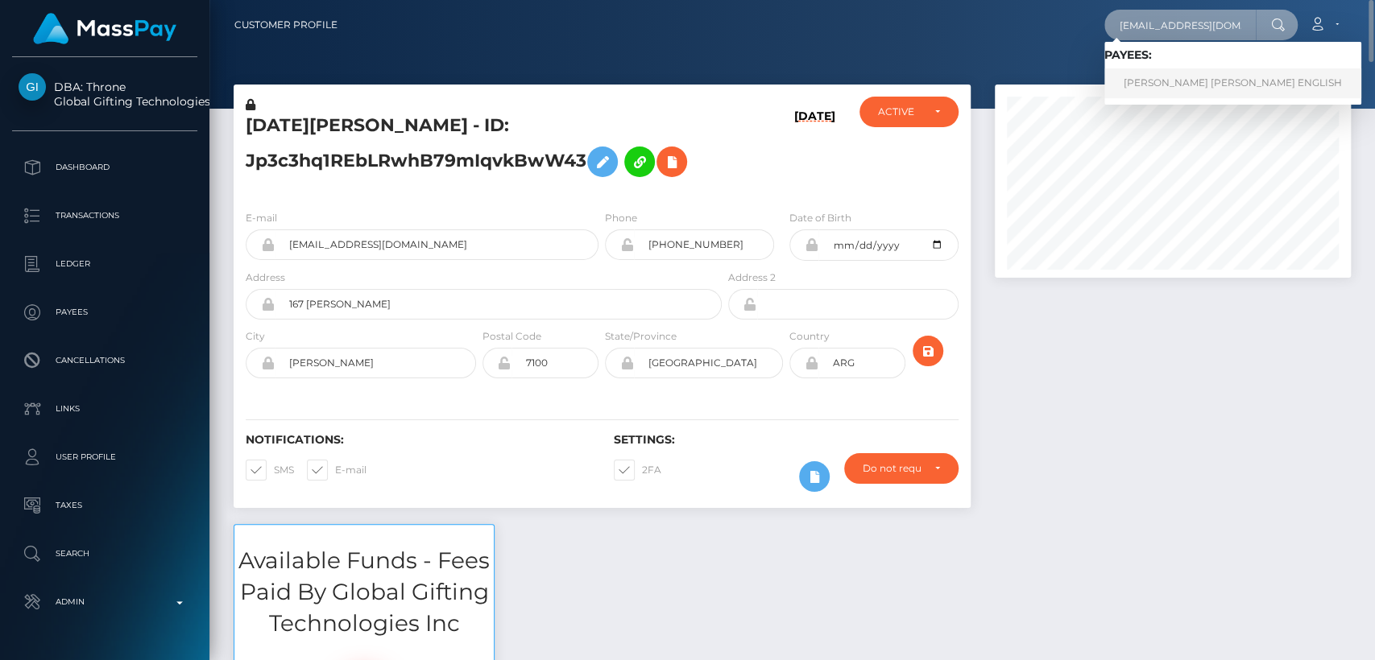
type input "libisabel29@gmail.com"
click at [1160, 98] on div "Loading... Loading... Payees: ELIZABETH ISABEL ENGLISH" at bounding box center [1232, 73] width 257 height 63
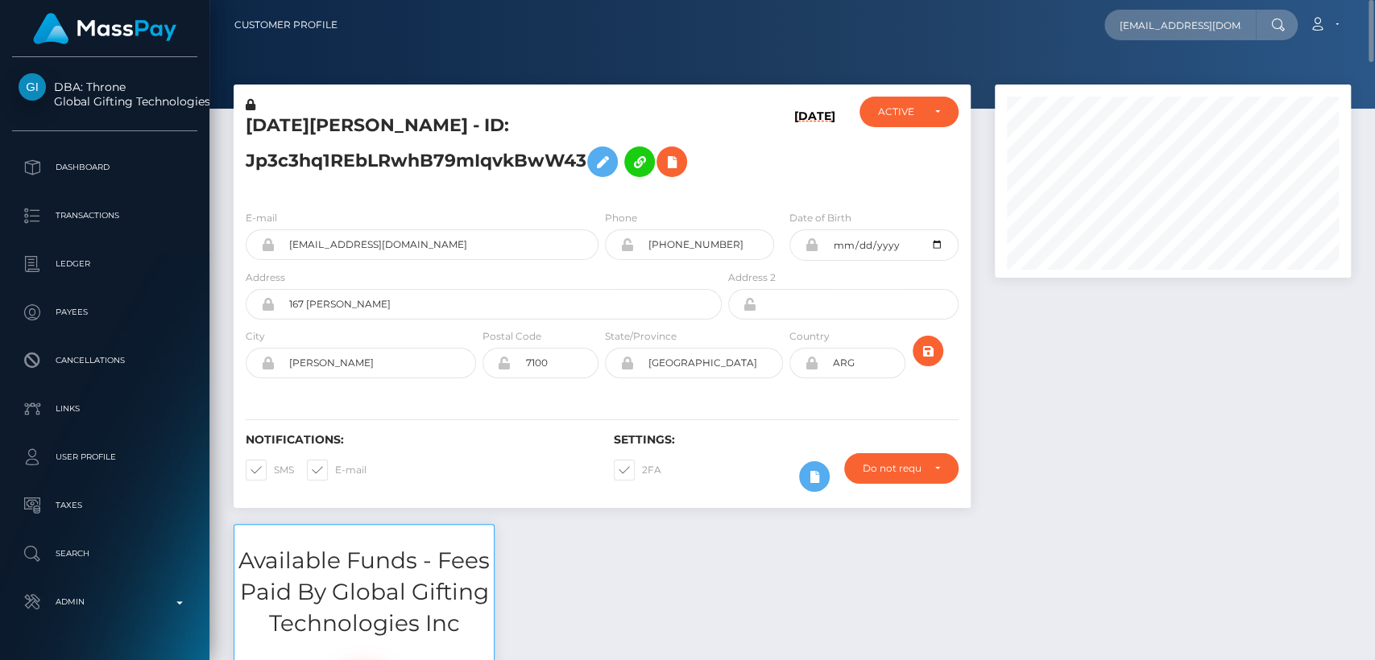
click at [1214, 48] on nav "Customer Profile libisabel29@gmail.com Loading... Loading... Payees: ELIZABETH …" at bounding box center [791, 25] width 1165 height 50
click at [1208, 29] on input "libisabel29@gmail.com" at bounding box center [1179, 25] width 151 height 31
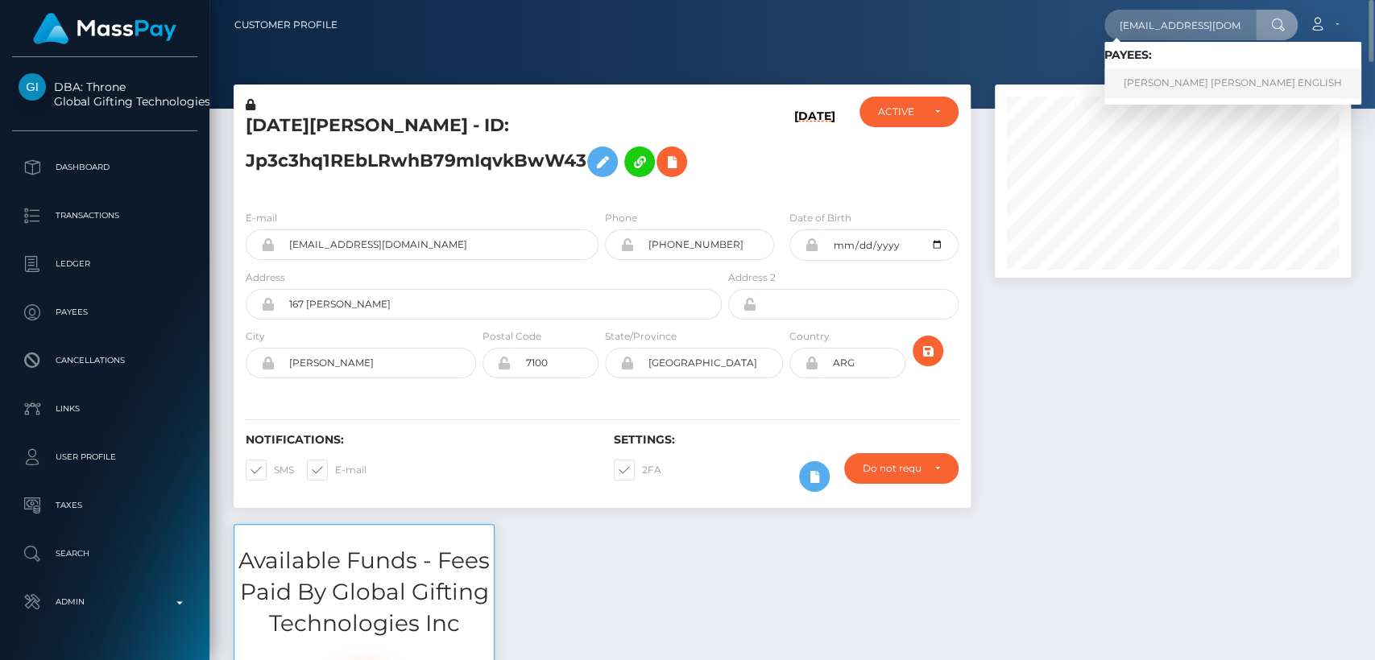
click at [1208, 79] on link "ELIZABETH ISABEL ENGLISH" at bounding box center [1232, 83] width 257 height 30
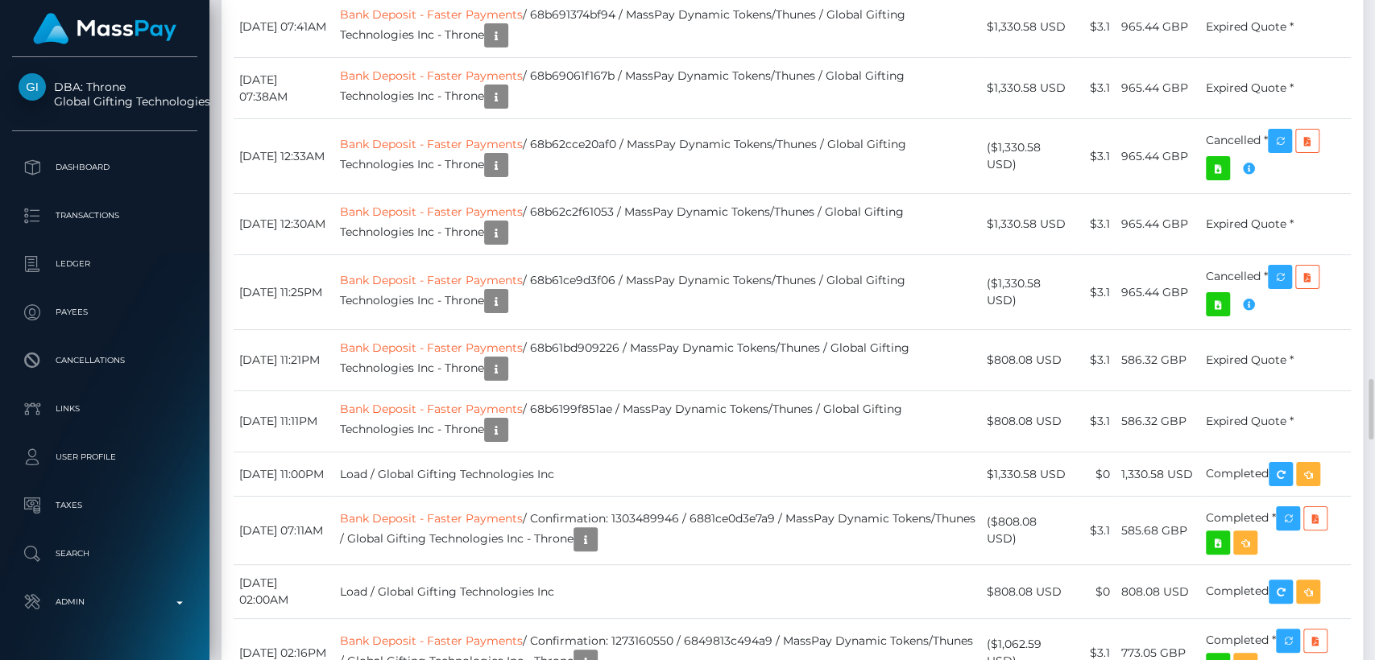
scroll to position [4123, 0]
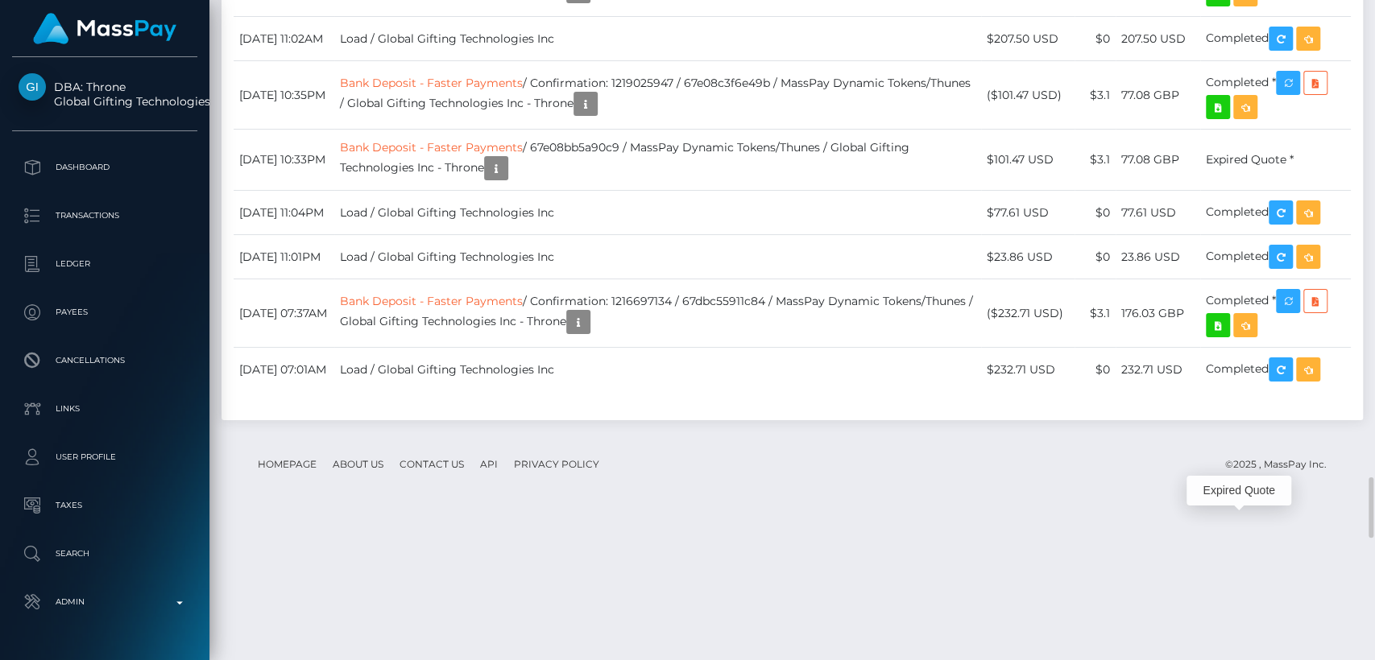
scroll to position [193, 356]
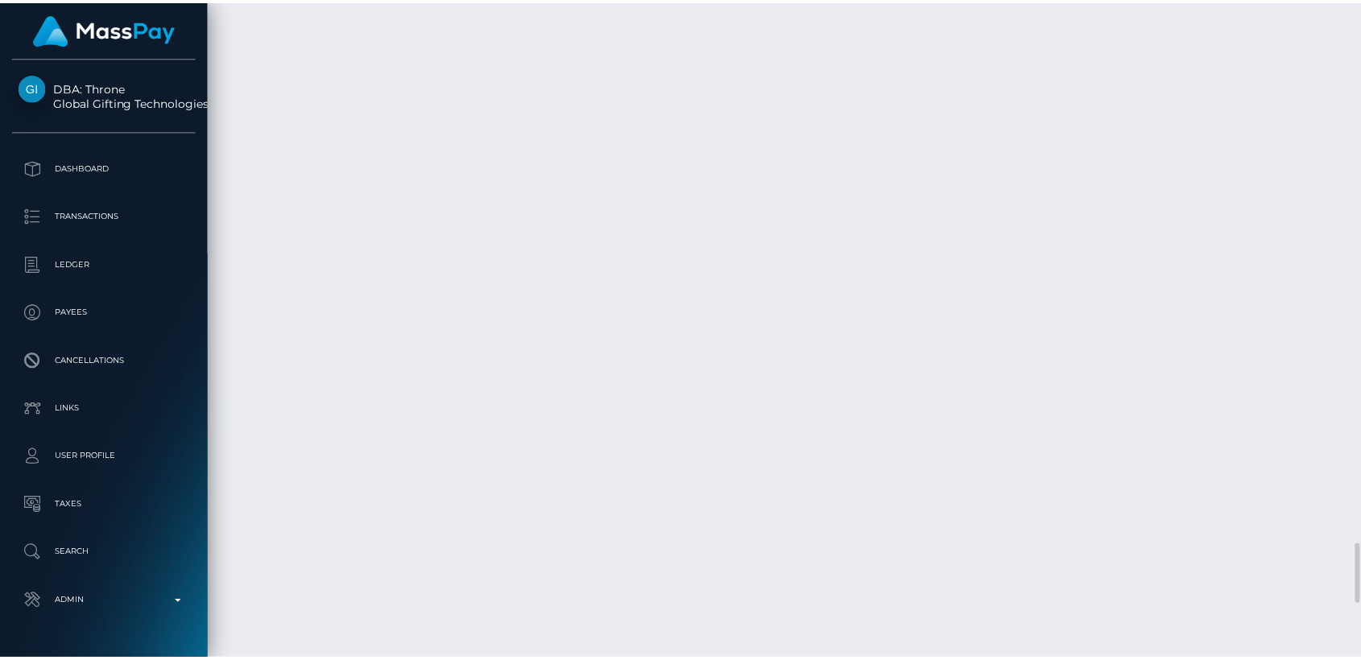
scroll to position [5916, 0]
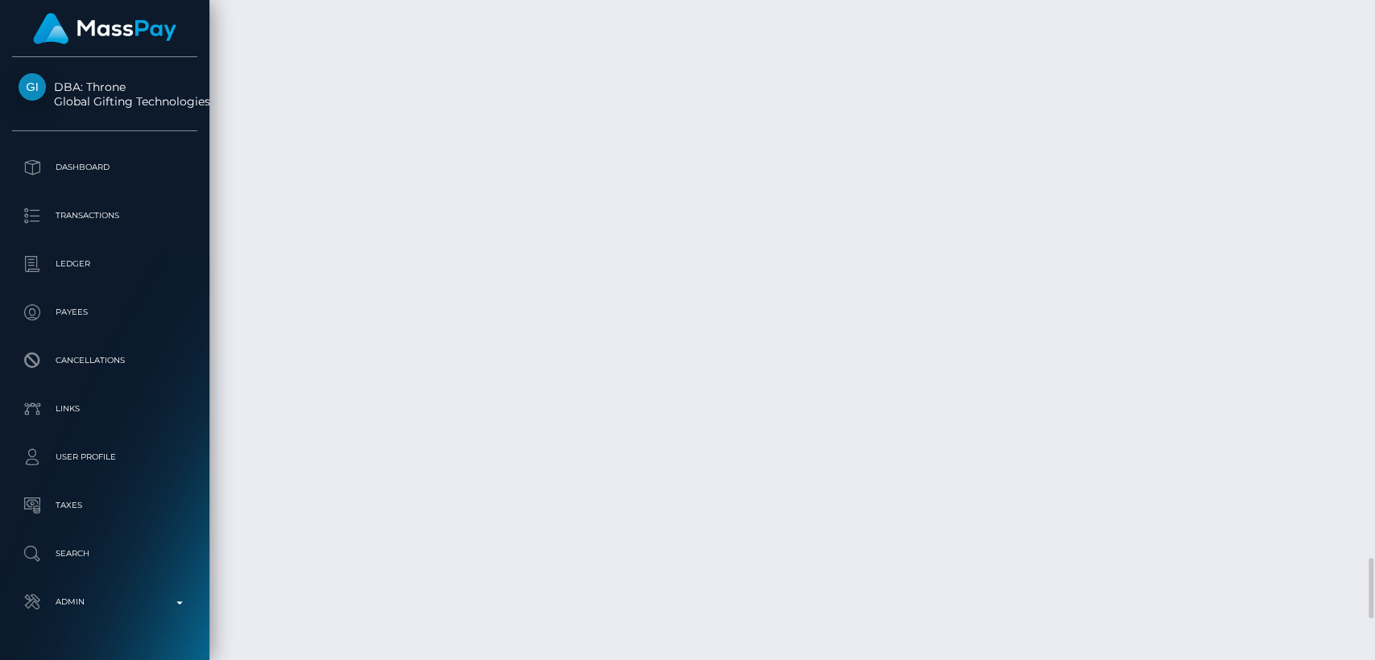
drag, startPoint x: 760, startPoint y: 399, endPoint x: 742, endPoint y: 442, distance: 46.5
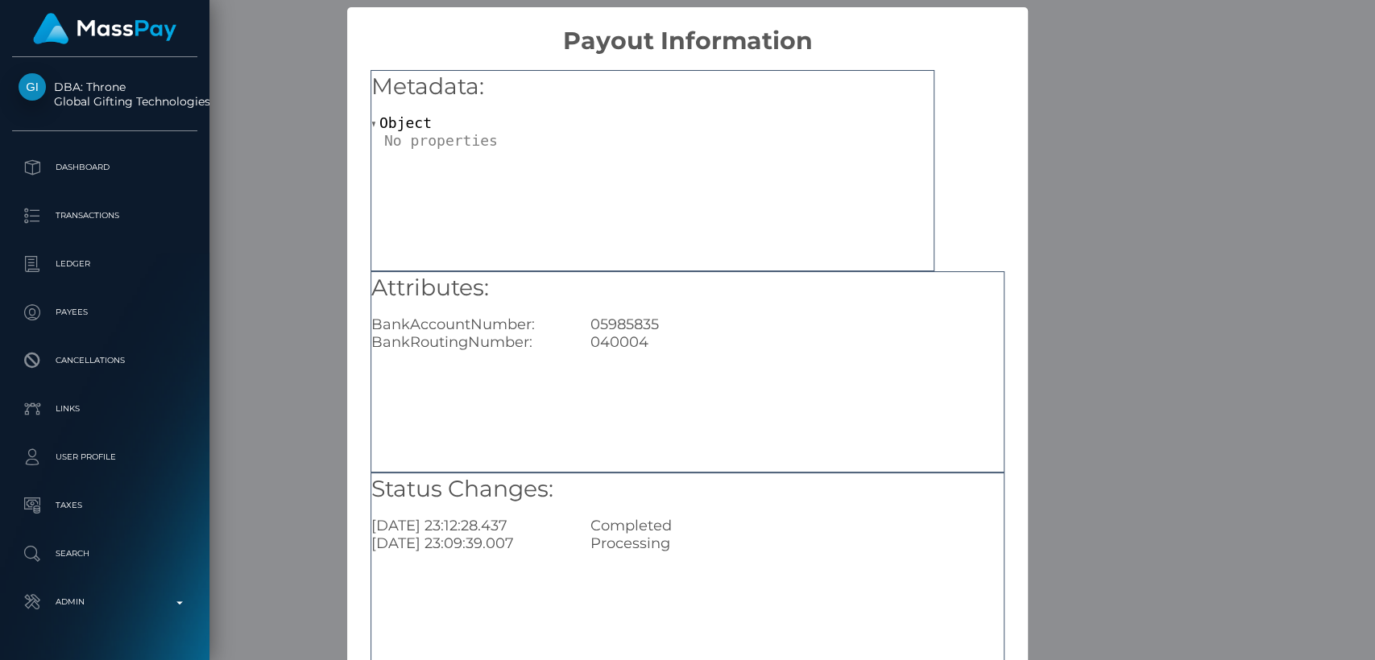
click at [620, 324] on div "05985835" at bounding box center [796, 325] width 437 height 18
copy div "05985835"
click at [1133, 220] on div "× Payout Information Metadata: Object Attributes: BankAccountNumber: 05985835 B…" at bounding box center [687, 330] width 1375 height 660
click at [1057, 222] on div "× Payout Information Metadata: Object Attributes: BankAccountNumber: 05985835 B…" at bounding box center [687, 330] width 1375 height 660
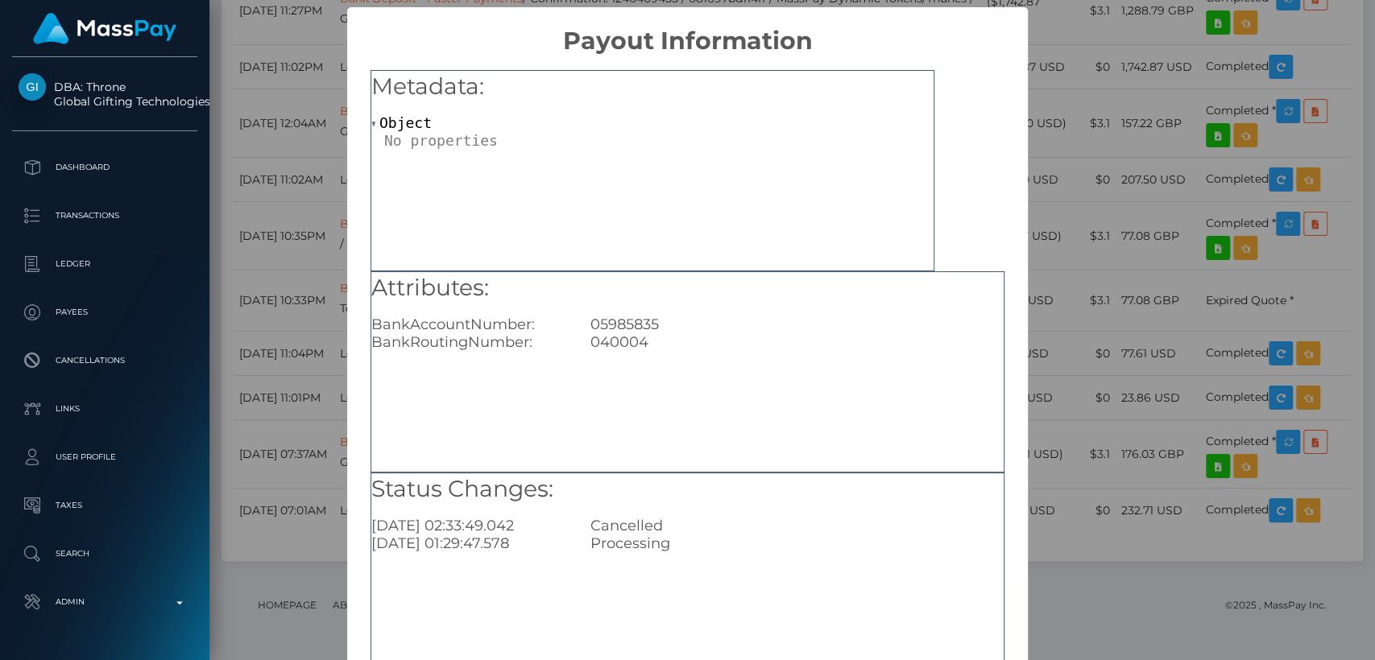
click at [1095, 176] on div "× Payout Information Metadata: Object Attributes: BankAccountNumber: 05985835 B…" at bounding box center [687, 330] width 1375 height 660
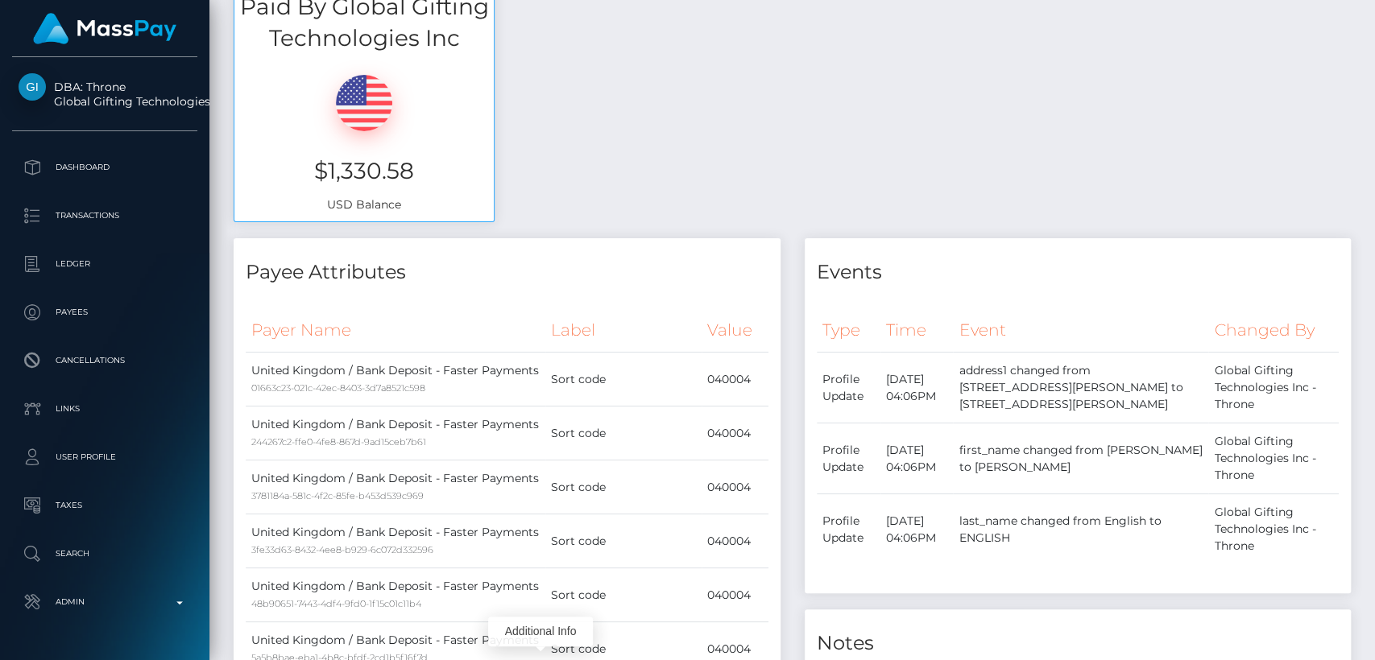
scroll to position [0, 0]
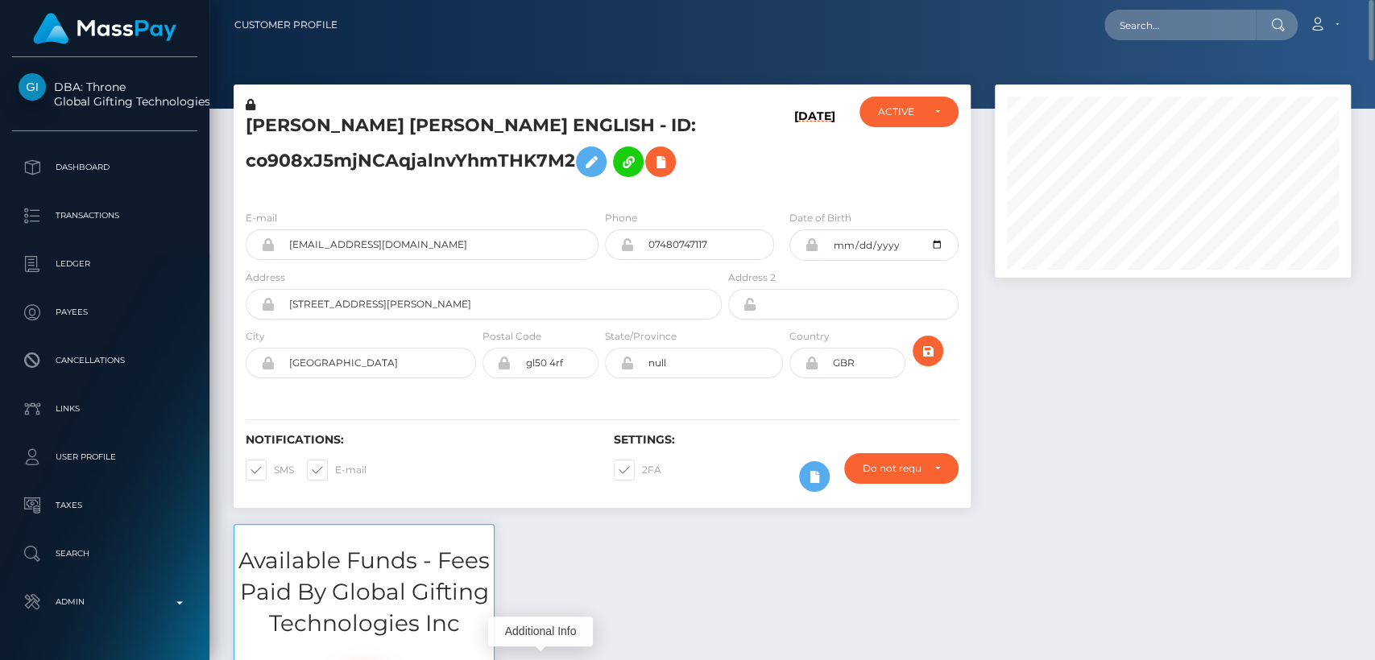
click at [316, 124] on h5 "ELIZABETH ISABEL ENGLISH - ID: co908xJ5mjNCAqjalnvYhmTHK7M2" at bounding box center [479, 150] width 467 height 72
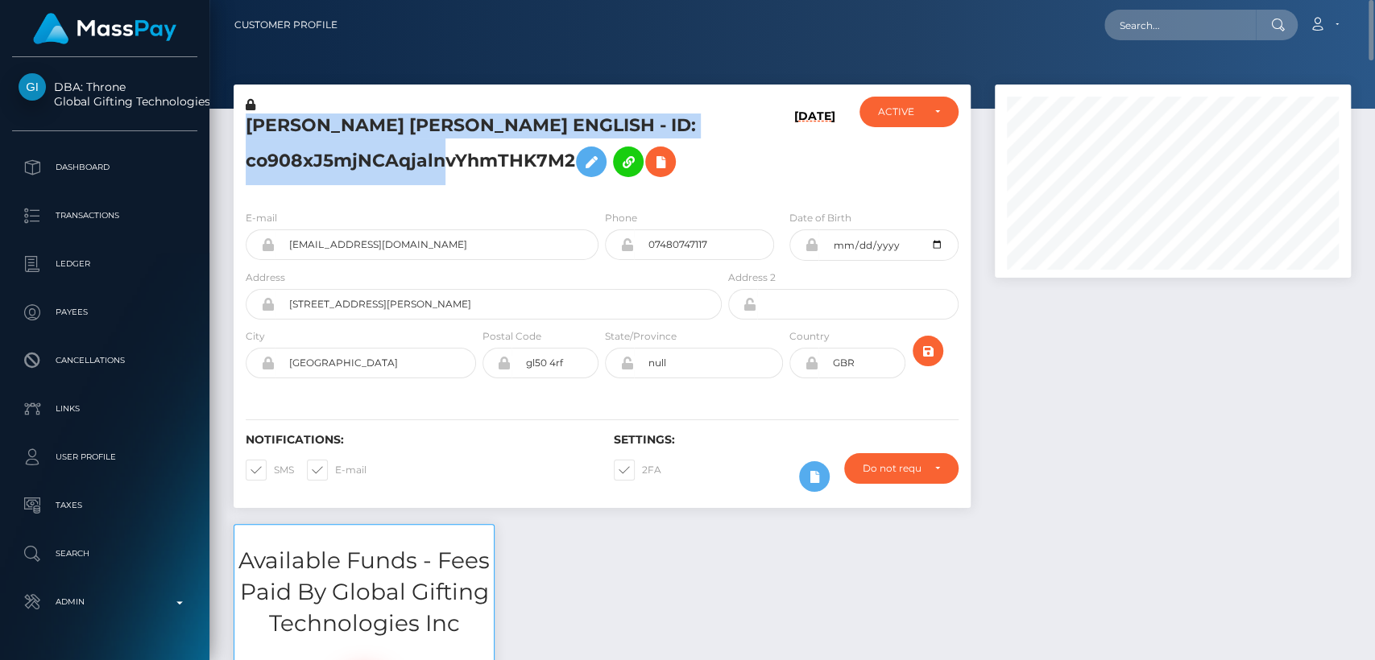
click at [316, 124] on h5 "ELIZABETH ISABEL ENGLISH - ID: co908xJ5mjNCAqjalnvYhmTHK7M2" at bounding box center [479, 150] width 467 height 72
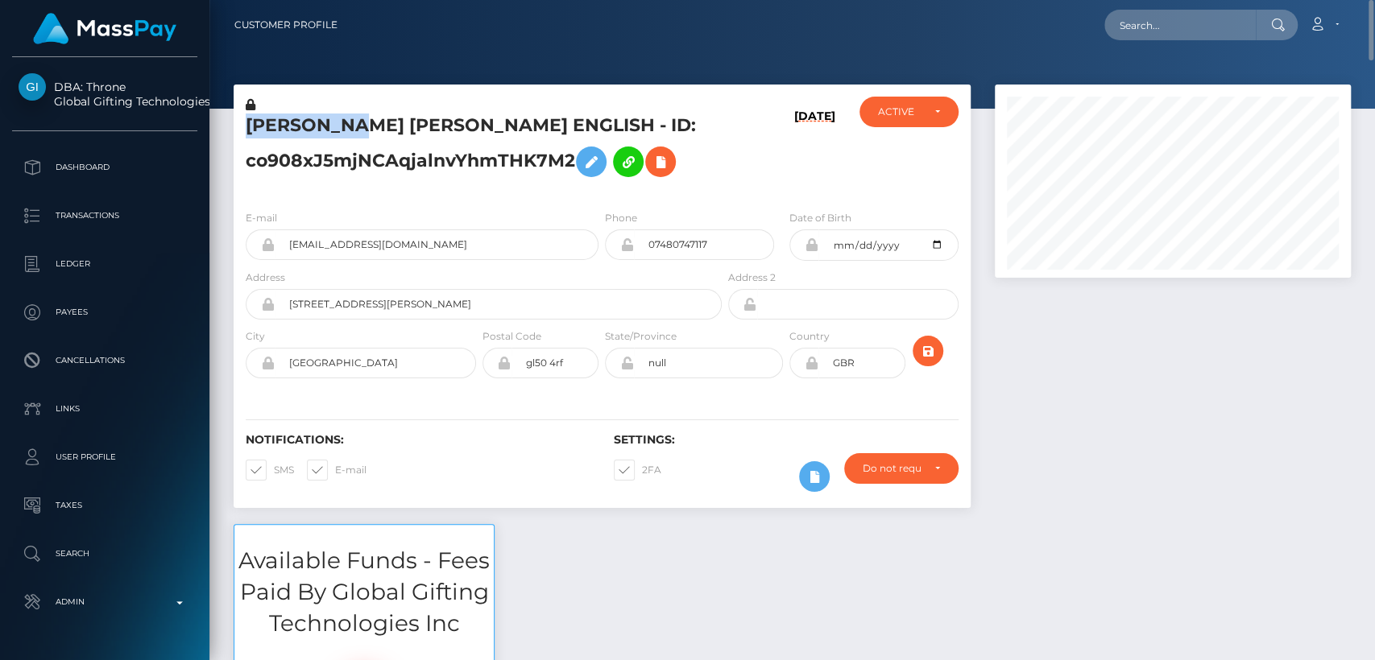
click at [316, 124] on h5 "ELIZABETH ISABEL ENGLISH - ID: co908xJ5mjNCAqjalnvYhmTHK7M2" at bounding box center [479, 150] width 467 height 72
click at [486, 457] on div "Notifications: SMS E-mail" at bounding box center [418, 466] width 368 height 67
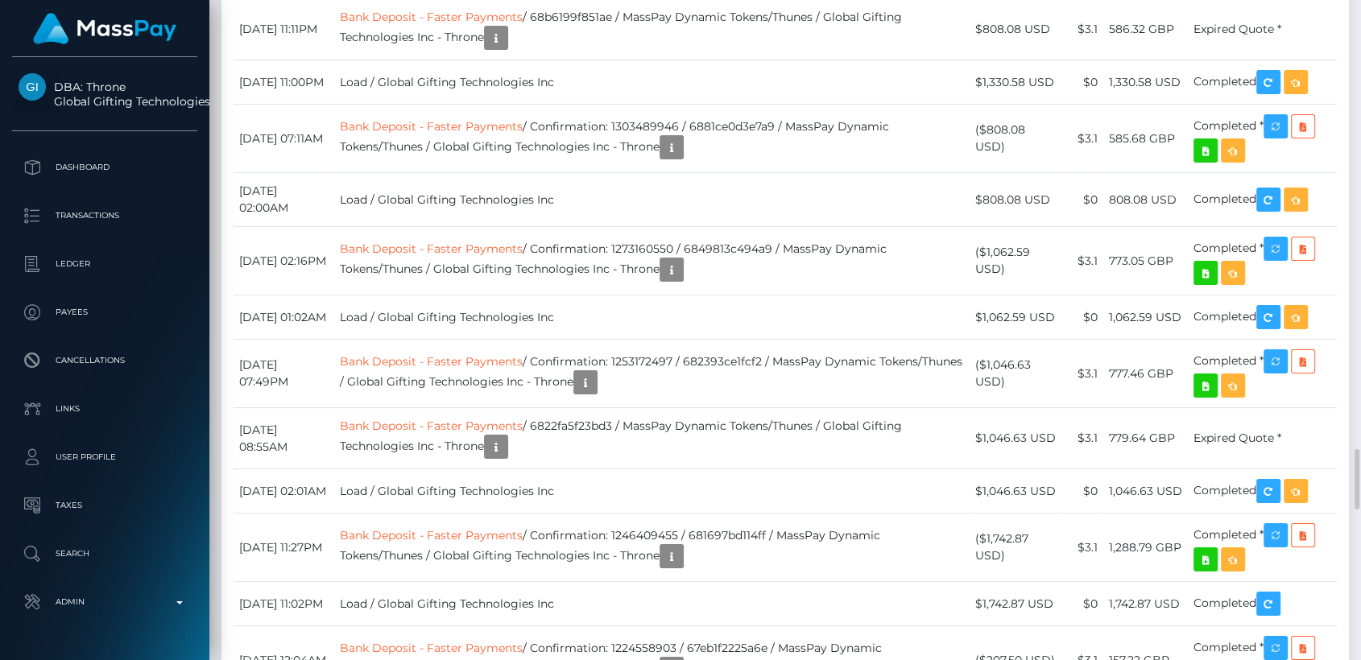
scroll to position [193, 356]
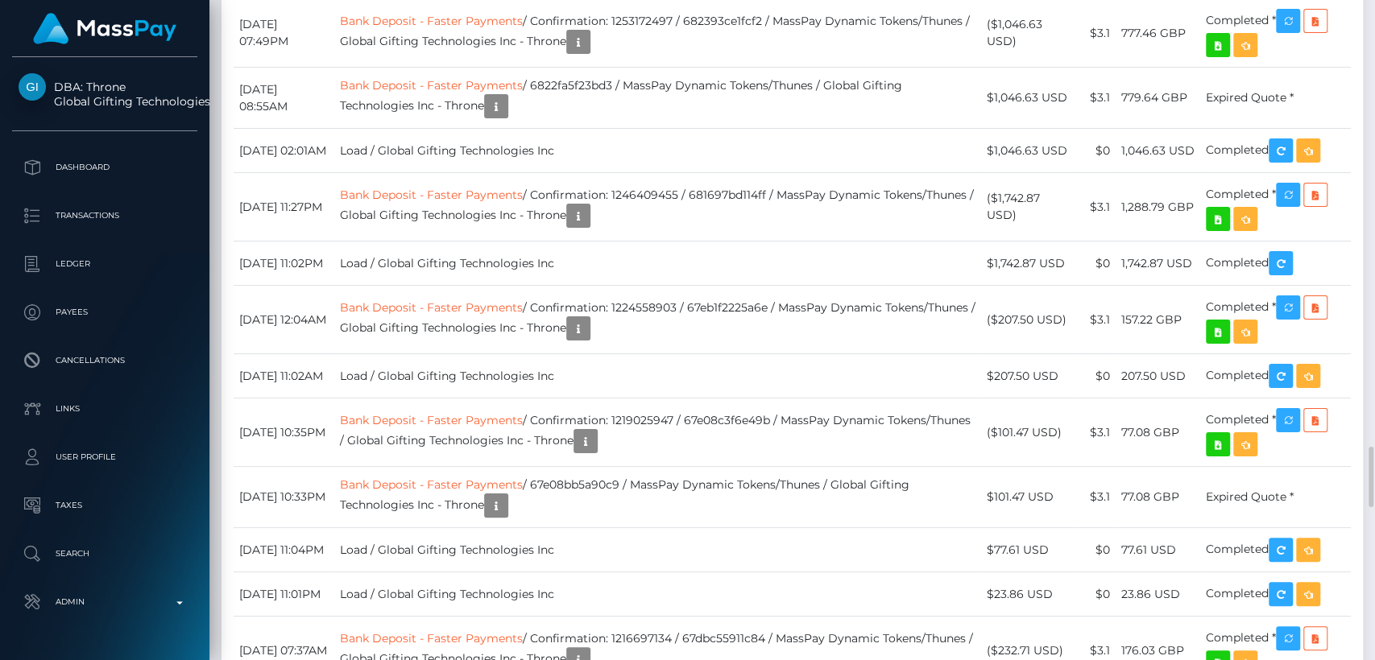
drag, startPoint x: 1018, startPoint y: 545, endPoint x: 1252, endPoint y: 689, distance: 274.0
click at [1252, 660] on html "DBA: Throne Global Gifting Technologies Inc Dashboard Transactions Ledger Payee…" at bounding box center [687, 330] width 1375 height 660
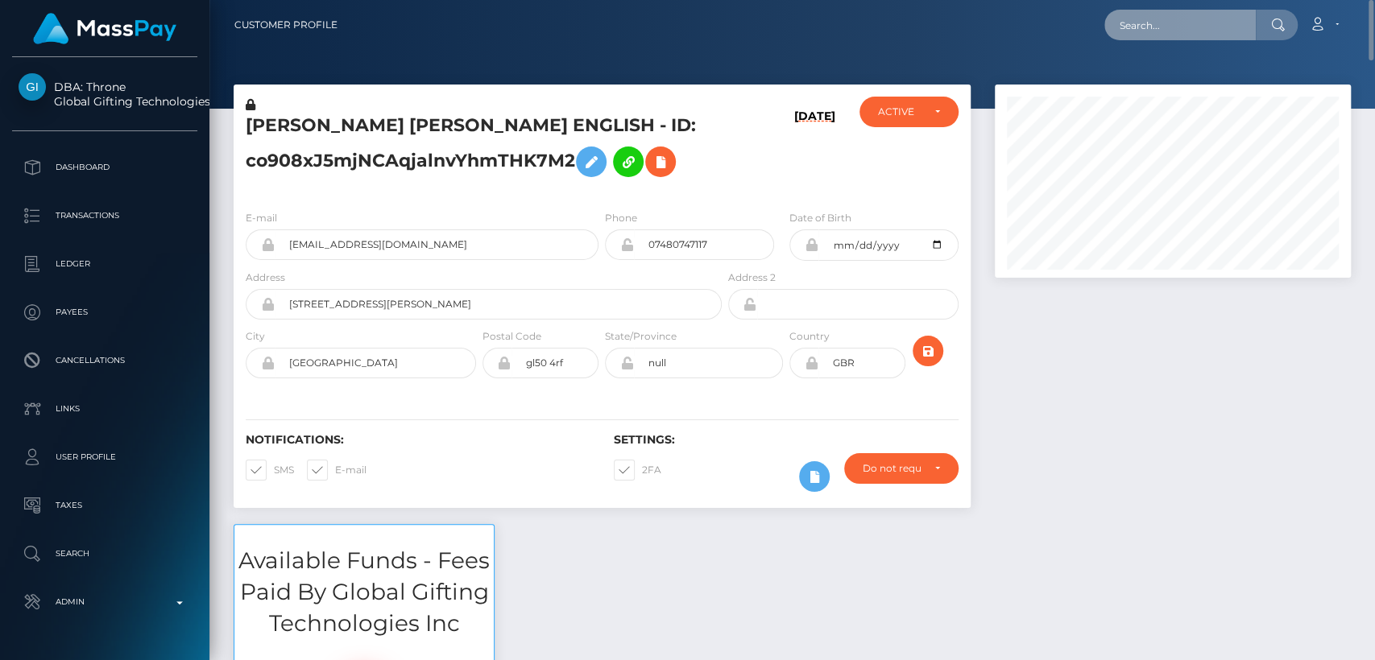
click at [1232, 33] on input "text" at bounding box center [1179, 25] width 151 height 31
paste input "The payee’s transaction keeps failing, and there’s no confirmation number avail…"
type input "The payee’s transaction keeps failing, and there’s no confirmation number avail…"
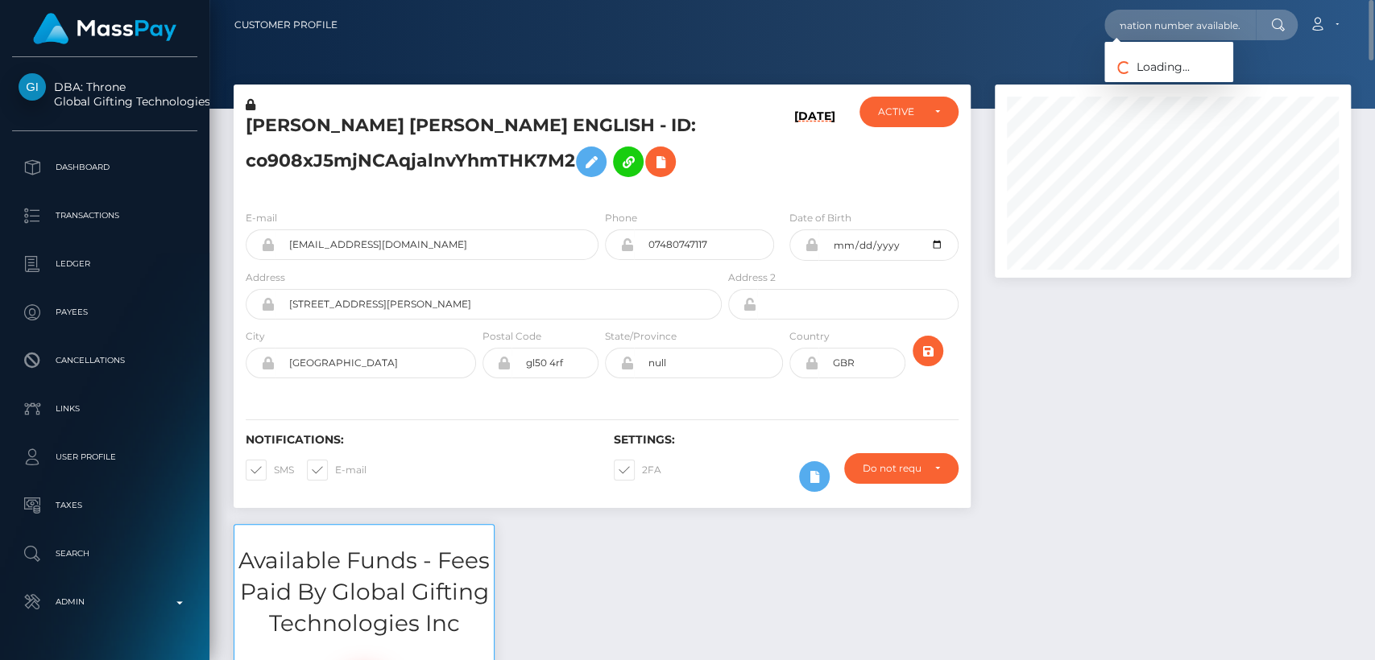
scroll to position [0, 0]
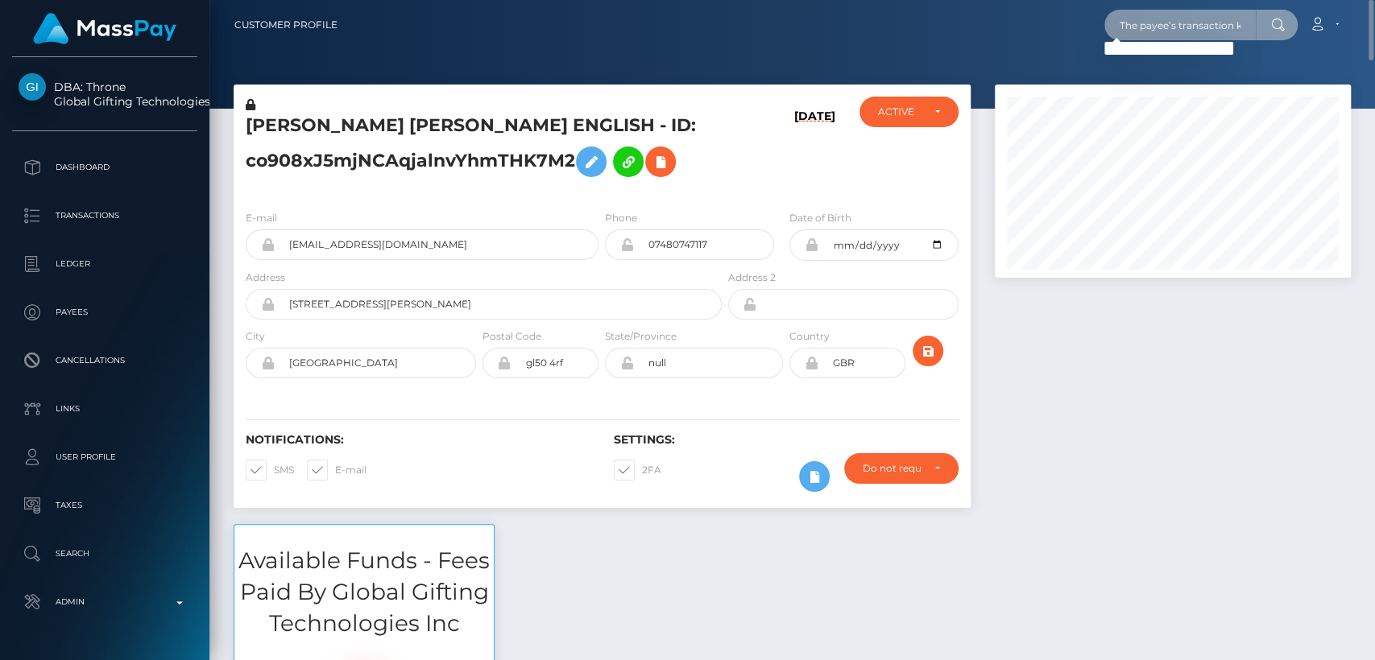
click at [1199, 26] on input "The payee’s transaction keeps failing, and there’s no confirmation number avail…" at bounding box center [1179, 25] width 151 height 31
paste input "scillyfoltz@gmail.com"
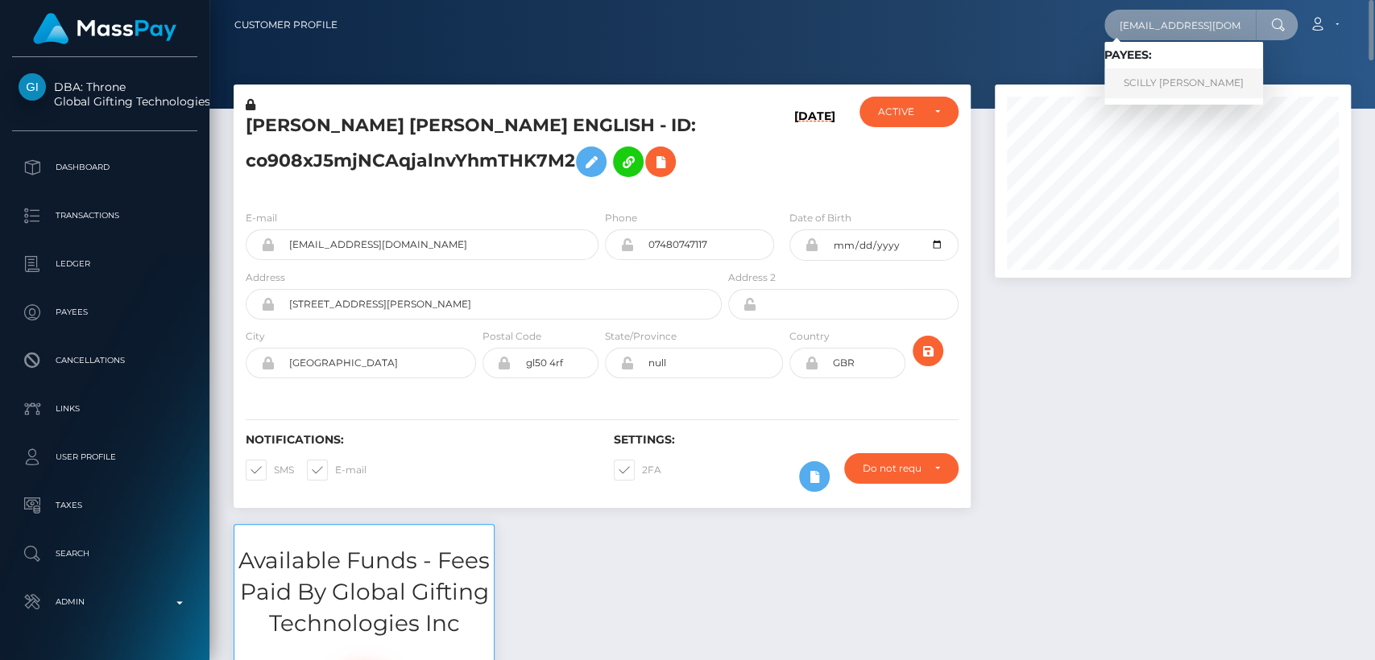
type input "scillyfoltz@gmail.com"
click at [1177, 89] on link "SCILLY NICOLE FOLTZ" at bounding box center [1183, 83] width 159 height 30
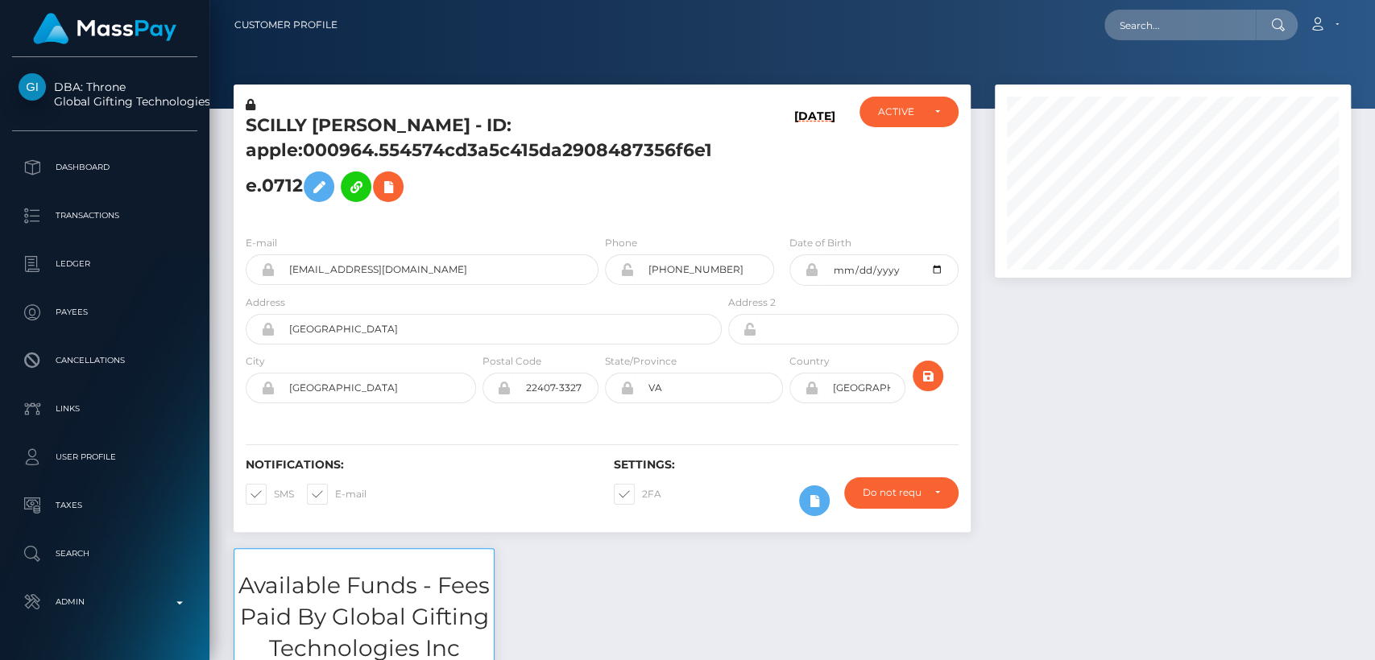
scroll to position [193, 356]
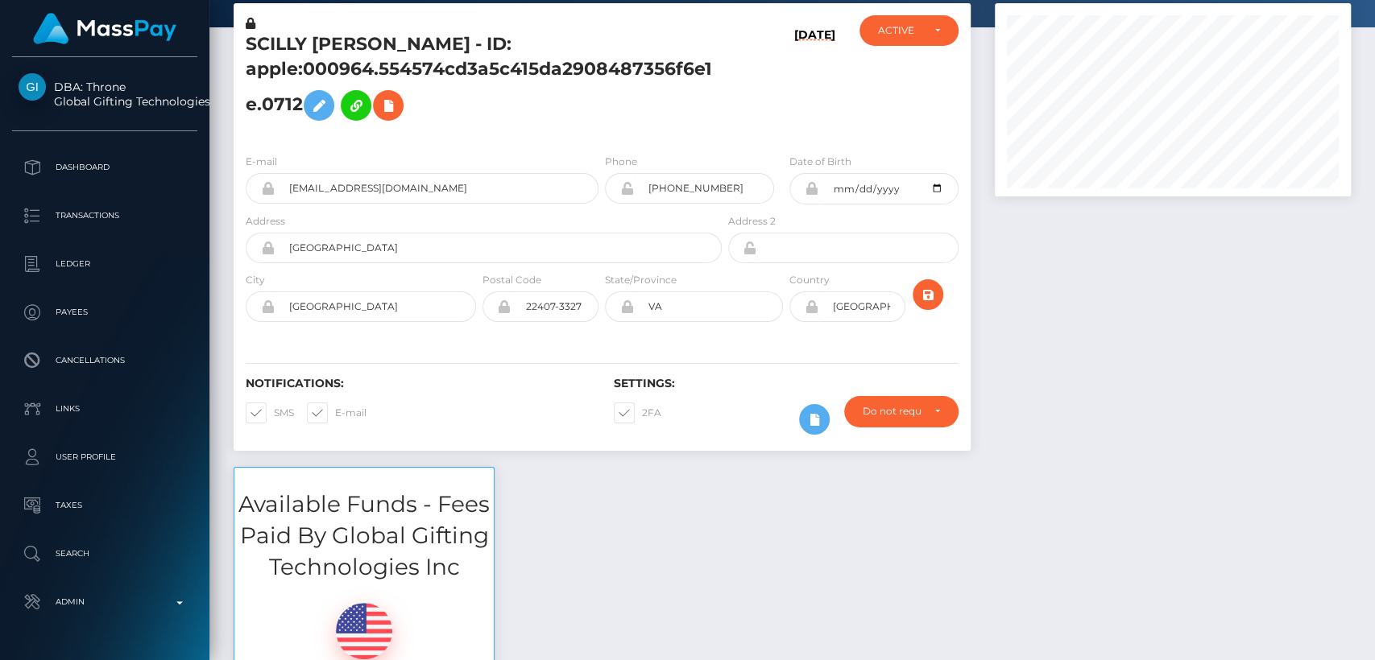
scroll to position [0, 0]
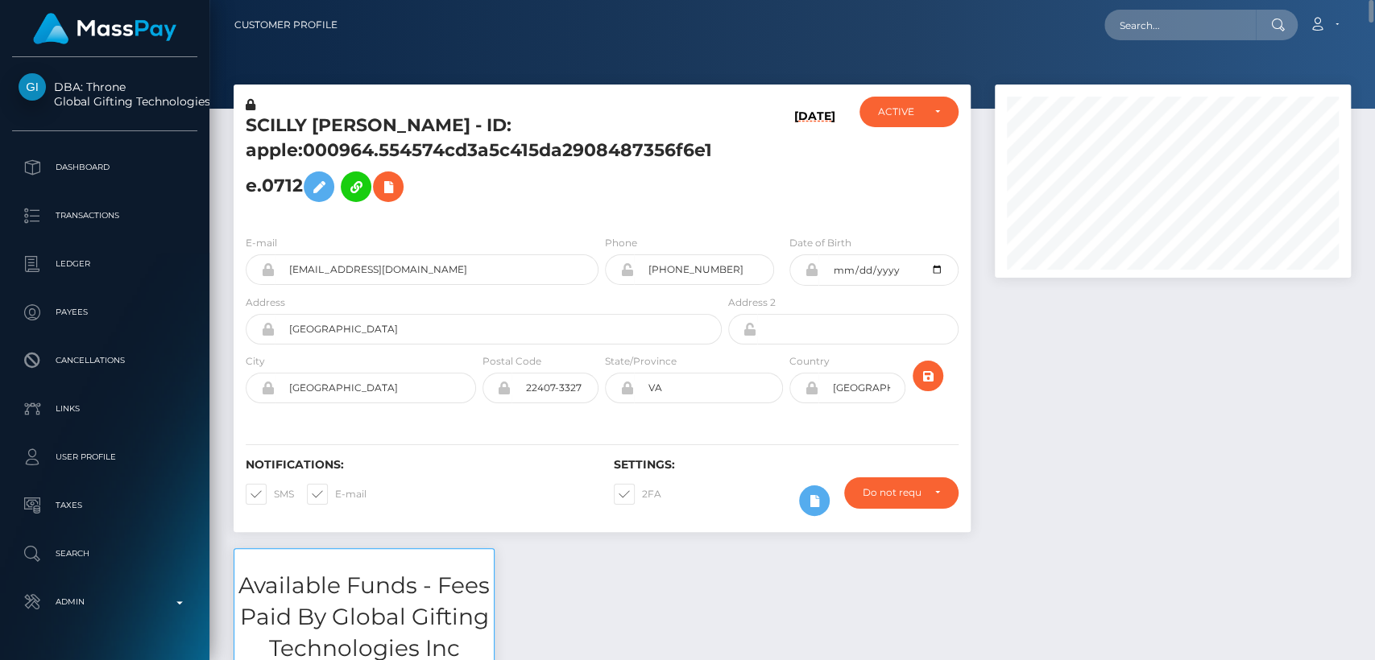
click at [267, 118] on h5 "SCILLY NICOLE FOLTZ - ID: apple:000964.554574cd3a5c415da2908487356f6e1e.0712" at bounding box center [479, 162] width 467 height 97
copy h5 "SCILLY"
click at [1220, 31] on input "text" at bounding box center [1179, 25] width 151 height 31
paste input "[EMAIL_ADDRESS][DOMAIN_NAME]"
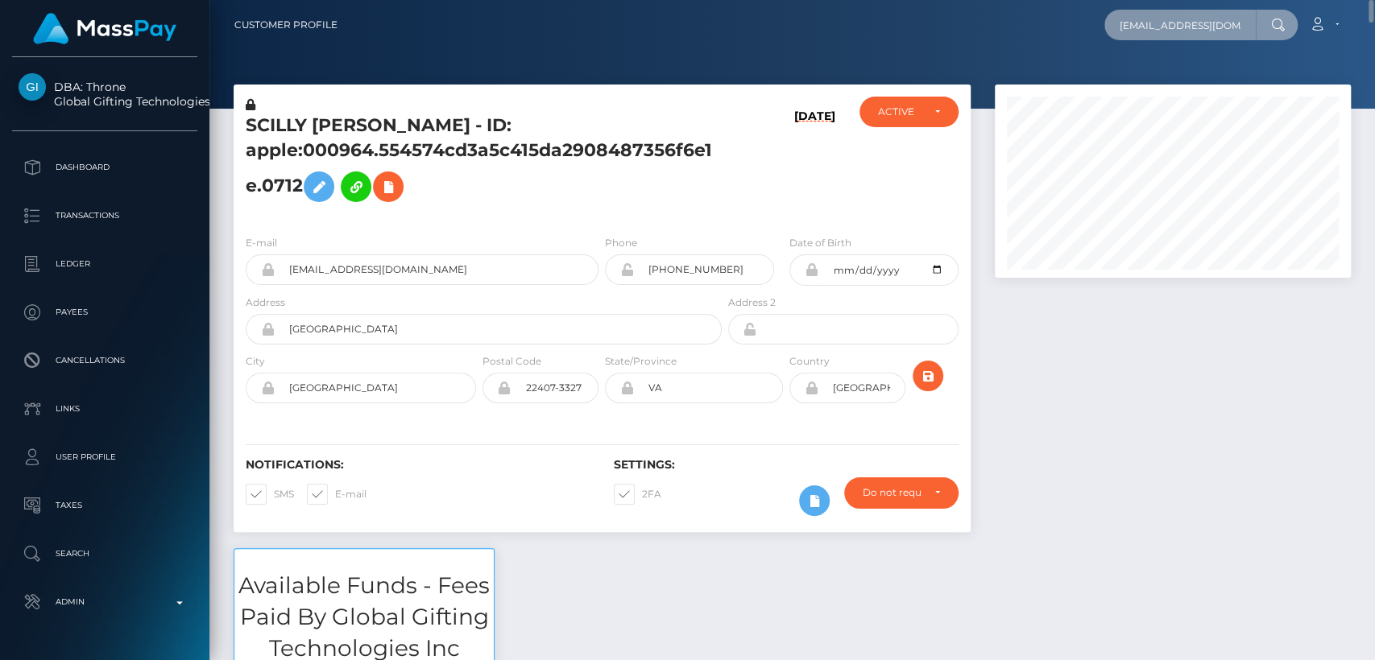
scroll to position [0, 23]
type input "[EMAIL_ADDRESS][DOMAIN_NAME]"
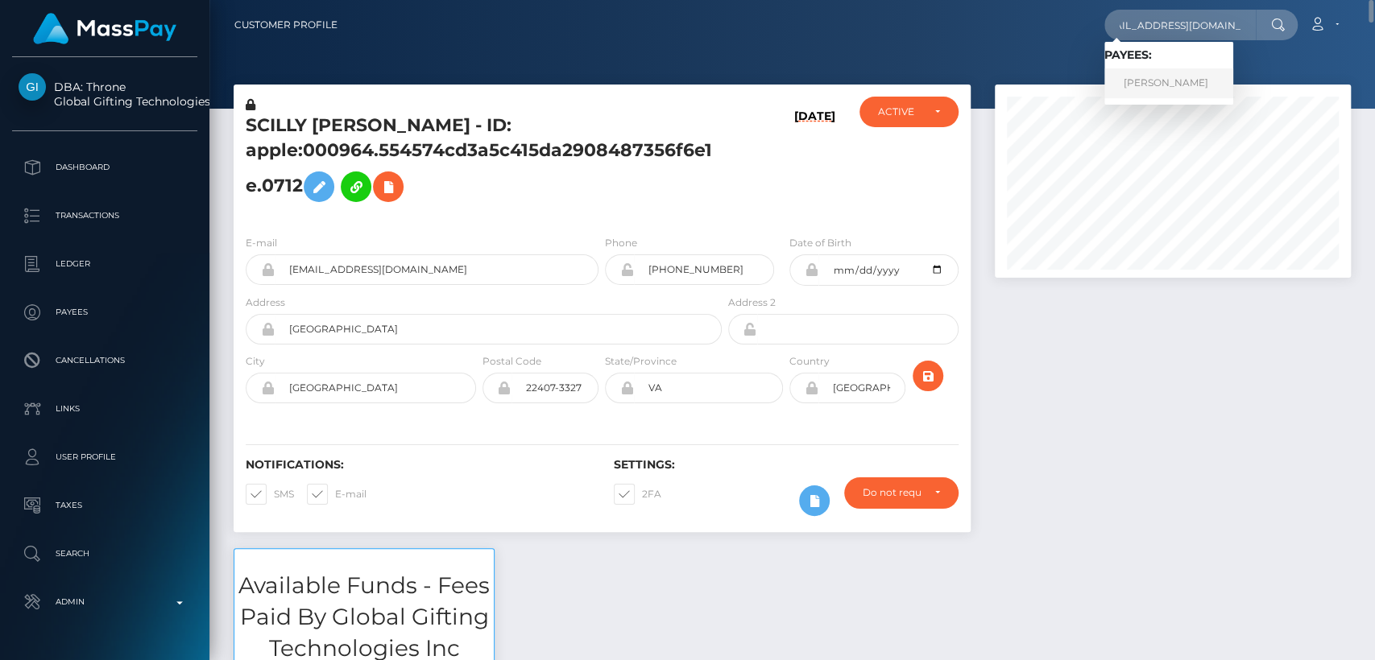
scroll to position [0, 0]
click at [1202, 88] on link "DONNA MARIE SLATER" at bounding box center [1168, 83] width 129 height 30
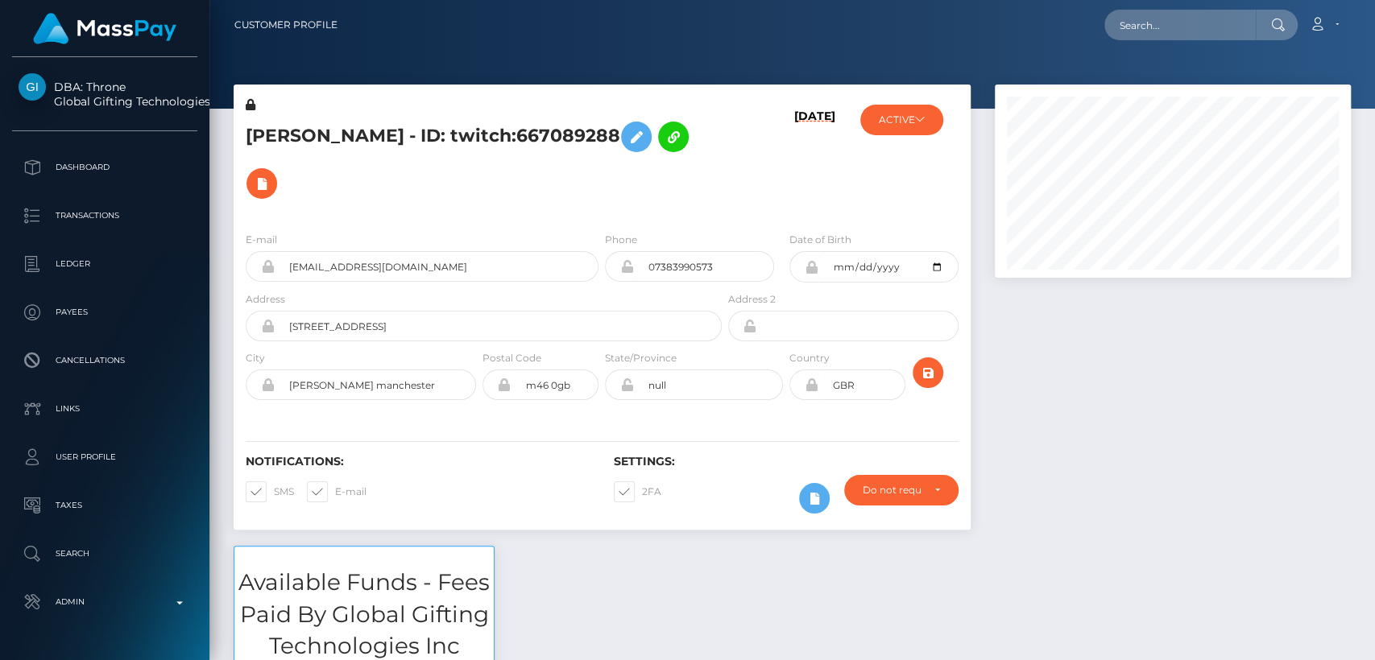
scroll to position [193, 356]
click at [278, 130] on h5 "[PERSON_NAME] - ID: twitch:667089288" at bounding box center [479, 160] width 467 height 93
copy h5 "[PERSON_NAME]"
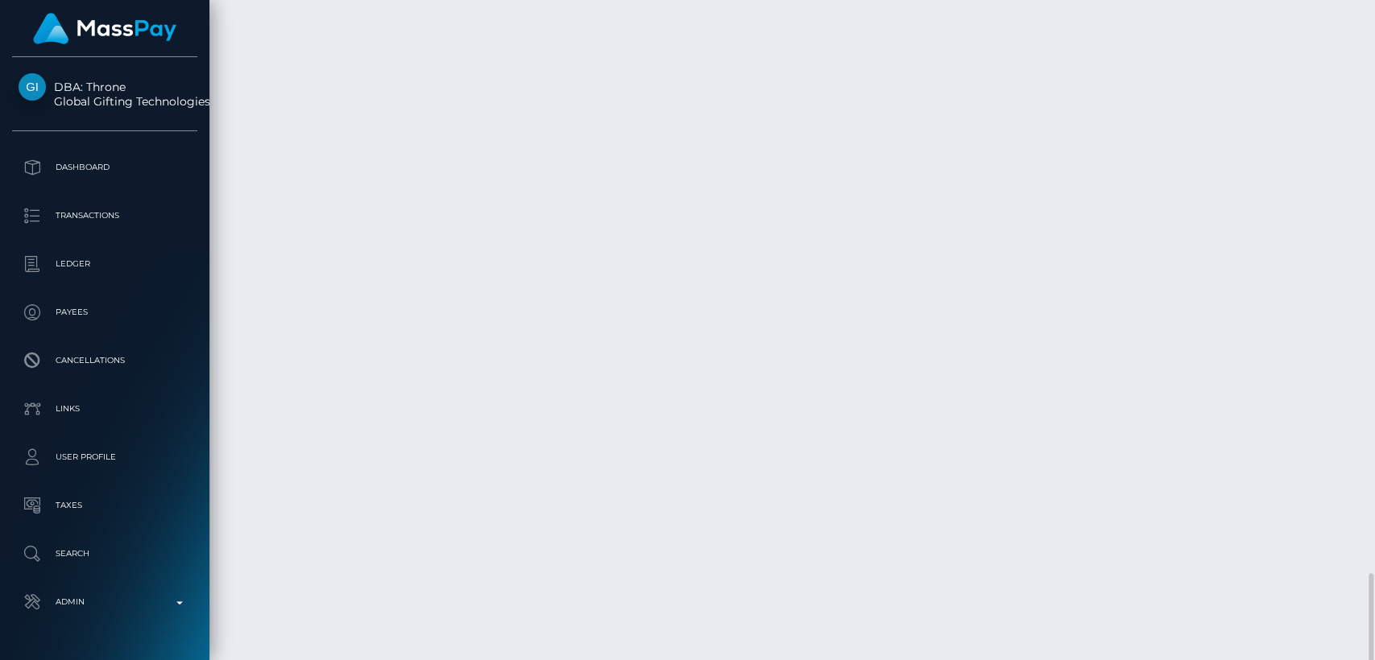
scroll to position [3763, 0]
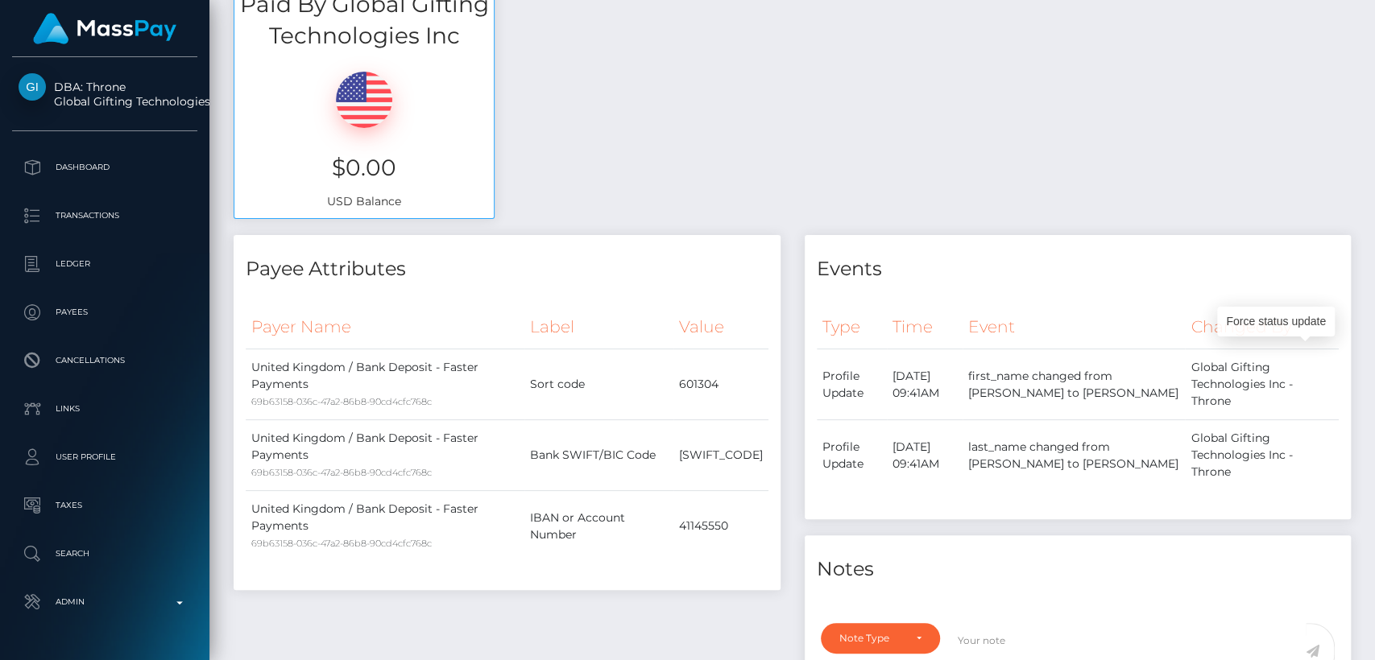
scroll to position [0, 0]
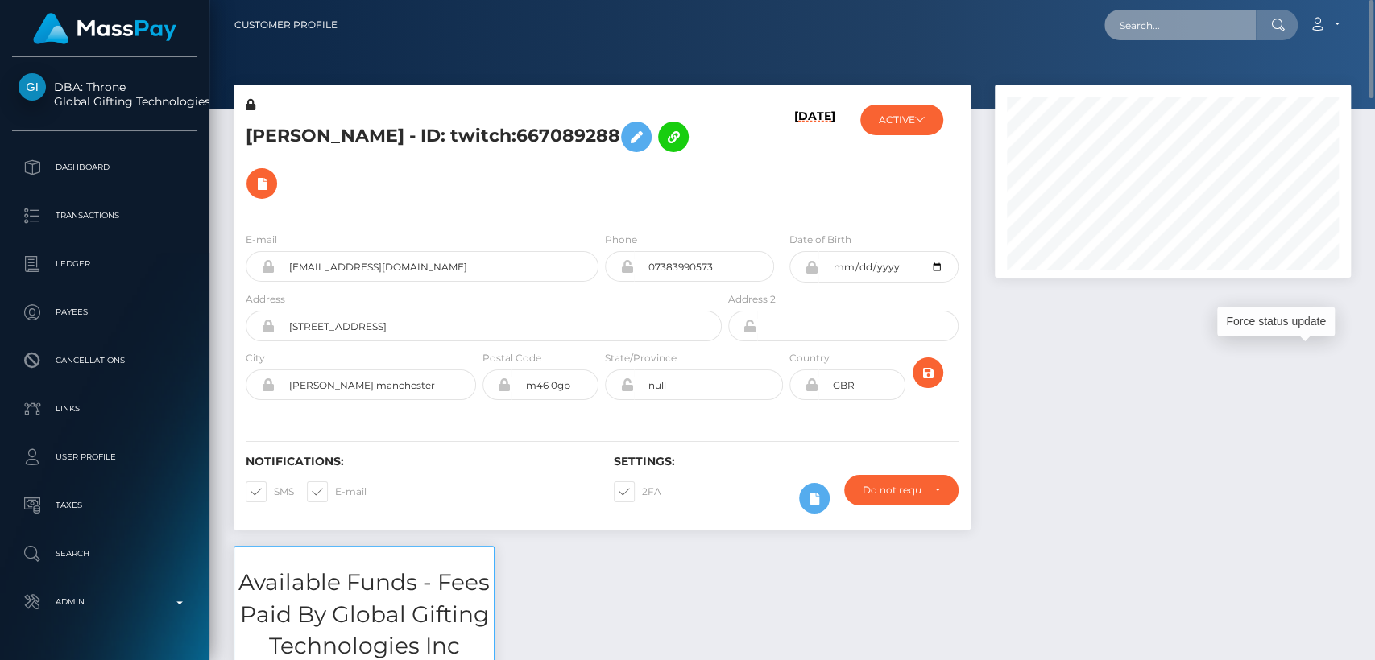
click at [1157, 14] on input "text" at bounding box center [1179, 25] width 151 height 31
paste input "[EMAIL_ADDRESS][DOMAIN_NAME]"
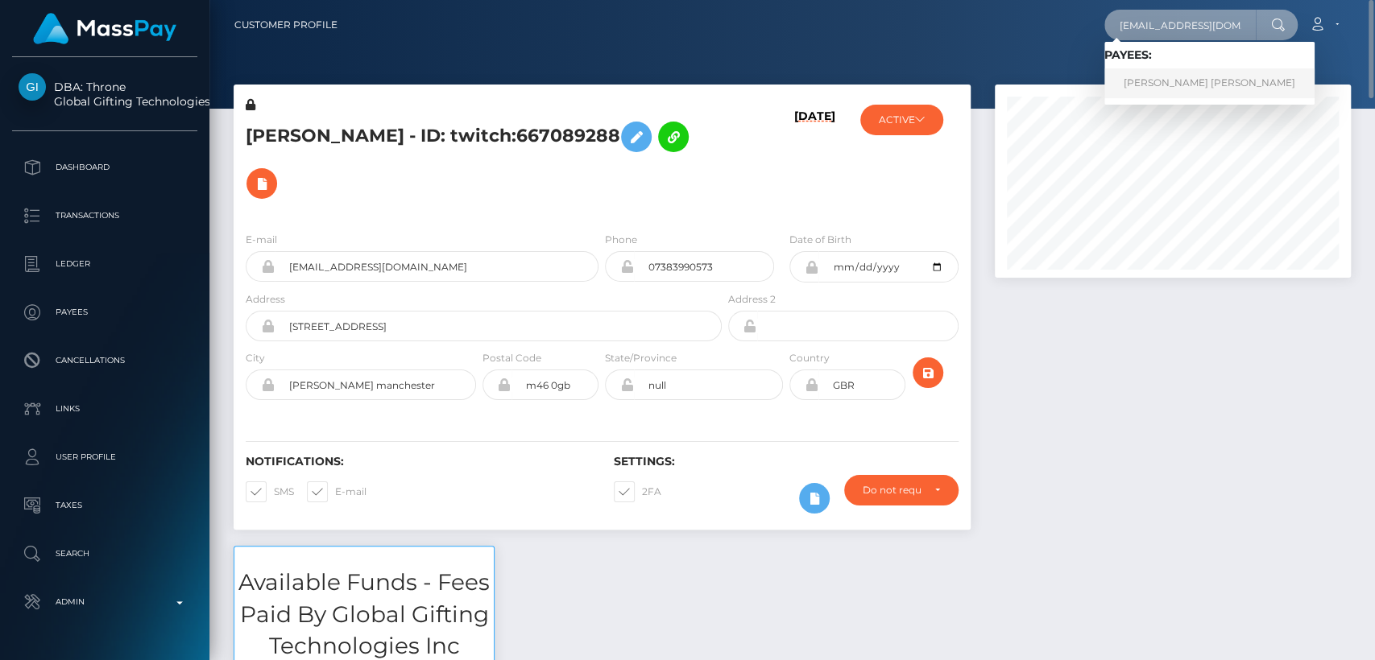
type input "[EMAIL_ADDRESS][DOMAIN_NAME]"
click at [1165, 76] on link "[PERSON_NAME] [PERSON_NAME]" at bounding box center [1209, 83] width 210 height 30
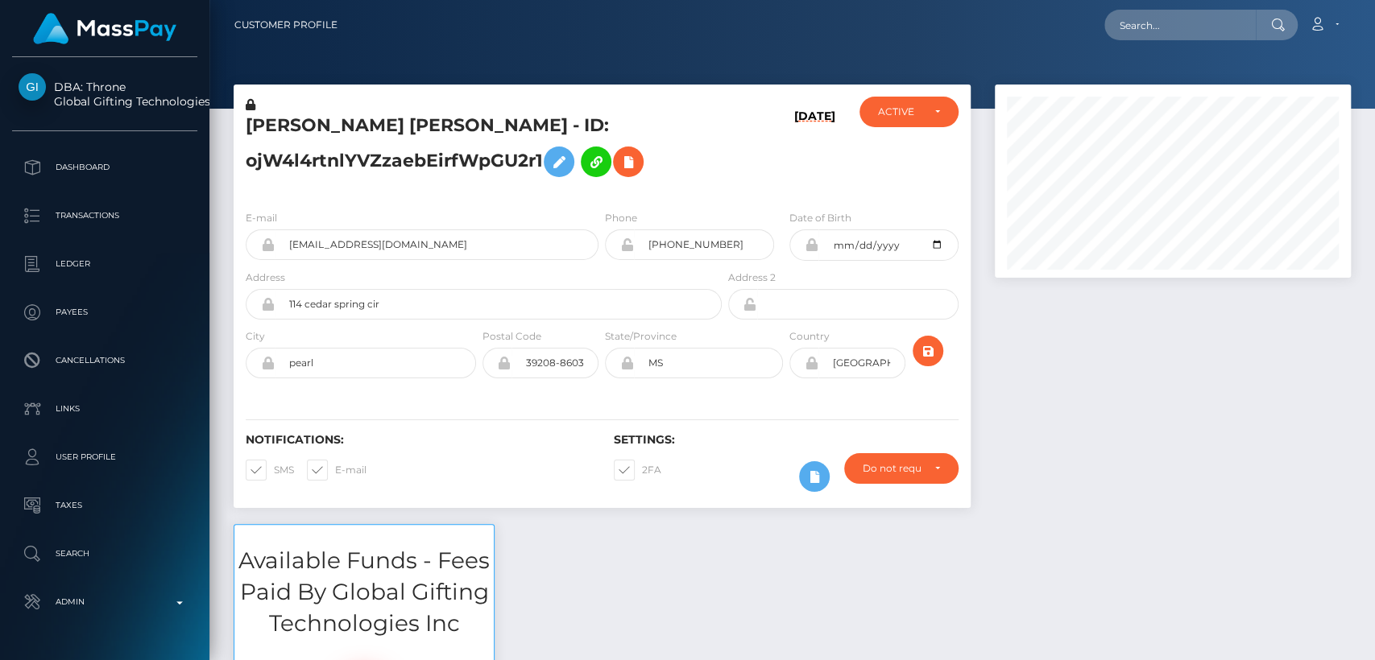
scroll to position [193, 356]
click at [1120, 34] on input "text" at bounding box center [1179, 25] width 151 height 31
paste input "keseturnt@gmail.com"
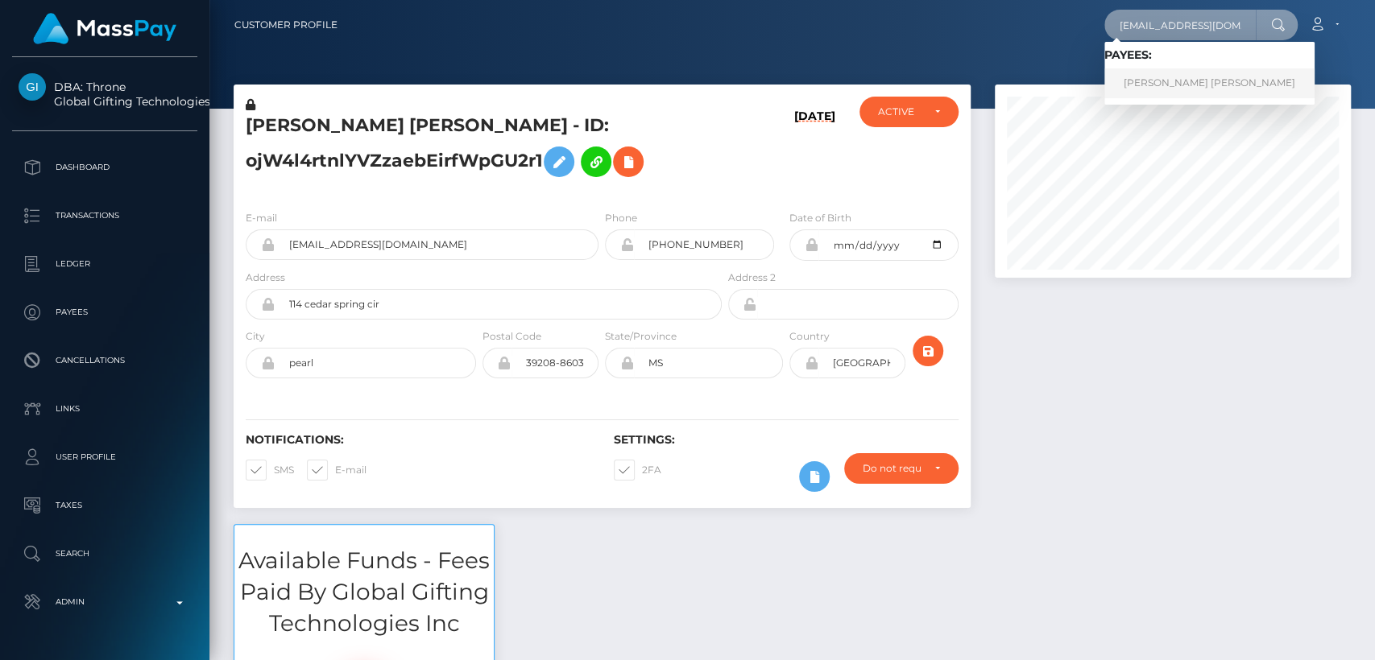
type input "keseturnt@gmail.com"
click at [1164, 85] on link "MARKESE RASHUN BROWN" at bounding box center [1209, 83] width 210 height 30
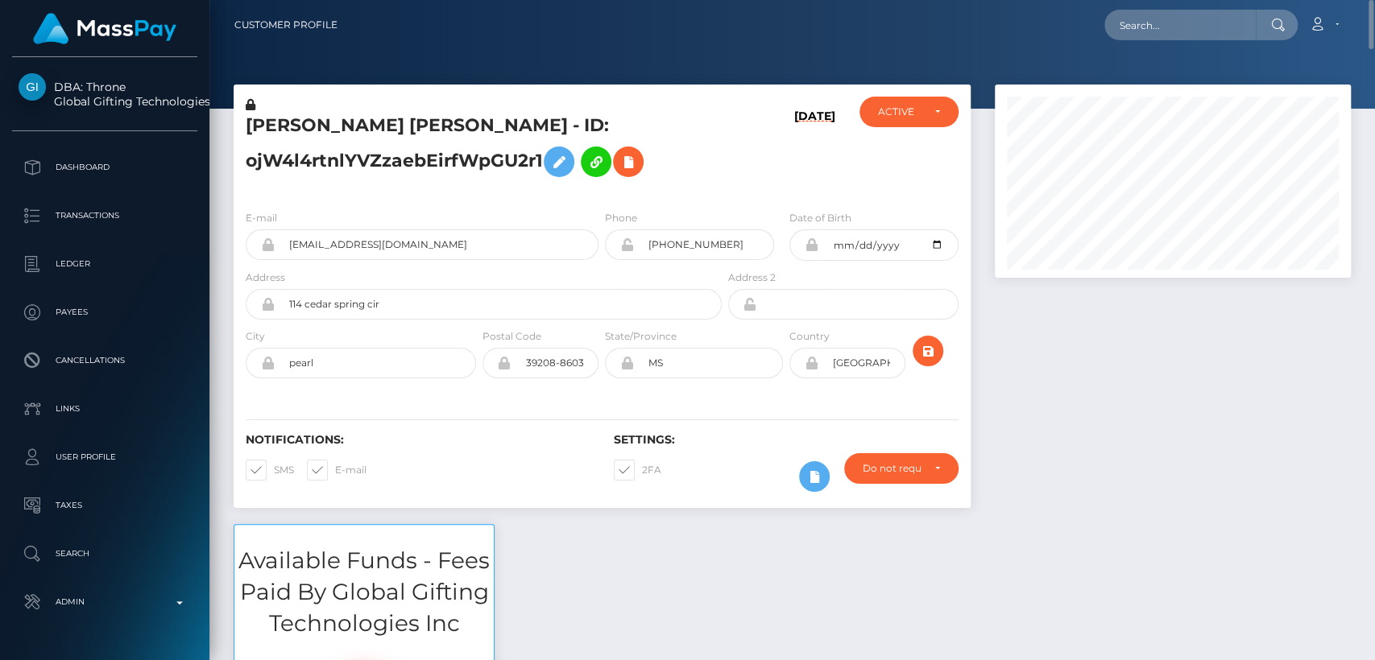
click at [300, 132] on h5 "MARKESE RASHUN BROWN - ID: ojW4l4rtnlYVZzaebEirfWpGU2r1" at bounding box center [479, 150] width 467 height 72
copy h5 "MARKESE"
click at [1130, 6] on nav "Customer Profile Loading... Loading... Account" at bounding box center [791, 25] width 1165 height 50
click at [1144, 30] on input "text" at bounding box center [1179, 25] width 151 height 31
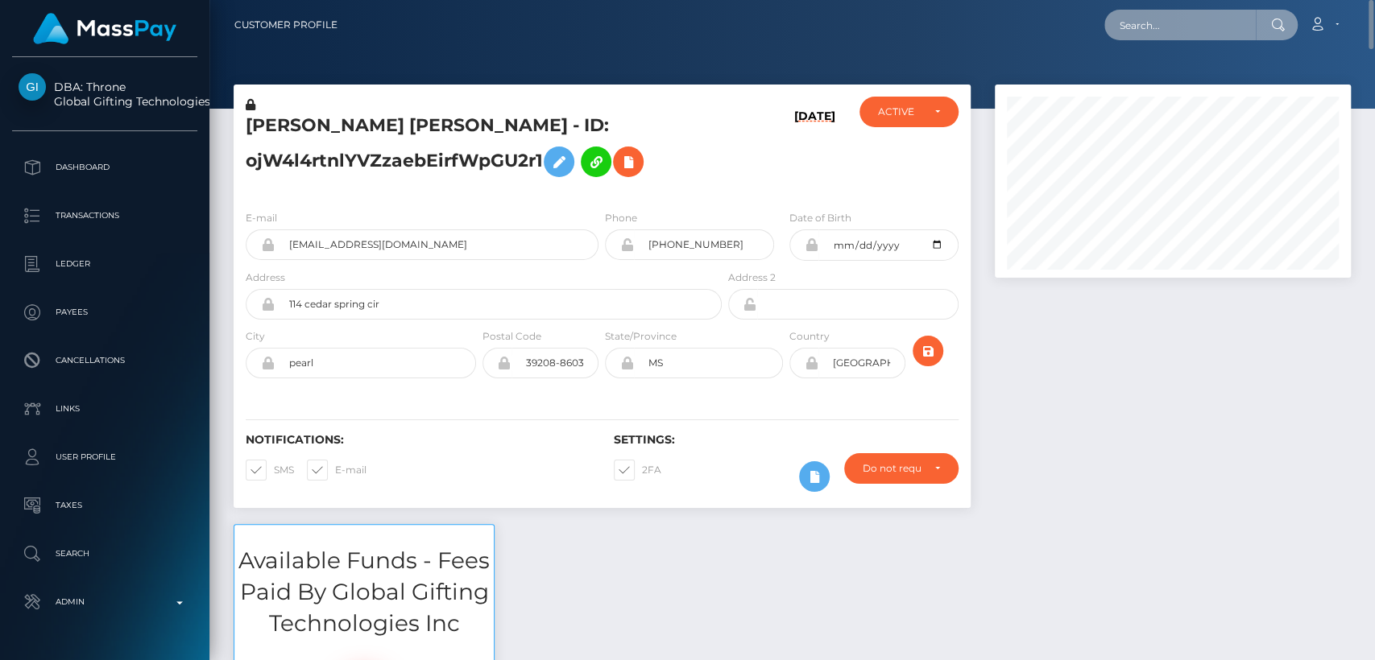
paste input "tlb.1991@icloud.com"
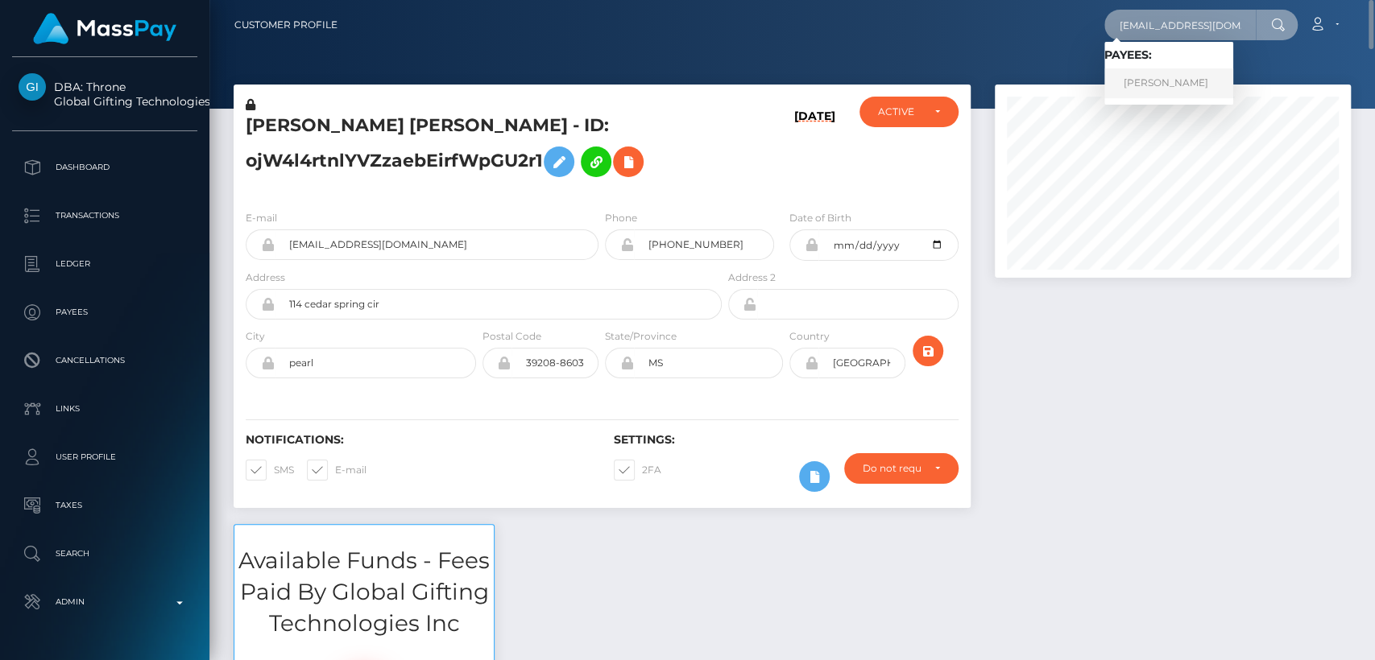
type input "tlb.1991@icloud.com"
click at [1125, 85] on link "Tracy Bourgeois" at bounding box center [1168, 83] width 129 height 30
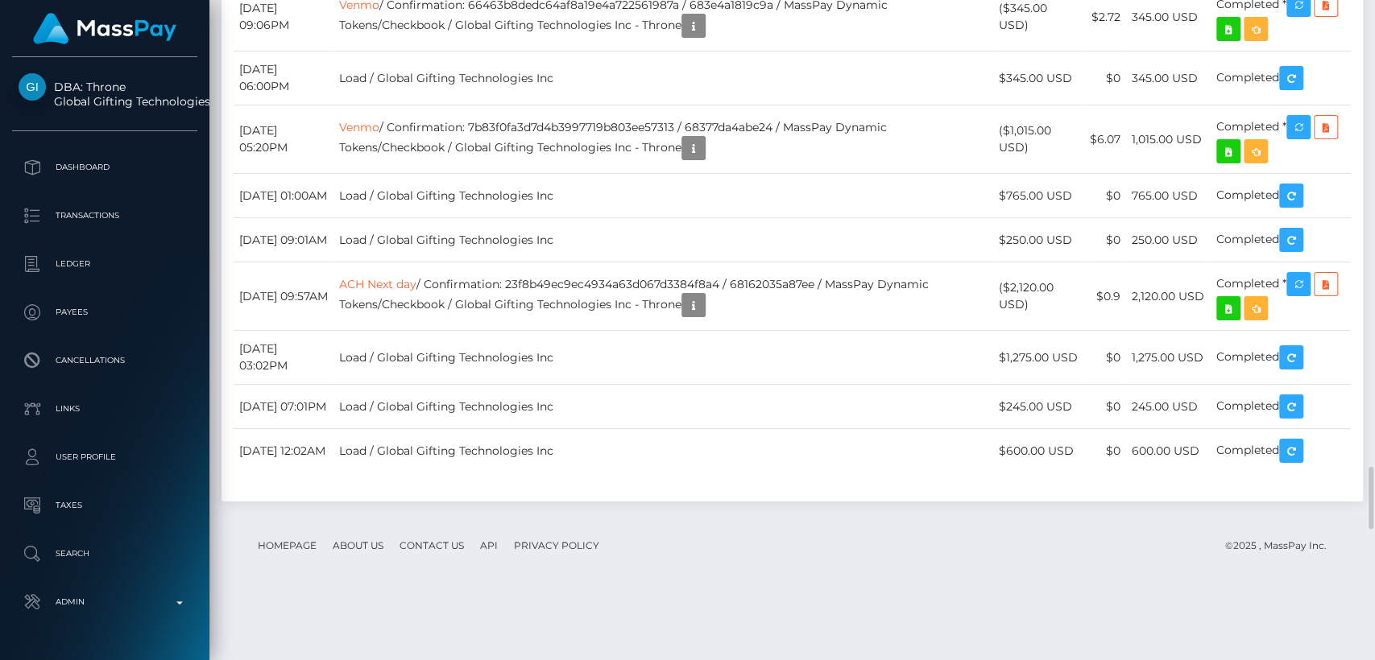
scroll to position [4903, 0]
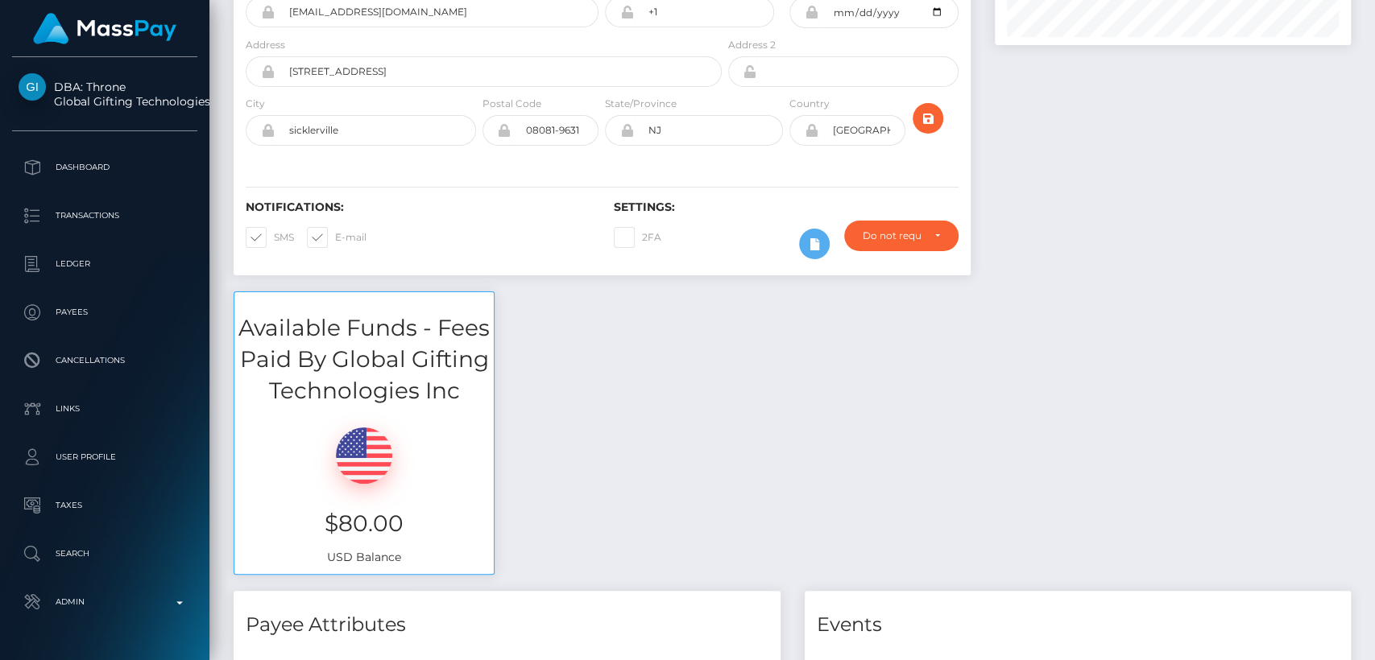
scroll to position [0, 0]
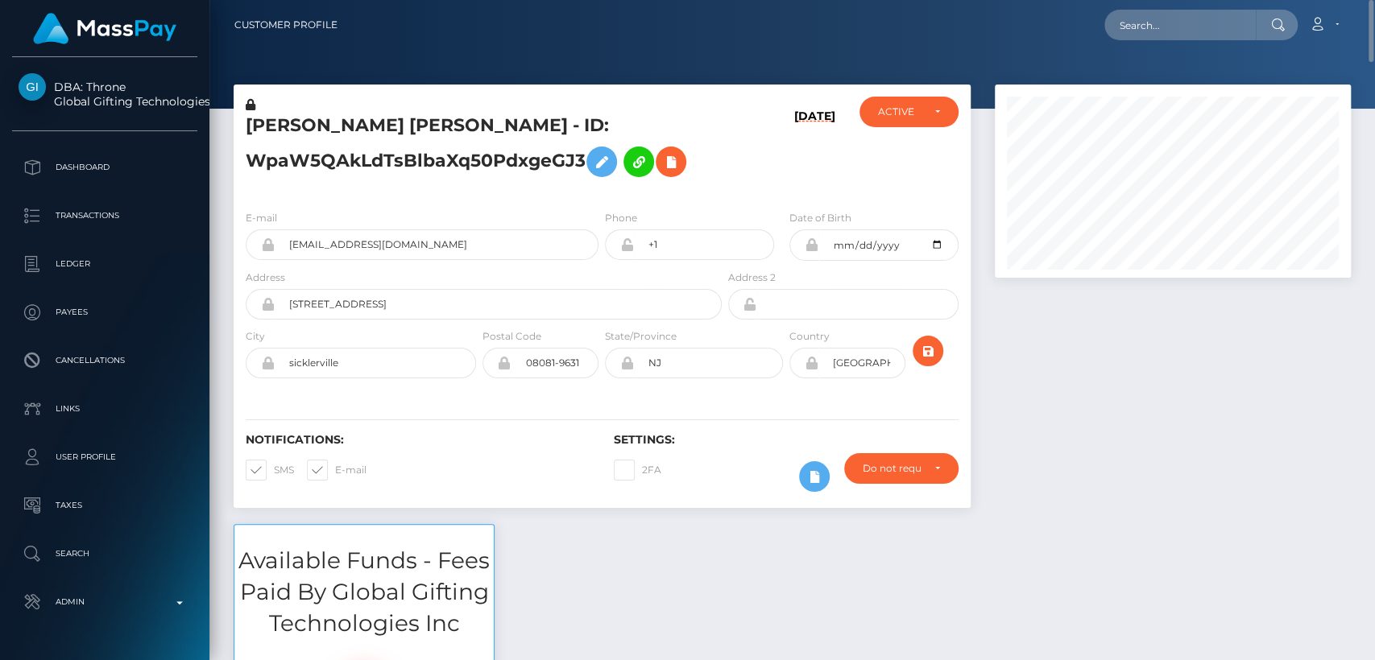
click at [293, 126] on h5 "BROOKE KATHLEEN SHATNEY - ID: WpaW5QAkLdTsBlbaXq50PdxgeGJ3" at bounding box center [479, 150] width 467 height 72
copy h5 "BROOKE"
click at [1140, 20] on input "text" at bounding box center [1179, 25] width 151 height 31
paste input "[EMAIL_ADDRESS][DOMAIN_NAME]"
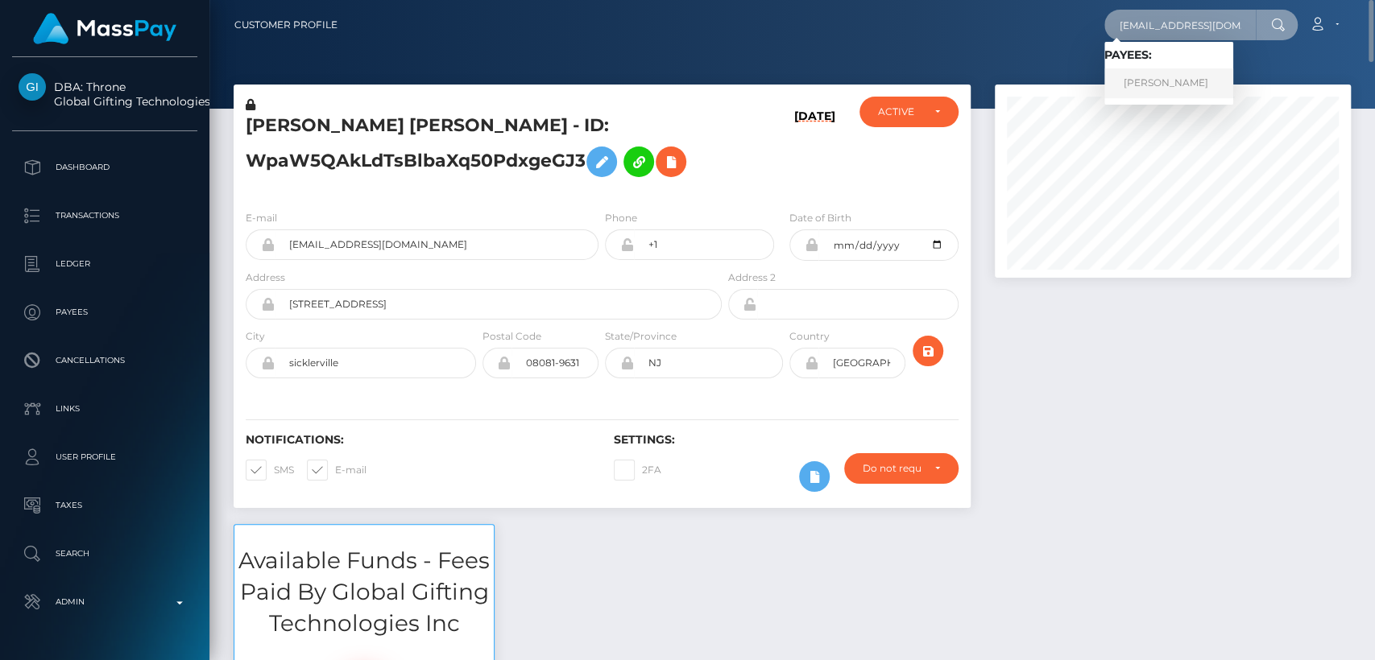
type input "[EMAIL_ADDRESS][DOMAIN_NAME]"
click at [1133, 85] on link "Greta Asseff" at bounding box center [1168, 83] width 129 height 30
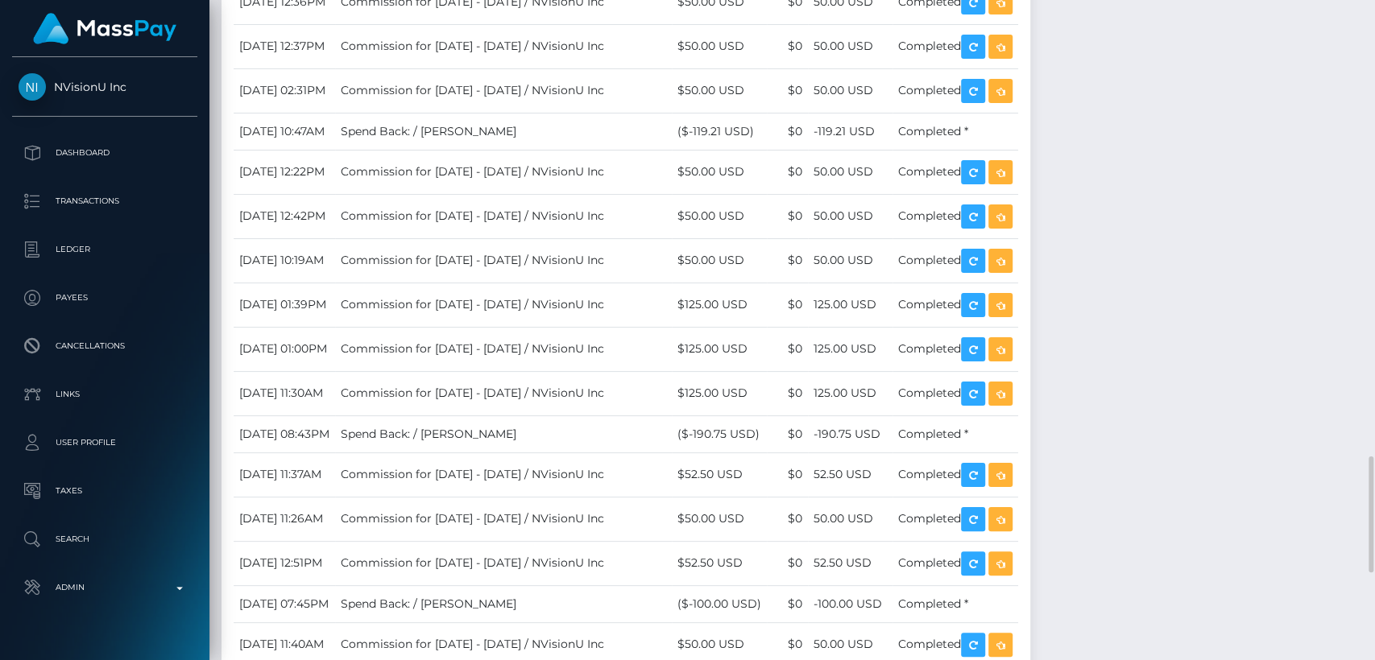
scroll to position [2609, 0]
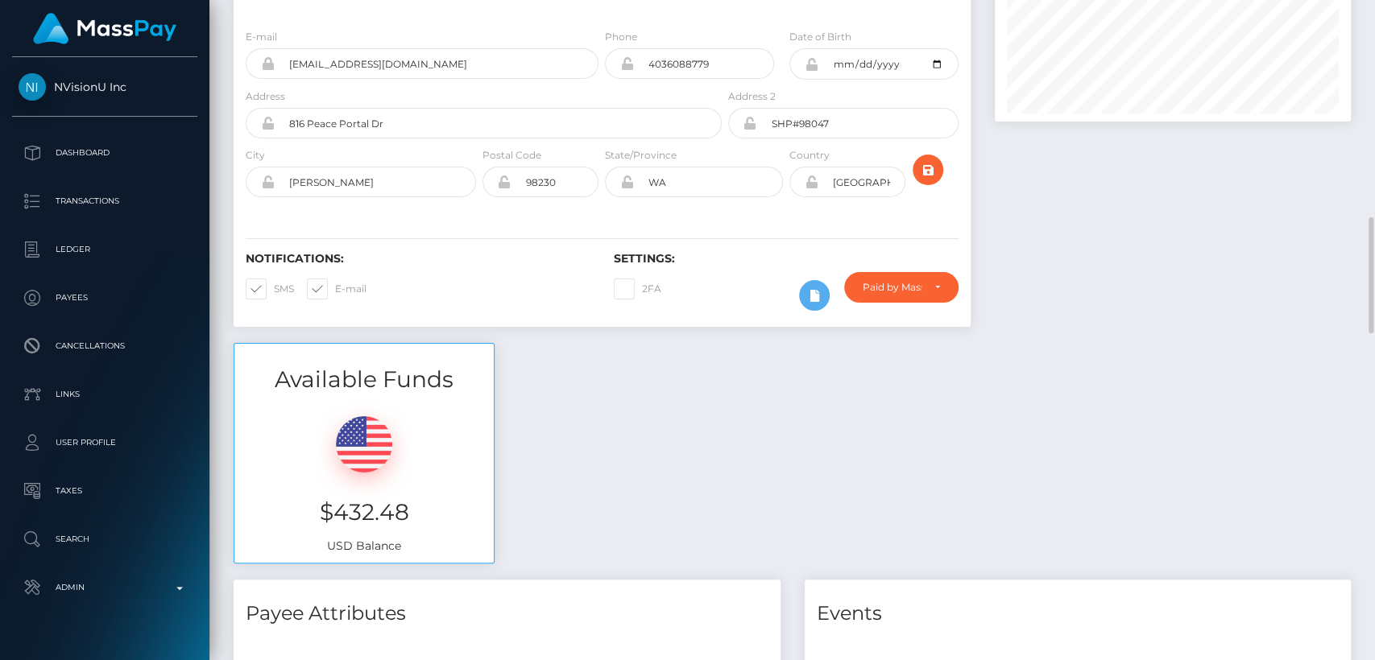
scroll to position [0, 0]
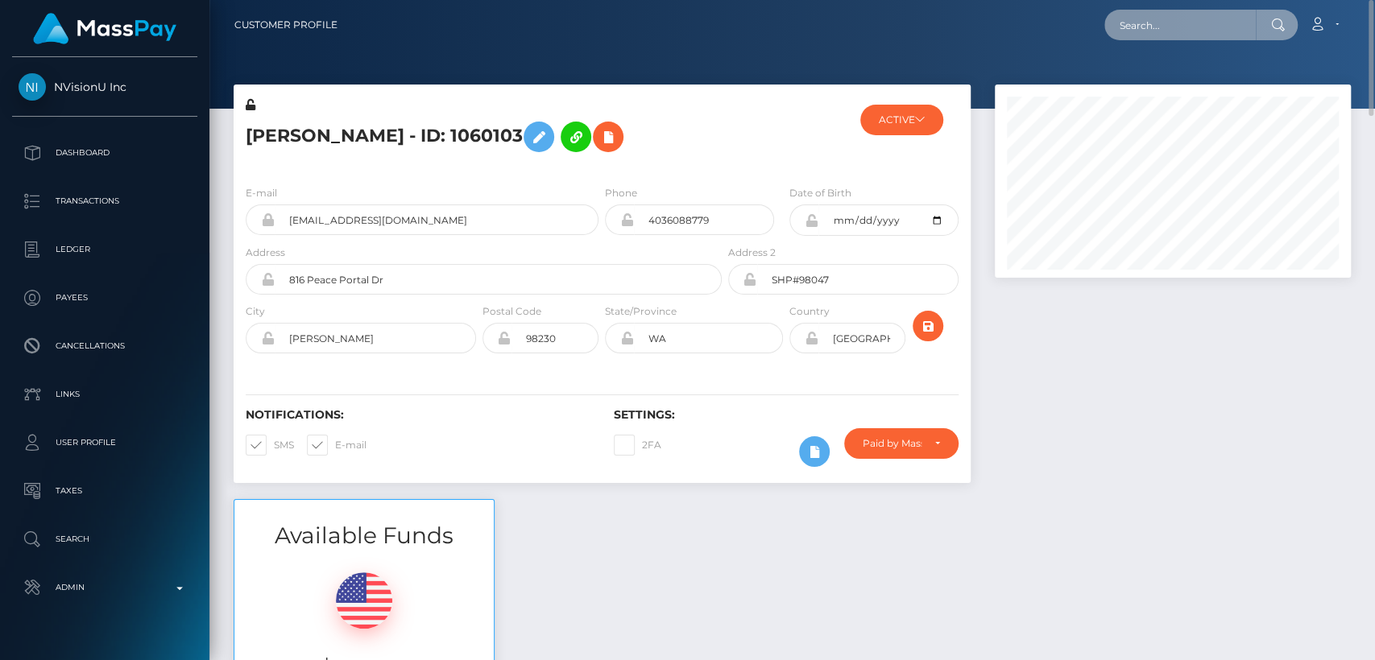
click at [1204, 27] on input "text" at bounding box center [1179, 25] width 151 height 31
paste input "[EMAIL_ADDRESS][DOMAIN_NAME]"
click at [1160, 32] on input "[EMAIL_ADDRESS][DOMAIN_NAME]" at bounding box center [1179, 25] width 151 height 31
click at [1160, 32] on input "clarisaodi@gmail.com" at bounding box center [1179, 25] width 151 height 31
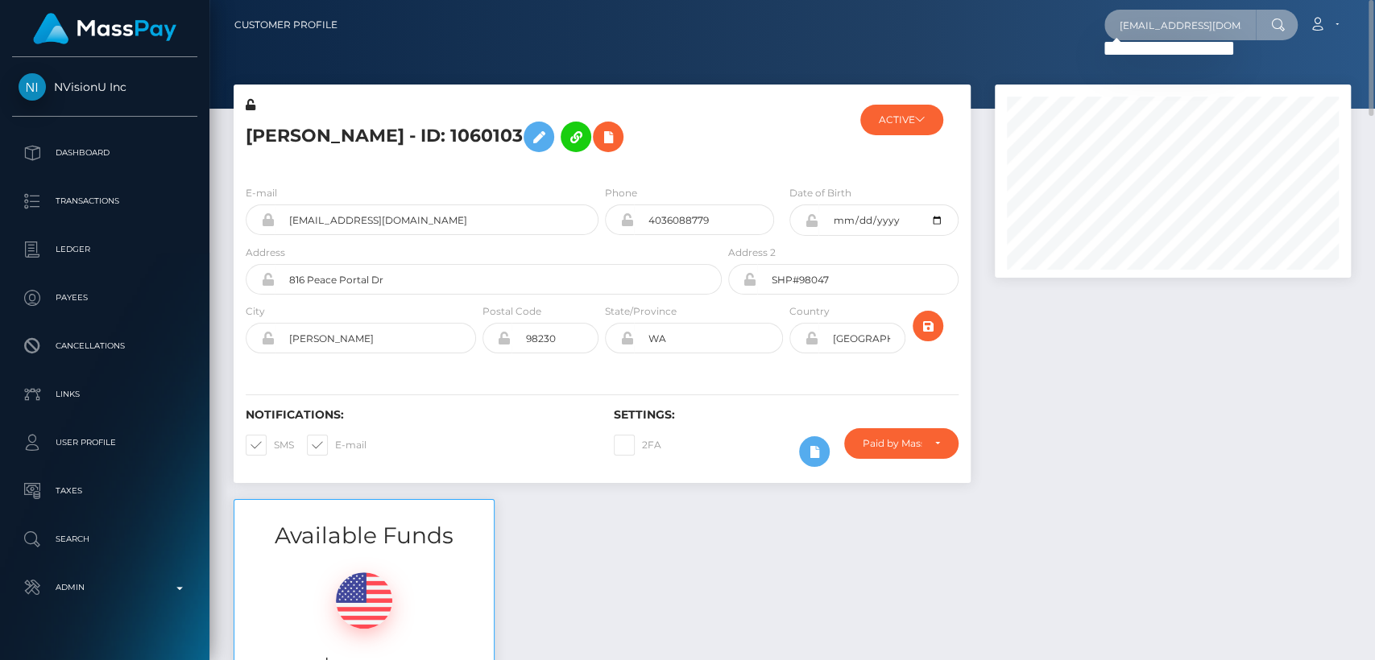
click at [1202, 22] on input "clarisaodi@gmail.com" at bounding box center [1179, 25] width 151 height 31
click at [1162, 12] on input "clarisaodi@gmail.com" at bounding box center [1179, 25] width 151 height 31
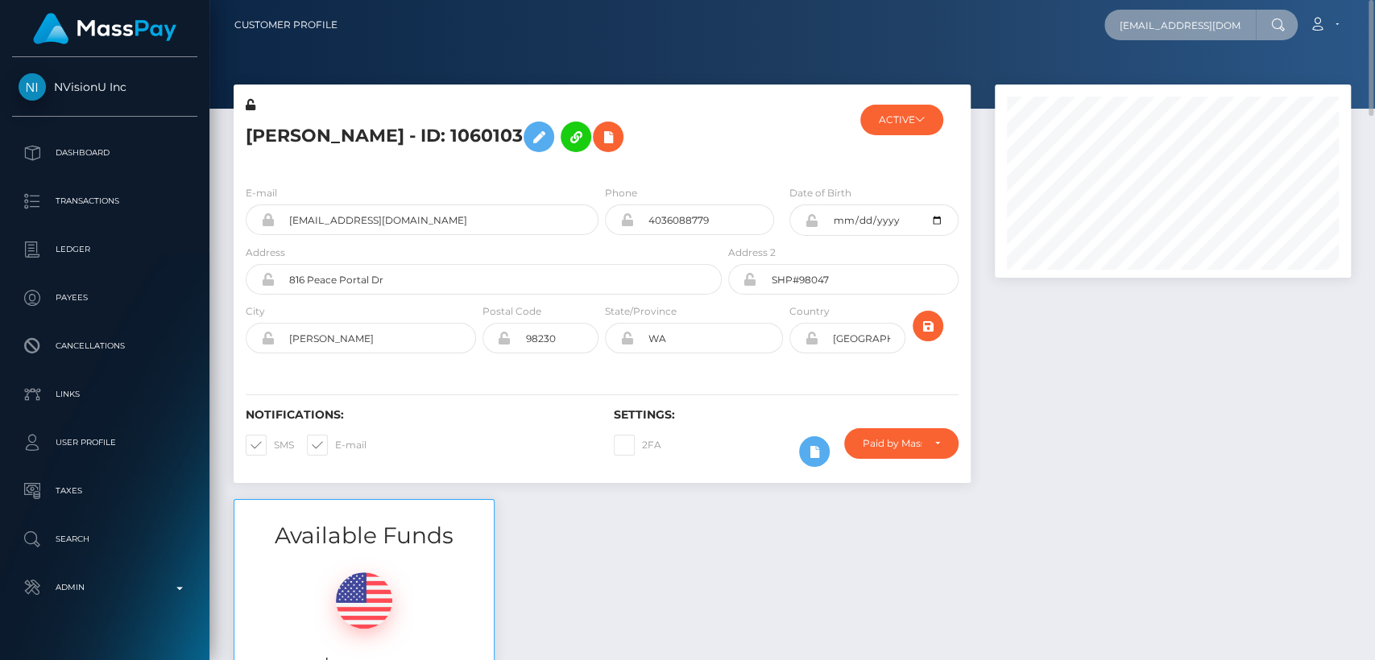
paste input "segunecserg"
type input "segunecsergi@gmail.com"
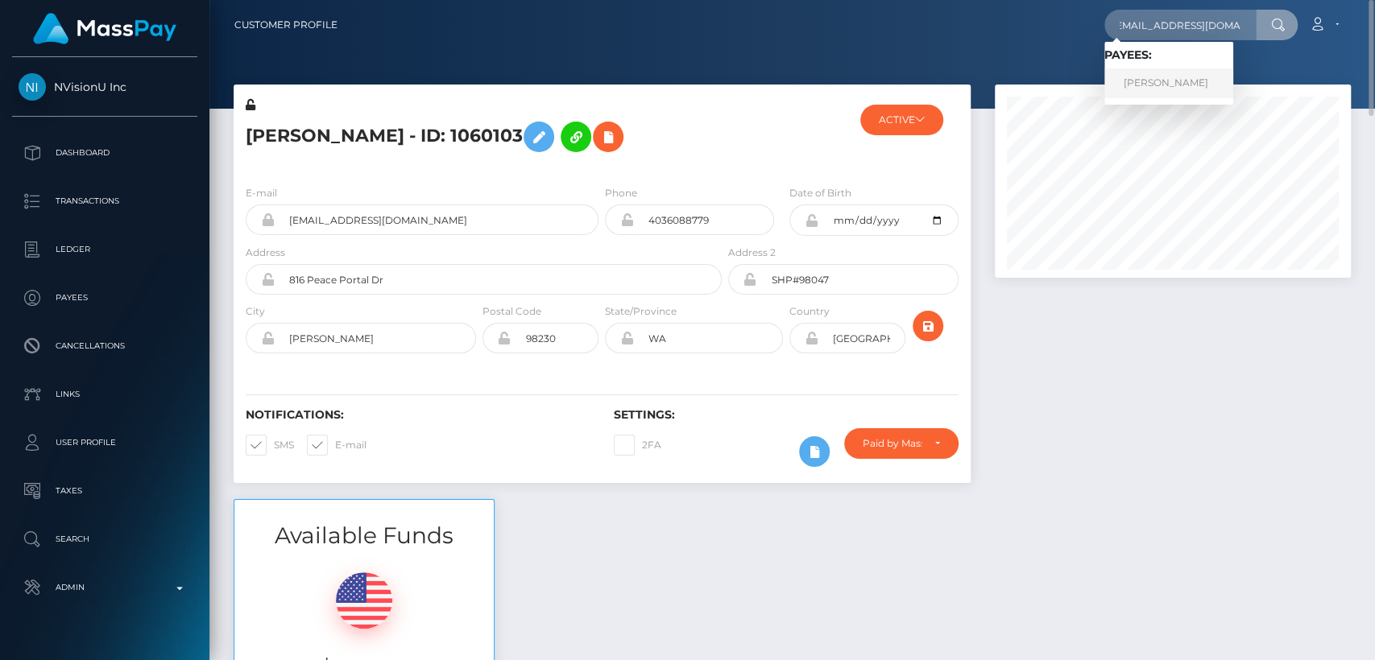
scroll to position [0, 0]
click at [1171, 84] on link "Sergey Kravtsov" at bounding box center [1168, 83] width 129 height 30
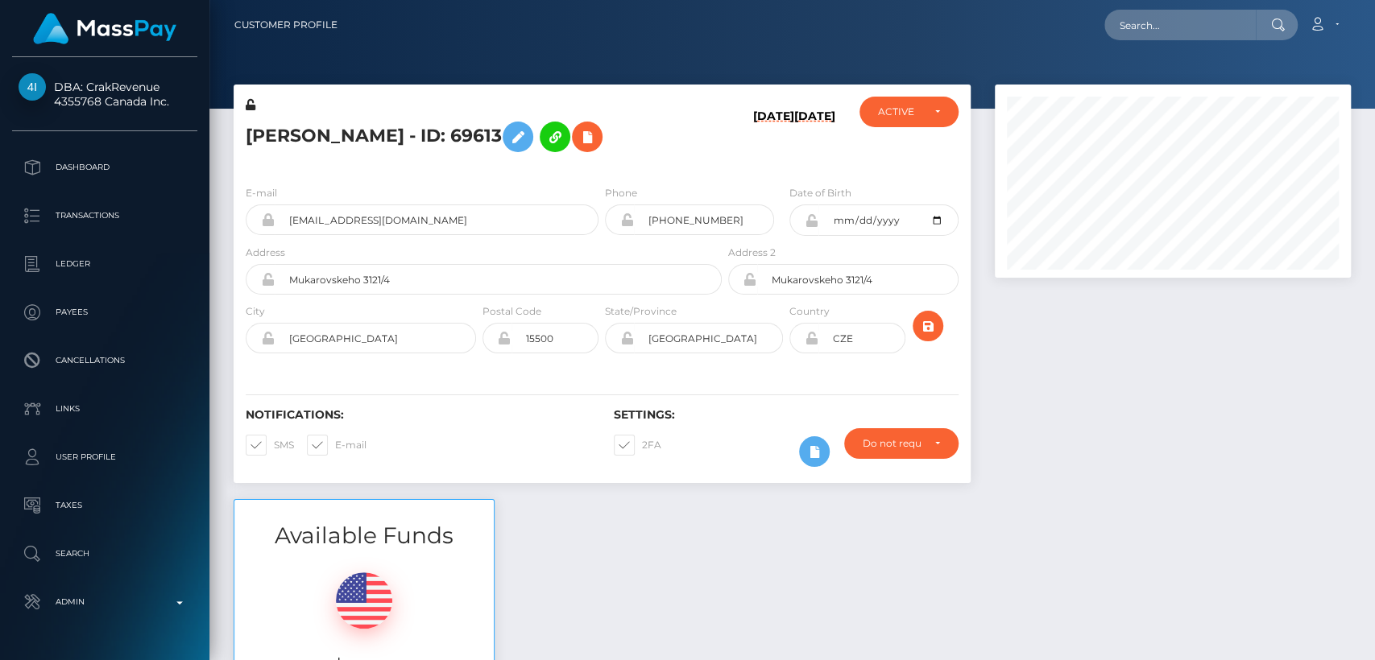
scroll to position [193, 356]
click at [282, 139] on h5 "Sergey Kravtsov - ID: 69613" at bounding box center [479, 137] width 467 height 47
copy h5 "Sergey"
click at [544, 571] on div "Available Funds $0.40 USD Balance" at bounding box center [791, 617] width 1141 height 237
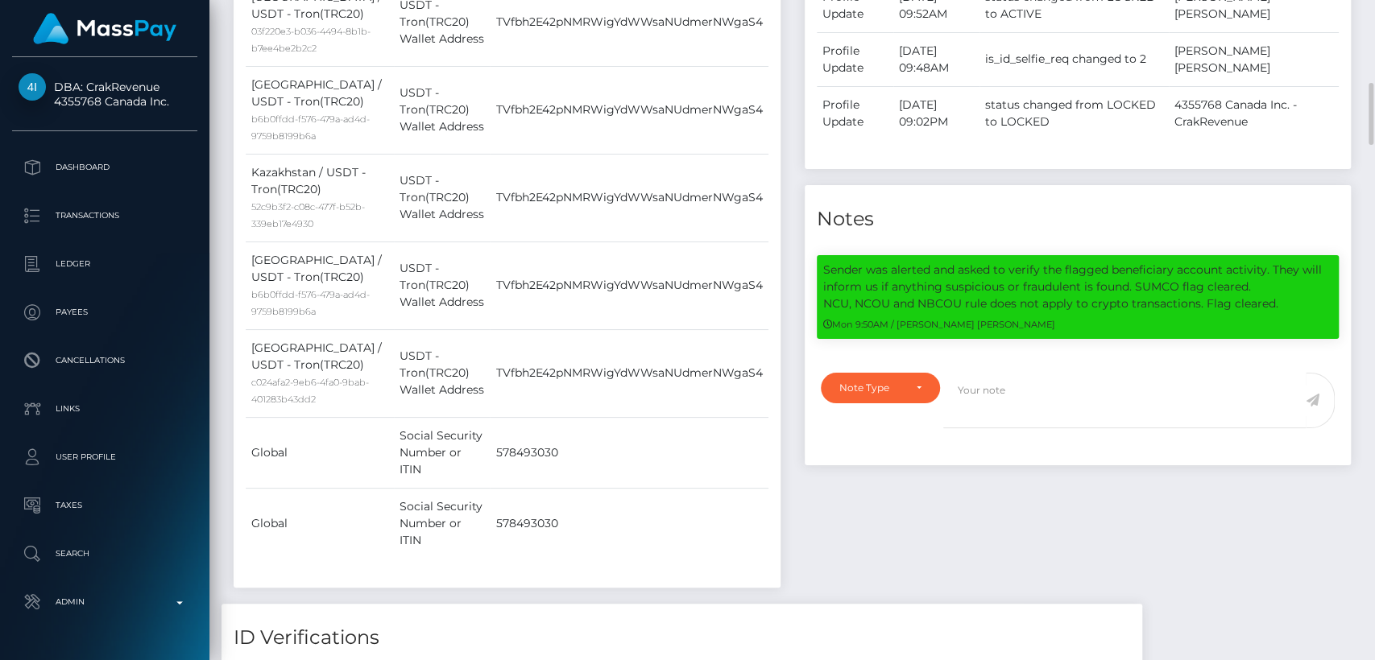
scroll to position [0, 0]
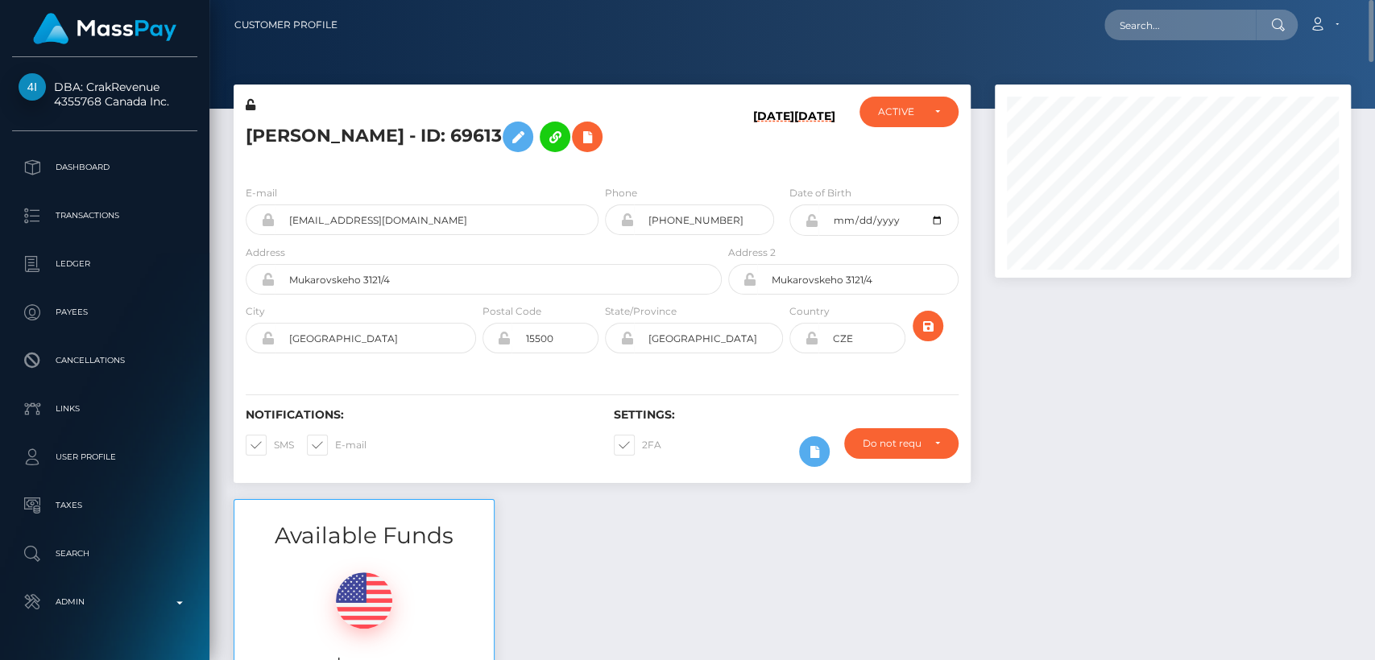
click at [274, 126] on h5 "Sergey Kravtsov - ID: 69613" at bounding box center [479, 137] width 467 height 47
copy h5 "Sergey"
click at [1131, 27] on input "text" at bounding box center [1179, 25] width 151 height 31
paste input "[EMAIL_ADDRESS][DOMAIN_NAME]"
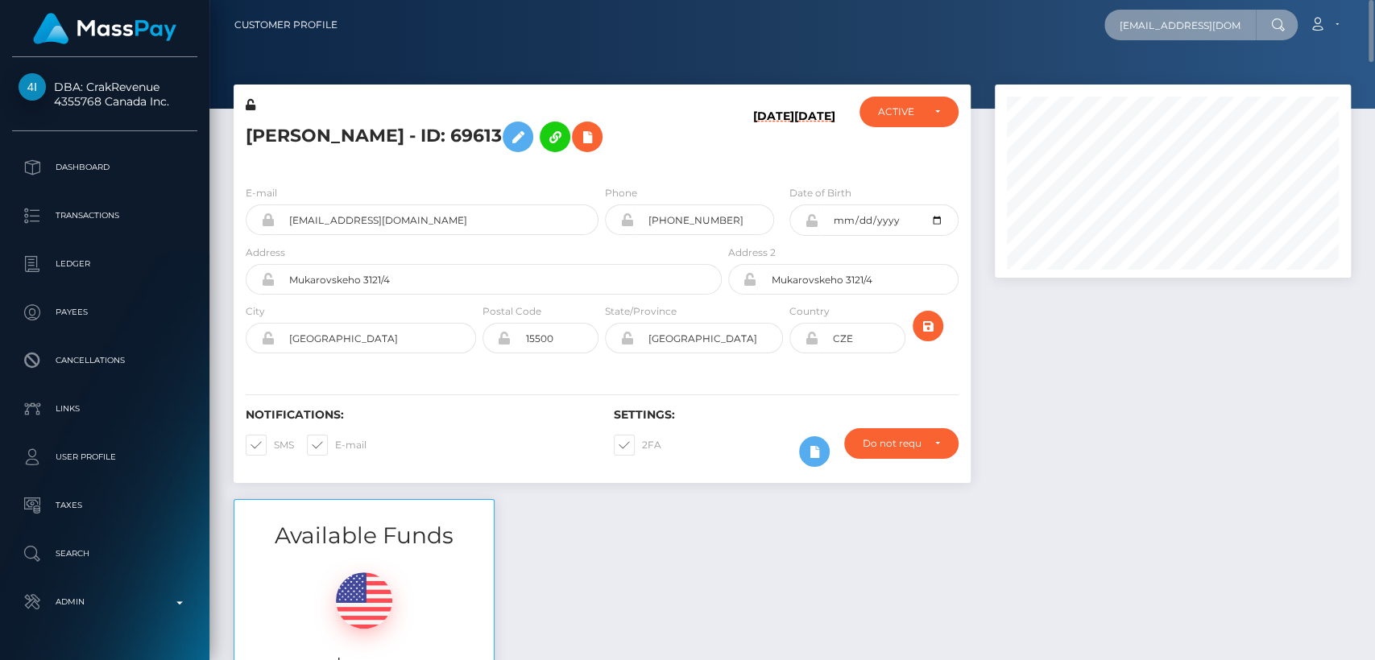
scroll to position [0, 6]
type input "[EMAIL_ADDRESS][DOMAIN_NAME]"
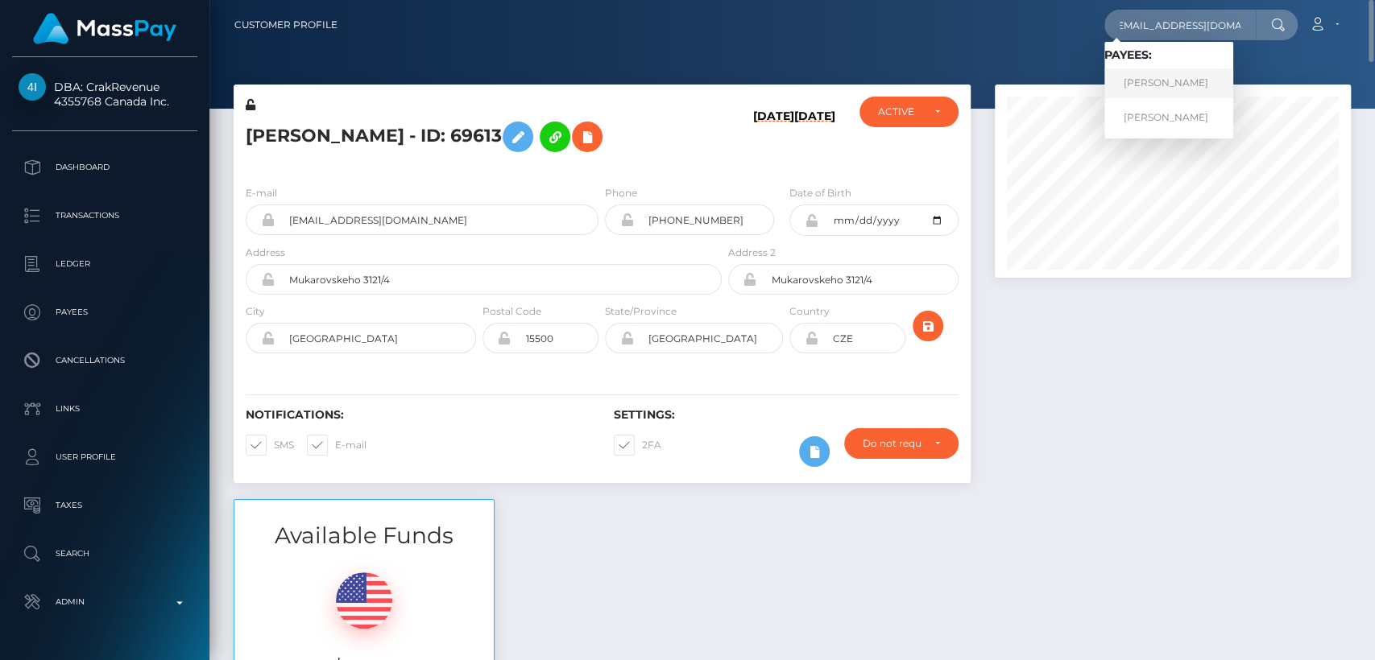
scroll to position [0, 0]
click at [1199, 88] on link "ZLATA MIKHAYLOVNA POKATSKAYA" at bounding box center [1168, 83] width 129 height 30
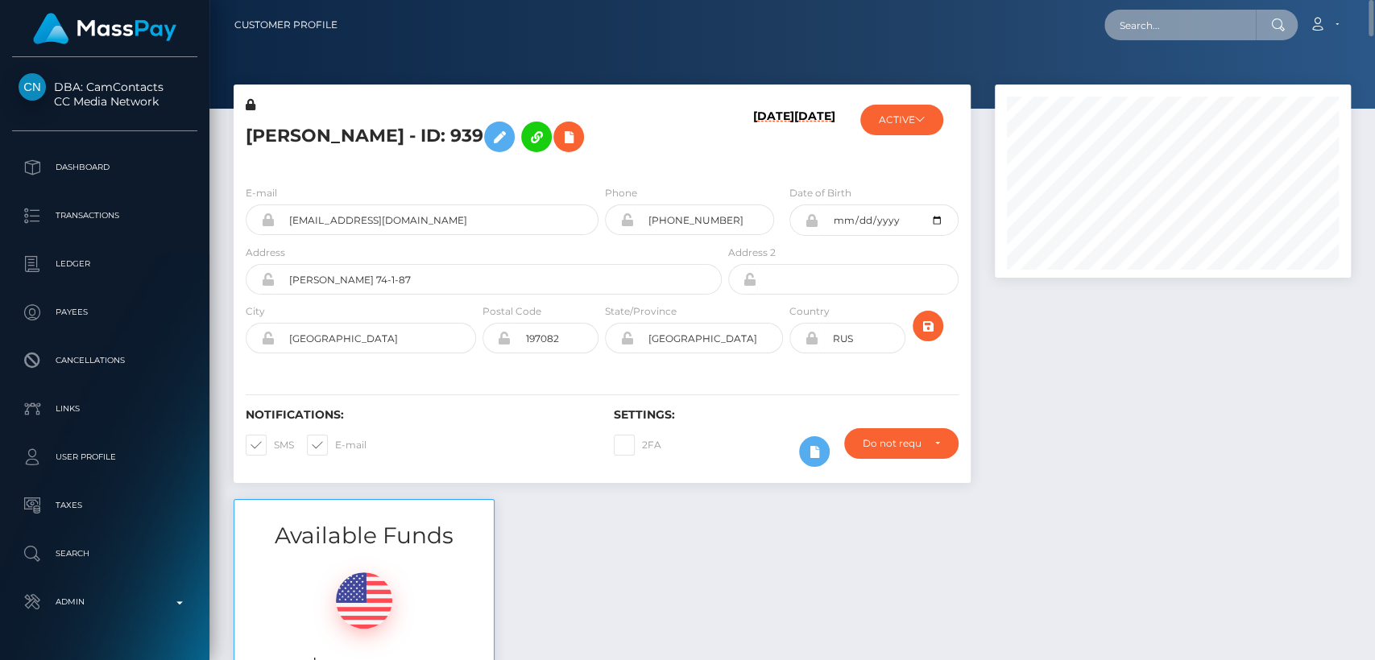
click at [1165, 27] on input "text" at bounding box center [1179, 25] width 151 height 31
paste input "[EMAIL_ADDRESS][DOMAIN_NAME]"
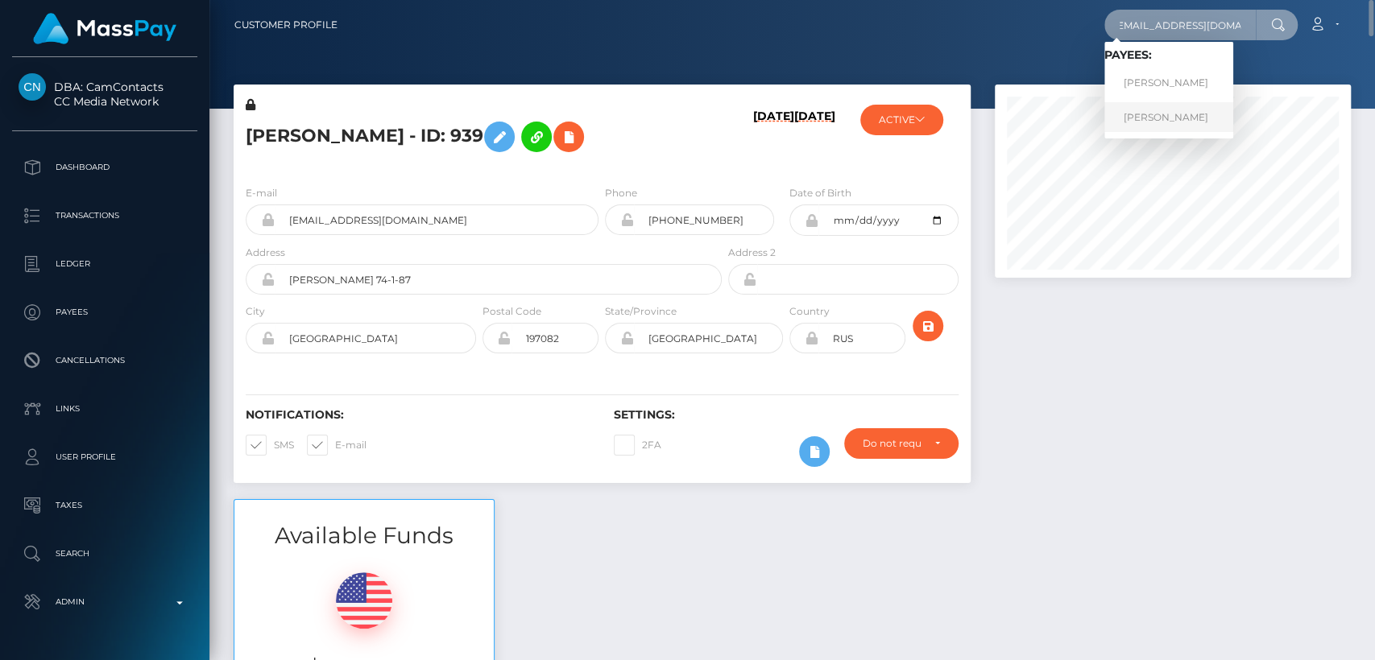
type input "[EMAIL_ADDRESS][DOMAIN_NAME]"
click at [1166, 110] on link "[PERSON_NAME]" at bounding box center [1168, 117] width 129 height 30
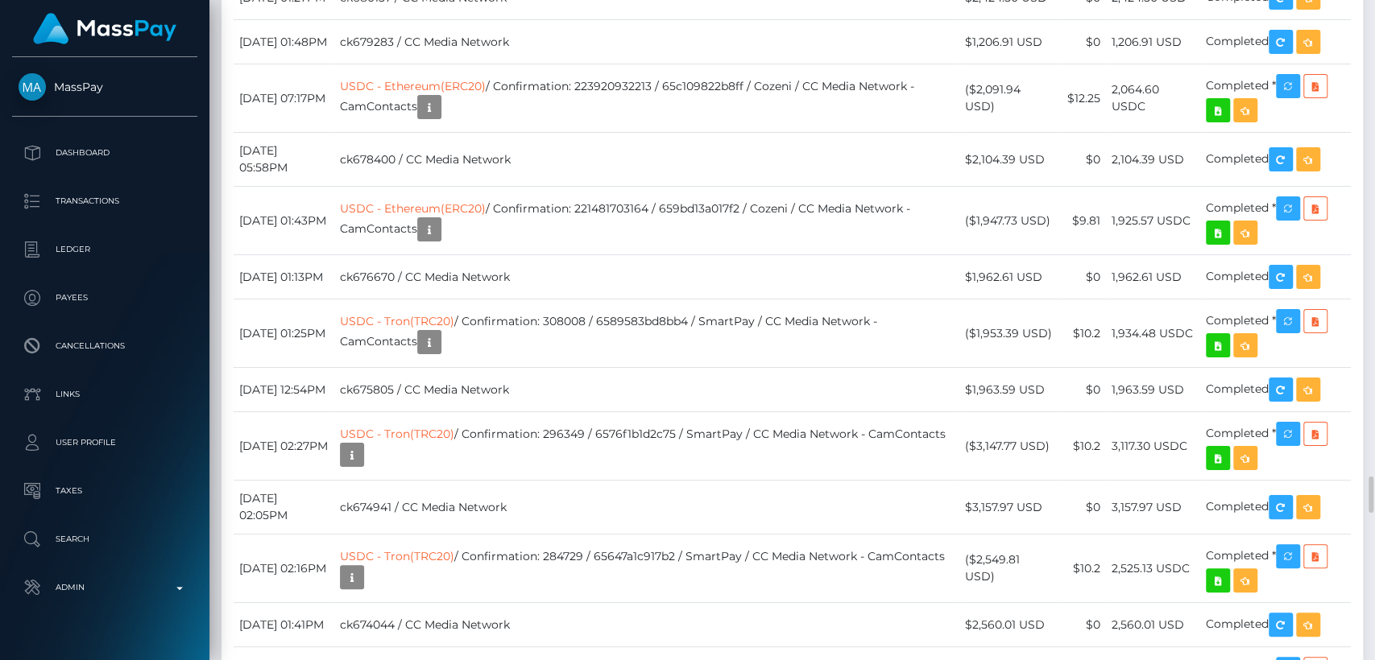
scroll to position [8550, 0]
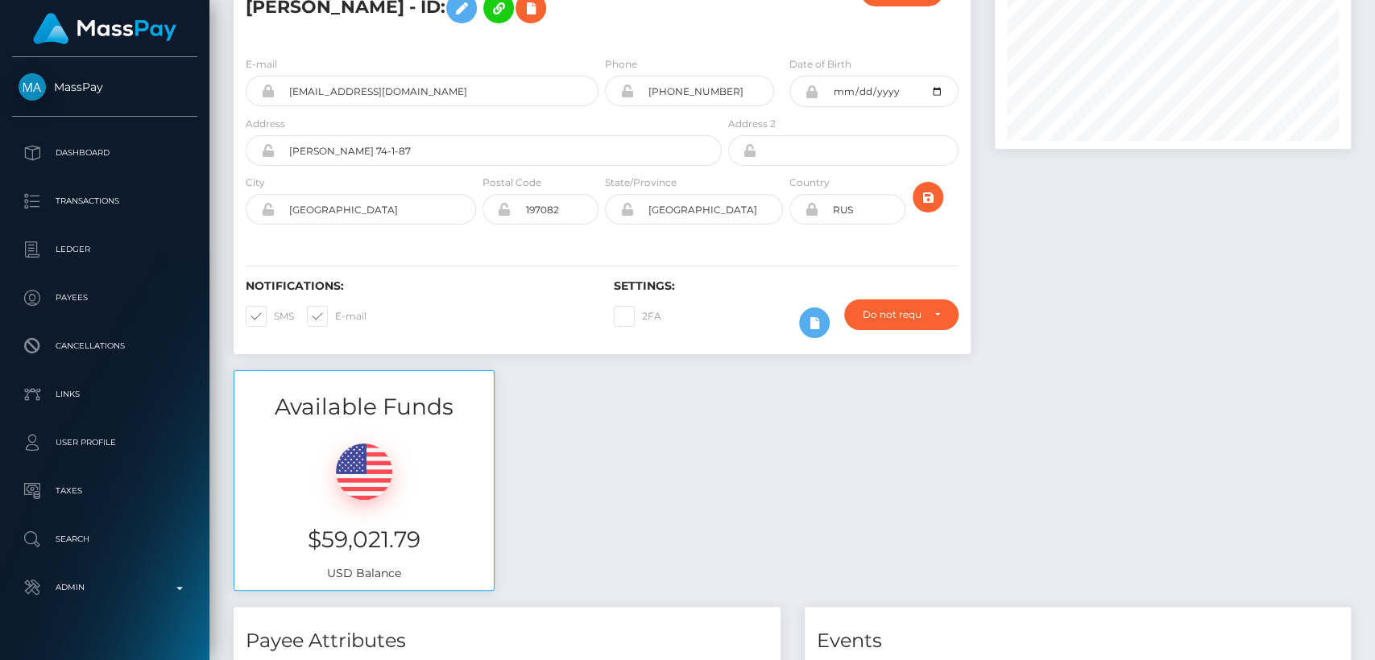
scroll to position [0, 0]
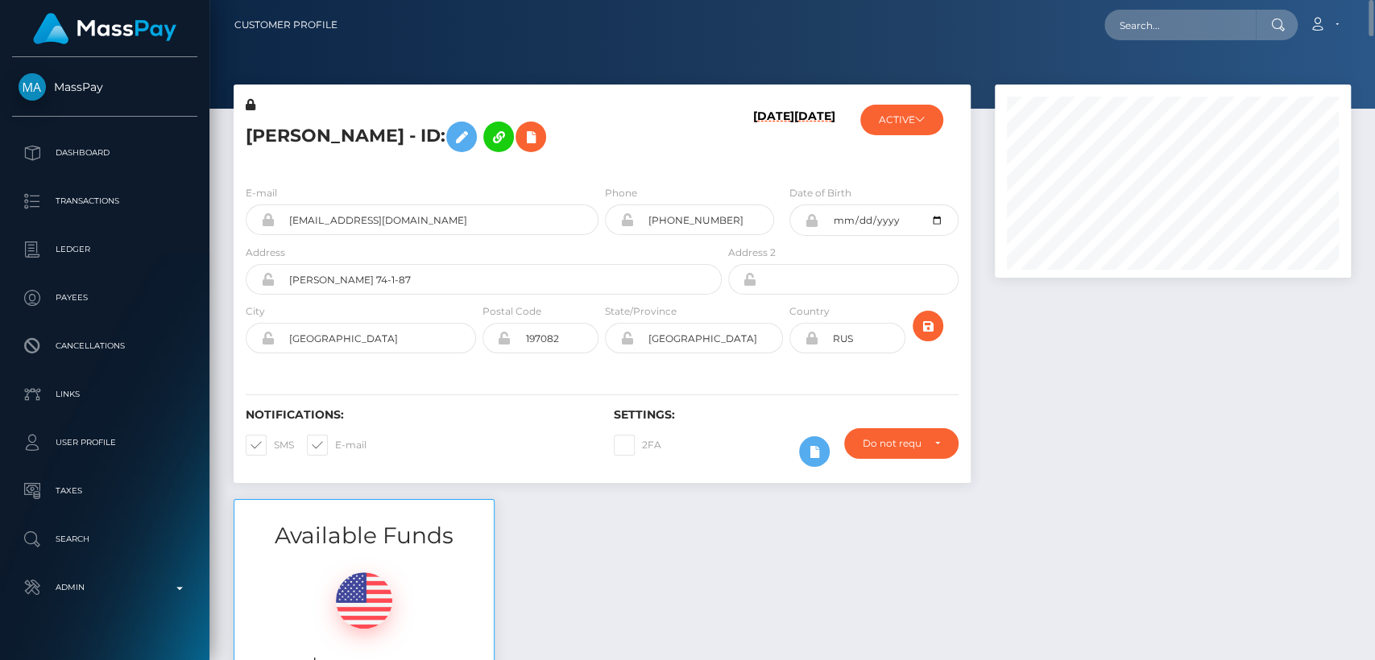
click at [273, 131] on h5 "ZLATA MIKHAYLOVNA POKATSKAYA - ID:" at bounding box center [479, 137] width 467 height 47
copy h5 "ZLATA"
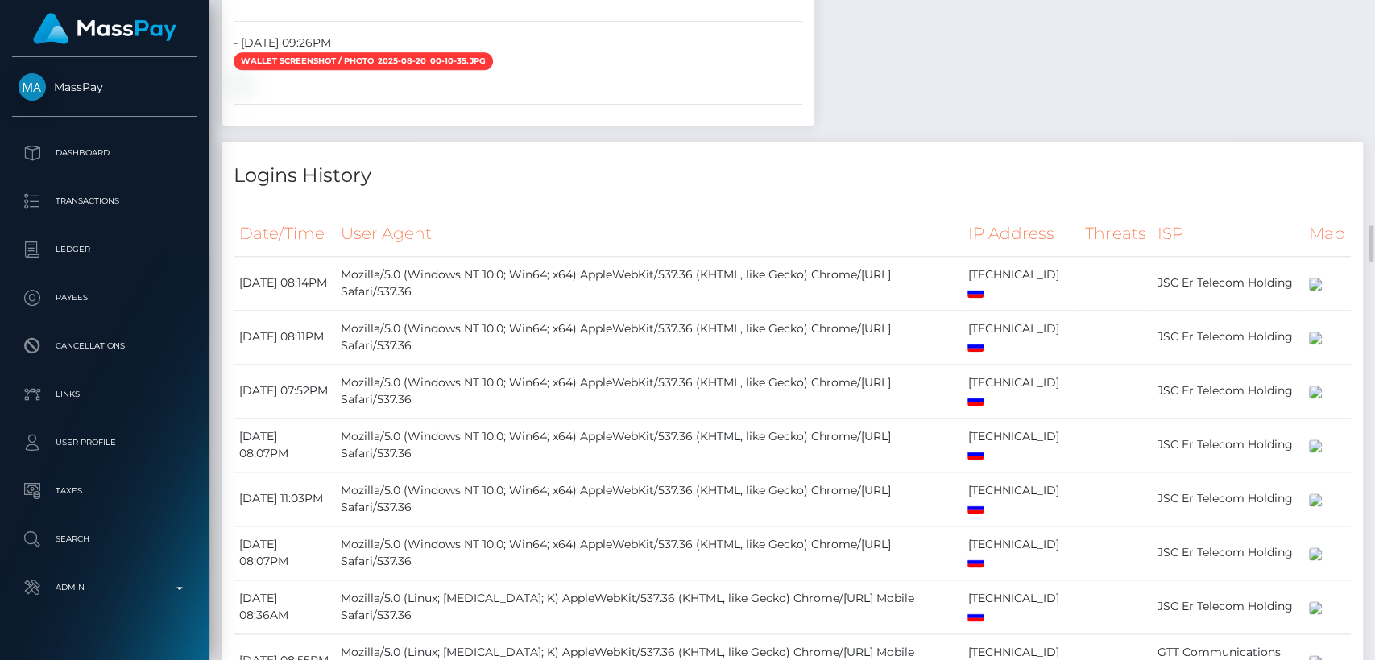
scroll to position [5208, 0]
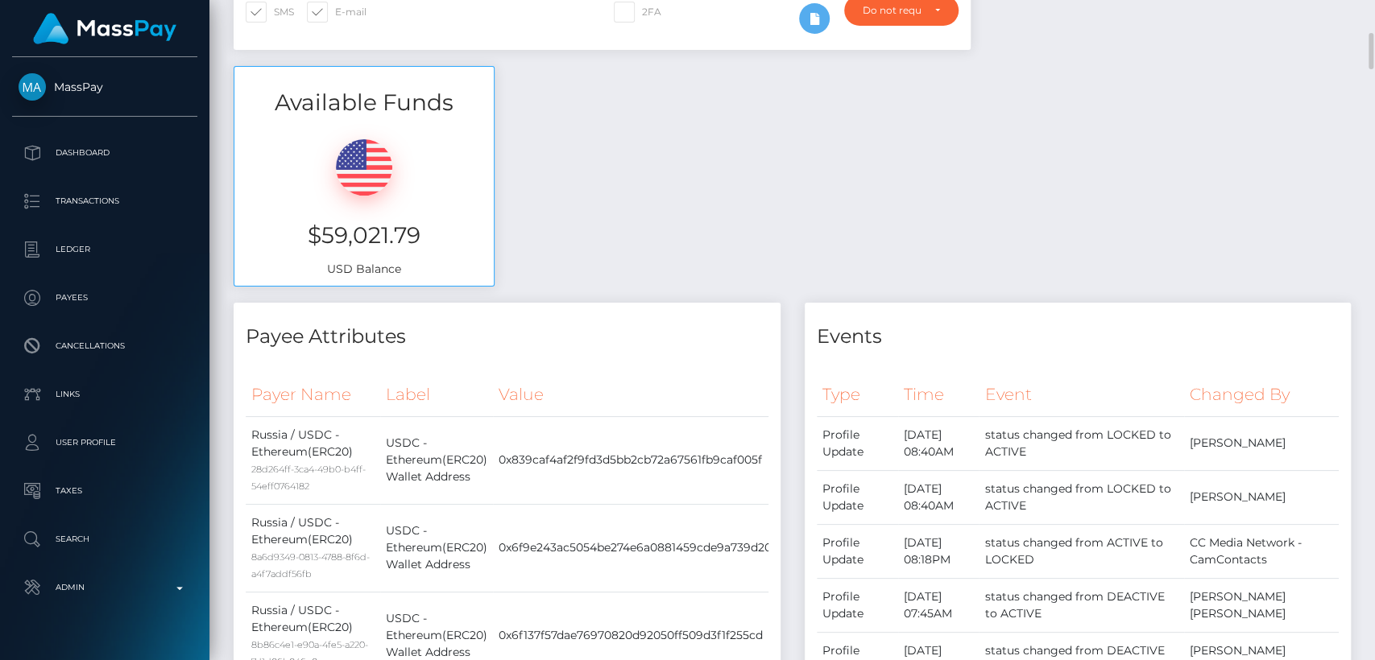
scroll to position [442, 0]
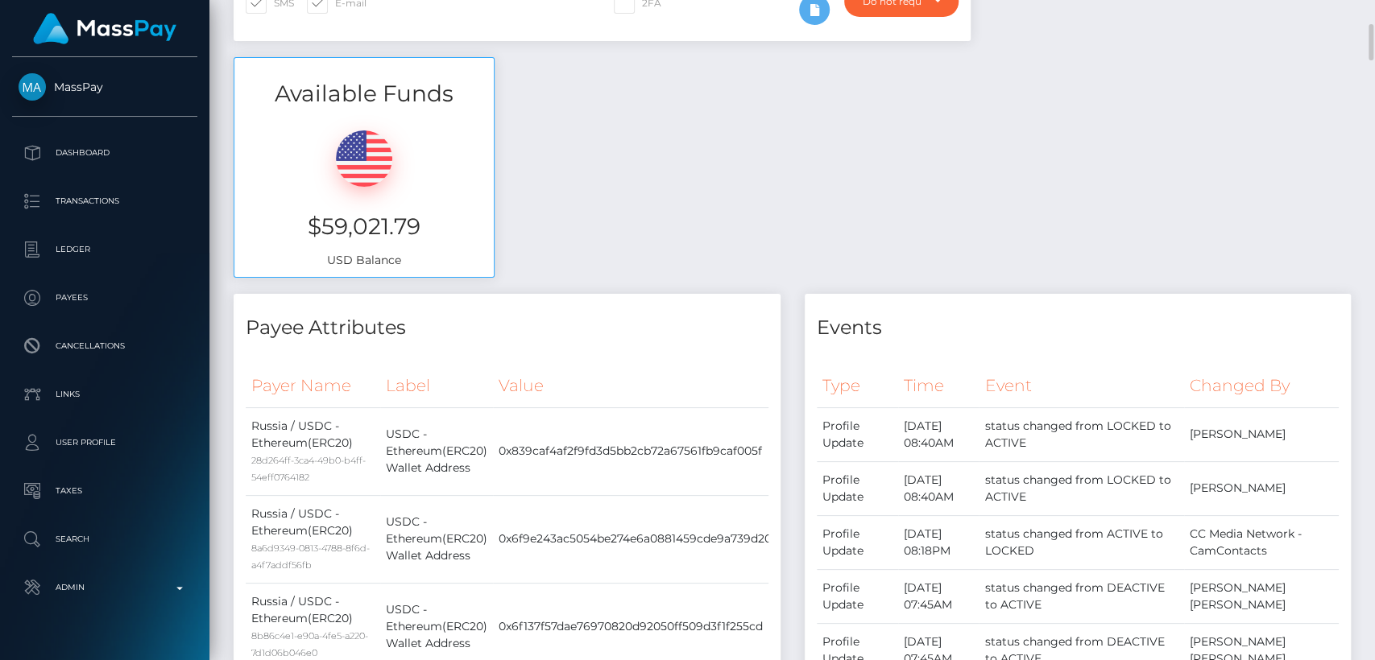
click at [435, 242] on h3 "$59,021.79" at bounding box center [363, 226] width 235 height 31
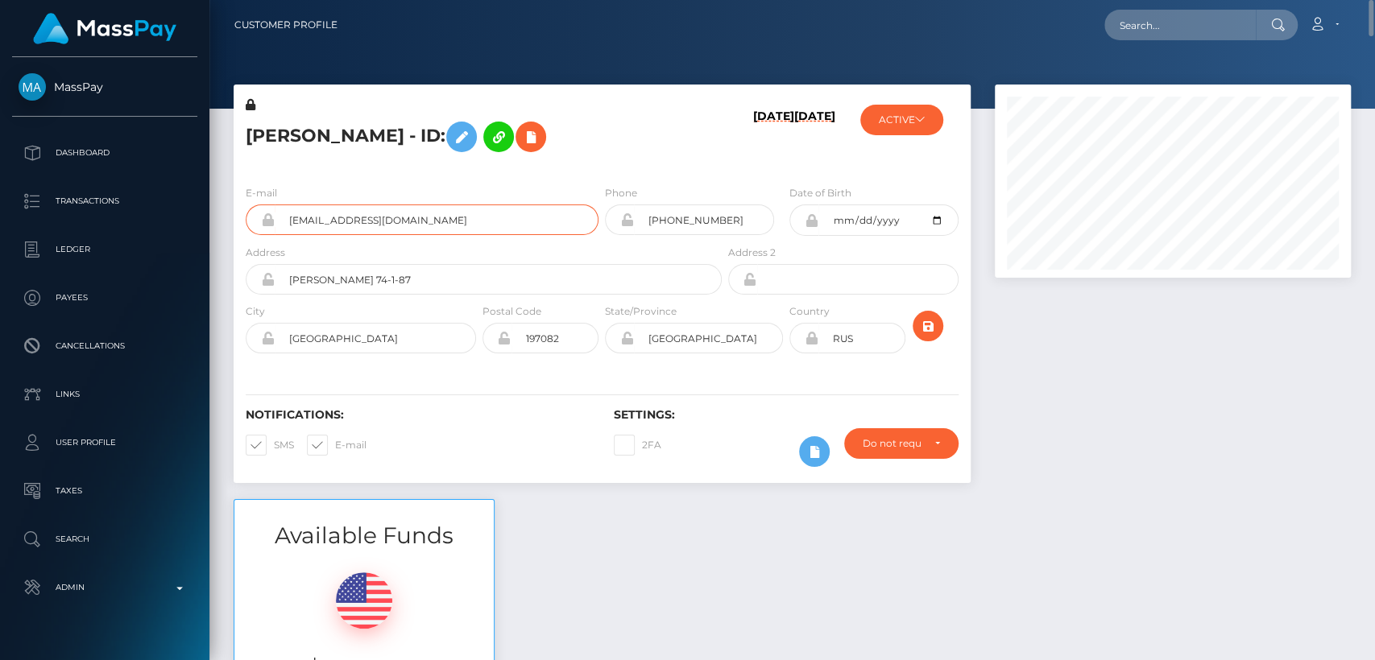
click at [379, 235] on input "incredibabex@gmail.com" at bounding box center [437, 220] width 324 height 31
click at [1183, 34] on input "text" at bounding box center [1179, 25] width 151 height 31
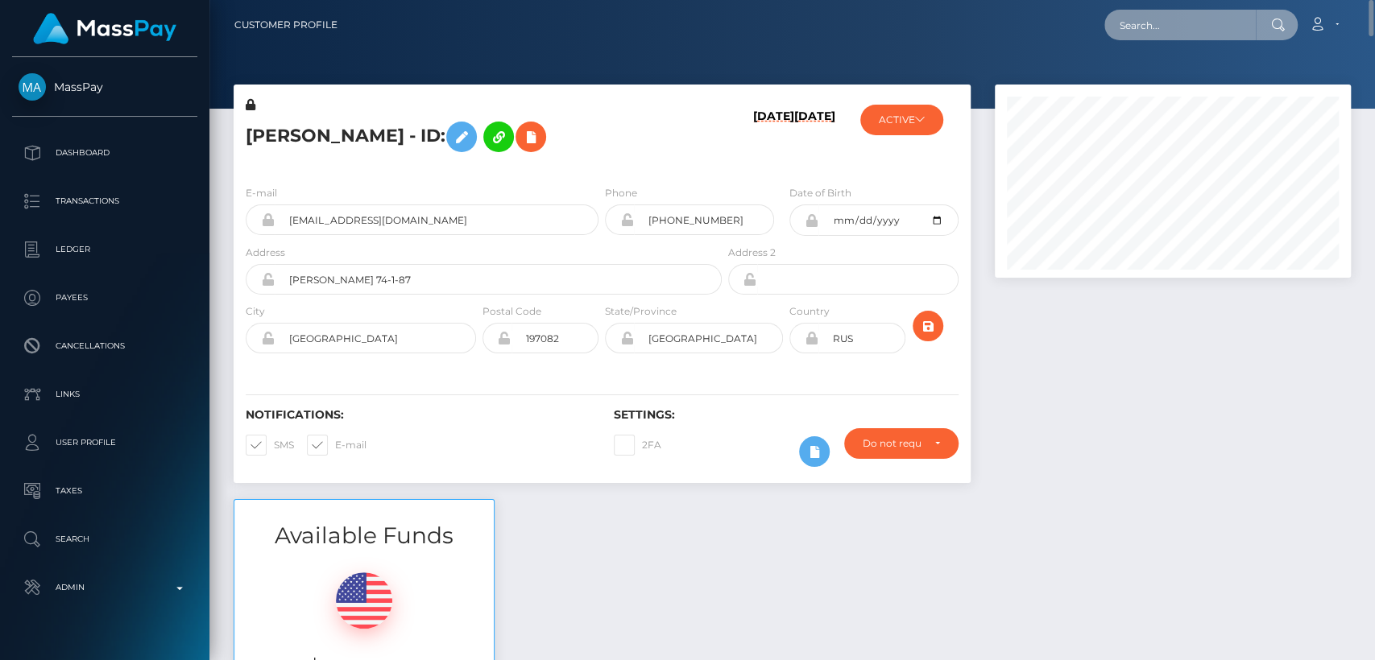
paste input "incredibabex@gmail.com"
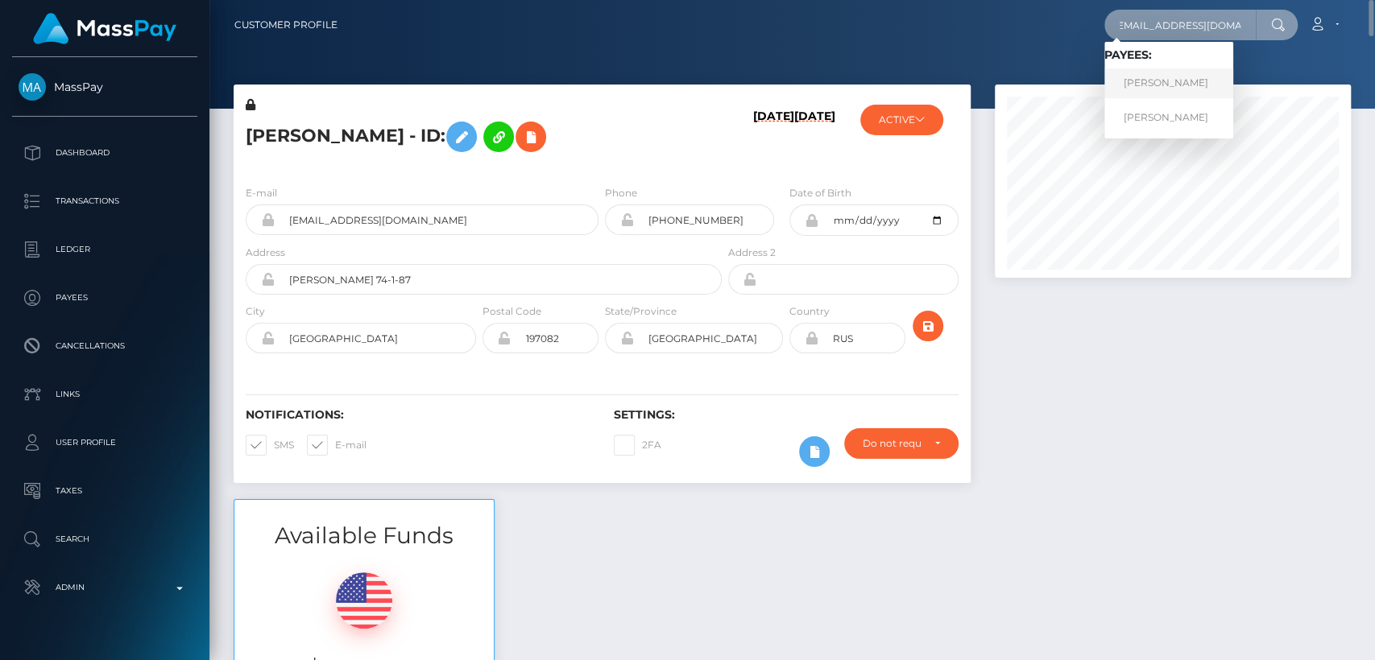
type input "incredibabex@gmail.com"
click at [1181, 85] on link "ZLATA MIKHAYLOVNA POKATSKAYA" at bounding box center [1168, 83] width 129 height 30
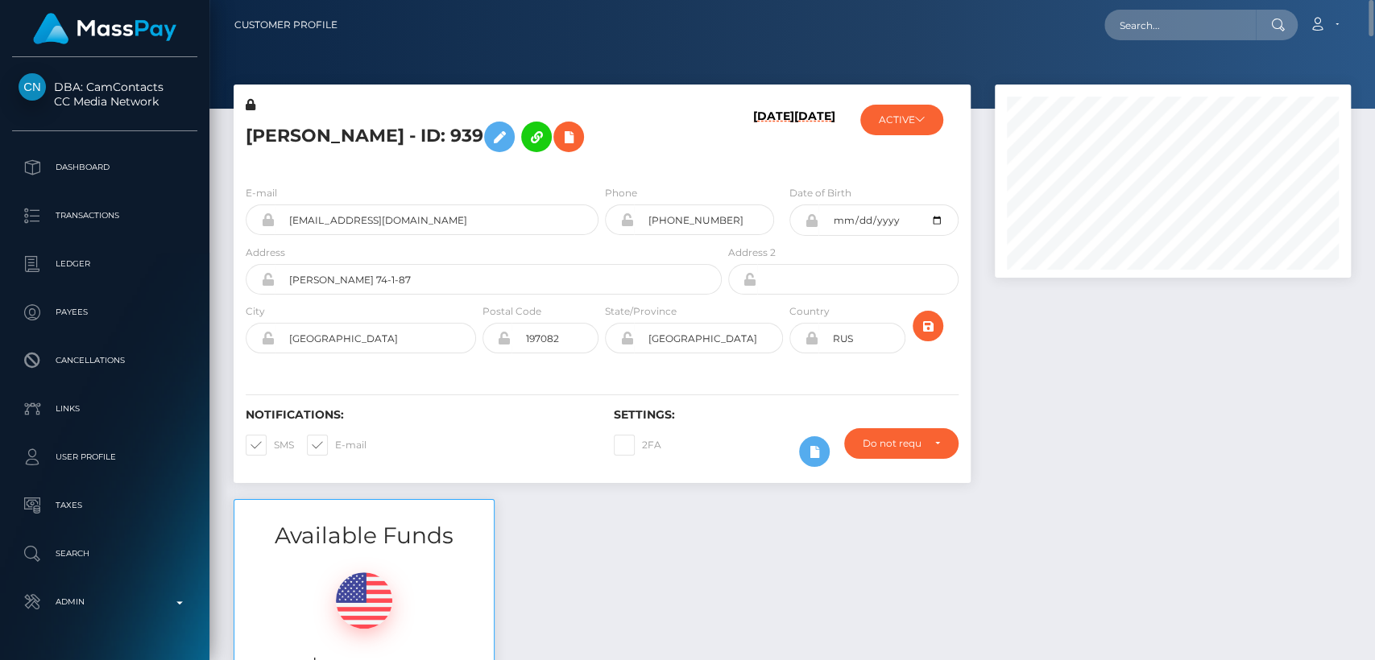
click at [545, 582] on div "Available Funds $59,021.79 USD Balance" at bounding box center [791, 617] width 1141 height 237
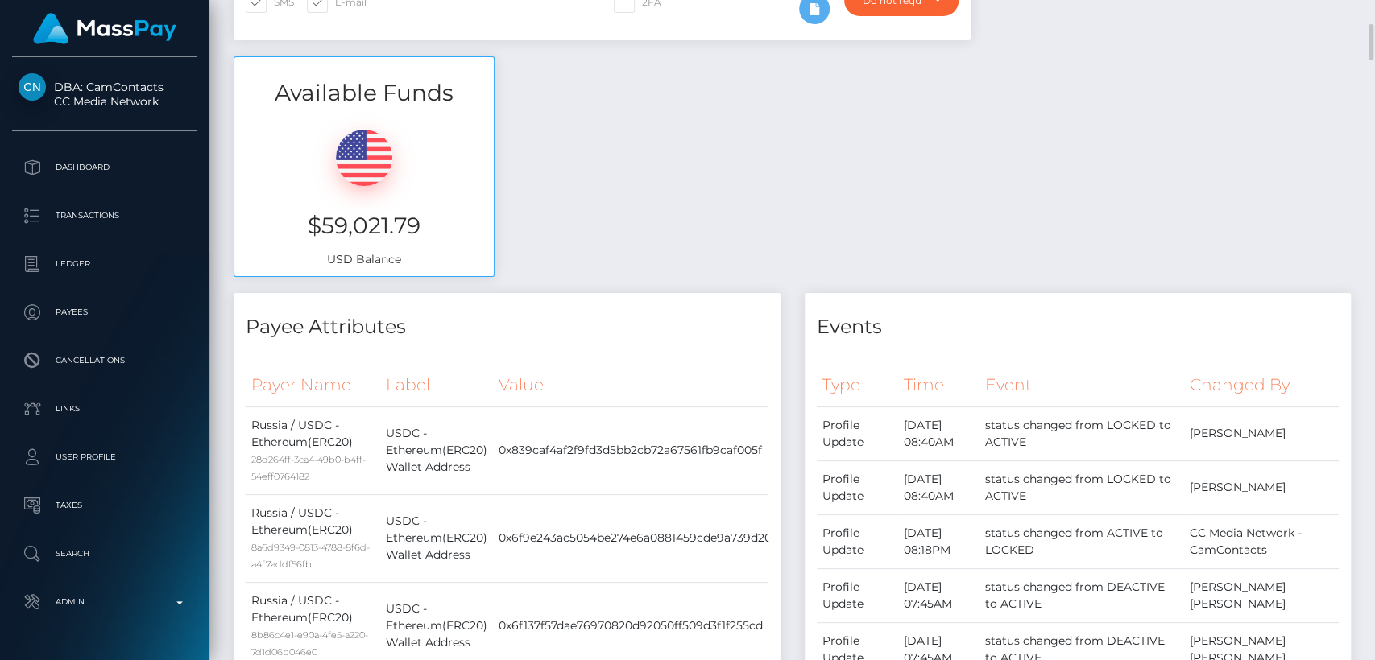
scroll to position [445, 0]
drag, startPoint x: 435, startPoint y: 266, endPoint x: 312, endPoint y: 254, distance: 123.8
click at [312, 240] on h3 "$59,021.79" at bounding box center [363, 224] width 235 height 31
copy h3 "$59,021.79"
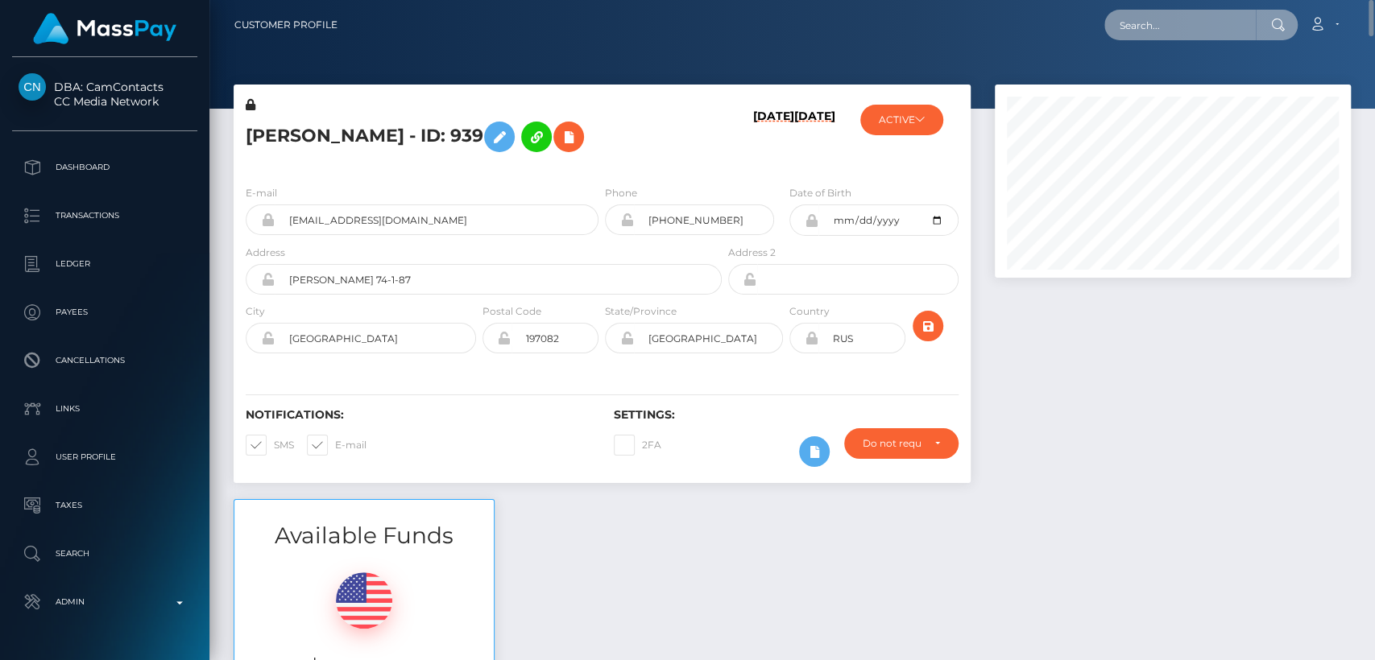
click at [1176, 31] on input "text" at bounding box center [1179, 25] width 151 height 31
paste input "[EMAIL_ADDRESS][DOMAIN_NAME]"
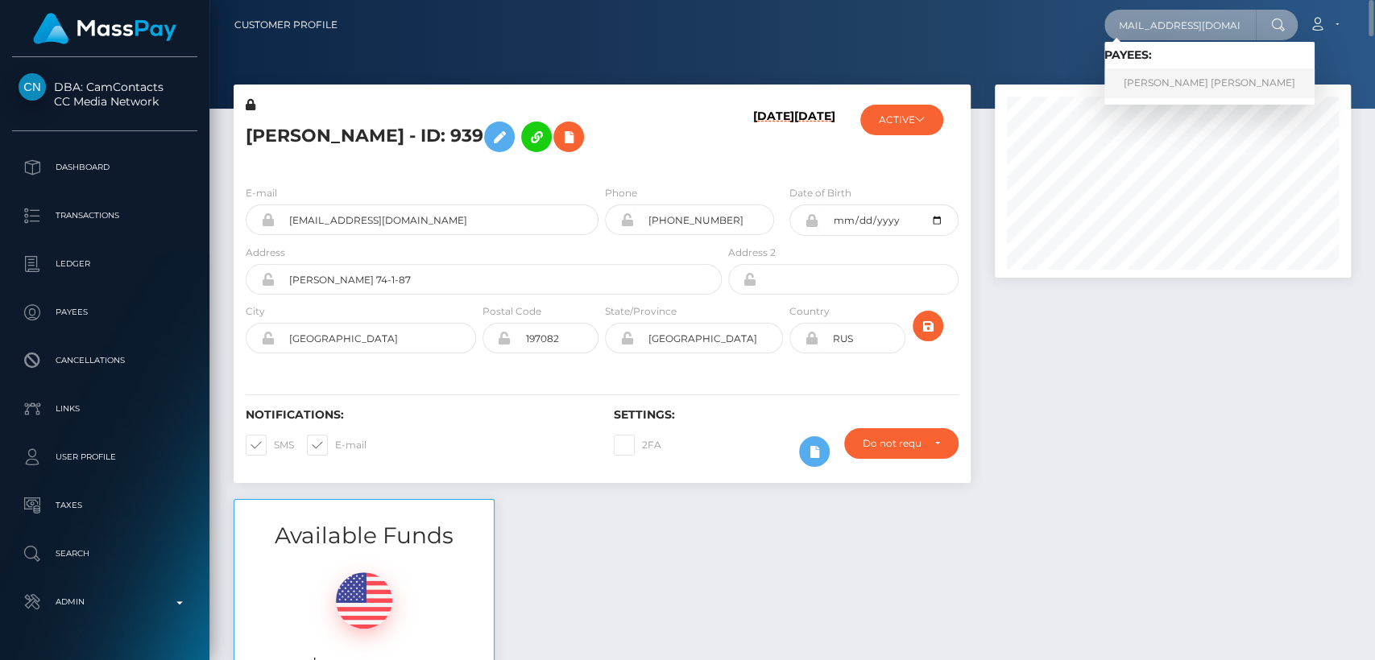
type input "[EMAIL_ADDRESS][DOMAIN_NAME]"
click at [1190, 83] on link "ALEXIS LEE RAINES" at bounding box center [1209, 83] width 210 height 30
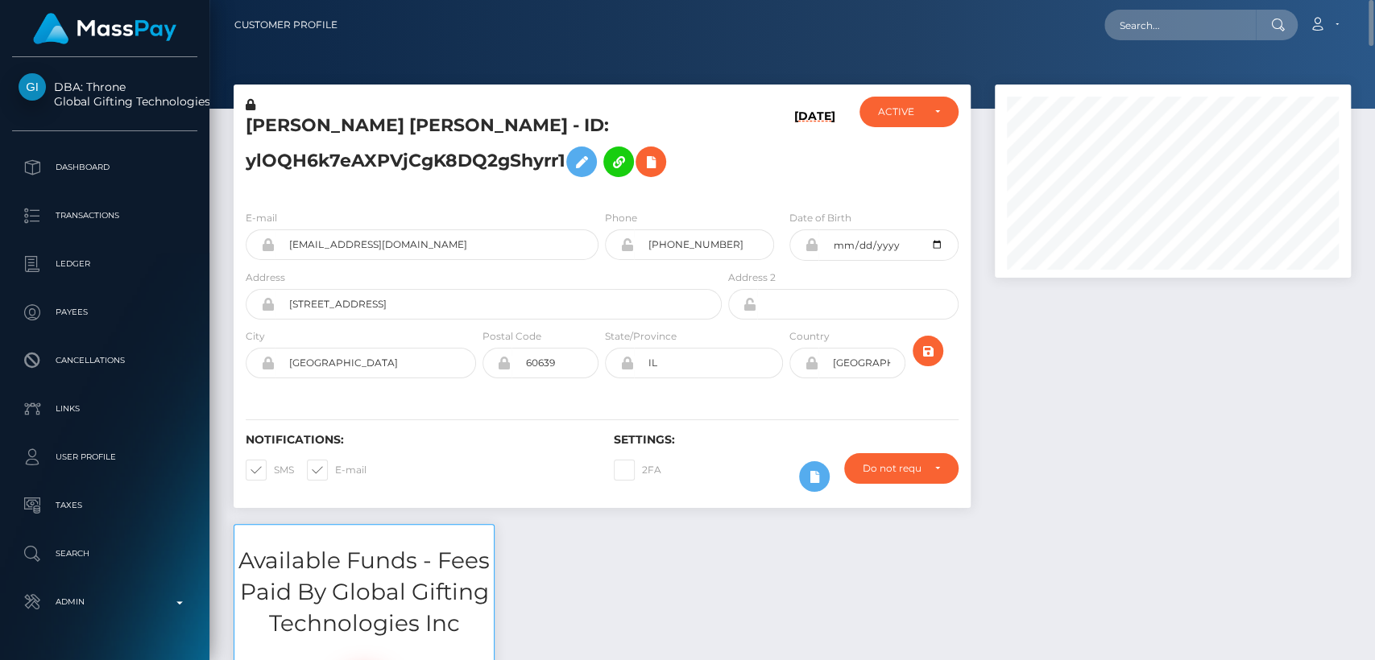
click at [298, 121] on h5 "[PERSON_NAME] [PERSON_NAME] - ID: ylOQH6k7eAXPVjCgK8DQ2gShyrr1" at bounding box center [479, 150] width 467 height 72
copy h5 "[PERSON_NAME]"
click at [1165, 27] on input "text" at bounding box center [1179, 25] width 151 height 31
paste input "[EMAIL_ADDRESS][DOMAIN_NAME]"
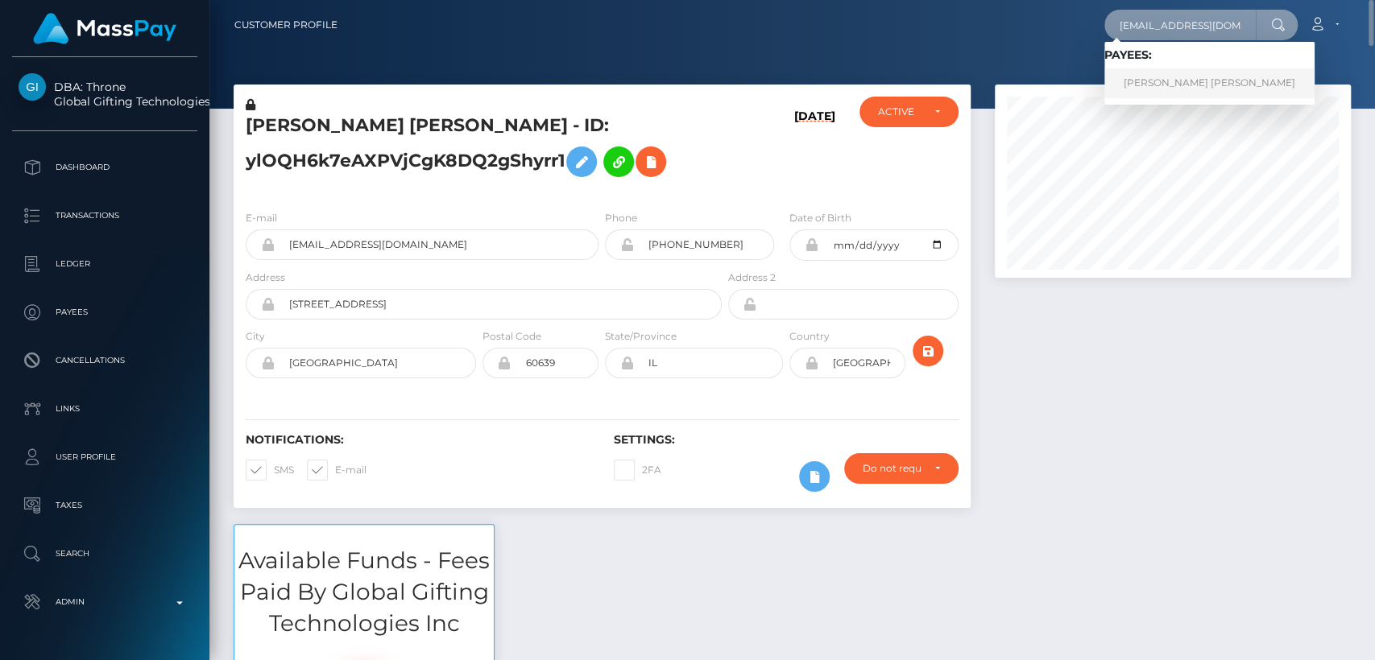
type input "[EMAIL_ADDRESS][DOMAIN_NAME]"
click at [1159, 82] on link "RICHARD DELA CRUZ PASCUAL" at bounding box center [1209, 83] width 210 height 30
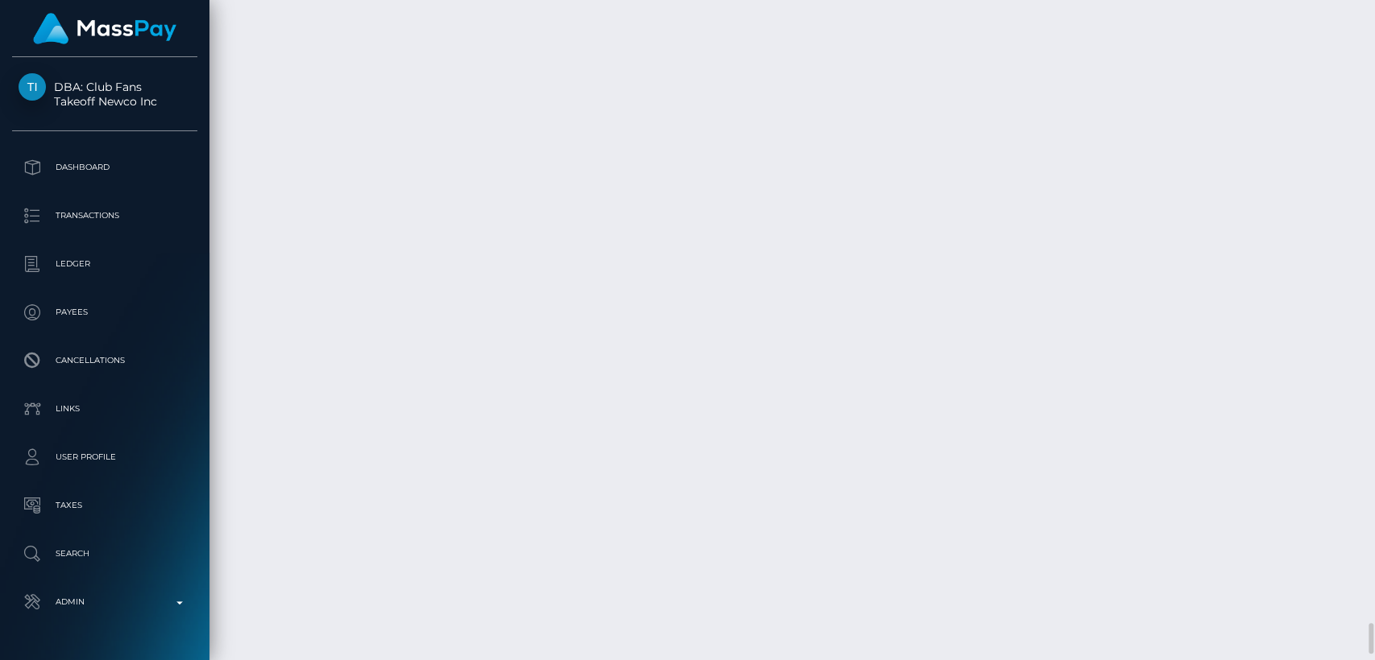
scroll to position [13298, 0]
